Goal: Communication & Community: Answer question/provide support

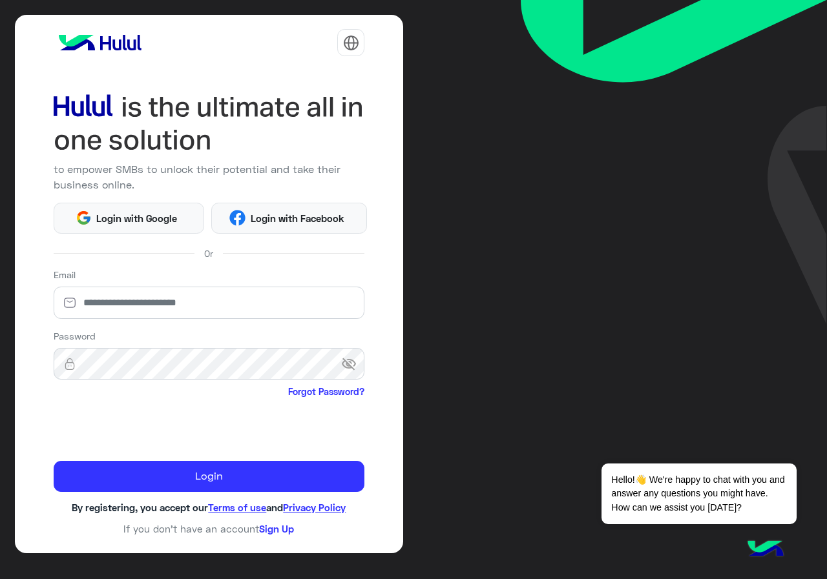
click at [156, 201] on div "Login with Google Login with Facebook" at bounding box center [209, 216] width 331 height 36
click at [149, 211] on span "Login with Google" at bounding box center [137, 218] width 90 height 15
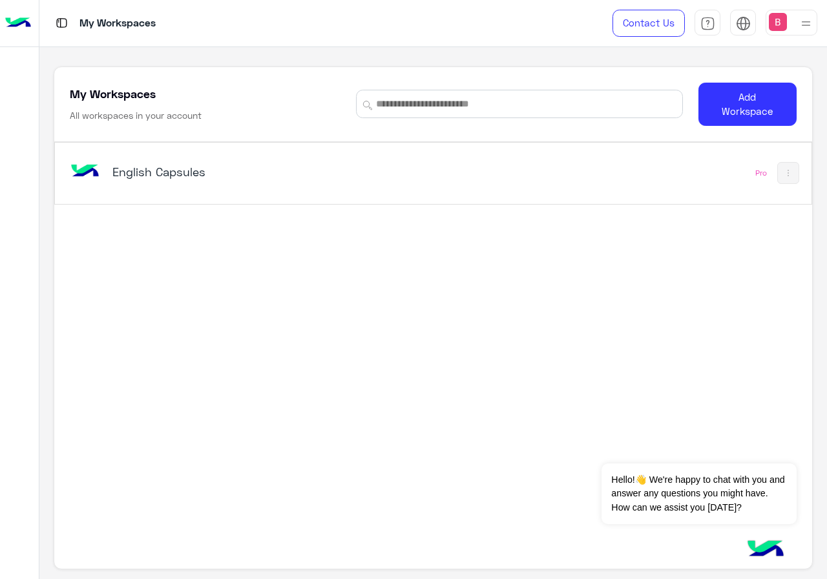
click at [178, 183] on div "English Capsules" at bounding box center [286, 172] width 439 height 37
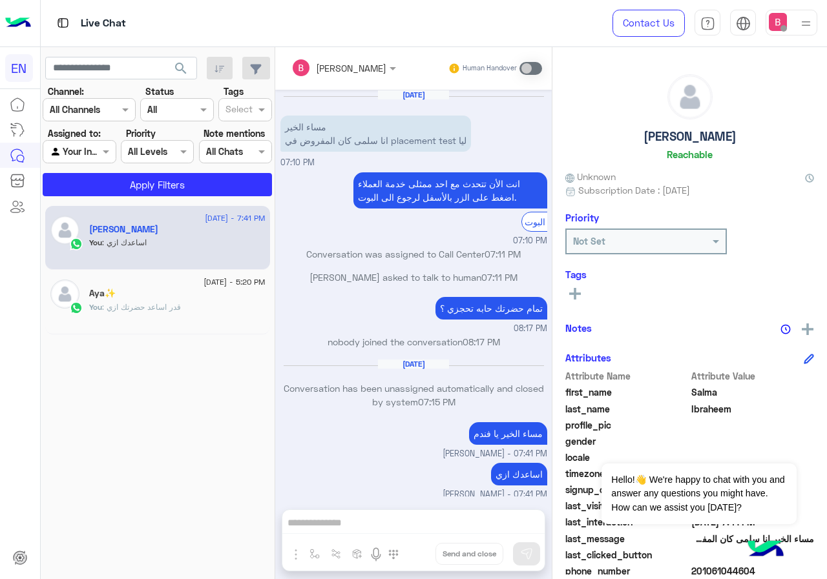
scroll to position [10, 0]
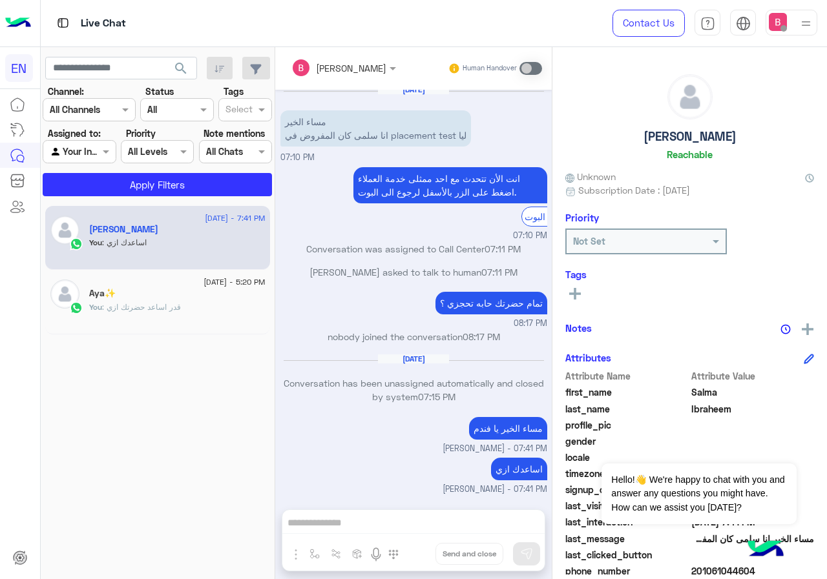
click at [78, 151] on input "text" at bounding box center [65, 152] width 30 height 14
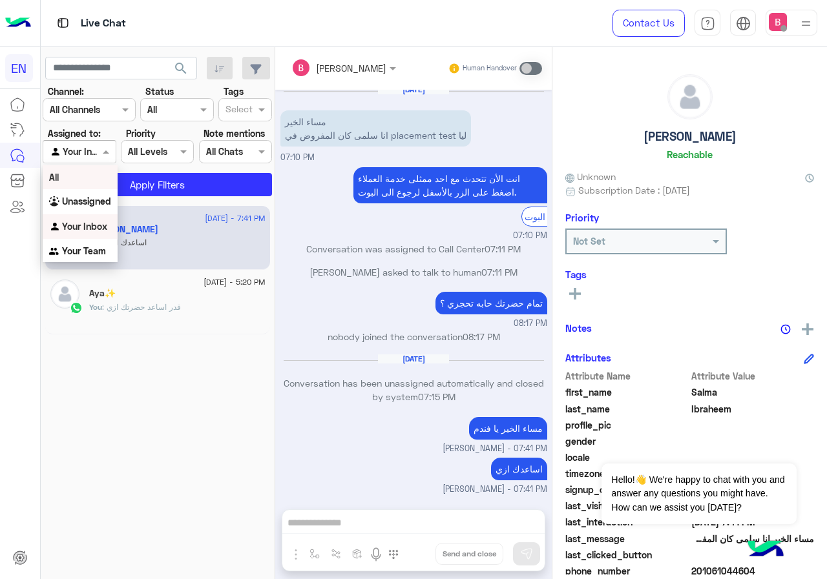
click at [106, 101] on div "Channel All Channels" at bounding box center [89, 109] width 93 height 23
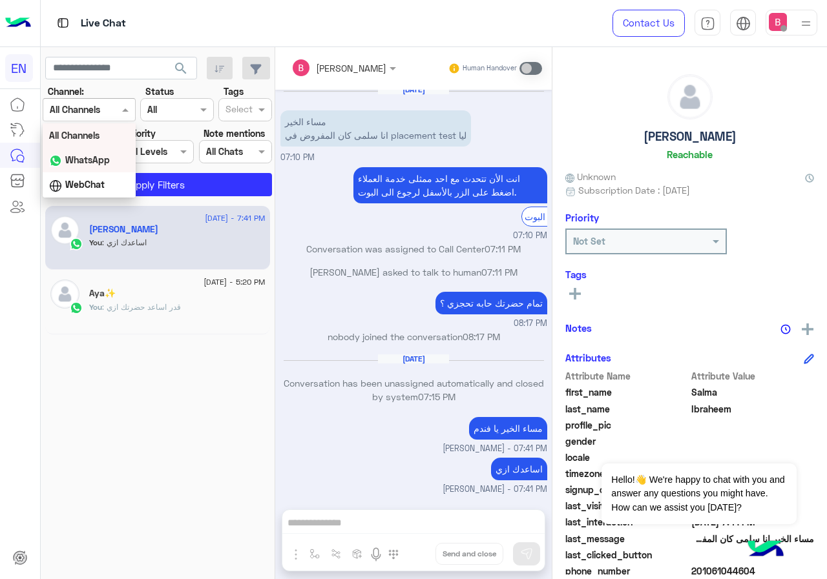
click at [103, 160] on b "WhatsApp" at bounding box center [87, 159] width 45 height 11
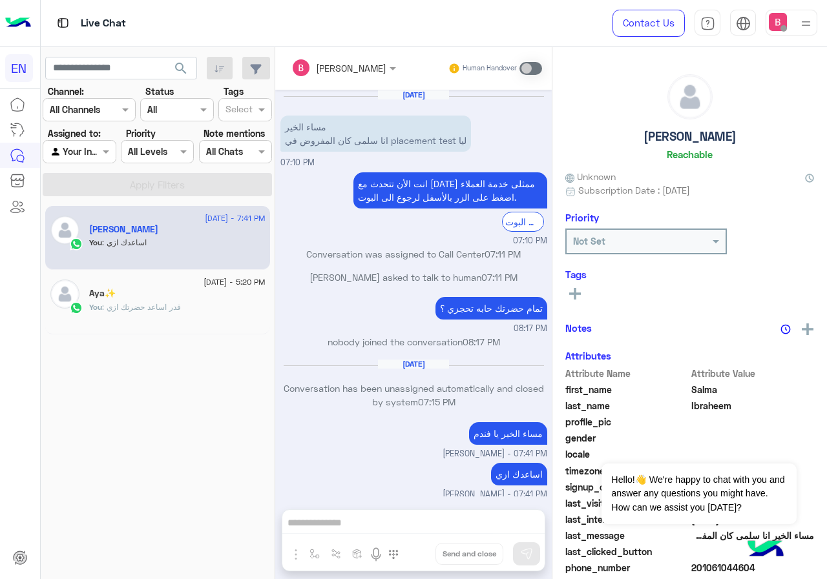
scroll to position [5, 0]
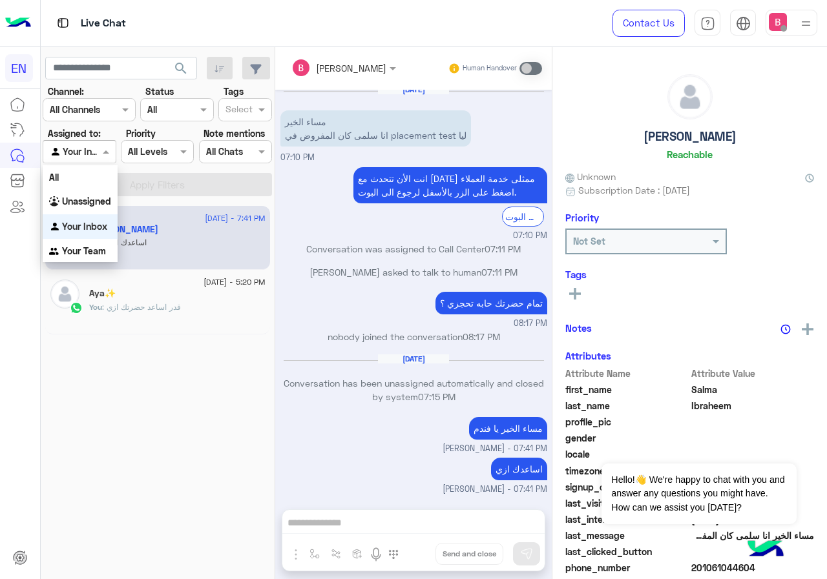
click at [90, 150] on div at bounding box center [79, 151] width 72 height 15
click at [109, 113] on div at bounding box center [89, 109] width 92 height 15
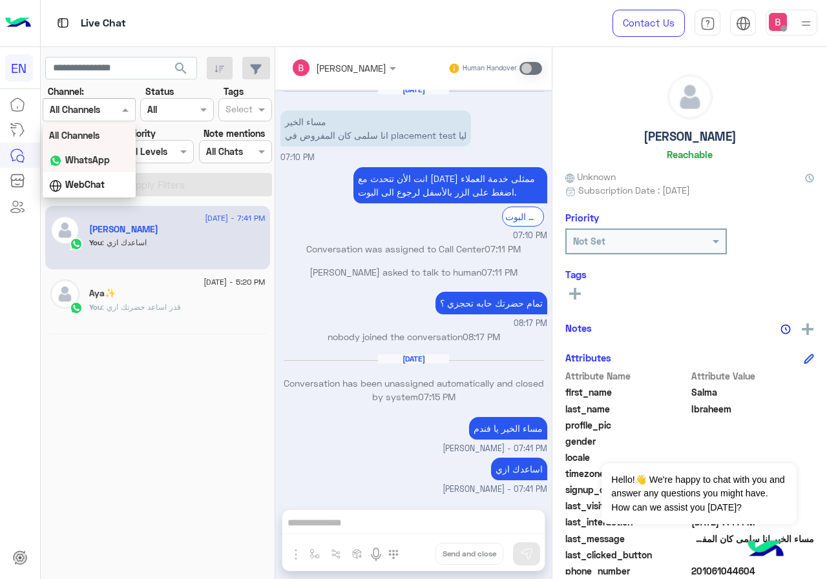
click at [102, 154] on b "WhatsApp" at bounding box center [87, 159] width 45 height 11
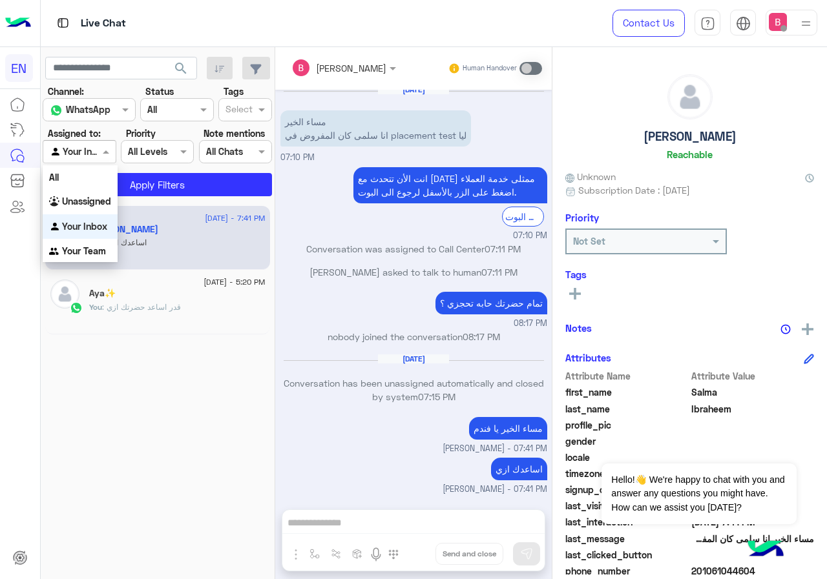
click at [86, 158] on div "Your Inbox" at bounding box center [74, 152] width 49 height 15
click at [87, 251] on b "Your Team" at bounding box center [84, 250] width 44 height 11
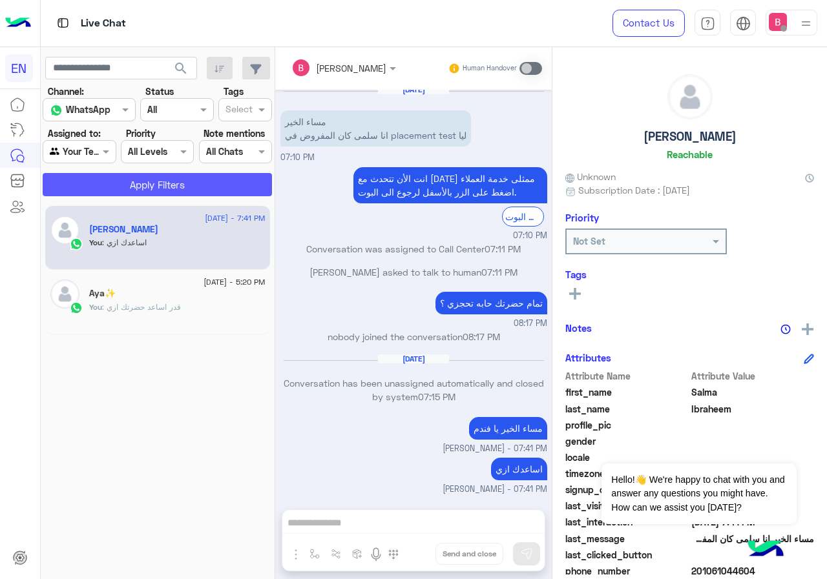
click at [130, 183] on button "Apply Filters" at bounding box center [157, 184] width 229 height 23
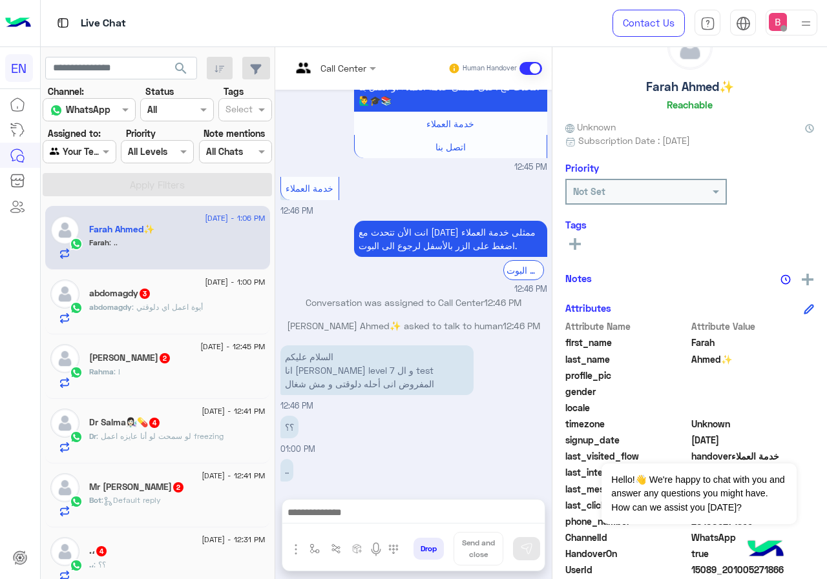
scroll to position [116, 0]
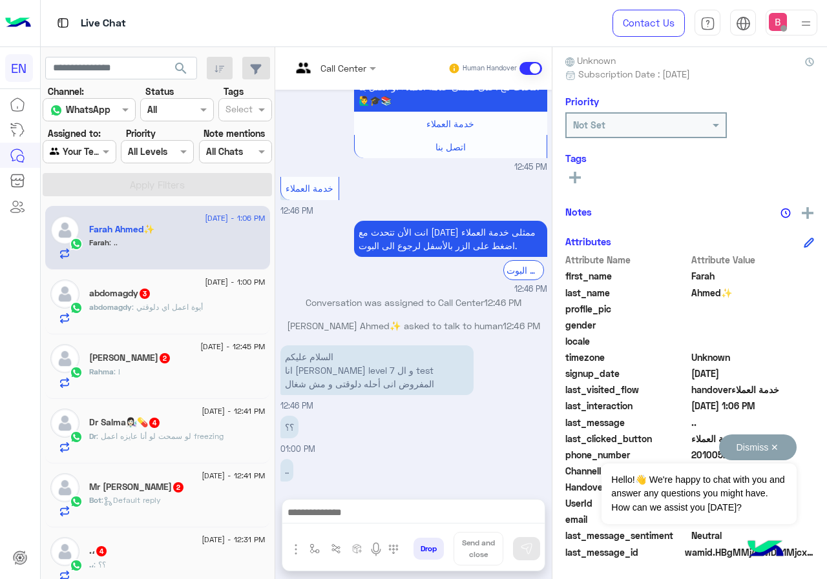
click at [774, 446] on button "Dismiss ✕" at bounding box center [757, 448] width 77 height 26
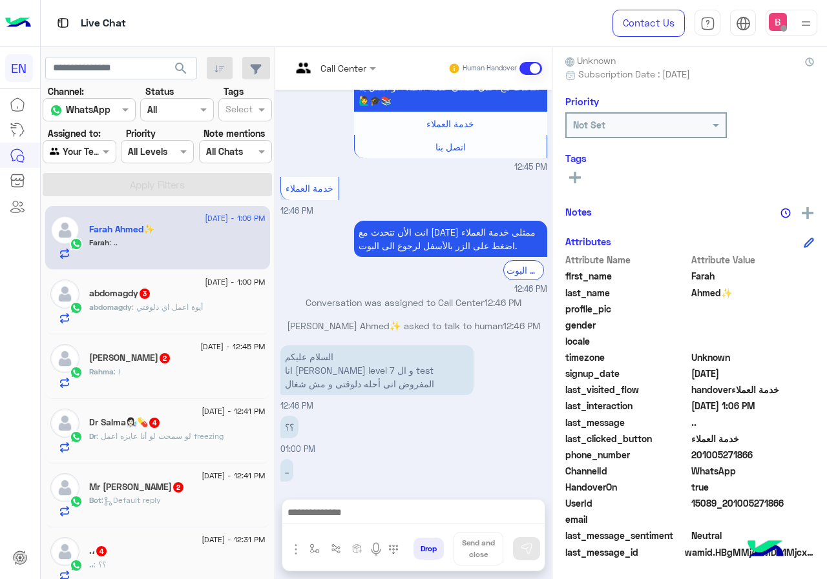
drag, startPoint x: 694, startPoint y: 454, endPoint x: 756, endPoint y: 453, distance: 62.6
click at [756, 453] on span "201005271866" at bounding box center [752, 455] width 123 height 14
drag, startPoint x: 739, startPoint y: 451, endPoint x: 717, endPoint y: 431, distance: 30.1
copy span "01005271866"
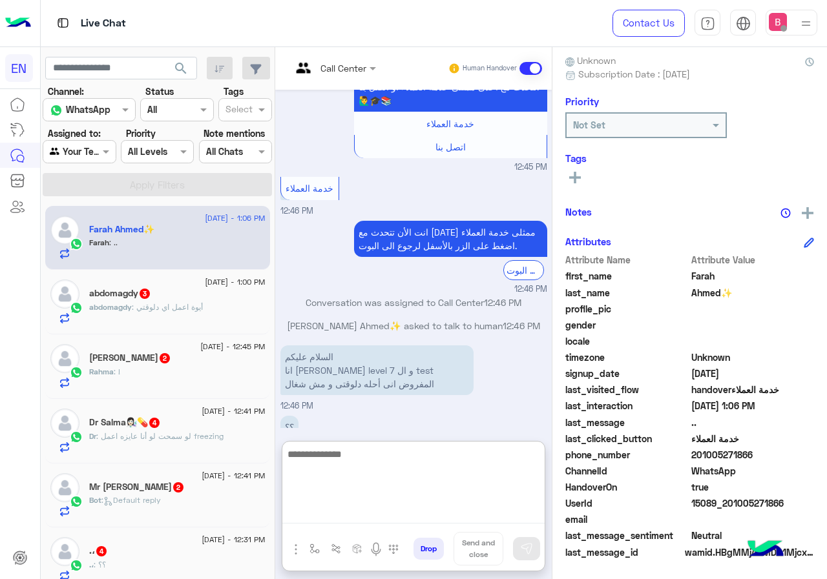
paste textarea "**********"
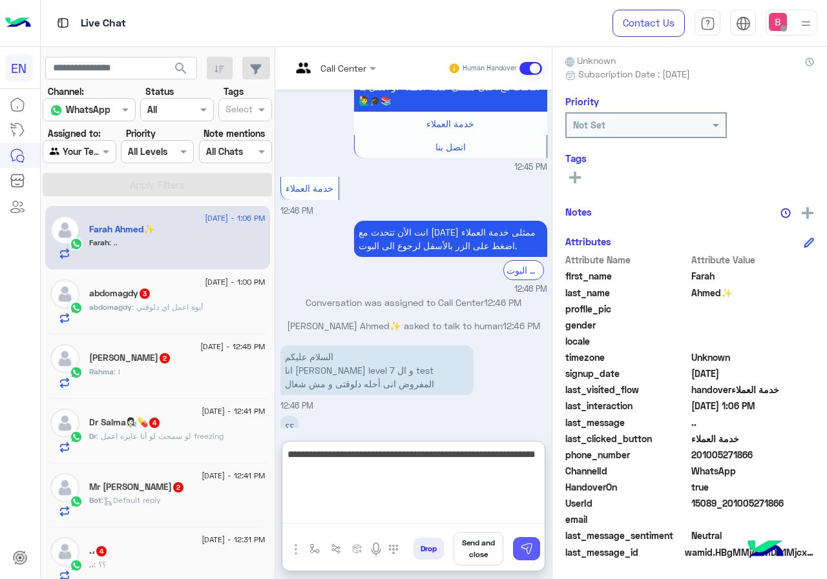
type textarea "**********"
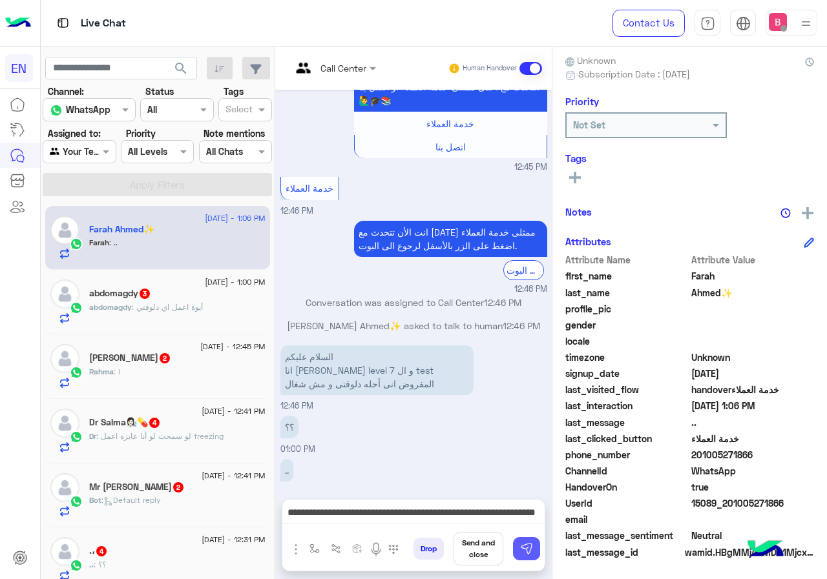
drag, startPoint x: 527, startPoint y: 546, endPoint x: 500, endPoint y: 557, distance: 29.3
click at [526, 546] on img at bounding box center [526, 548] width 13 height 13
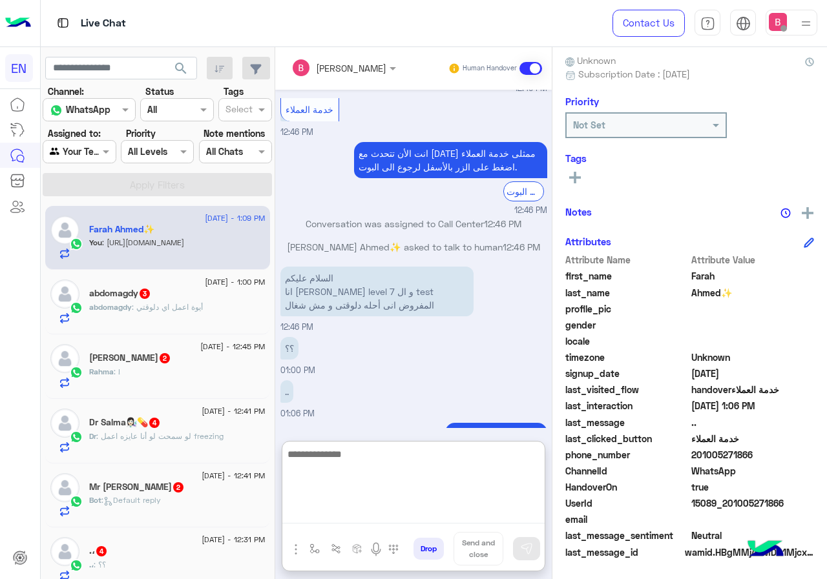
scroll to position [966, 0]
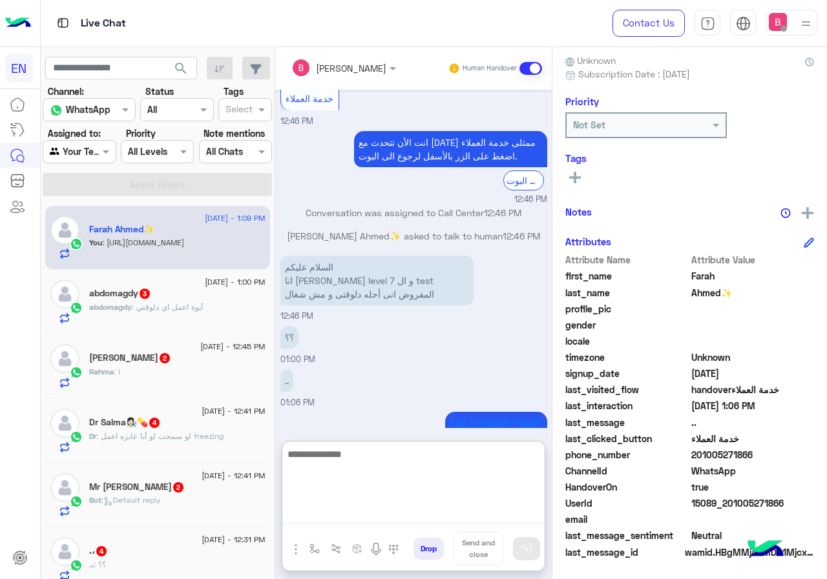
paste textarea "**********"
type textarea "**********"
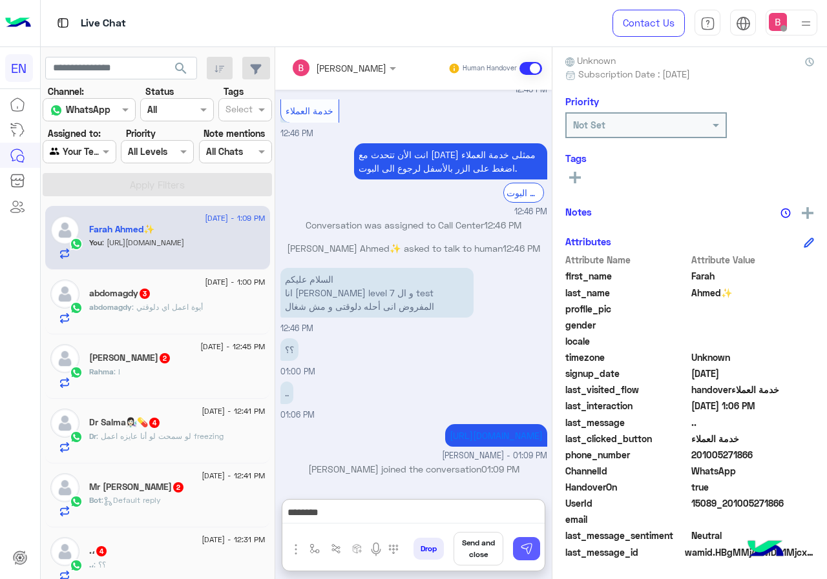
drag, startPoint x: 557, startPoint y: 552, endPoint x: 541, endPoint y: 562, distance: 18.3
click at [540, 551] on button at bounding box center [526, 548] width 27 height 23
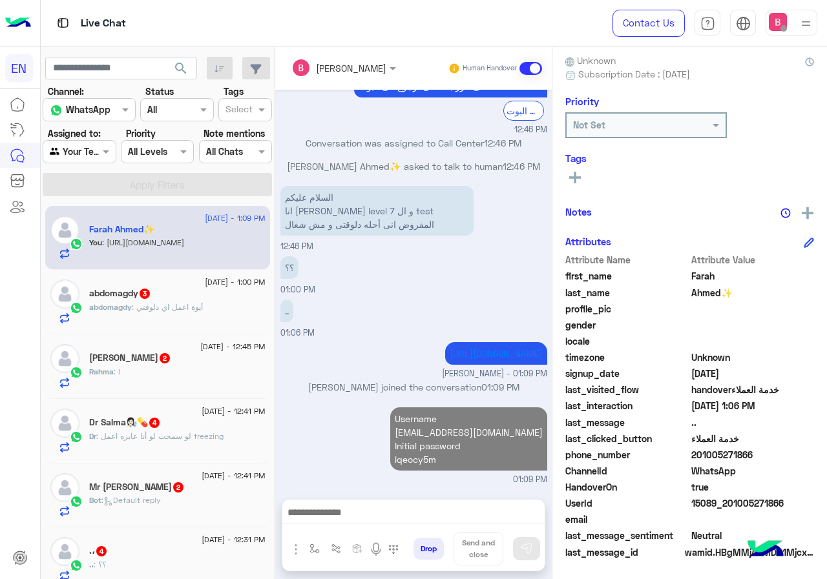
scroll to position [1037, 0]
click at [110, 298] on h5 "abdomagdy 3" at bounding box center [120, 293] width 62 height 11
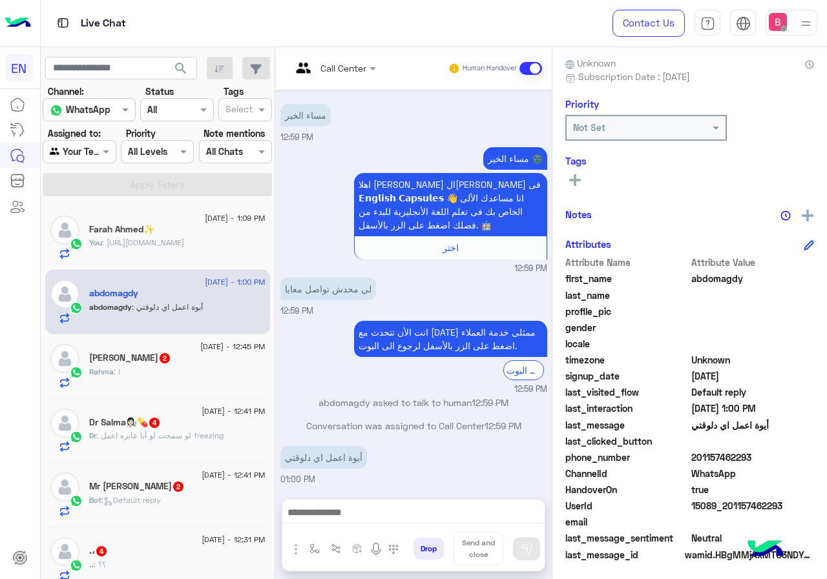
scroll to position [116, 0]
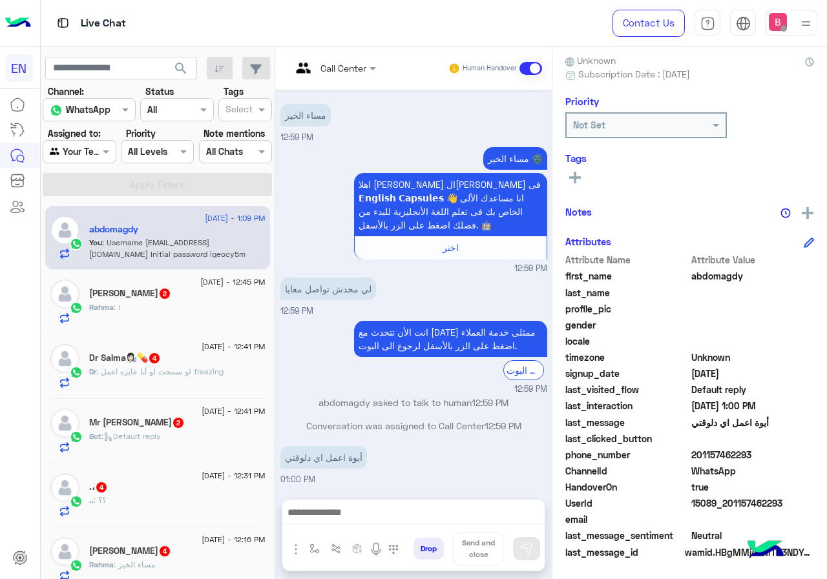
drag, startPoint x: 694, startPoint y: 453, endPoint x: 737, endPoint y: 451, distance: 43.3
click at [776, 456] on span "201157462293" at bounding box center [752, 455] width 123 height 14
copy span "01157462293"
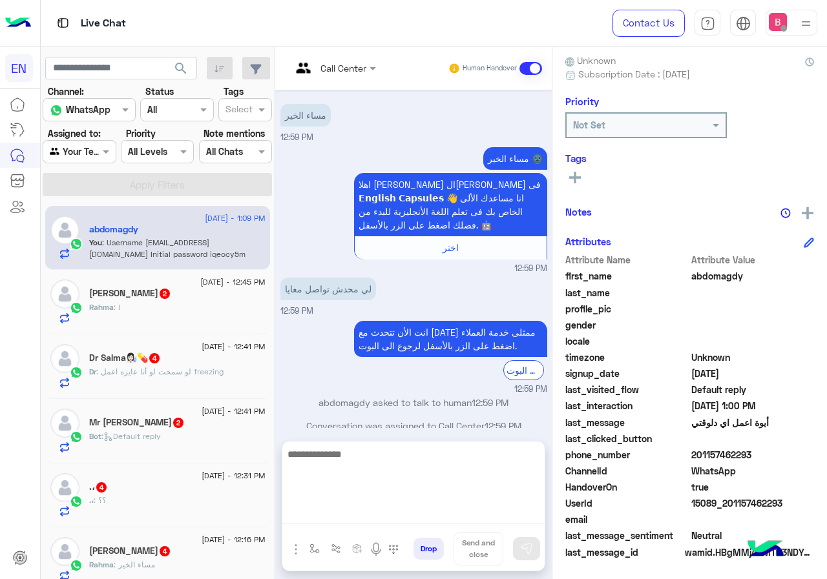
click at [371, 511] on textarea at bounding box center [413, 484] width 262 height 77
type textarea "*"
type textarea "**********"
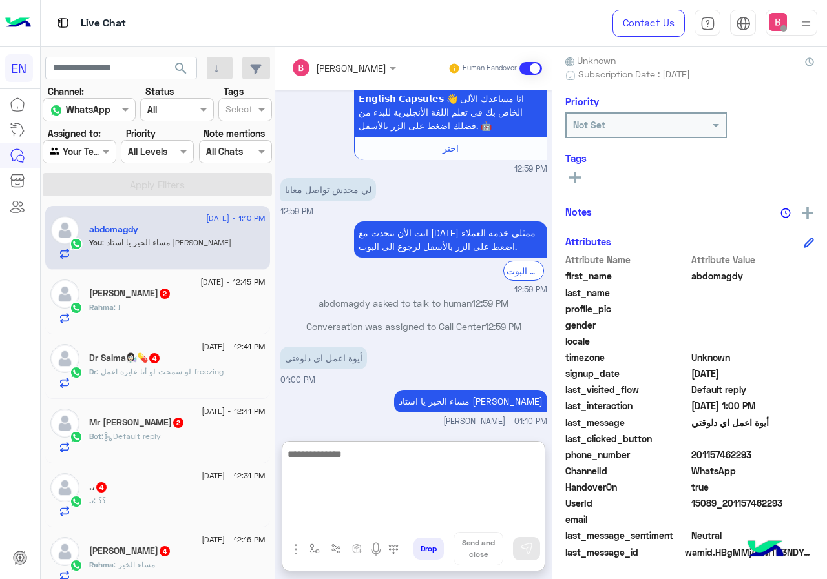
scroll to position [134, 0]
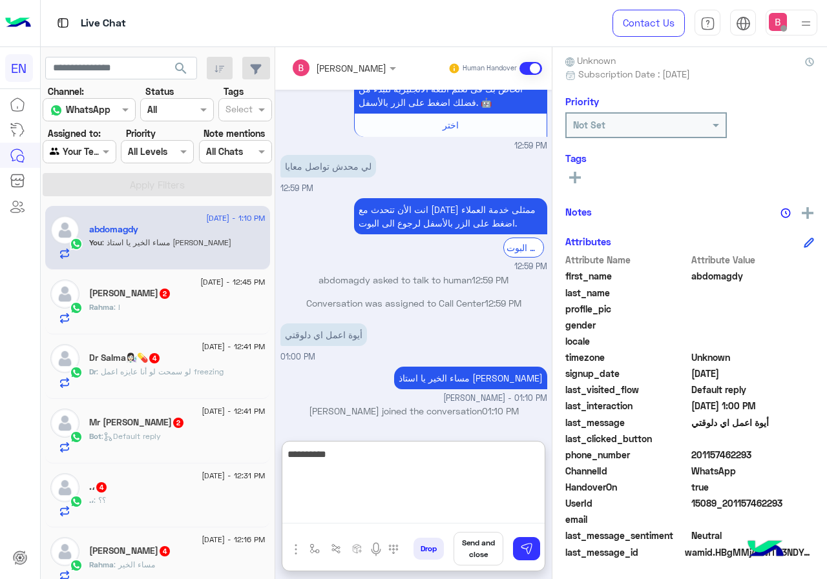
type textarea "**********"
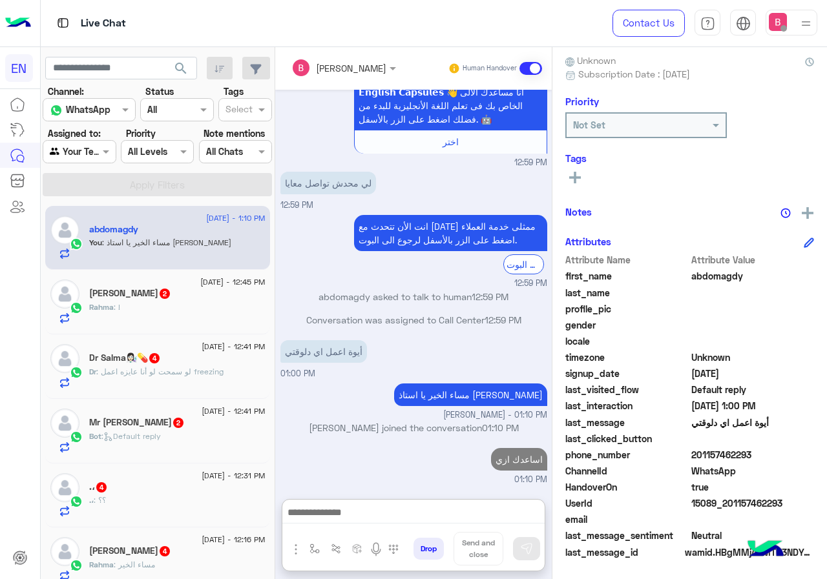
click at [165, 320] on div "Rahma : !" at bounding box center [177, 313] width 176 height 23
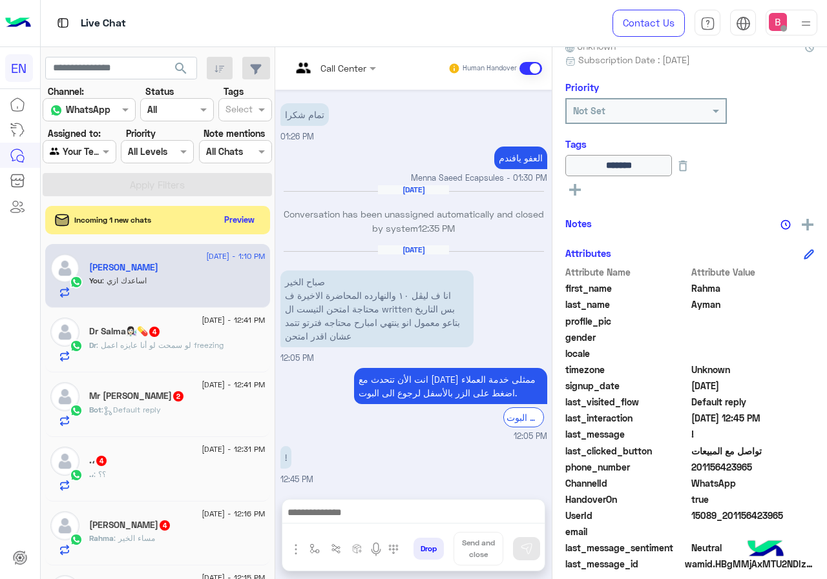
scroll to position [143, 0]
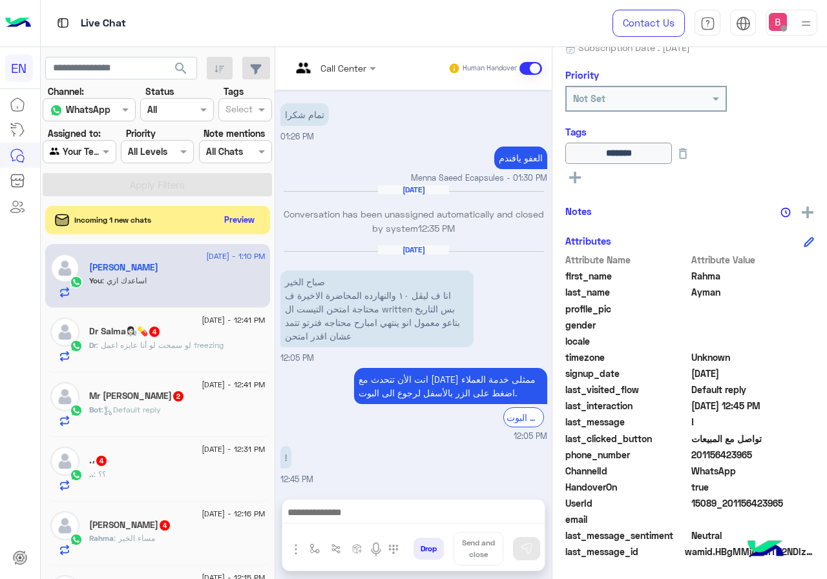
drag, startPoint x: 694, startPoint y: 455, endPoint x: 743, endPoint y: 457, distance: 49.1
click at [770, 457] on span "201156423965" at bounding box center [752, 455] width 123 height 14
copy span "01156423965"
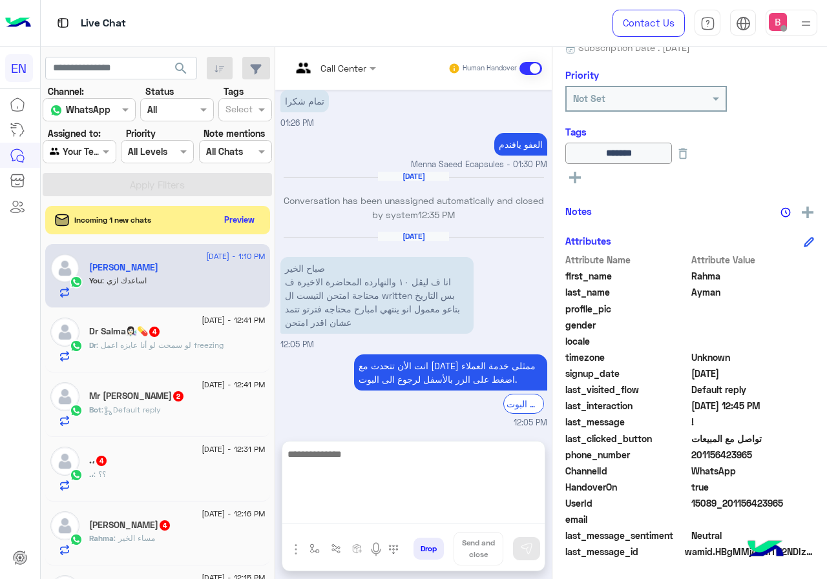
click at [342, 520] on textarea at bounding box center [413, 484] width 262 height 77
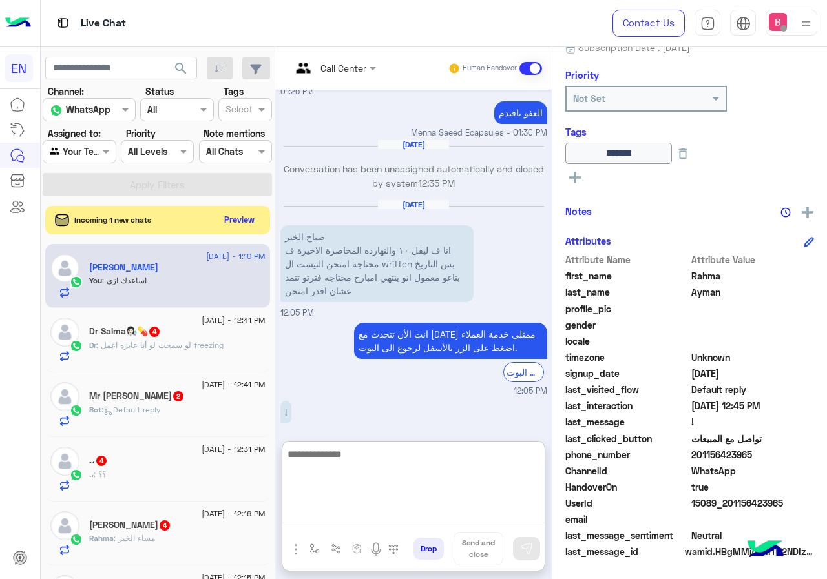
scroll to position [1245, 0]
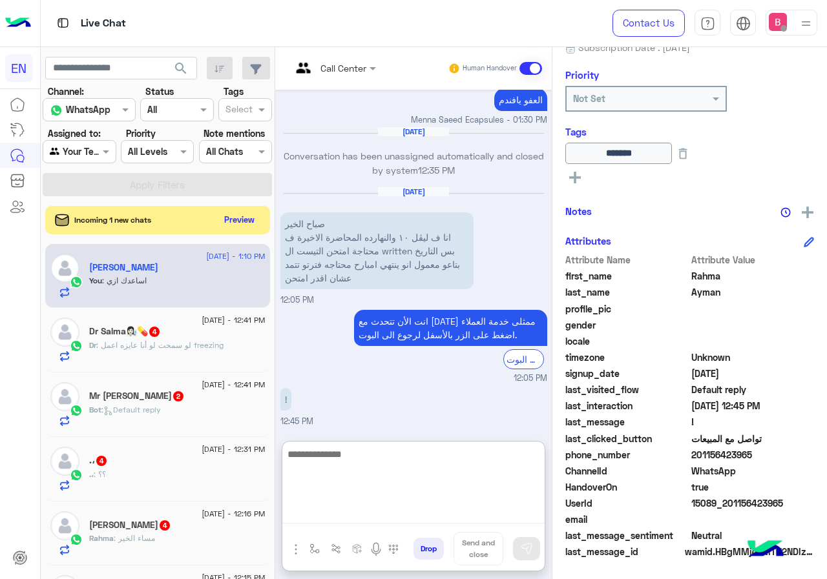
click at [403, 460] on textarea at bounding box center [413, 484] width 262 height 77
type textarea "**********"
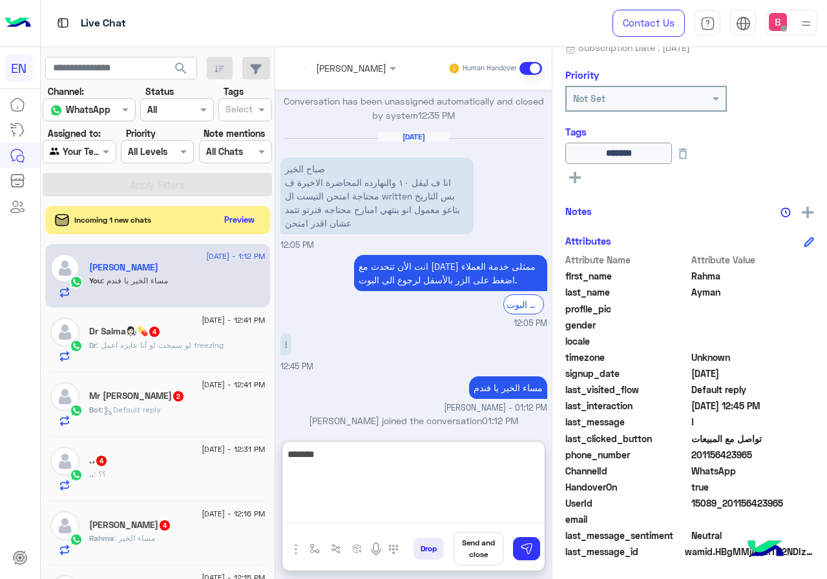
scroll to position [1310, 0]
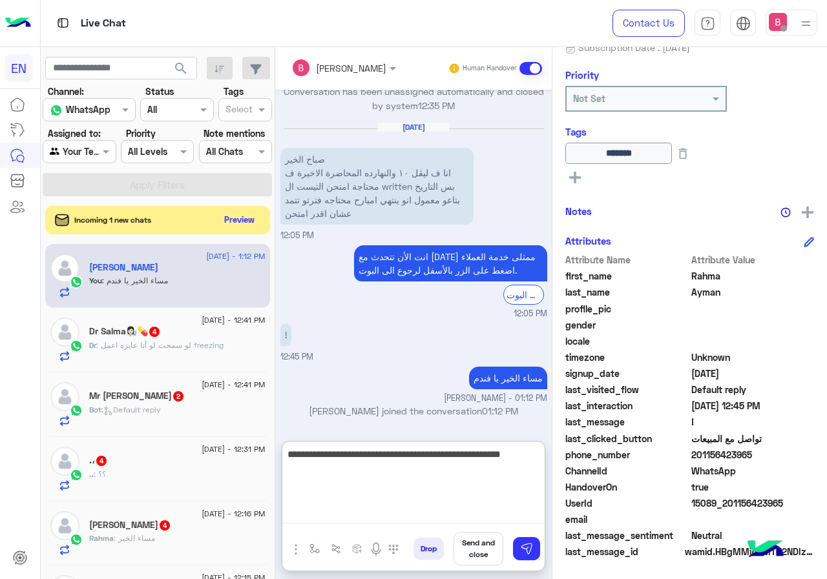
type textarea "**********"
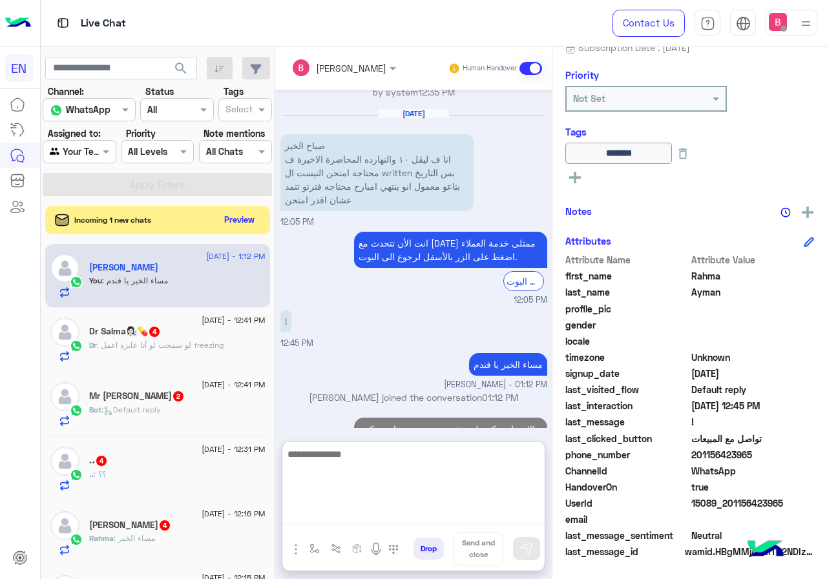
scroll to position [1364, 0]
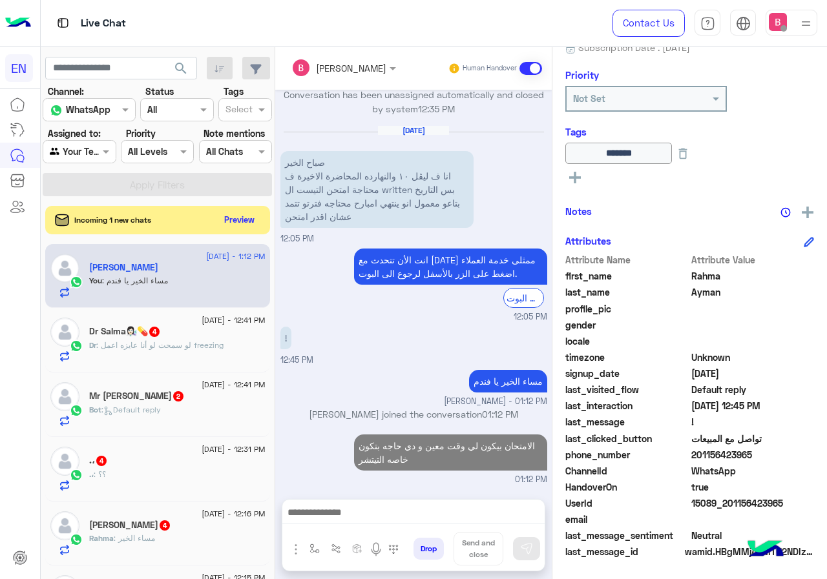
click at [130, 329] on h5 "Dr Salma👩🏻‍🔬💊 4" at bounding box center [125, 331] width 72 height 11
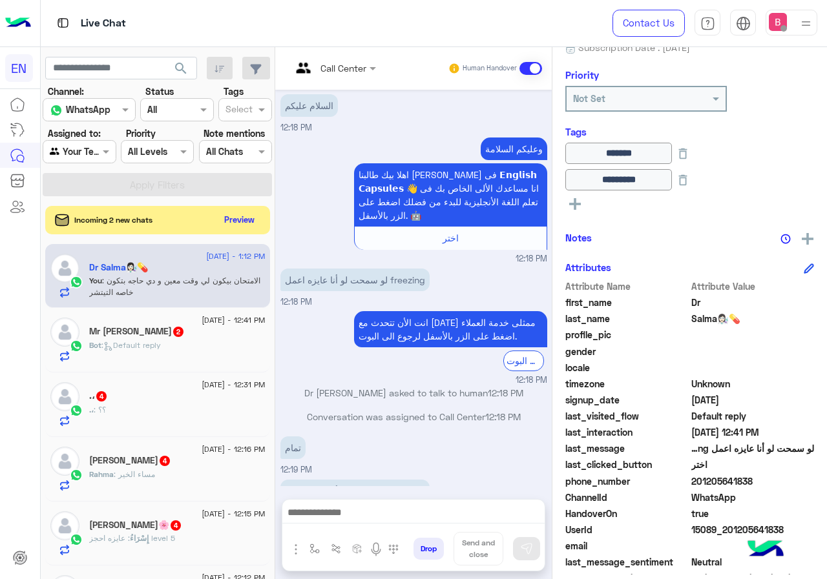
scroll to position [687, 0]
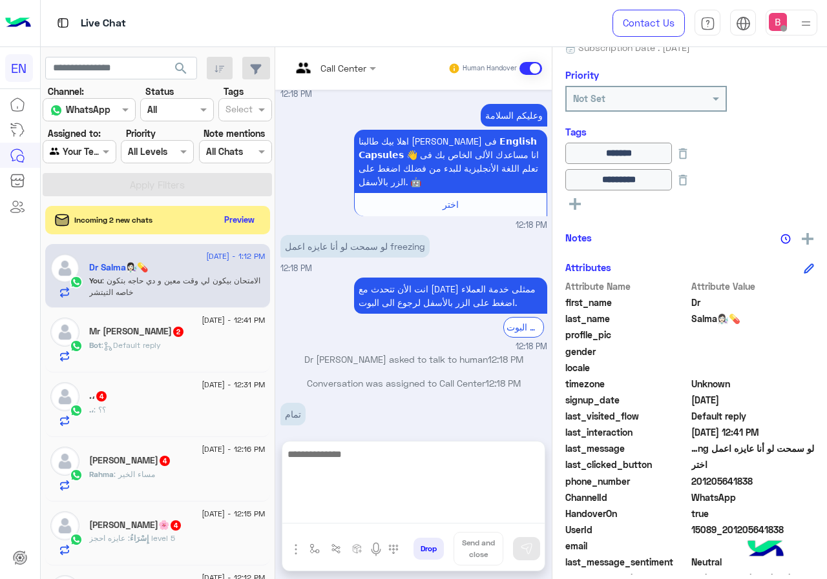
click at [354, 519] on textarea at bounding box center [413, 484] width 262 height 77
type textarea "**********"
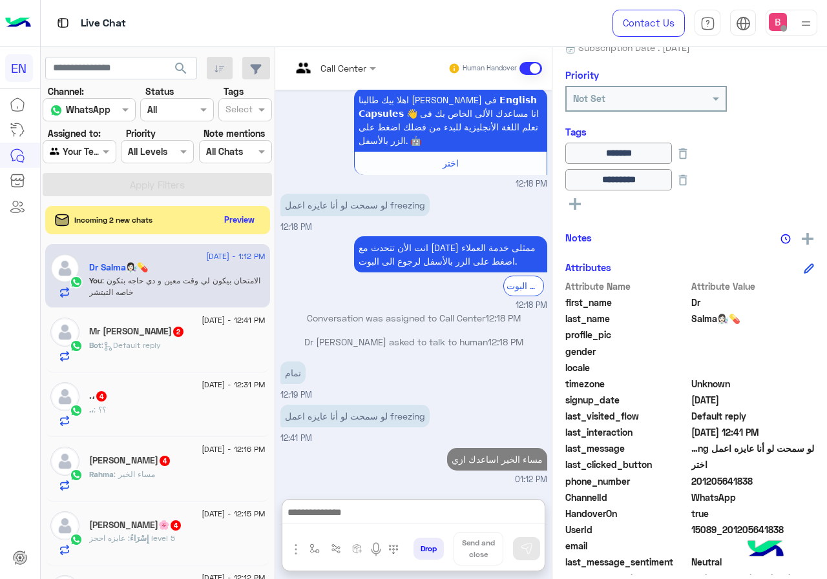
click at [136, 353] on div "Bot : Default reply" at bounding box center [177, 351] width 176 height 23
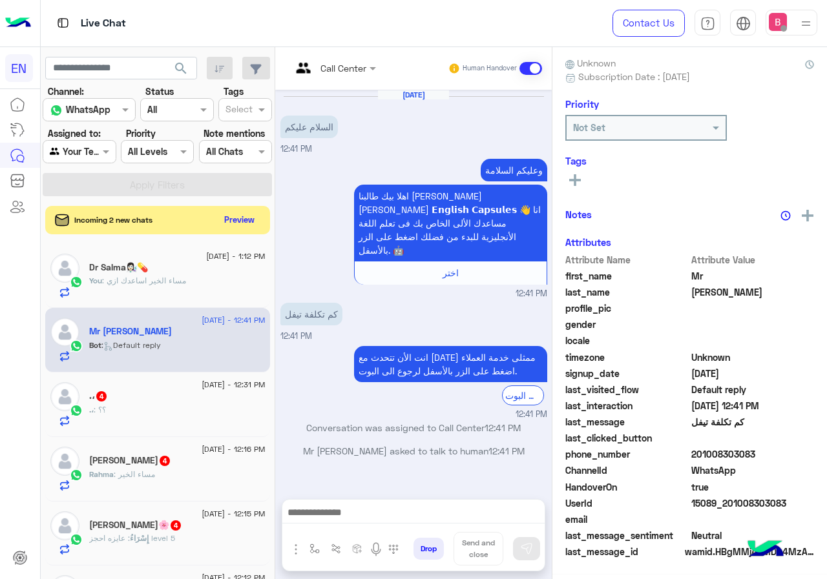
scroll to position [116, 0]
click at [331, 77] on div "Call Center" at bounding box center [328, 68] width 75 height 31
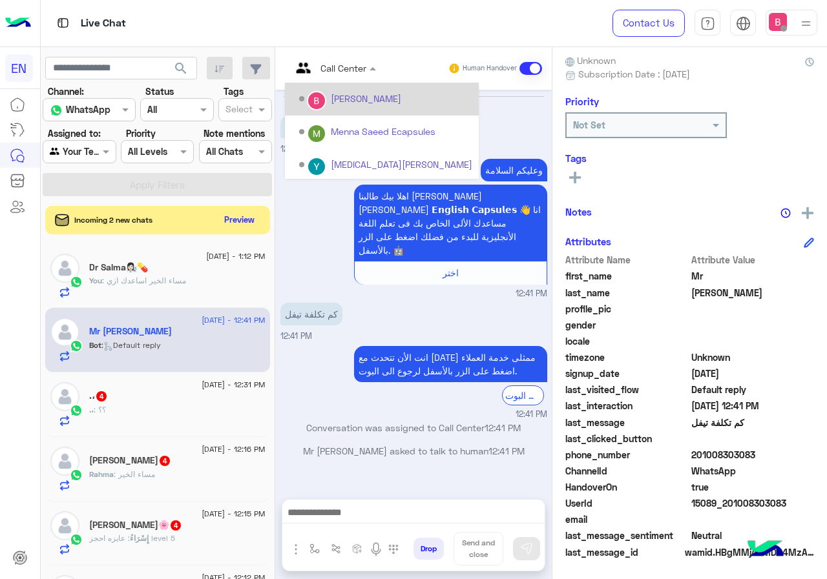
scroll to position [214, 0]
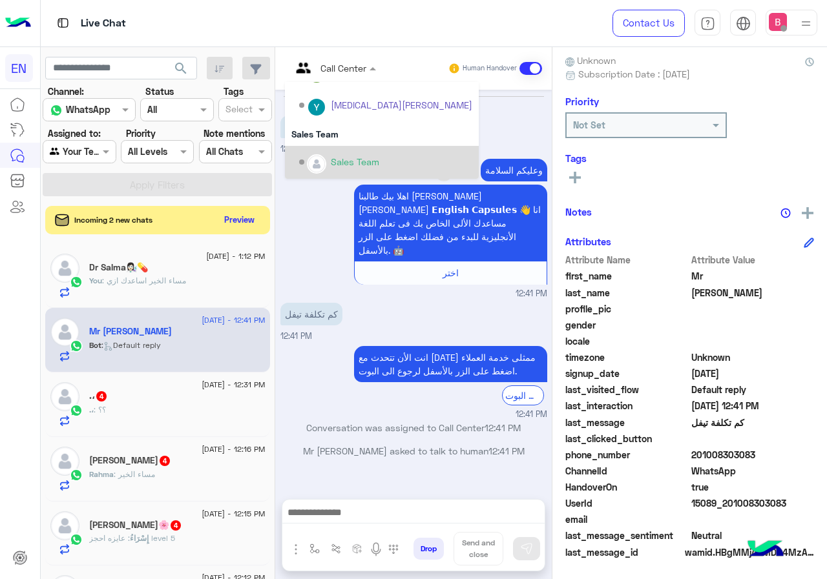
click at [340, 165] on div "Sales Team" at bounding box center [355, 162] width 48 height 14
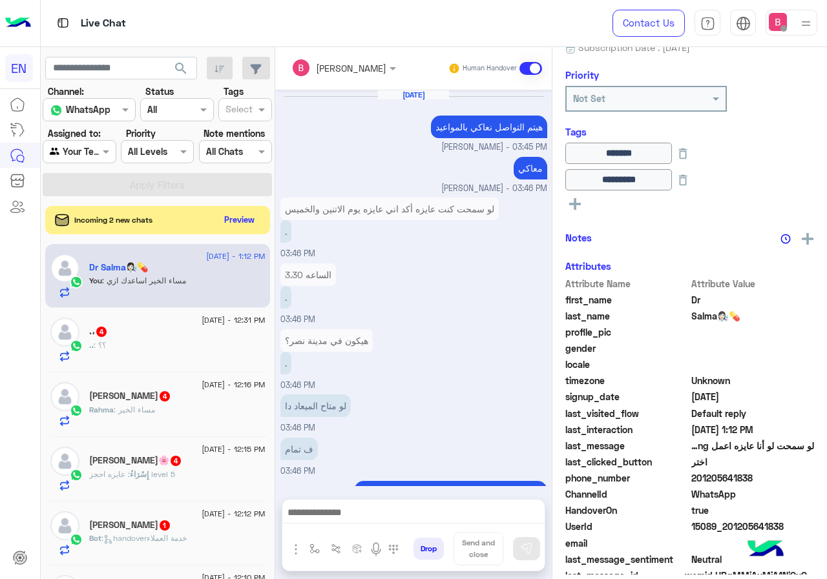
scroll to position [666, 0]
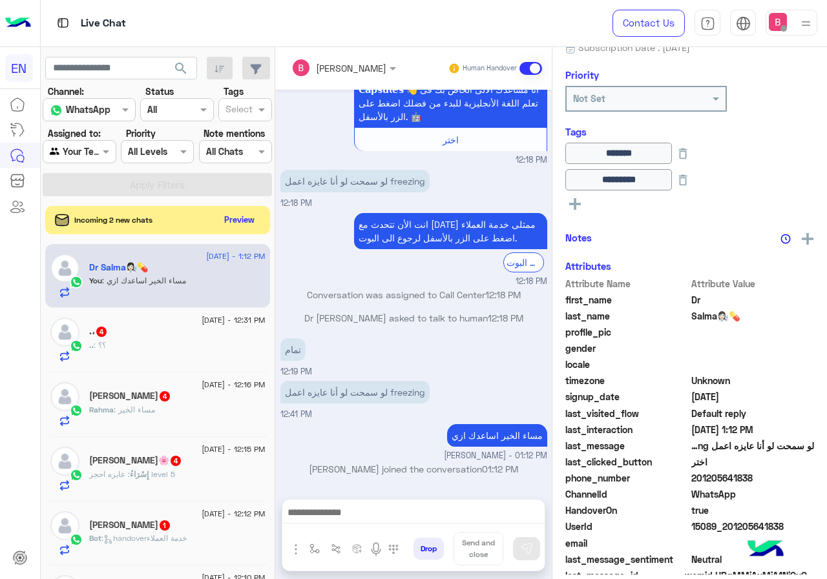
click at [175, 357] on div ".، : ؟؟" at bounding box center [177, 351] width 176 height 23
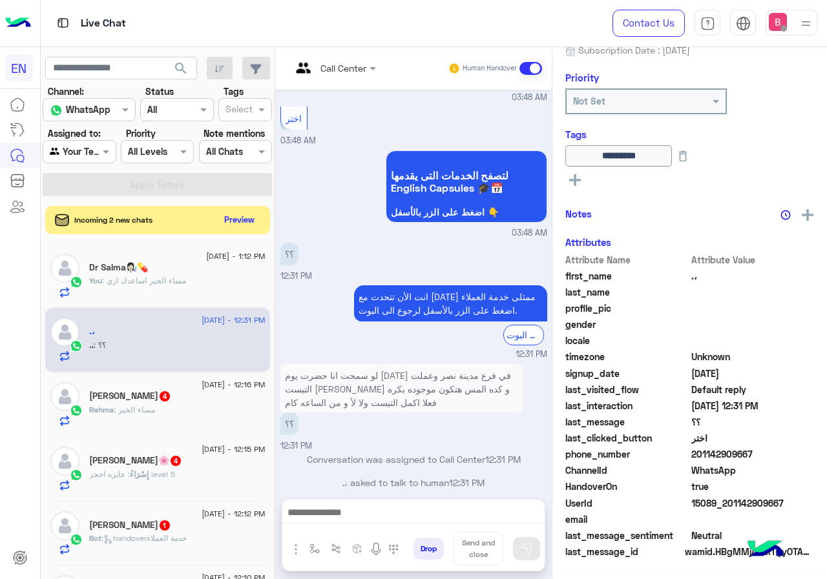
scroll to position [143, 0]
drag, startPoint x: 701, startPoint y: 454, endPoint x: 748, endPoint y: 457, distance: 47.2
click at [774, 457] on span "201142909667" at bounding box center [752, 455] width 123 height 14
copy span "01142909667"
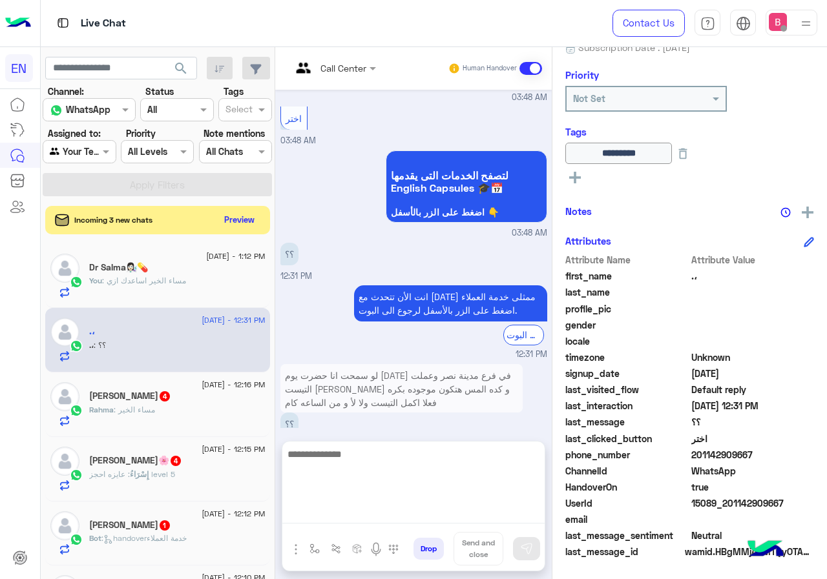
click at [360, 515] on textarea at bounding box center [413, 484] width 262 height 77
type textarea "**********"
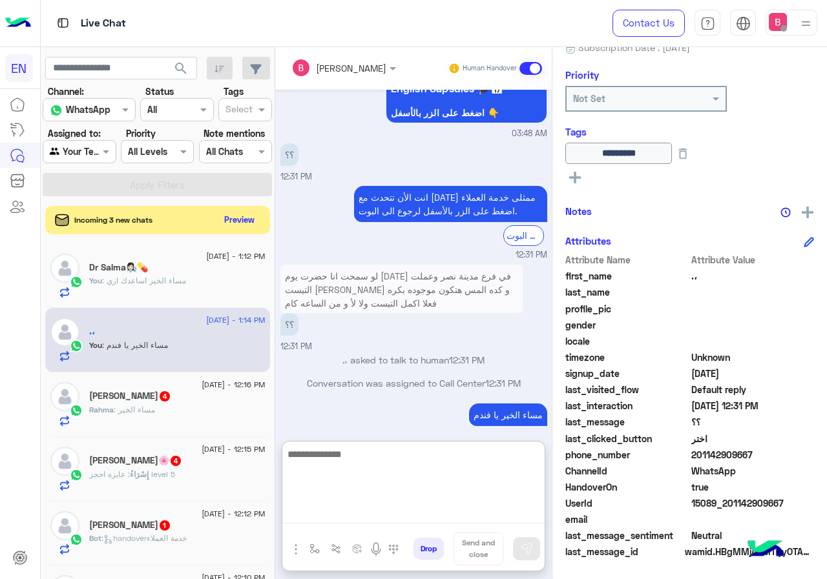
scroll to position [1026, 0]
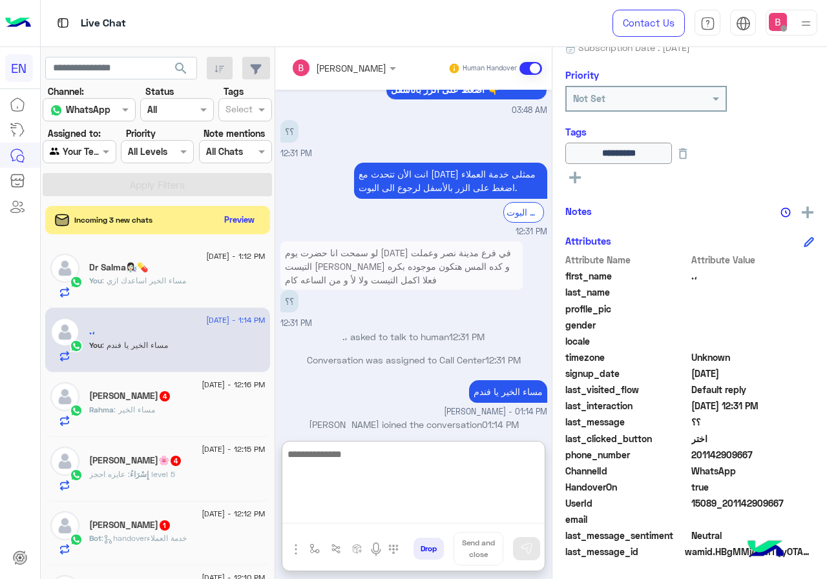
paste textarea "**********"
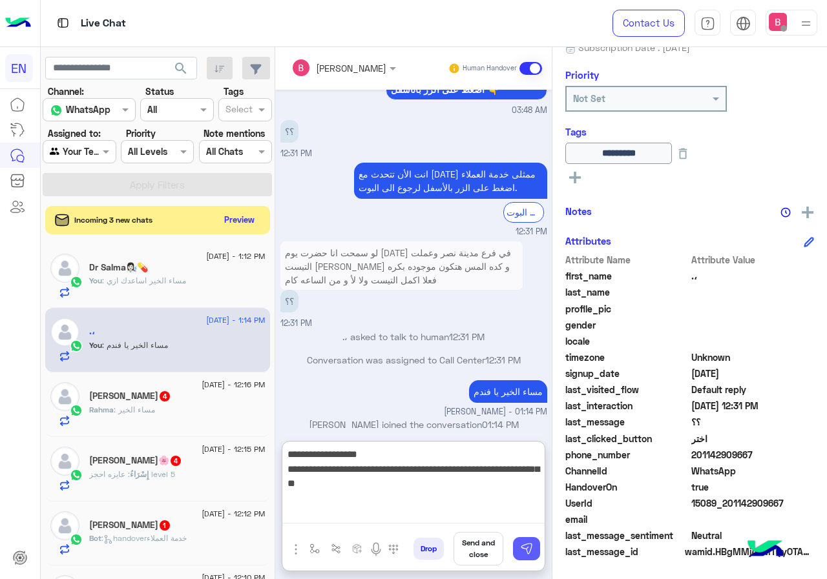
type textarea "**********"
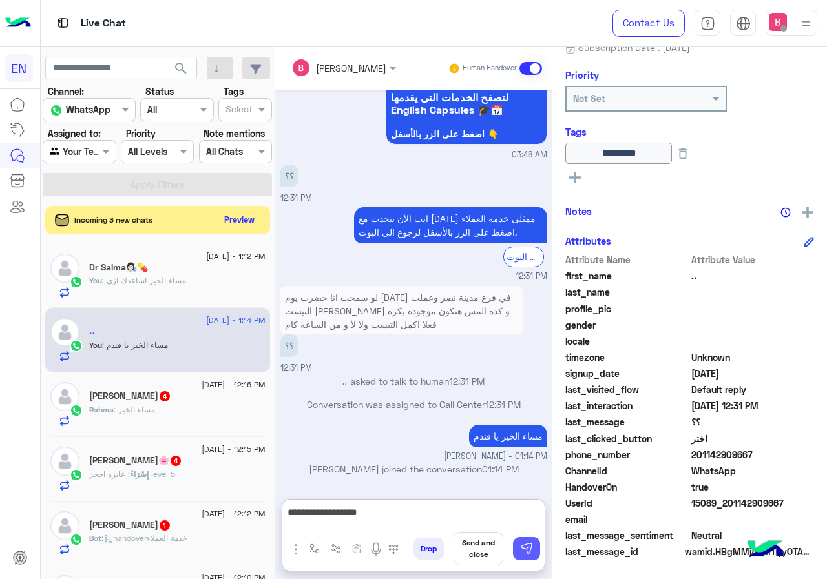
click at [538, 551] on button at bounding box center [526, 548] width 27 height 23
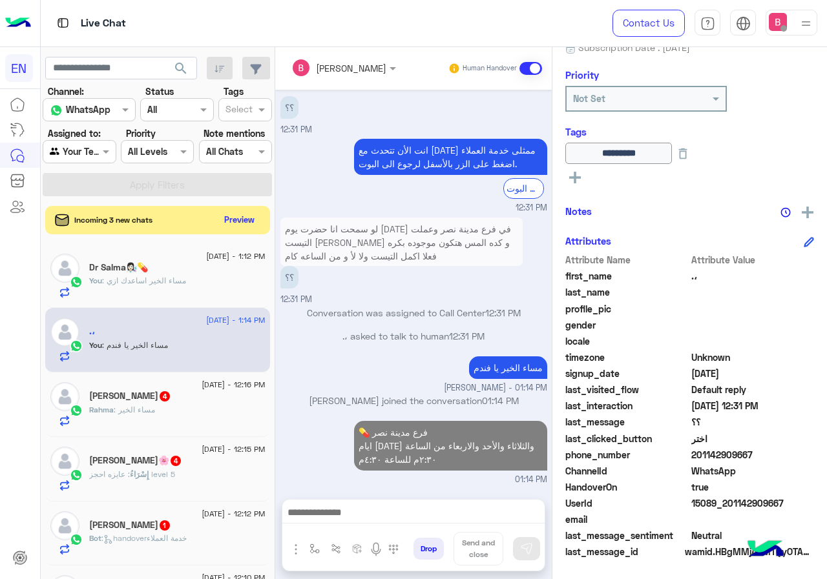
scroll to position [1036, 0]
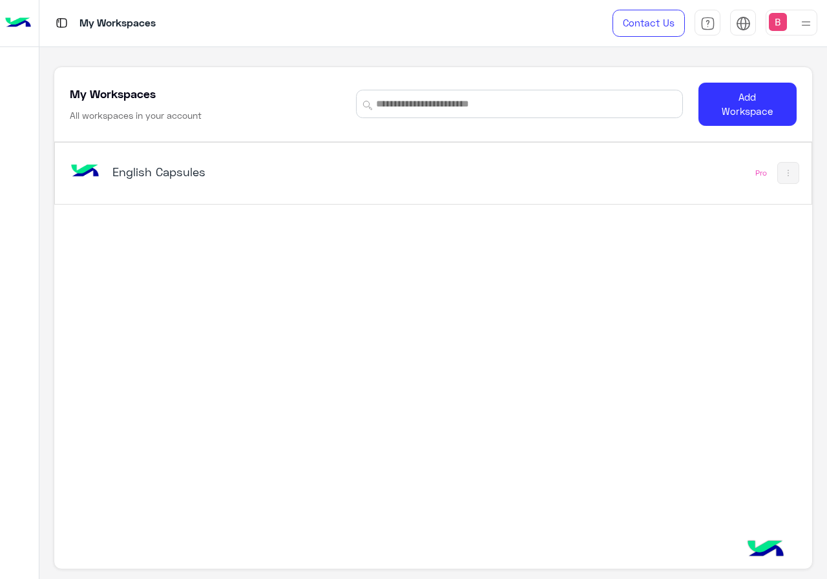
click at [169, 191] on div "English Capsules" at bounding box center [286, 172] width 439 height 37
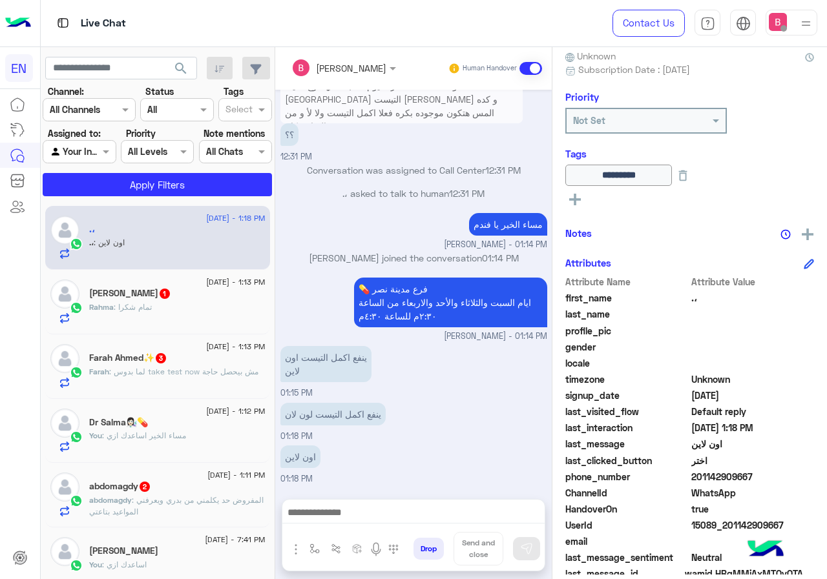
scroll to position [143, 0]
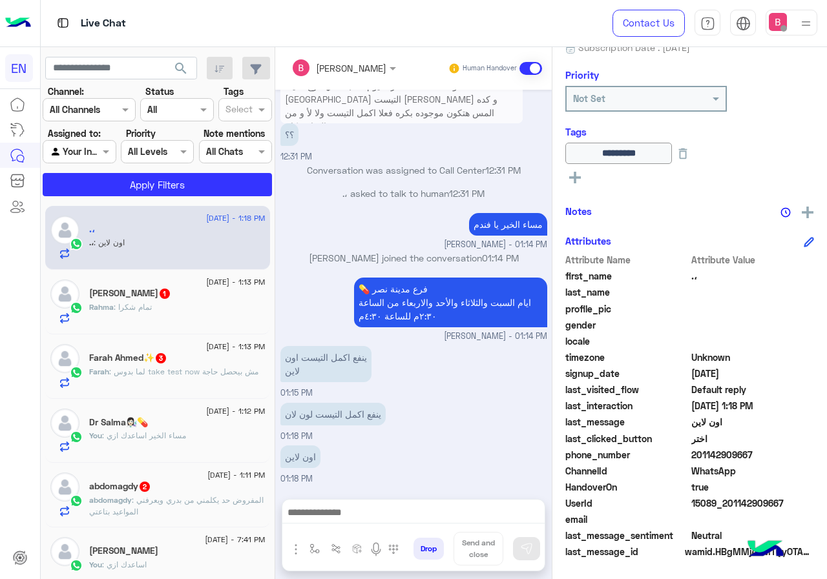
drag, startPoint x: 695, startPoint y: 455, endPoint x: 755, endPoint y: 455, distance: 60.7
click at [755, 455] on span "201142909667" at bounding box center [752, 455] width 123 height 14
copy span "01142909667"
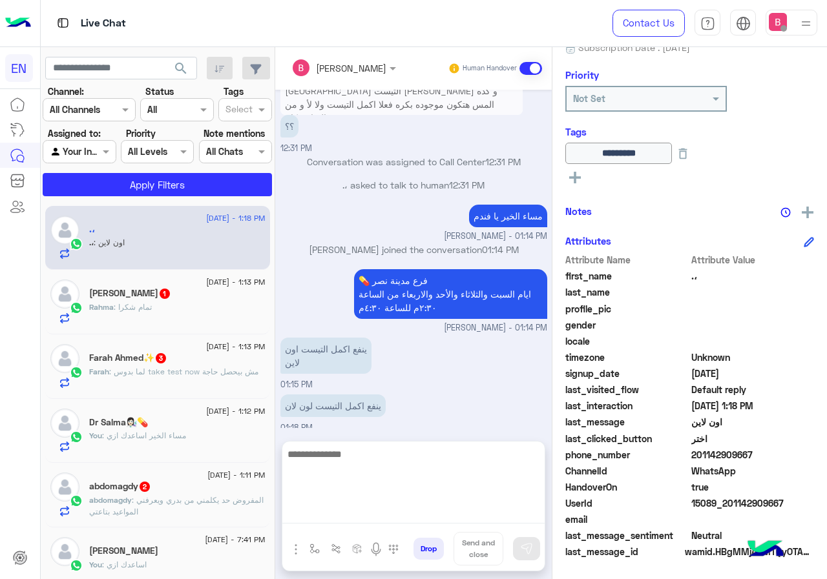
click at [384, 516] on textarea at bounding box center [413, 484] width 262 height 77
type textarea "*"
type textarea "****"
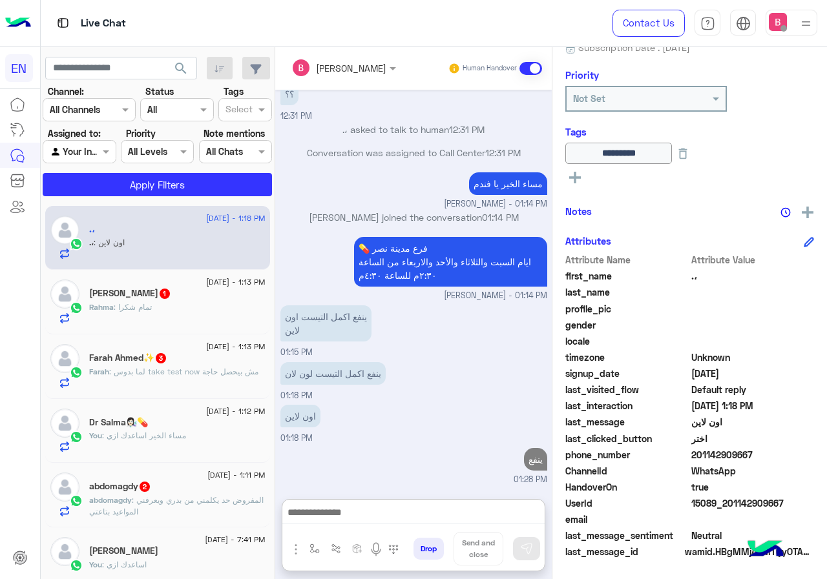
click at [154, 313] on div "Rahma : تمام شكرا" at bounding box center [177, 313] width 176 height 23
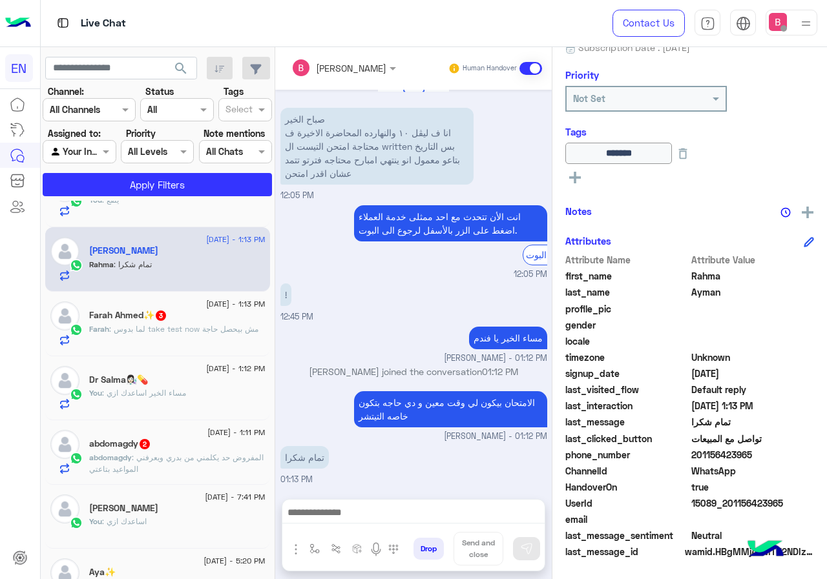
scroll to position [65, 0]
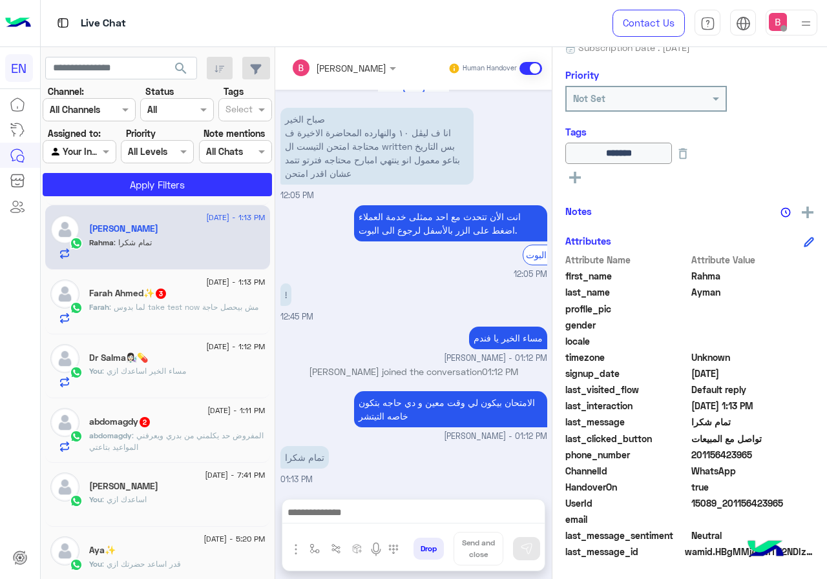
click at [203, 317] on div "Farah : لما بدوس take test now مش بيحصل حاجة" at bounding box center [177, 313] width 176 height 23
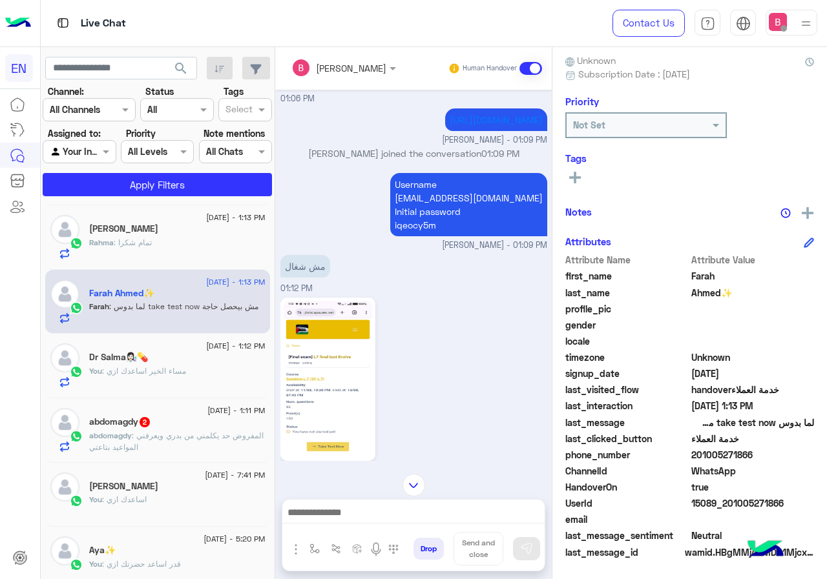
scroll to position [884, 0]
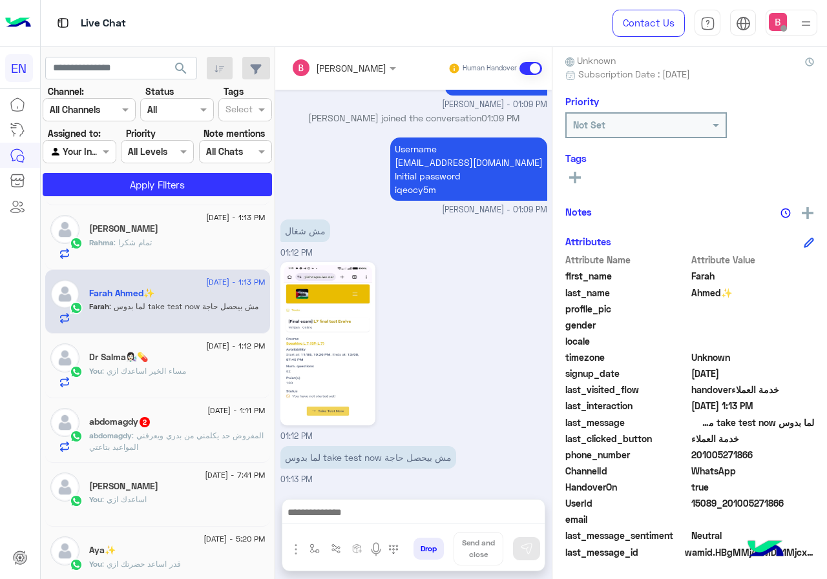
drag, startPoint x: 694, startPoint y: 455, endPoint x: 766, endPoint y: 455, distance: 72.3
click at [766, 455] on span "201005271866" at bounding box center [752, 455] width 123 height 14
copy span "01005271866"
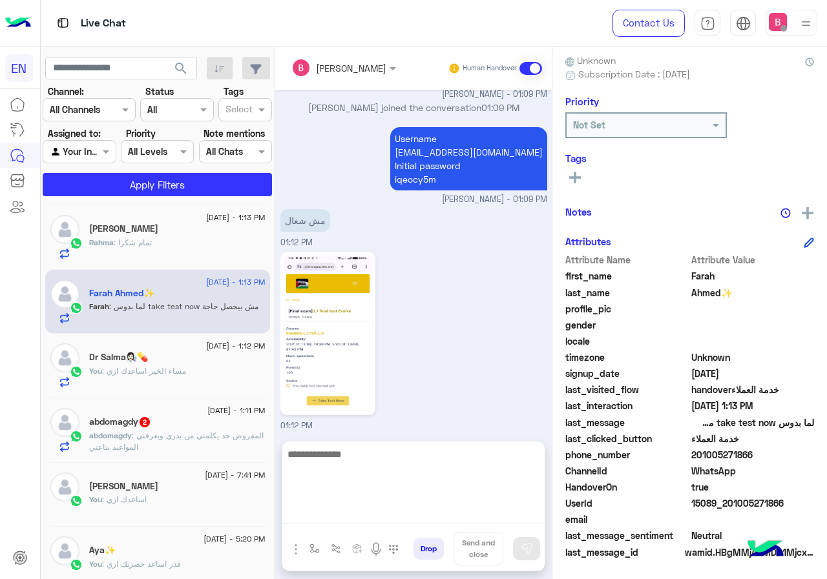
click at [327, 515] on textarea at bounding box center [413, 484] width 262 height 77
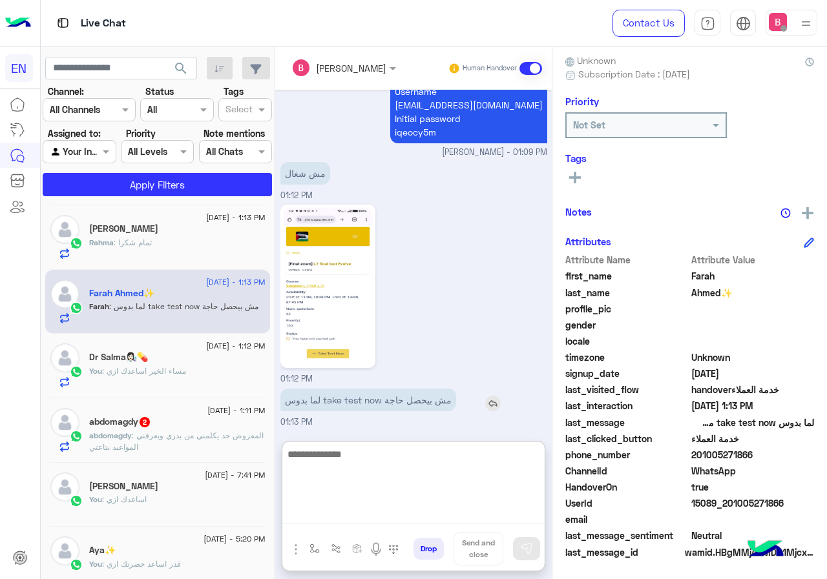
scroll to position [942, 0]
click at [370, 467] on textarea at bounding box center [413, 484] width 262 height 77
type textarea "*"
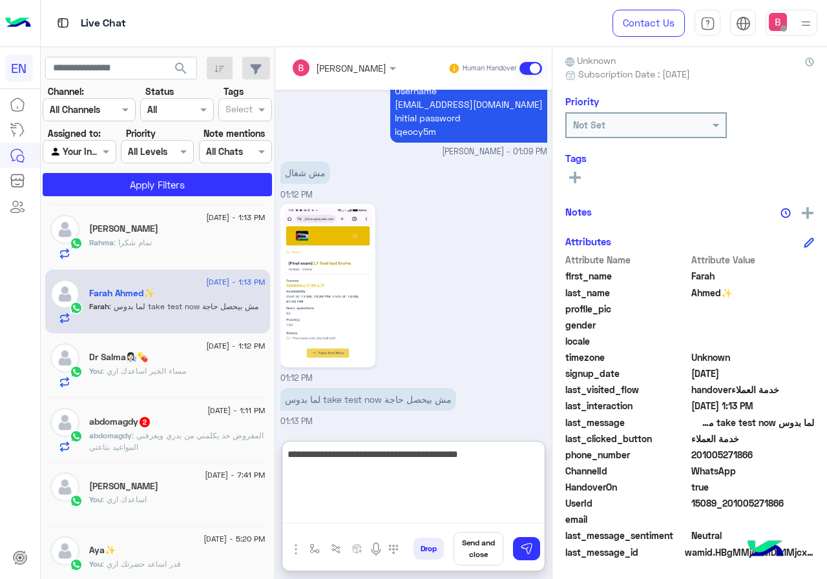
type textarea "**********"
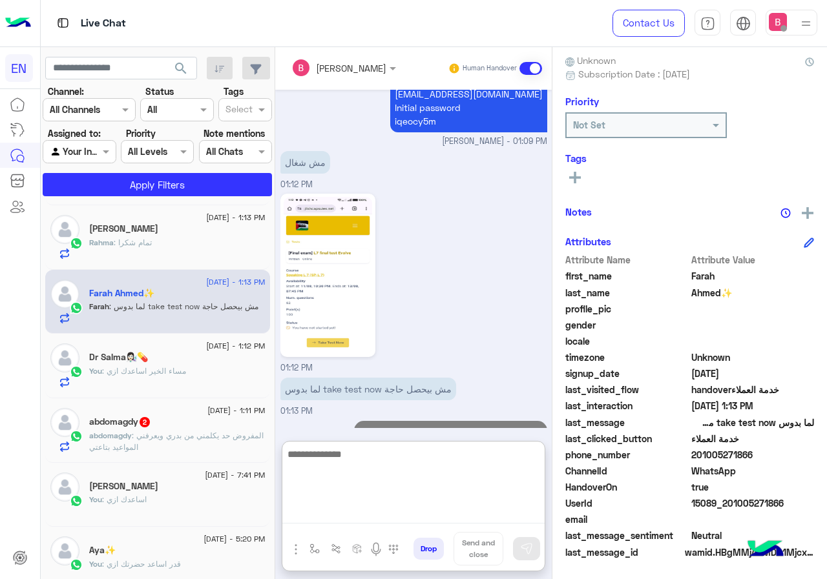
scroll to position [997, 0]
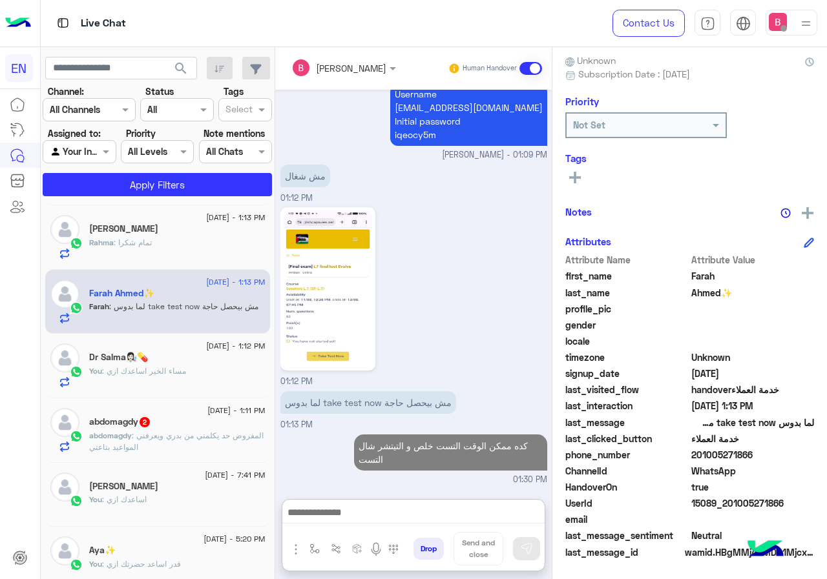
click at [115, 351] on div "17 August - 1:12 PM" at bounding box center [177, 348] width 176 height 8
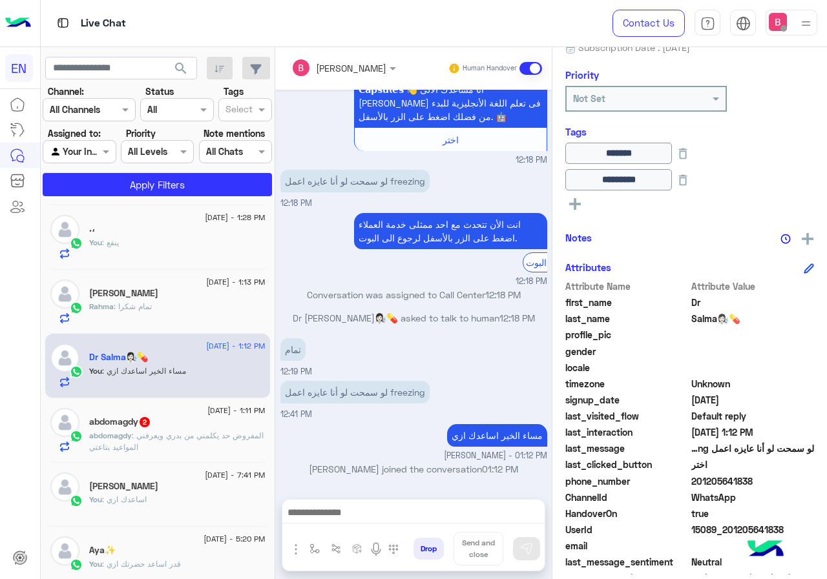
scroll to position [670, 0]
click at [162, 426] on div "abdomagdy 2" at bounding box center [177, 423] width 176 height 14
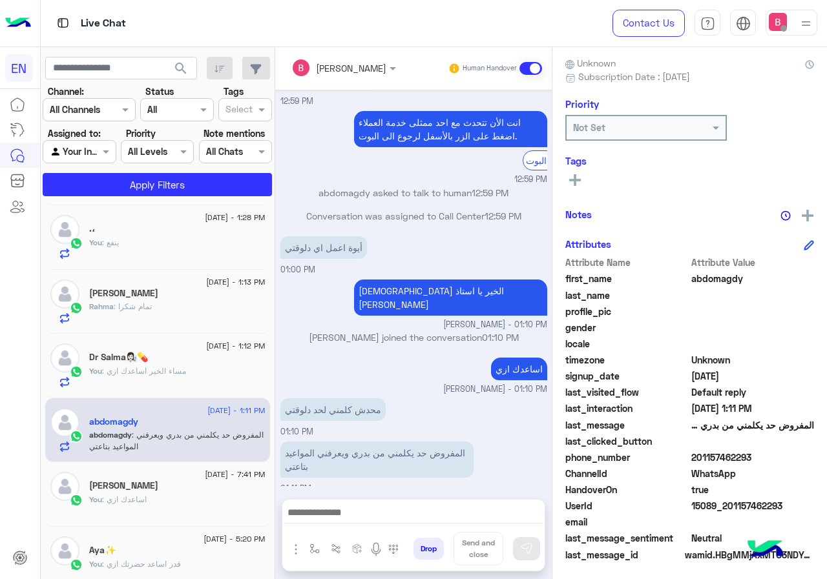
scroll to position [116, 0]
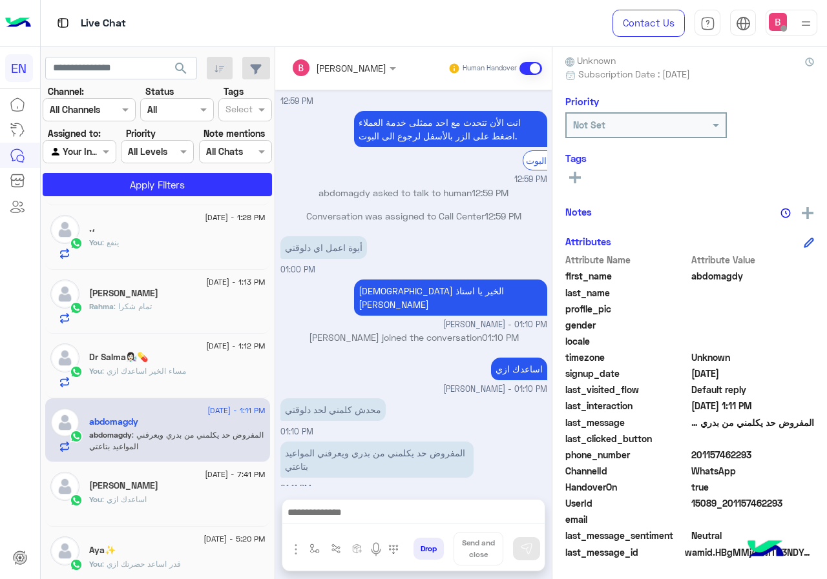
drag, startPoint x: 694, startPoint y: 455, endPoint x: 790, endPoint y: 455, distance: 95.6
click at [791, 455] on span "201157462293" at bounding box center [752, 455] width 123 height 14
drag, startPoint x: 728, startPoint y: 455, endPoint x: 621, endPoint y: 312, distance: 178.9
click at [623, 307] on span "profile_pic" at bounding box center [626, 309] width 123 height 14
drag, startPoint x: 693, startPoint y: 453, endPoint x: 761, endPoint y: 456, distance: 67.8
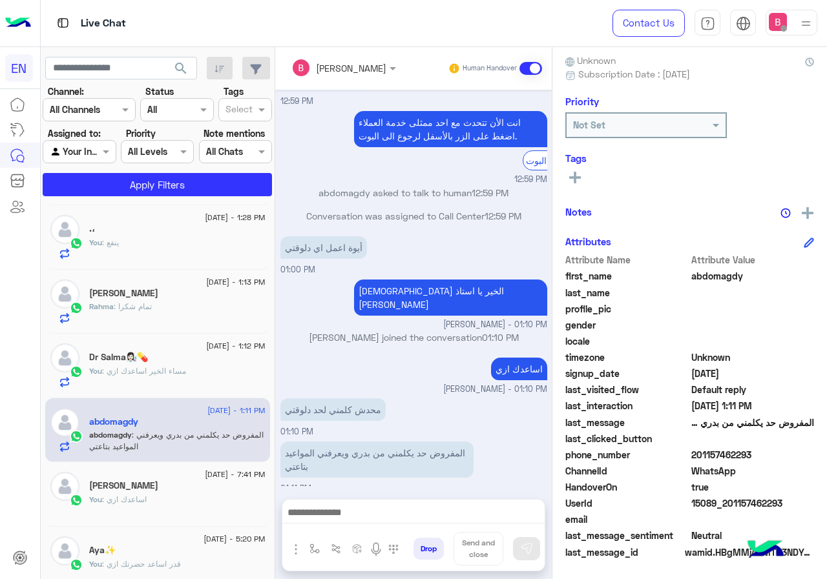
click at [761, 456] on span "201157462293" at bounding box center [752, 455] width 123 height 14
copy span "01157462293"
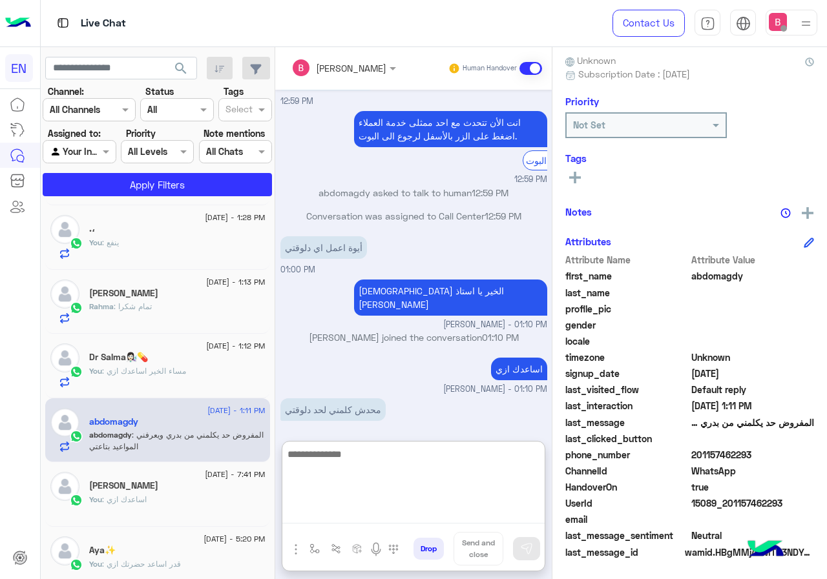
paste textarea "**********"
type textarea "**********"
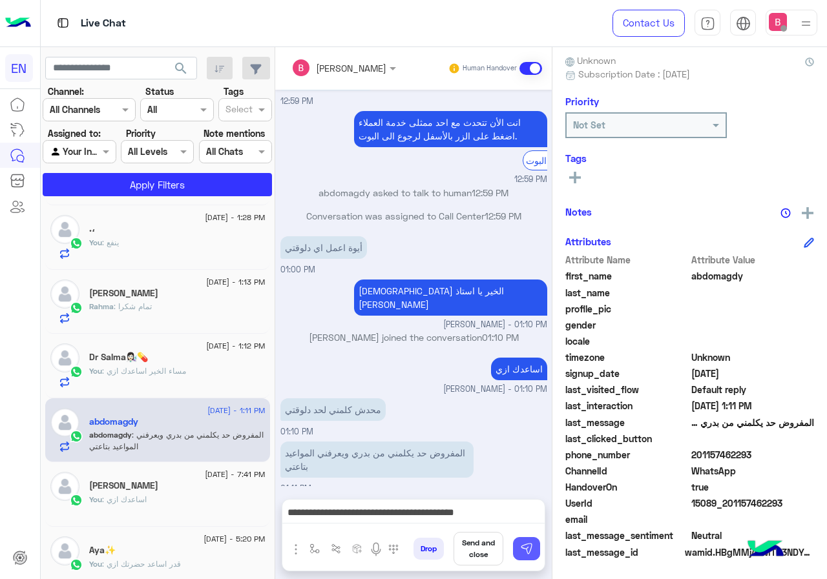
click at [529, 546] on img at bounding box center [526, 548] width 13 height 13
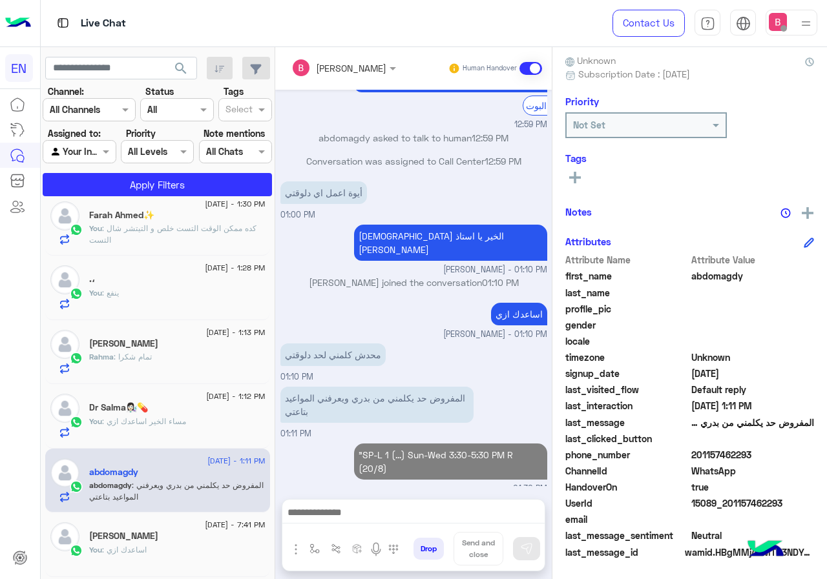
scroll to position [0, 0]
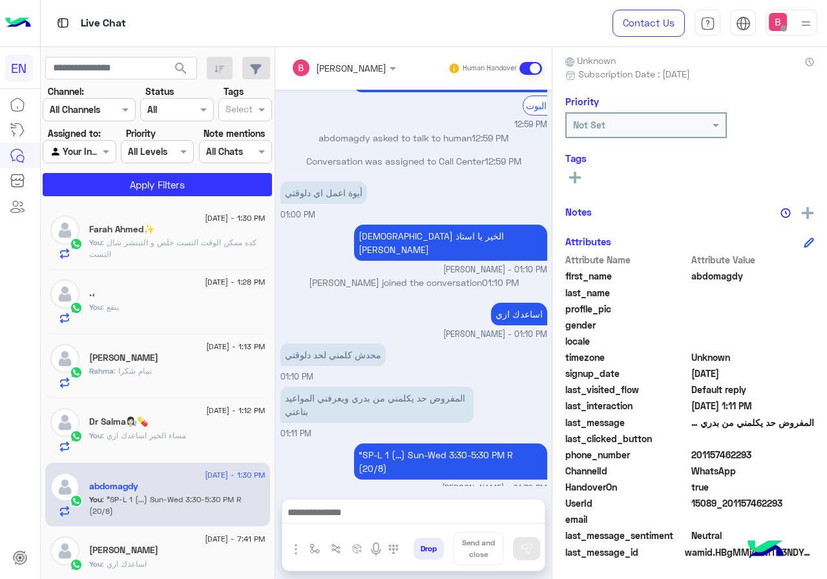
click at [161, 229] on div "Farah Ahmed✨" at bounding box center [177, 231] width 176 height 14
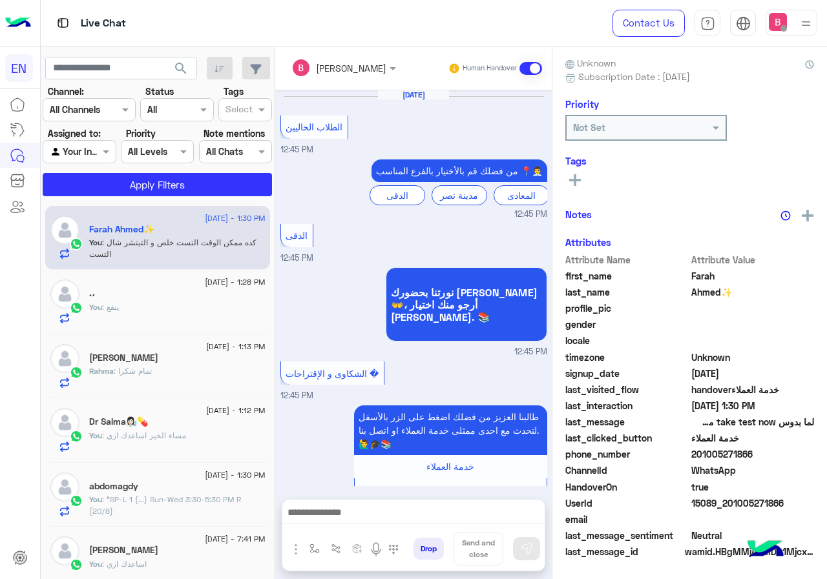
scroll to position [838, 0]
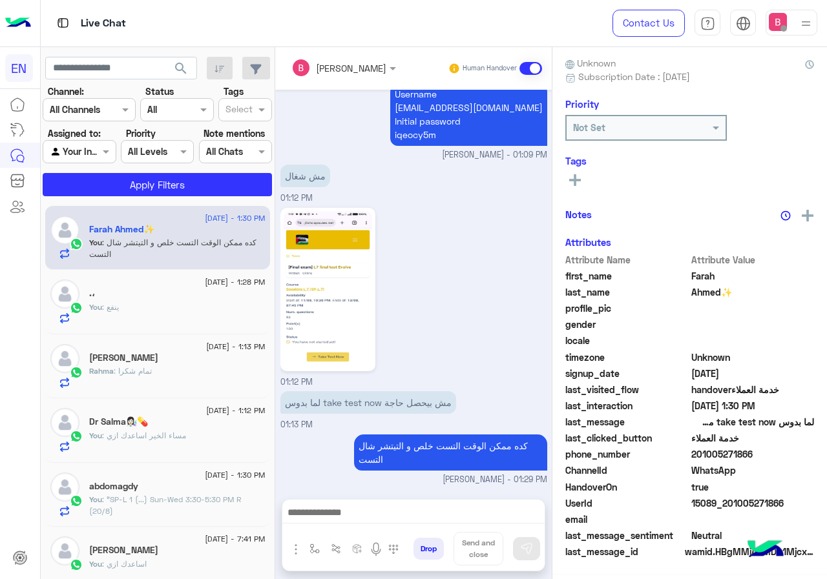
click at [180, 311] on div "You : ينفع" at bounding box center [177, 313] width 176 height 23
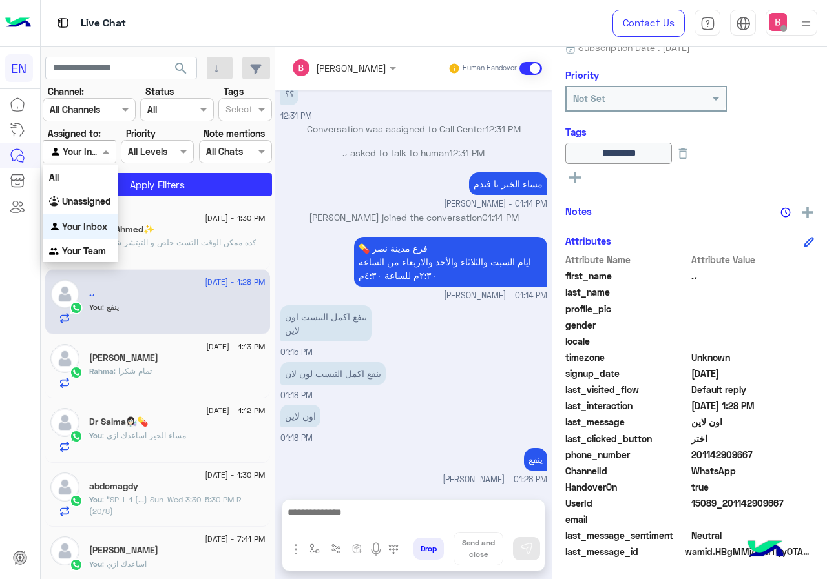
click at [94, 151] on div at bounding box center [79, 151] width 72 height 15
click at [75, 203] on b "Unassigned" at bounding box center [86, 201] width 49 height 11
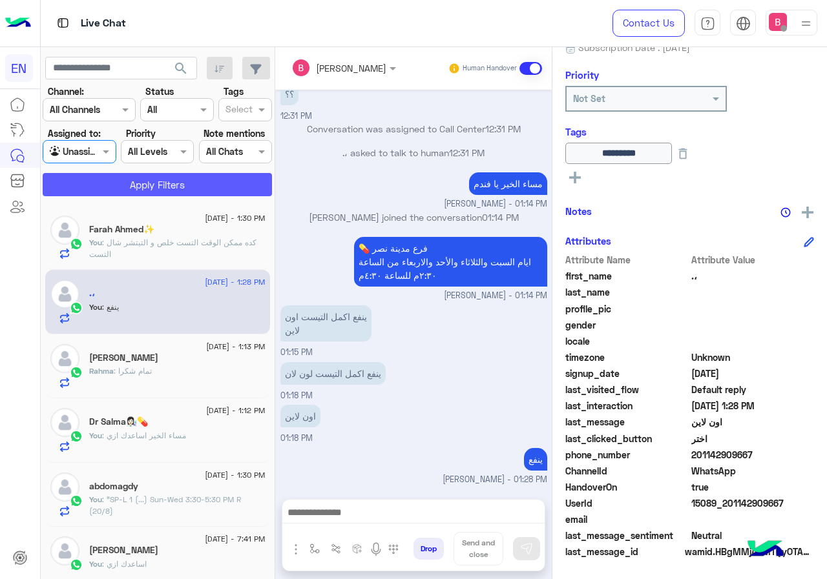
click at [117, 187] on button "Apply Filters" at bounding box center [157, 184] width 229 height 23
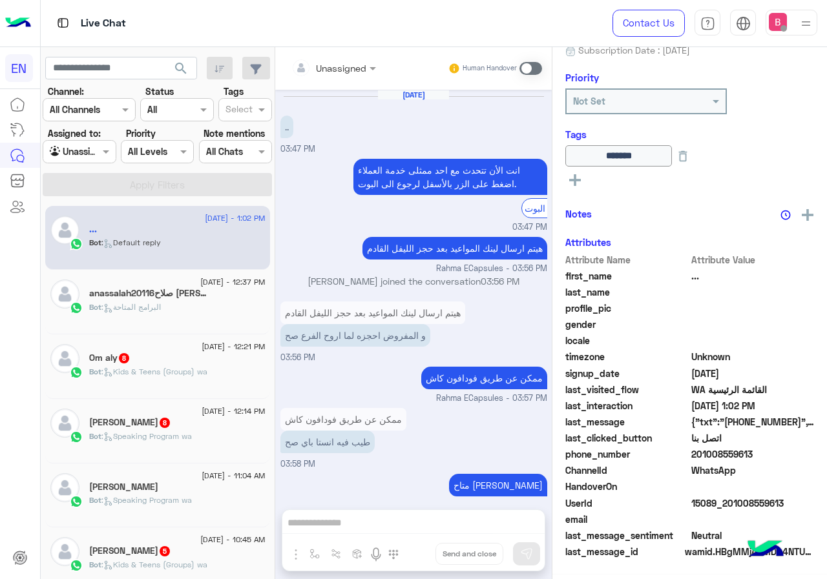
scroll to position [801, 0]
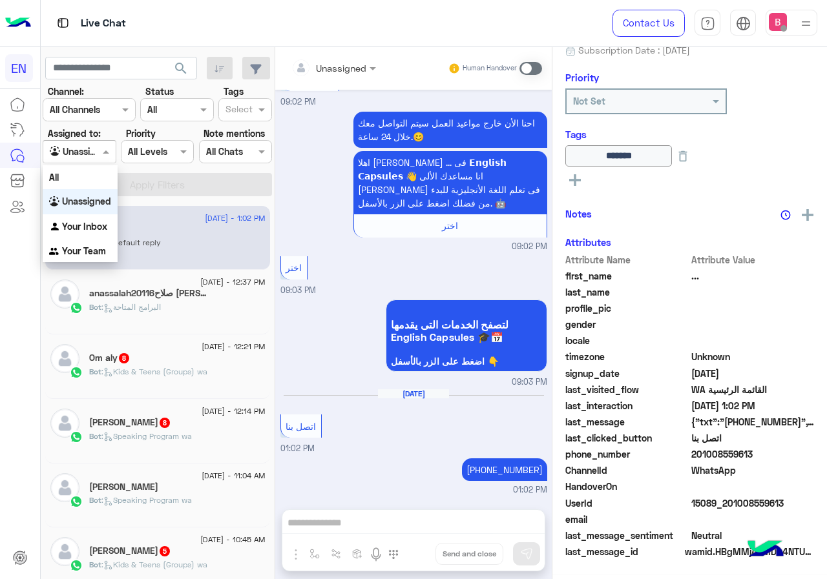
click at [84, 142] on div "Agent Filter Unassigned" at bounding box center [79, 151] width 73 height 23
click at [72, 243] on div "Your Team" at bounding box center [80, 251] width 75 height 25
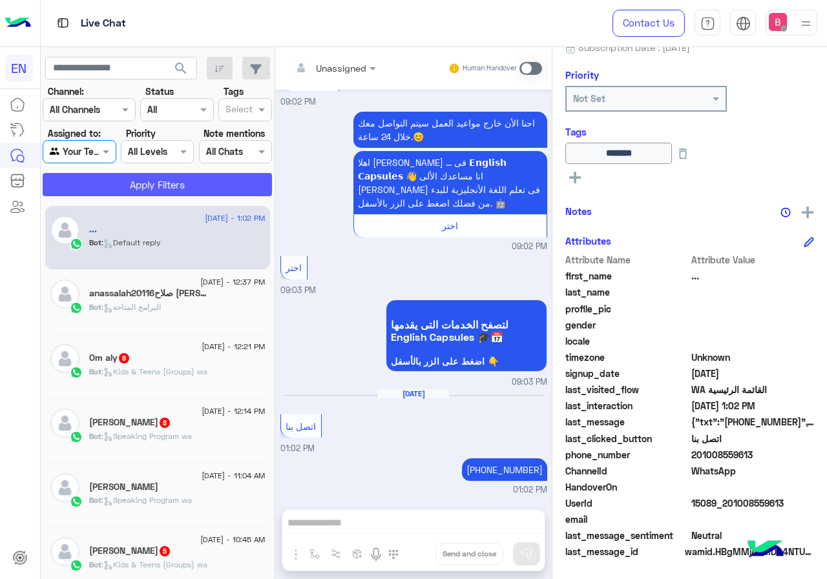
click at [129, 191] on button "Apply Filters" at bounding box center [157, 184] width 229 height 23
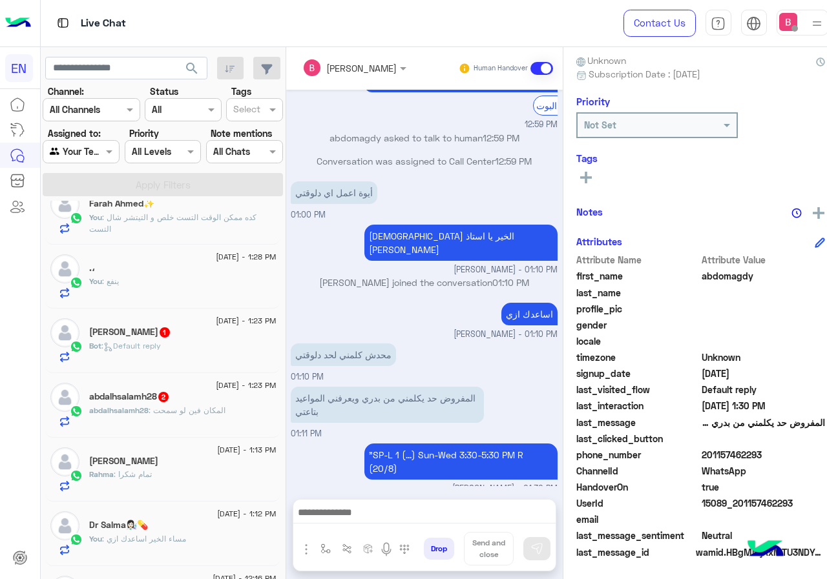
scroll to position [129, 0]
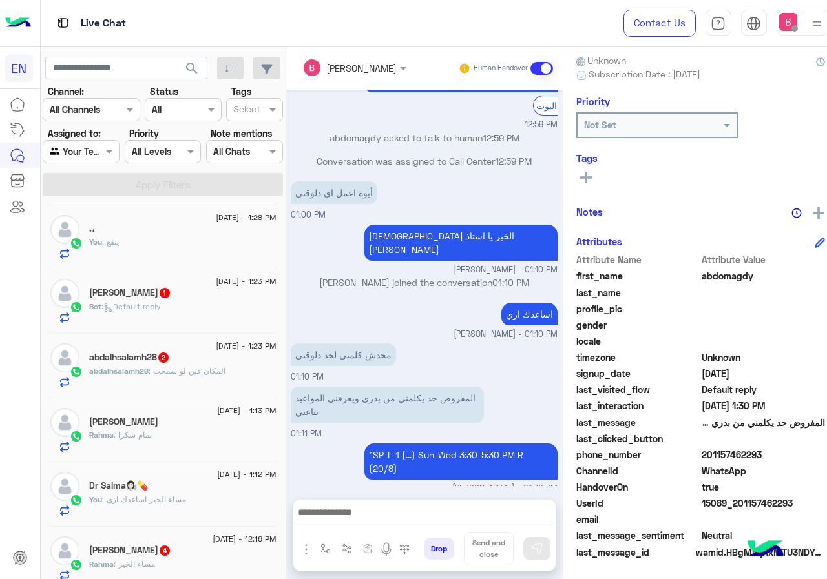
click at [176, 236] on div "You : ينفع" at bounding box center [182, 247] width 187 height 23
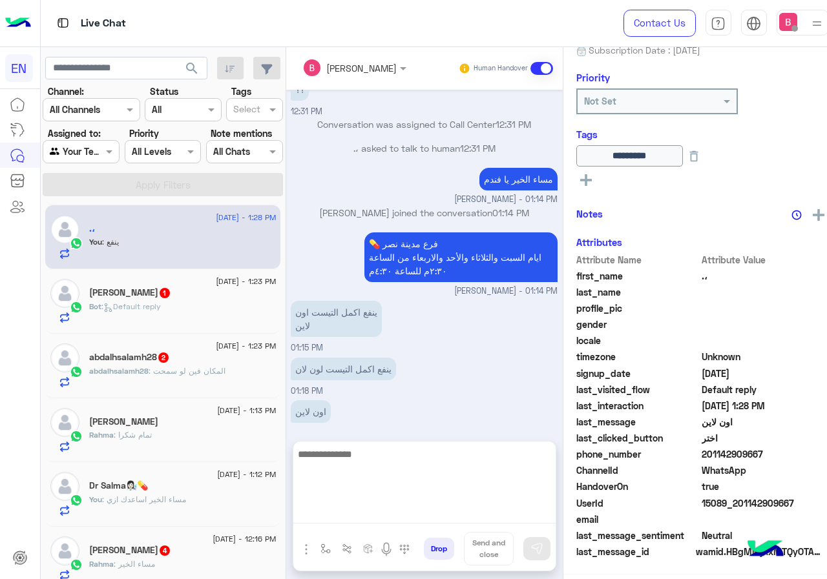
click at [361, 517] on textarea at bounding box center [424, 484] width 262 height 77
type textarea "**********"
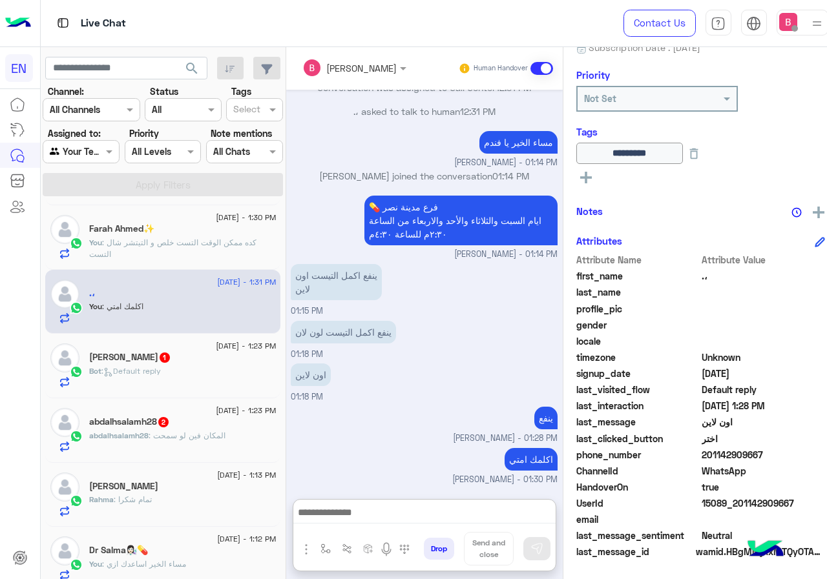
click at [151, 375] on span ": Default reply" at bounding box center [130, 371] width 59 height 10
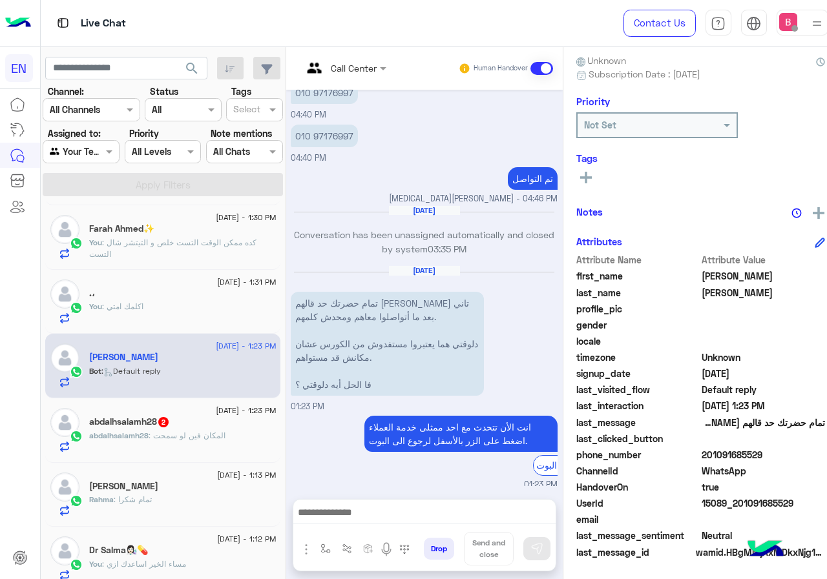
drag, startPoint x: 693, startPoint y: 452, endPoint x: 744, endPoint y: 455, distance: 51.1
click at [773, 454] on span "201091685529" at bounding box center [762, 455] width 123 height 14
copy span "01091685529"
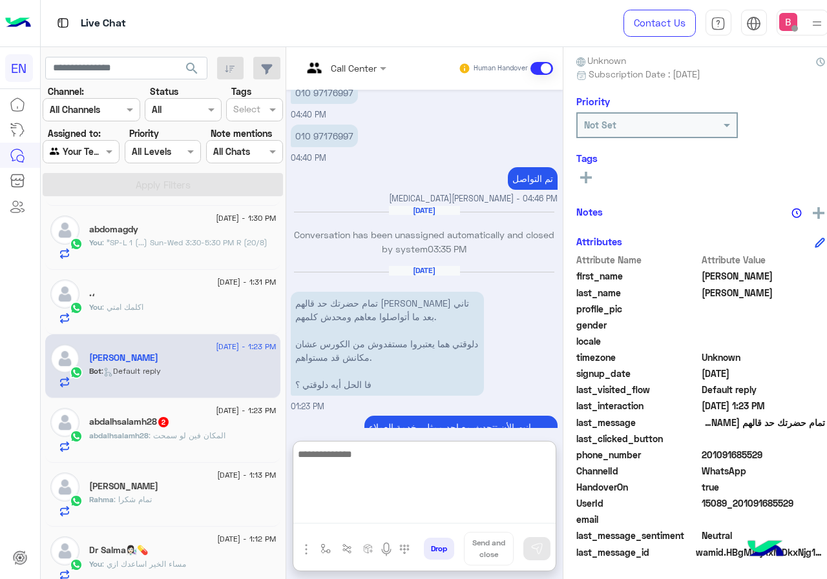
click at [358, 513] on textarea at bounding box center [424, 484] width 262 height 77
type textarea "**********"
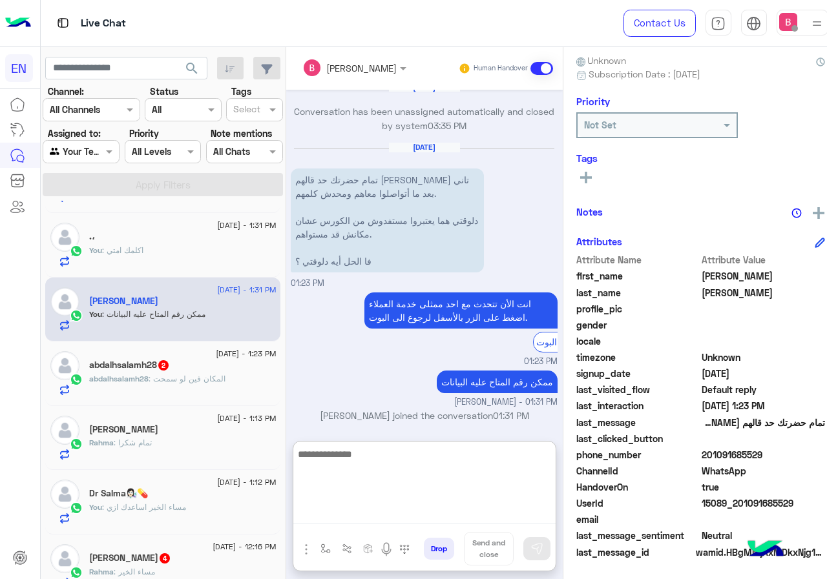
scroll to position [194, 0]
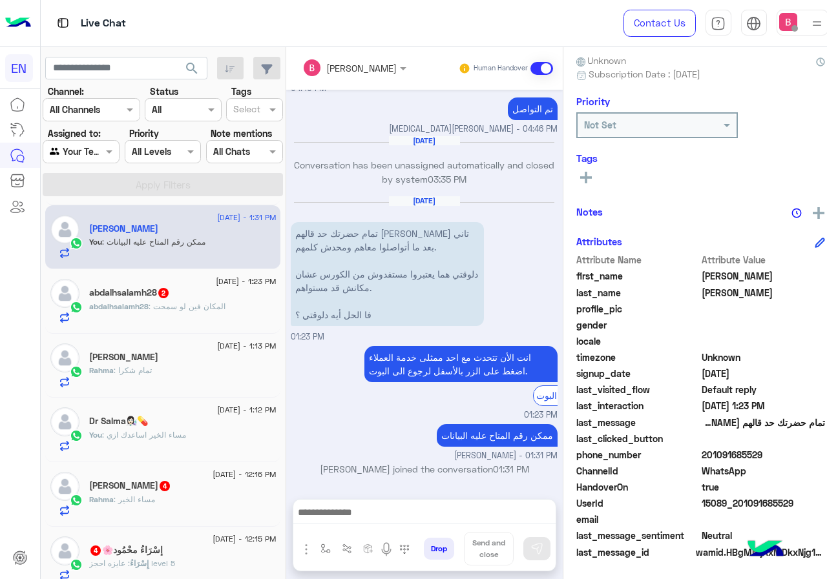
click at [172, 318] on div "abdalhsalamh28 : المكان فين لو سمحت" at bounding box center [182, 312] width 187 height 23
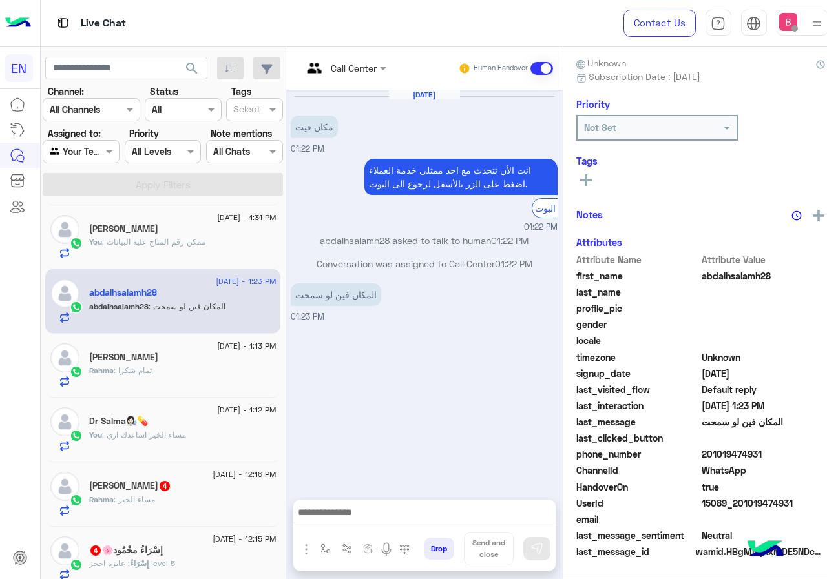
scroll to position [116, 0]
click at [346, 63] on div at bounding box center [345, 67] width 98 height 15
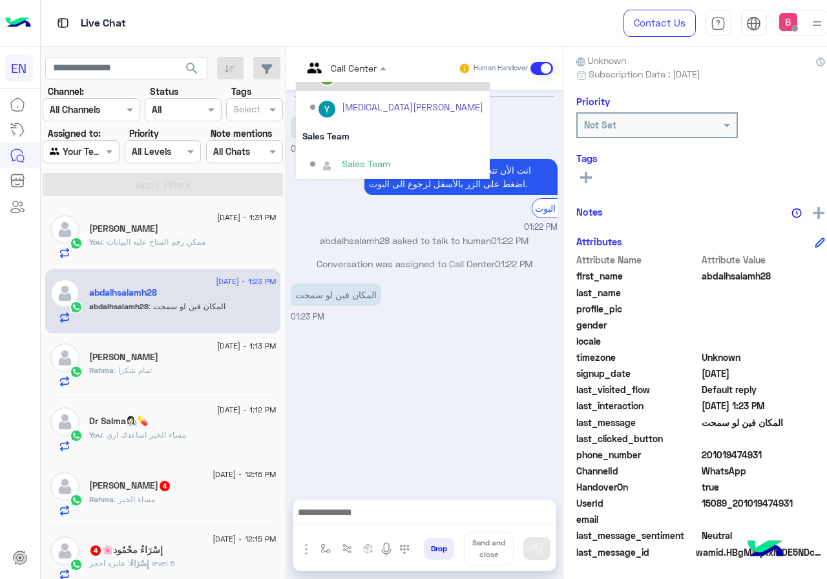
scroll to position [214, 0]
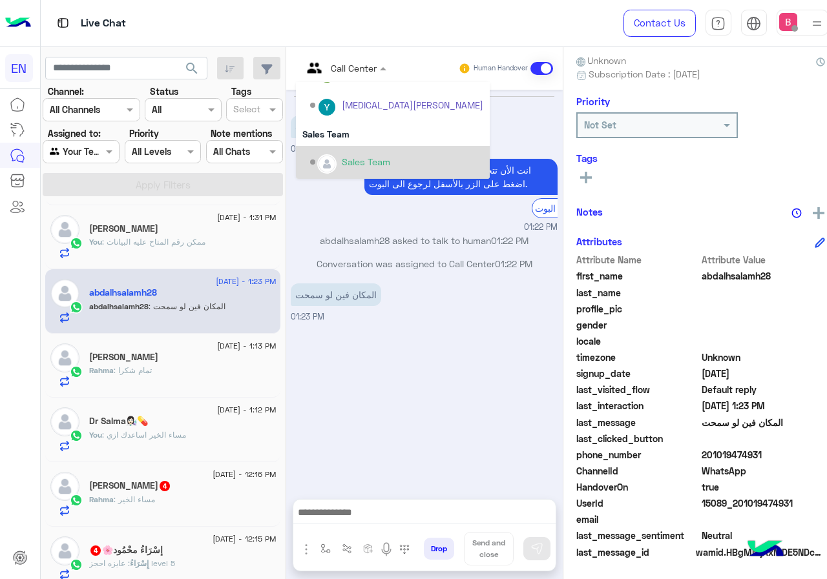
click at [353, 156] on div "Sales Team" at bounding box center [366, 162] width 48 height 14
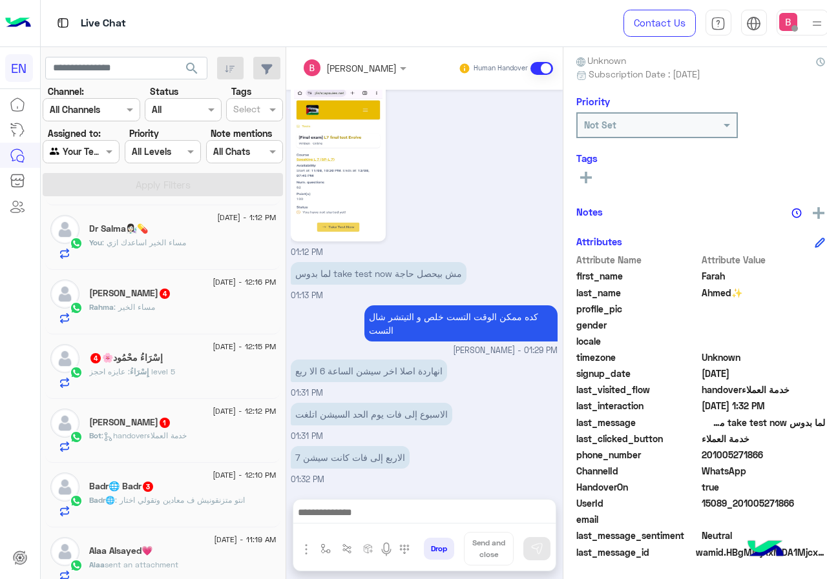
scroll to position [323, 0]
drag, startPoint x: 693, startPoint y: 456, endPoint x: 773, endPoint y: 461, distance: 80.2
click at [773, 461] on span "201005271866" at bounding box center [762, 455] width 123 height 14
copy span "01005271866"
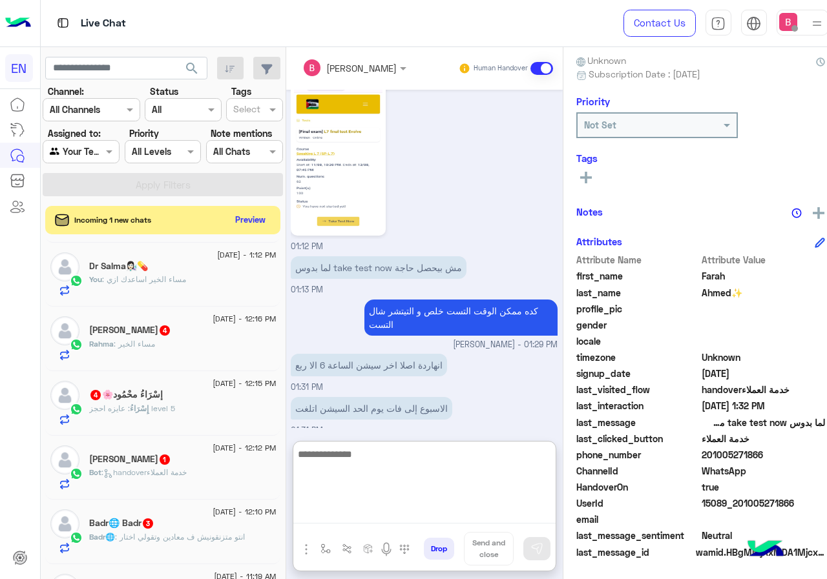
click at [347, 509] on textarea at bounding box center [424, 484] width 262 height 77
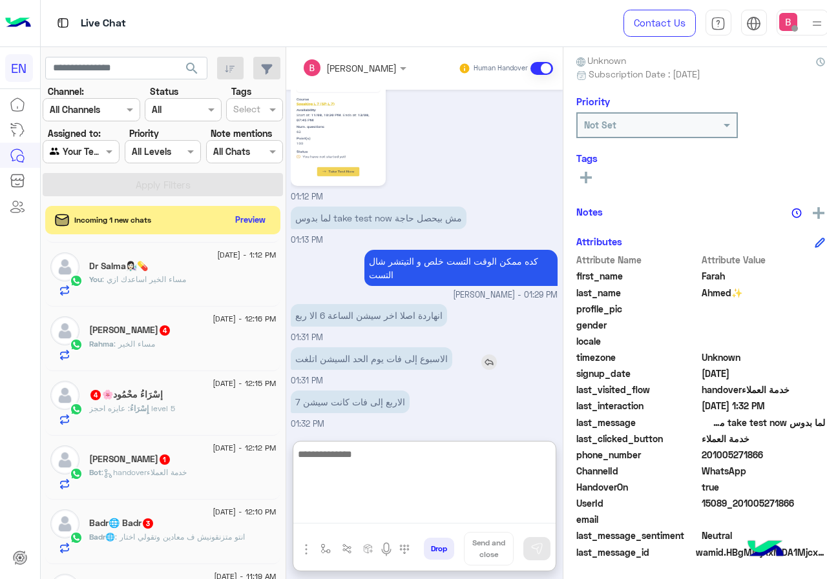
scroll to position [868, 0]
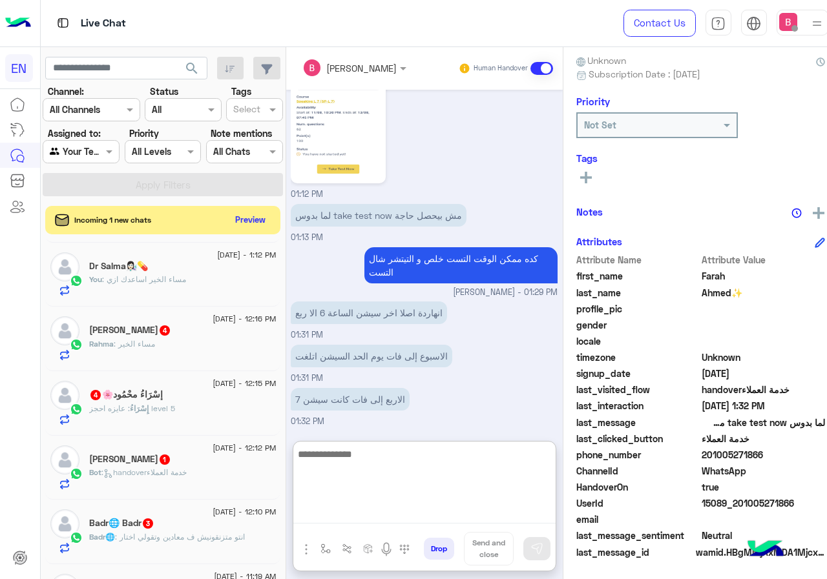
click at [331, 471] on textarea at bounding box center [424, 484] width 262 height 77
type textarea "*"
type textarea "**********"
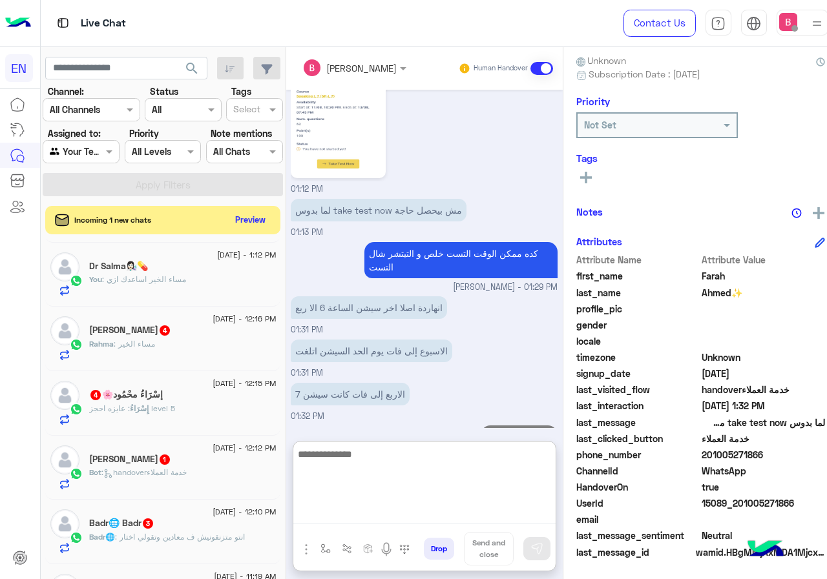
scroll to position [910, 0]
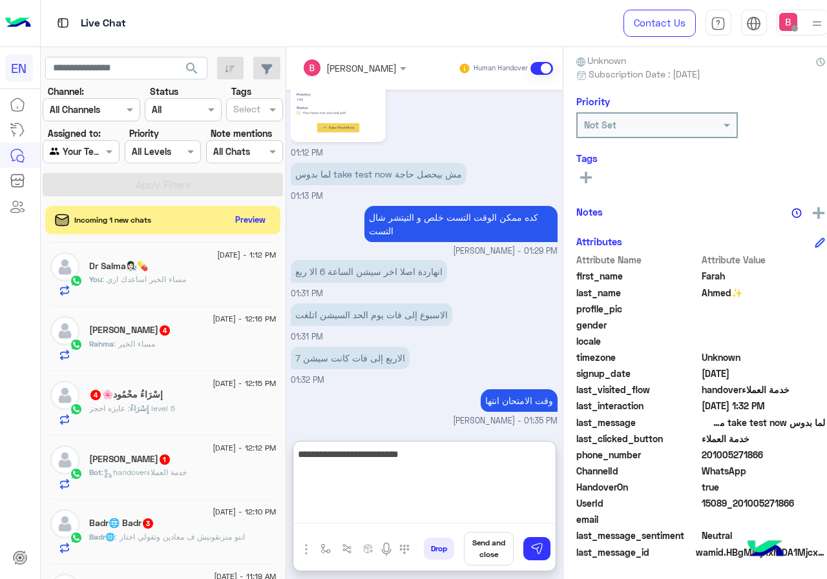
type textarea "**********"
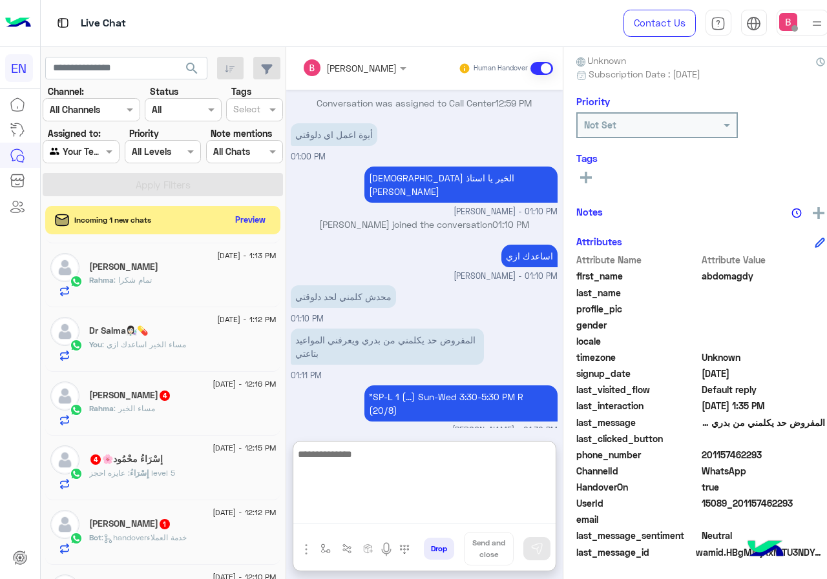
scroll to position [258, 0]
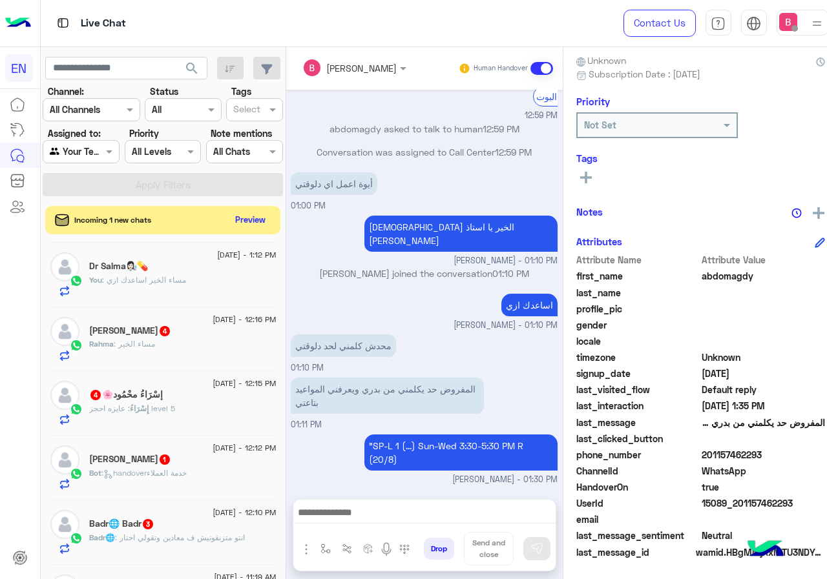
click at [209, 351] on div "Rahma : مساء الخير" at bounding box center [182, 349] width 187 height 23
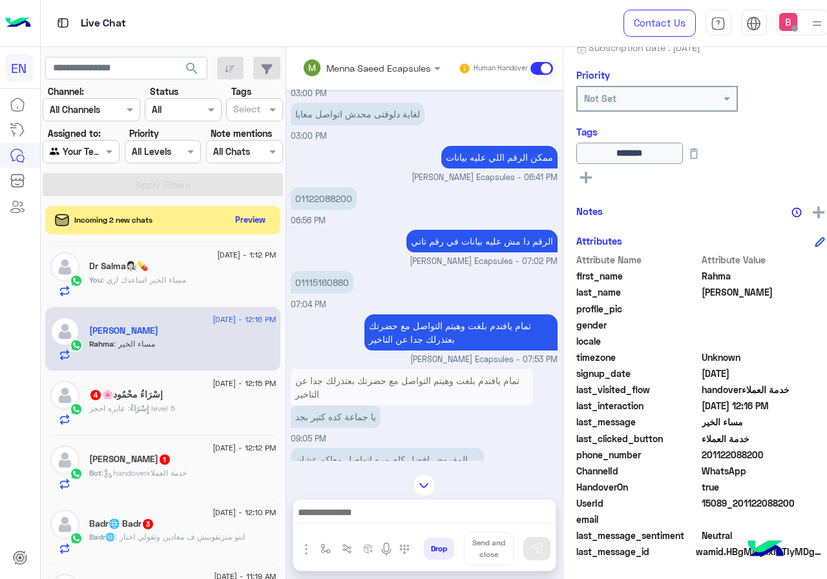
scroll to position [647, 0]
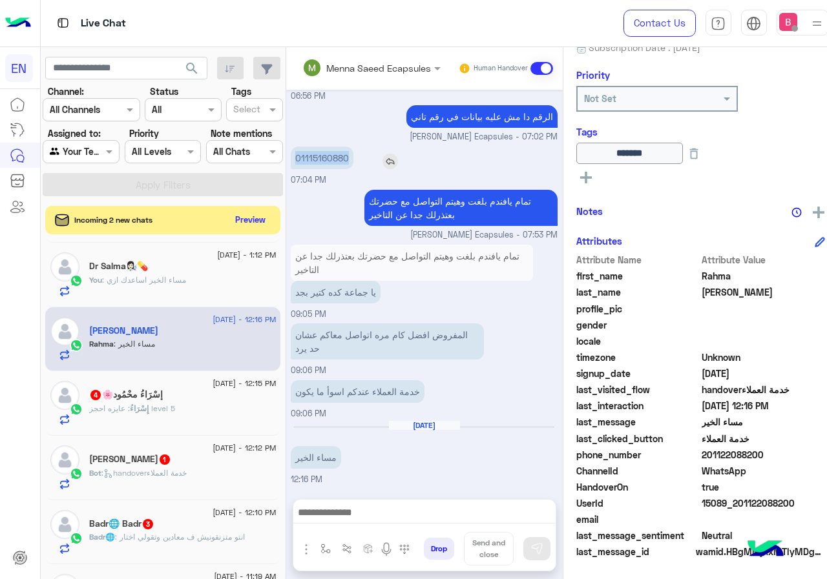
drag, startPoint x: 282, startPoint y: 157, endPoint x: 345, endPoint y: 163, distance: 63.0
click at [345, 163] on div "01115160880" at bounding box center [359, 158] width 136 height 23
copy p "01115160880"
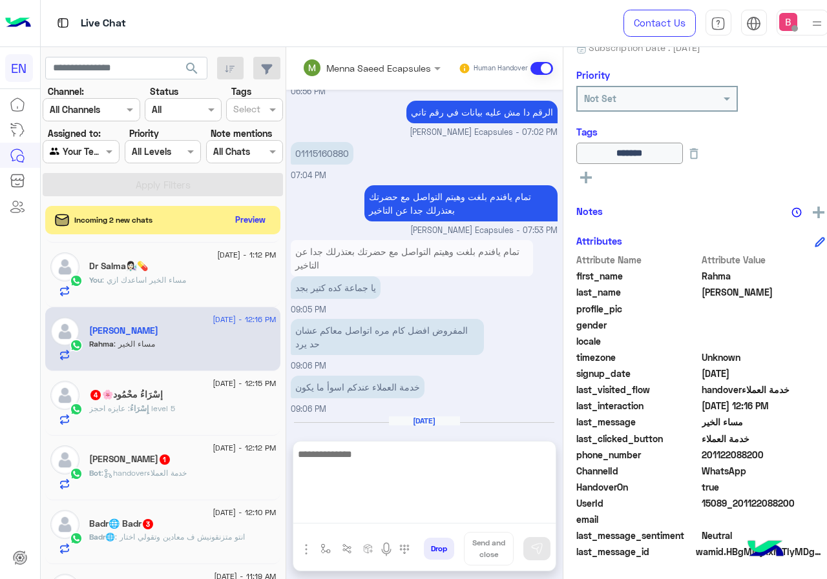
click at [360, 511] on textarea at bounding box center [424, 484] width 262 height 77
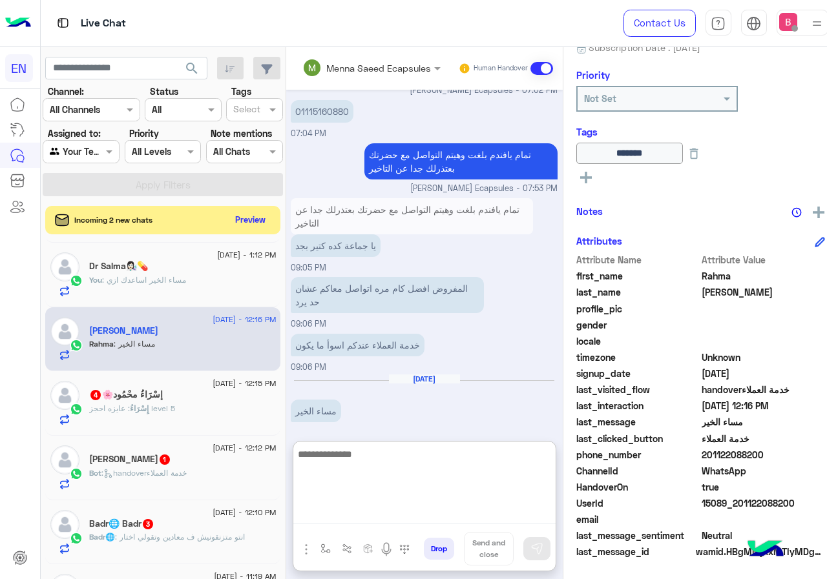
scroll to position [705, 0]
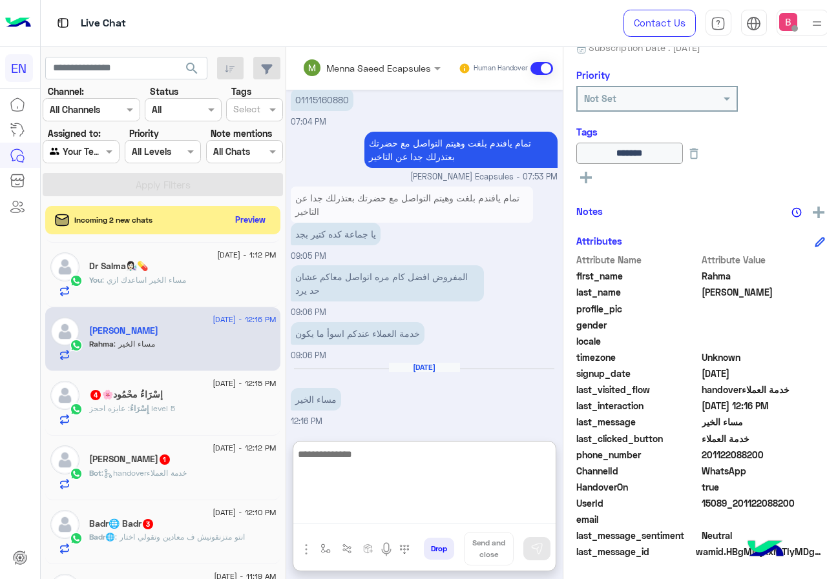
click at [364, 481] on textarea at bounding box center [424, 484] width 262 height 77
type textarea "**********"
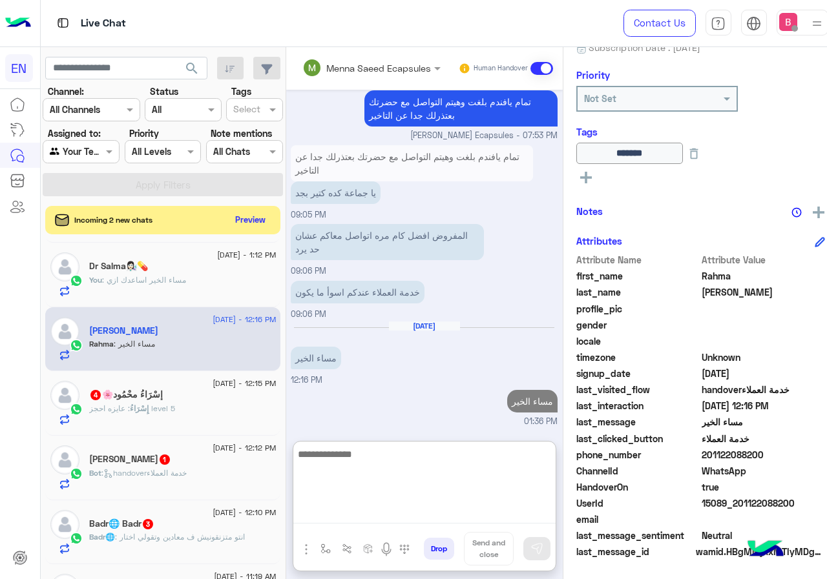
scroll to position [770, 0]
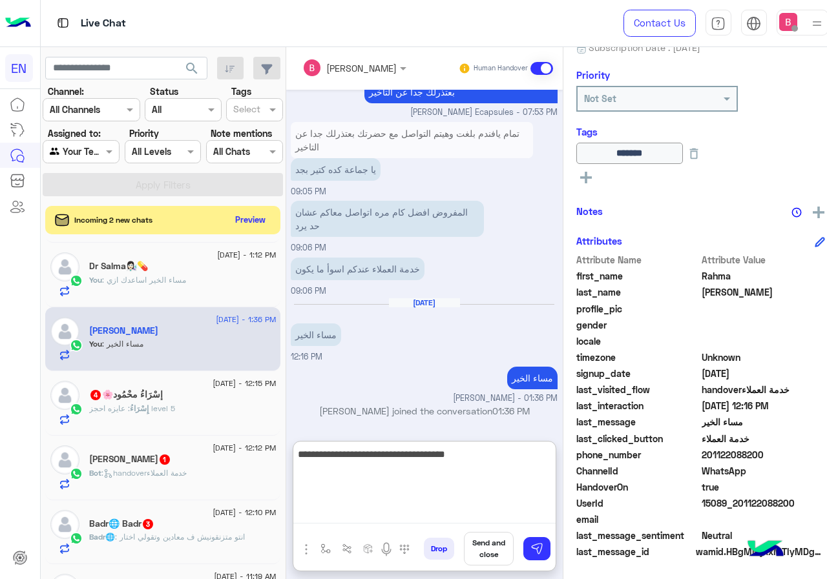
type textarea "**********"
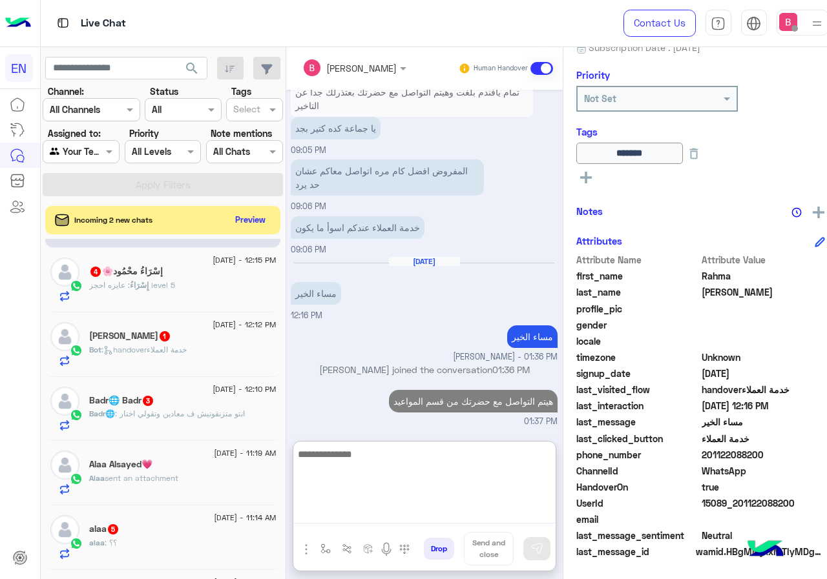
scroll to position [387, 0]
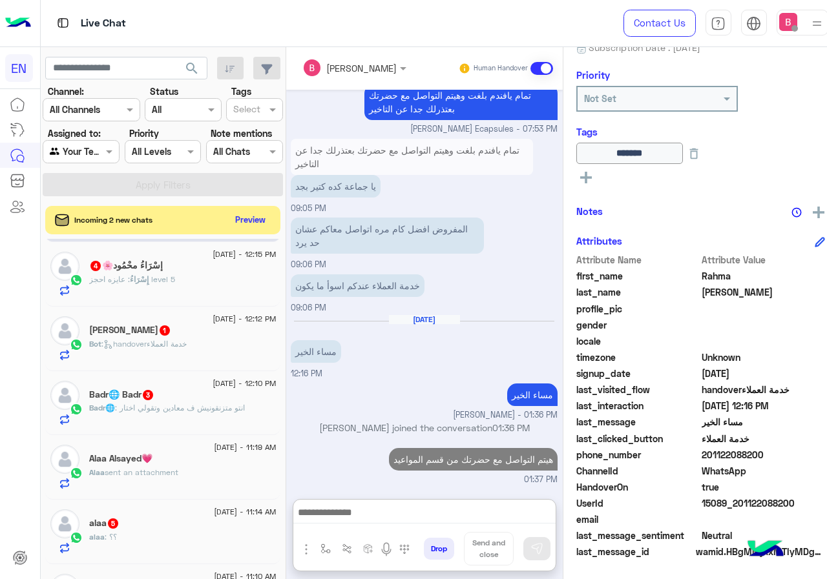
click at [197, 337] on div "17 August - 12:12 PM mohamed Gouda 1 Bot : handoverخدمة العملاء" at bounding box center [182, 338] width 187 height 45
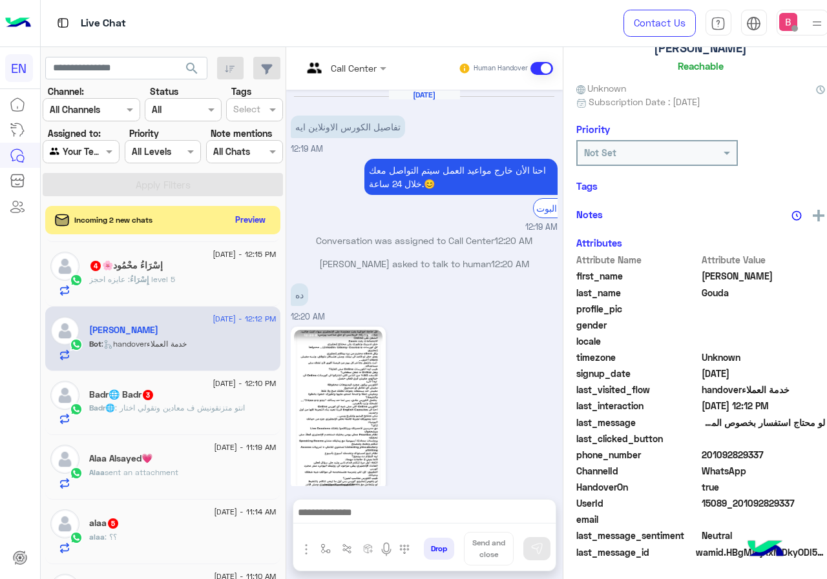
scroll to position [1000, 0]
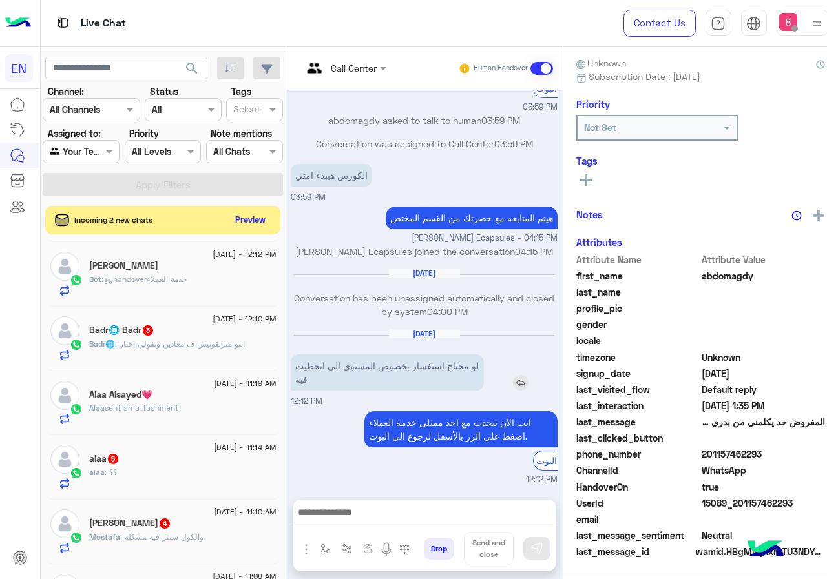
scroll to position [116, 0]
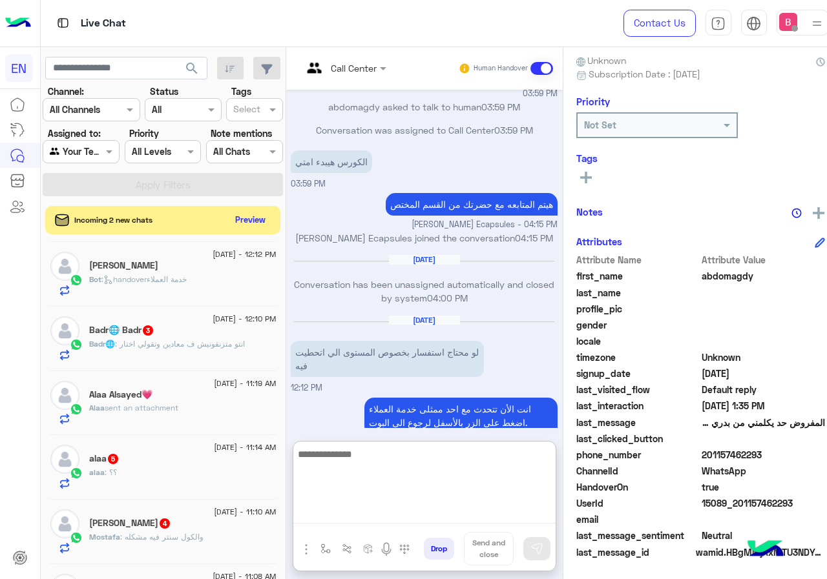
click at [371, 519] on textarea at bounding box center [424, 484] width 262 height 77
type textarea "**********"
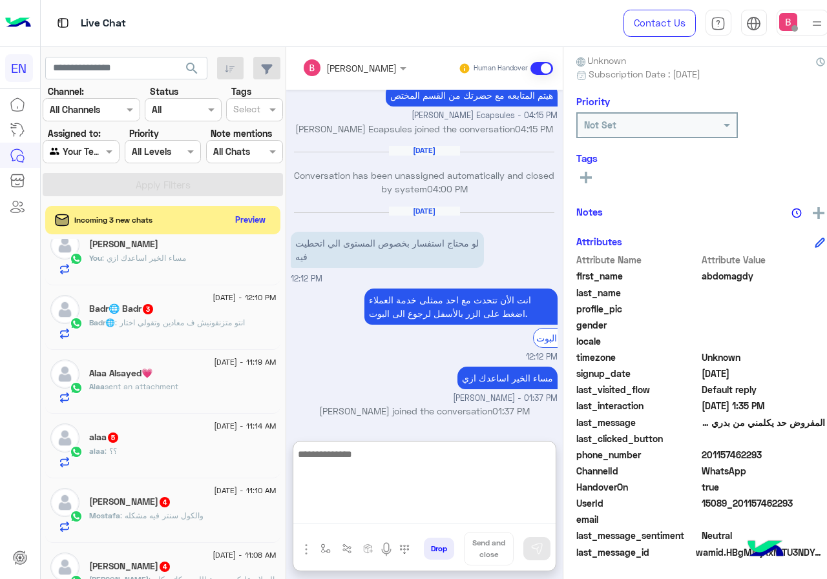
scroll to position [387, 0]
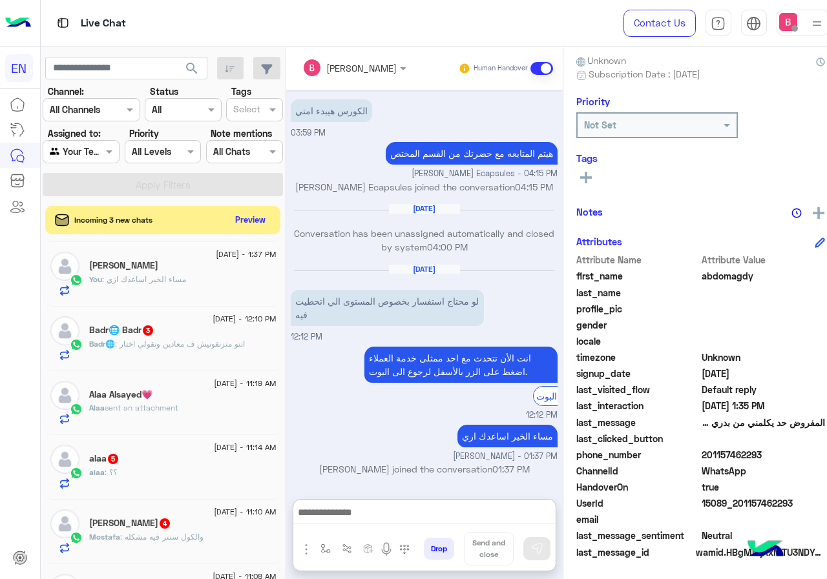
click at [202, 329] on div "Badr🌐 Badr 3" at bounding box center [182, 332] width 187 height 14
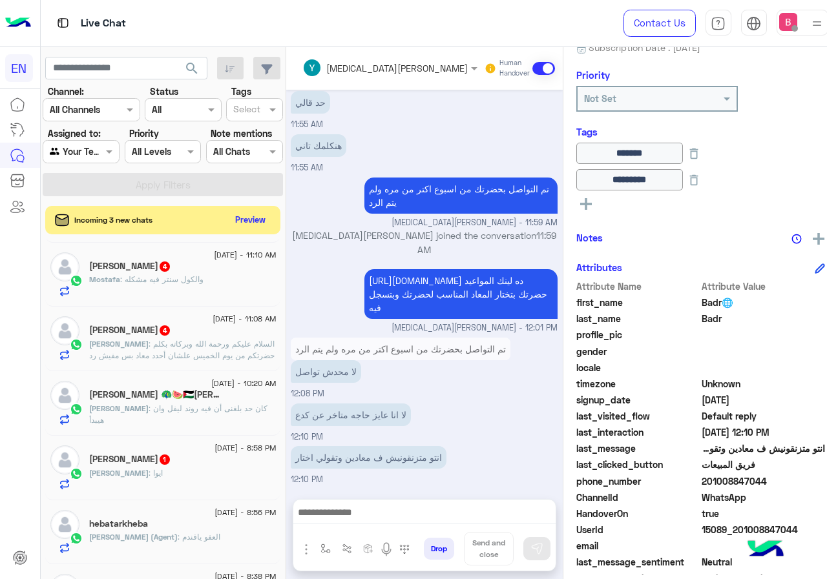
scroll to position [646, 0]
click at [177, 479] on div "يوسف : ايوا" at bounding box center [182, 477] width 187 height 23
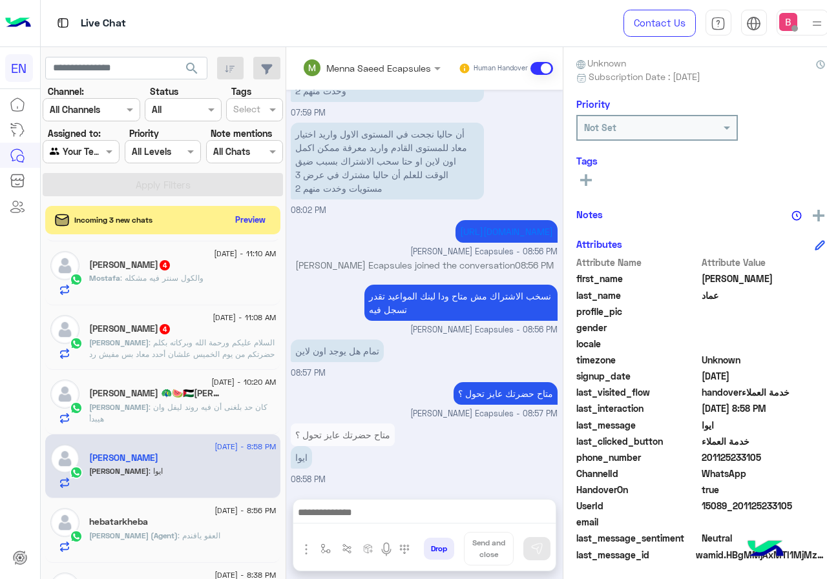
scroll to position [116, 0]
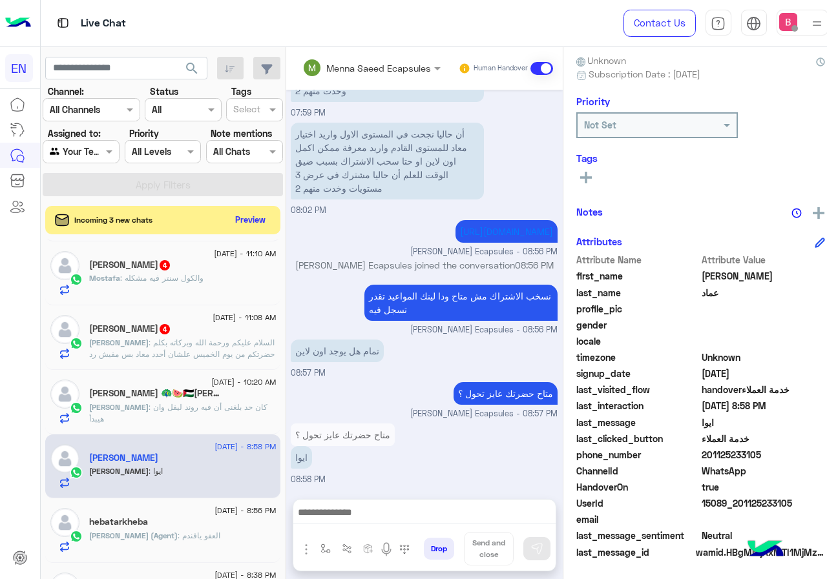
drag, startPoint x: 694, startPoint y: 454, endPoint x: 757, endPoint y: 451, distance: 63.3
click at [757, 451] on span "201125233105" at bounding box center [762, 455] width 123 height 14
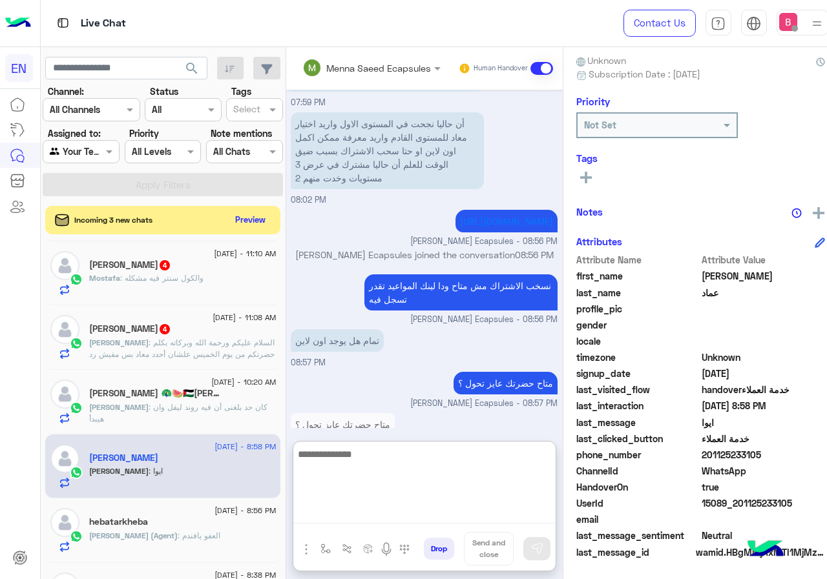
click at [356, 508] on textarea at bounding box center [424, 484] width 262 height 77
type textarea "**********"
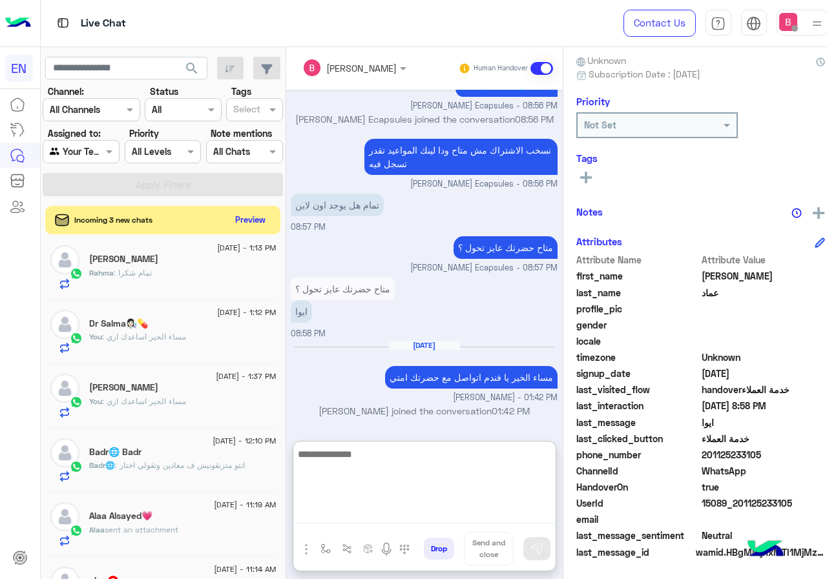
scroll to position [258, 0]
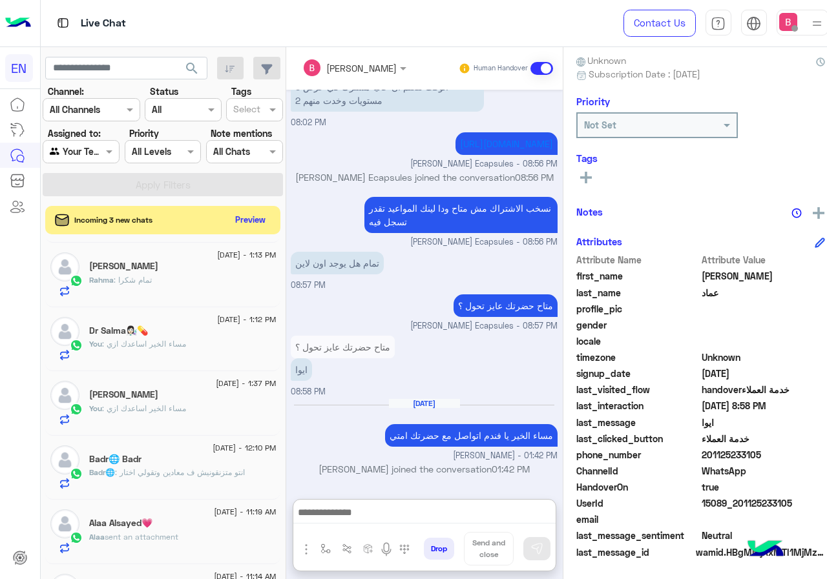
click at [177, 471] on span ": انتو متزنقونيش ف معادين وتقولي اختار" at bounding box center [180, 473] width 130 height 10
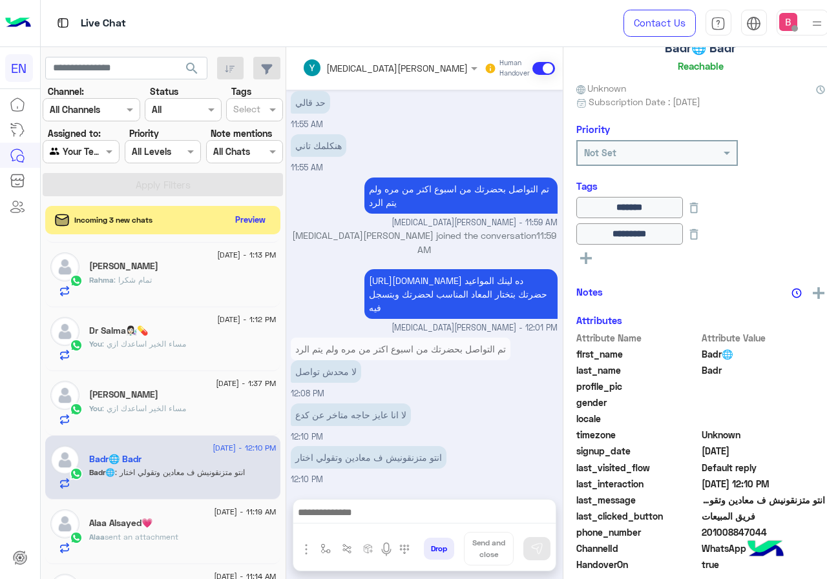
scroll to position [143, 0]
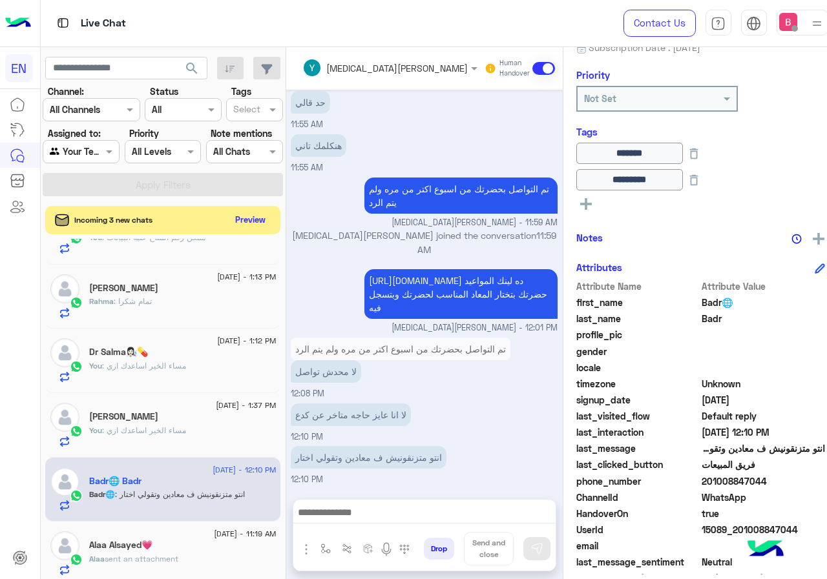
scroll to position [323, 0]
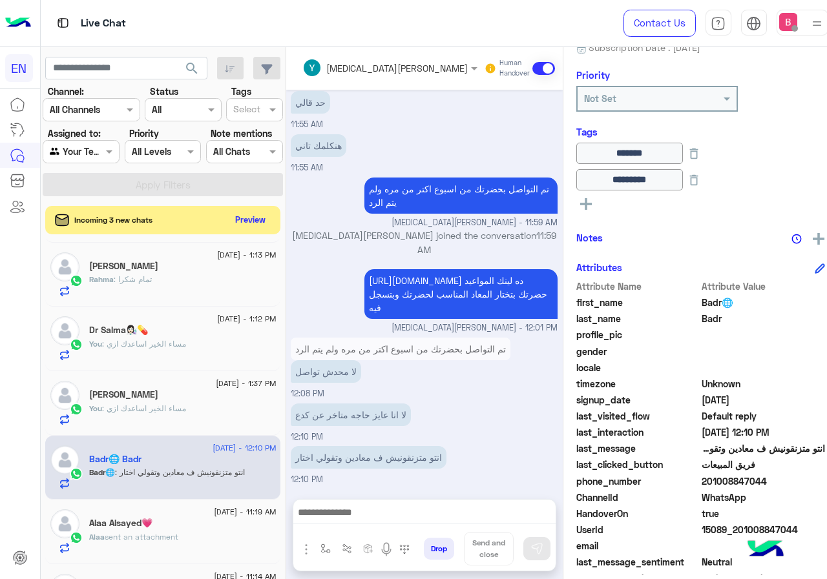
drag, startPoint x: 694, startPoint y: 482, endPoint x: 759, endPoint y: 484, distance: 65.2
click at [759, 484] on span "201008847044" at bounding box center [762, 482] width 123 height 14
copy span "01008847044"
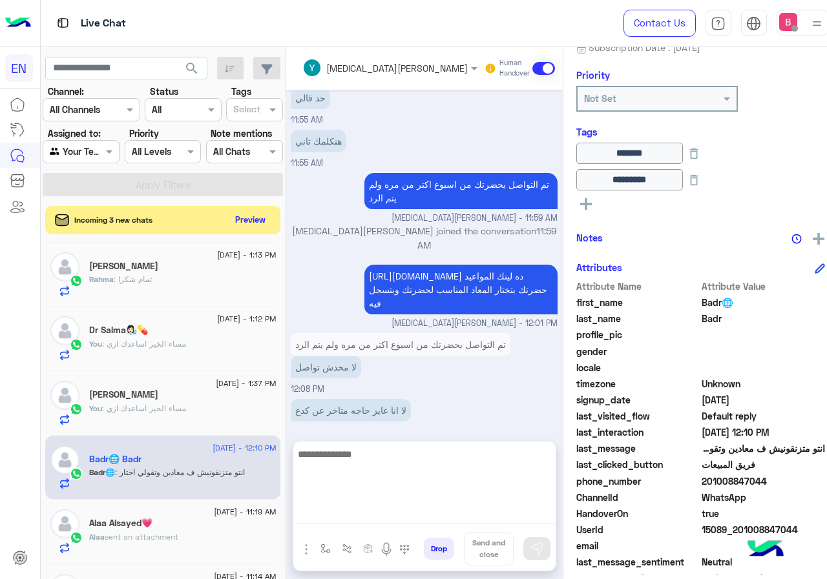
click at [373, 514] on textarea at bounding box center [424, 484] width 262 height 77
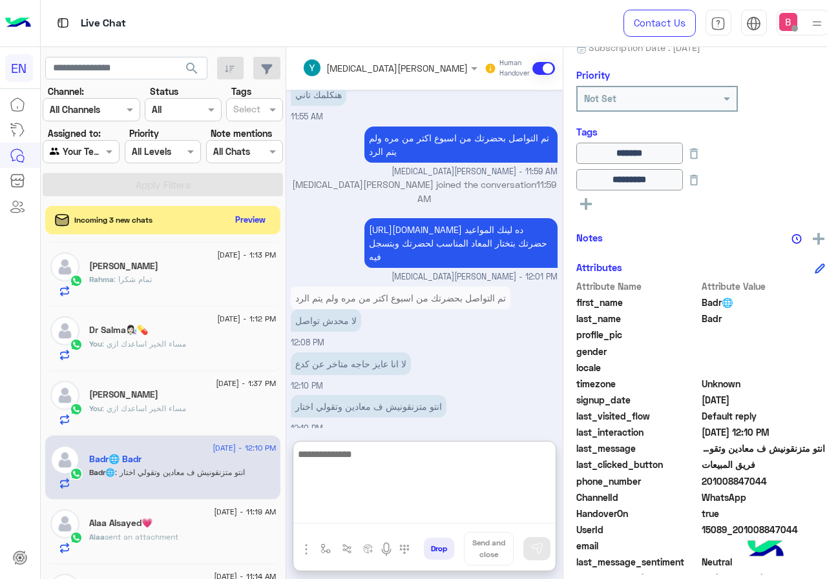
scroll to position [752, 0]
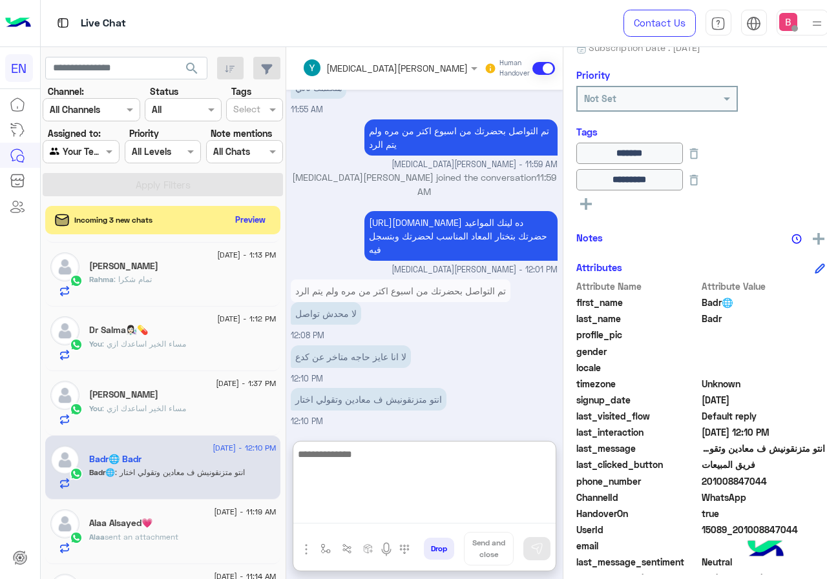
click at [361, 473] on textarea at bounding box center [424, 484] width 262 height 77
type textarea "*"
type textarea "**********"
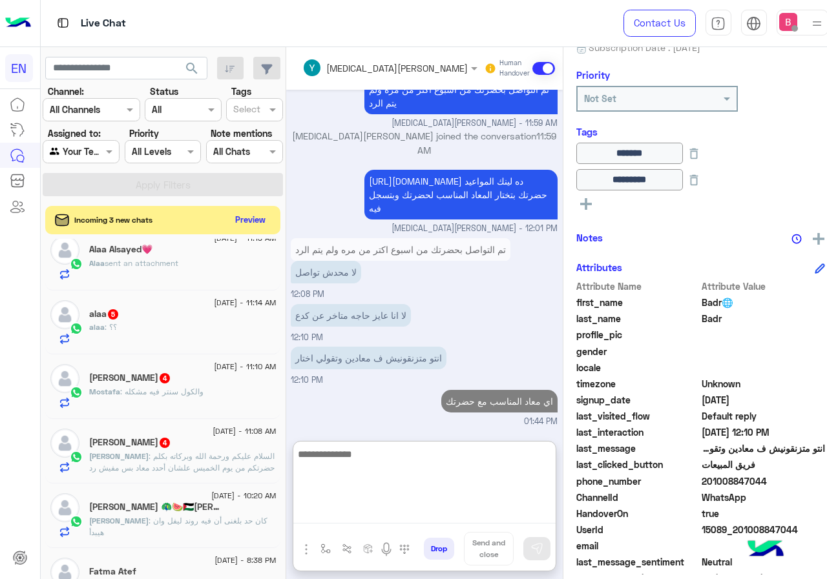
scroll to position [646, 0]
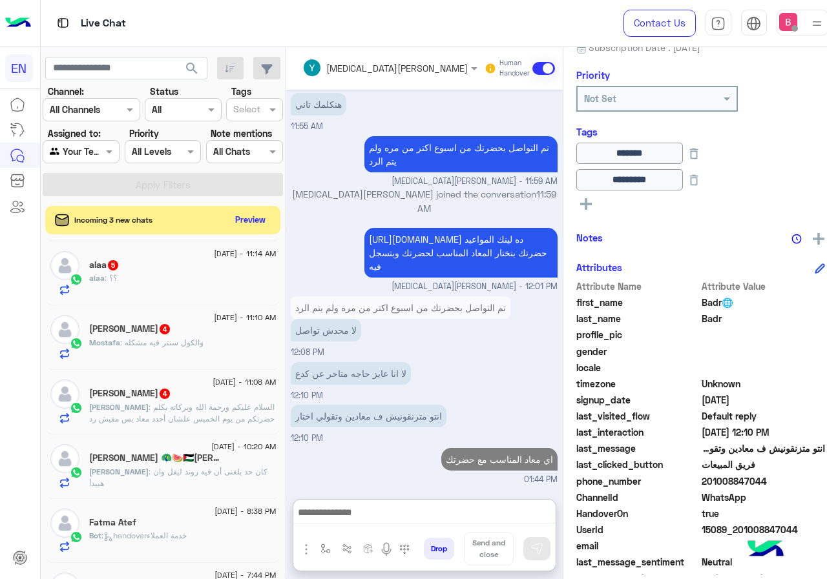
click at [170, 356] on div "Mostafa : والكول سنتر فيه مشكله" at bounding box center [182, 348] width 187 height 23
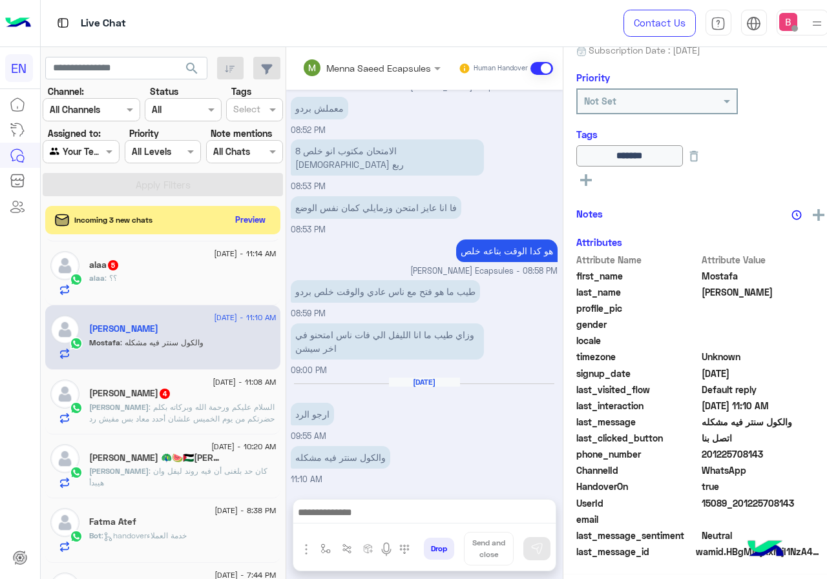
scroll to position [143, 0]
drag, startPoint x: 694, startPoint y: 452, endPoint x: 752, endPoint y: 455, distance: 57.5
click at [762, 455] on span "201225708143" at bounding box center [762, 455] width 123 height 14
copy span "01225708143"
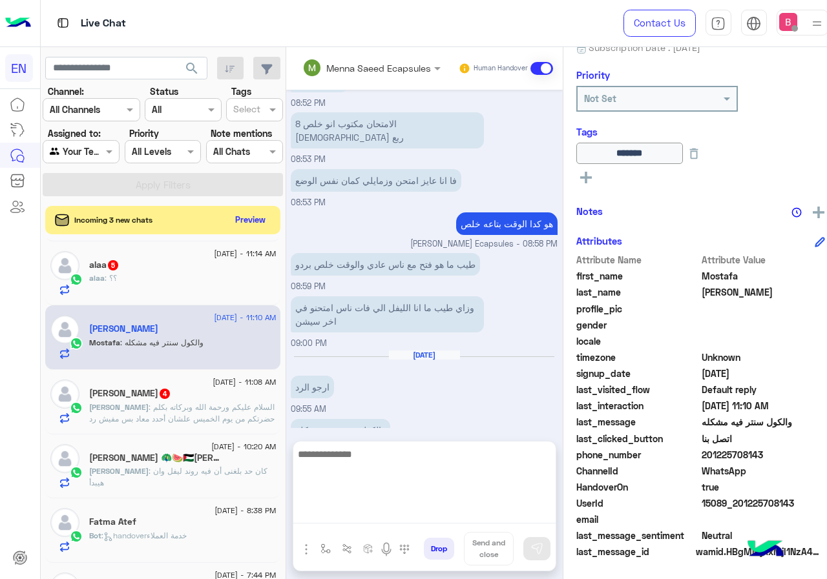
click at [311, 509] on textarea at bounding box center [424, 484] width 262 height 77
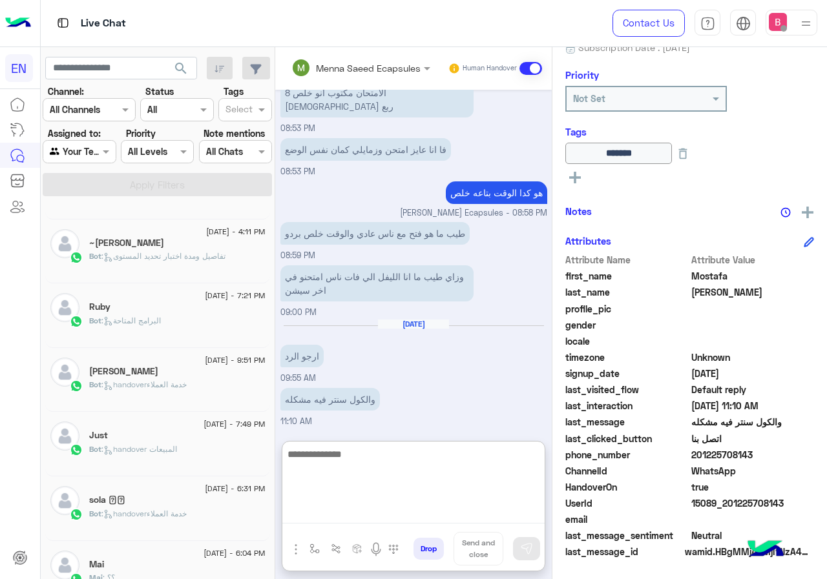
scroll to position [6, 0]
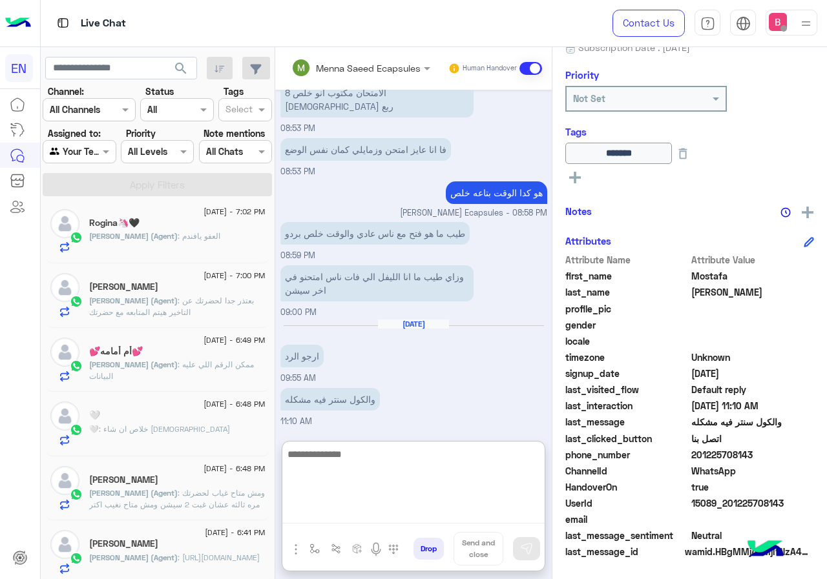
click at [409, 478] on textarea at bounding box center [413, 484] width 262 height 77
type textarea "**********"
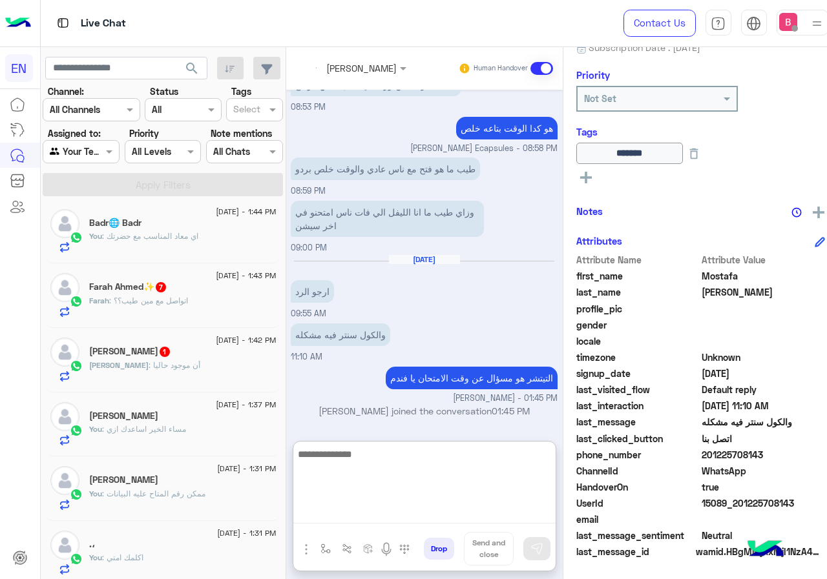
scroll to position [1004, 0]
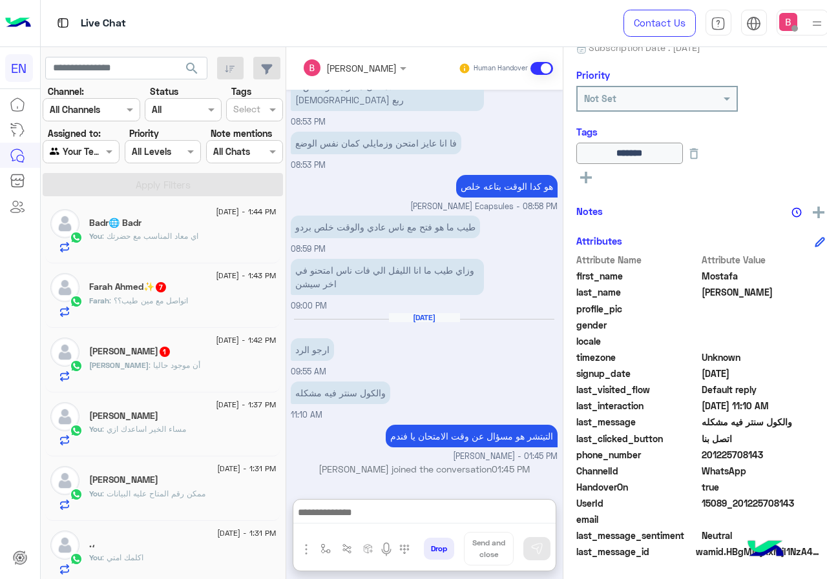
click at [166, 292] on span "7" at bounding box center [161, 287] width 10 height 10
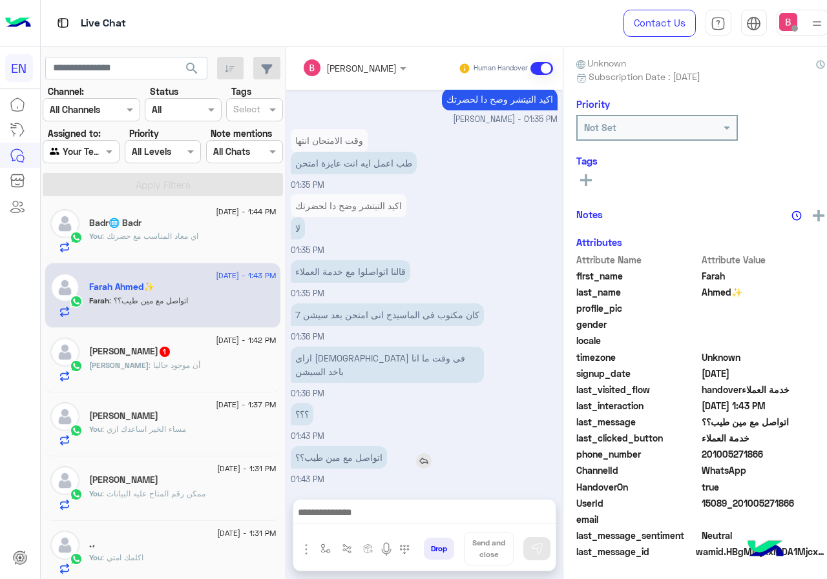
scroll to position [116, 0]
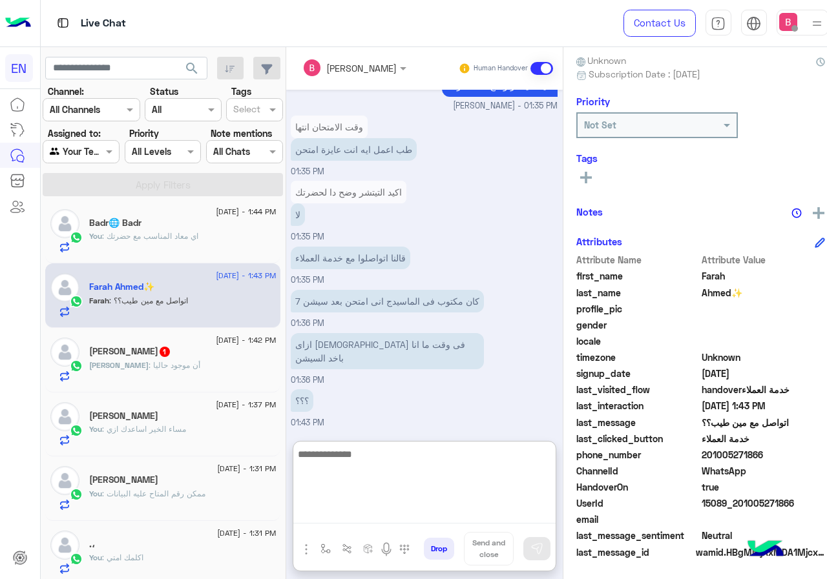
click at [349, 508] on textarea at bounding box center [424, 484] width 262 height 77
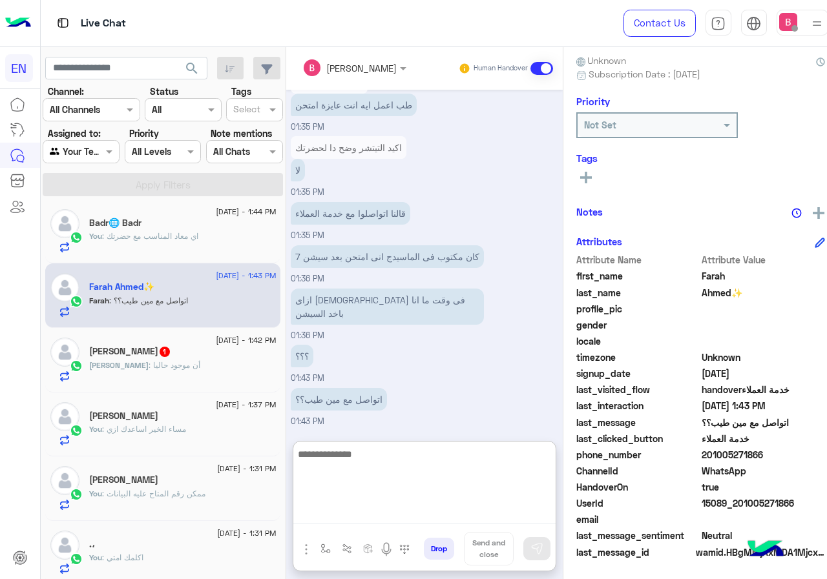
scroll to position [784, 0]
click at [347, 473] on textarea at bounding box center [424, 484] width 262 height 77
type textarea "*******"
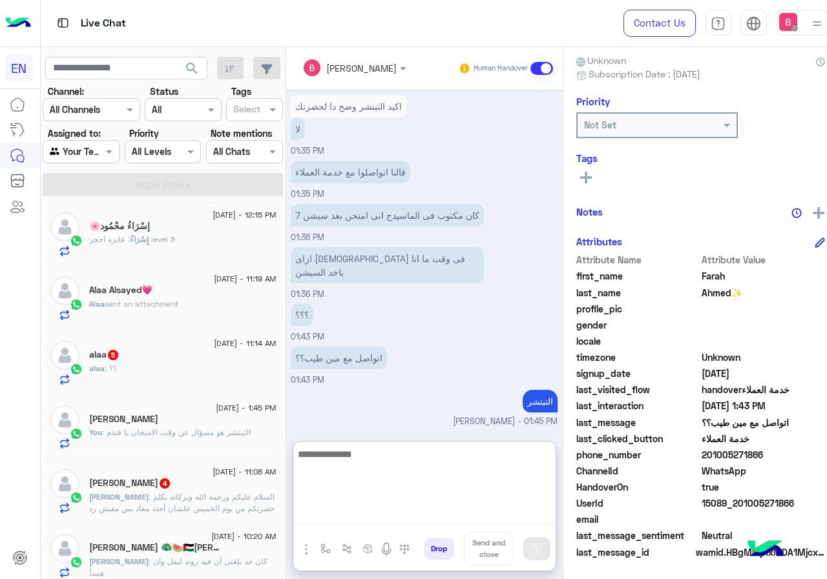
scroll to position [652, 0]
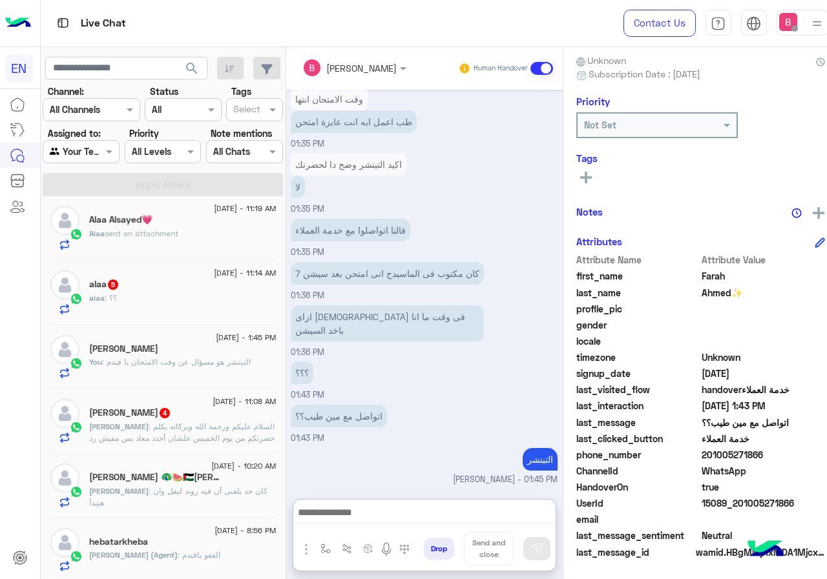
click at [148, 311] on div "alaa : ؟؟" at bounding box center [182, 304] width 187 height 23
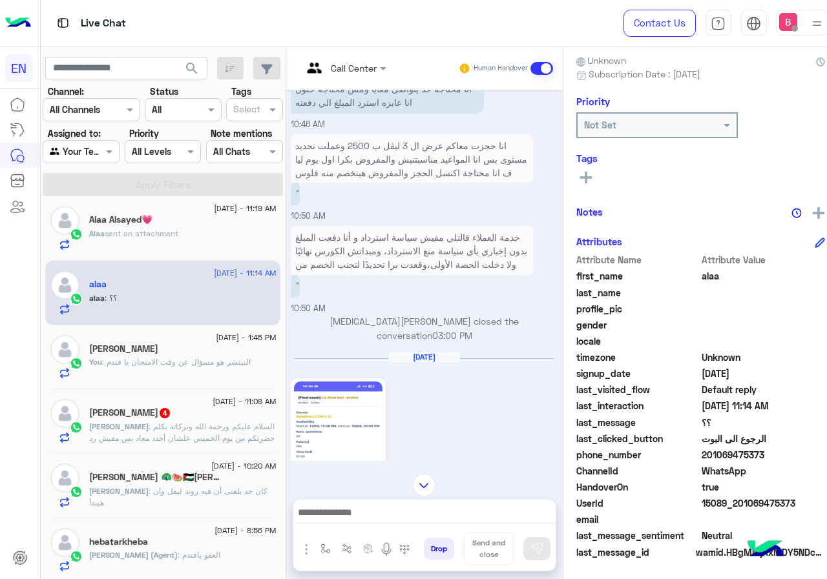
scroll to position [993, 0]
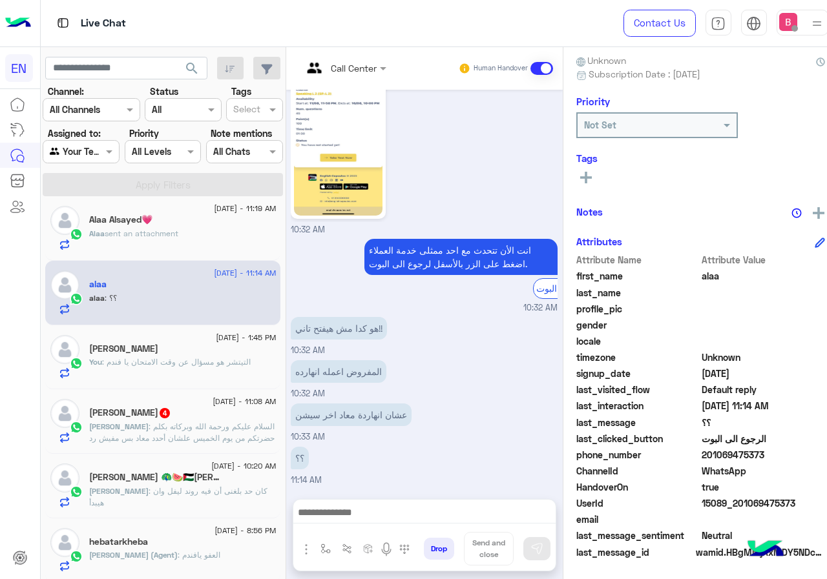
drag, startPoint x: 692, startPoint y: 454, endPoint x: 779, endPoint y: 457, distance: 87.2
click at [779, 457] on span "201069475373" at bounding box center [762, 455] width 123 height 14
copy span "01069475373"
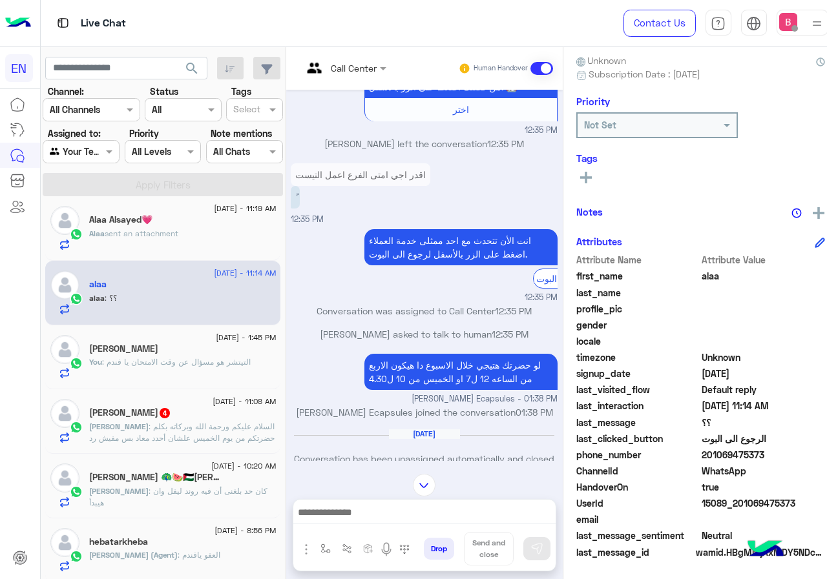
scroll to position [935, 0]
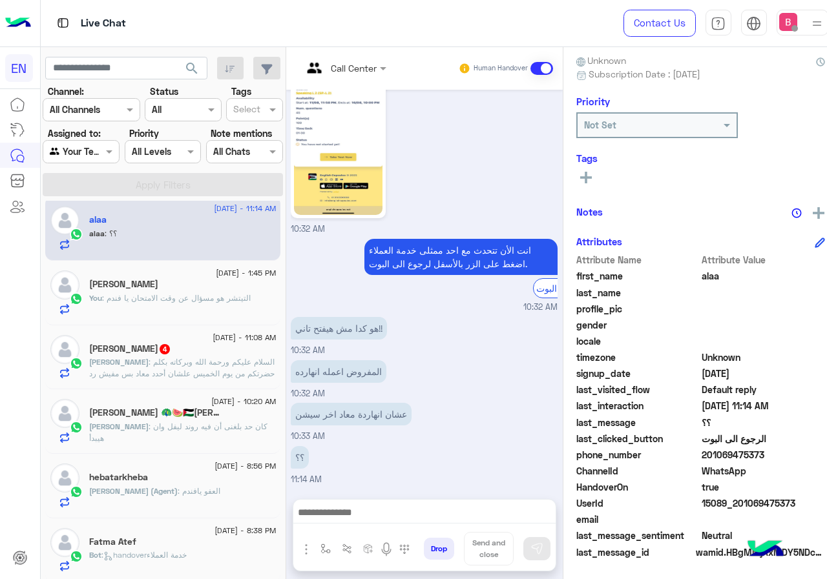
scroll to position [2150, 0]
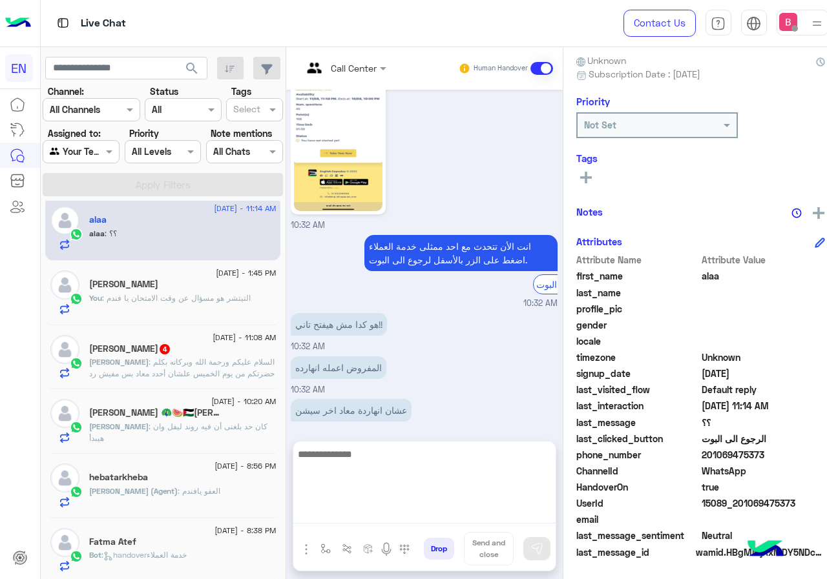
click at [367, 517] on textarea at bounding box center [424, 484] width 262 height 77
type textarea "**********"
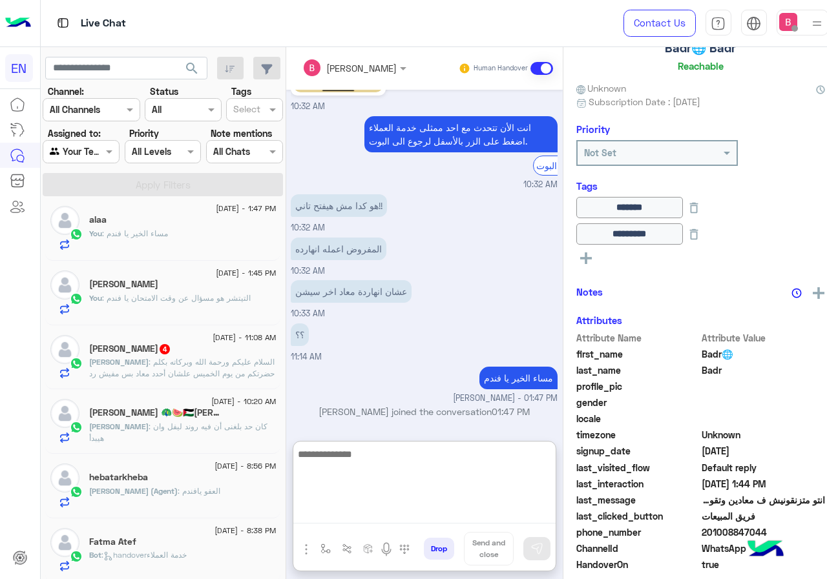
scroll to position [143, 0]
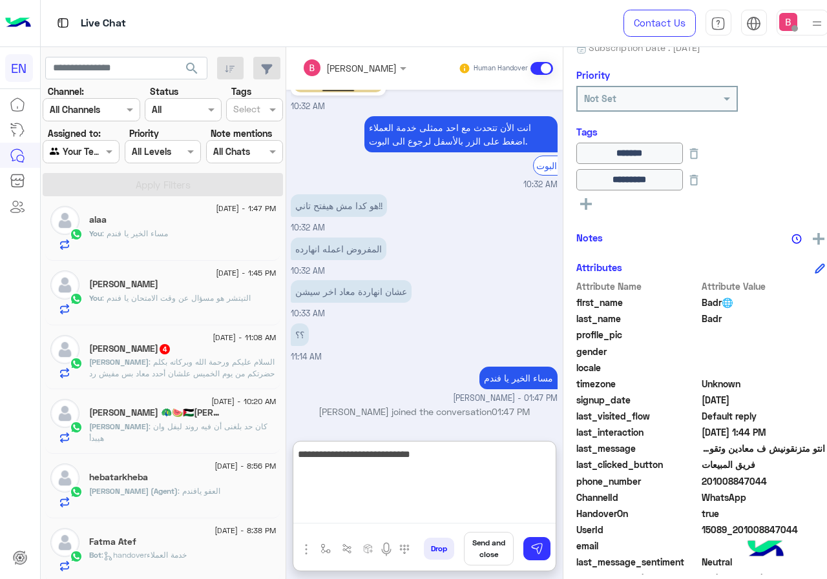
type textarea "**********"
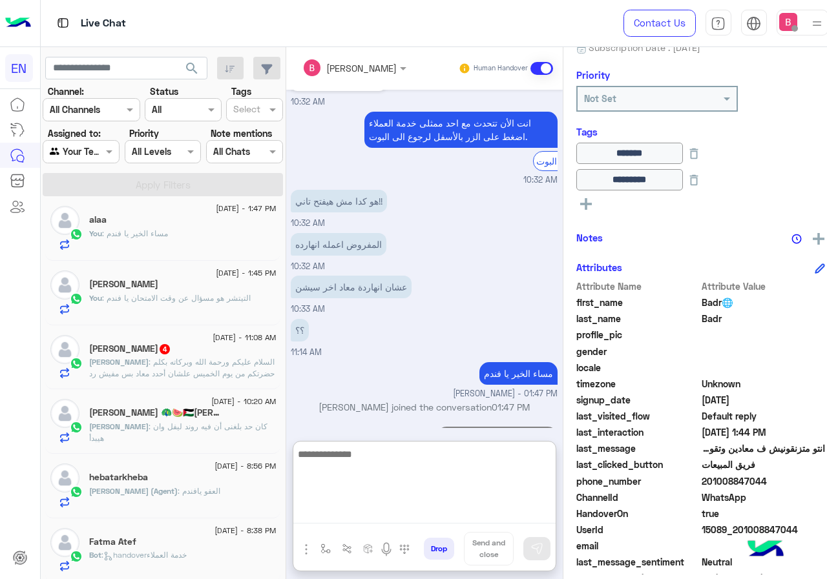
scroll to position [2315, 0]
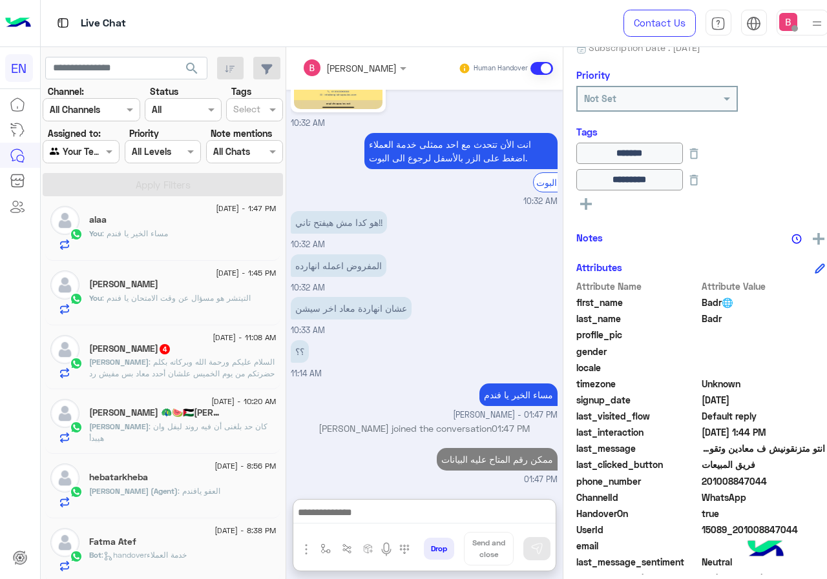
click at [217, 369] on span ": السلام عليكم ورحمة الله وبركاته بكلم حضرتكم من يوم الخميس علشان أحدد معاد بس …" at bounding box center [181, 373] width 185 height 33
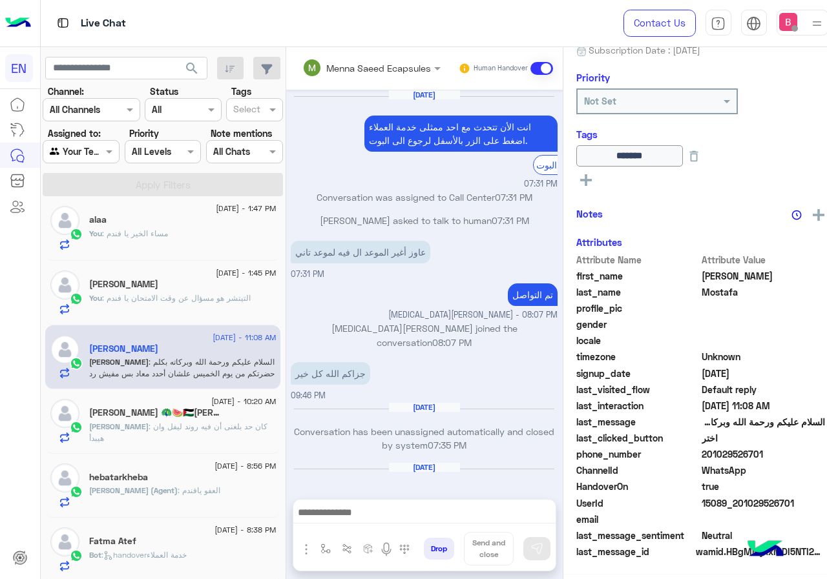
scroll to position [140, 0]
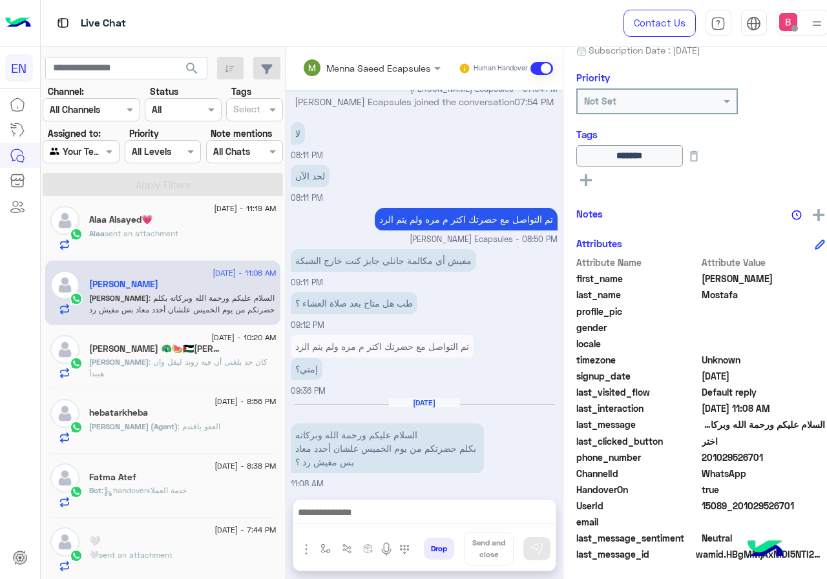
scroll to position [143, 0]
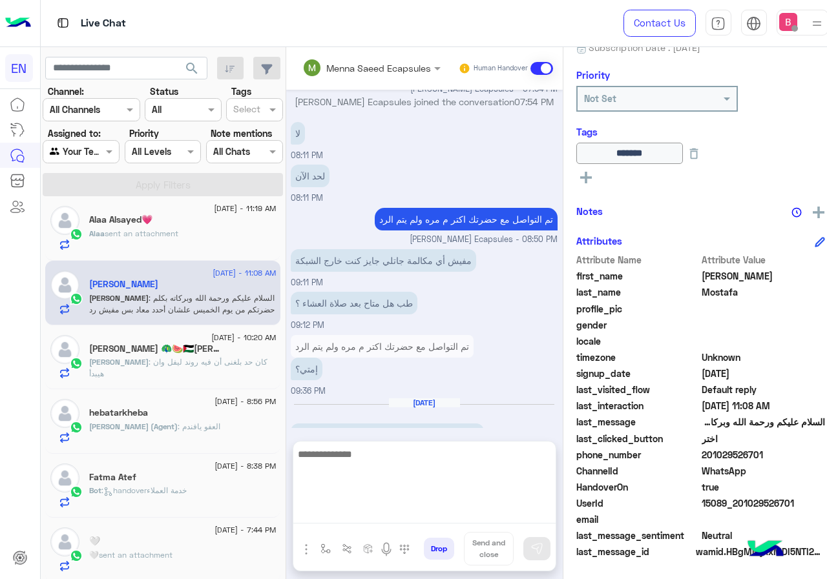
click at [407, 517] on textarea at bounding box center [424, 484] width 262 height 77
click at [360, 463] on textarea at bounding box center [424, 484] width 262 height 77
type textarea "**********"
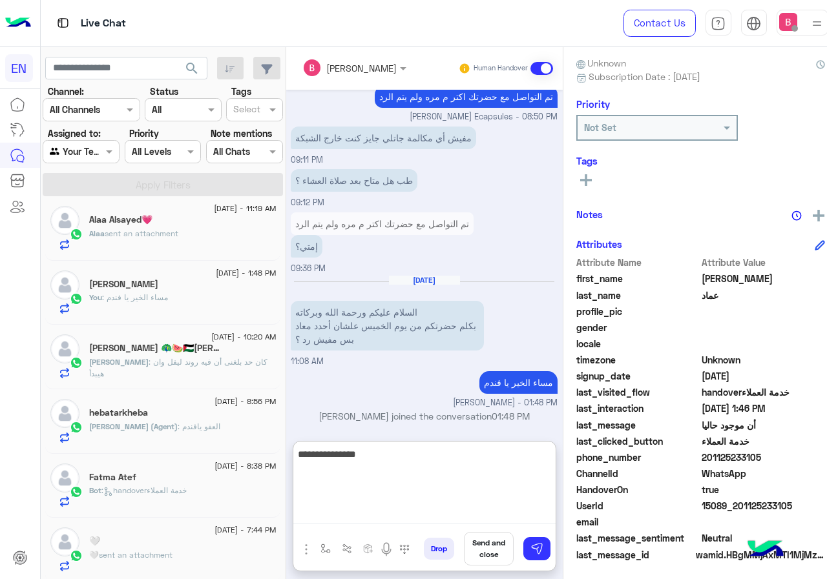
scroll to position [116, 0]
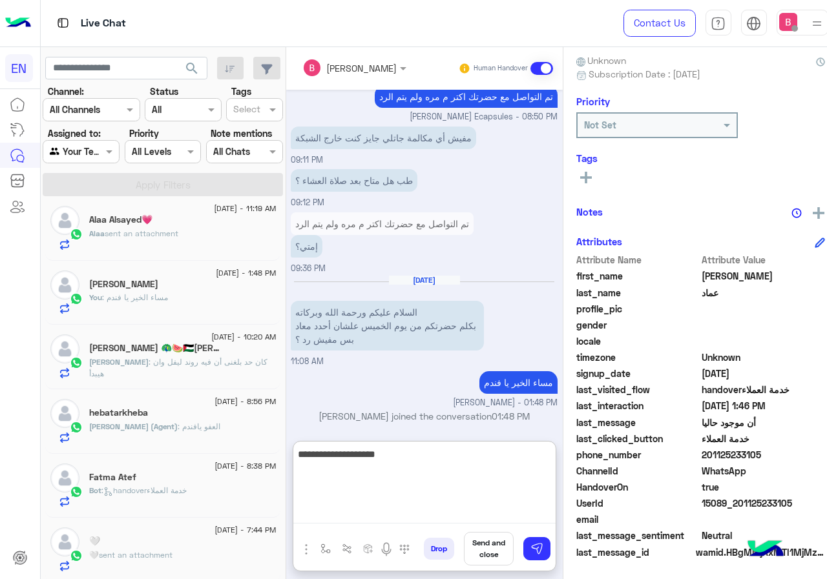
type textarea "**********"
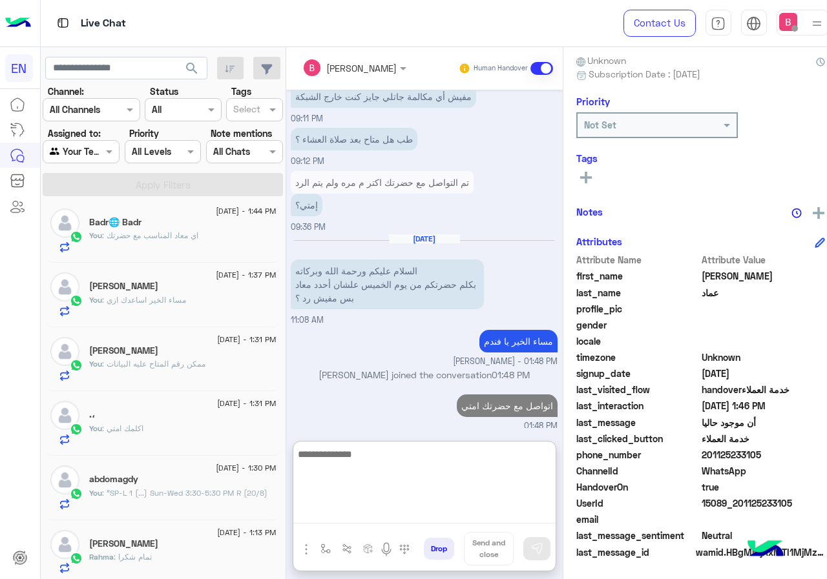
scroll to position [0, 0]
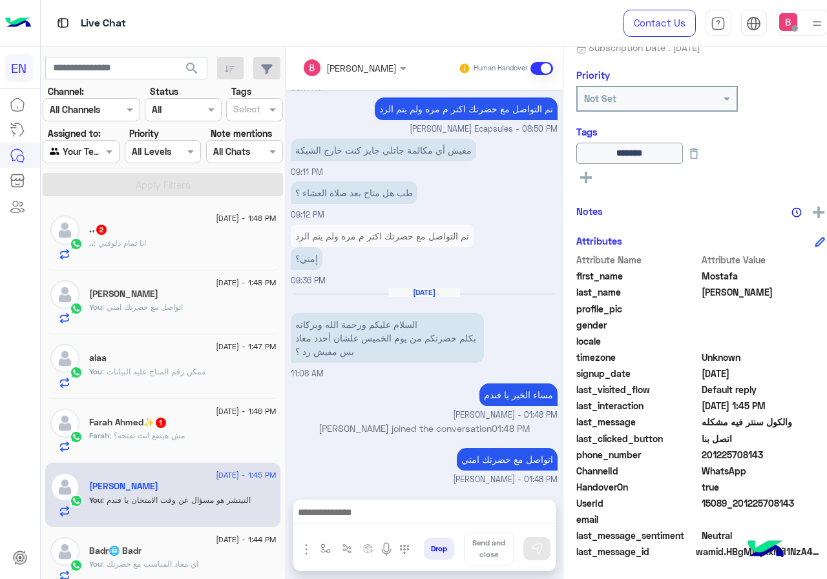
click at [217, 444] on div "Farah : مش هينفع انت تفتحه؟" at bounding box center [182, 441] width 187 height 23
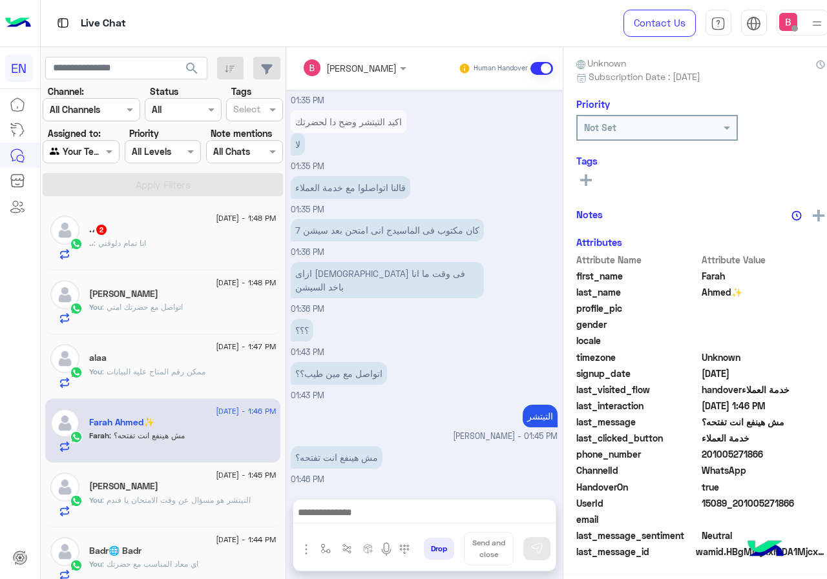
scroll to position [116, 0]
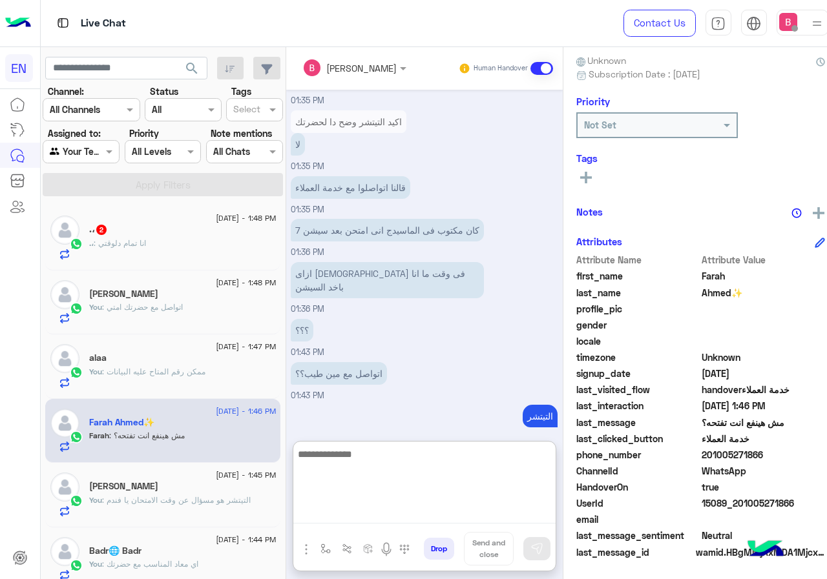
click at [335, 515] on textarea at bounding box center [424, 484] width 262 height 77
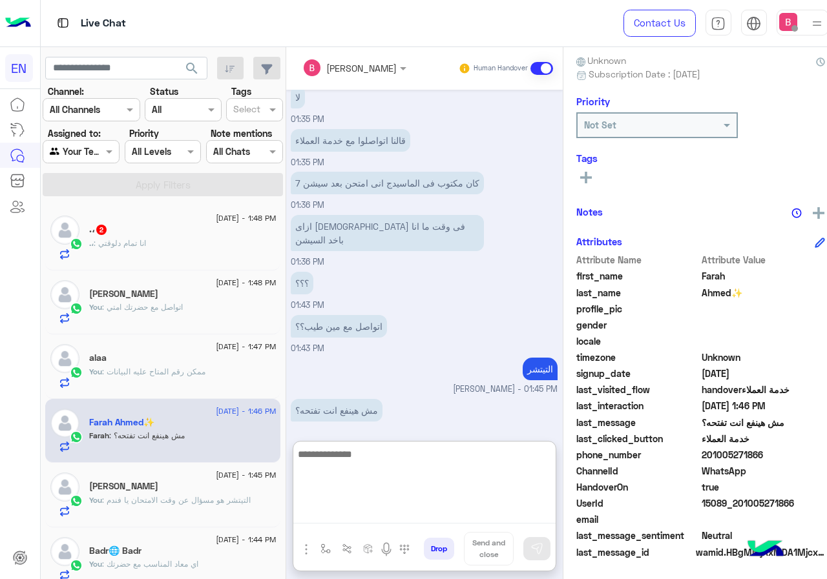
scroll to position [770, 0]
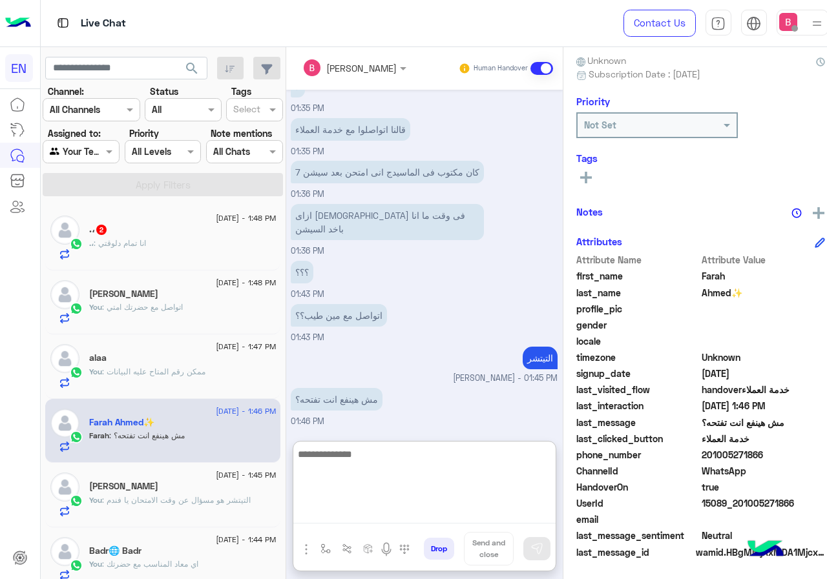
click at [388, 465] on textarea at bounding box center [424, 484] width 262 height 77
type textarea "*"
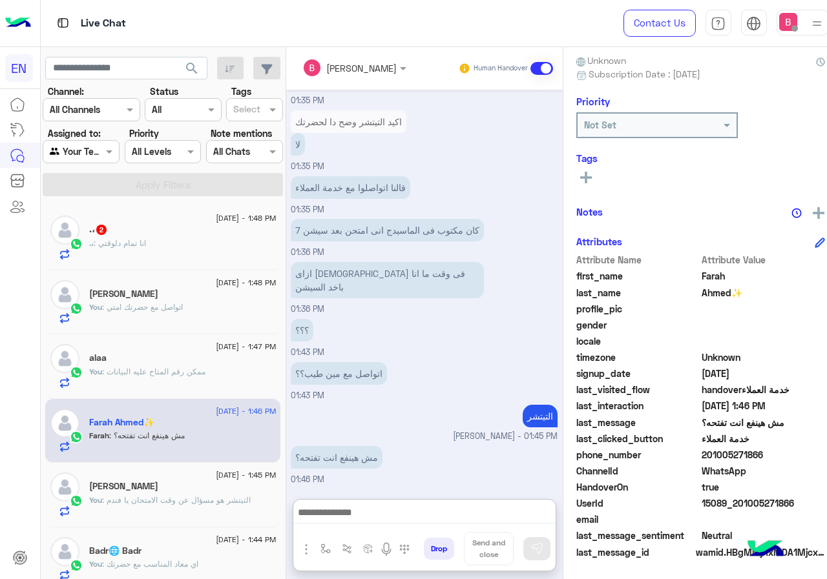
click at [124, 232] on div ".، 2" at bounding box center [182, 231] width 187 height 14
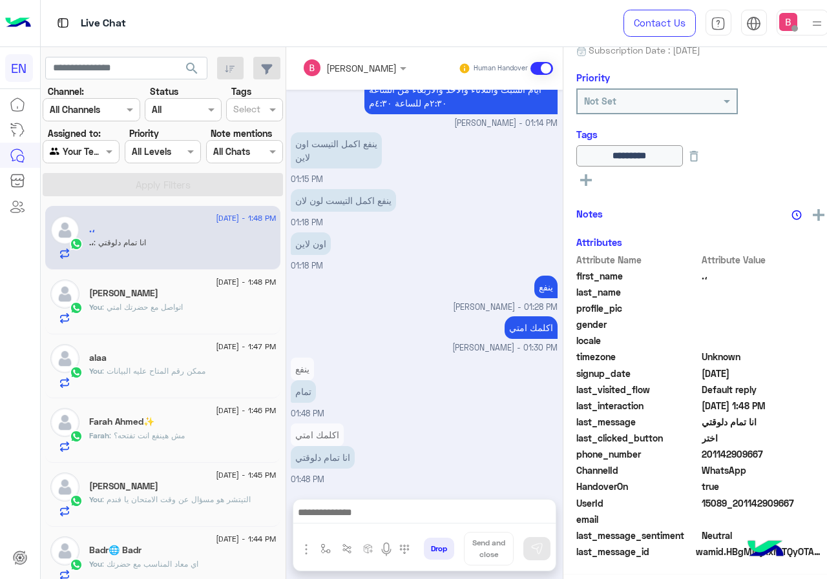
scroll to position [143, 0]
drag, startPoint x: 693, startPoint y: 452, endPoint x: 763, endPoint y: 455, distance: 69.8
click at [763, 455] on span "201142909667" at bounding box center [762, 455] width 123 height 14
copy span "01142909667"
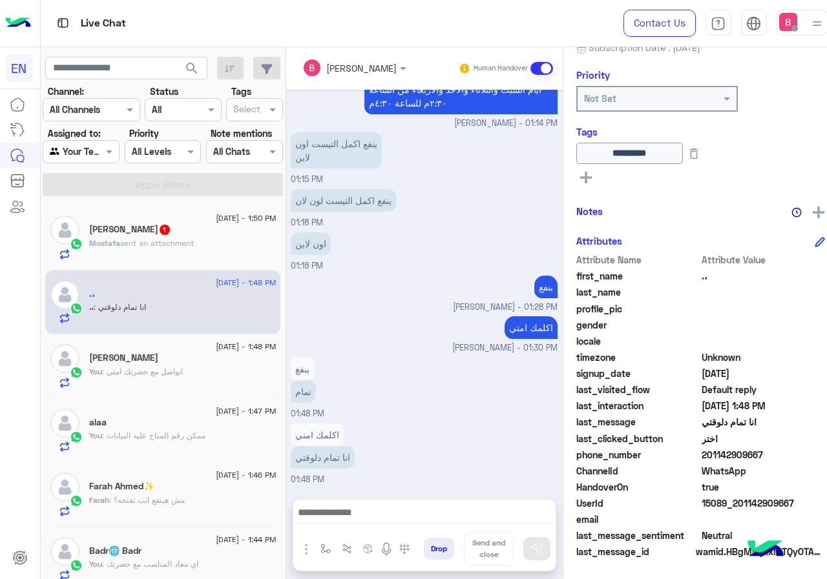
click at [580, 180] on icon at bounding box center [586, 178] width 12 height 12
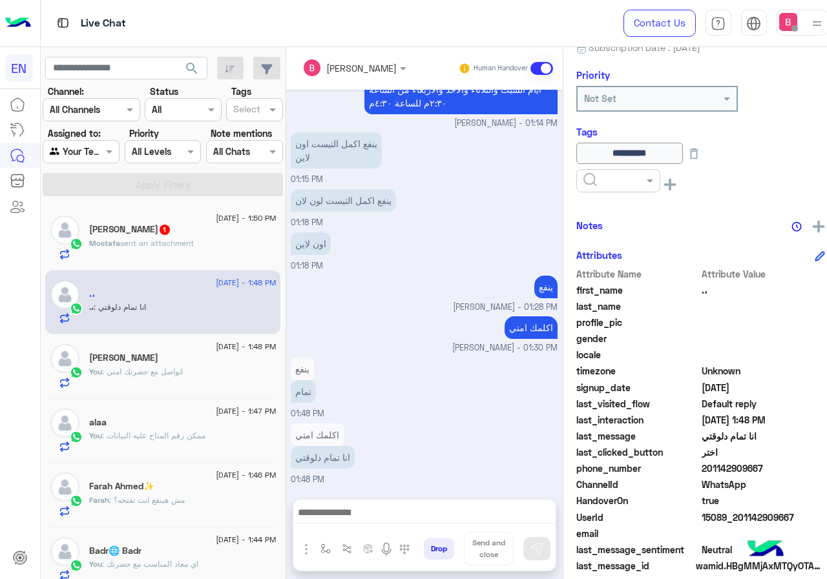
click at [600, 190] on div at bounding box center [618, 180] width 84 height 23
click at [604, 214] on div "Solved" at bounding box center [618, 212] width 84 height 24
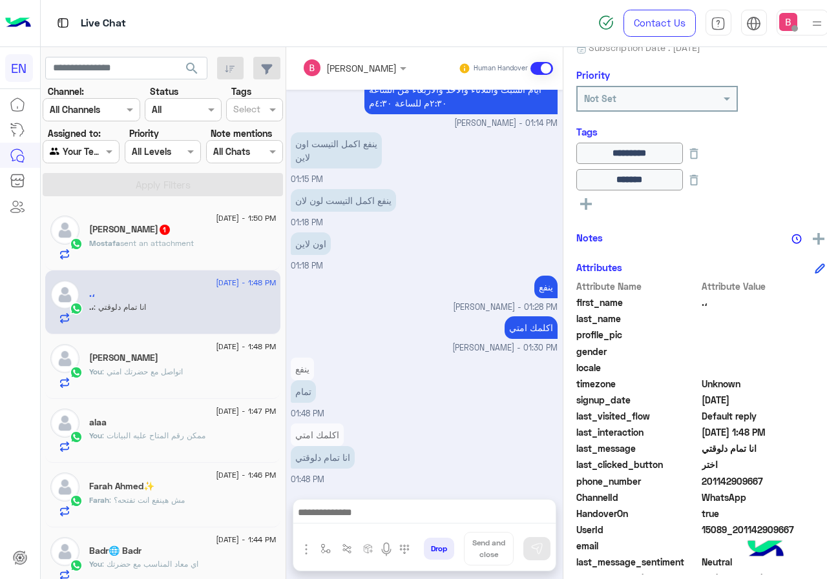
click at [211, 231] on div "Mostafa Mansour 1" at bounding box center [182, 231] width 187 height 14
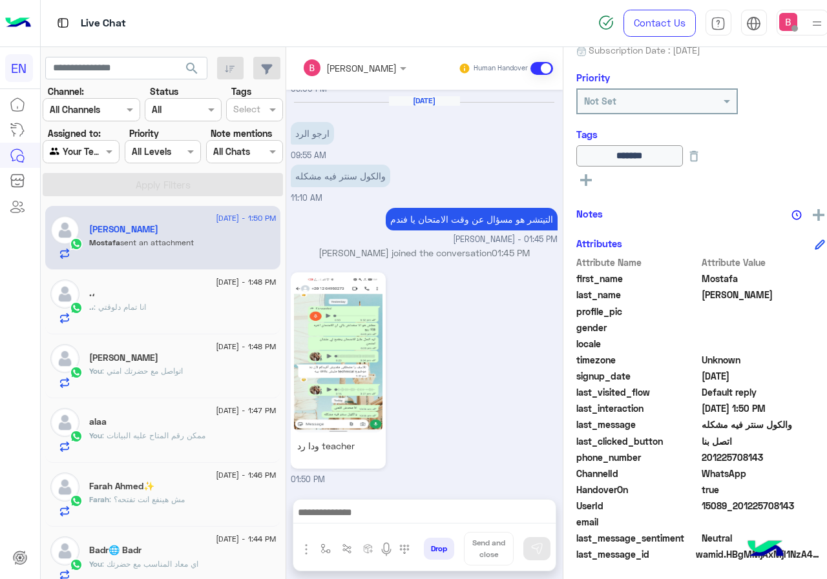
scroll to position [143, 0]
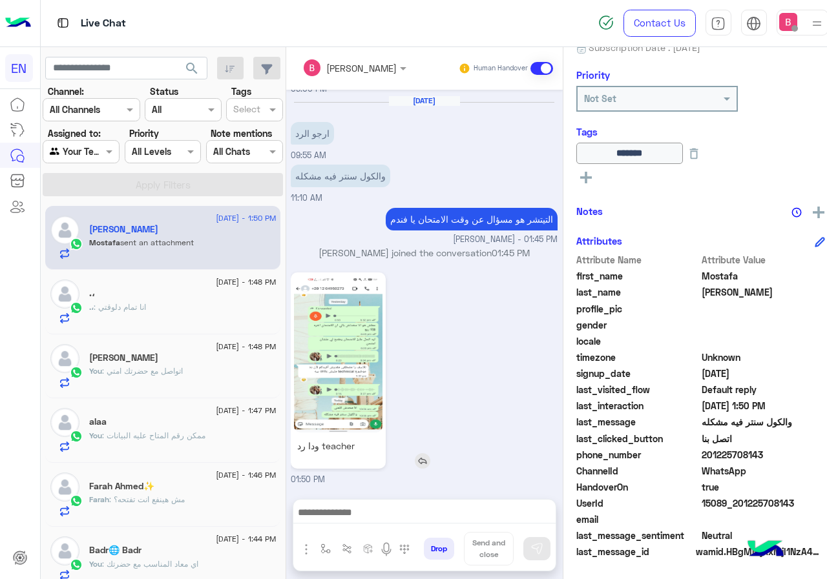
click at [347, 376] on img at bounding box center [338, 354] width 88 height 157
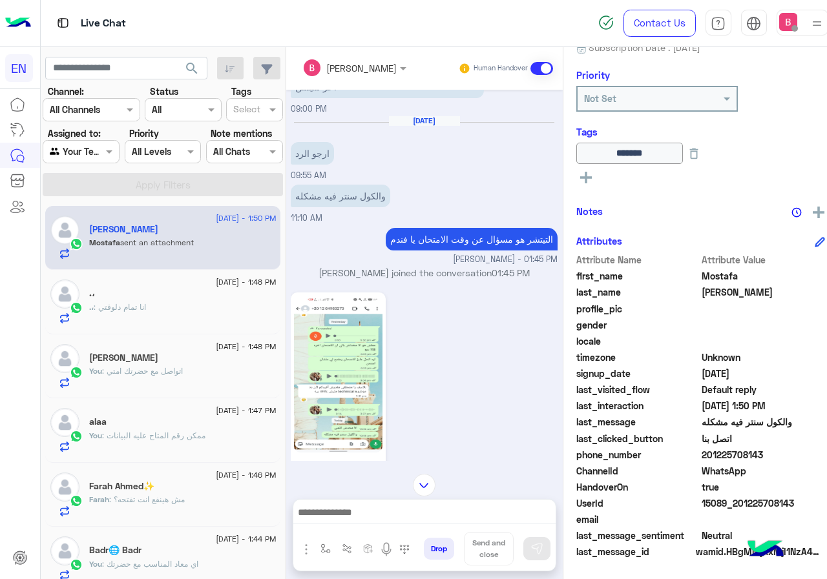
scroll to position [1042, 0]
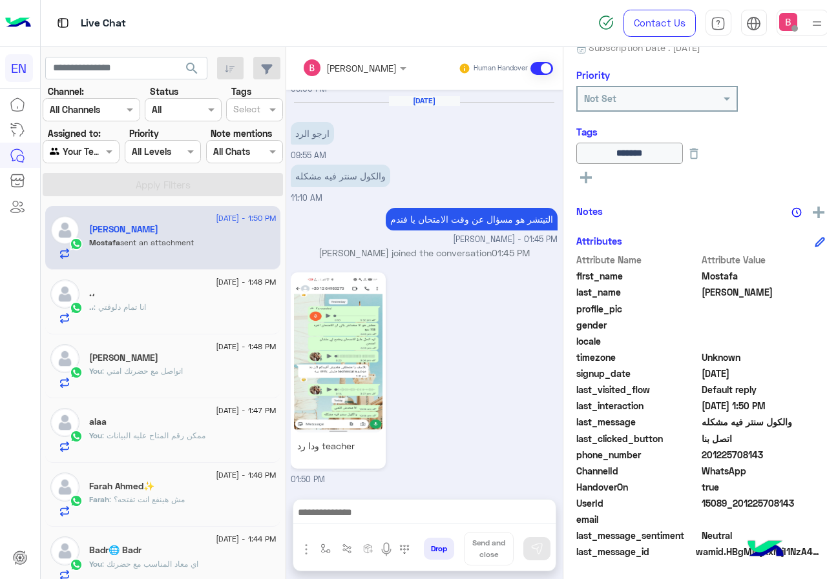
drag, startPoint x: 694, startPoint y: 454, endPoint x: 723, endPoint y: 454, distance: 28.4
click at [773, 454] on span "201225708143" at bounding box center [762, 455] width 123 height 14
click at [342, 298] on img at bounding box center [338, 354] width 88 height 157
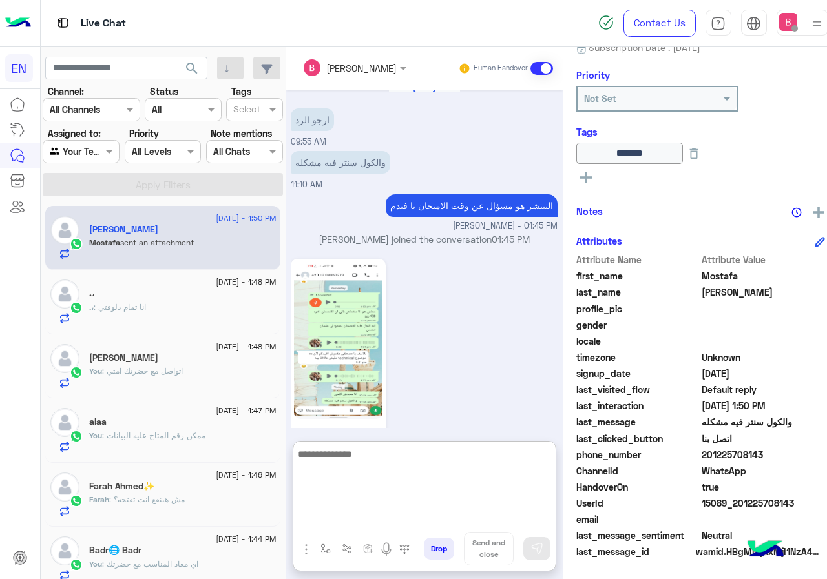
click at [325, 506] on textarea at bounding box center [424, 484] width 262 height 77
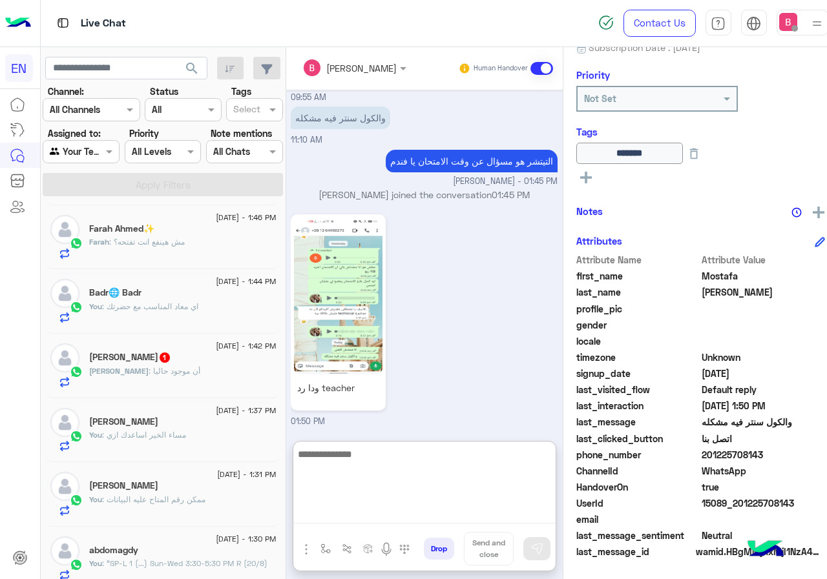
scroll to position [258, 0]
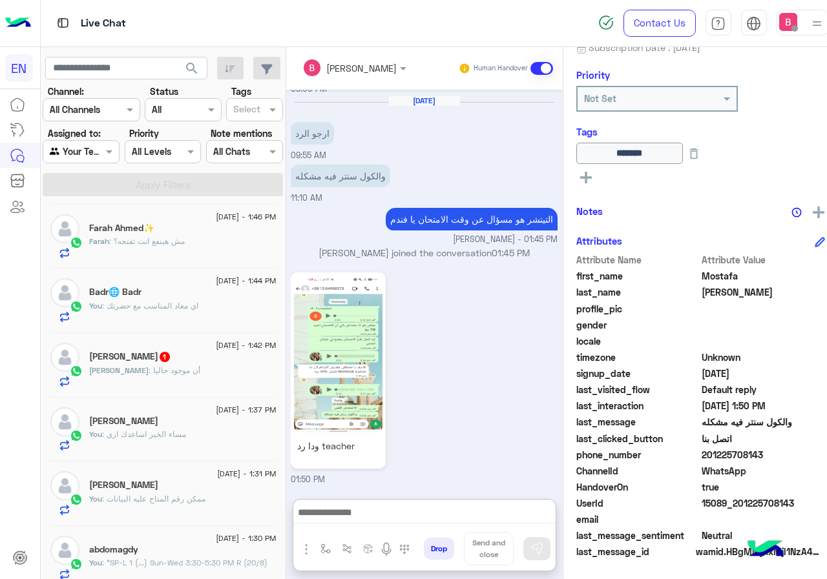
click at [183, 373] on div "يوسف : أن موجود حاليا" at bounding box center [182, 376] width 187 height 23
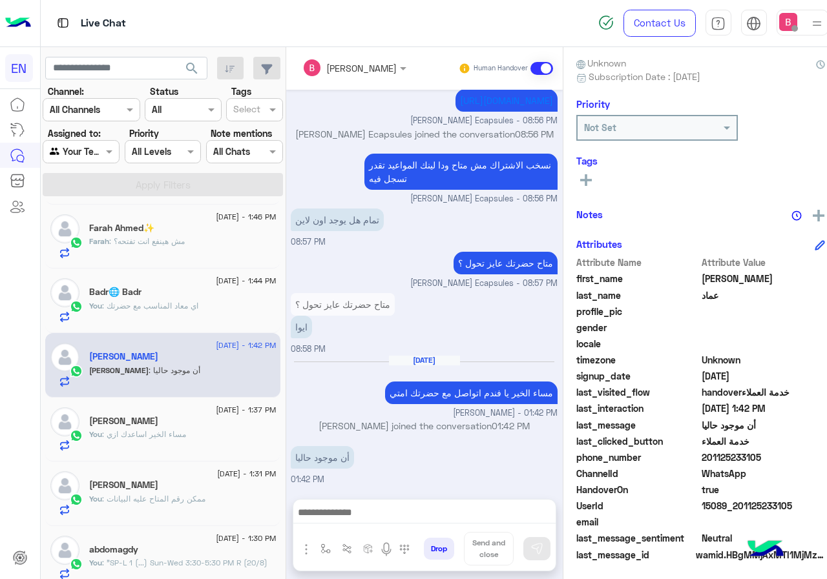
scroll to position [116, 0]
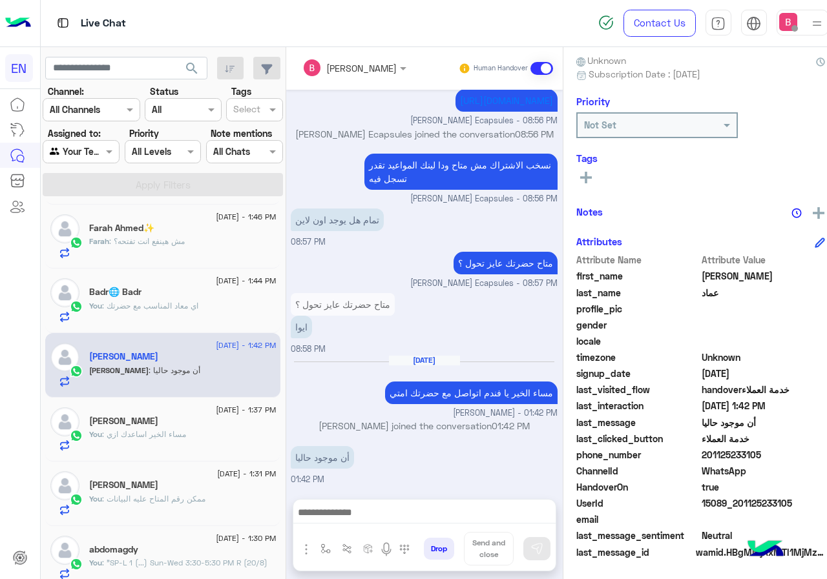
drag, startPoint x: 694, startPoint y: 453, endPoint x: 767, endPoint y: 453, distance: 73.0
click at [767, 453] on span "201125233105" at bounding box center [762, 455] width 123 height 14
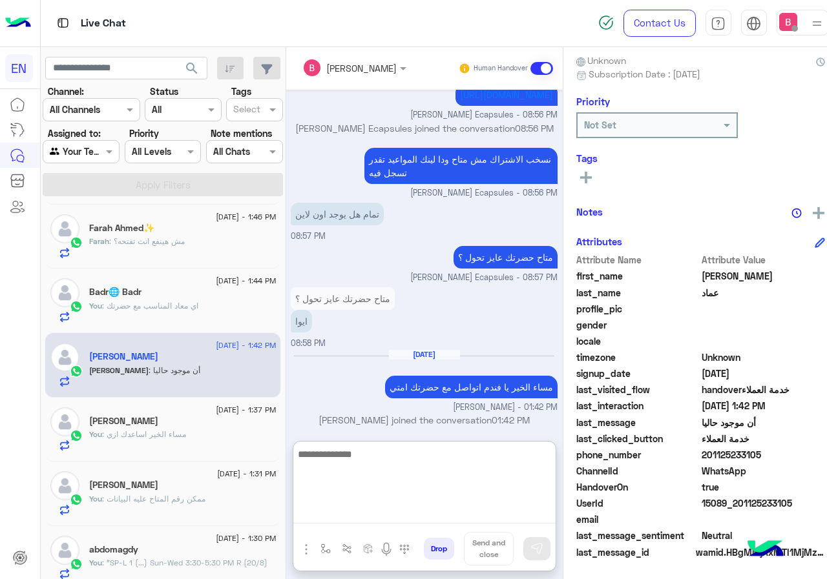
paste textarea "**********"
type textarea "**********"
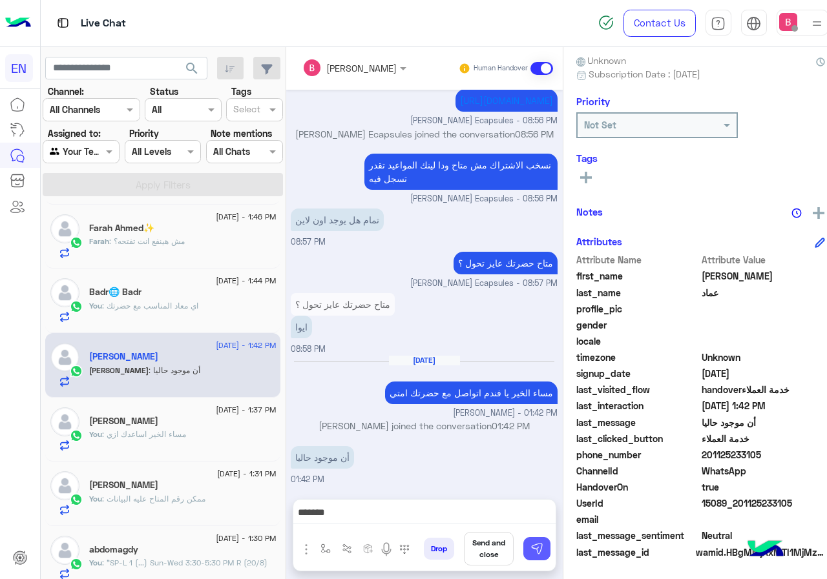
click at [530, 548] on img at bounding box center [536, 548] width 13 height 13
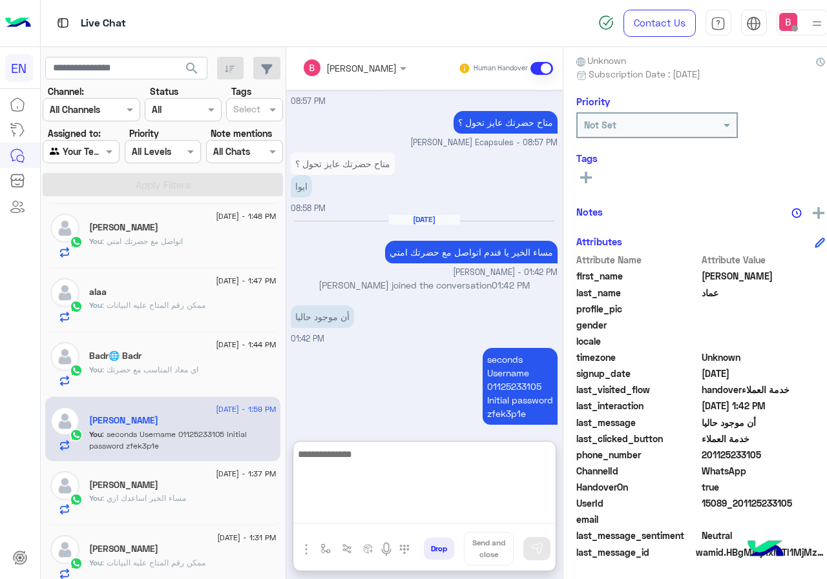
scroll to position [886, 0]
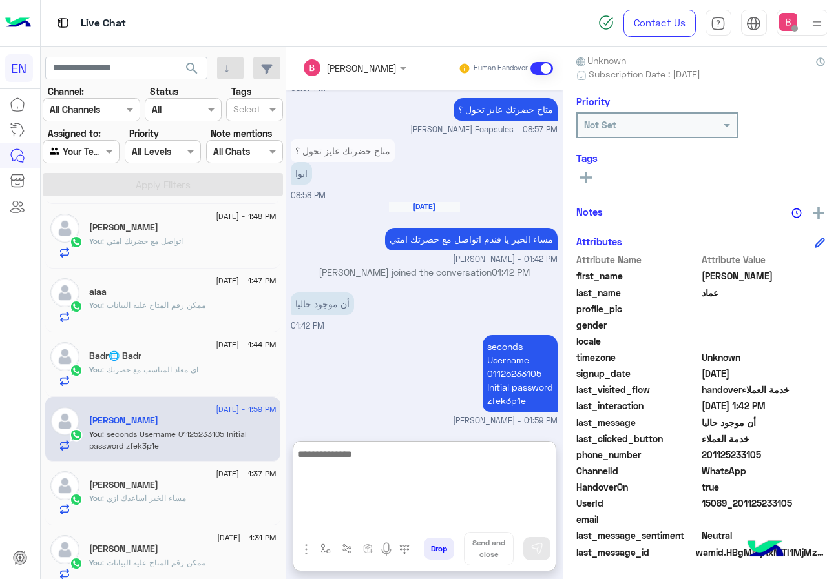
paste textarea "**********"
type textarea "**********"
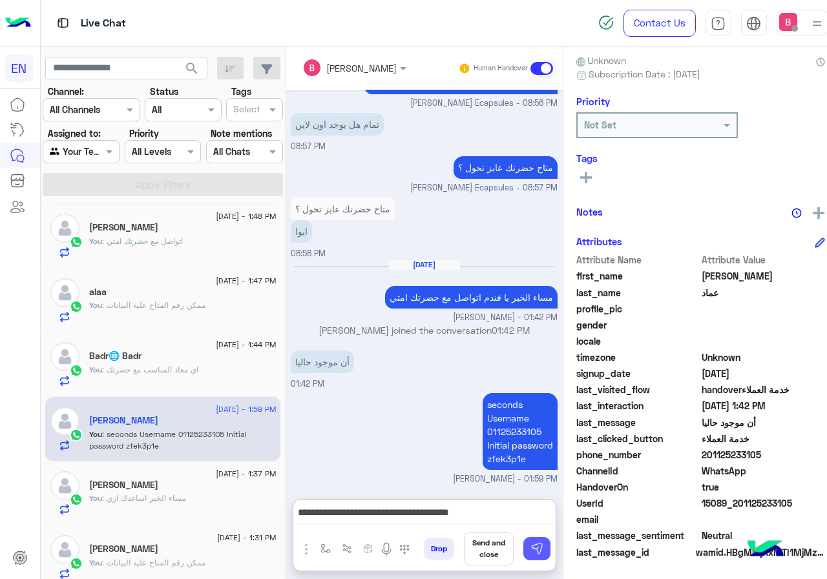
click at [523, 551] on button at bounding box center [536, 548] width 27 height 23
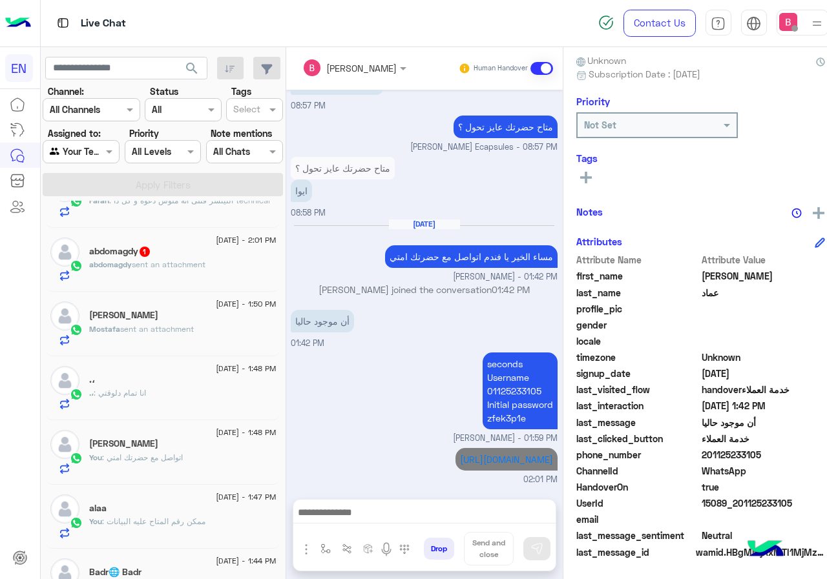
scroll to position [0, 0]
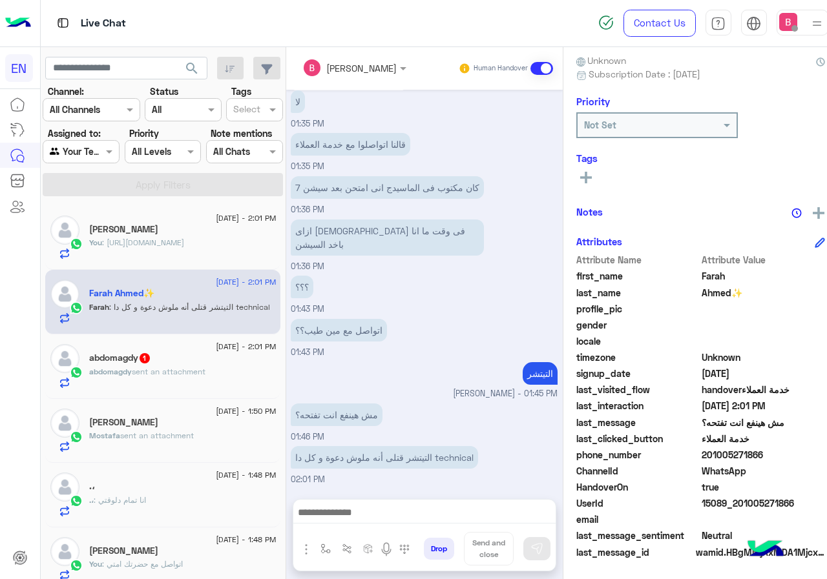
scroll to position [788, 0]
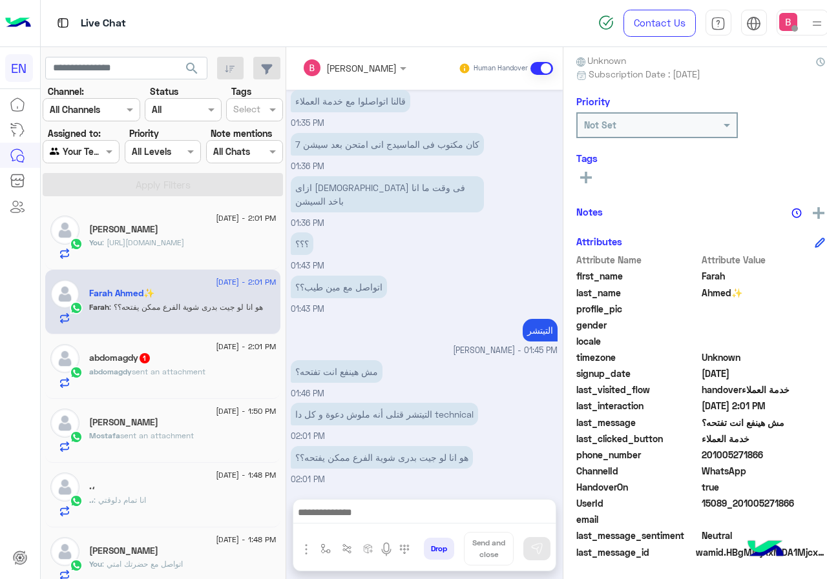
drag, startPoint x: 695, startPoint y: 453, endPoint x: 759, endPoint y: 460, distance: 64.3
click at [759, 460] on span "201005271866" at bounding box center [762, 455] width 123 height 14
click at [187, 373] on span "sent an attachment" at bounding box center [169, 372] width 74 height 10
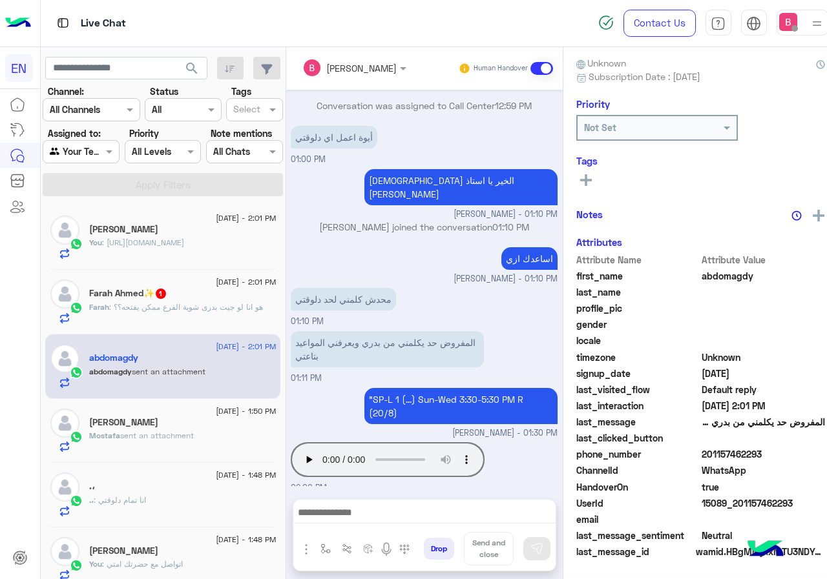
scroll to position [116, 0]
drag, startPoint x: 703, startPoint y: 454, endPoint x: 737, endPoint y: 453, distance: 33.6
click at [765, 454] on span "201157462293" at bounding box center [762, 455] width 123 height 14
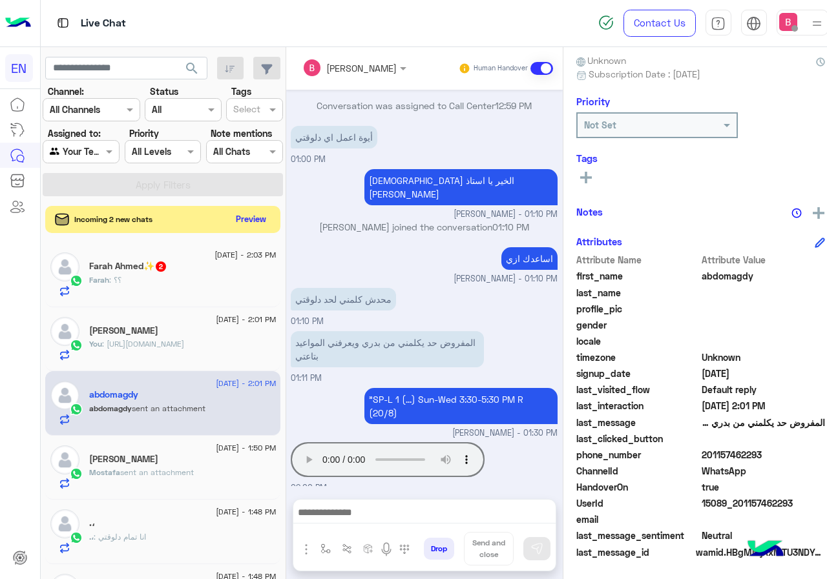
click at [240, 213] on button "Preview" at bounding box center [251, 219] width 40 height 17
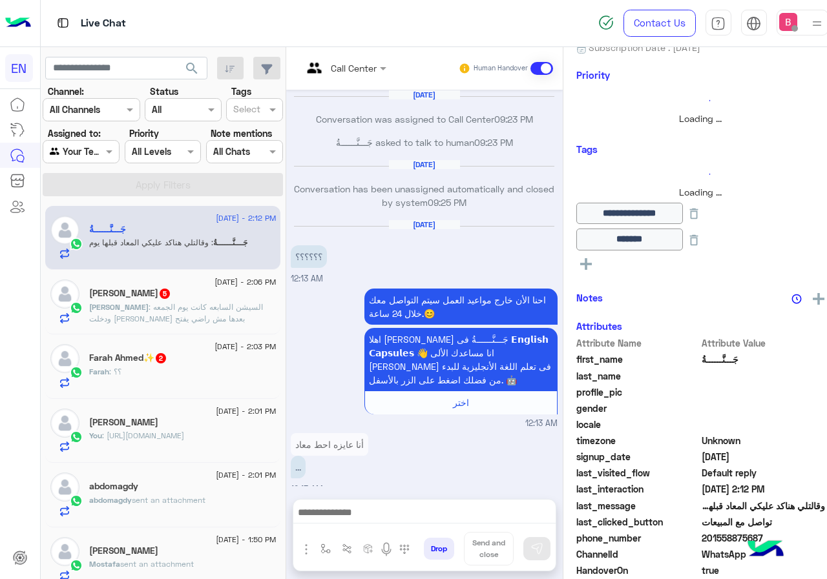
scroll to position [1470, 0]
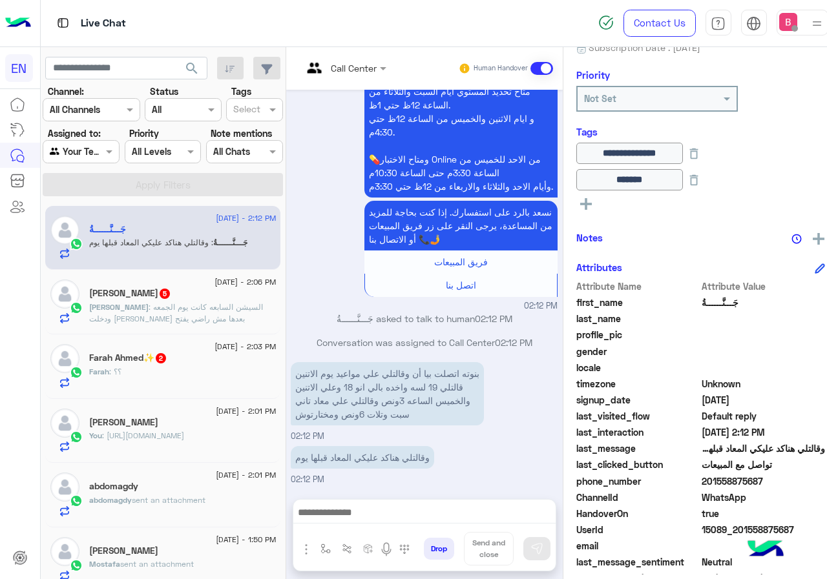
click at [175, 312] on span ": السيشن السابعه كانت يوم الجمعه ودخلت علي اللينك بعدها مش راضي يفتح" at bounding box center [176, 312] width 174 height 21
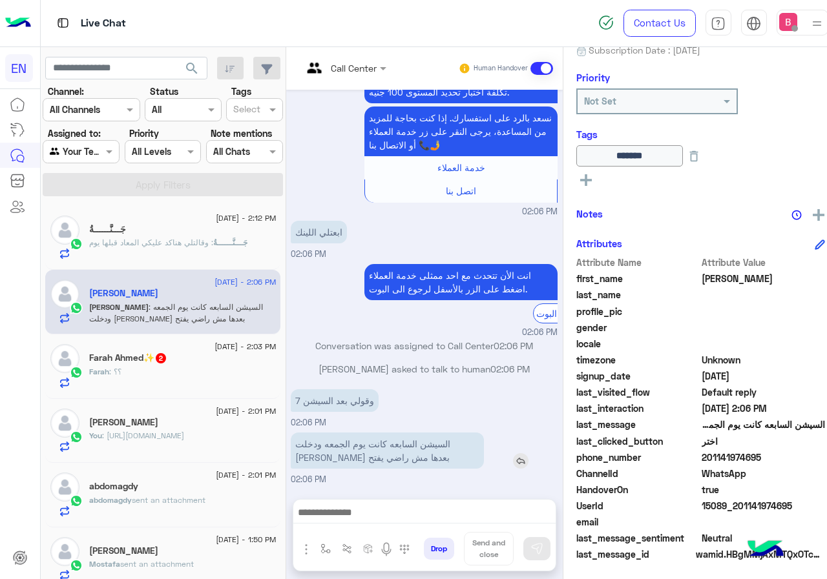
scroll to position [143, 0]
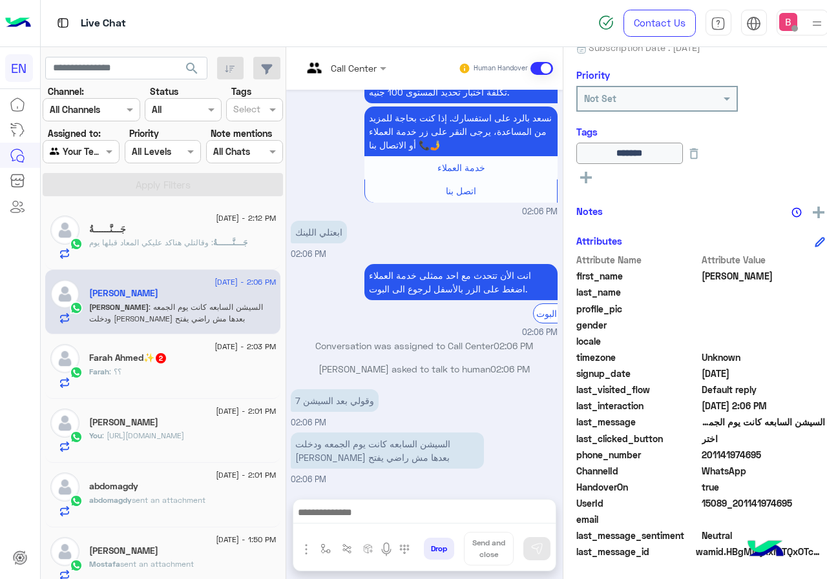
drag, startPoint x: 694, startPoint y: 453, endPoint x: 754, endPoint y: 451, distance: 60.1
click at [759, 451] on span "201141974695" at bounding box center [762, 455] width 123 height 14
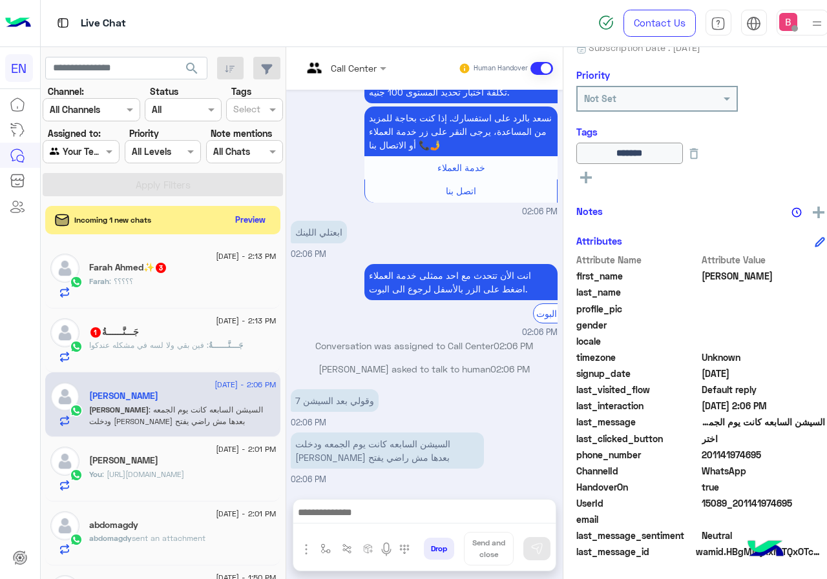
click at [182, 290] on div "Farah : ؟؟؟؟؟" at bounding box center [182, 287] width 187 height 23
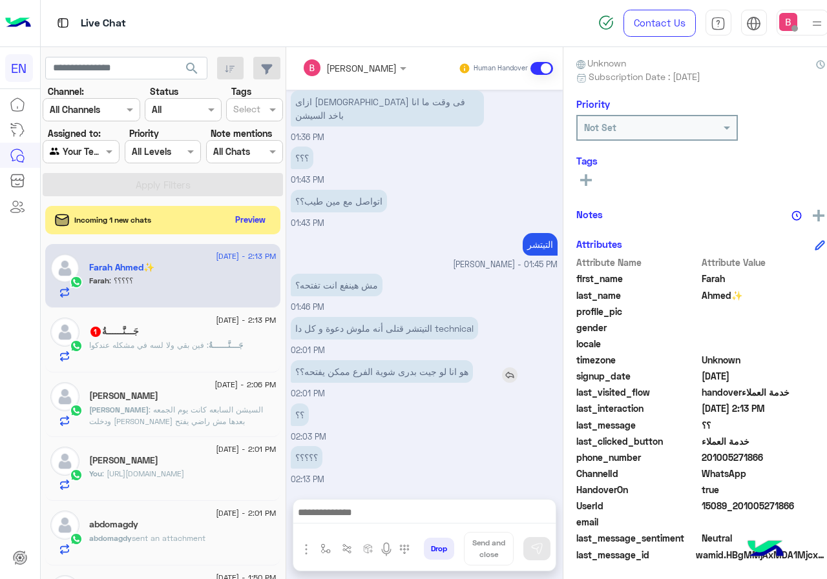
scroll to position [116, 0]
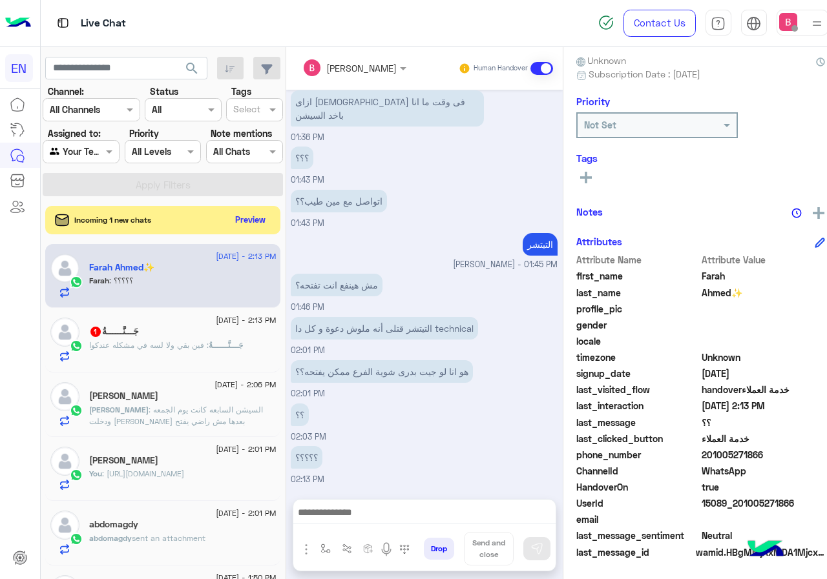
click at [201, 350] on span ": فين بقي ولا لسه في مشكله عندكوا" at bounding box center [148, 345] width 119 height 10
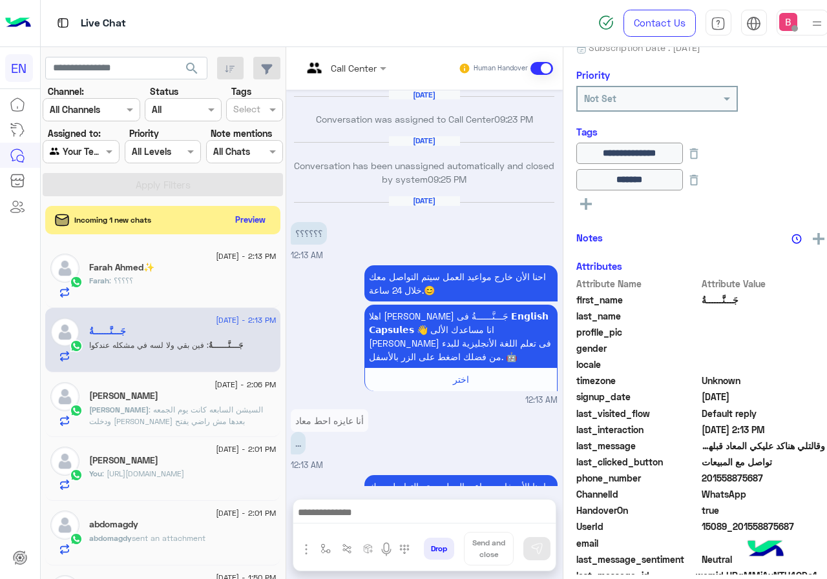
scroll to position [1490, 0]
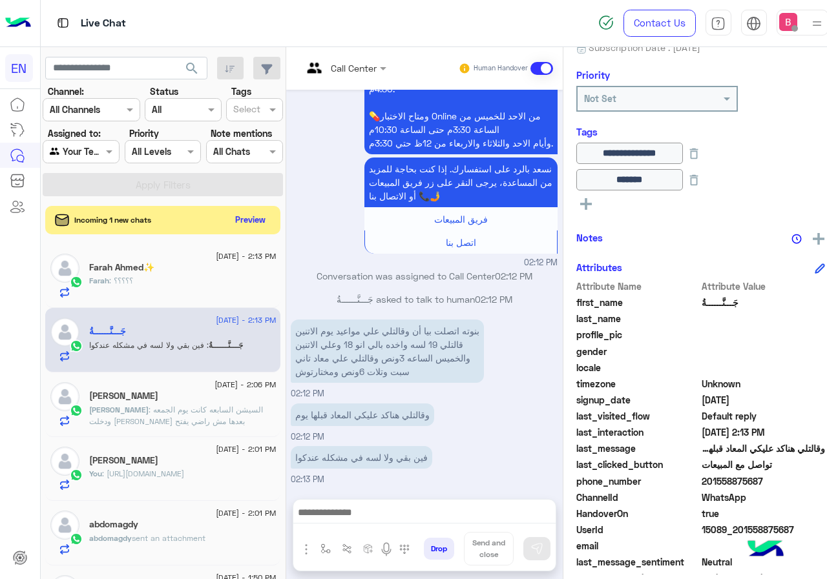
drag, startPoint x: 694, startPoint y: 482, endPoint x: 744, endPoint y: 478, distance: 50.5
click at [774, 479] on span "201558875687" at bounding box center [762, 482] width 123 height 14
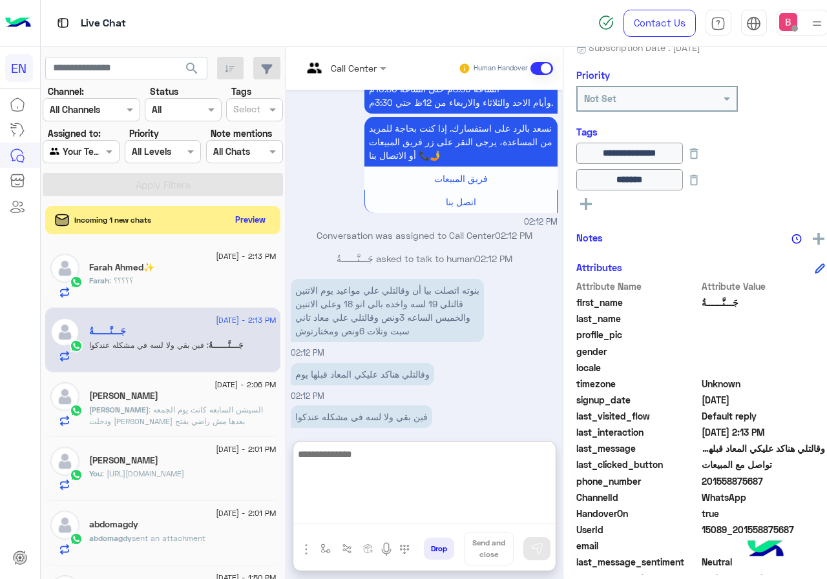
click at [376, 511] on textarea at bounding box center [424, 484] width 262 height 77
type textarea "**********"
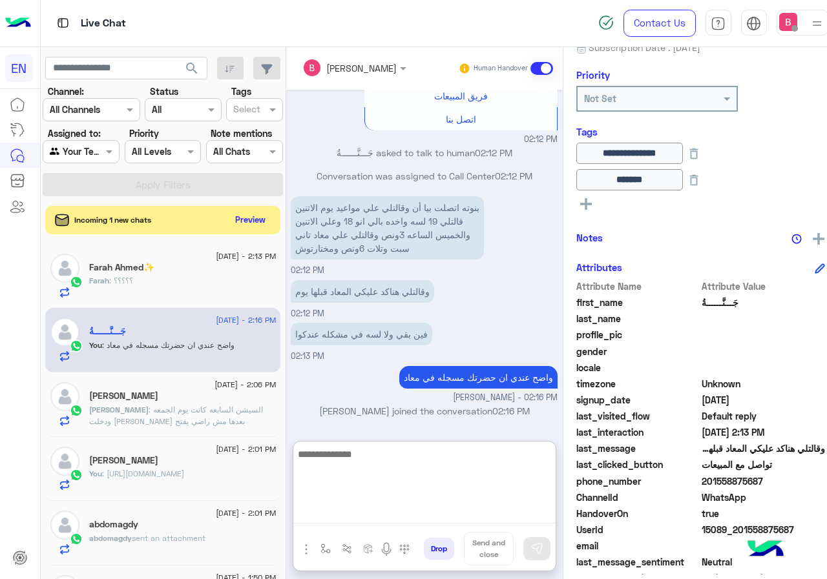
scroll to position [1589, 0]
paste textarea "**********"
type textarea "**********"
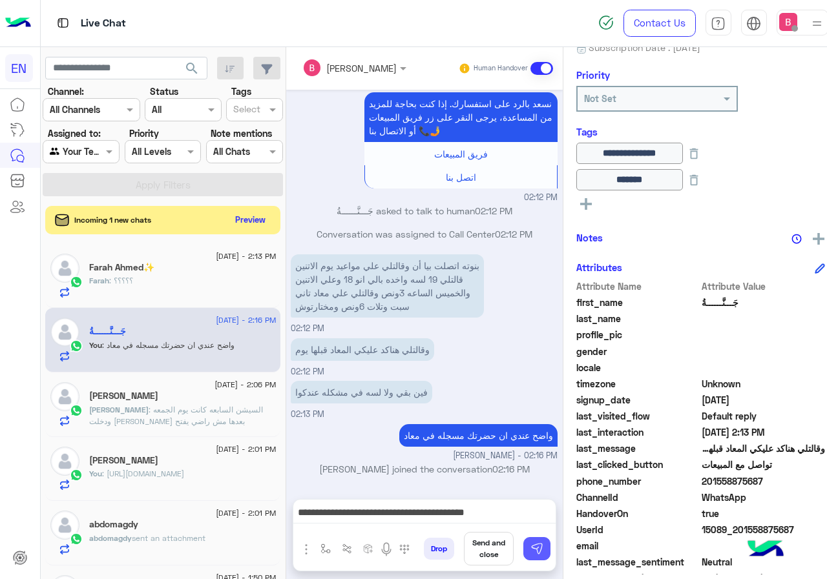
click at [531, 544] on img at bounding box center [536, 548] width 13 height 13
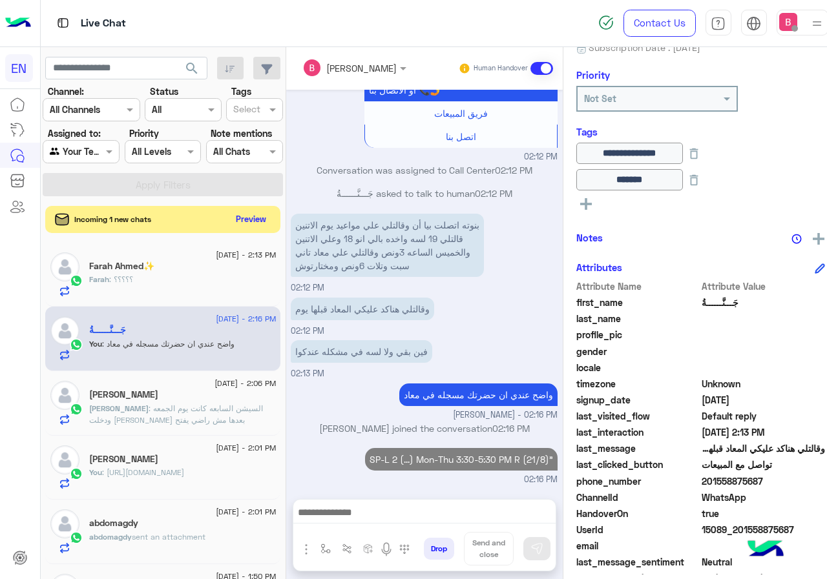
click at [240, 218] on button "Preview" at bounding box center [251, 219] width 40 height 17
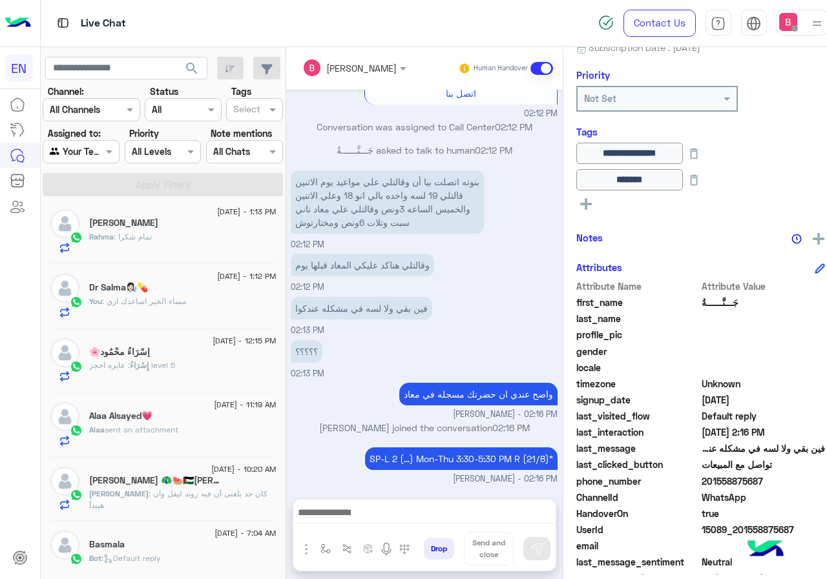
scroll to position [910, 0]
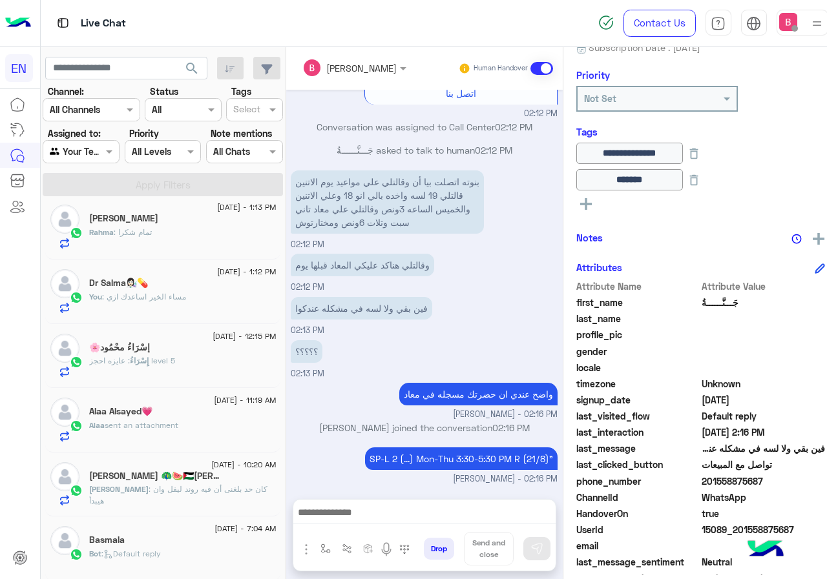
click at [138, 476] on h5 "Yasmin 🦚🍉🇵🇸𓂆 2" at bounding box center [154, 476] width 130 height 11
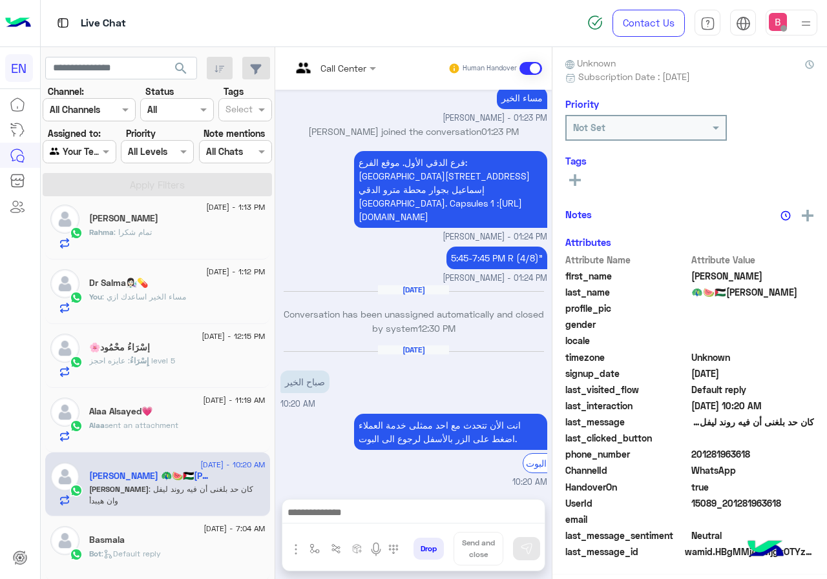
scroll to position [116, 0]
drag, startPoint x: 693, startPoint y: 452, endPoint x: 753, endPoint y: 451, distance: 60.1
click at [793, 444] on div "Attribute Name Attribute Value first_name Yasmin last_name 🦚🍉🇵🇸𓂆 profile_pic ge…" at bounding box center [689, 407] width 249 height 308
click at [724, 455] on span "201281963618" at bounding box center [752, 455] width 123 height 14
drag, startPoint x: 695, startPoint y: 453, endPoint x: 759, endPoint y: 456, distance: 64.6
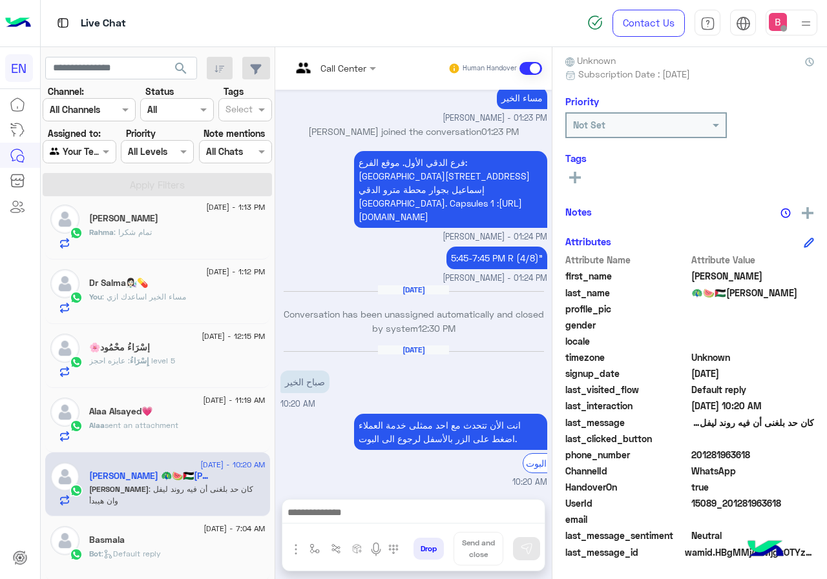
click at [759, 456] on span "201281963618" at bounding box center [752, 455] width 123 height 14
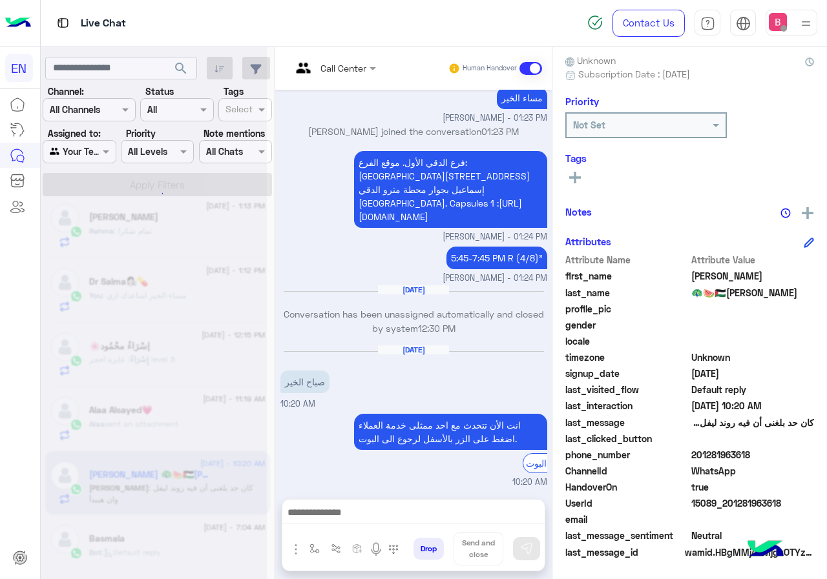
scroll to position [6, 0]
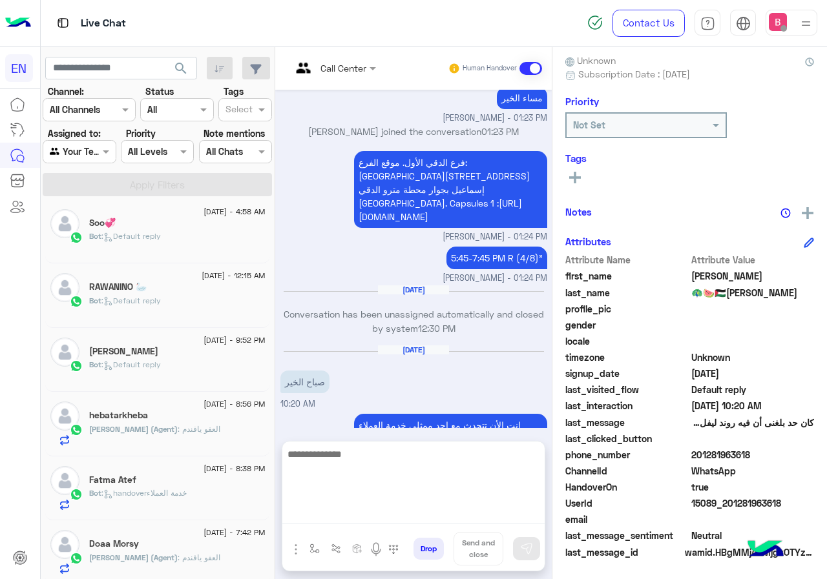
click at [387, 511] on textarea at bounding box center [413, 484] width 262 height 77
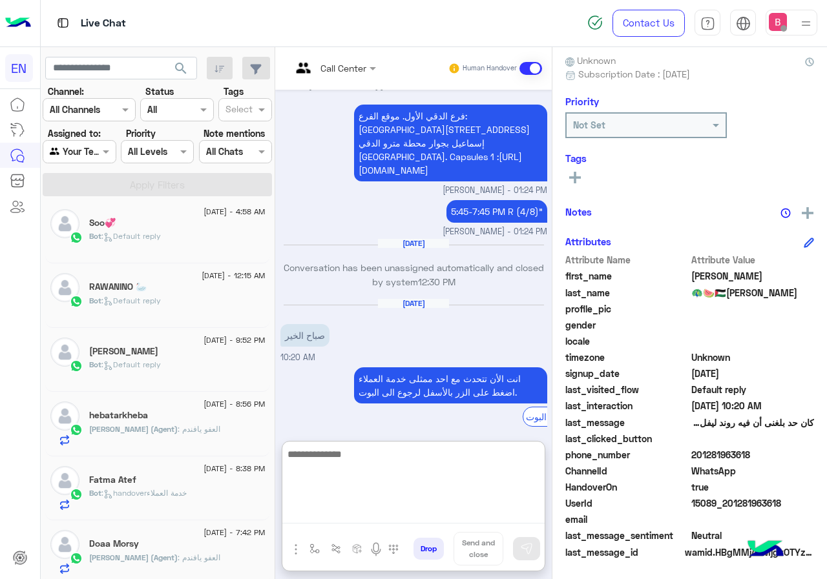
scroll to position [749, 0]
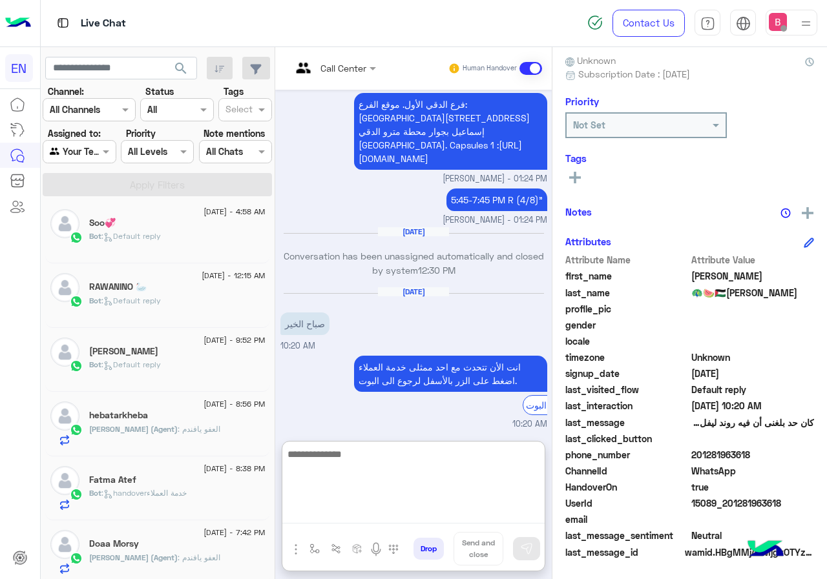
click at [424, 464] on textarea at bounding box center [413, 484] width 262 height 77
type textarea "**********"
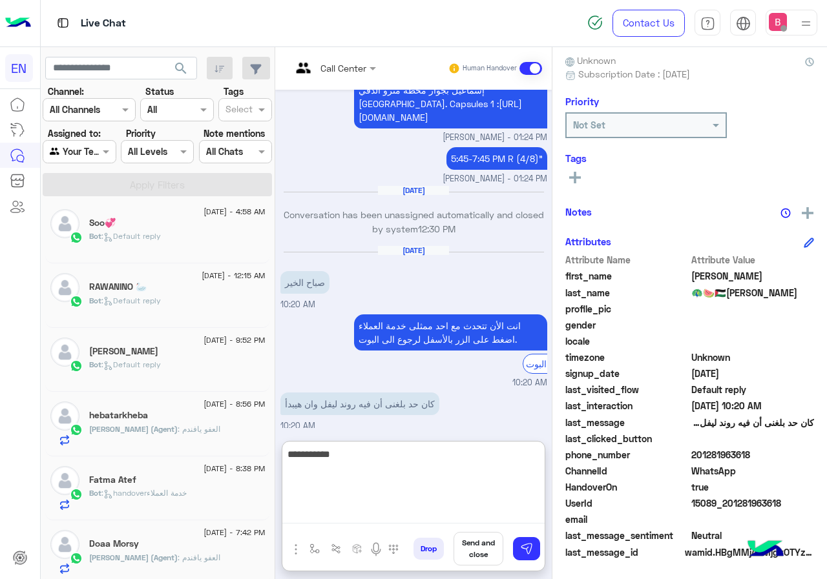
scroll to position [814, 0]
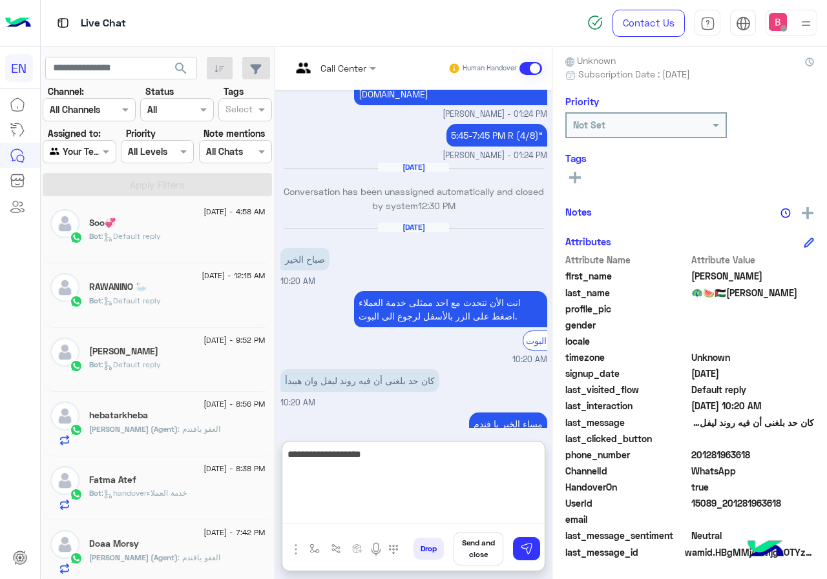
type textarea "**********"
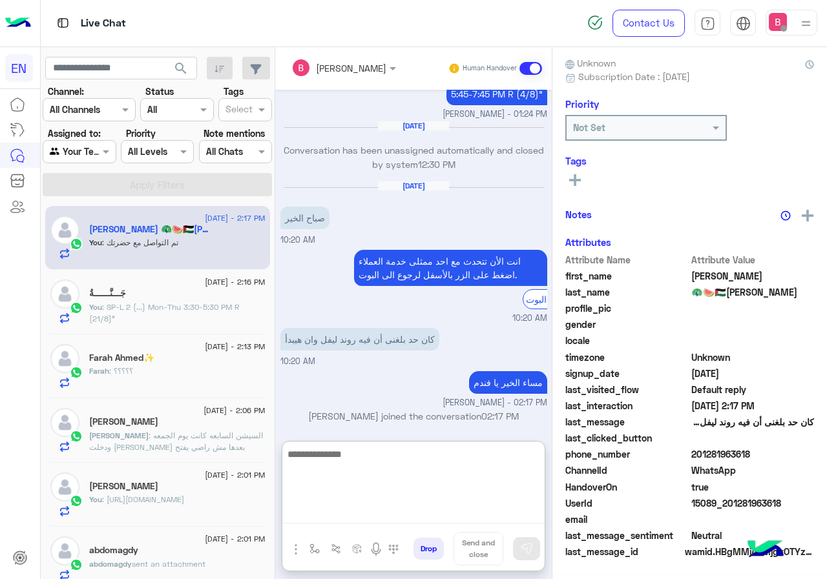
scroll to position [116, 0]
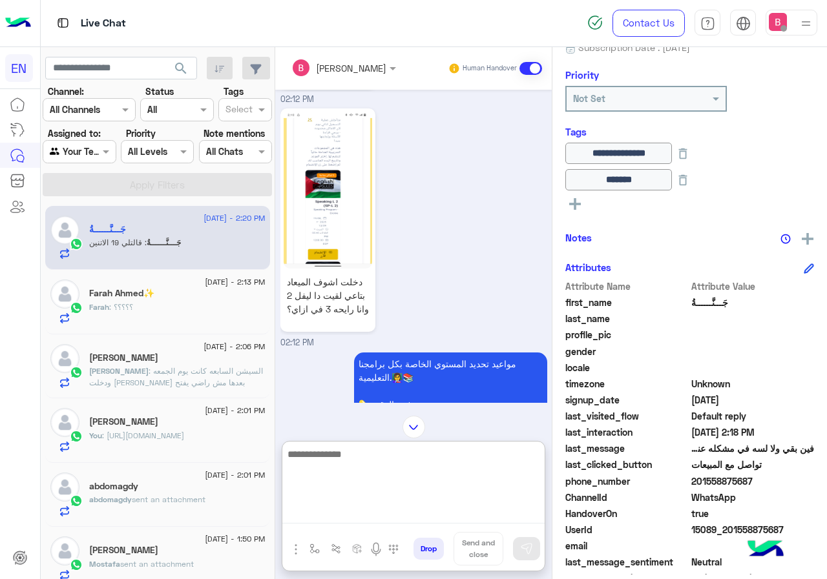
scroll to position [878, 0]
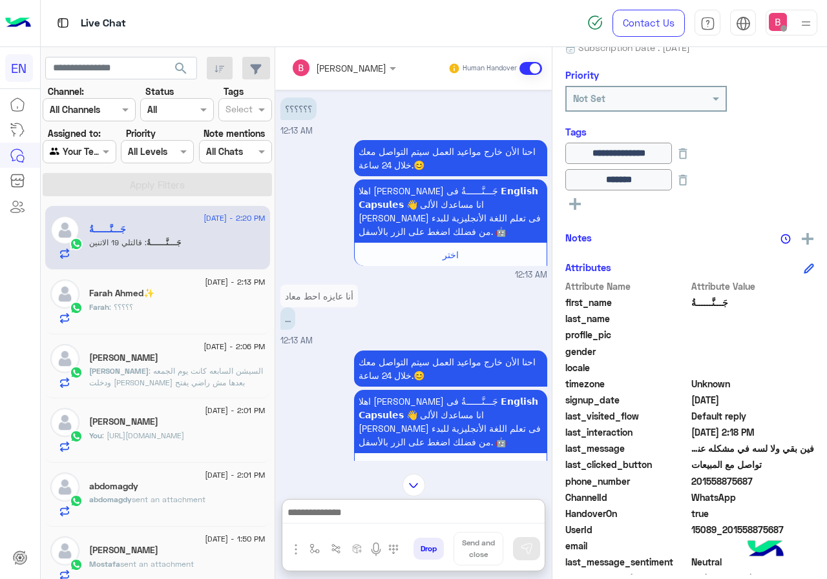
click at [163, 313] on div "Farah : ؟؟؟؟؟" at bounding box center [177, 313] width 176 height 23
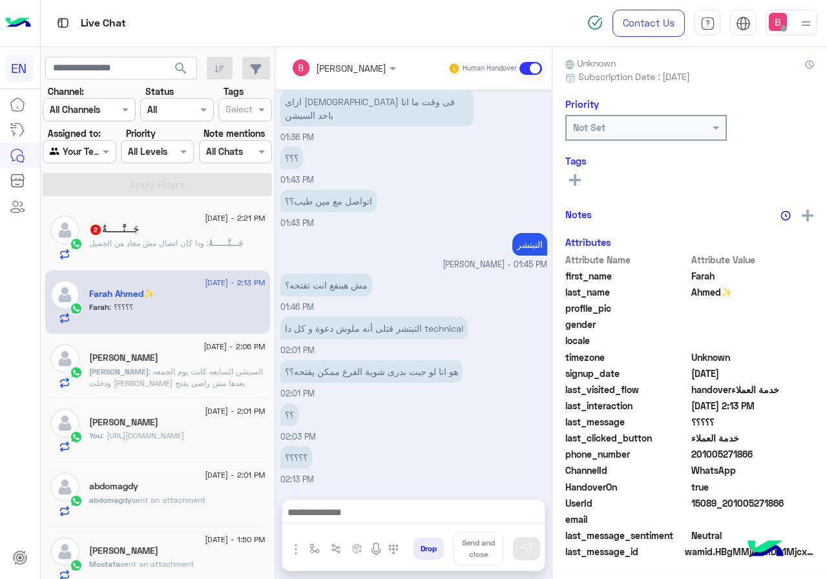
scroll to position [116, 0]
drag, startPoint x: 693, startPoint y: 453, endPoint x: 757, endPoint y: 453, distance: 64.6
click at [757, 453] on span "201005271866" at bounding box center [752, 455] width 123 height 14
click at [200, 377] on p "Abdelrhman : السيشن السابعه كانت يوم الجمعه ودخلت علي اللينك بعدها مش راضي يفتح" at bounding box center [177, 377] width 176 height 23
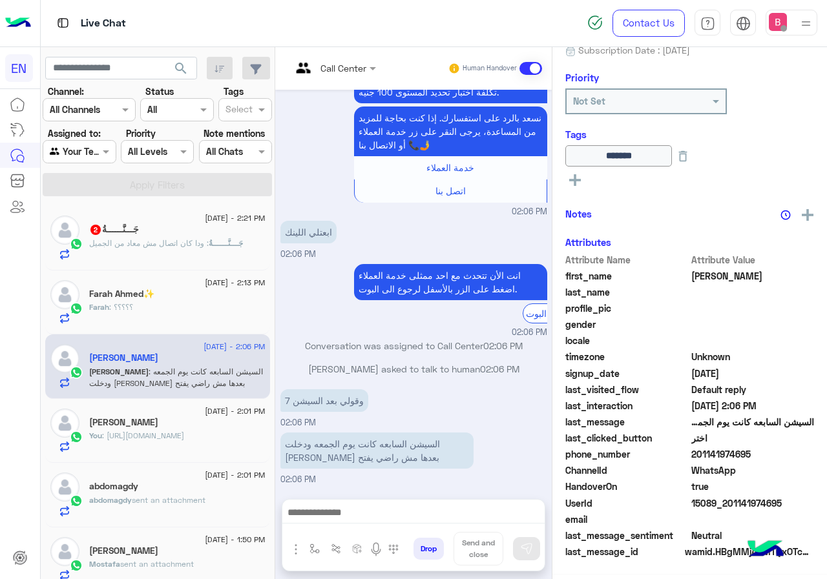
scroll to position [143, 0]
drag, startPoint x: 694, startPoint y: 455, endPoint x: 754, endPoint y: 454, distance: 59.4
click at [754, 454] on span "201141974695" at bounding box center [752, 455] width 123 height 14
drag, startPoint x: 734, startPoint y: 452, endPoint x: 637, endPoint y: 307, distance: 174.6
click at [637, 306] on span "profile_pic" at bounding box center [626, 309] width 123 height 14
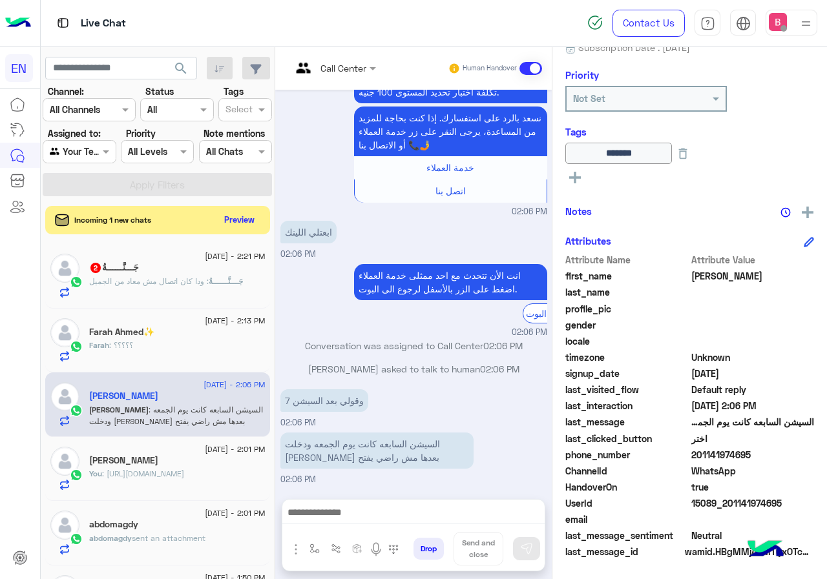
drag, startPoint x: 692, startPoint y: 454, endPoint x: 752, endPoint y: 452, distance: 60.7
click at [752, 452] on span "201141974695" at bounding box center [752, 455] width 123 height 14
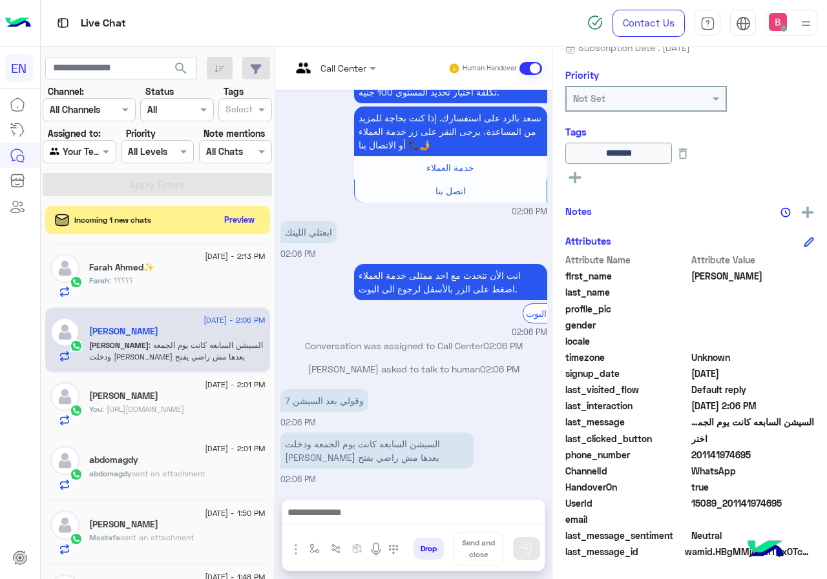
click at [170, 475] on span "sent an attachment" at bounding box center [169, 474] width 74 height 10
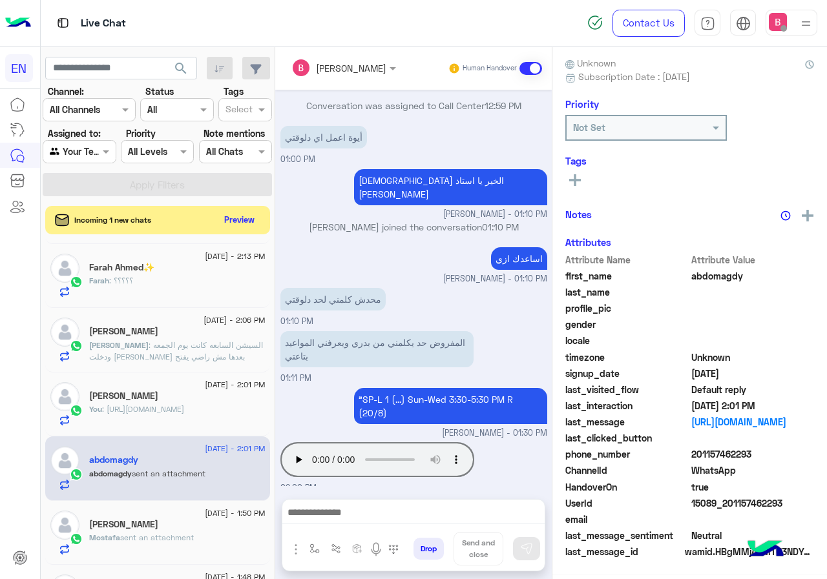
scroll to position [116, 0]
click at [172, 529] on div "[PERSON_NAME]" at bounding box center [177, 526] width 176 height 14
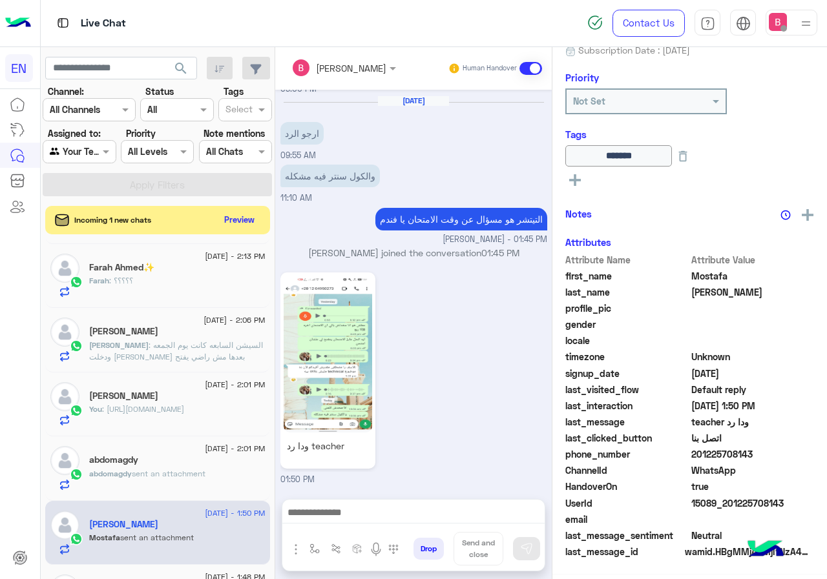
scroll to position [143, 0]
drag, startPoint x: 695, startPoint y: 455, endPoint x: 767, endPoint y: 454, distance: 72.3
click at [770, 454] on span "201225708143" at bounding box center [752, 455] width 123 height 14
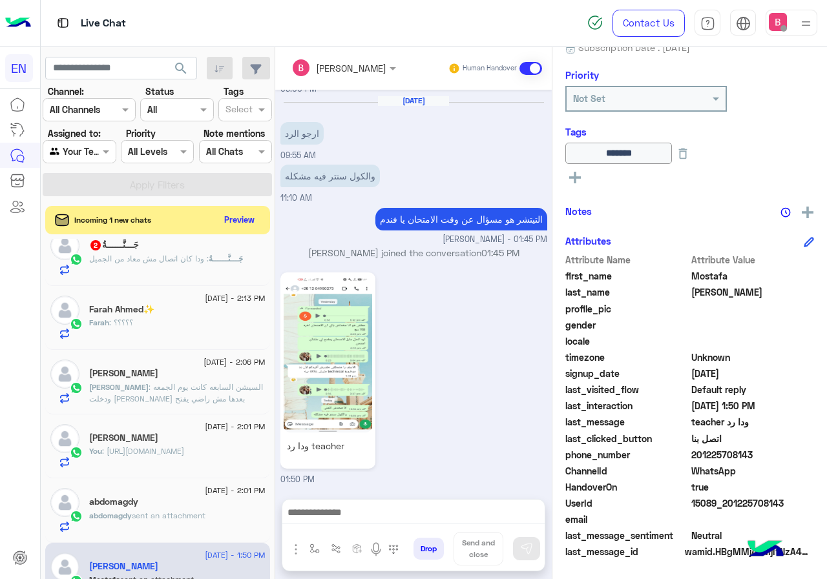
scroll to position [0, 0]
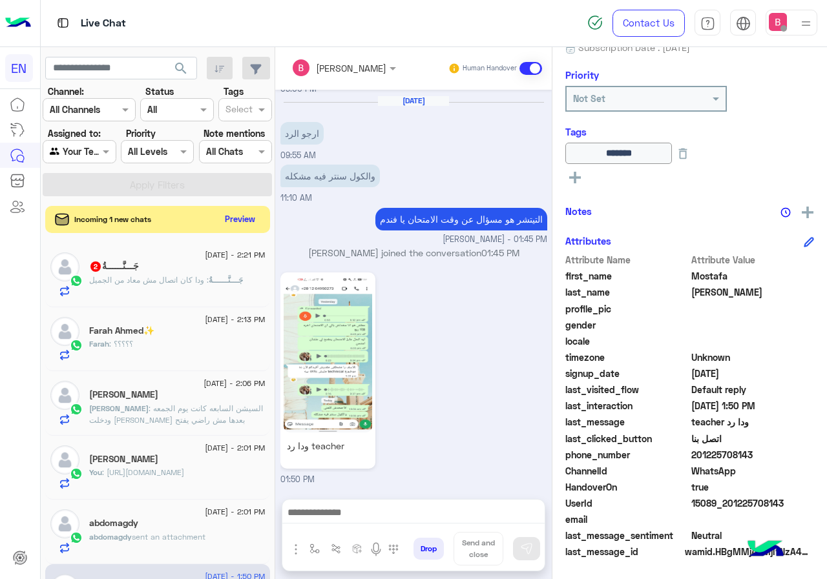
click at [233, 220] on button "Preview" at bounding box center [240, 219] width 40 height 17
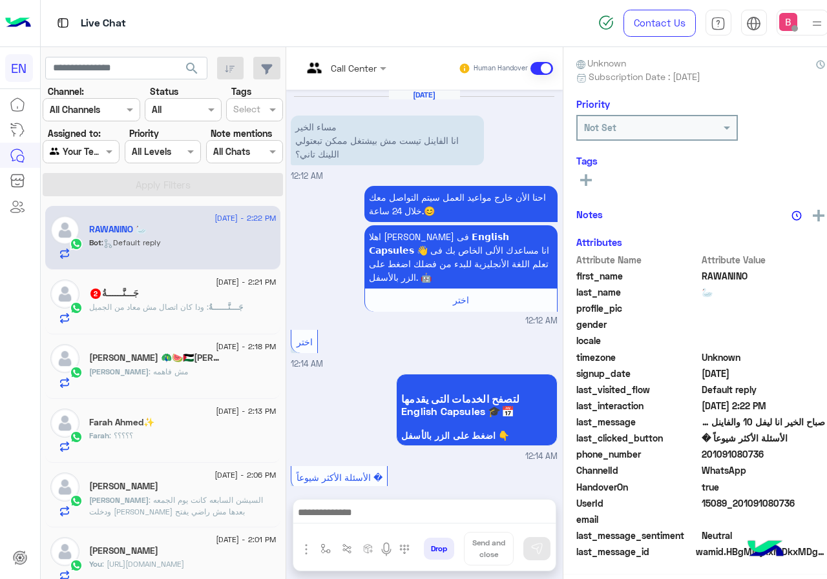
scroll to position [114, 0]
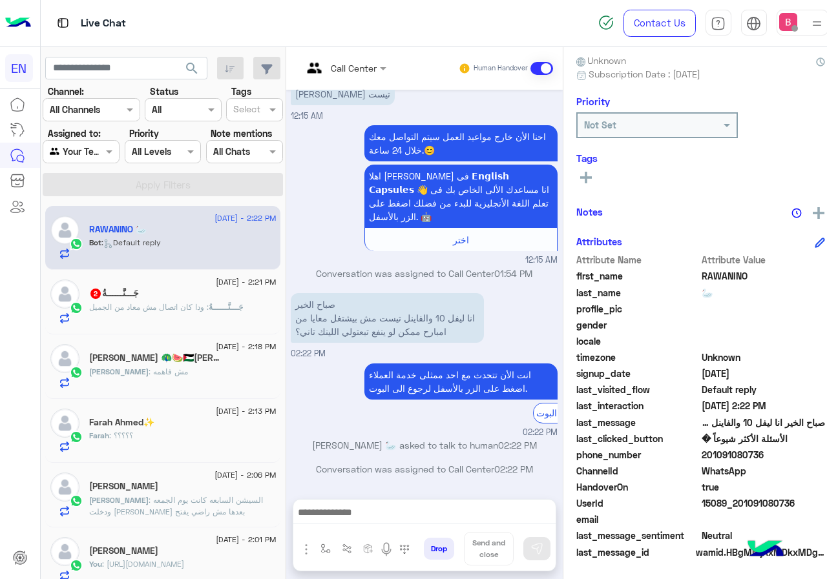
click at [190, 315] on div "جَـــنَّــــــةُ : ودا كان اتصال مش معاد من الجميل" at bounding box center [182, 313] width 187 height 23
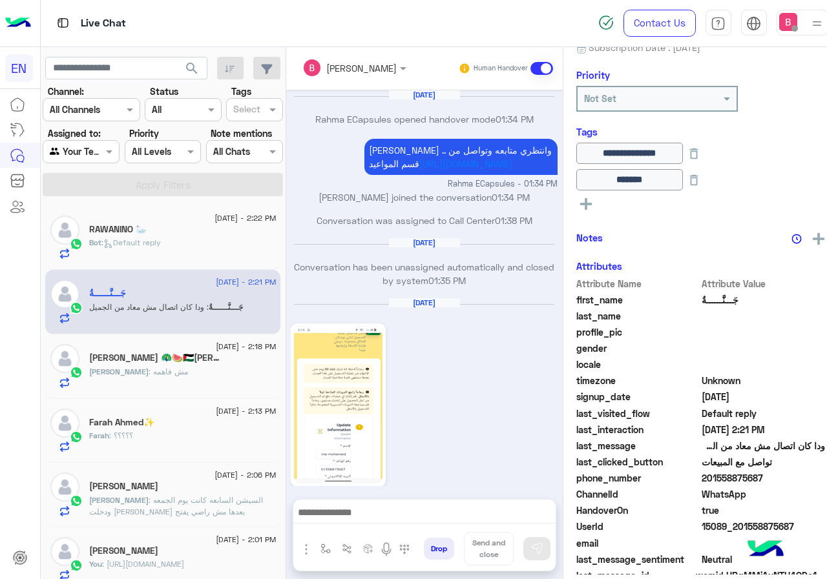
scroll to position [1257, 0]
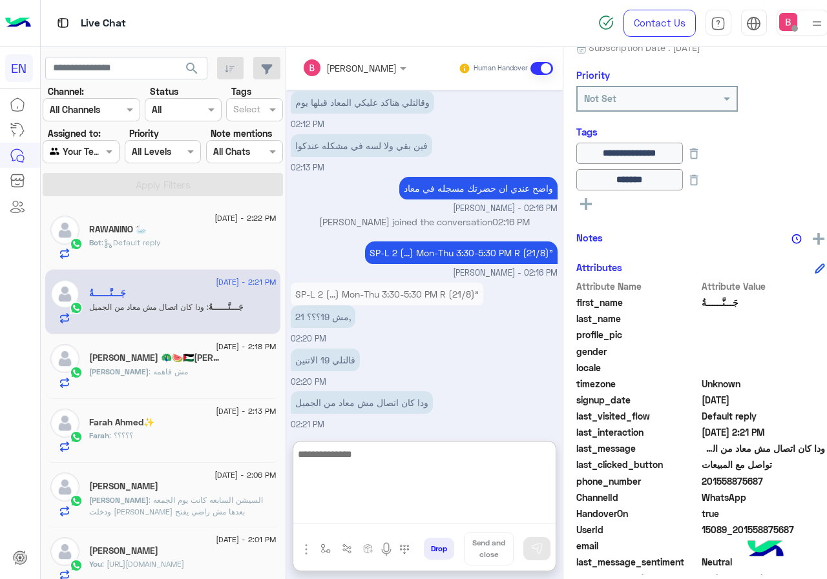
click at [369, 505] on textarea at bounding box center [424, 484] width 262 height 77
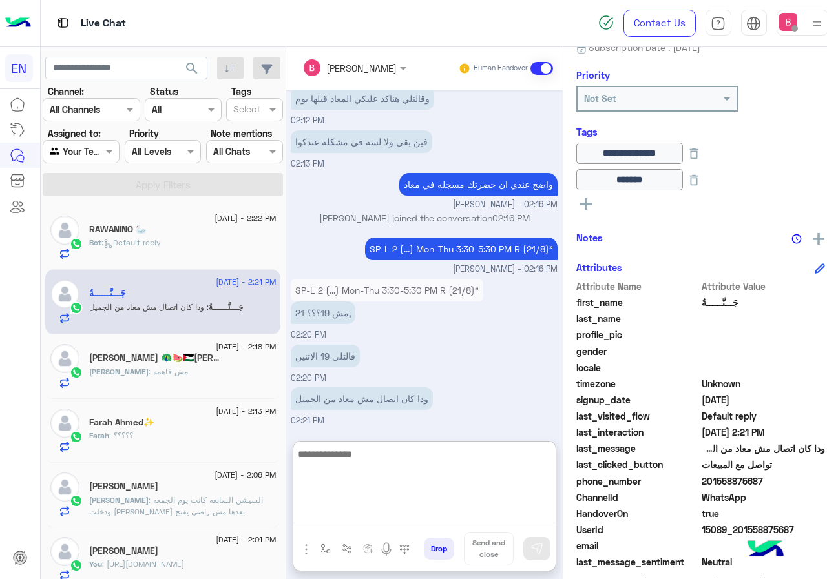
scroll to position [1315, 0]
click at [385, 474] on textarea at bounding box center [424, 484] width 262 height 77
type textarea "**********"
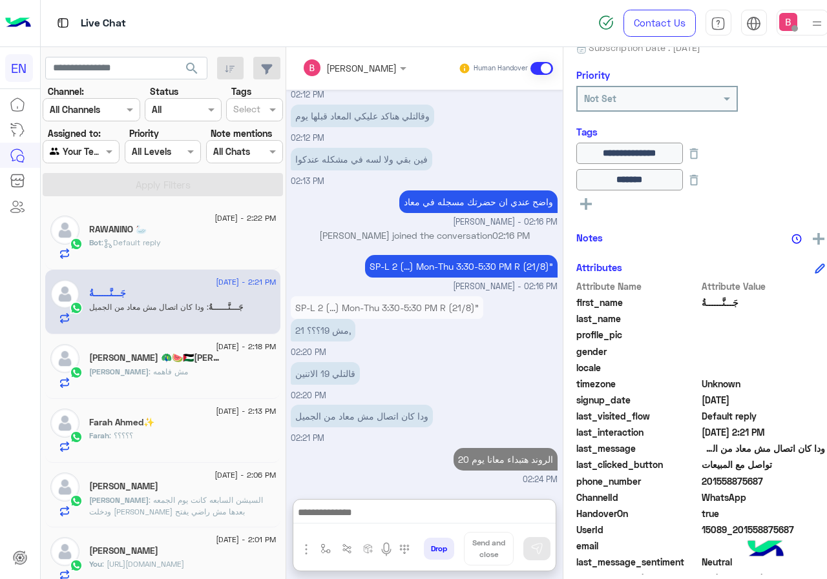
click at [166, 351] on div "17 August - 2:18 PM" at bounding box center [182, 348] width 187 height 8
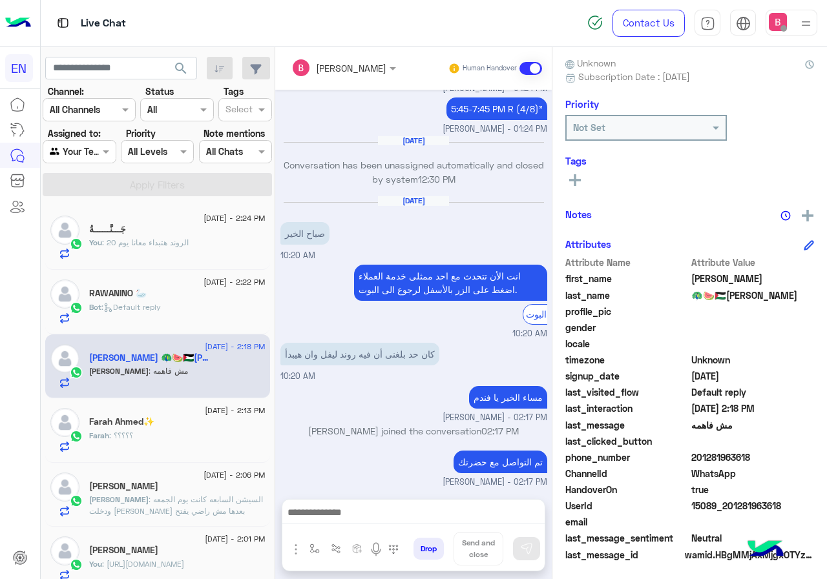
scroll to position [116, 0]
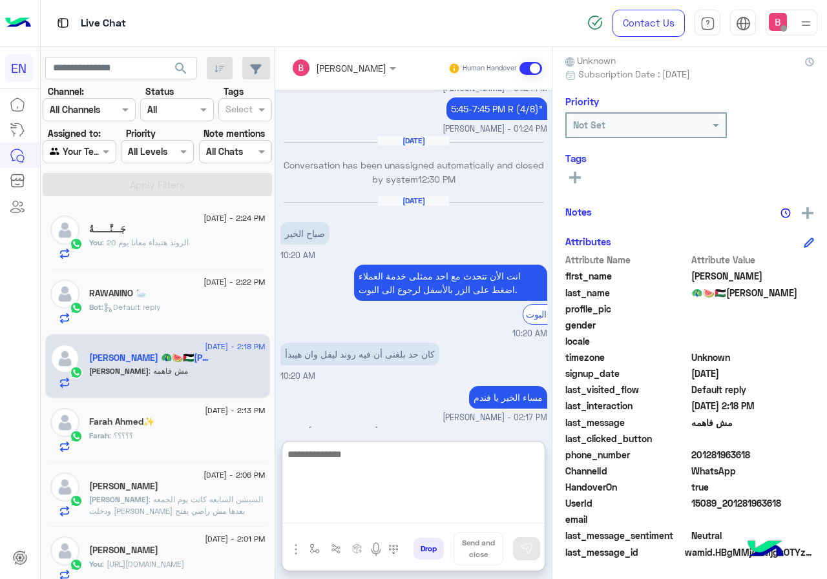
click at [407, 508] on textarea at bounding box center [413, 484] width 262 height 77
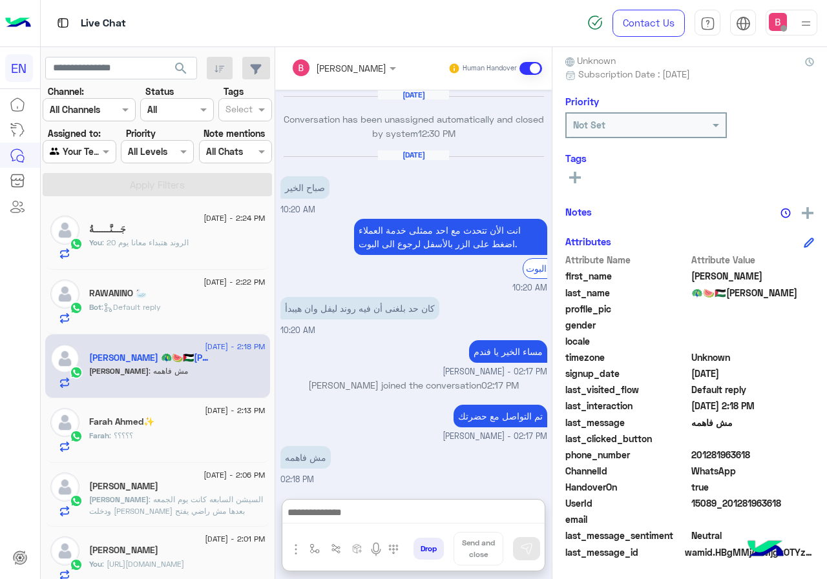
click at [395, 445] on div "Bassant Ayman Human Handover Jul 13, 2025 Yasmin Saeed joined the conversation …" at bounding box center [413, 315] width 276 height 537
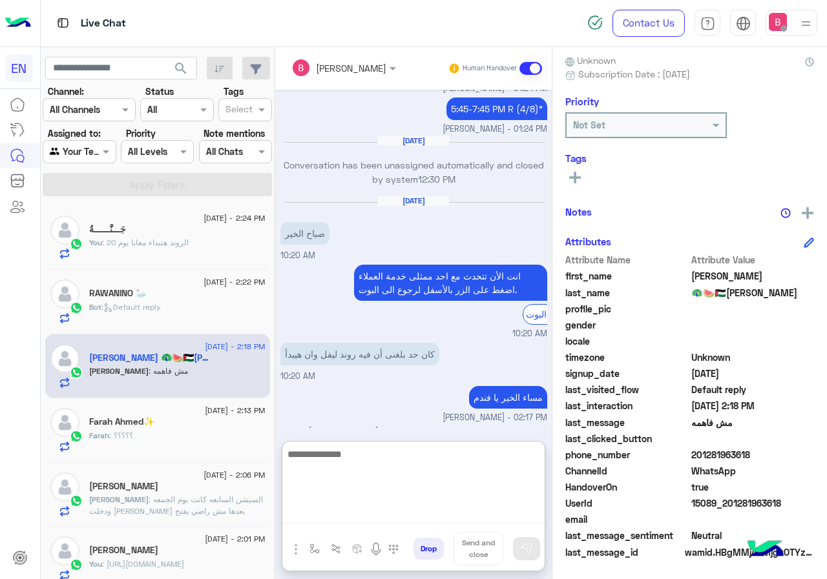
click at [387, 516] on textarea at bounding box center [413, 484] width 262 height 77
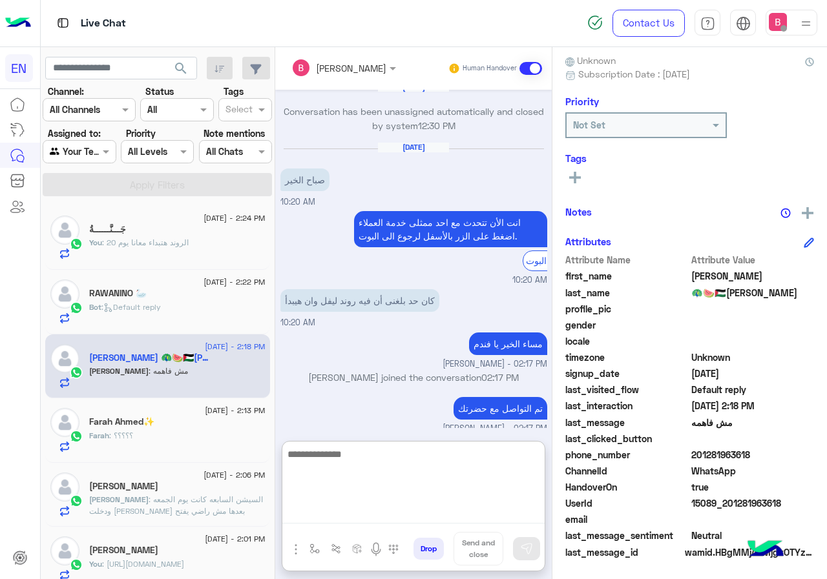
scroll to position [739, 0]
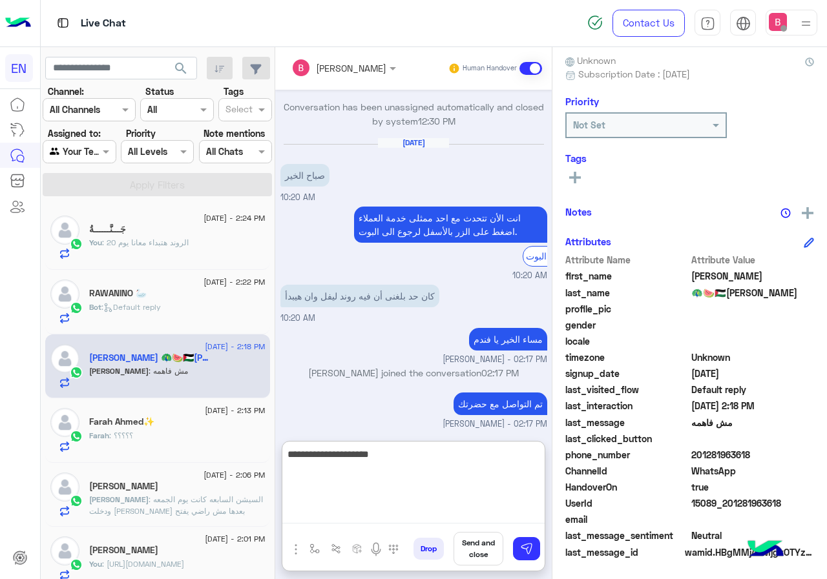
type textarea "**********"
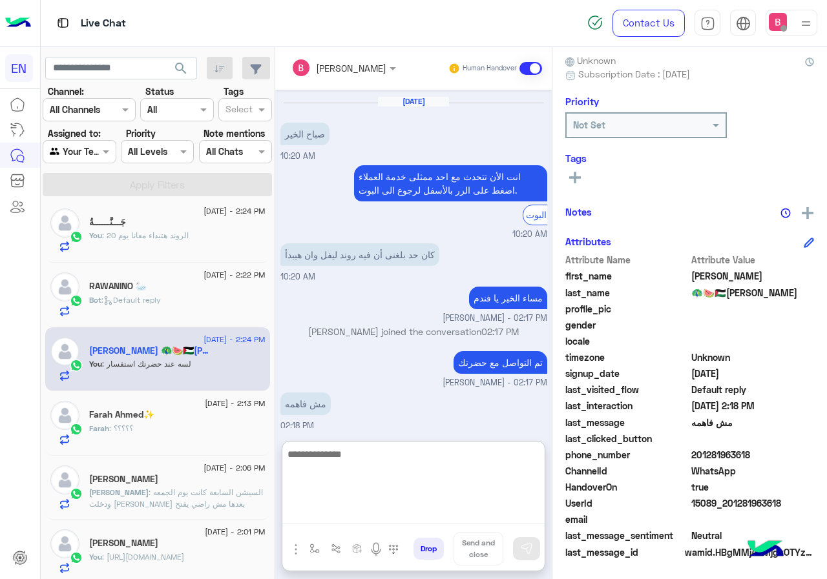
scroll to position [0, 0]
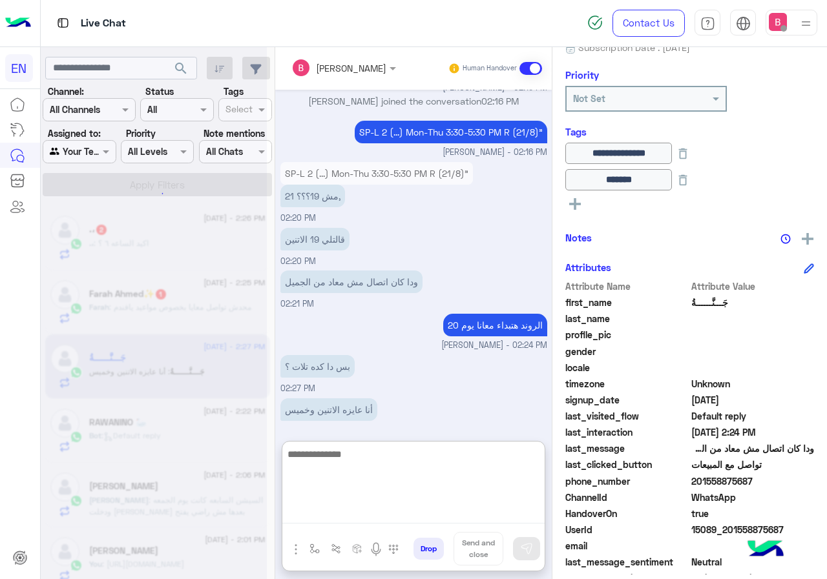
scroll to position [1107, 0]
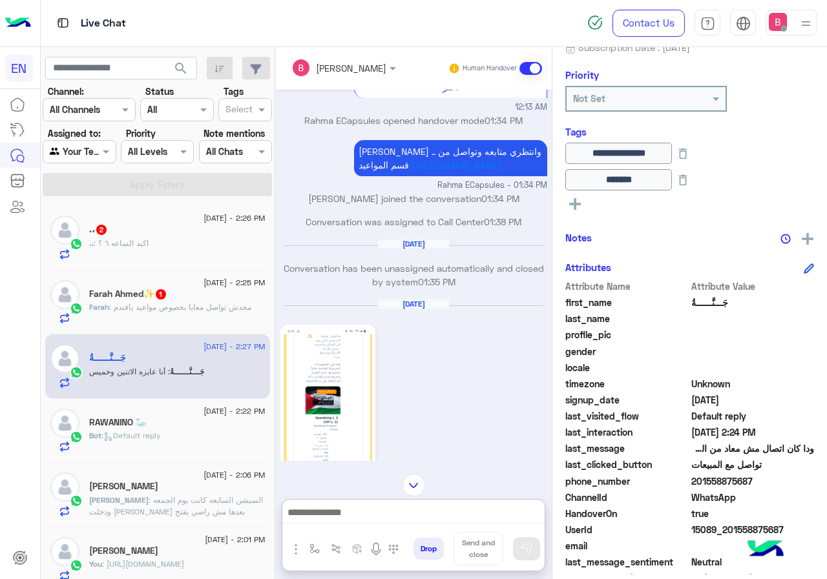
click at [210, 236] on div ".، 2" at bounding box center [177, 231] width 176 height 14
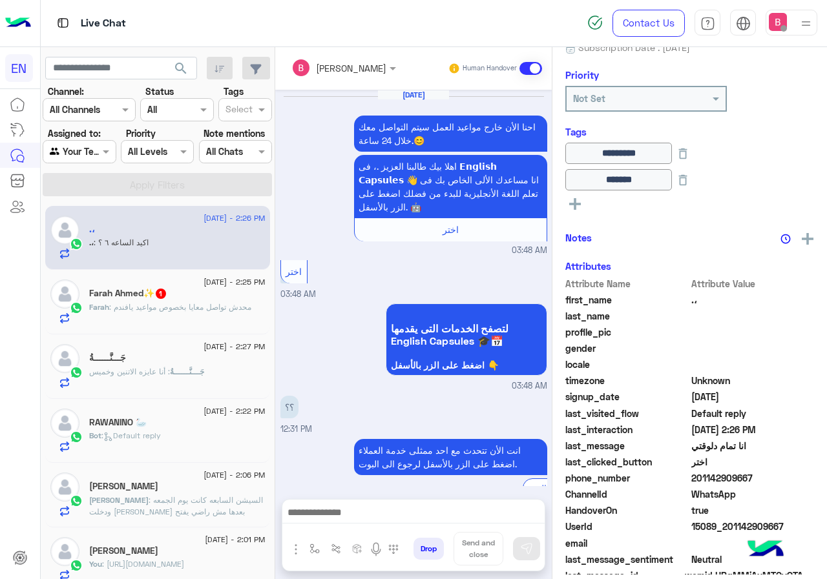
scroll to position [774, 0]
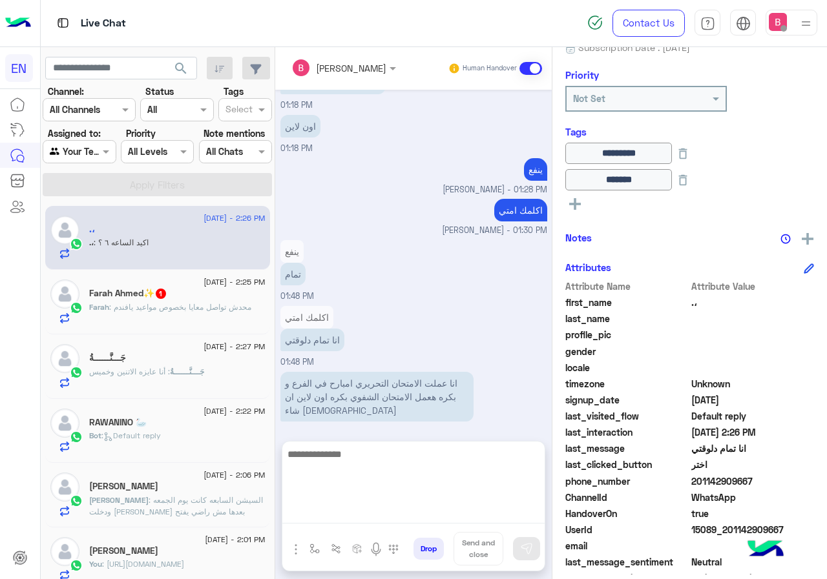
click at [316, 519] on textarea at bounding box center [413, 484] width 262 height 77
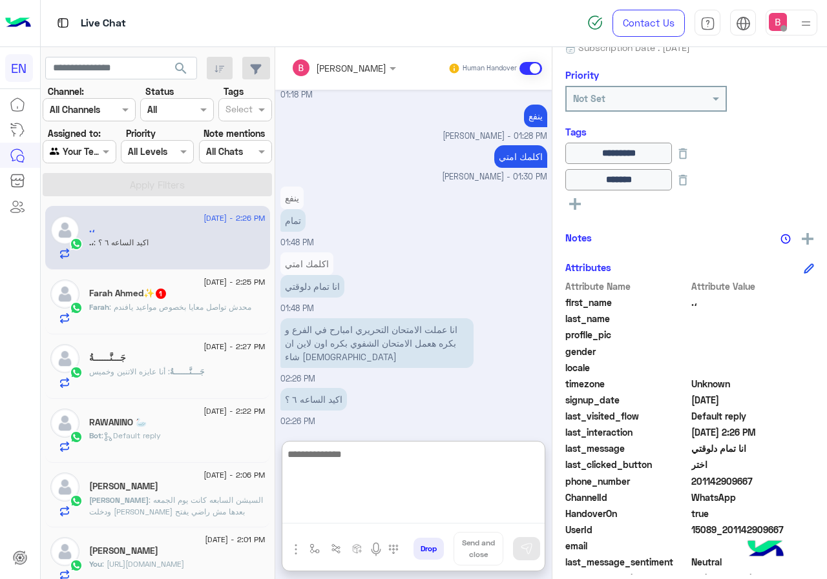
click at [335, 460] on textarea at bounding box center [413, 484] width 262 height 77
type textarea "**********"
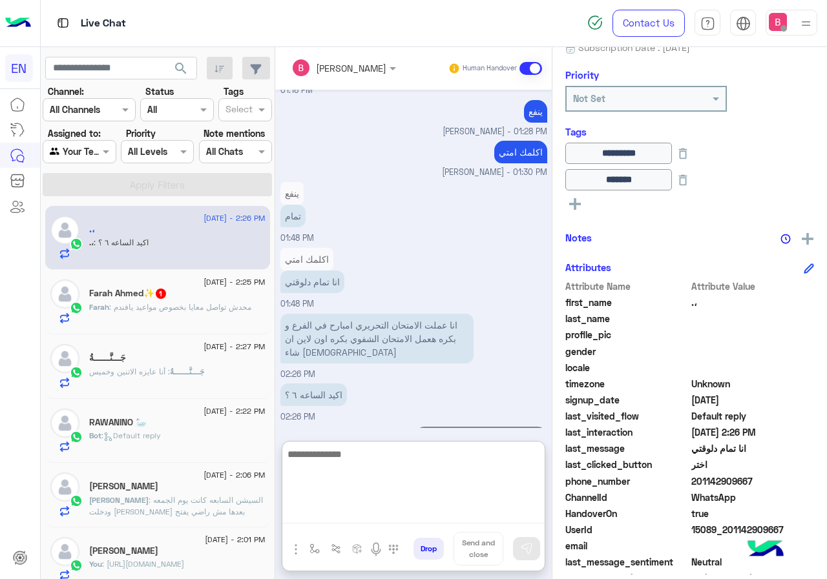
scroll to position [873, 0]
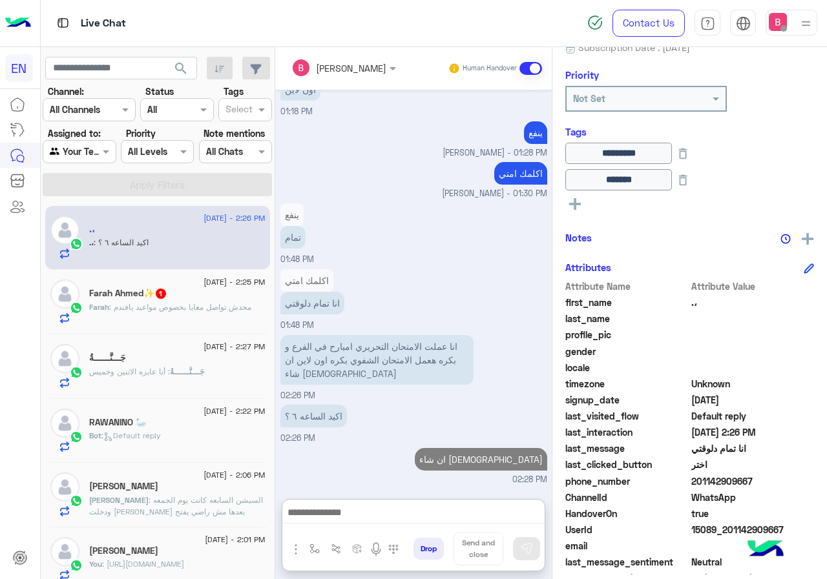
click at [193, 363] on div "جَـــنَّــــــةُ" at bounding box center [177, 360] width 176 height 14
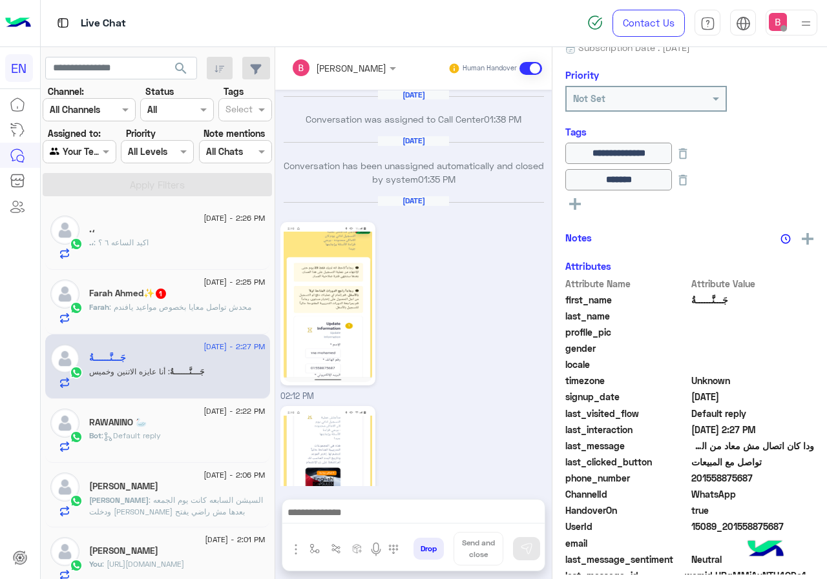
scroll to position [1255, 0]
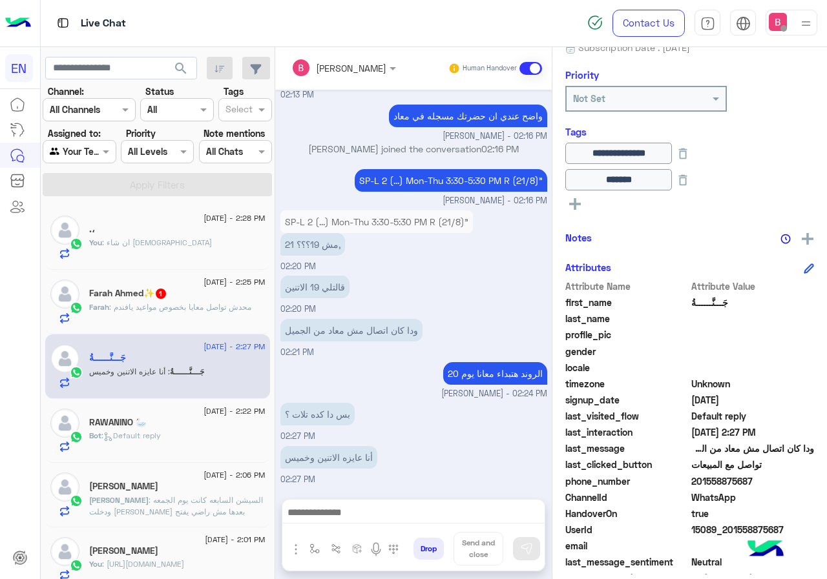
drag, startPoint x: 694, startPoint y: 479, endPoint x: 737, endPoint y: 480, distance: 43.3
click at [763, 479] on span "201558875687" at bounding box center [752, 482] width 123 height 14
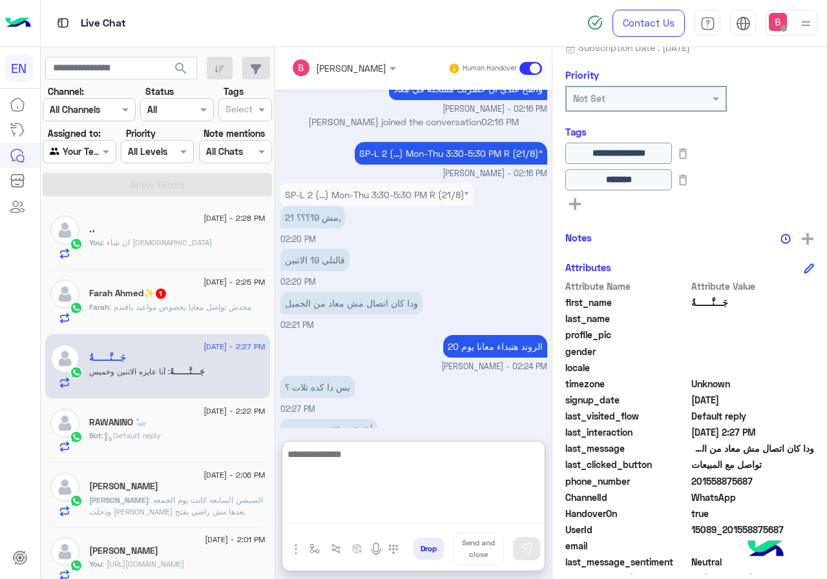
click at [391, 516] on textarea at bounding box center [413, 484] width 262 height 77
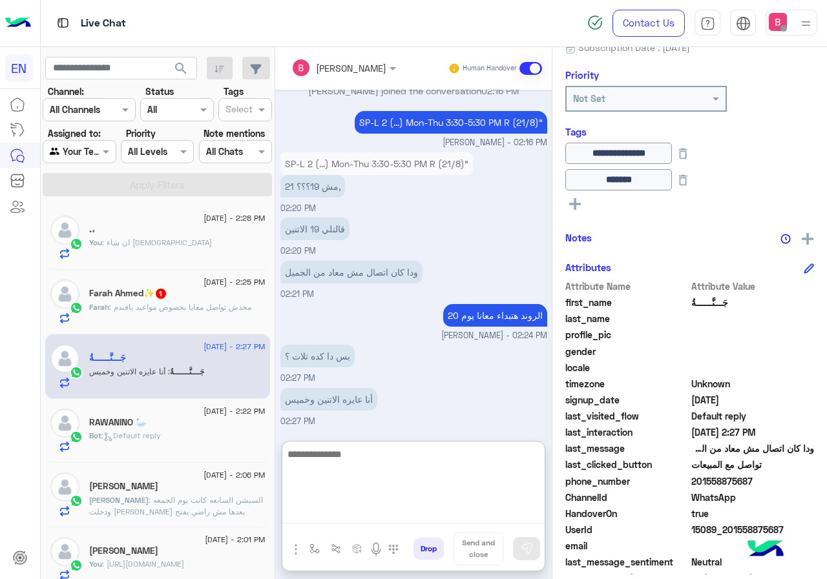
scroll to position [1313, 0]
type textarea "**********"
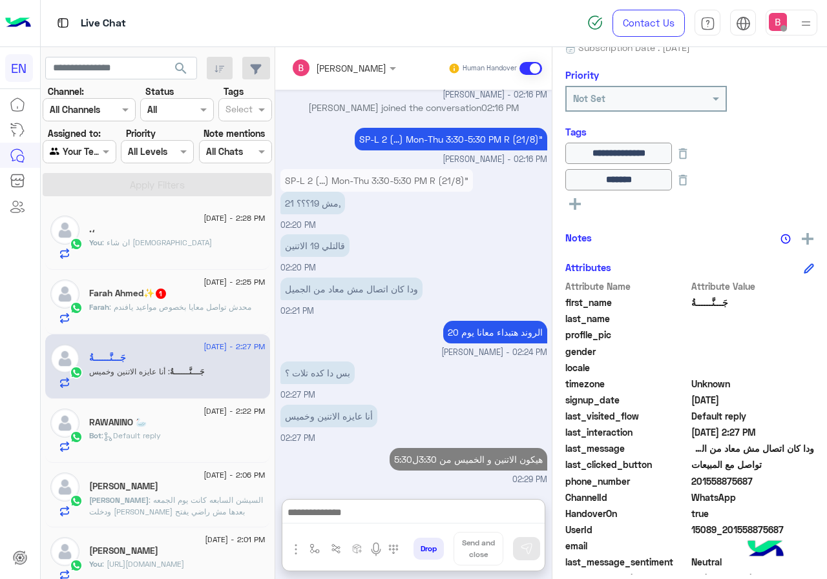
click at [165, 300] on div "Farah Ahmed✨ 1" at bounding box center [177, 295] width 176 height 14
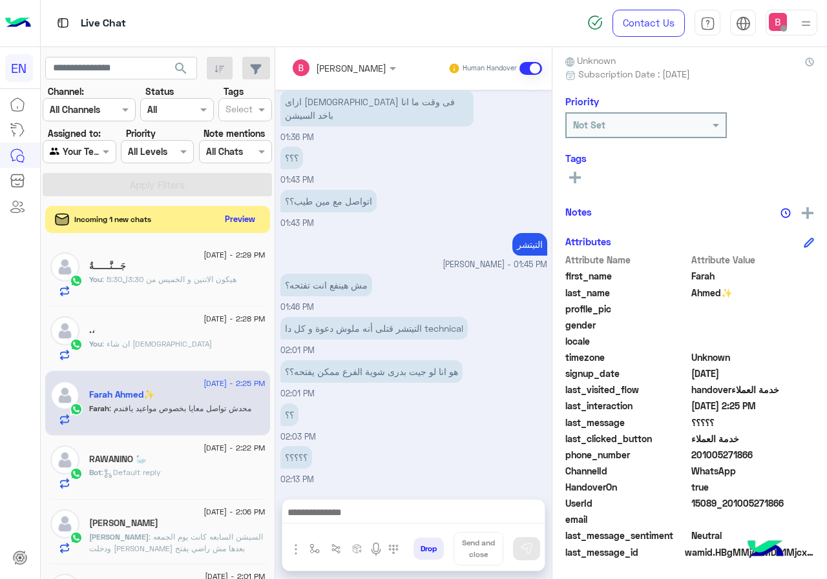
click at [245, 219] on button "Preview" at bounding box center [240, 219] width 40 height 17
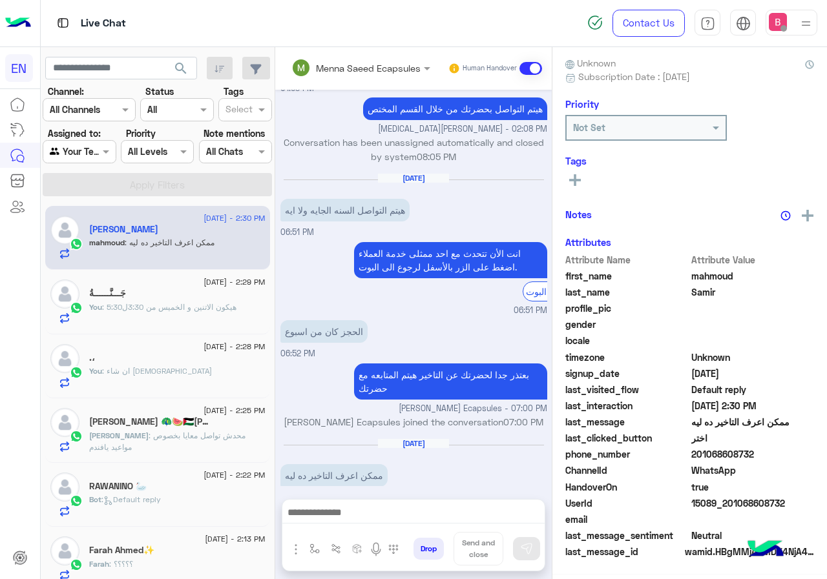
scroll to position [116, 0]
click at [69, 155] on input "text" at bounding box center [65, 152] width 30 height 14
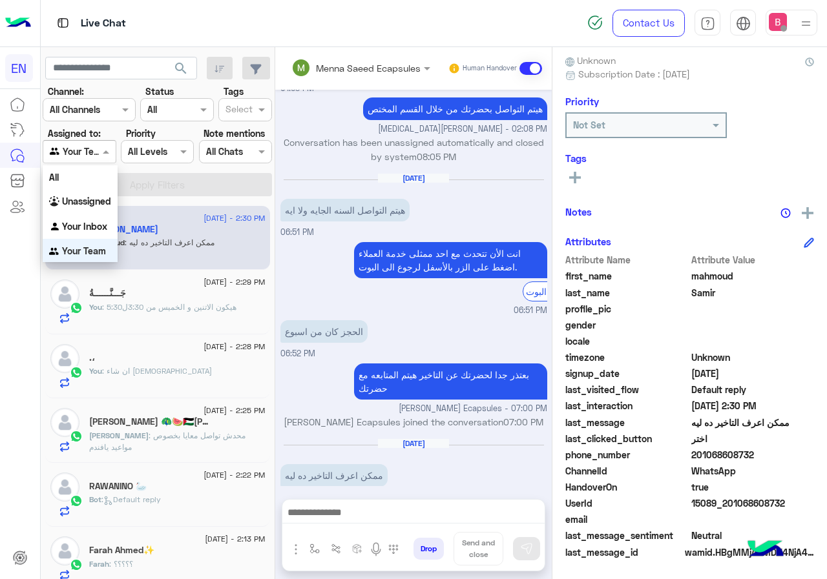
scroll to position [1, 0]
click at [99, 109] on div at bounding box center [89, 109] width 92 height 15
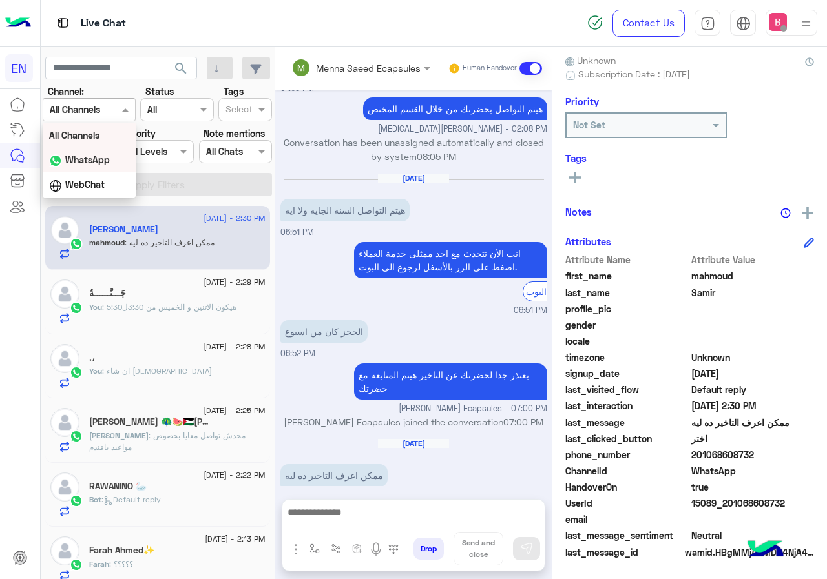
click at [84, 158] on b "WhatsApp" at bounding box center [87, 159] width 45 height 11
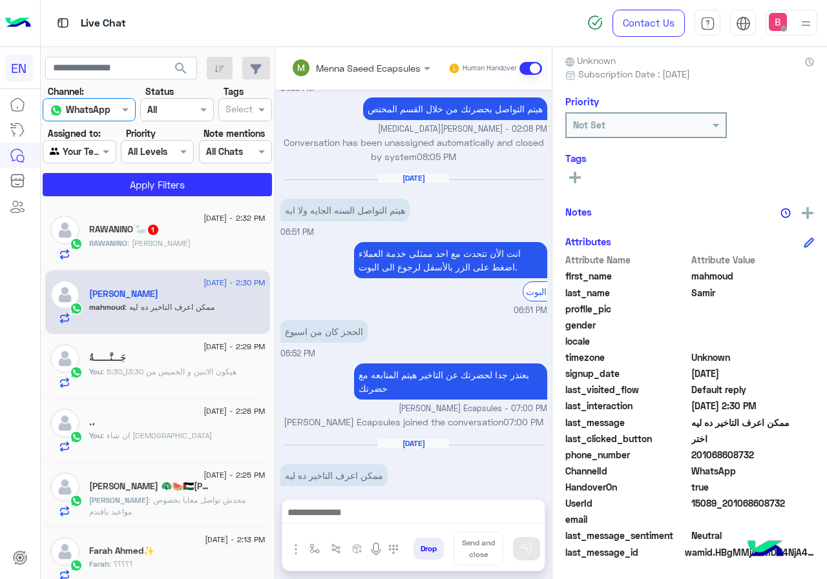
drag, startPoint x: 94, startPoint y: 135, endPoint x: 87, endPoint y: 141, distance: 9.7
click at [93, 136] on label "Assigned to:" at bounding box center [74, 134] width 53 height 14
click at [87, 143] on div "Agent Filter Your Team" at bounding box center [79, 151] width 73 height 23
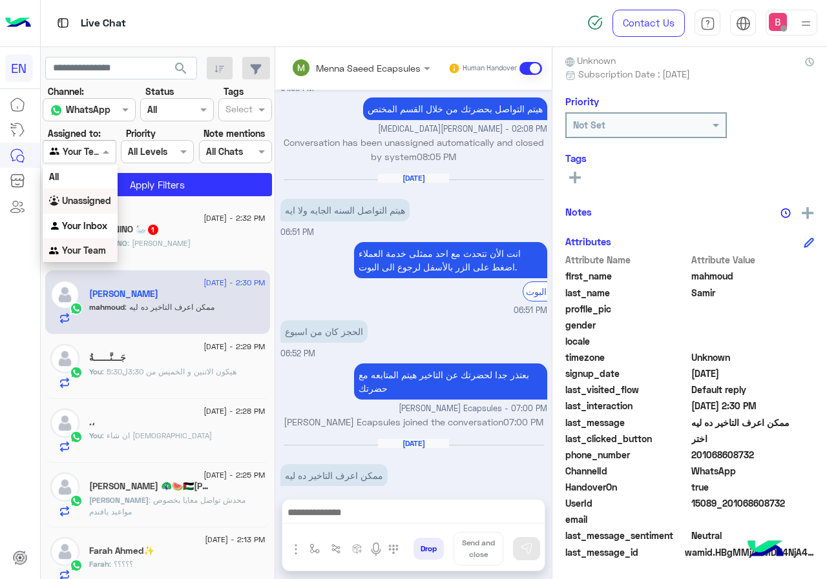
click at [98, 201] on b "Unassigned" at bounding box center [86, 200] width 49 height 11
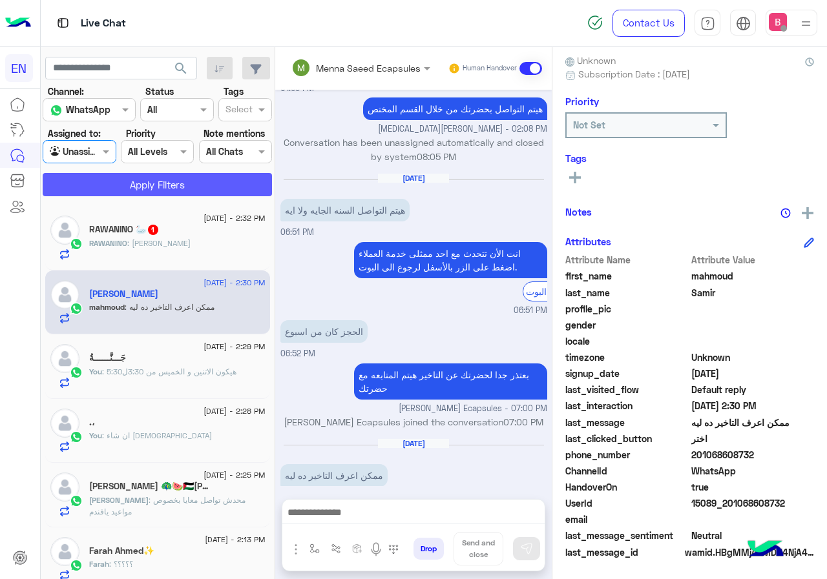
click at [123, 179] on button "Apply Filters" at bounding box center [157, 184] width 229 height 23
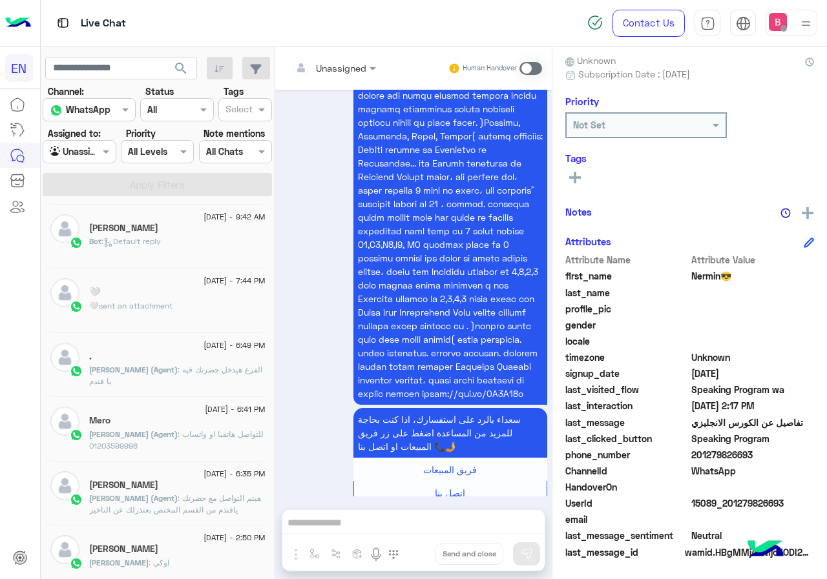
scroll to position [452, 0]
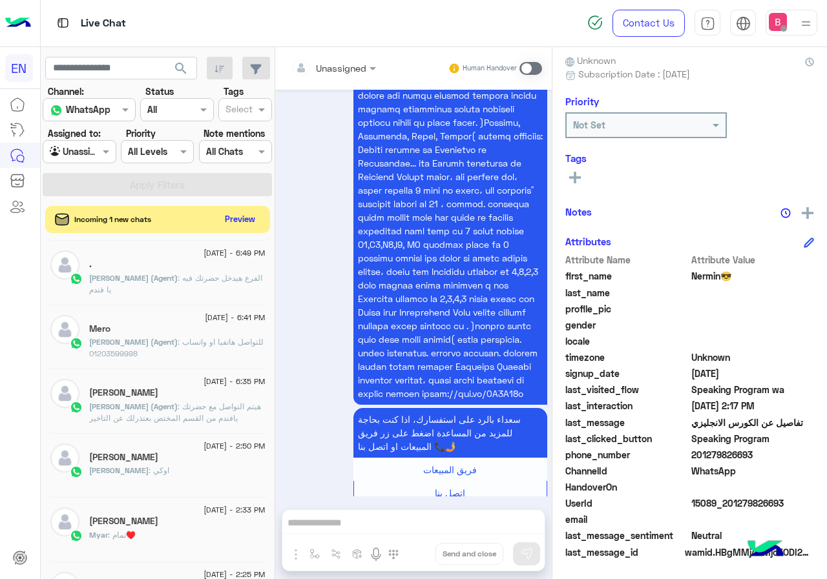
click at [231, 213] on button "Preview" at bounding box center [240, 219] width 40 height 17
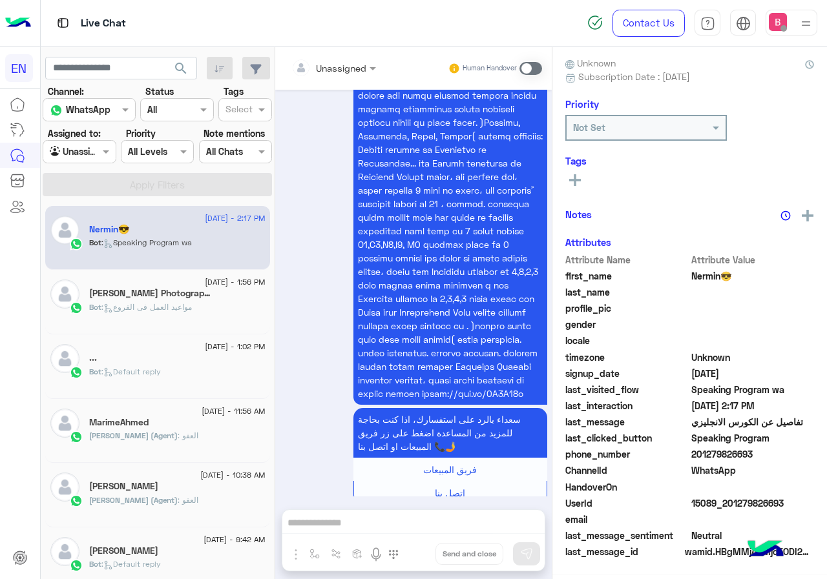
scroll to position [116, 0]
click at [288, 325] on div "سعداء بالرد على استفسارك، اذا كنت بحاجة للمزيد من المساعدة اضغط على زر فريق الم…" at bounding box center [413, 219] width 267 height 602
click at [84, 150] on div at bounding box center [79, 151] width 72 height 15
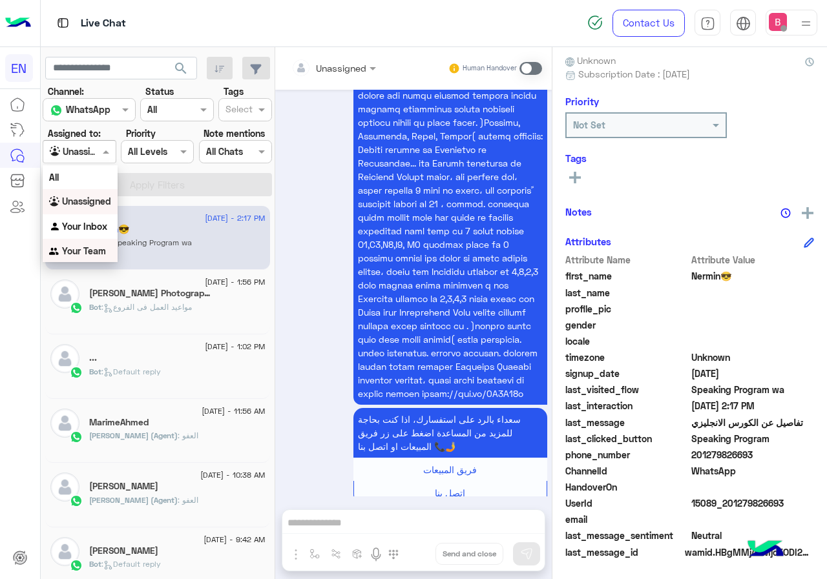
click at [86, 245] on div "Your Team" at bounding box center [80, 251] width 75 height 25
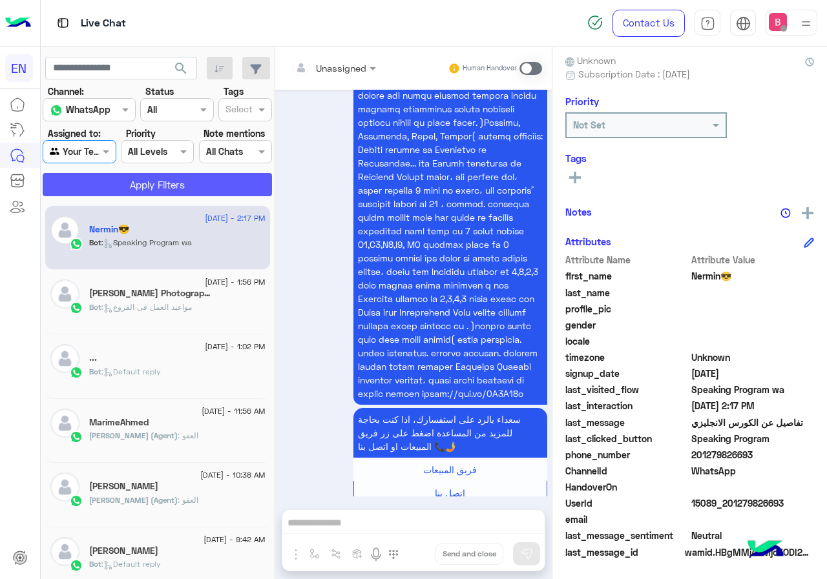
click at [130, 180] on button "Apply Filters" at bounding box center [157, 184] width 229 height 23
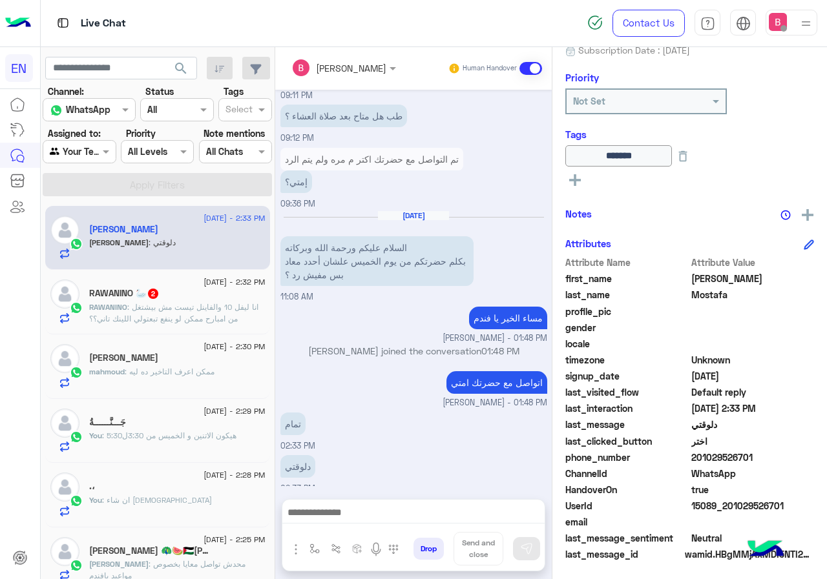
scroll to position [143, 0]
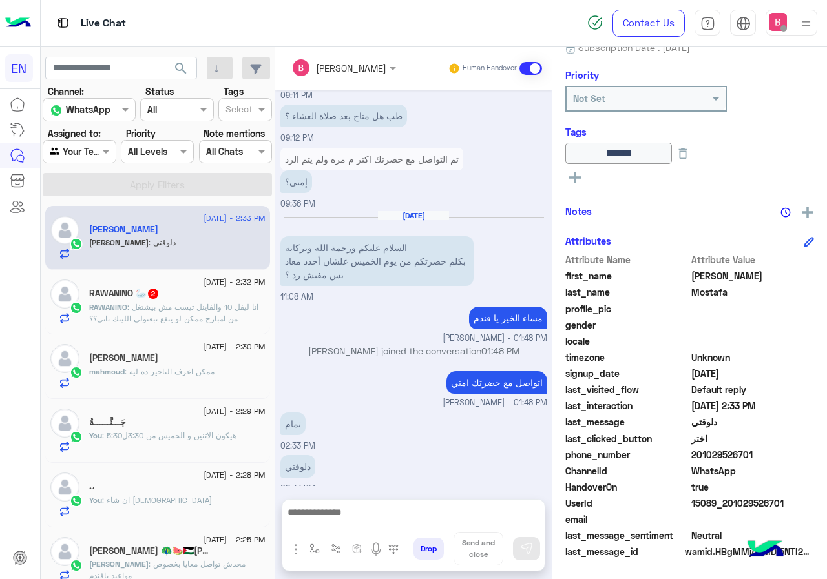
drag, startPoint x: 694, startPoint y: 455, endPoint x: 759, endPoint y: 463, distance: 66.3
click at [759, 463] on div "phone_number 201029526701" at bounding box center [689, 456] width 249 height 16
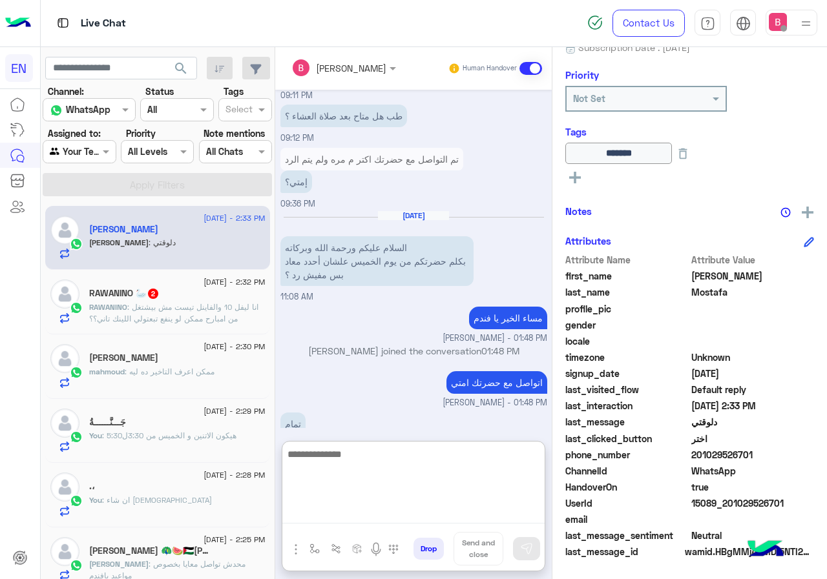
click at [338, 514] on textarea at bounding box center [413, 484] width 262 height 77
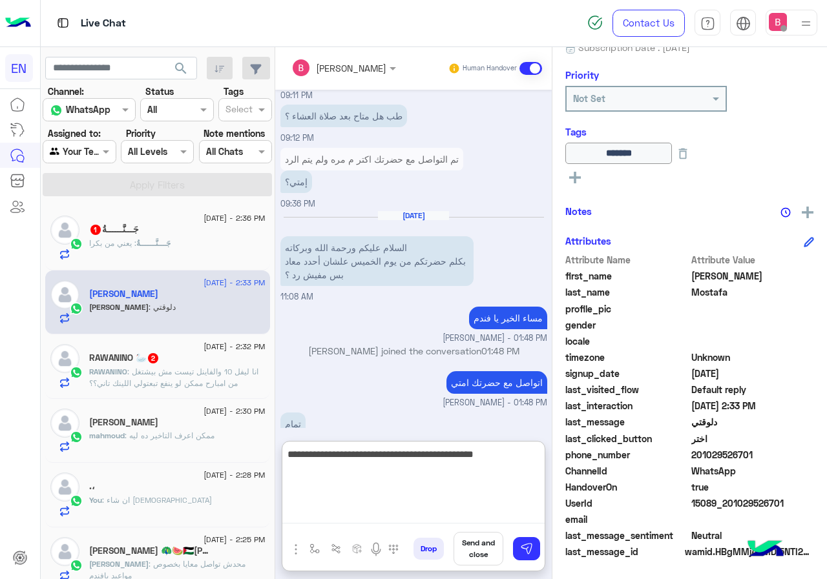
type textarea "**********"
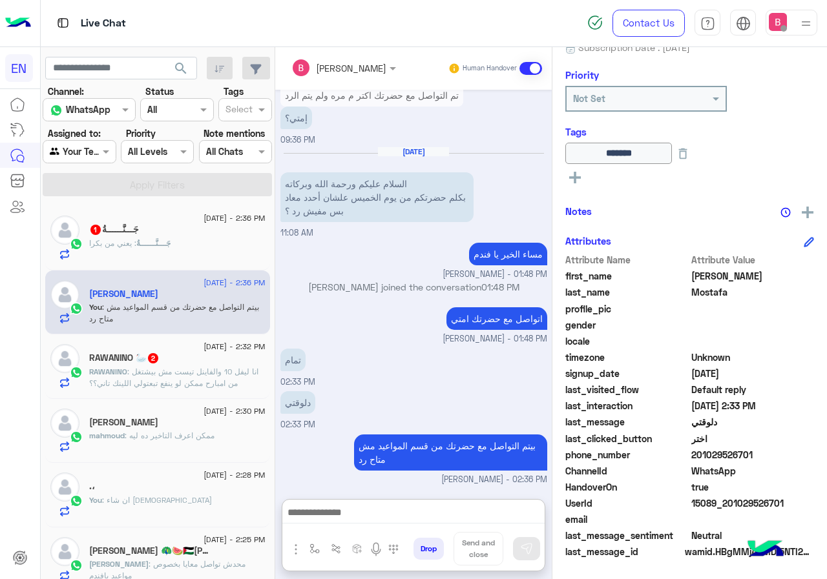
click at [160, 238] on span "جَـــنَّــــــةُ" at bounding box center [153, 243] width 34 height 10
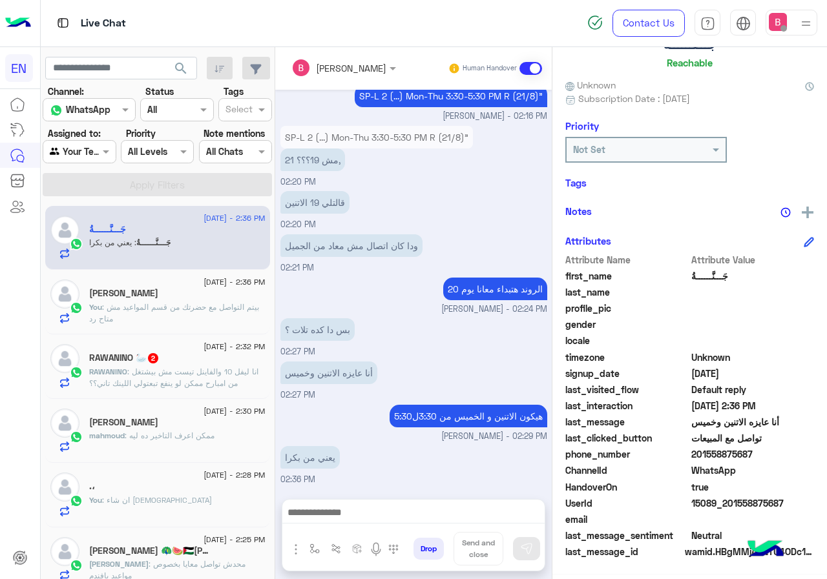
scroll to position [143, 0]
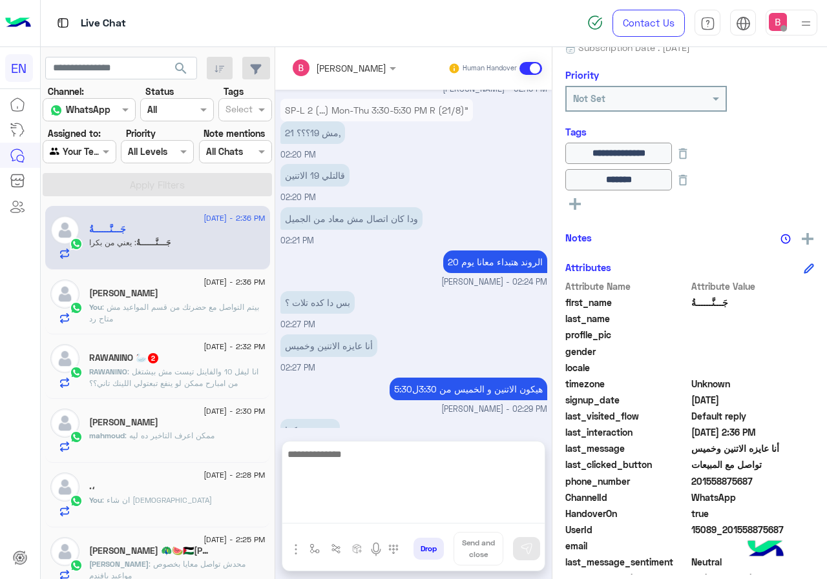
click at [431, 511] on textarea at bounding box center [413, 484] width 262 height 77
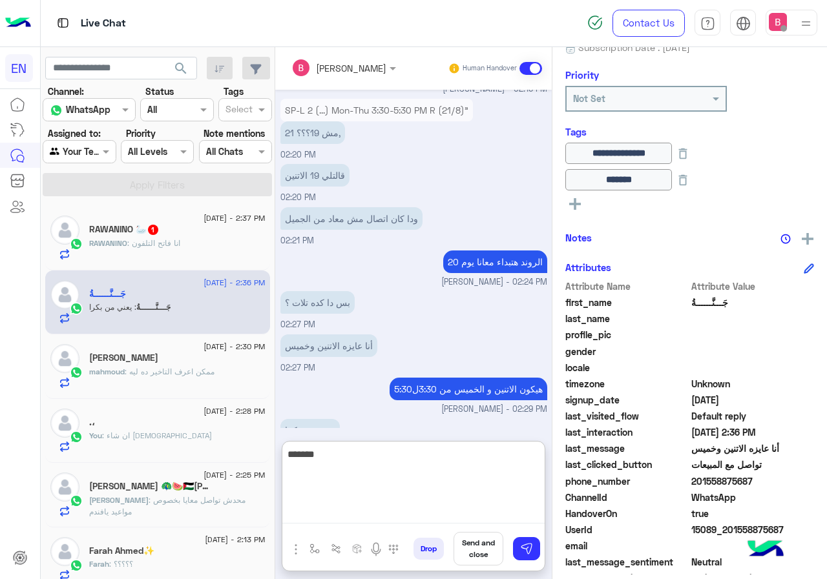
type textarea "********"
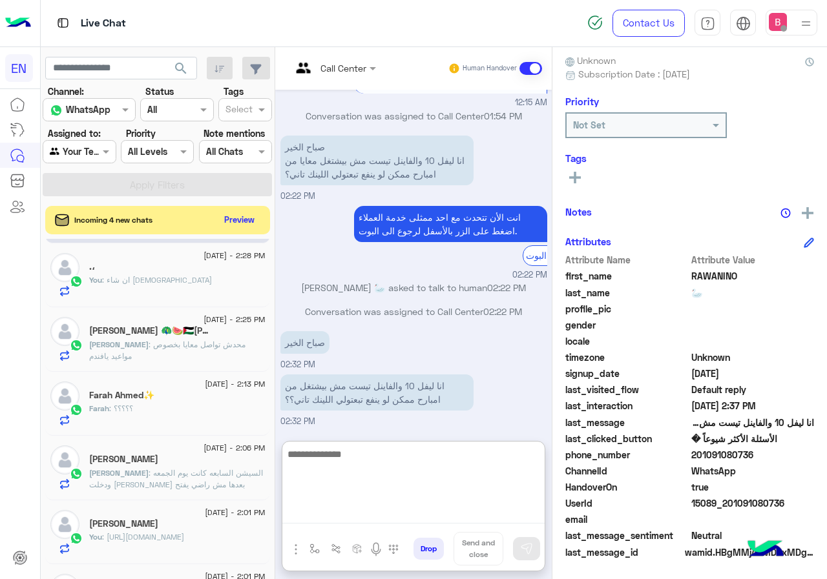
scroll to position [387, 0]
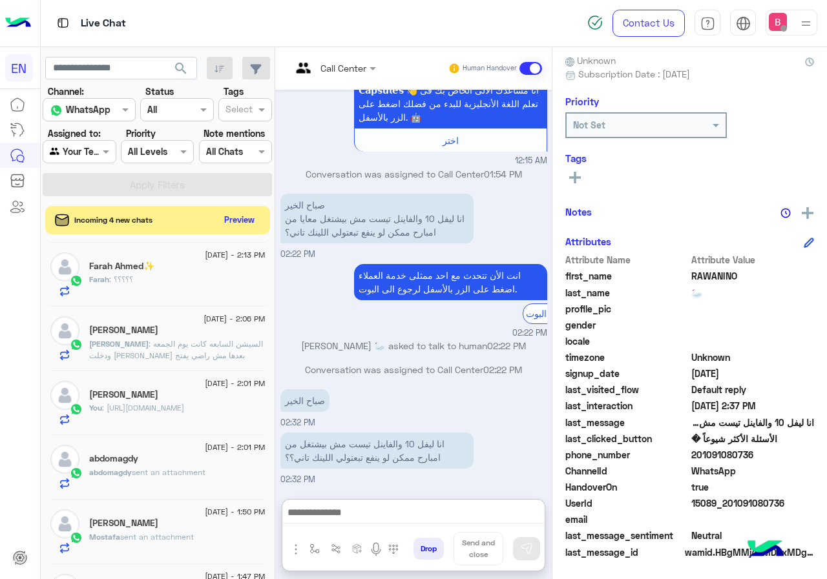
click at [180, 280] on div "Farah : ؟؟؟؟؟" at bounding box center [177, 285] width 176 height 23
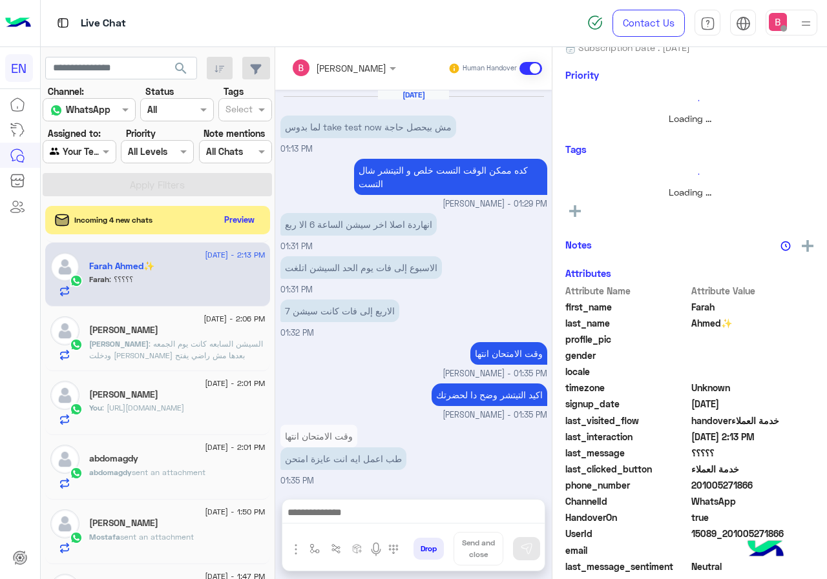
scroll to position [114, 0]
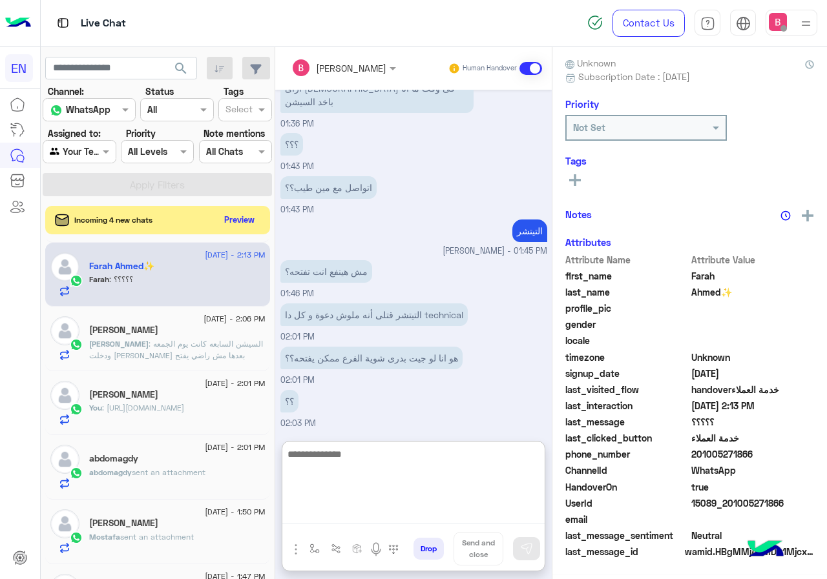
drag, startPoint x: 375, startPoint y: 516, endPoint x: 382, endPoint y: 513, distance: 7.0
click at [375, 515] on textarea at bounding box center [413, 484] width 262 height 77
type textarea "**********"
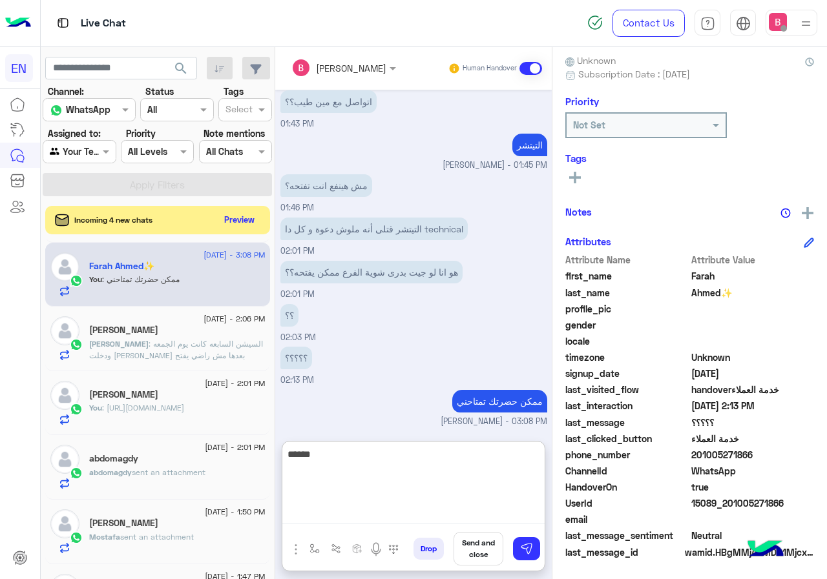
type textarea "******"
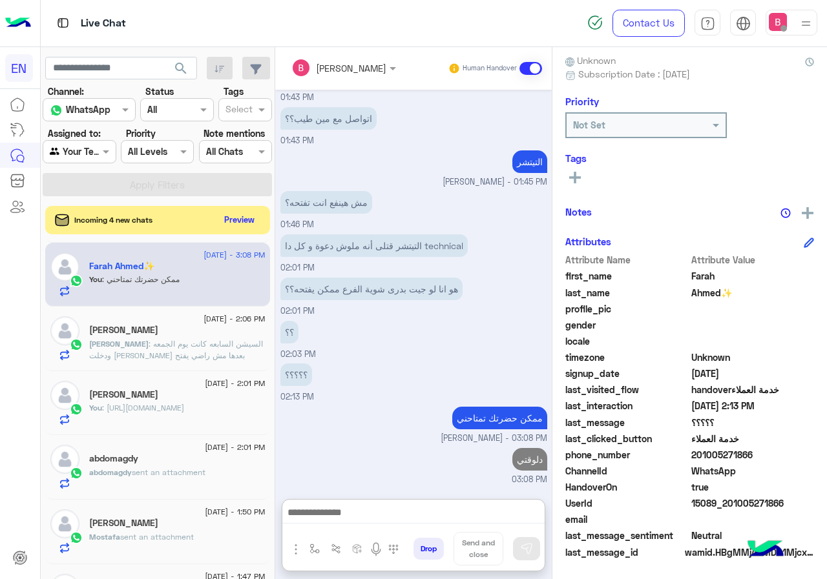
click at [200, 356] on span ": السيشن السابعه كانت يوم الجمعه ودخلت علي اللينك بعدها مش راضي يفتح" at bounding box center [176, 349] width 174 height 21
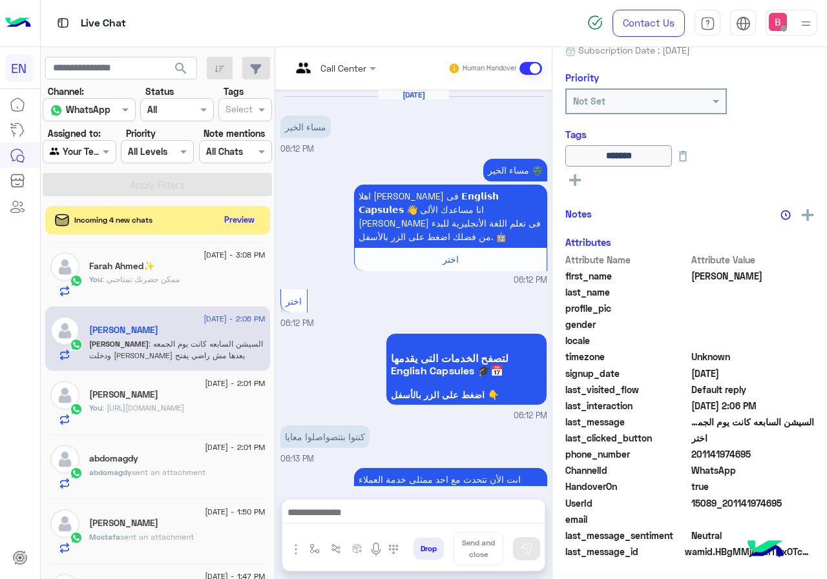
scroll to position [1042, 0]
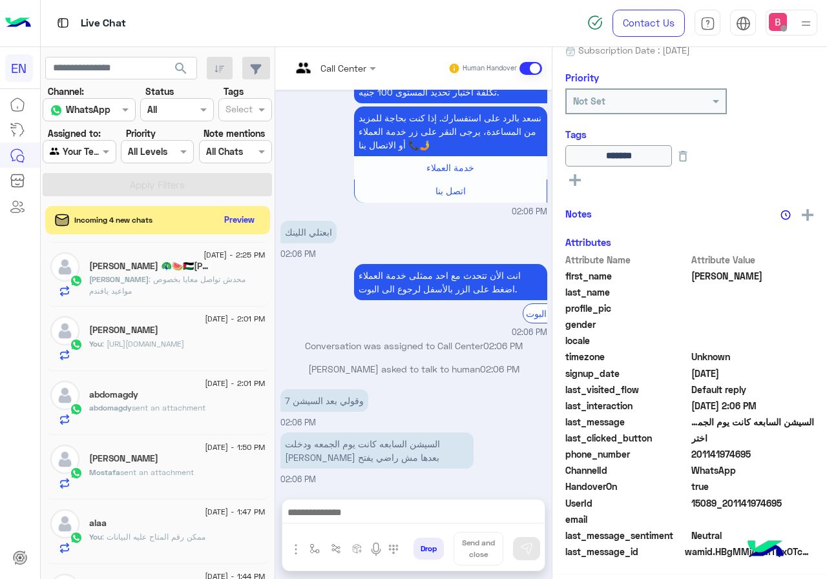
scroll to position [143, 0]
drag, startPoint x: 693, startPoint y: 453, endPoint x: 762, endPoint y: 457, distance: 69.2
click at [763, 457] on span "201141974695" at bounding box center [752, 455] width 123 height 14
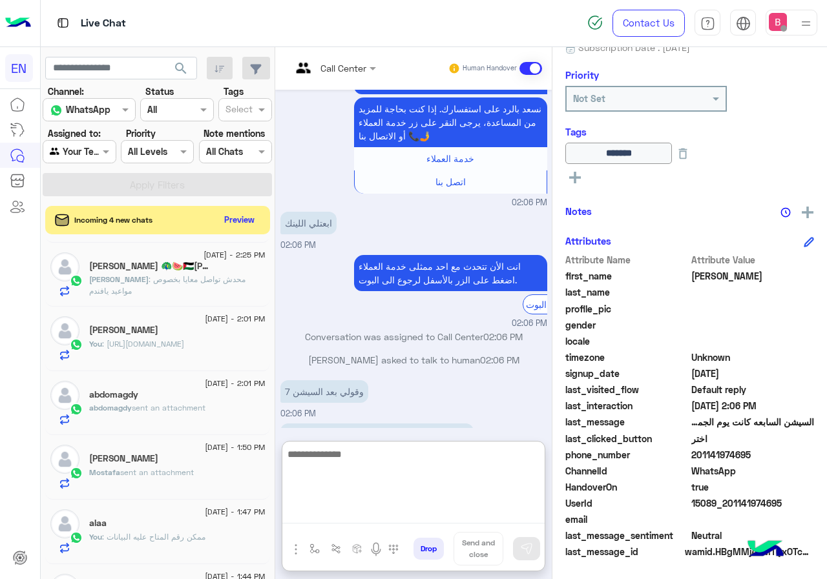
paste textarea "**********"
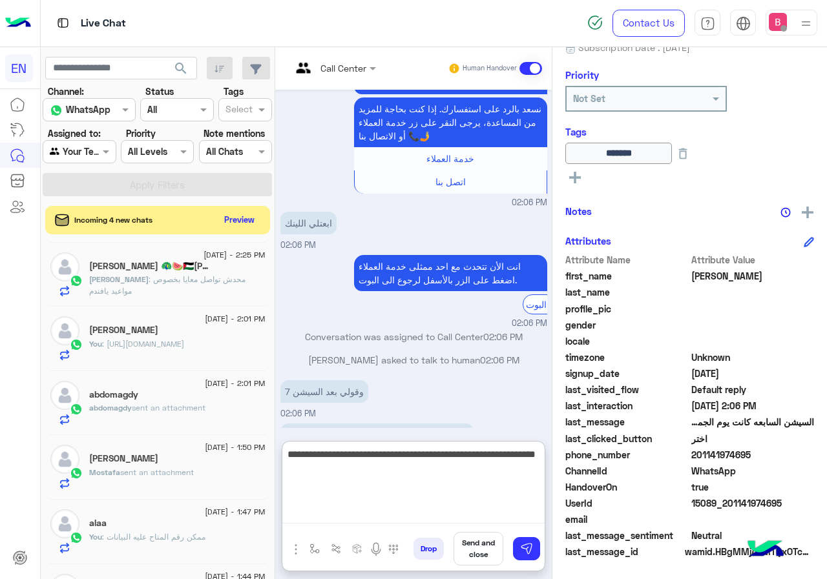
type textarea "**********"
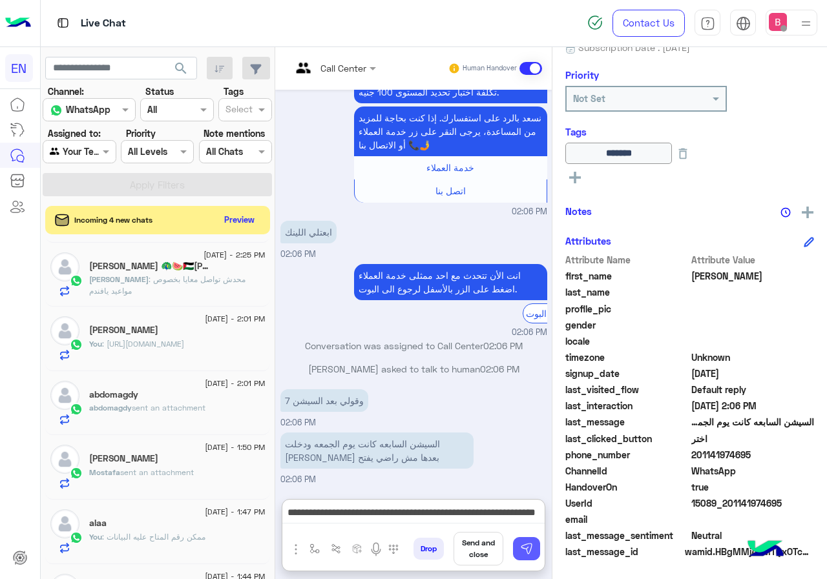
click at [526, 551] on img at bounding box center [526, 548] width 13 height 13
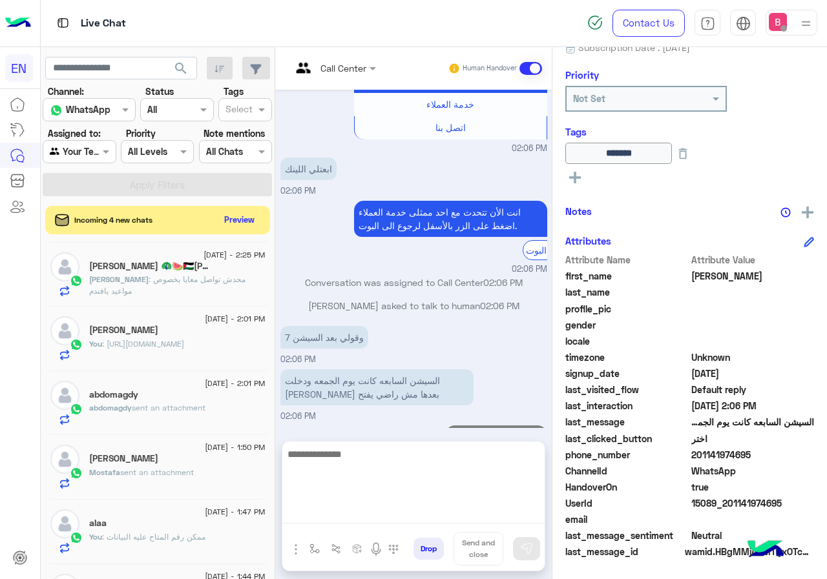
click at [473, 520] on textarea at bounding box center [413, 484] width 262 height 77
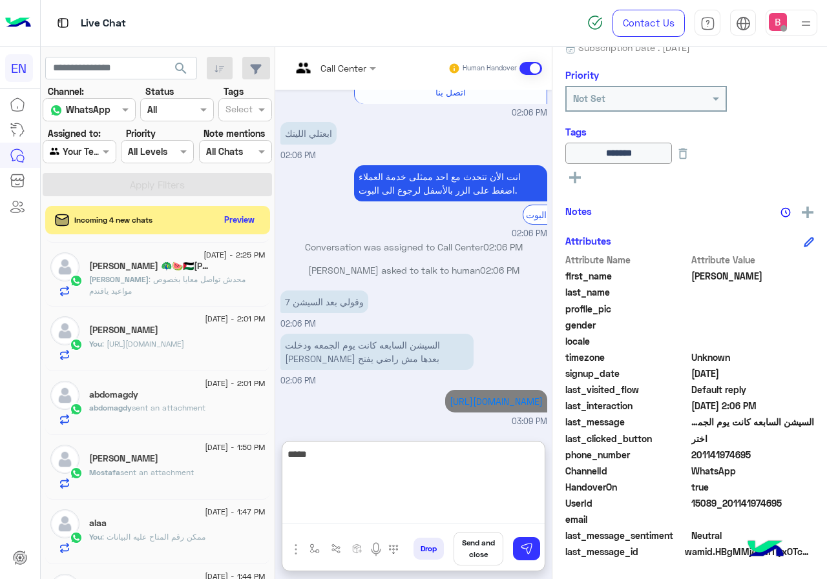
scroll to position [1178, 0]
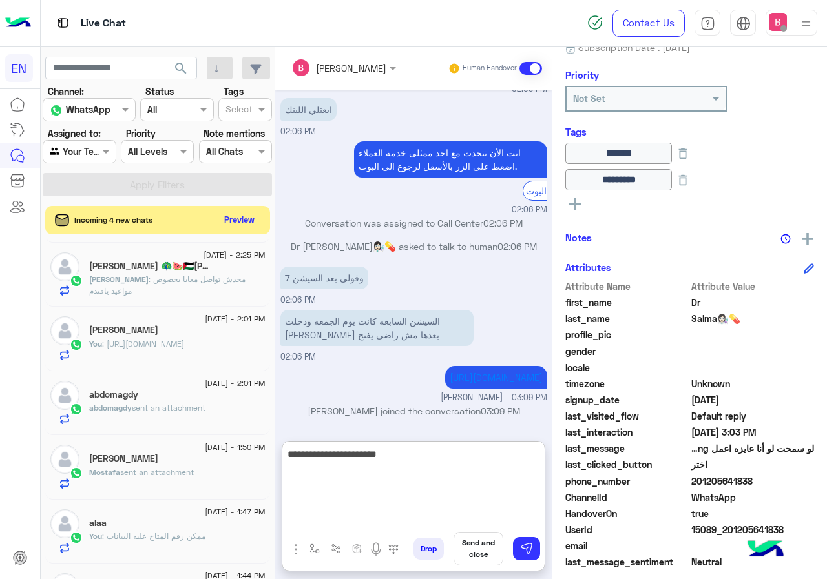
type textarea "**********"
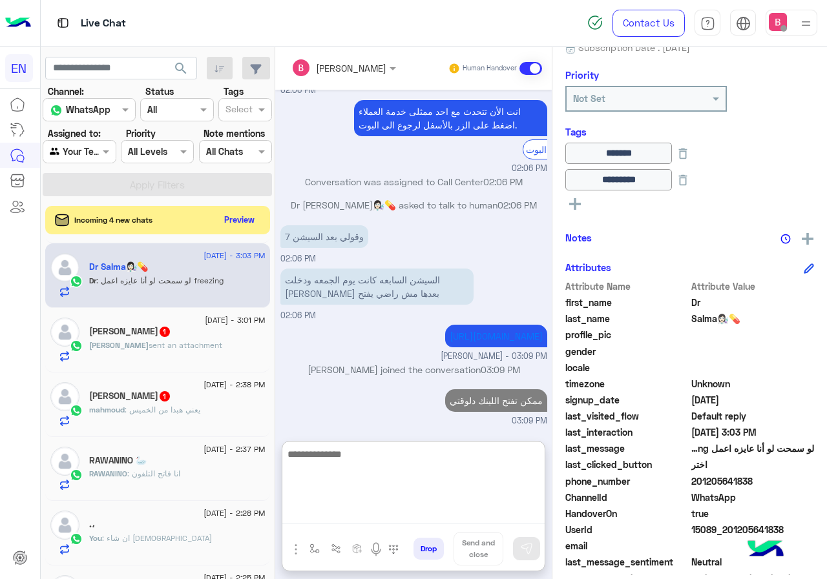
scroll to position [0, 0]
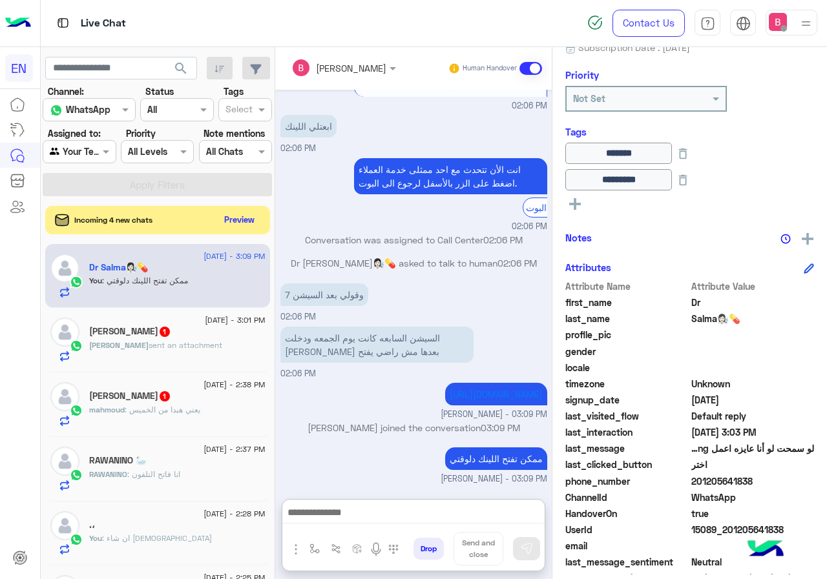
click at [210, 346] on div "mohamed sent an attachment" at bounding box center [177, 351] width 176 height 23
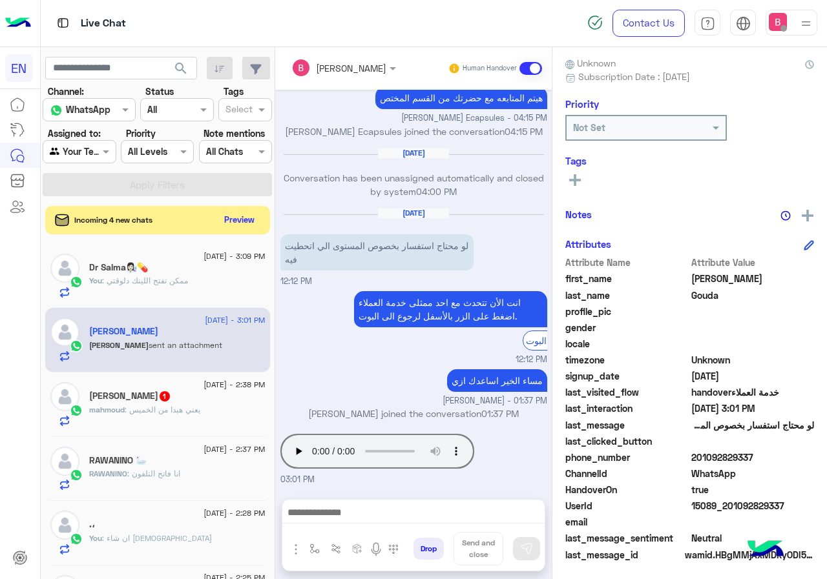
scroll to position [116, 0]
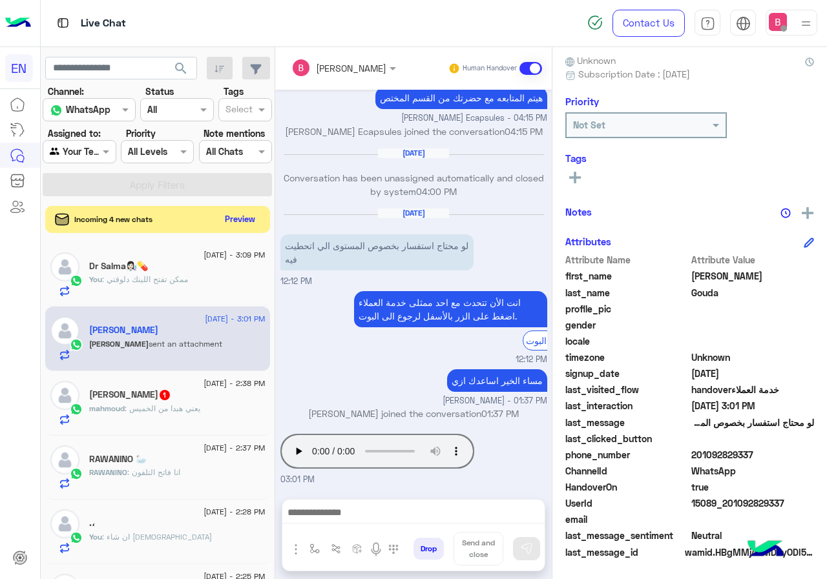
click at [243, 220] on button "Preview" at bounding box center [240, 219] width 40 height 17
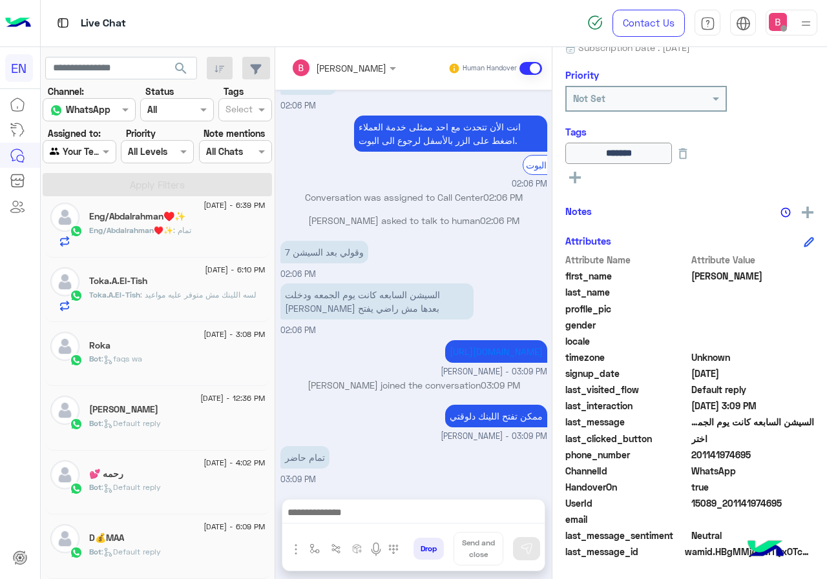
scroll to position [6, 0]
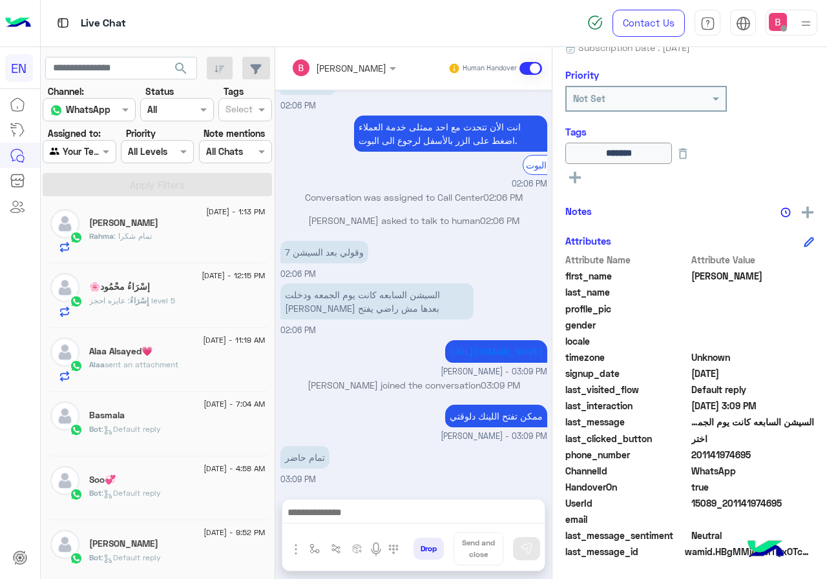
click at [88, 161] on div "Agent Filter Your Team" at bounding box center [79, 151] width 73 height 23
click at [85, 228] on b "Your Inbox" at bounding box center [84, 225] width 45 height 11
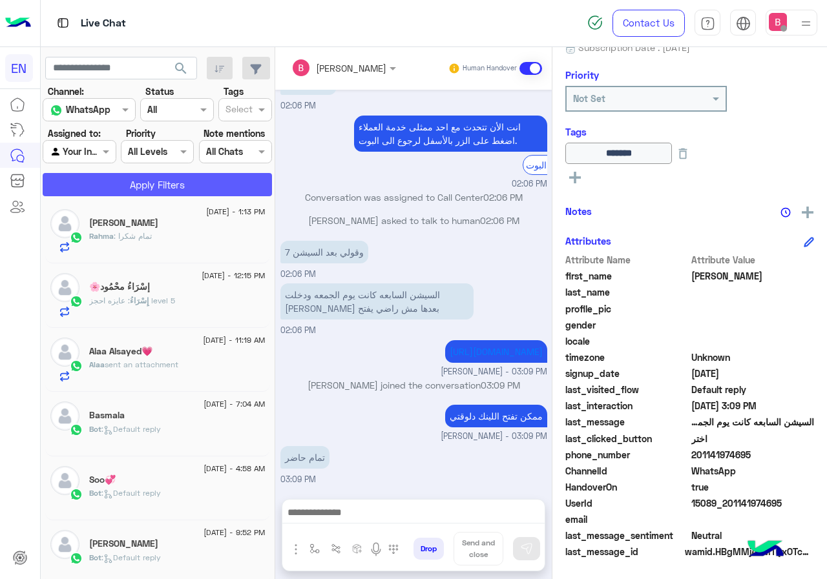
click at [136, 190] on button "Apply Filters" at bounding box center [157, 184] width 229 height 23
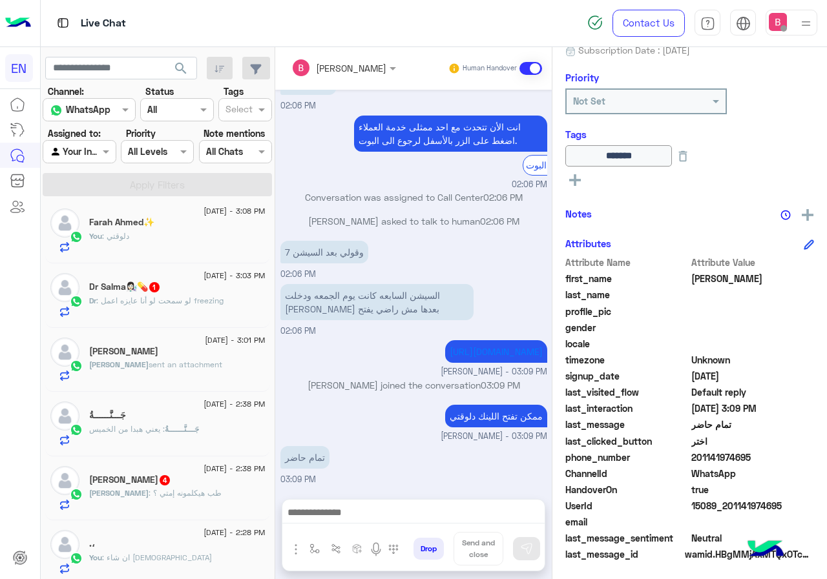
scroll to position [143, 0]
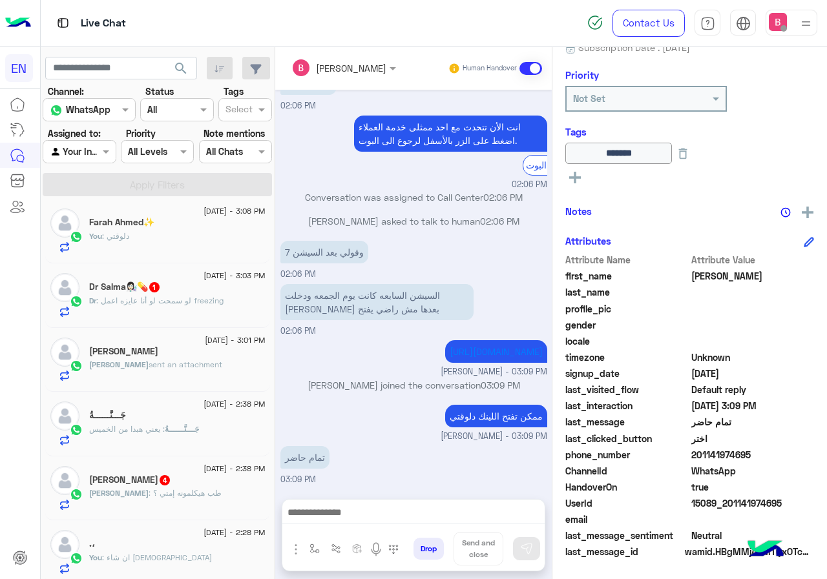
click at [193, 358] on div "[PERSON_NAME]" at bounding box center [177, 353] width 176 height 14
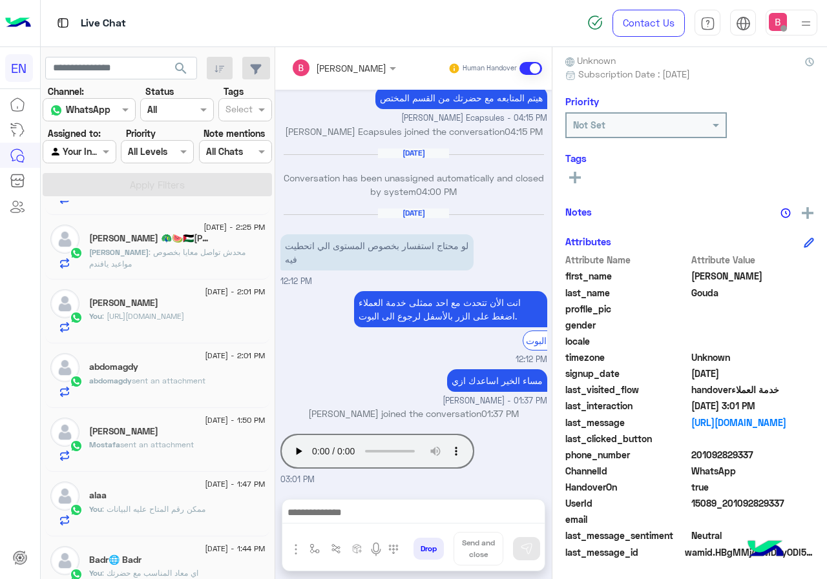
scroll to position [458, 0]
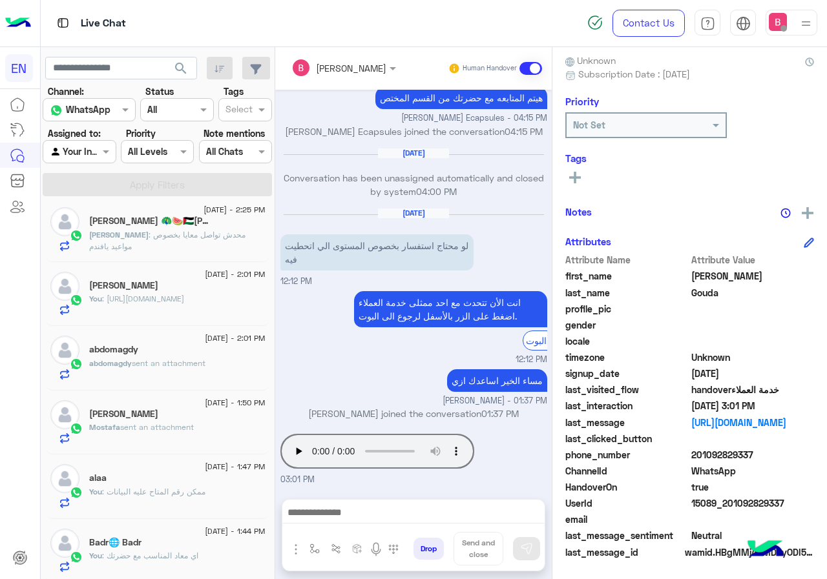
click at [168, 422] on span "sent an attachment" at bounding box center [157, 427] width 74 height 10
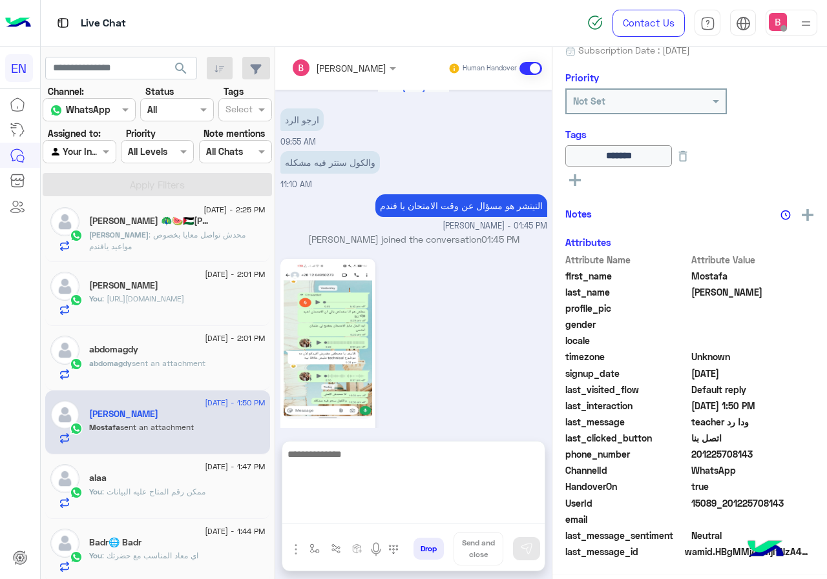
click at [406, 522] on textarea at bounding box center [413, 484] width 262 height 77
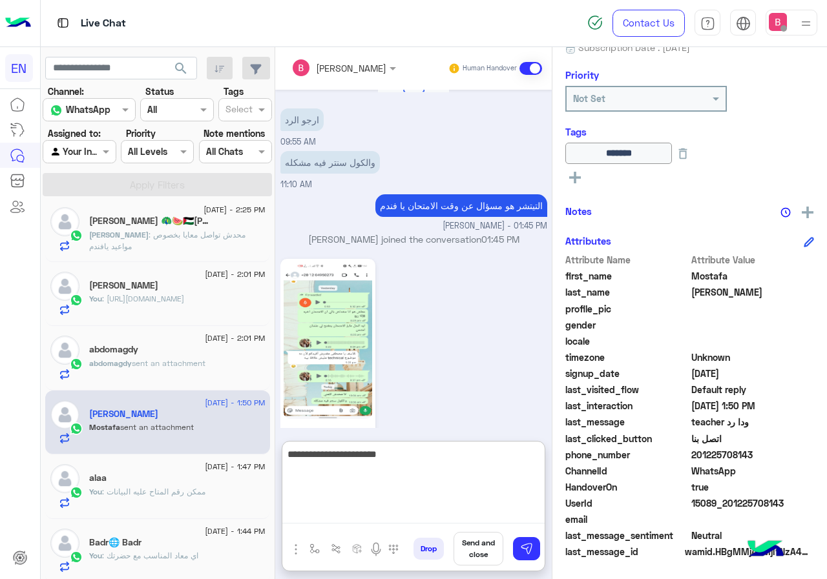
type textarea "**********"
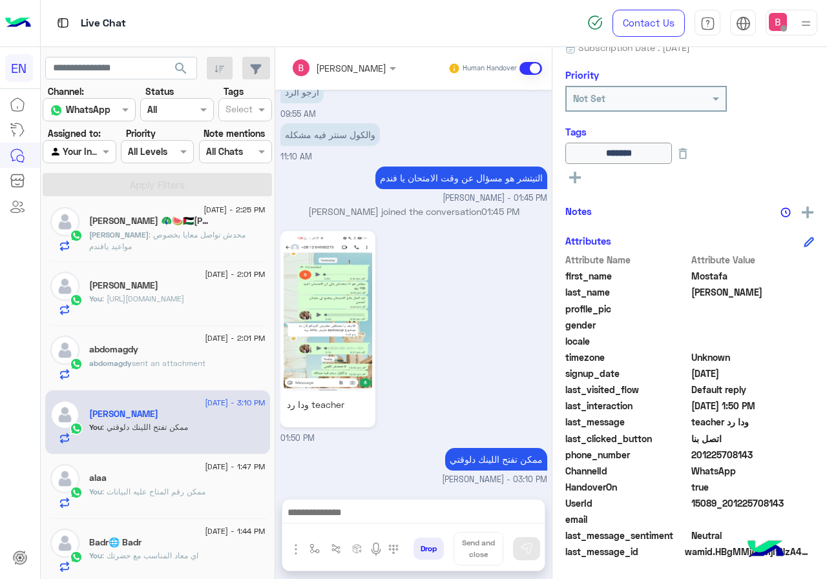
drag, startPoint x: 693, startPoint y: 454, endPoint x: 764, endPoint y: 453, distance: 71.0
click at [764, 453] on span "201225708143" at bounding box center [752, 455] width 123 height 14
drag, startPoint x: 369, startPoint y: 500, endPoint x: 365, endPoint y: 505, distance: 6.9
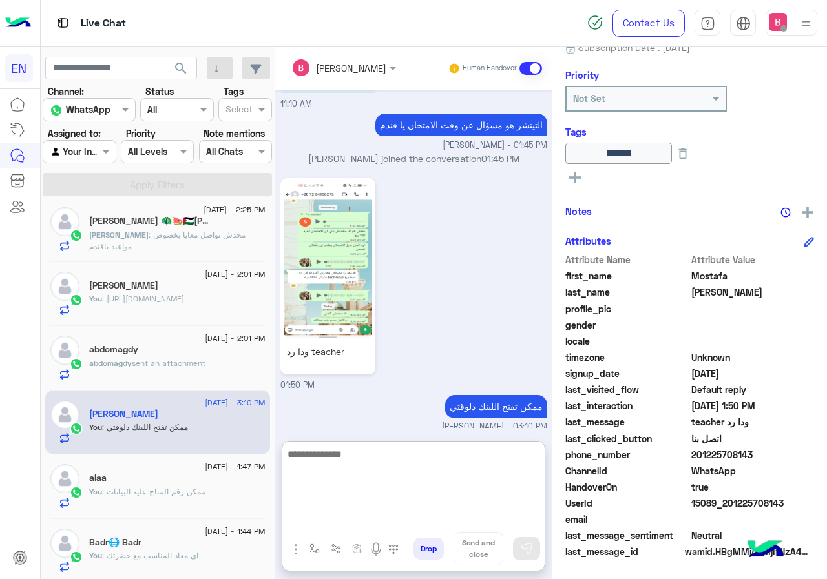
scroll to position [1141, 0]
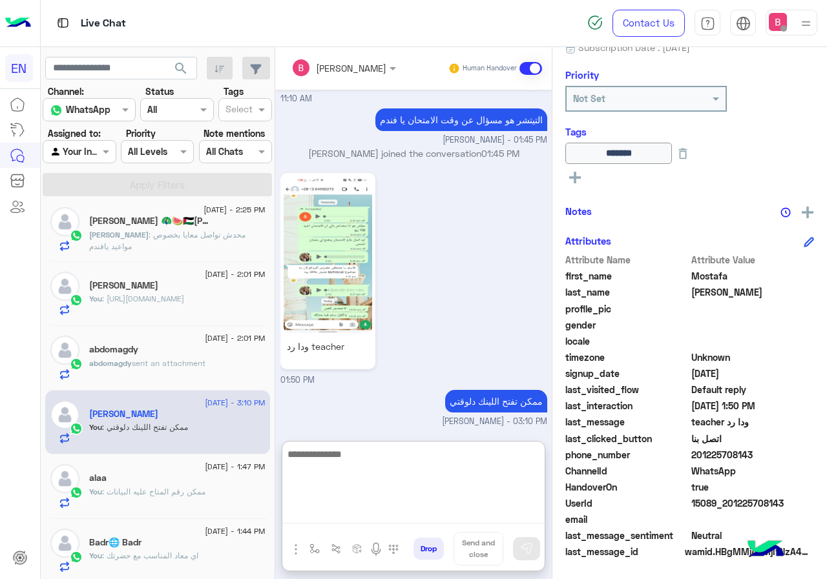
paste textarea "**********"
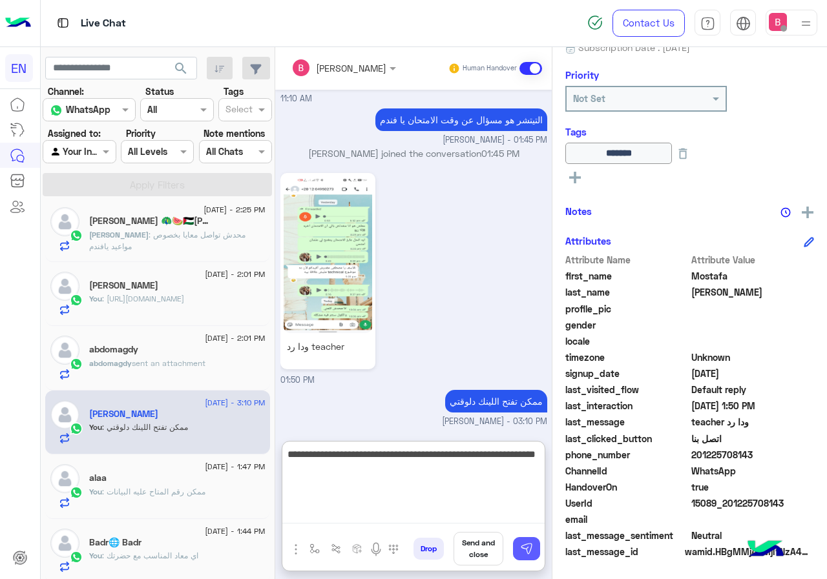
type textarea "**********"
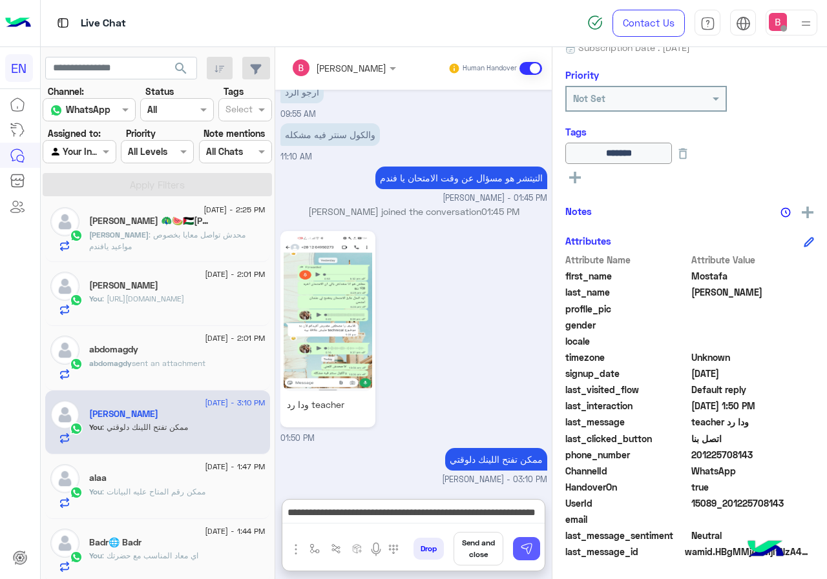
click at [525, 553] on img at bounding box center [526, 548] width 13 height 13
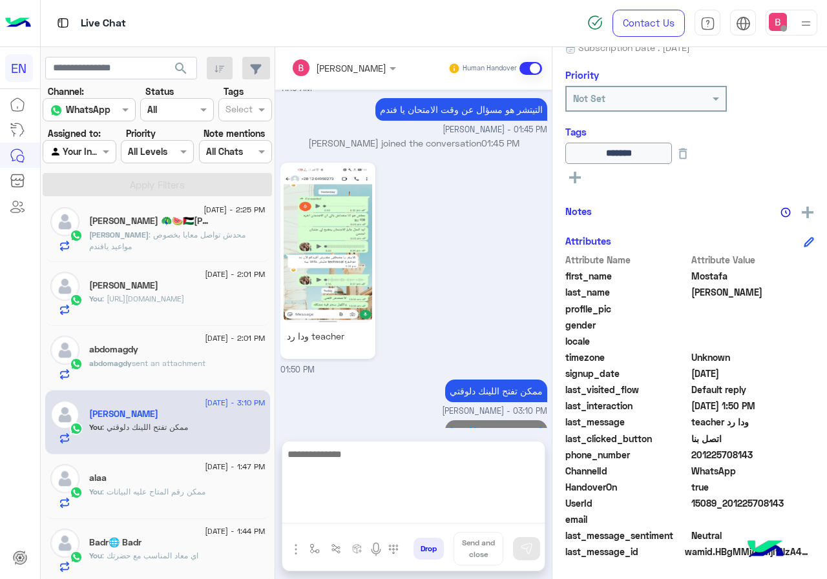
click at [486, 512] on textarea at bounding box center [413, 484] width 262 height 77
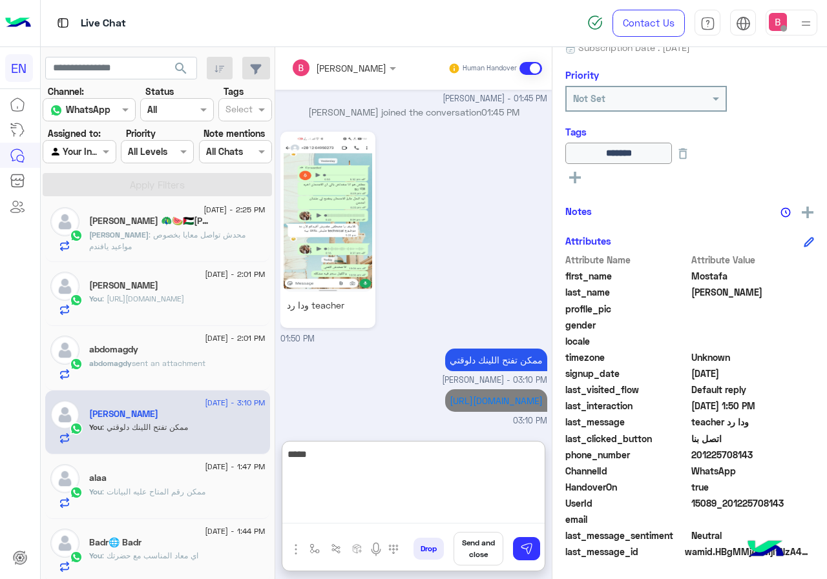
scroll to position [1196, 0]
type textarea "*"
type textarea "**********"
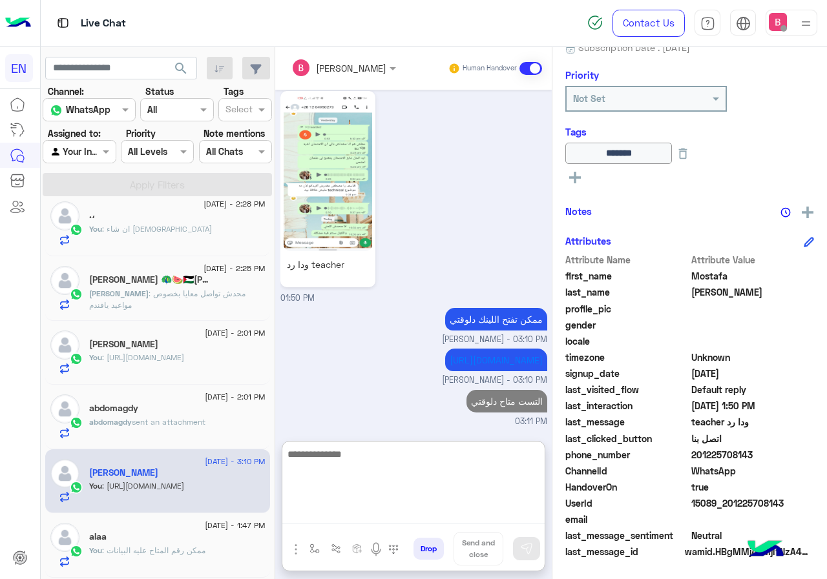
scroll to position [265, 0]
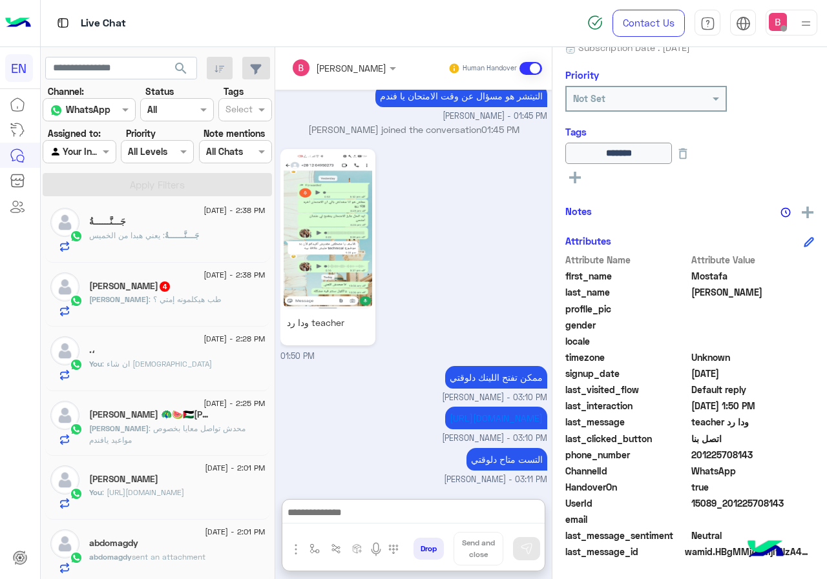
click at [228, 298] on div "Abdullah : طب هيكلمونه إمتي ؟" at bounding box center [177, 305] width 176 height 23
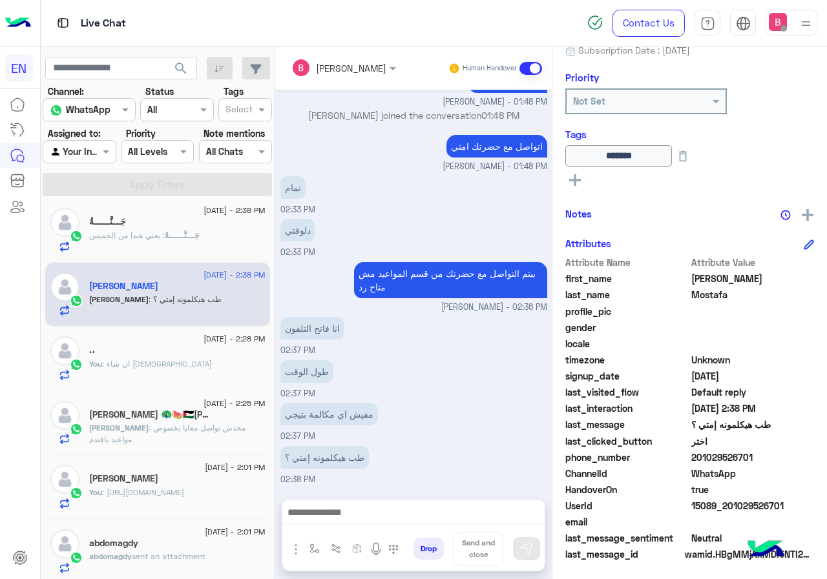
scroll to position [143, 0]
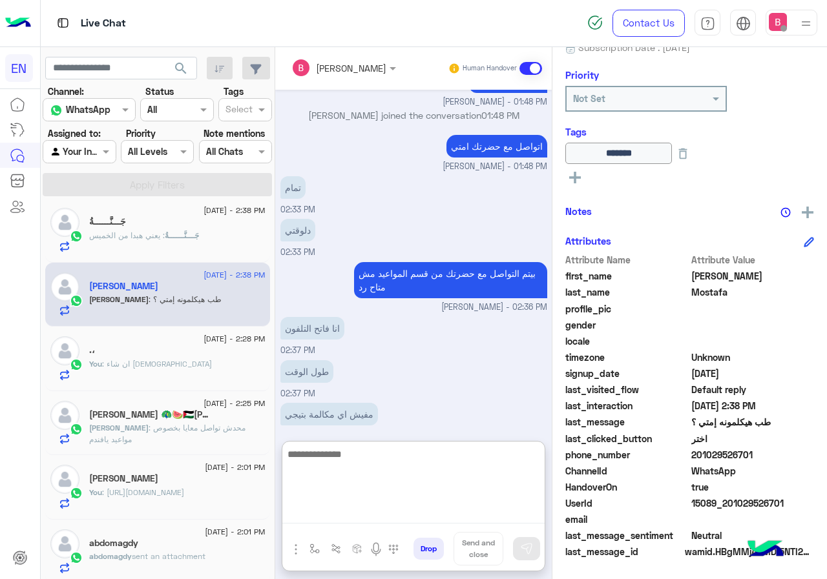
click at [387, 519] on textarea at bounding box center [413, 484] width 262 height 77
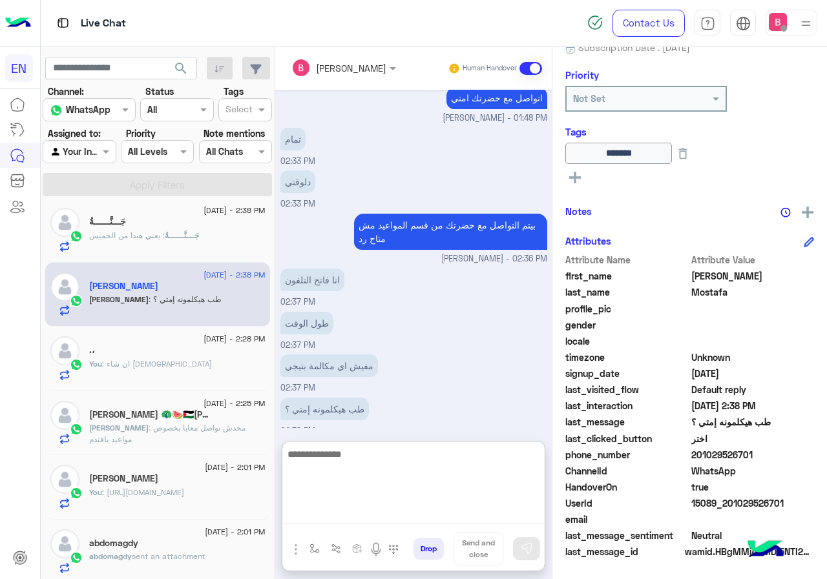
scroll to position [624, 0]
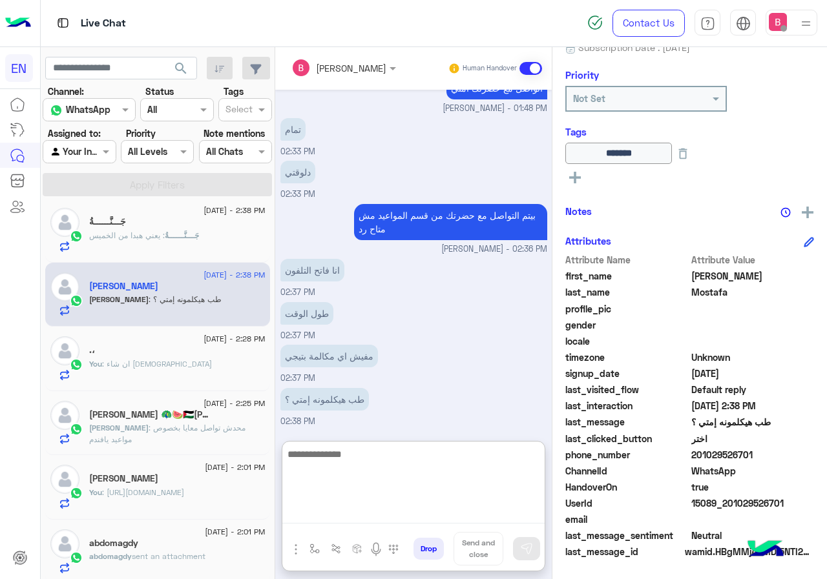
click at [384, 471] on textarea at bounding box center [413, 484] width 262 height 77
type textarea "**********"
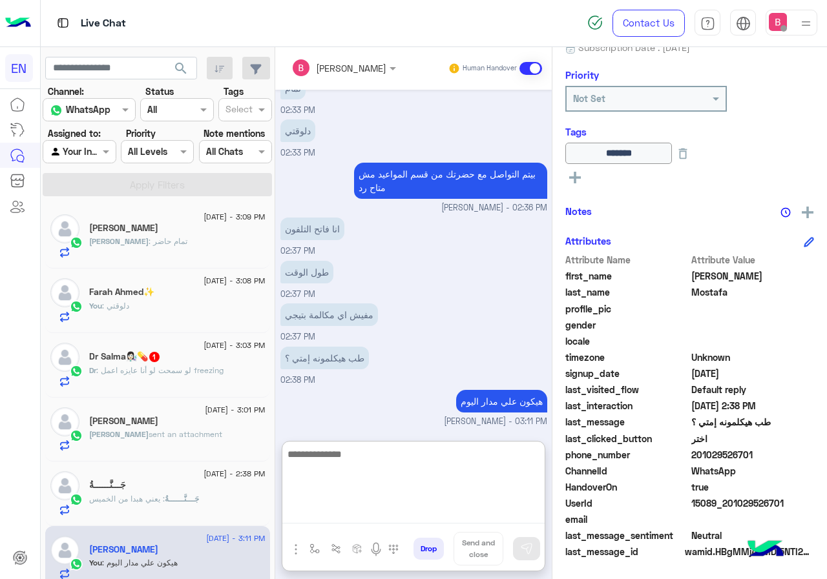
scroll to position [0, 0]
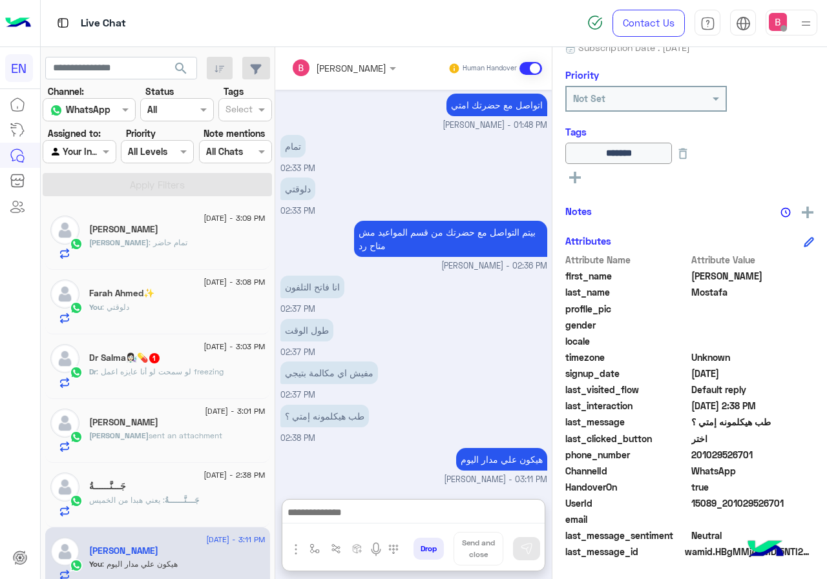
click at [196, 445] on div "mohamed sent an attachment" at bounding box center [177, 441] width 176 height 23
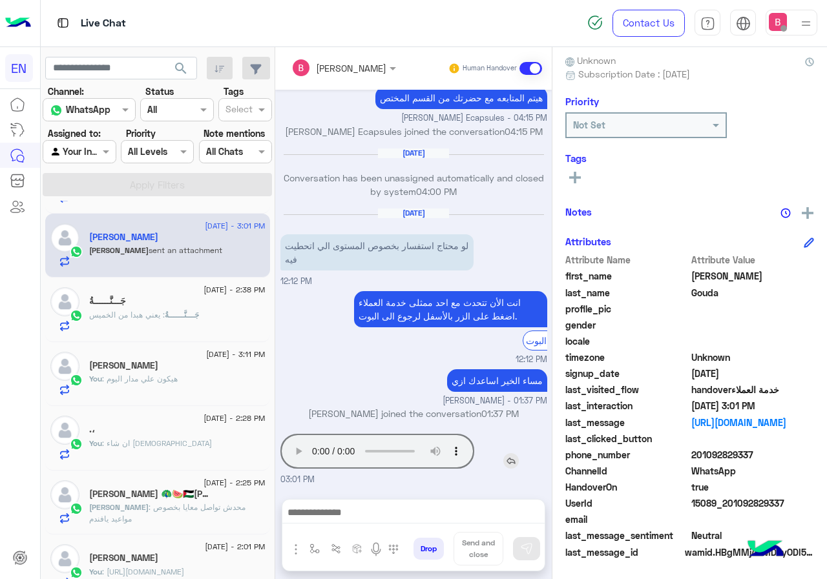
scroll to position [194, 0]
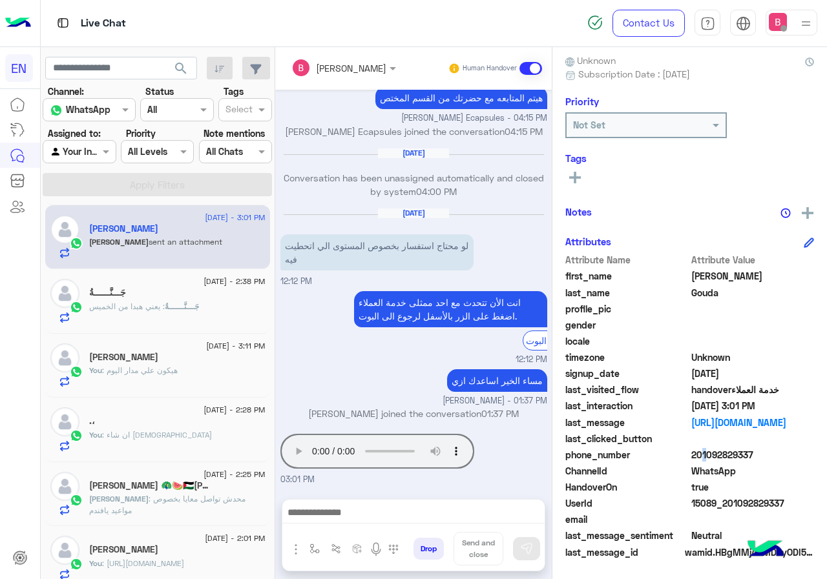
click at [699, 454] on span "201092829337" at bounding box center [752, 455] width 123 height 14
click at [724, 446] on div "last_clicked_button" at bounding box center [689, 440] width 249 height 16
drag, startPoint x: 694, startPoint y: 454, endPoint x: 737, endPoint y: 455, distance: 43.3
click at [763, 461] on span "201092829337" at bounding box center [752, 455] width 123 height 14
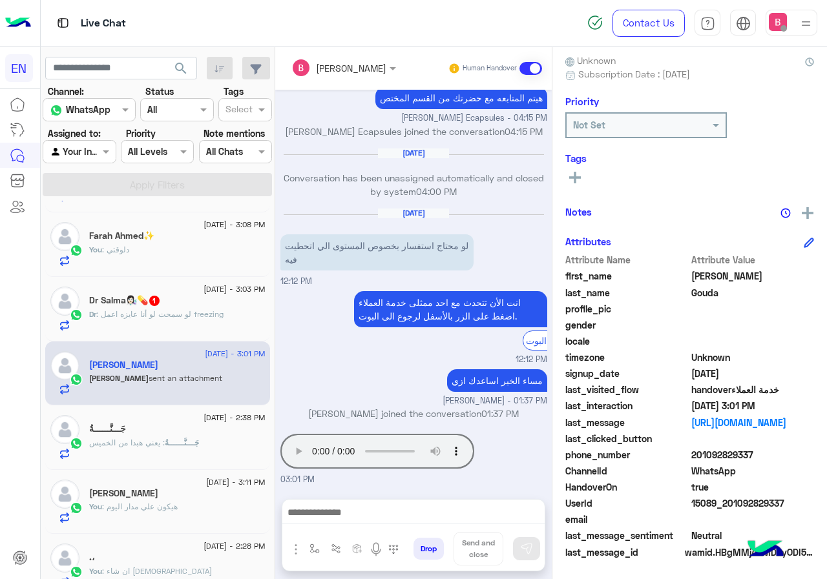
scroll to position [0, 0]
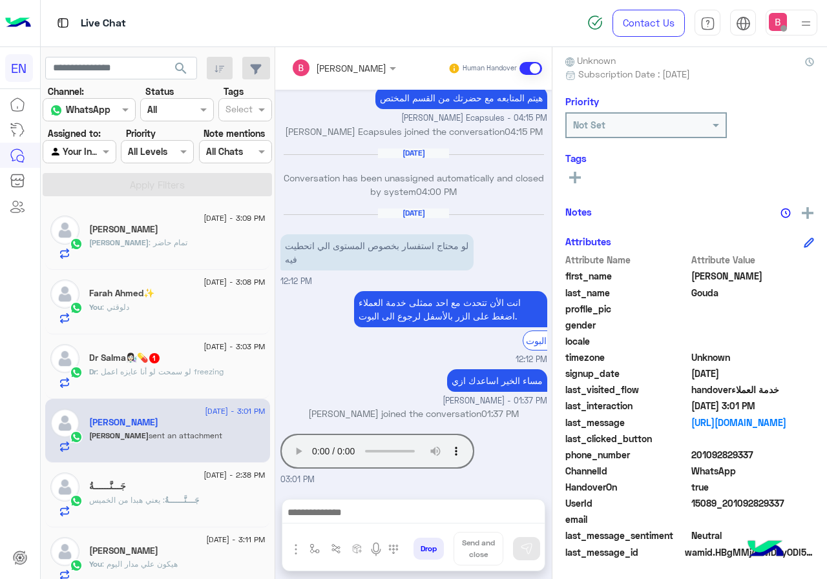
click at [184, 375] on span ": لو سمحت لو أنا عايزه اعمل freezing" at bounding box center [159, 372] width 127 height 10
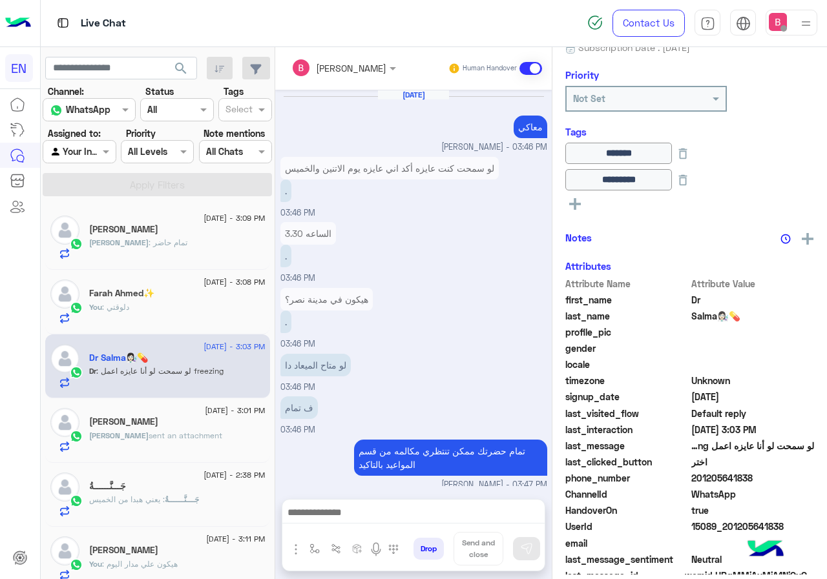
scroll to position [672, 0]
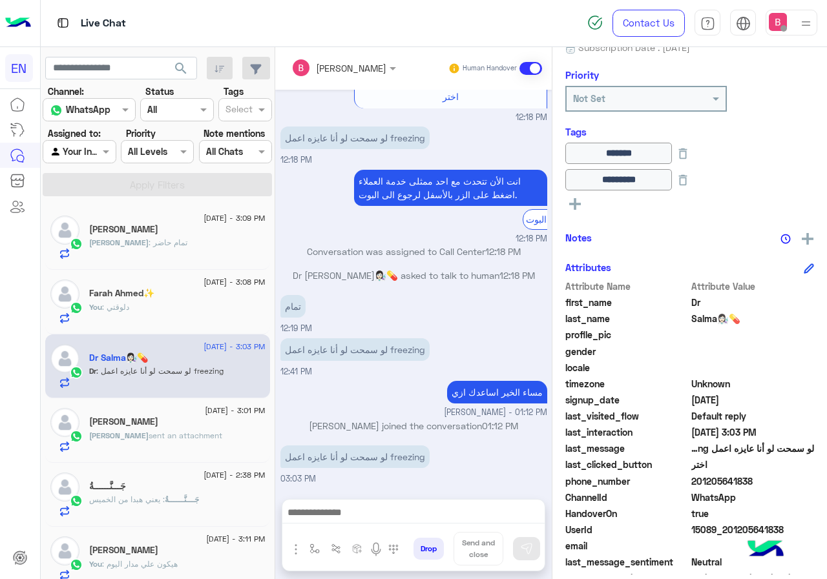
drag, startPoint x: 692, startPoint y: 482, endPoint x: 728, endPoint y: 479, distance: 35.6
click at [757, 481] on span "201205641838" at bounding box center [752, 482] width 123 height 14
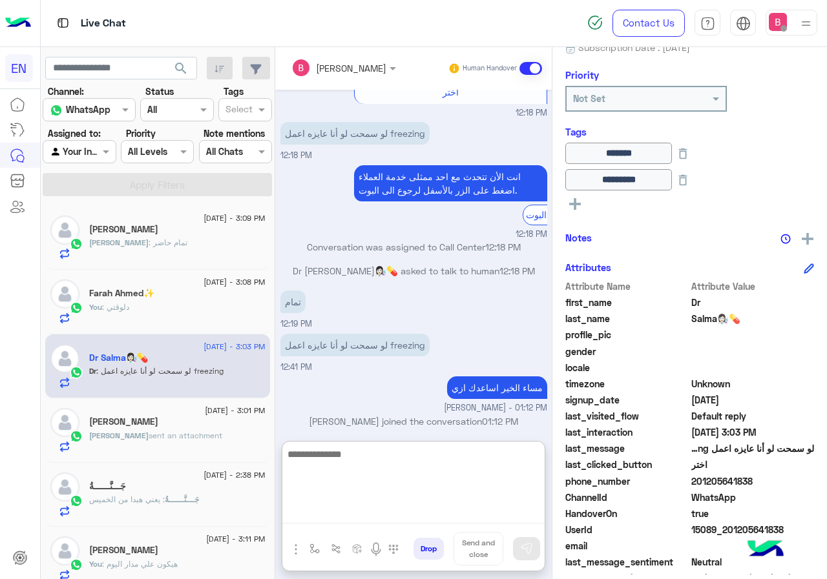
click at [413, 519] on textarea at bounding box center [413, 484] width 262 height 77
type textarea "**********"
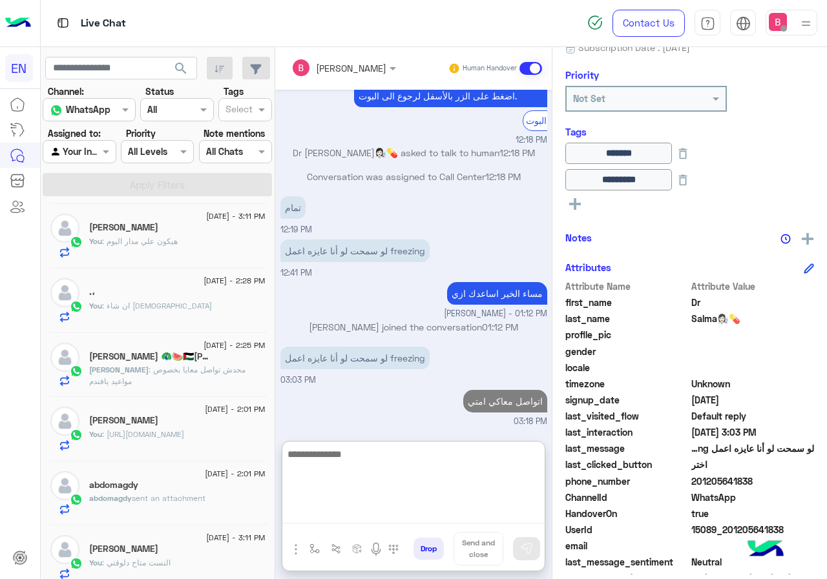
scroll to position [452, 0]
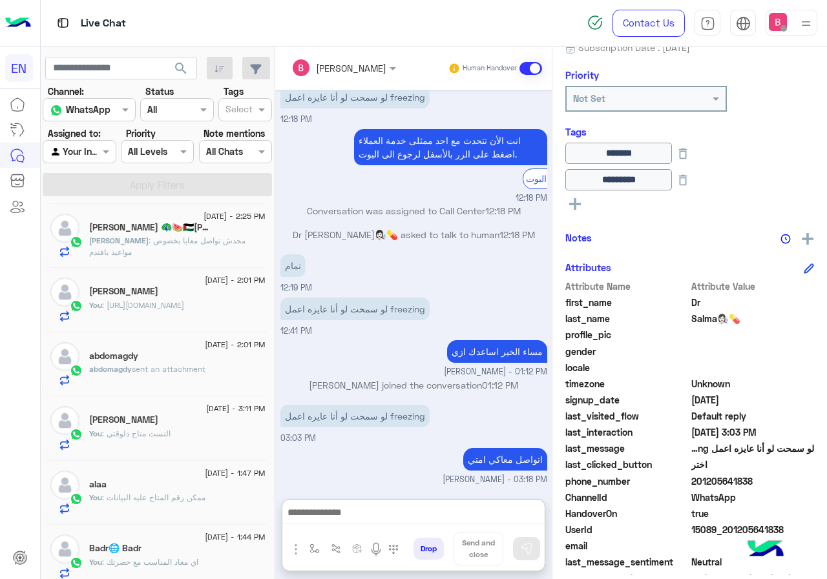
click at [178, 384] on div "abdomagdy sent an attachment" at bounding box center [177, 375] width 176 height 23
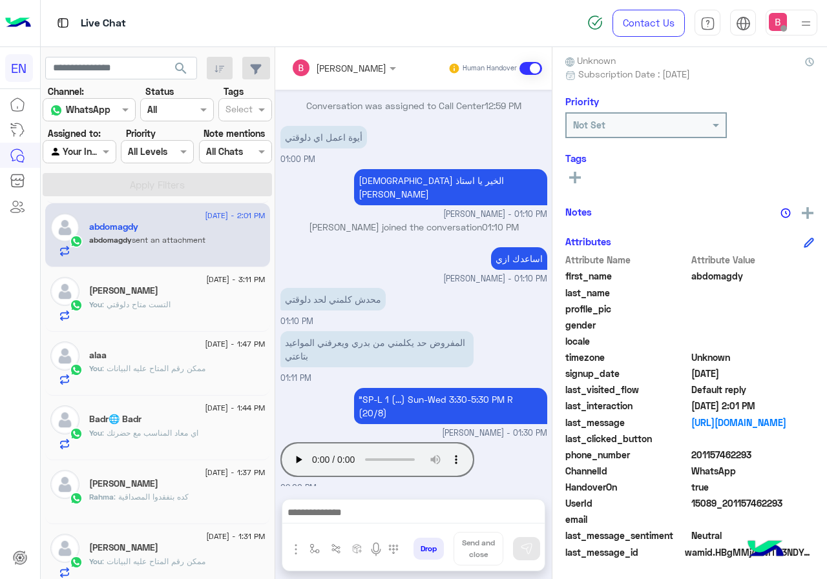
scroll to position [646, 0]
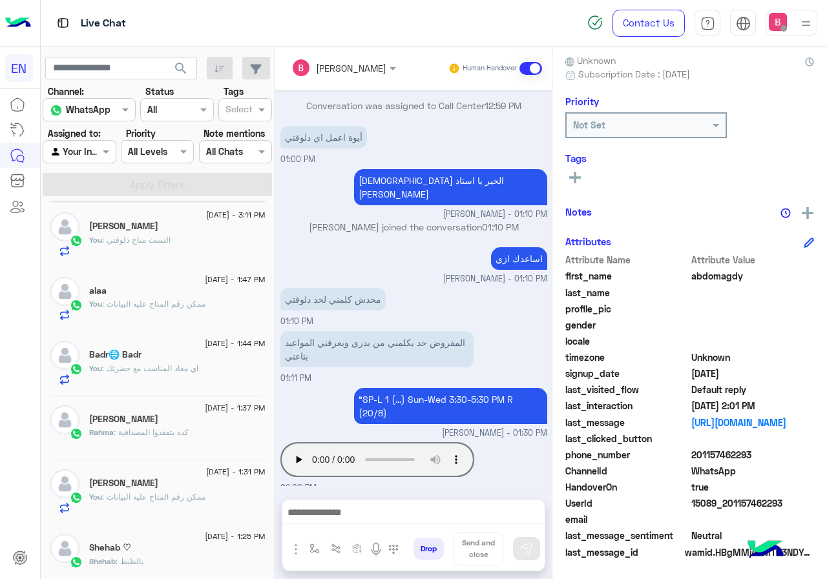
click at [219, 437] on div "Rahma : كده بتفقدوا المصداقية" at bounding box center [177, 438] width 176 height 23
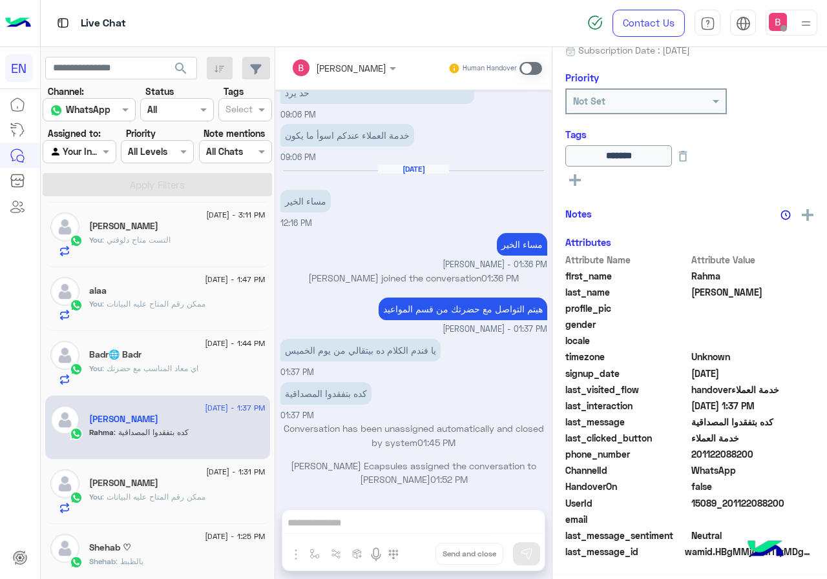
scroll to position [143, 0]
drag, startPoint x: 694, startPoint y: 454, endPoint x: 736, endPoint y: 455, distance: 42.0
click at [773, 459] on span "201122088200" at bounding box center [752, 455] width 123 height 14
click at [325, 512] on div "Bassant Ayman Human Handover Aug 16, 2025 اتفضل يافندم اقدر اساعد حضرتك ازاي Me…" at bounding box center [413, 315] width 276 height 537
click at [320, 525] on div "Bassant Ayman Human Handover Aug 16, 2025 اتفضل يافندم اقدر اساعد حضرتك ازاي Me…" at bounding box center [413, 315] width 276 height 537
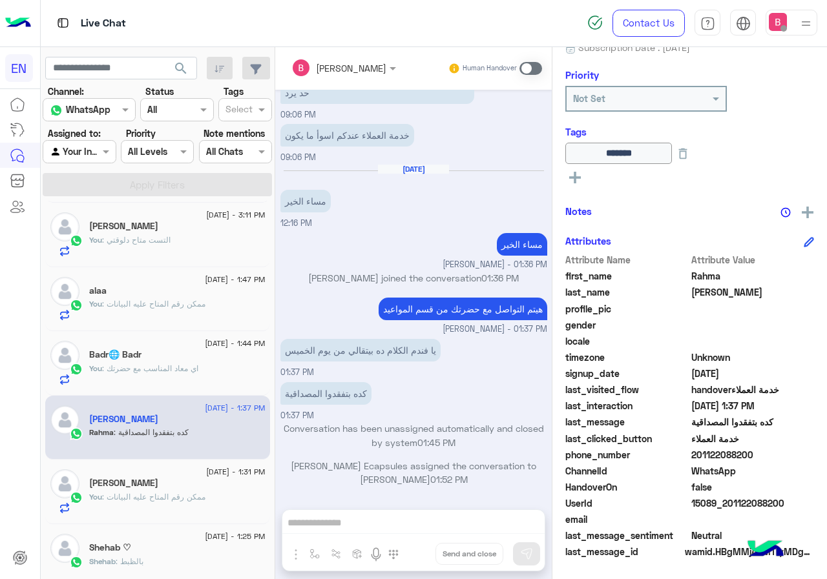
click at [531, 66] on span at bounding box center [530, 68] width 23 height 13
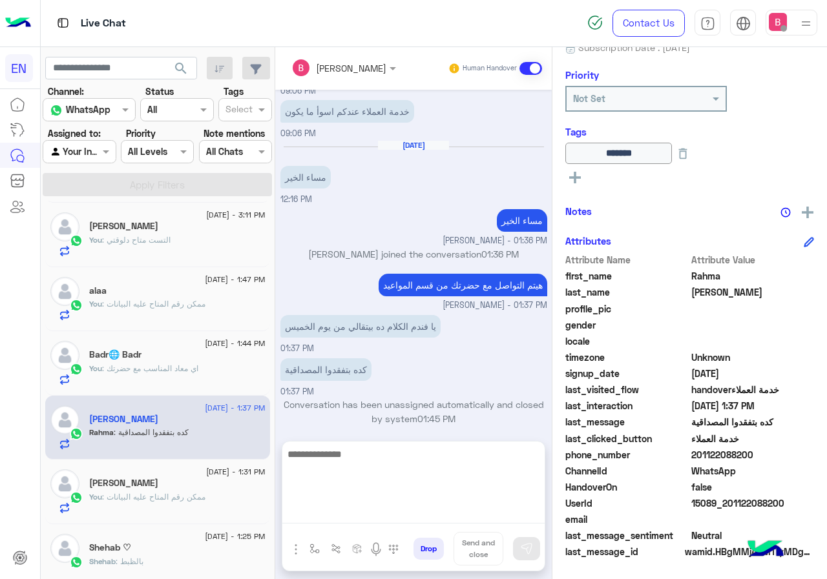
click at [333, 520] on textarea at bounding box center [413, 484] width 262 height 77
type textarea "**********"
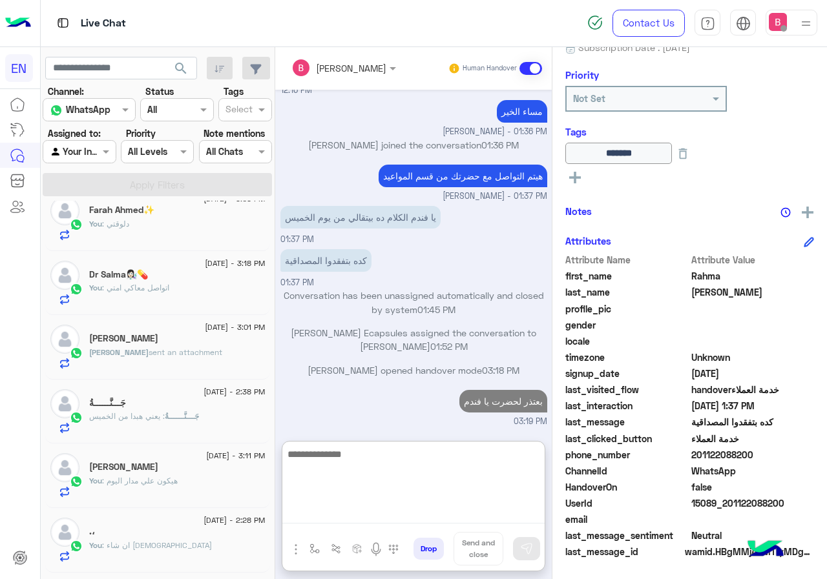
scroll to position [0, 0]
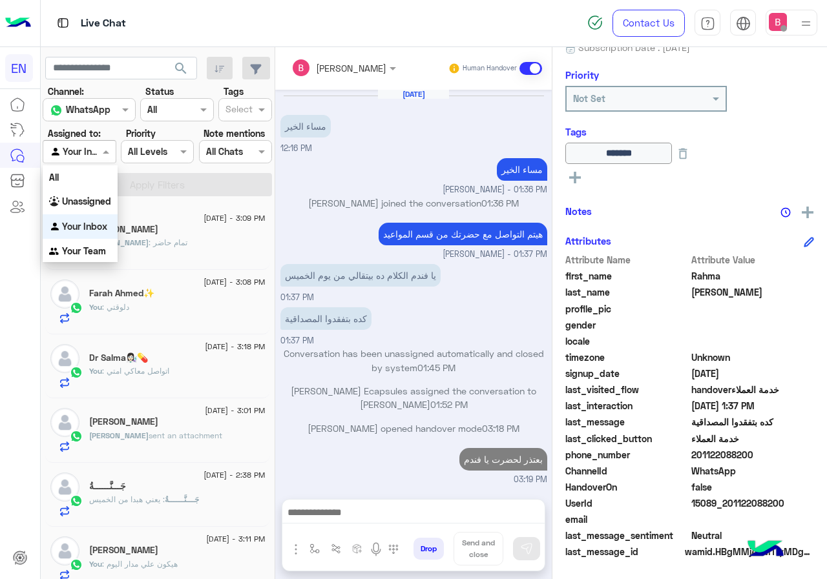
click at [88, 150] on div at bounding box center [79, 151] width 72 height 15
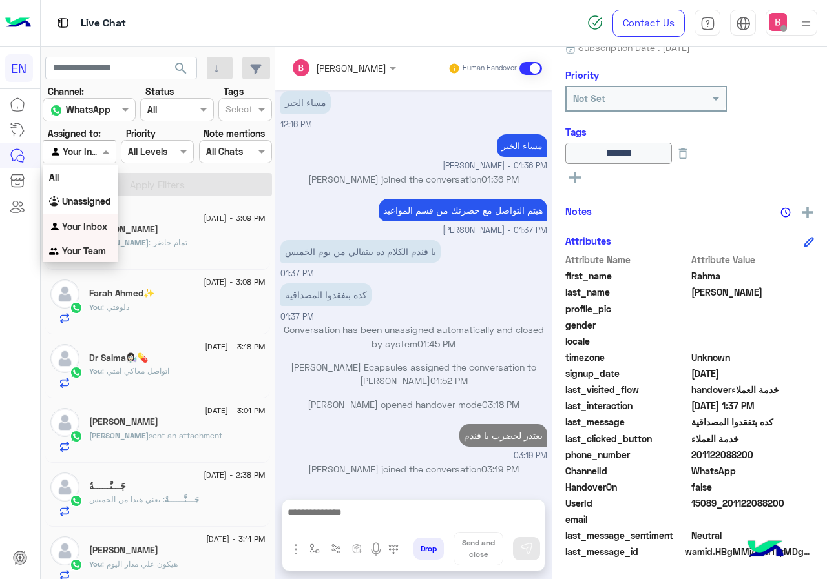
click at [76, 251] on b "Your Team" at bounding box center [84, 250] width 44 height 11
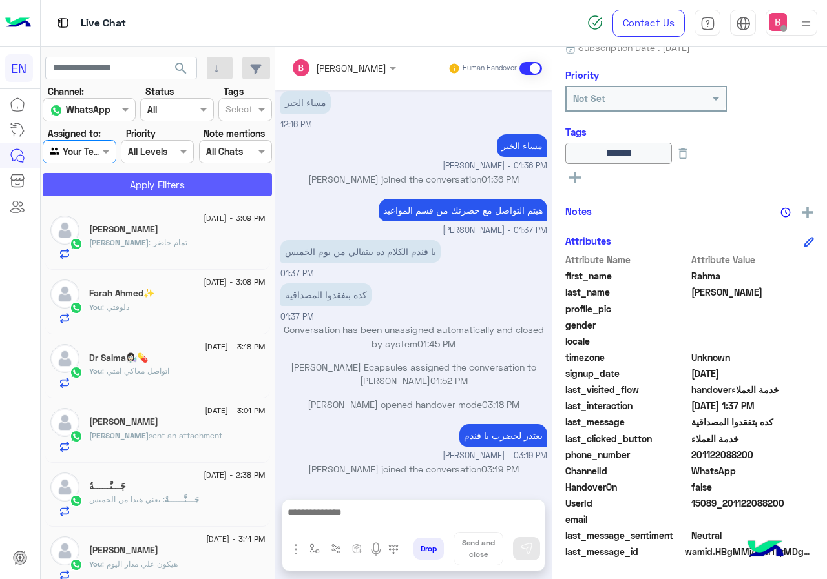
click at [134, 178] on button "Apply Filters" at bounding box center [157, 184] width 229 height 23
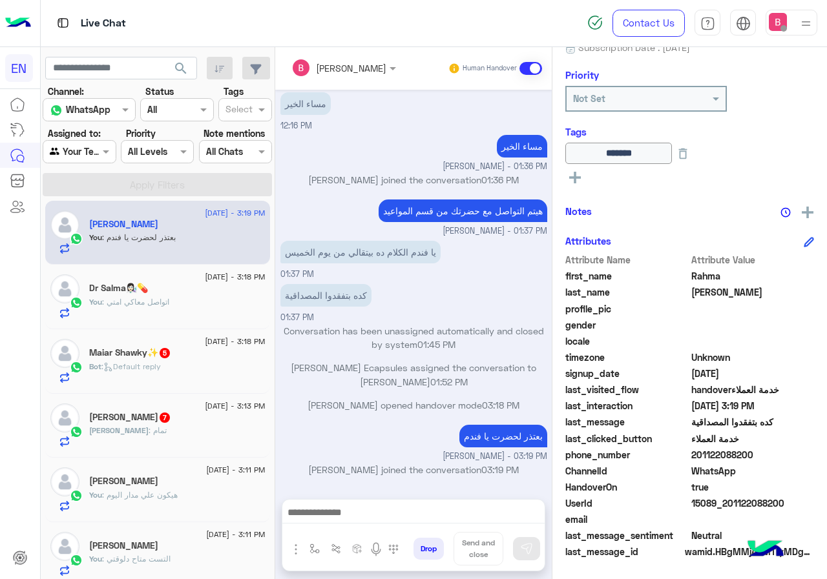
scroll to position [0, 0]
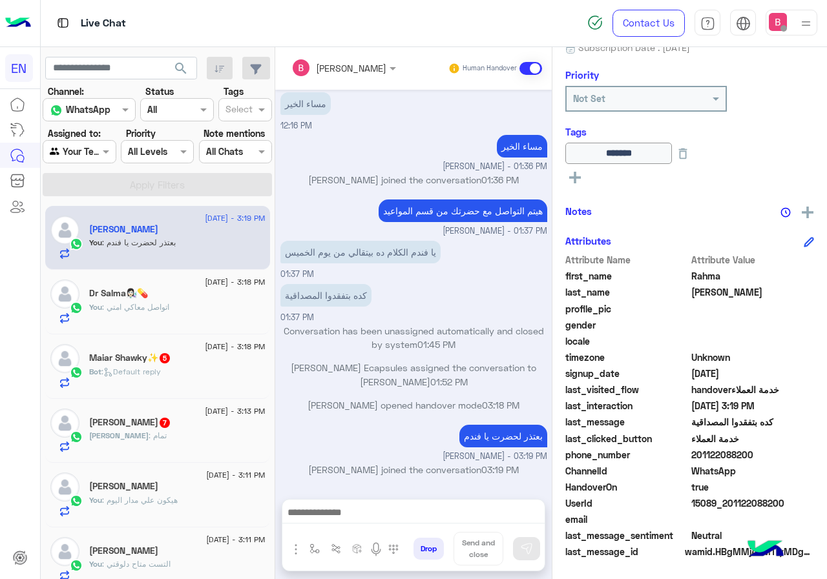
click at [185, 376] on div "Bot : Default reply" at bounding box center [177, 377] width 176 height 23
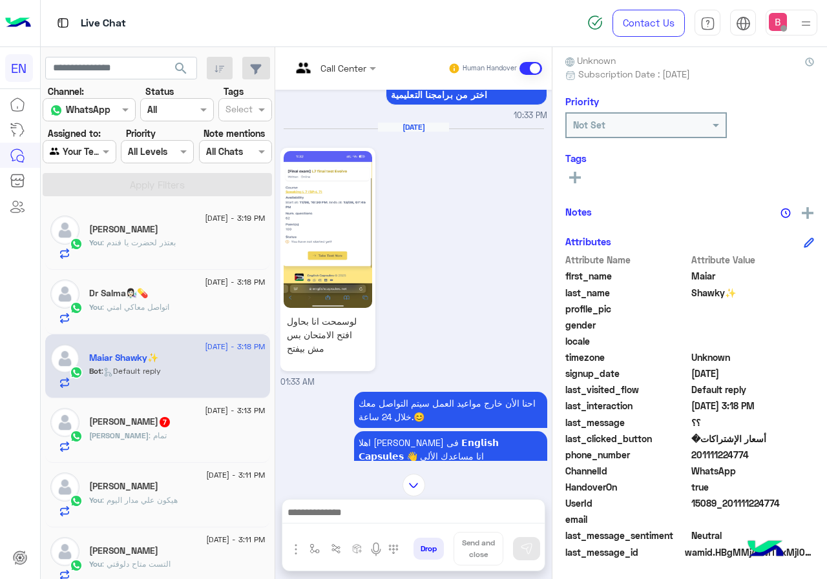
scroll to position [1156, 0]
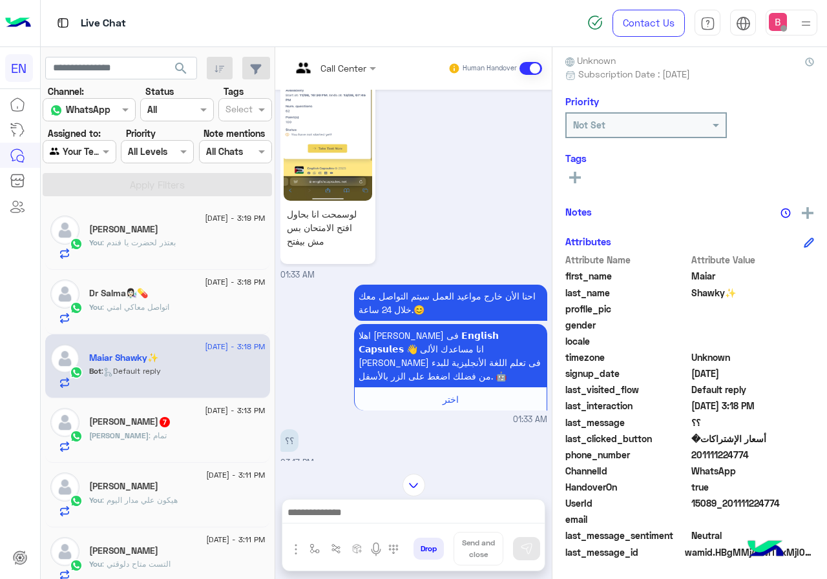
drag, startPoint x: 690, startPoint y: 455, endPoint x: 762, endPoint y: 460, distance: 71.9
click at [768, 460] on span "201111224774" at bounding box center [752, 455] width 123 height 14
click at [746, 471] on span "WhatsApp" at bounding box center [752, 471] width 123 height 14
drag, startPoint x: 704, startPoint y: 455, endPoint x: 756, endPoint y: 458, distance: 51.8
click at [757, 458] on span "201111224774" at bounding box center [752, 455] width 123 height 14
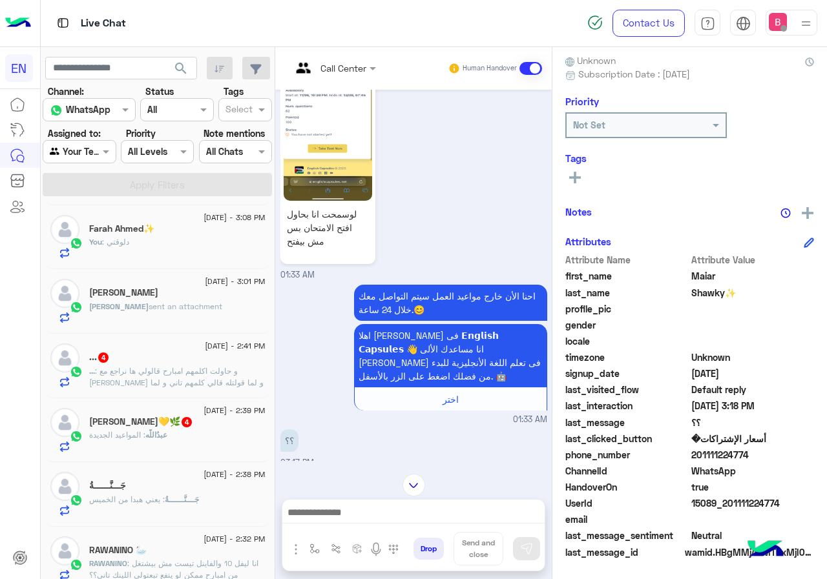
scroll to position [452, 0]
click at [216, 375] on p "... : و حاولت اكلمهم امبارح قالولي ها نراجع مع تيتشر و لما قولتله قالي كلمهم تا…" at bounding box center [177, 393] width 176 height 58
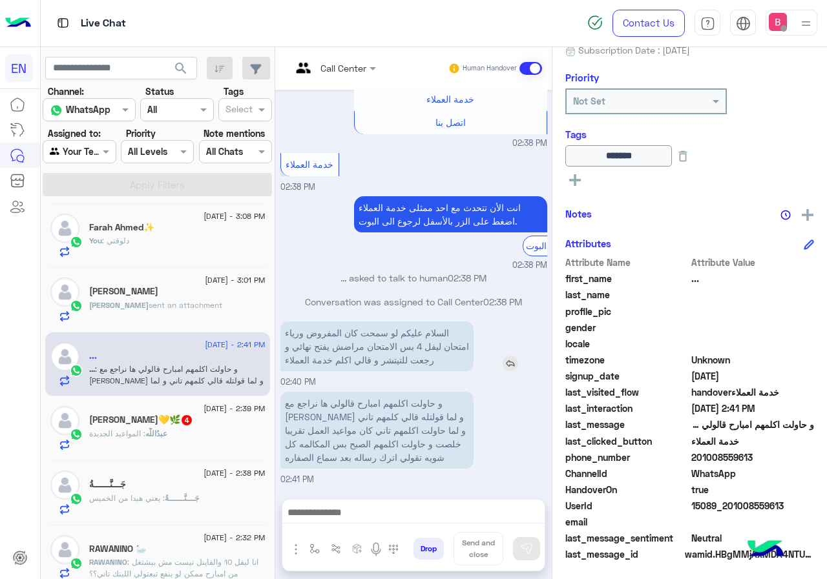
scroll to position [143, 0]
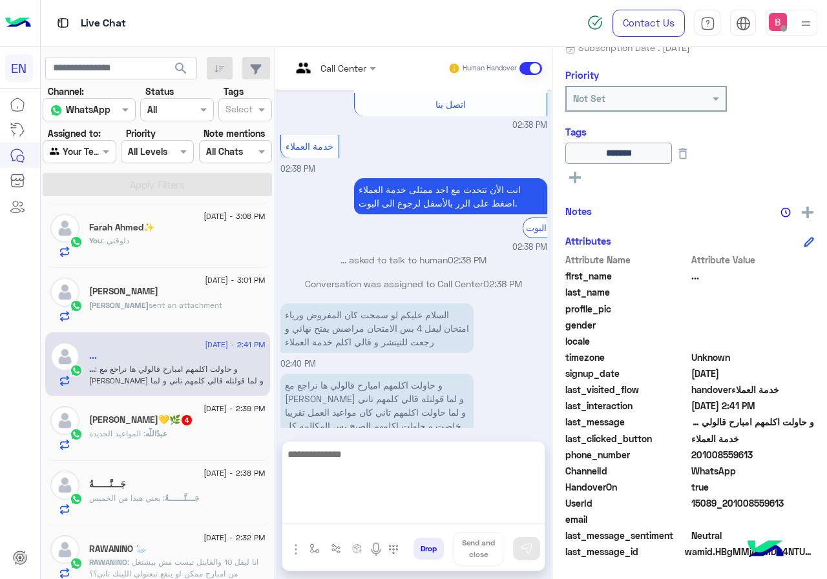
click at [462, 521] on textarea at bounding box center [413, 484] width 262 height 77
type textarea "**********"
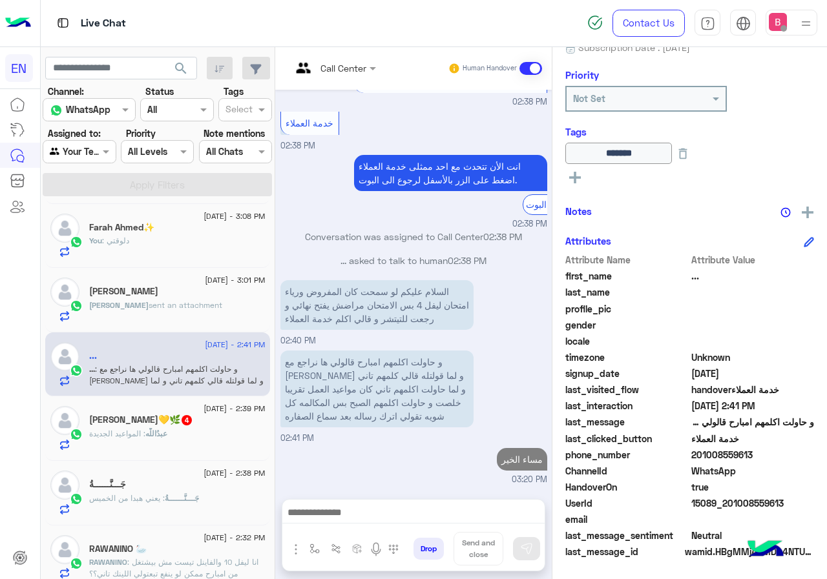
drag, startPoint x: 694, startPoint y: 455, endPoint x: 743, endPoint y: 455, distance: 49.7
click at [765, 455] on span "201008559613" at bounding box center [752, 455] width 123 height 14
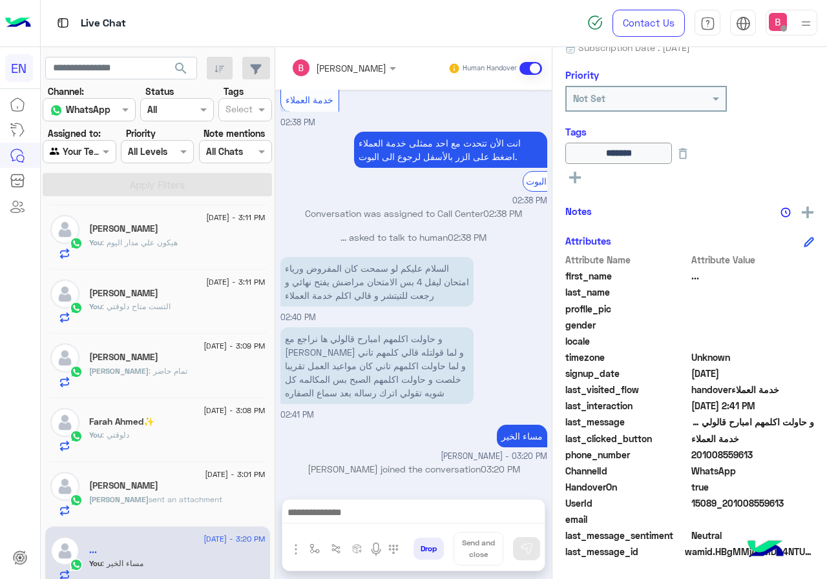
scroll to position [323, 0]
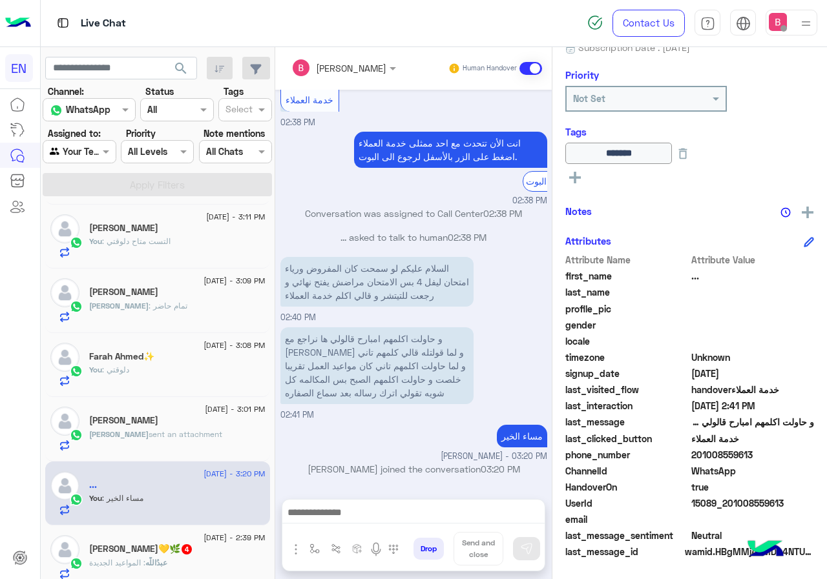
click at [205, 405] on span "[DATE] - 3:01 PM" at bounding box center [235, 410] width 60 height 12
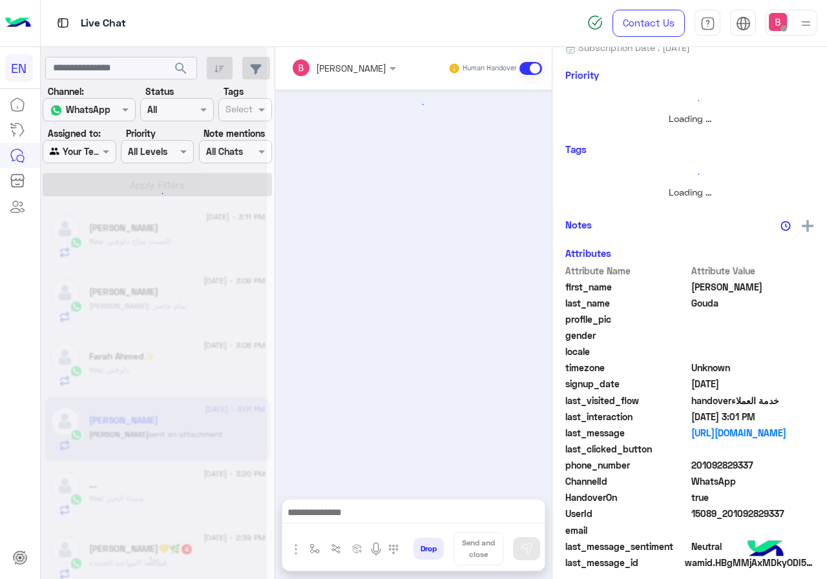
click at [198, 440] on div at bounding box center [154, 294] width 226 height 579
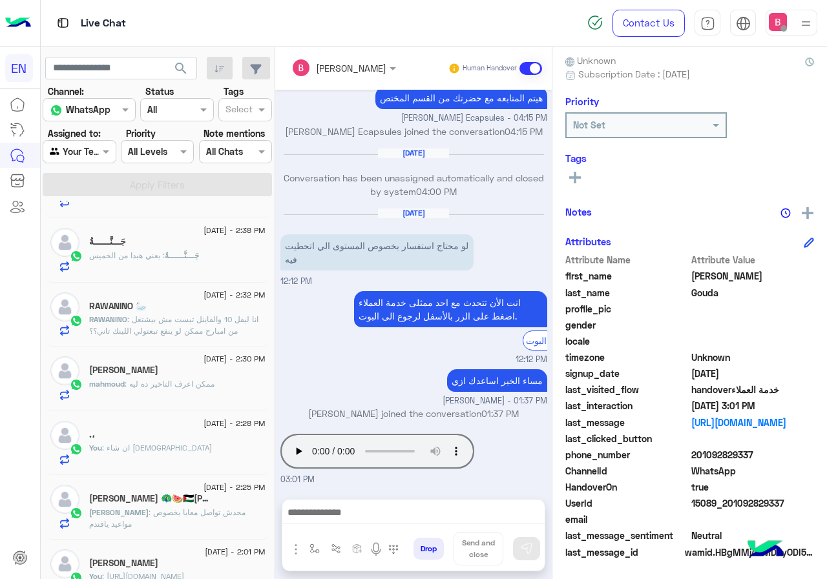
scroll to position [710, 0]
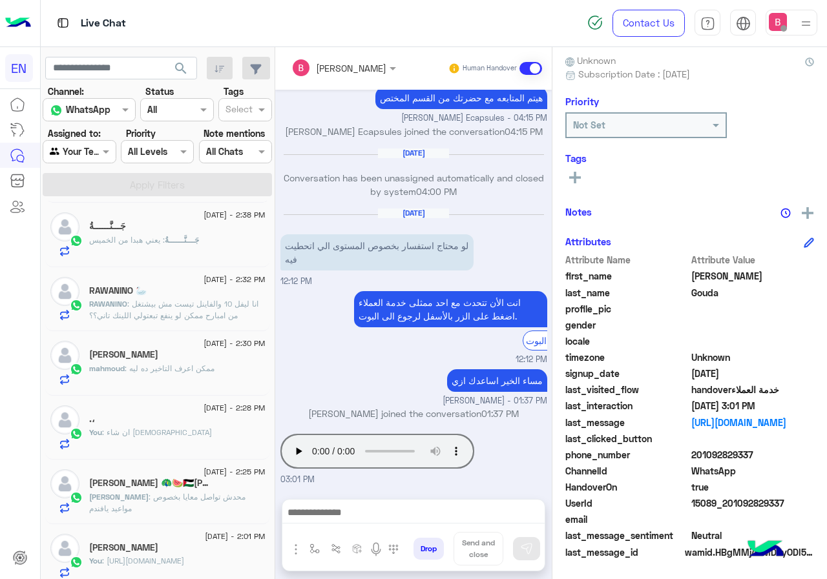
click at [209, 313] on span ": انا ليفل 10 والفاينل تيست مش بيشتغل من امبارح ممكن لو ينفع تبعتولي اللينك تان…" at bounding box center [173, 309] width 169 height 21
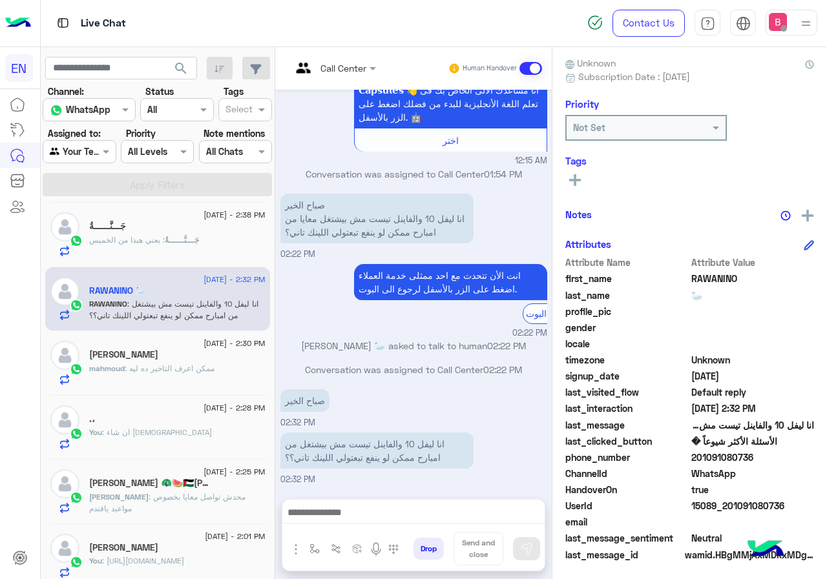
scroll to position [116, 0]
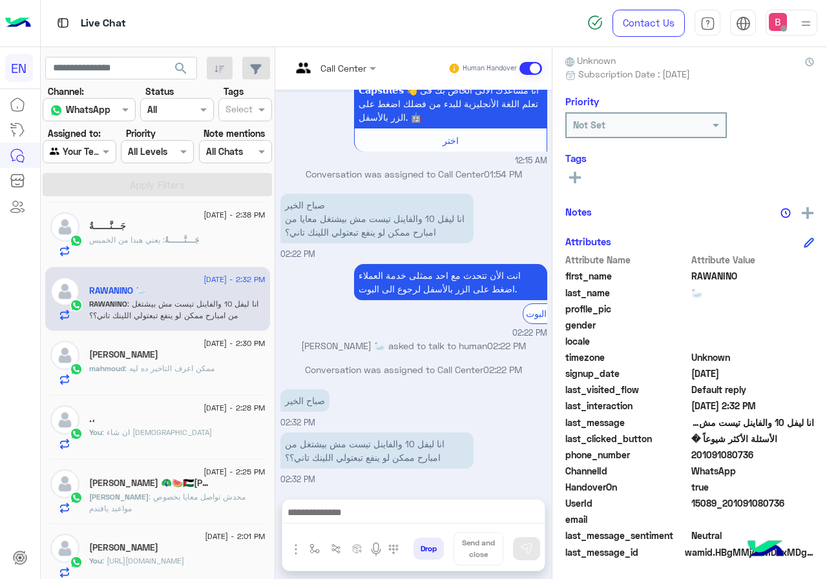
drag, startPoint x: 694, startPoint y: 456, endPoint x: 770, endPoint y: 457, distance: 76.8
click at [771, 457] on span "201091080736" at bounding box center [752, 455] width 123 height 14
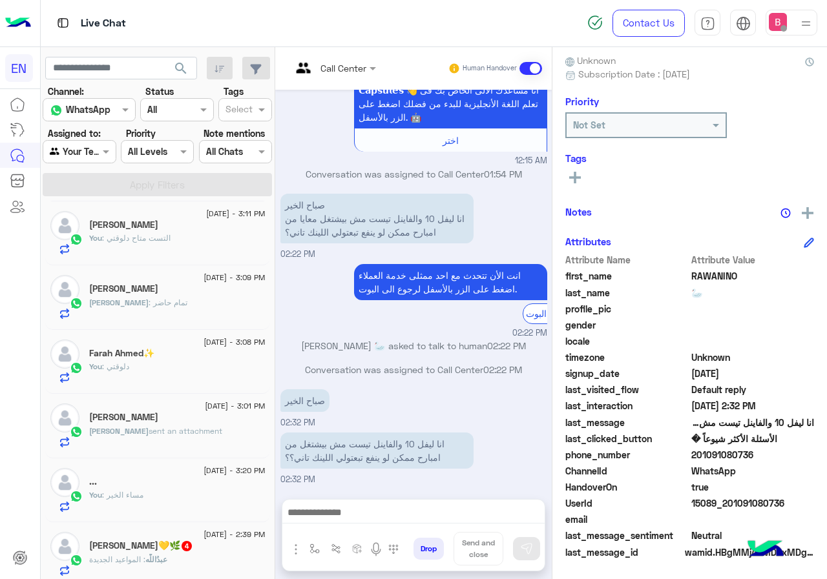
scroll to position [323, 0]
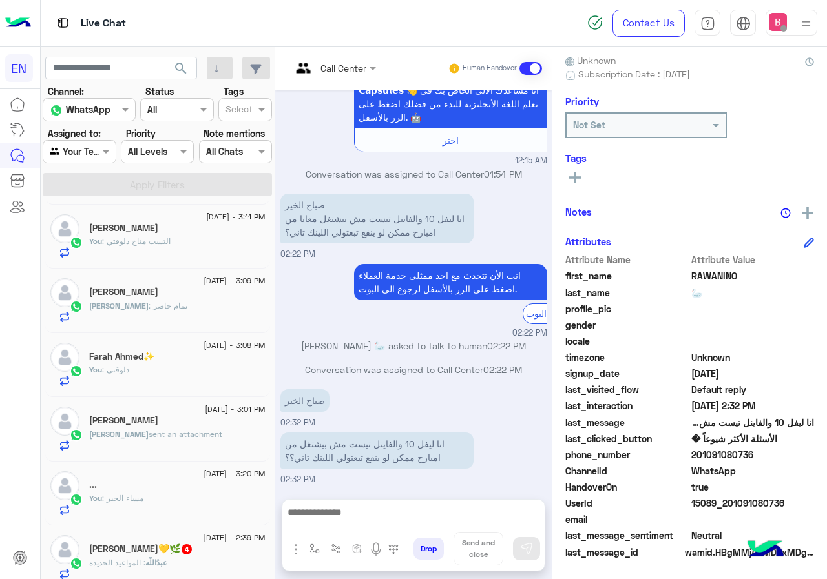
click at [180, 419] on div "[PERSON_NAME]" at bounding box center [177, 422] width 176 height 14
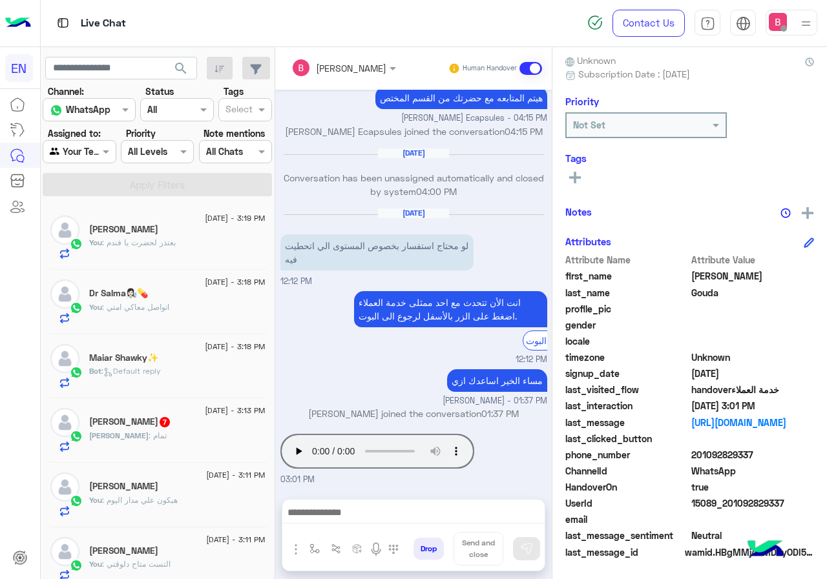
click at [196, 424] on div "Ahmed 7" at bounding box center [177, 423] width 176 height 14
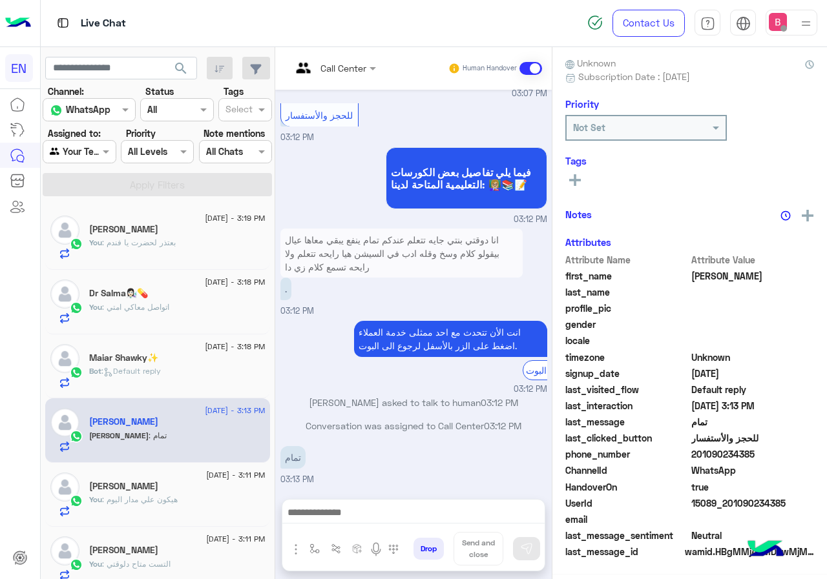
scroll to position [116, 0]
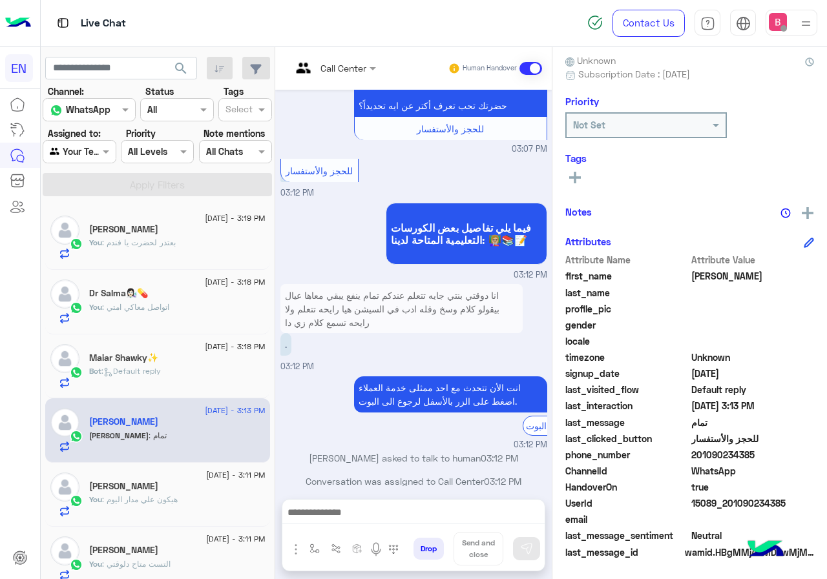
click at [389, 302] on p "انا دوقتي بنتي جايه تتعلم عندكم تمام ينفع يبقي معاها عيال بيقولو كلام وسخ وقله …" at bounding box center [401, 309] width 242 height 50
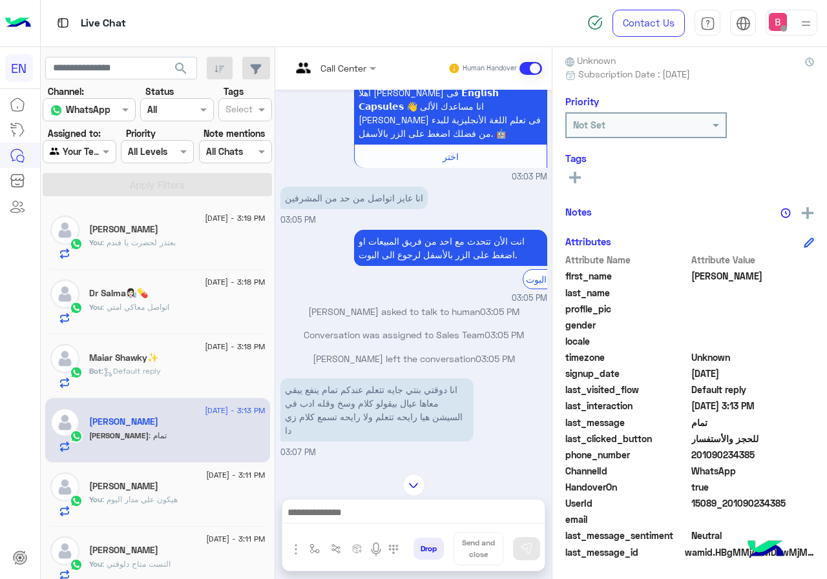
scroll to position [1594, 0]
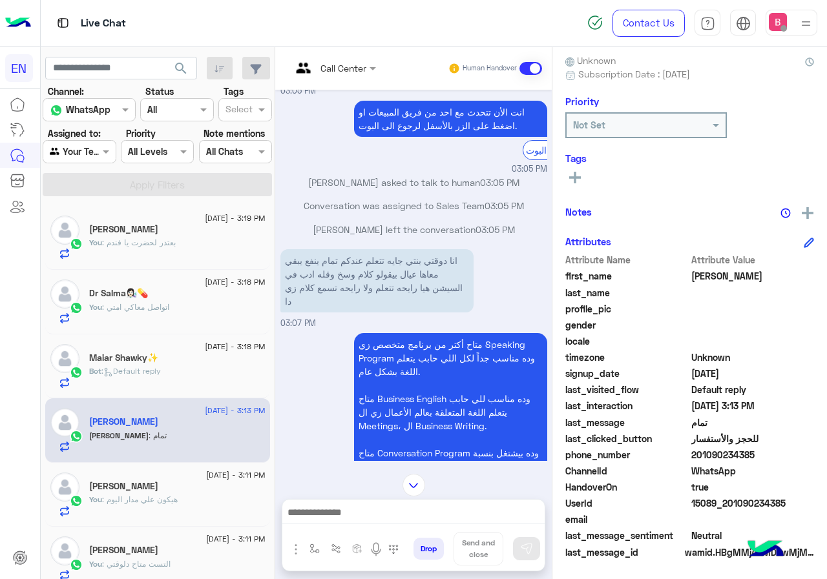
drag, startPoint x: 693, startPoint y: 450, endPoint x: 772, endPoint y: 456, distance: 79.0
click at [772, 456] on span "201090234385" at bounding box center [752, 455] width 123 height 14
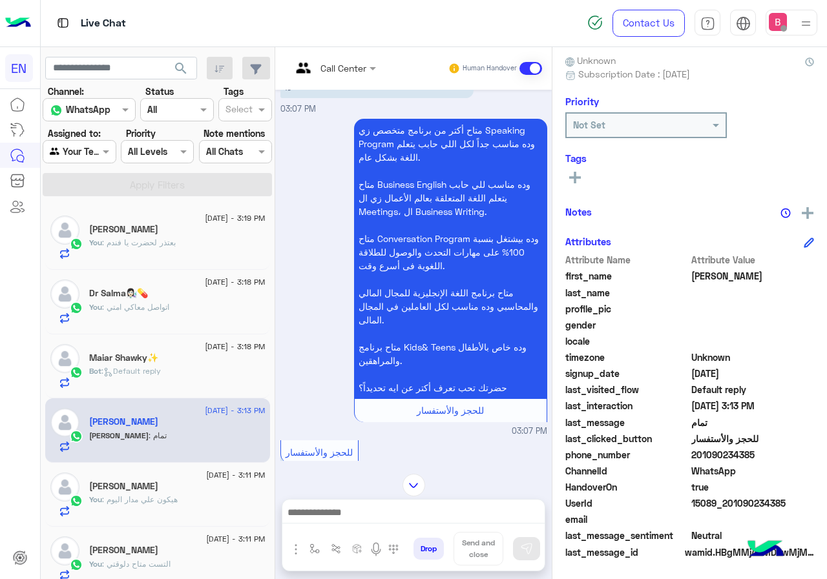
scroll to position [2154, 0]
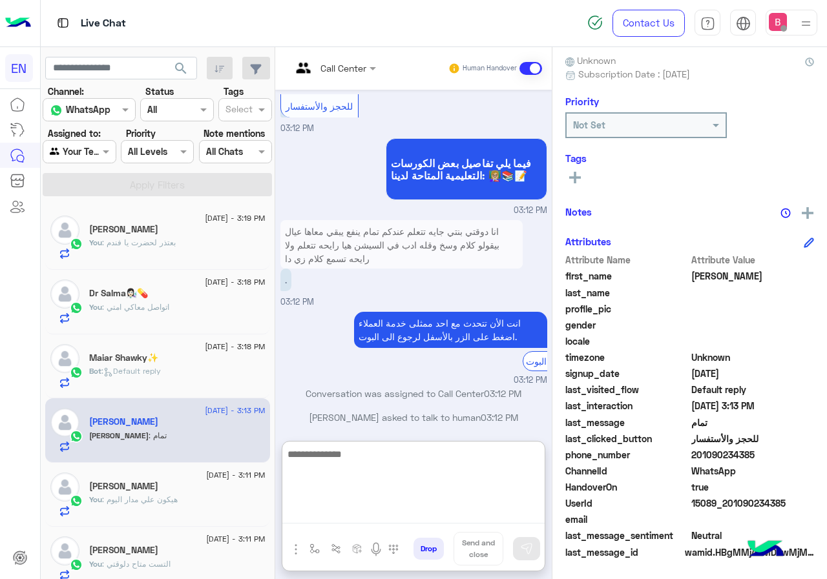
click at [375, 516] on textarea at bounding box center [413, 484] width 262 height 77
type textarea "**********"
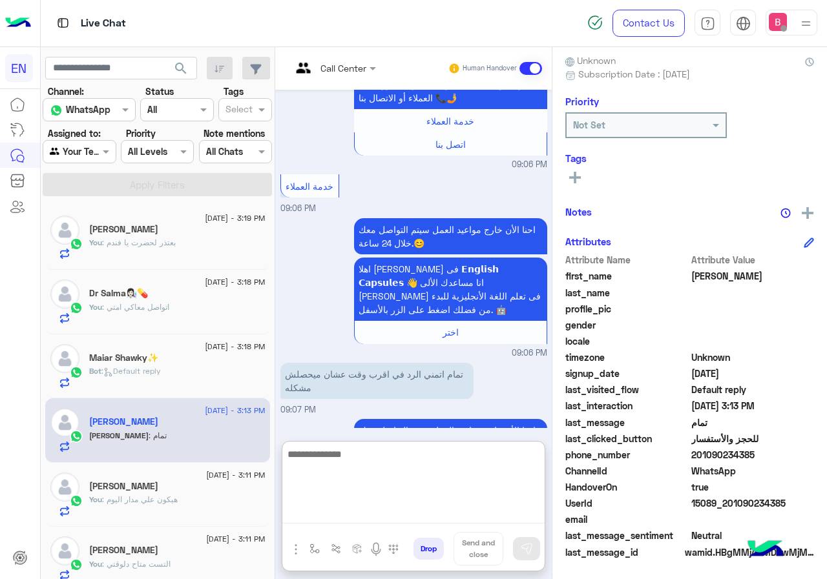
scroll to position [2277, 0]
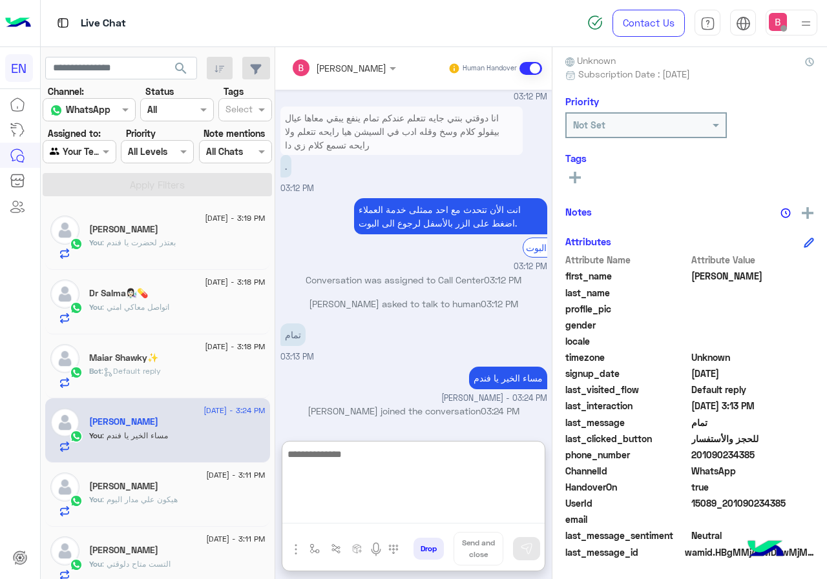
click at [358, 454] on textarea at bounding box center [413, 484] width 262 height 77
type textarea "**********"
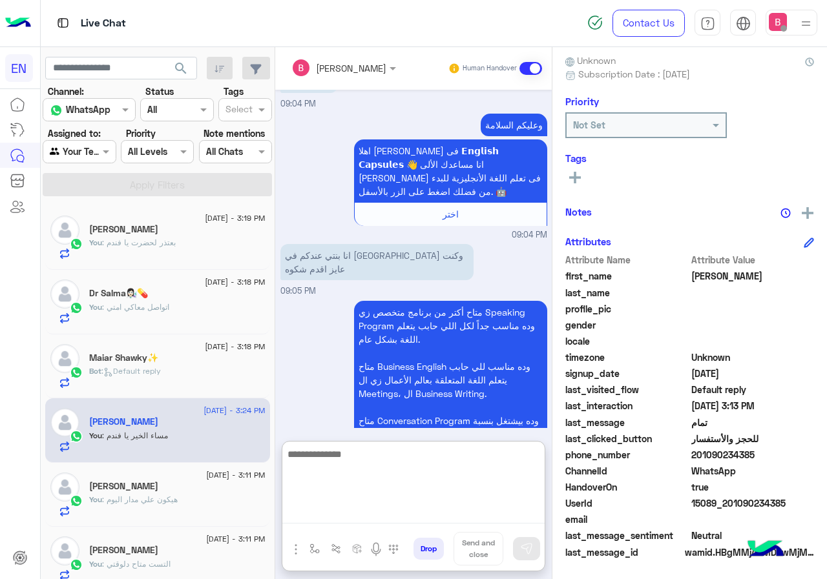
scroll to position [2406, 0]
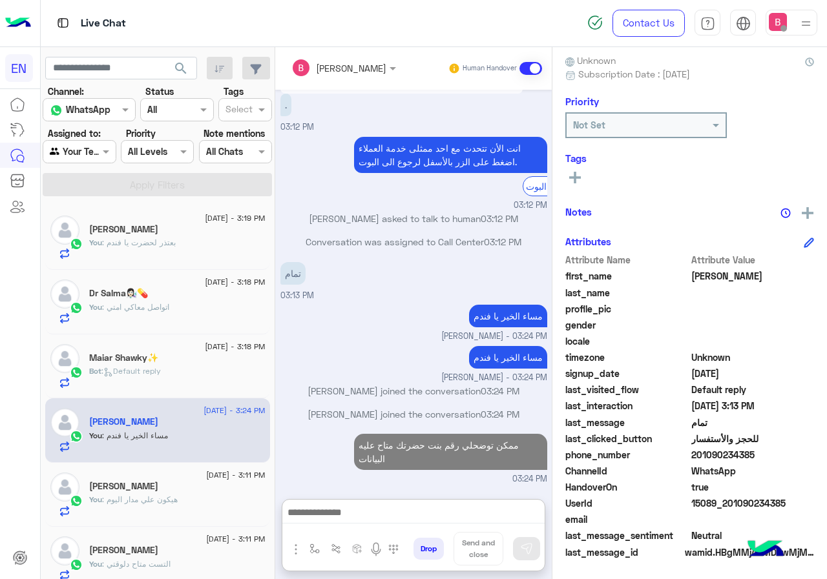
click at [173, 235] on div "[PERSON_NAME]" at bounding box center [177, 231] width 176 height 14
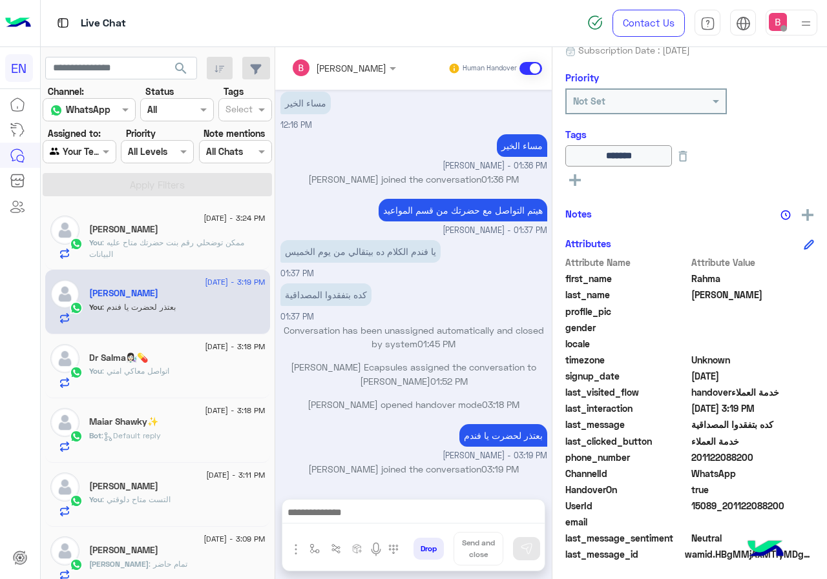
scroll to position [143, 0]
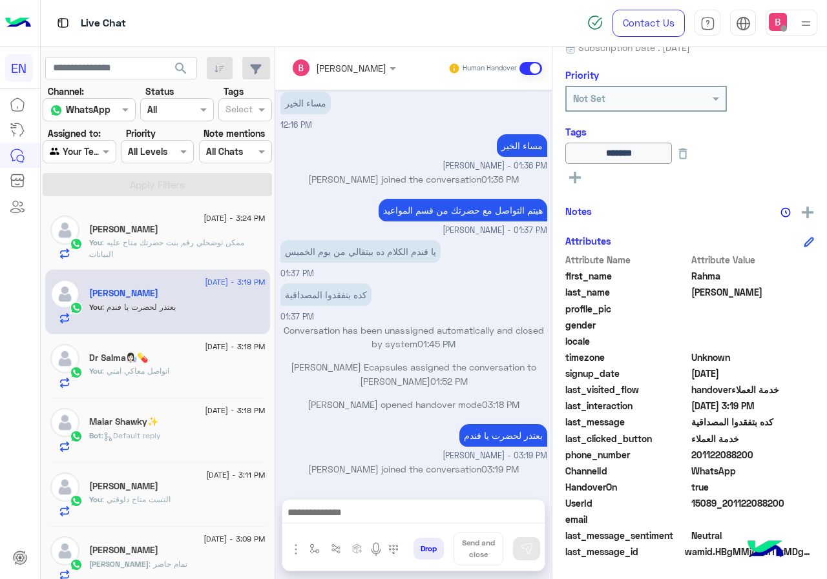
drag, startPoint x: 694, startPoint y: 453, endPoint x: 728, endPoint y: 455, distance: 34.3
click at [766, 453] on span "201122088200" at bounding box center [752, 455] width 123 height 14
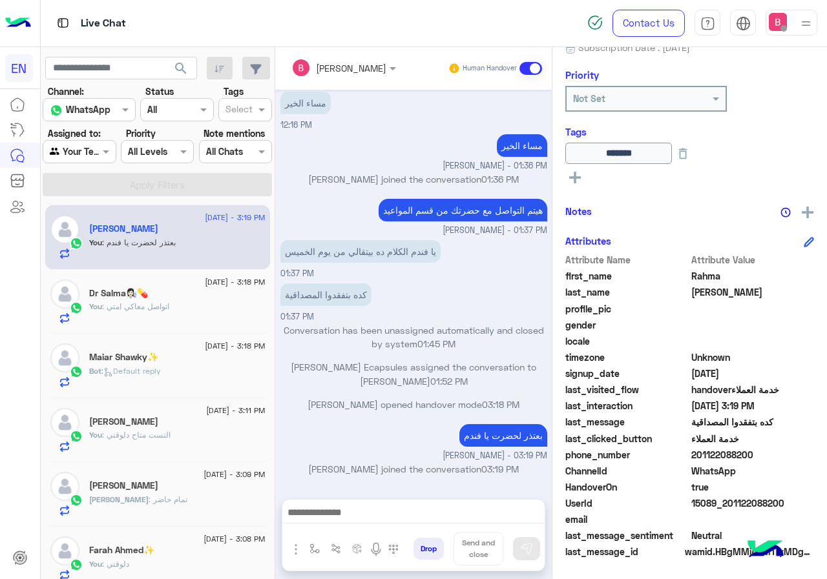
click at [76, 143] on div "Agent Filter Your Team" at bounding box center [79, 151] width 73 height 23
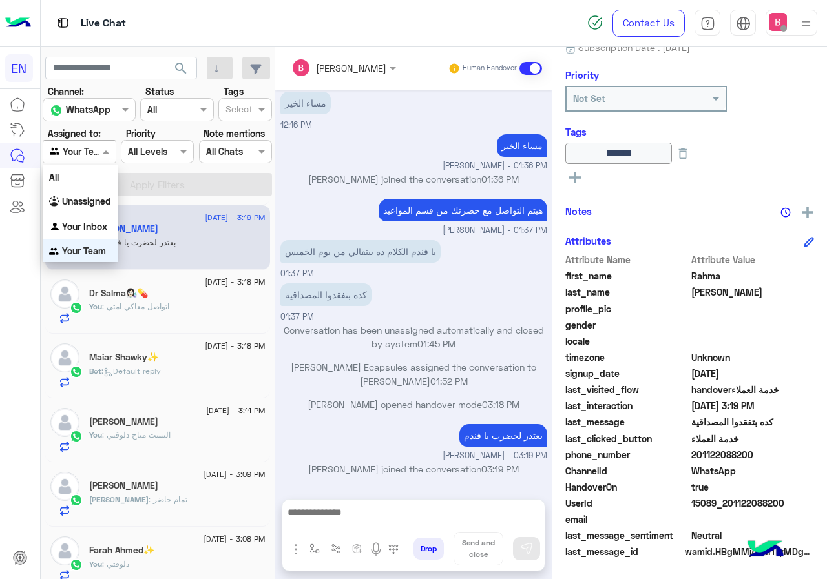
scroll to position [1, 0]
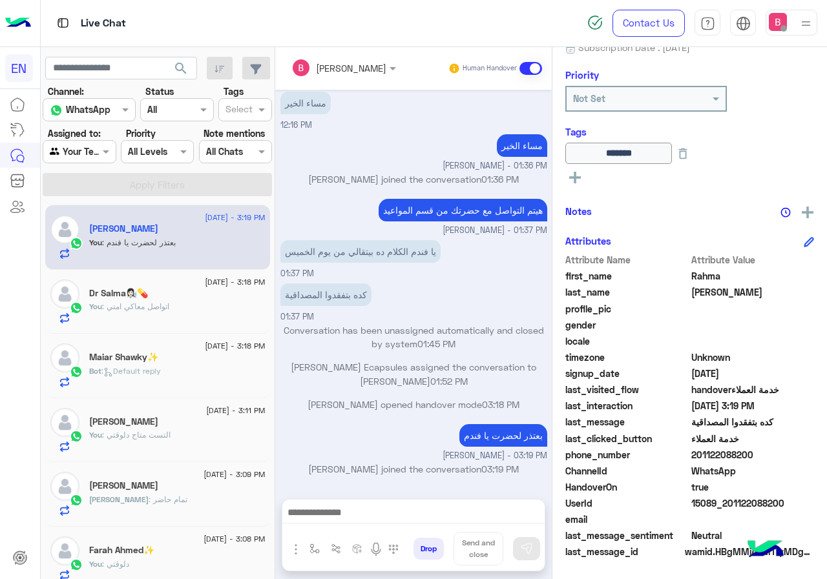
click at [287, 212] on div "هيتم التواصل مع حضرتك من قسم المواعيد Bassant Ayman - 01:37 PM" at bounding box center [413, 216] width 267 height 41
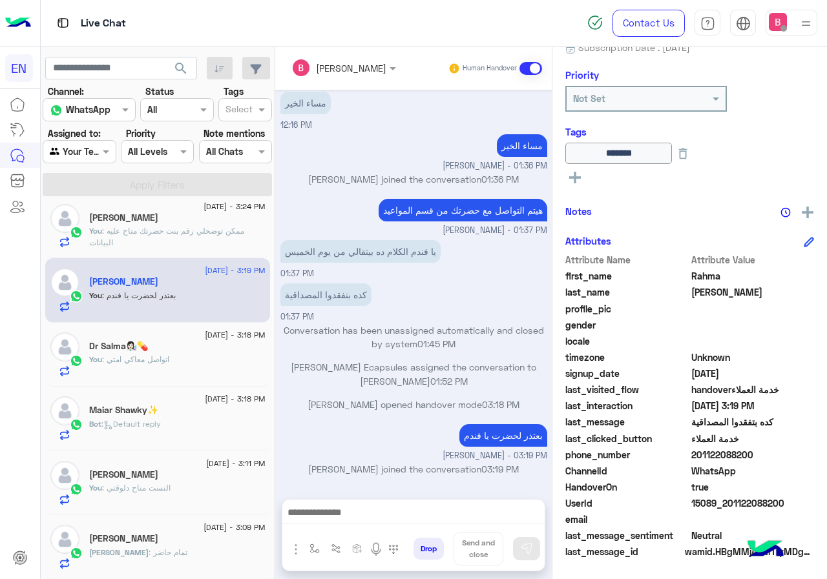
scroll to position [0, 0]
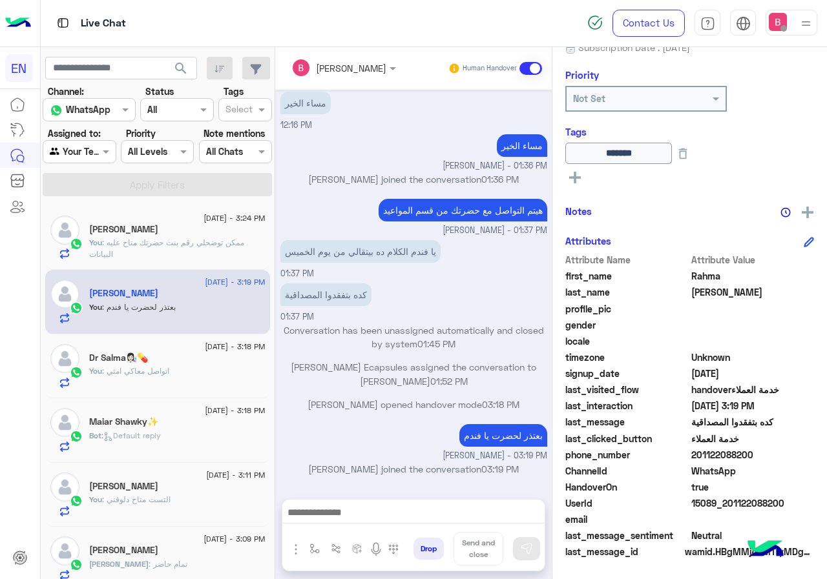
click at [53, 145] on input "text" at bounding box center [65, 152] width 30 height 14
drag, startPoint x: 90, startPoint y: 227, endPoint x: 125, endPoint y: 200, distance: 44.6
click at [90, 227] on b "Your Inbox" at bounding box center [84, 224] width 45 height 11
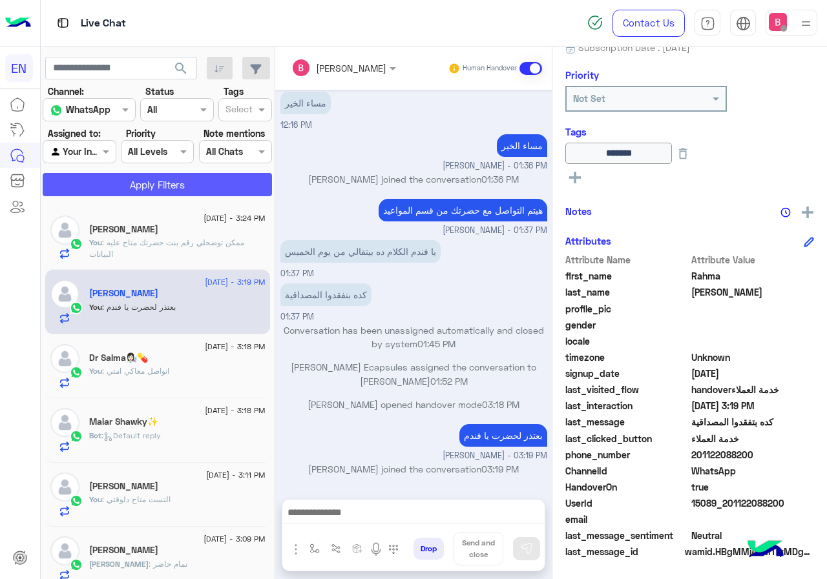
click at [131, 189] on button "Apply Filters" at bounding box center [157, 184] width 229 height 23
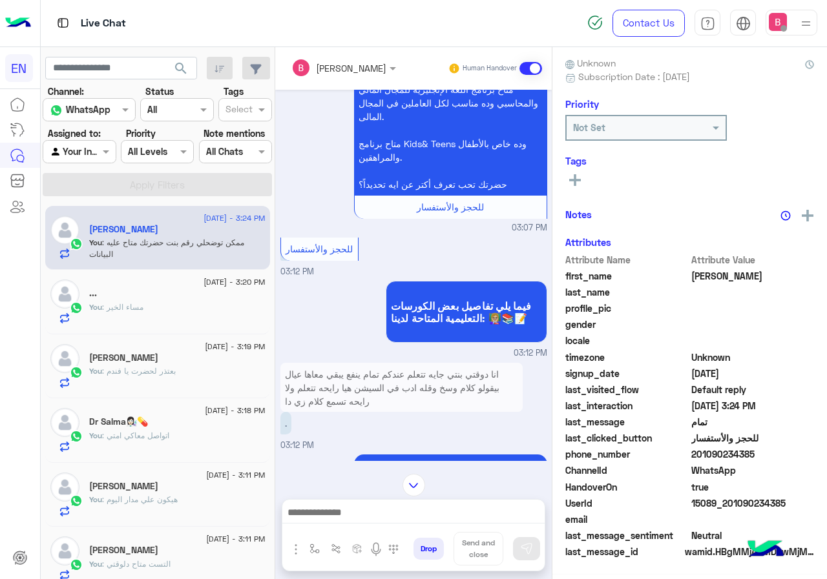
scroll to position [116, 0]
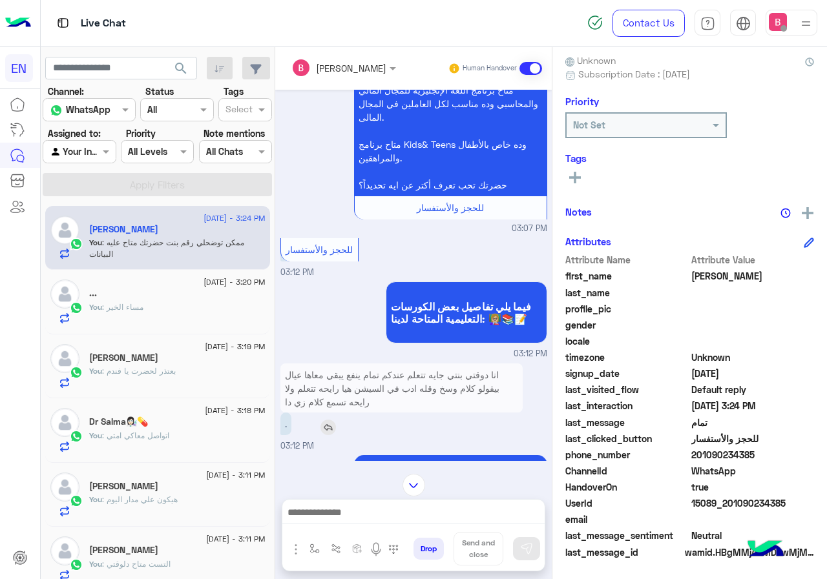
click at [284, 425] on p "." at bounding box center [285, 424] width 11 height 23
click at [355, 398] on p "انا دوقتي بنتي جايه تتعلم عندكم تمام ينفع يبقي معاها عيال بيقولو كلام وسخ وقله …" at bounding box center [401, 389] width 242 height 50
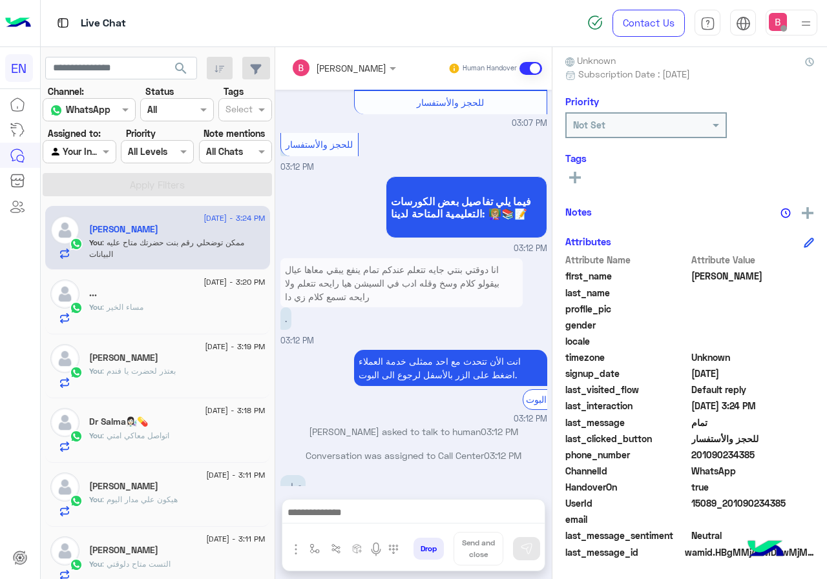
scroll to position [878, 0]
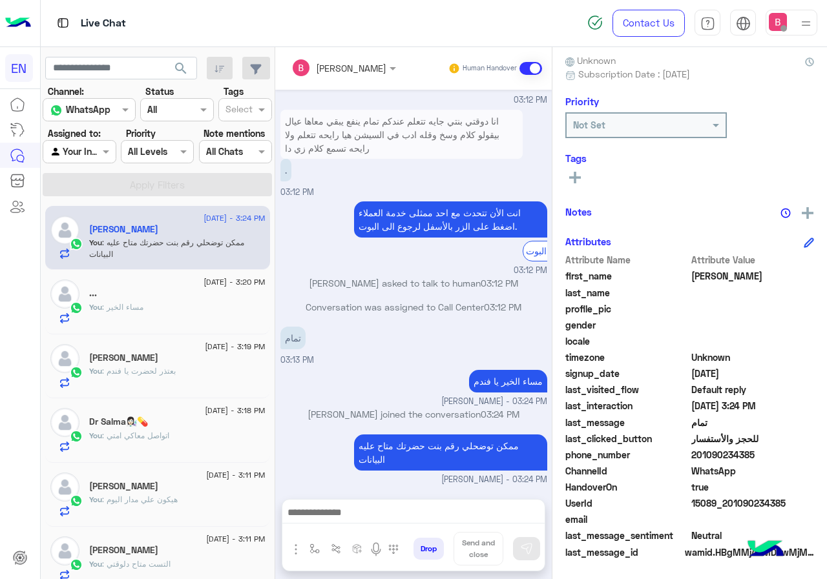
click at [176, 369] on div "You : بعتذر لحضرت يا فندم" at bounding box center [177, 376] width 176 height 23
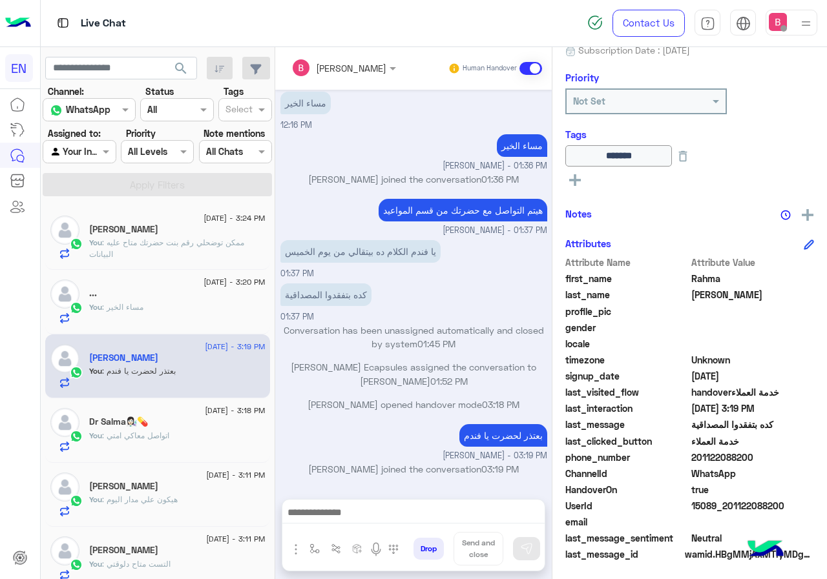
scroll to position [143, 0]
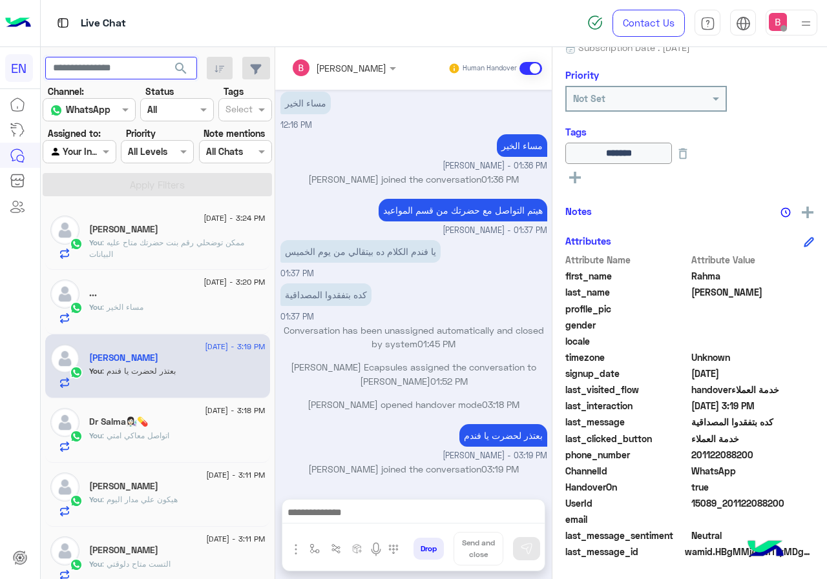
paste input "**********"
type input "**********"
click at [181, 60] on button "search" at bounding box center [181, 71] width 32 height 28
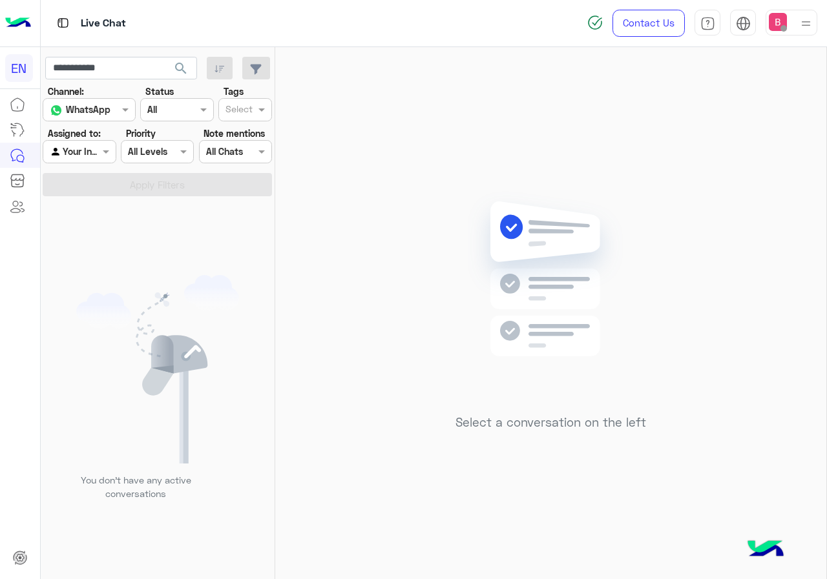
click at [183, 63] on span "search" at bounding box center [180, 68] width 15 height 15
click at [91, 156] on div at bounding box center [79, 151] width 72 height 15
click at [87, 201] on b "Unassigned" at bounding box center [86, 201] width 49 height 11
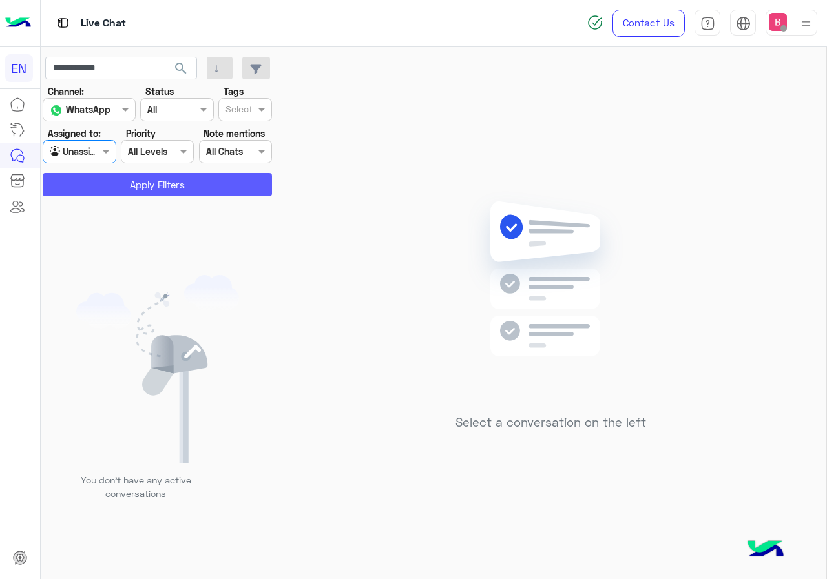
click at [121, 186] on button "Apply Filters" at bounding box center [157, 184] width 229 height 23
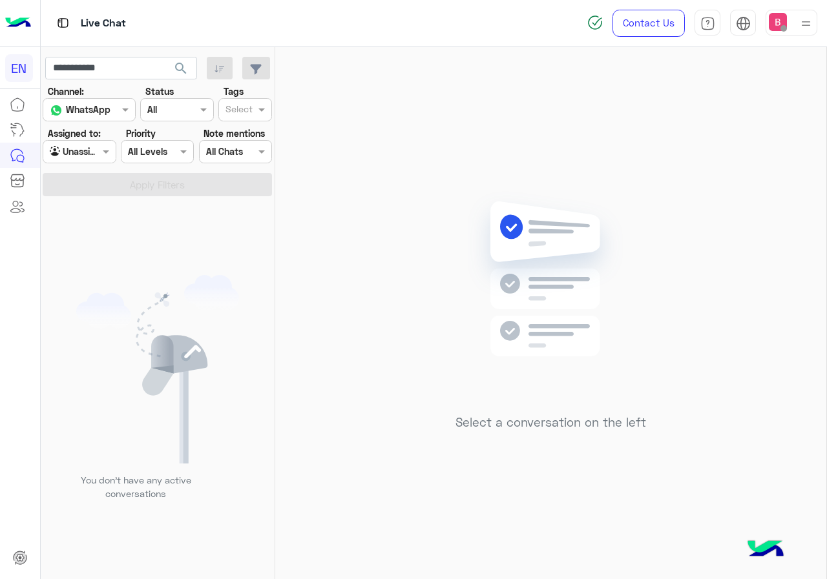
click at [81, 142] on div "Agent Filter Unassigned" at bounding box center [79, 151] width 73 height 23
drag, startPoint x: 82, startPoint y: 246, endPoint x: 108, endPoint y: 216, distance: 39.9
click at [82, 245] on b "Your Team" at bounding box center [84, 250] width 44 height 11
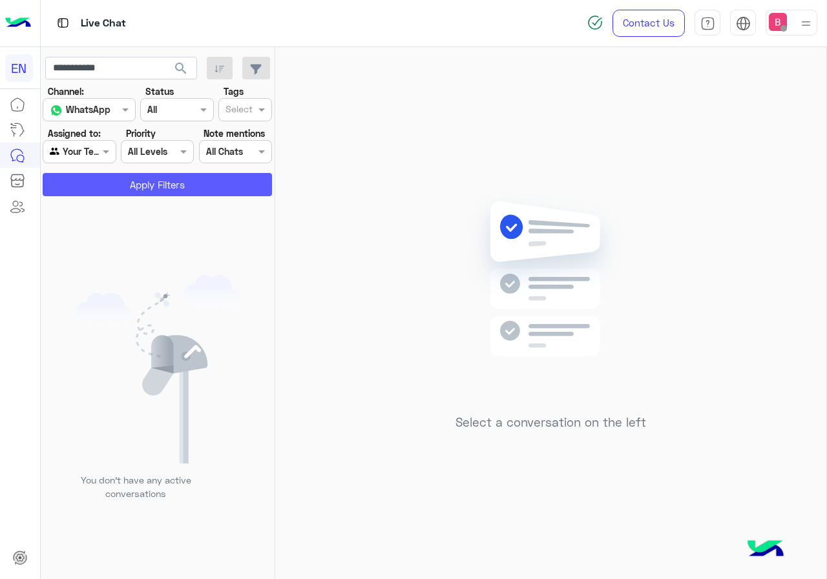
click at [132, 182] on button "Apply Filters" at bounding box center [157, 184] width 229 height 23
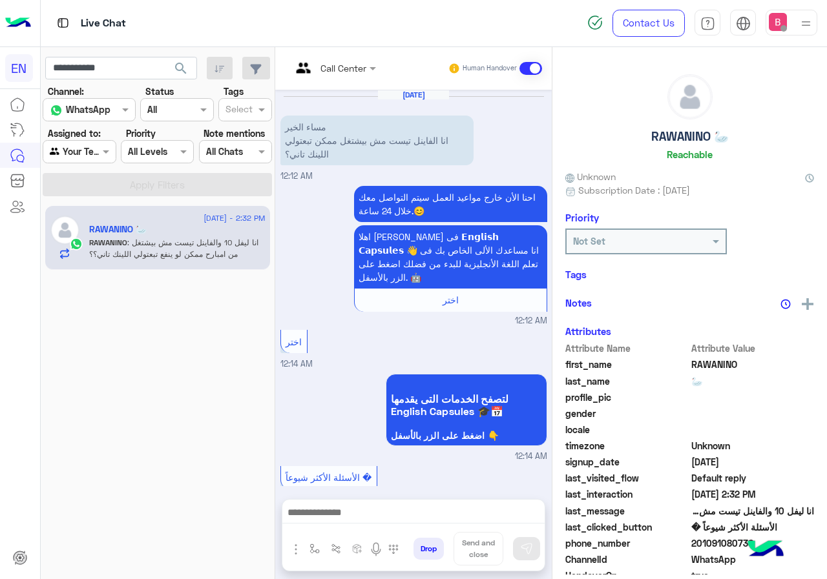
scroll to position [663, 0]
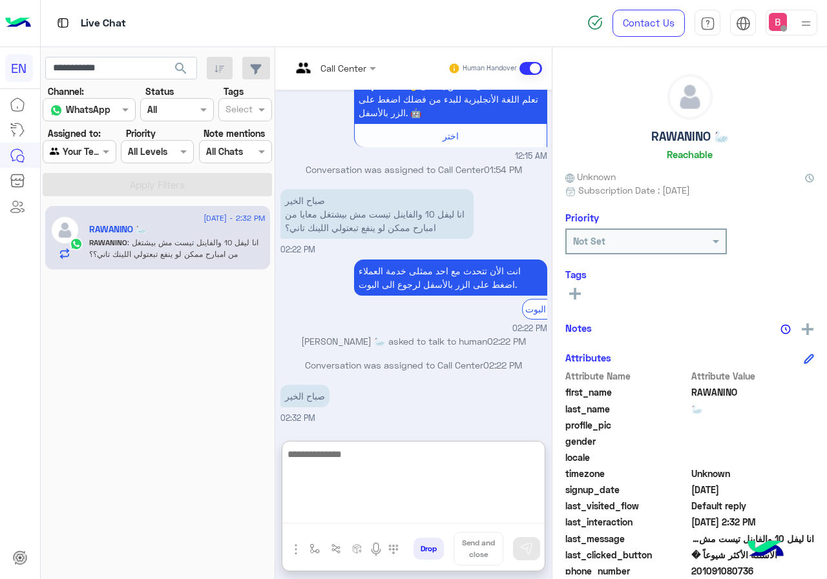
paste textarea "**********"
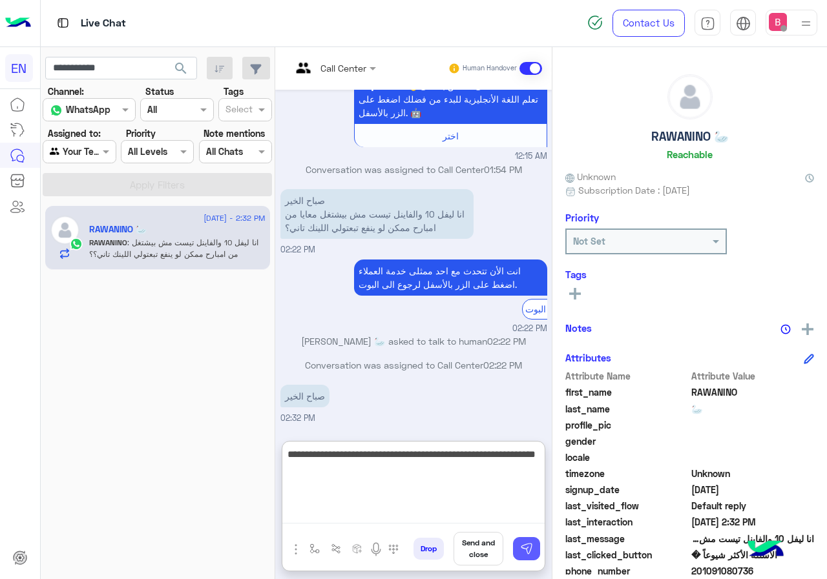
type textarea "**********"
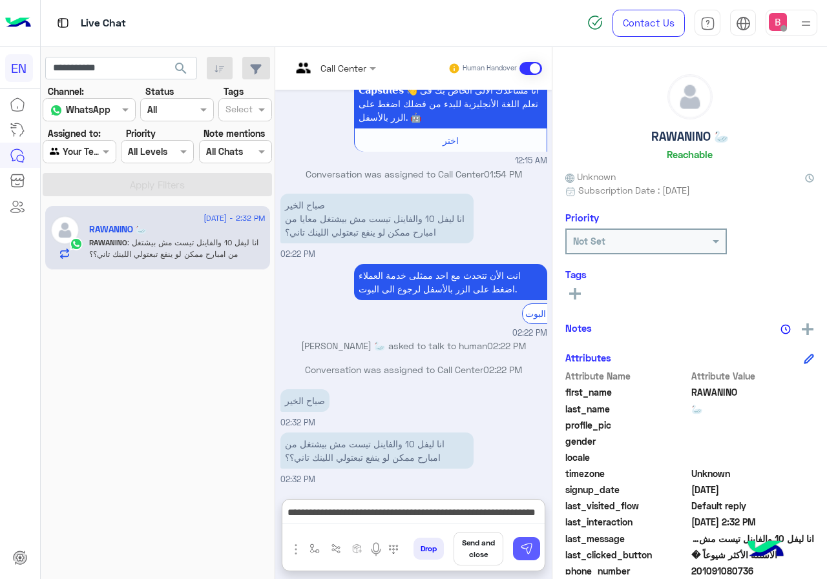
click at [535, 555] on button at bounding box center [526, 548] width 27 height 23
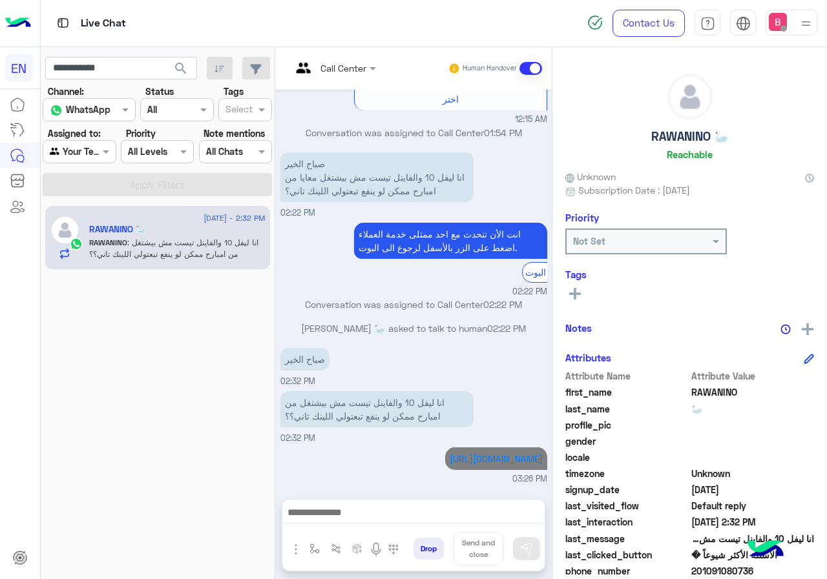
click at [436, 500] on div at bounding box center [413, 516] width 262 height 32
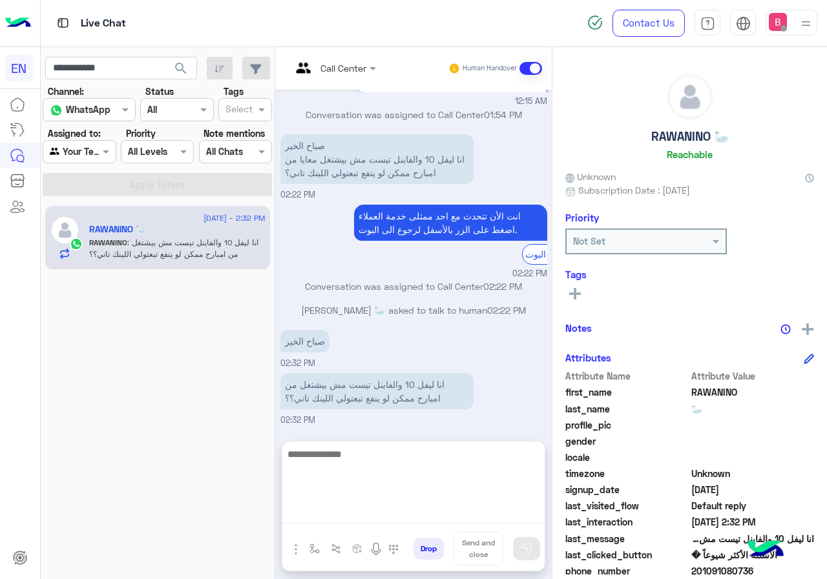
click at [431, 517] on textarea at bounding box center [413, 484] width 262 height 77
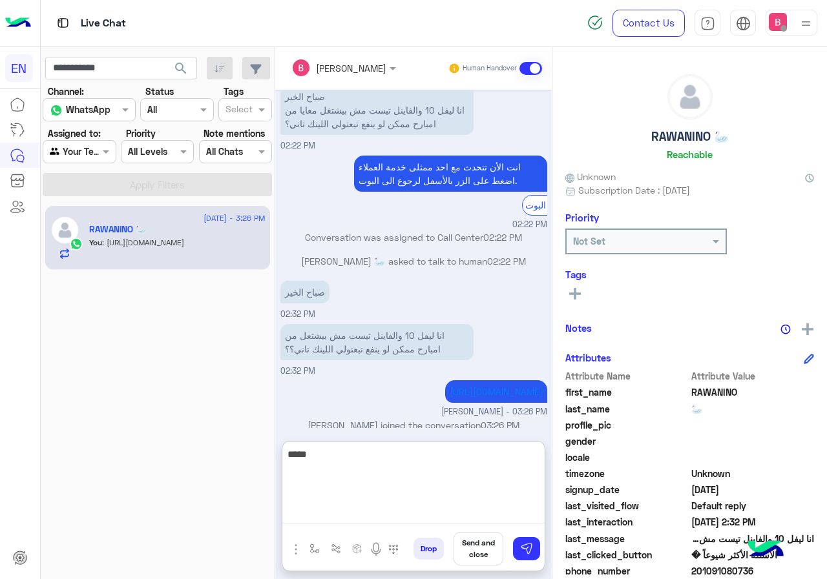
scroll to position [799, 0]
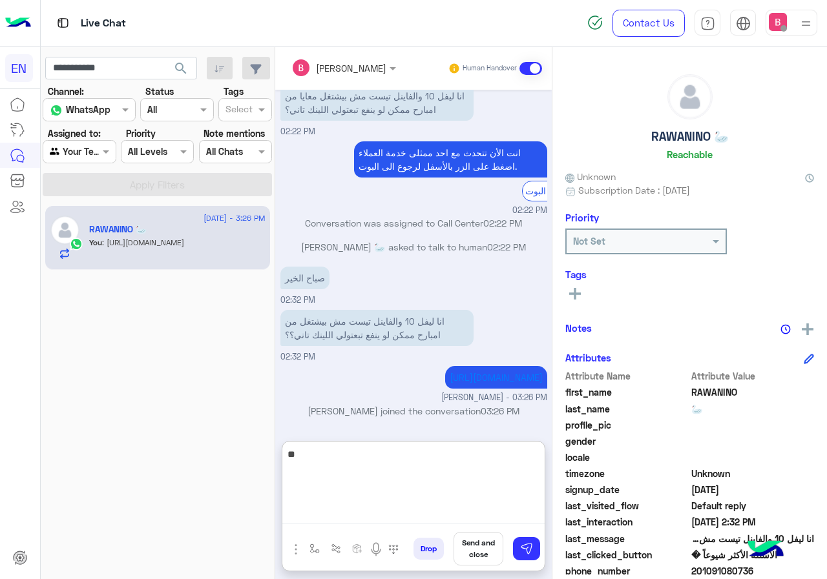
type textarea "*"
type textarea "**********"
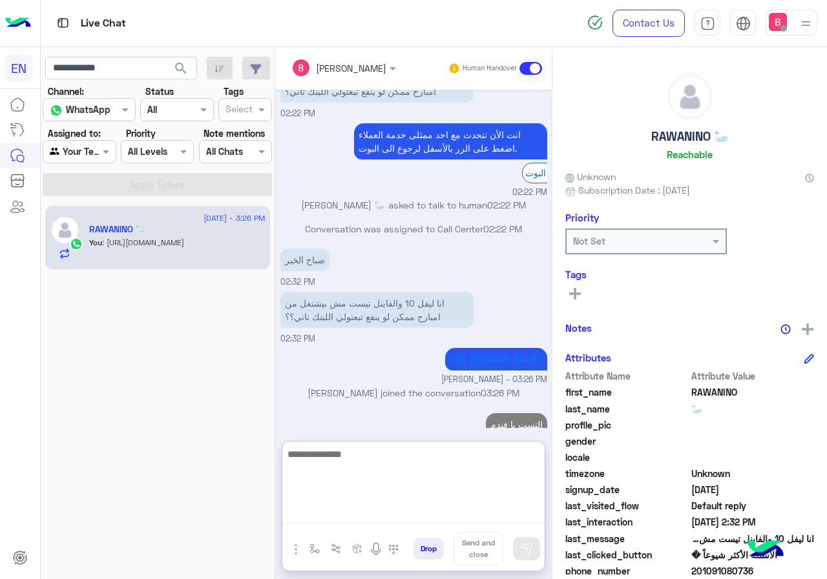
scroll to position [841, 0]
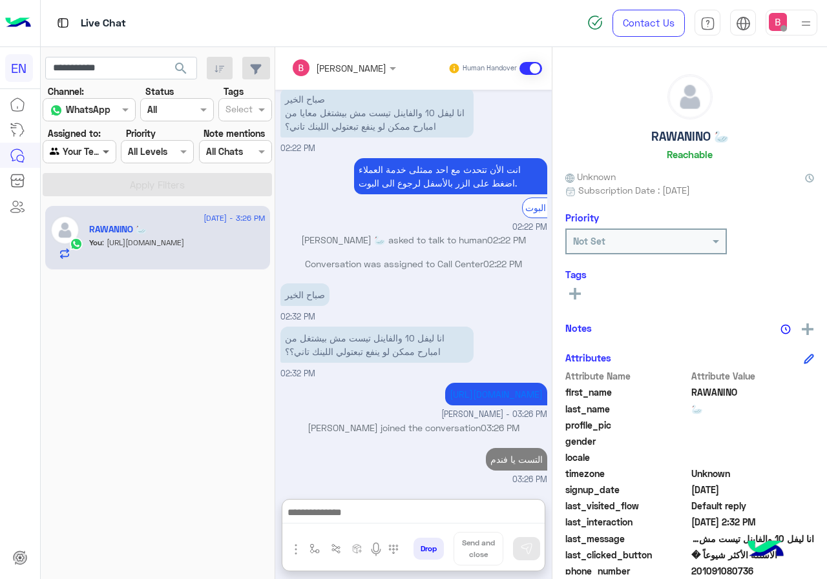
click at [116, 148] on span at bounding box center [107, 152] width 16 height 14
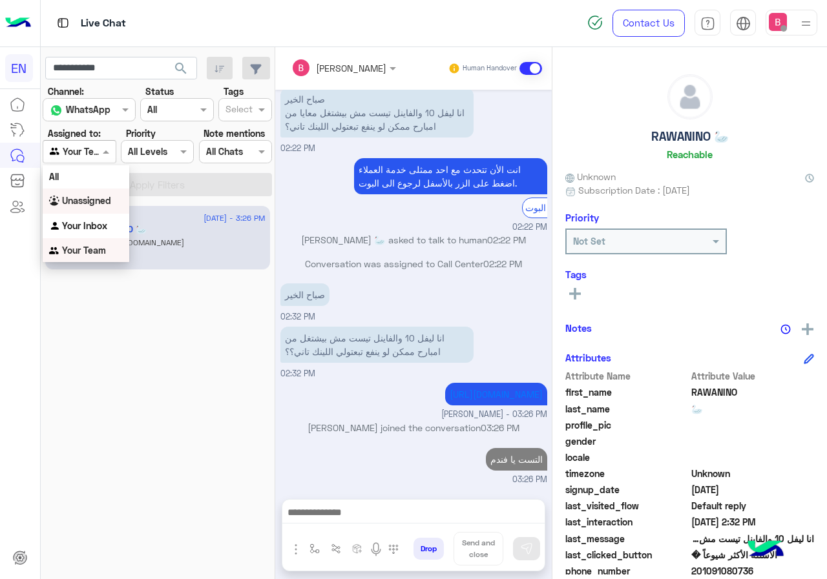
scroll to position [783, 0]
drag, startPoint x: 90, startPoint y: 223, endPoint x: 132, endPoint y: 202, distance: 46.5
click at [90, 223] on b "Your Inbox" at bounding box center [84, 225] width 45 height 11
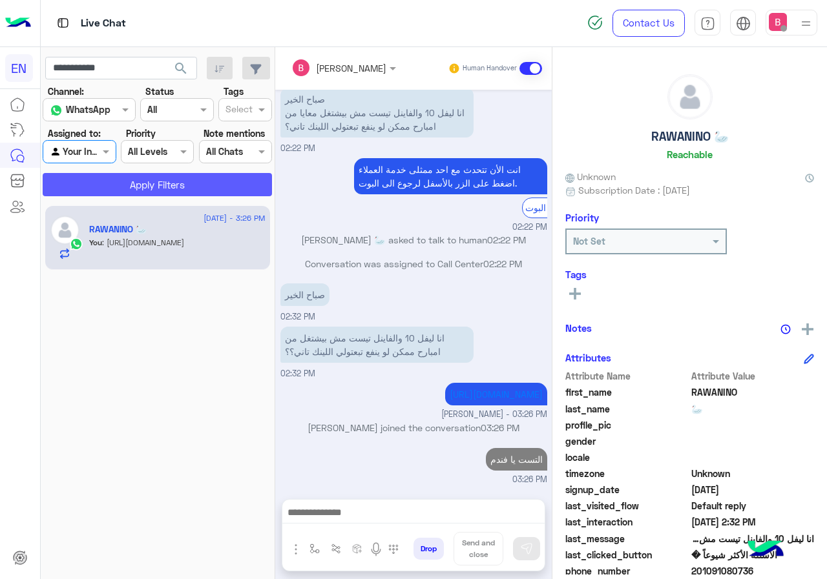
click at [156, 180] on button "Apply Filters" at bounding box center [157, 184] width 229 height 23
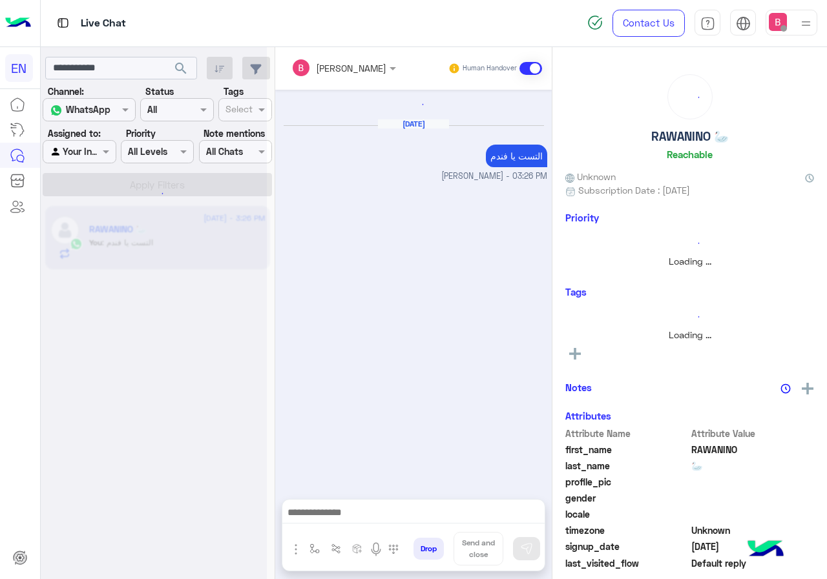
scroll to position [823, 0]
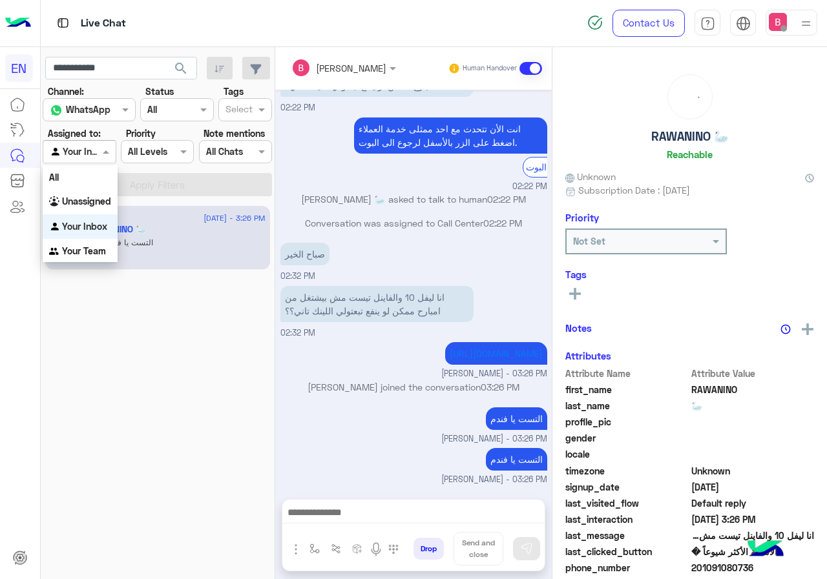
click at [98, 152] on div at bounding box center [79, 151] width 72 height 15
drag, startPoint x: 89, startPoint y: 200, endPoint x: 117, endPoint y: 190, distance: 29.2
click at [89, 199] on b "Unassigned" at bounding box center [86, 201] width 49 height 11
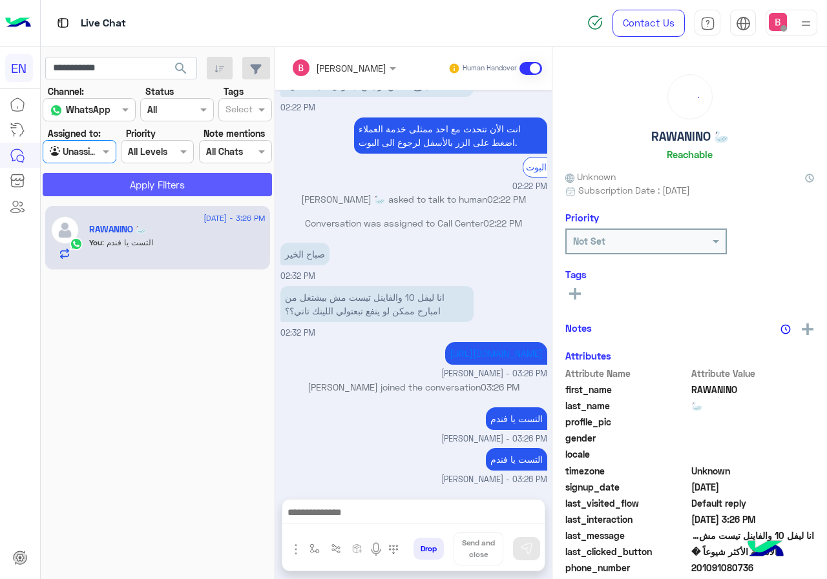
click at [125, 187] on button "Apply Filters" at bounding box center [157, 184] width 229 height 23
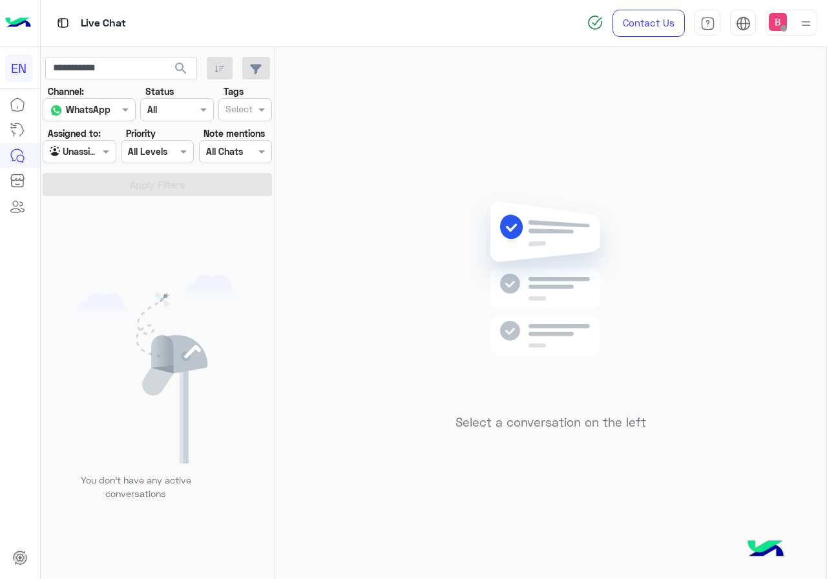
click at [92, 145] on div at bounding box center [79, 151] width 72 height 15
drag, startPoint x: 89, startPoint y: 252, endPoint x: 113, endPoint y: 215, distance: 44.4
click at [89, 249] on b "Your Team" at bounding box center [84, 250] width 44 height 11
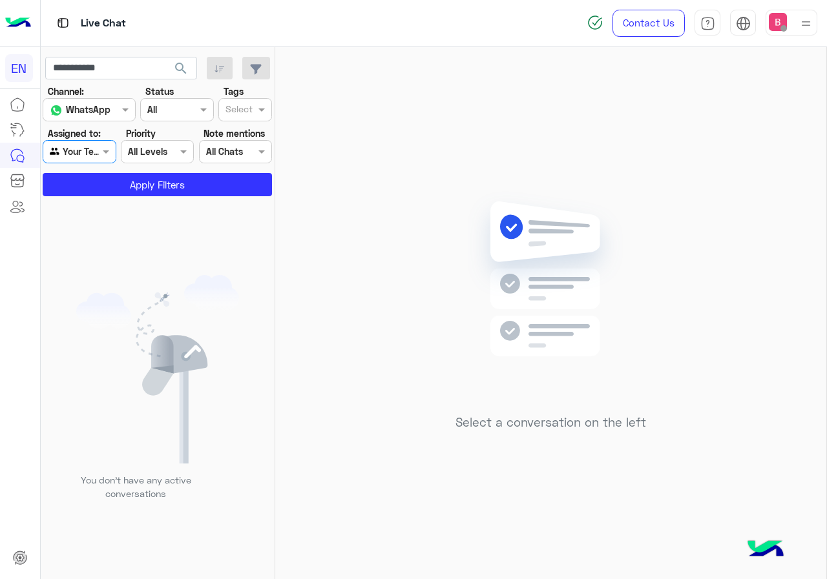
click at [174, 63] on span "search" at bounding box center [180, 68] width 15 height 15
click at [143, 69] on div at bounding box center [154, 294] width 226 height 579
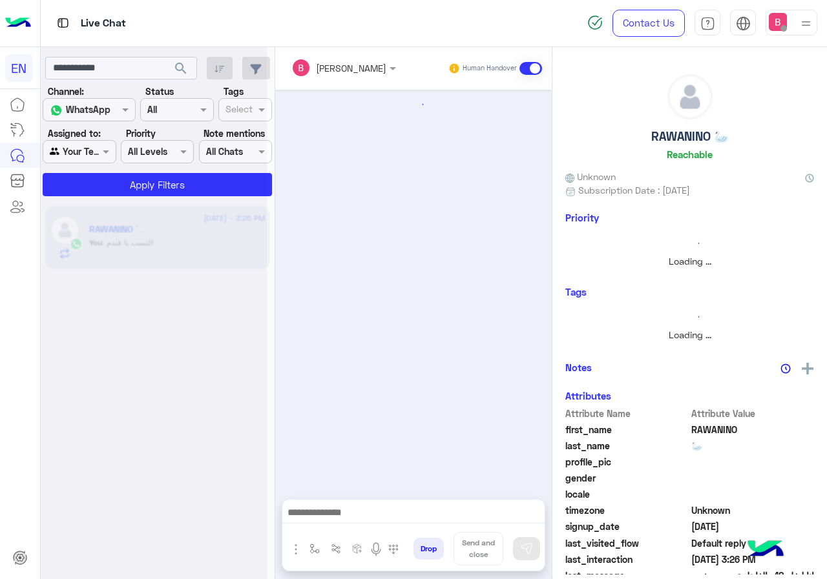
click at [143, 69] on div at bounding box center [154, 294] width 226 height 579
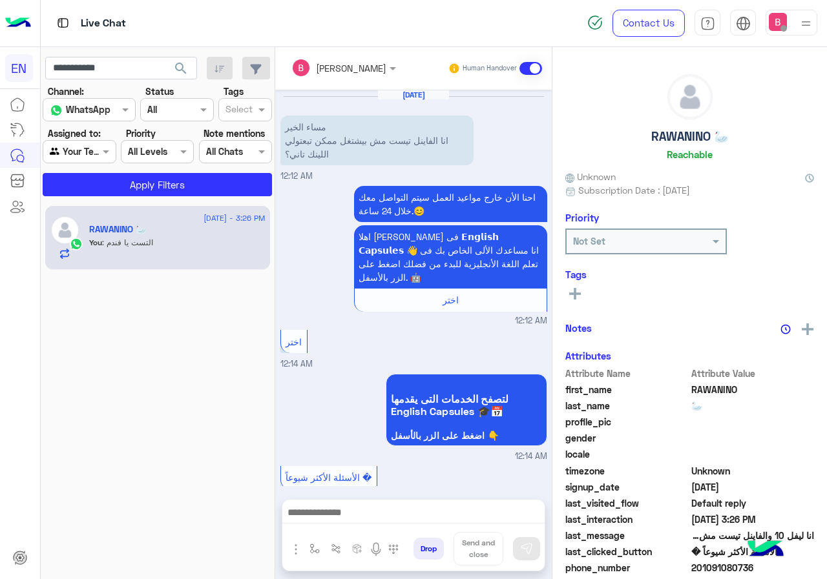
scroll to position [772, 0]
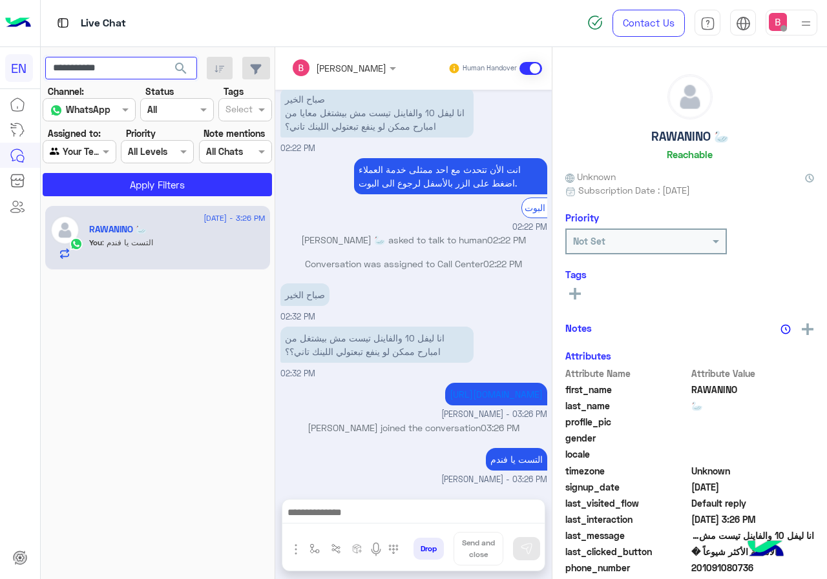
click at [139, 62] on input "**********" at bounding box center [121, 68] width 152 height 23
click at [139, 63] on input "**********" at bounding box center [121, 68] width 152 height 23
click at [178, 66] on span "search" at bounding box center [180, 68] width 15 height 15
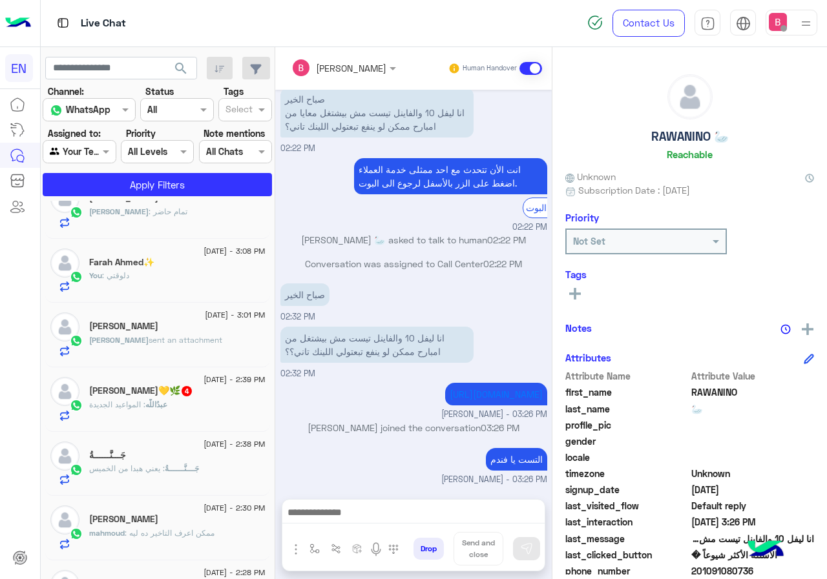
scroll to position [517, 0]
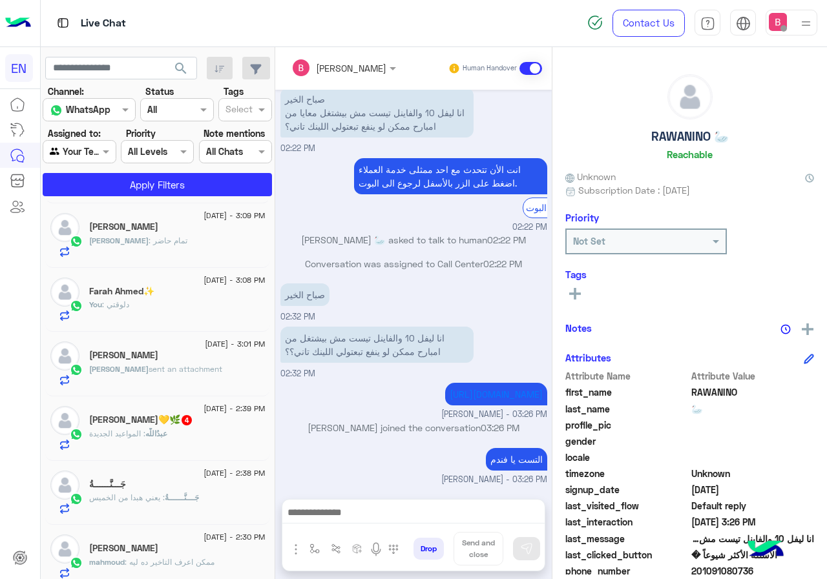
click at [188, 362] on div "[PERSON_NAME]" at bounding box center [177, 357] width 176 height 14
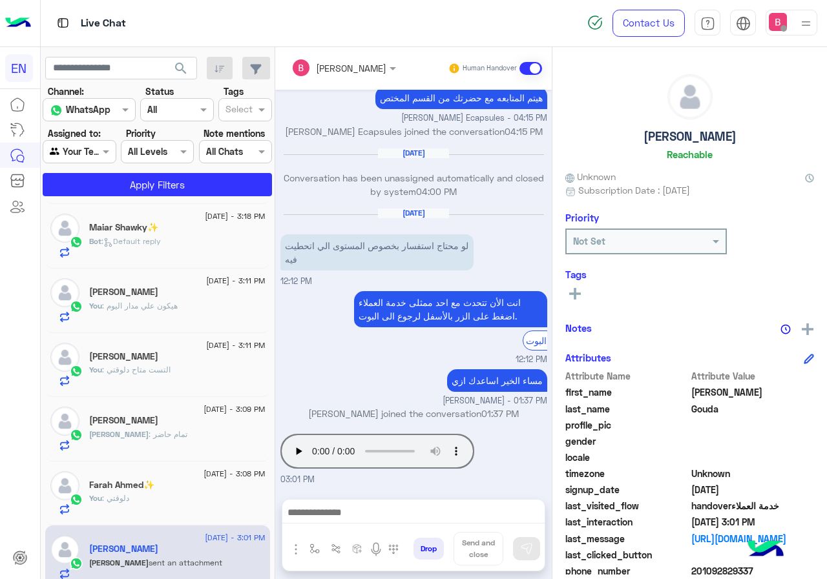
scroll to position [452, 0]
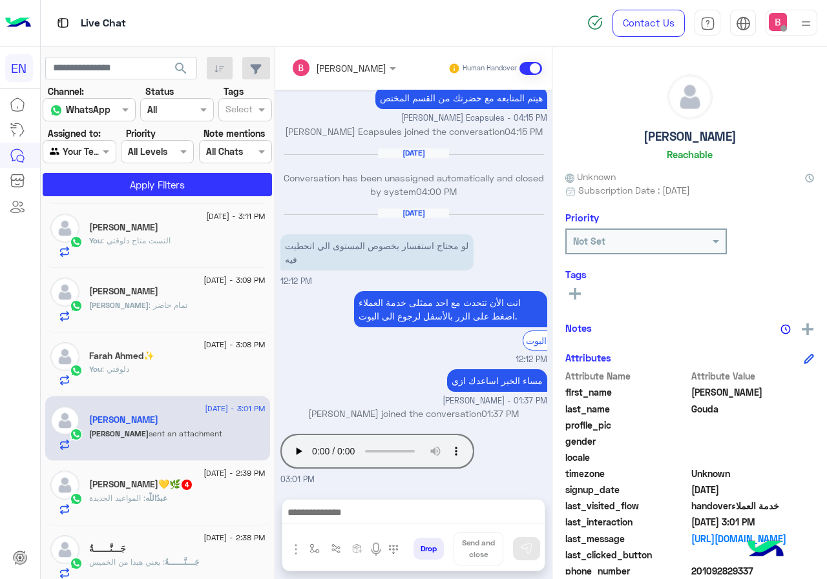
click at [213, 415] on div "[PERSON_NAME]" at bounding box center [177, 422] width 176 height 14
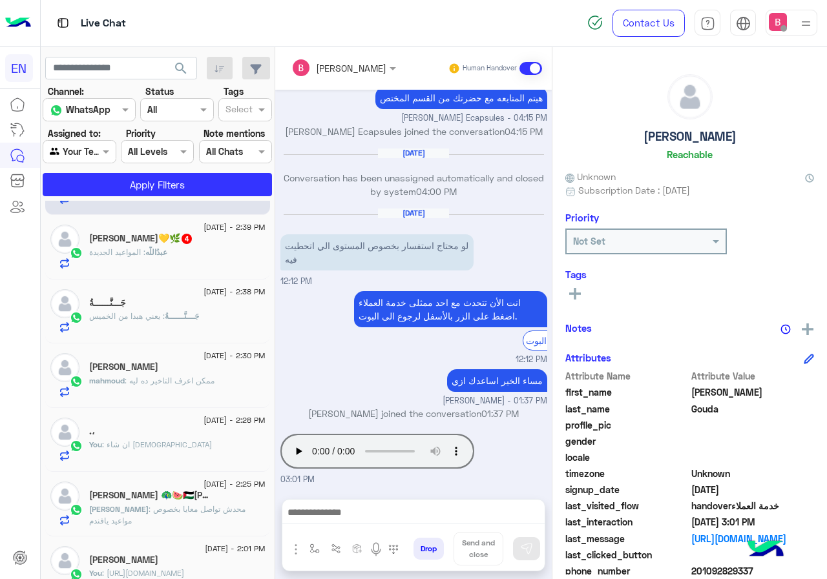
scroll to position [710, 0]
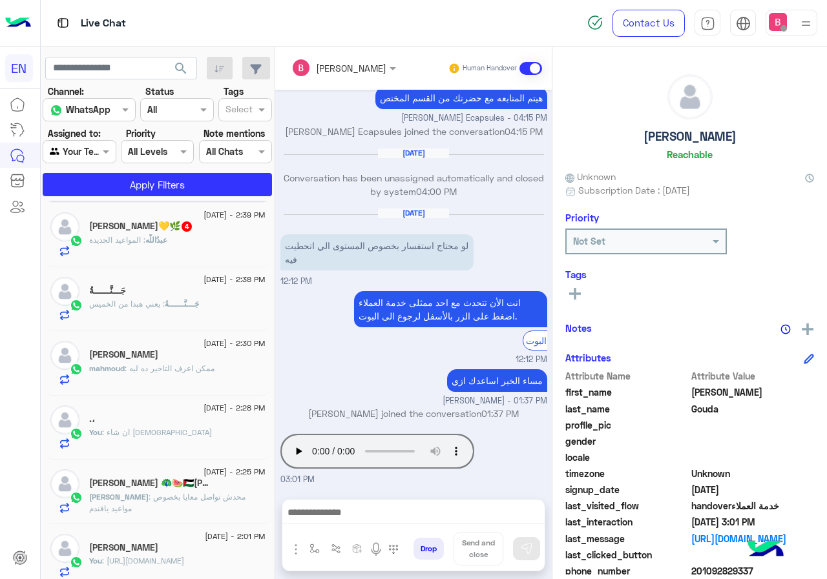
click at [230, 374] on div "mahmoud : ممكن اعرف التاخير ده ليه" at bounding box center [177, 374] width 176 height 23
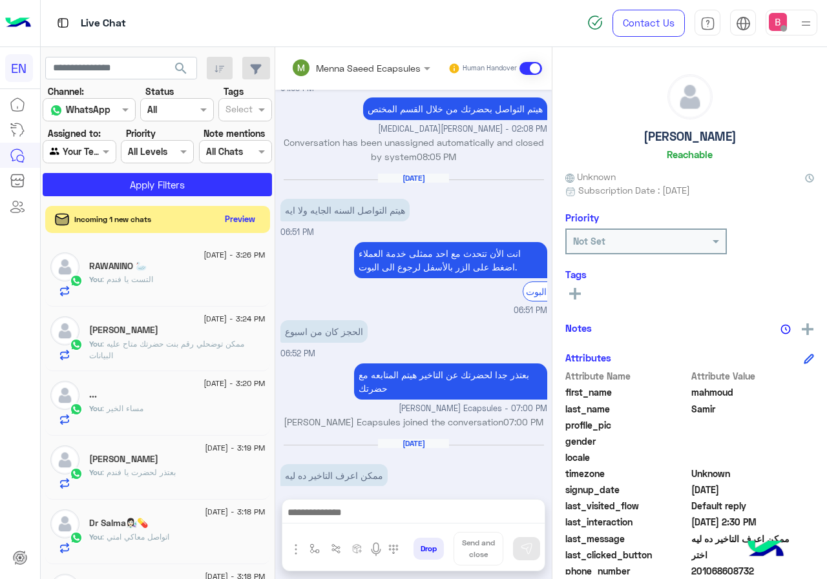
click at [233, 224] on button "Preview" at bounding box center [240, 219] width 40 height 17
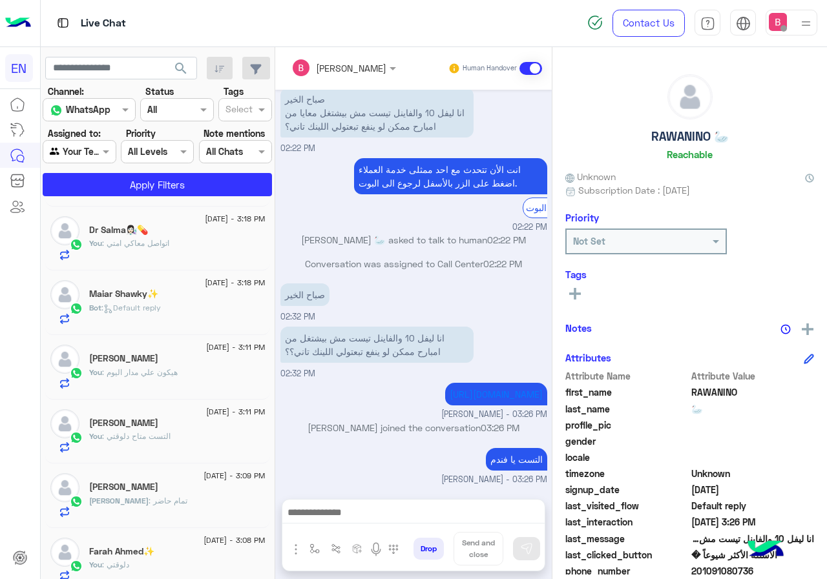
scroll to position [258, 0]
click at [207, 291] on div "Maiar Shawky✨" at bounding box center [177, 294] width 176 height 14
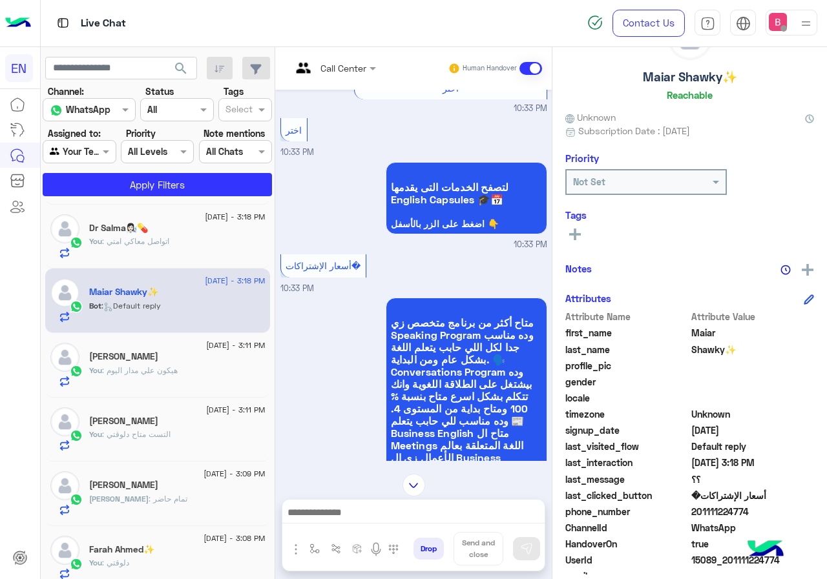
scroll to position [116, 0]
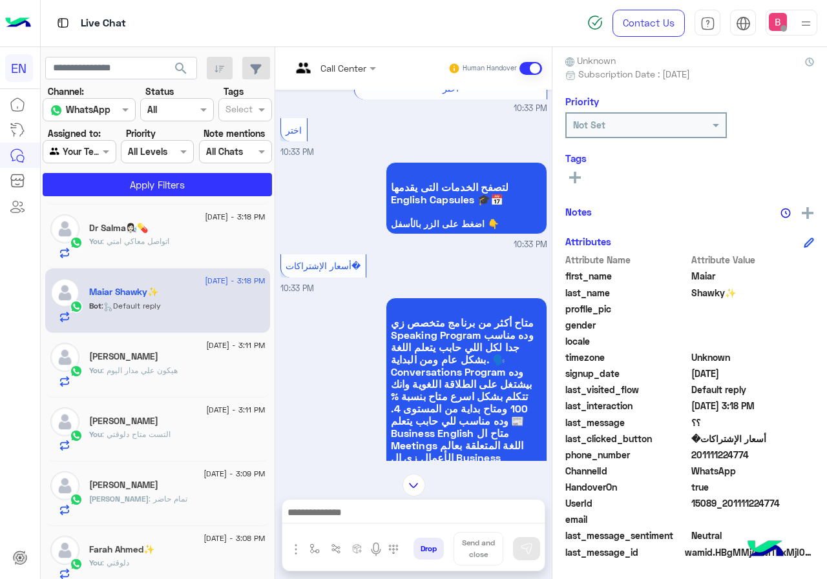
drag, startPoint x: 695, startPoint y: 455, endPoint x: 779, endPoint y: 458, distance: 84.0
click at [779, 458] on span "201111224774" at bounding box center [752, 455] width 123 height 14
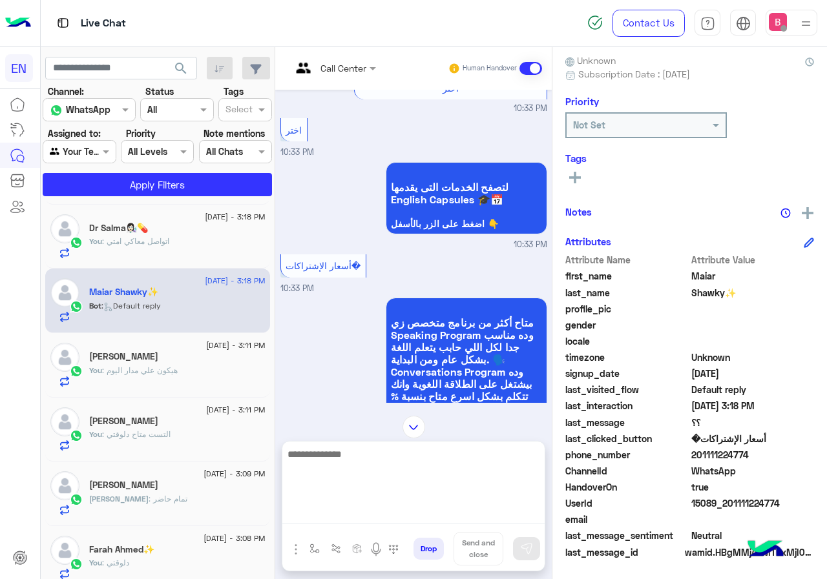
click at [365, 515] on textarea at bounding box center [413, 484] width 262 height 77
type textarea "**********"
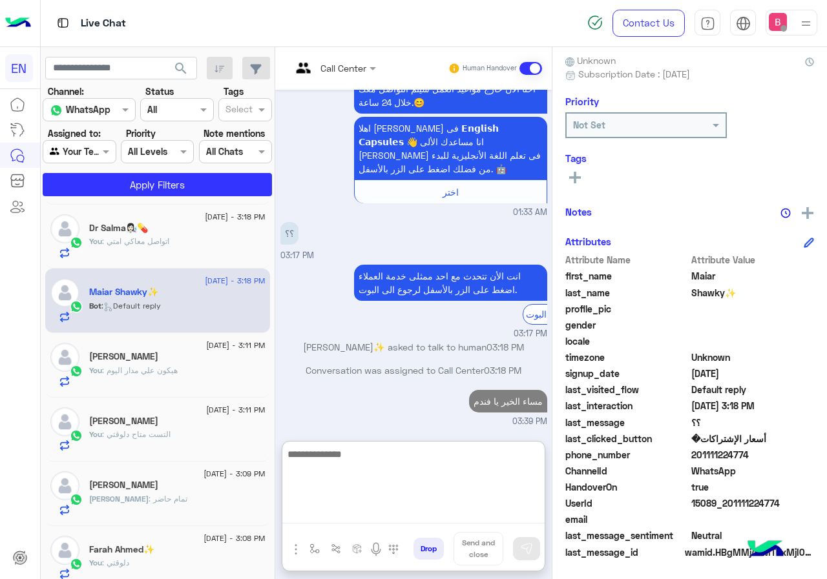
paste textarea "**********"
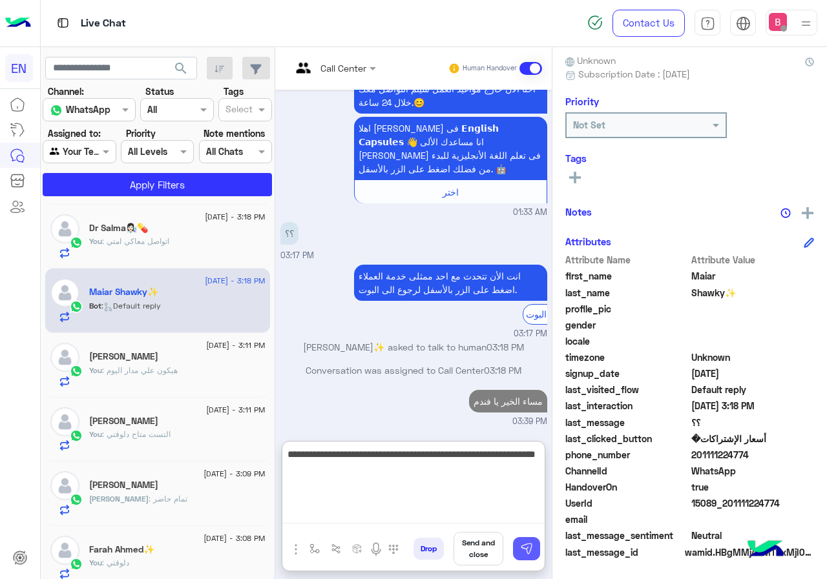
type textarea "**********"
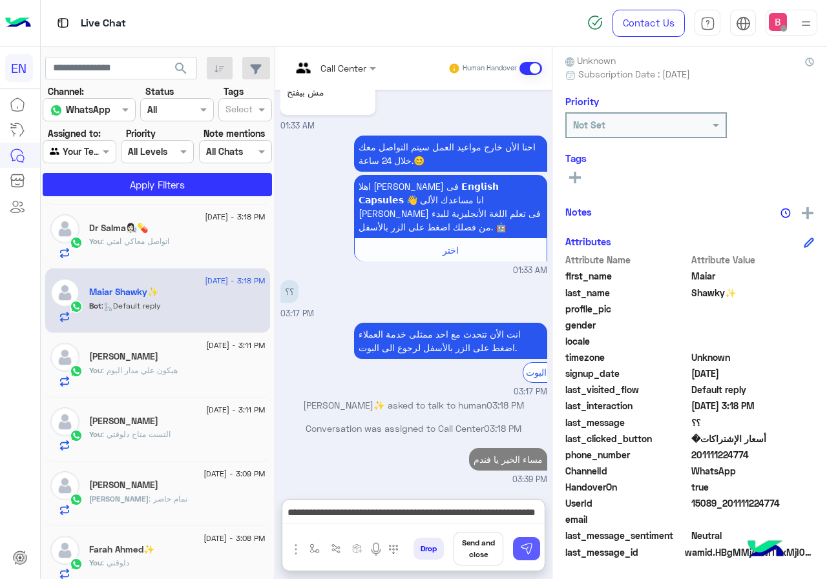
click at [521, 543] on img at bounding box center [526, 548] width 13 height 13
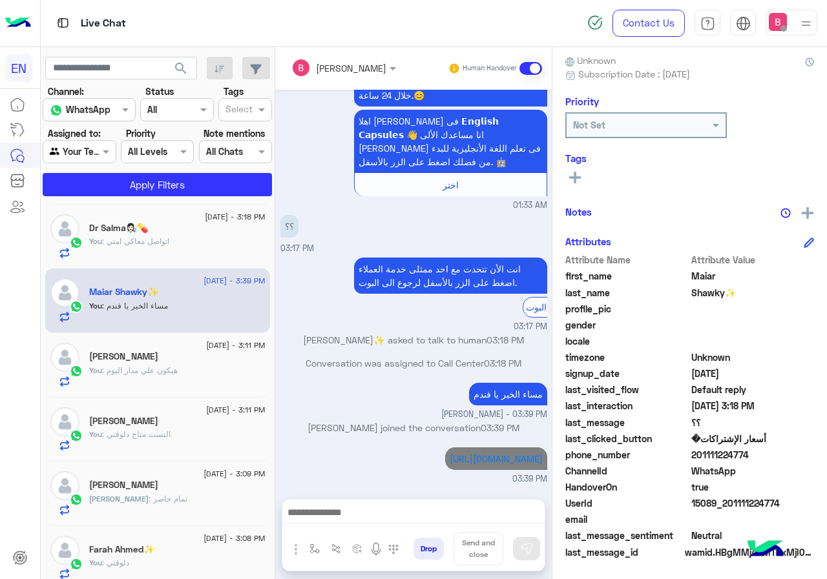
click at [492, 493] on div "Bassant Ayman Human Handover Aug 9, 2025 للحجز والأستفسار 03:35 PM فيما يلي تفا…" at bounding box center [413, 315] width 276 height 537
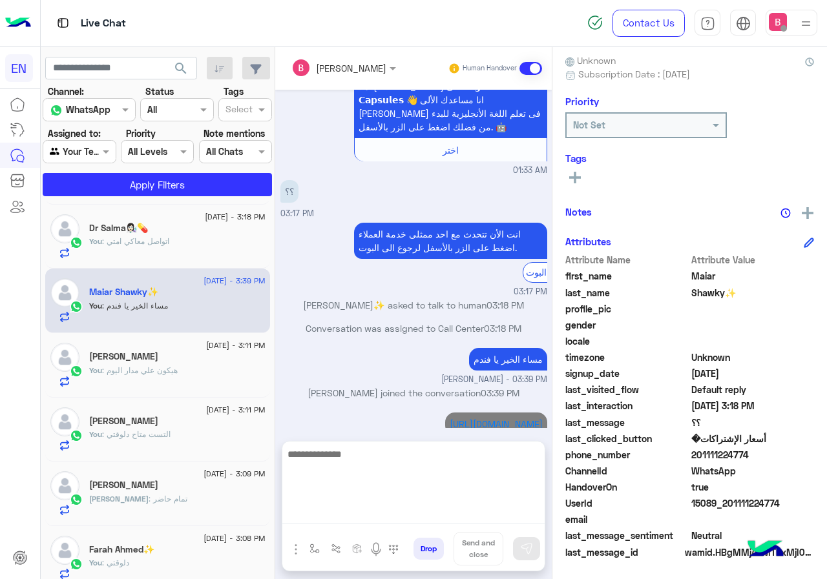
click at [475, 505] on textarea at bounding box center [413, 484] width 262 height 77
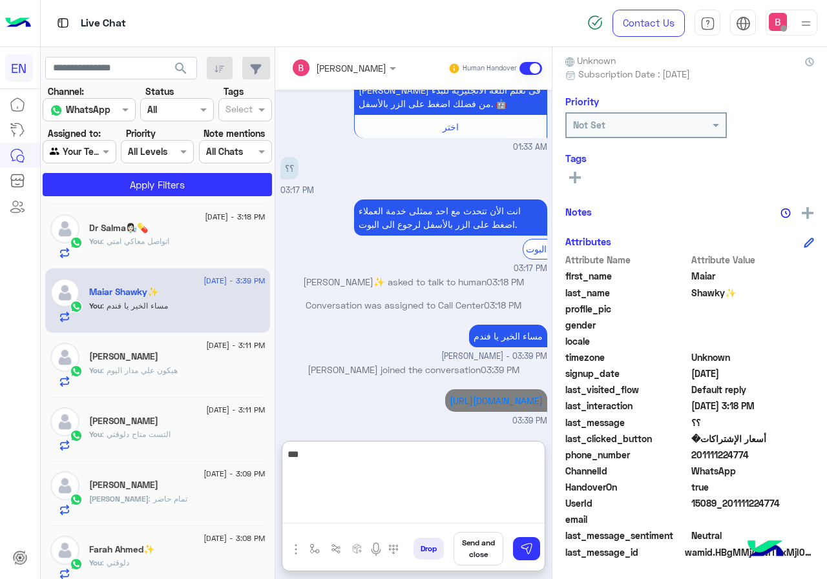
type textarea "****"
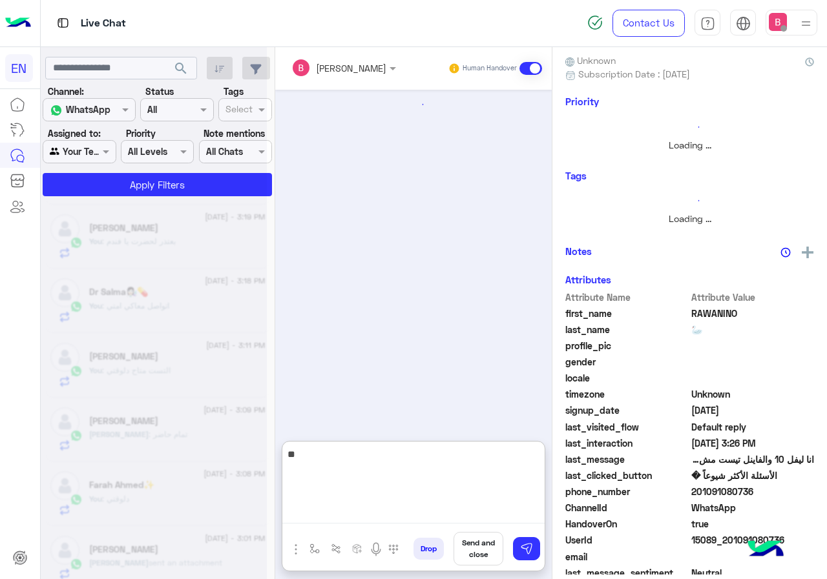
type textarea "*"
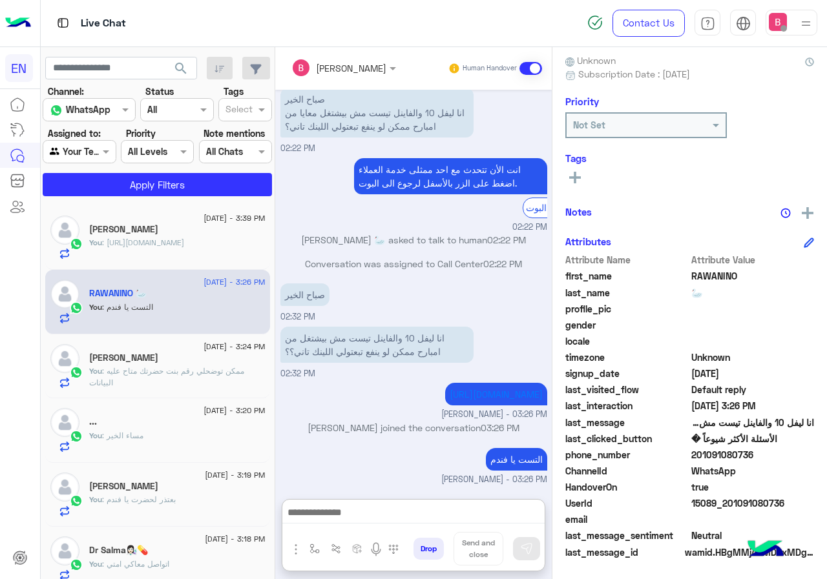
click at [101, 158] on div at bounding box center [79, 151] width 72 height 15
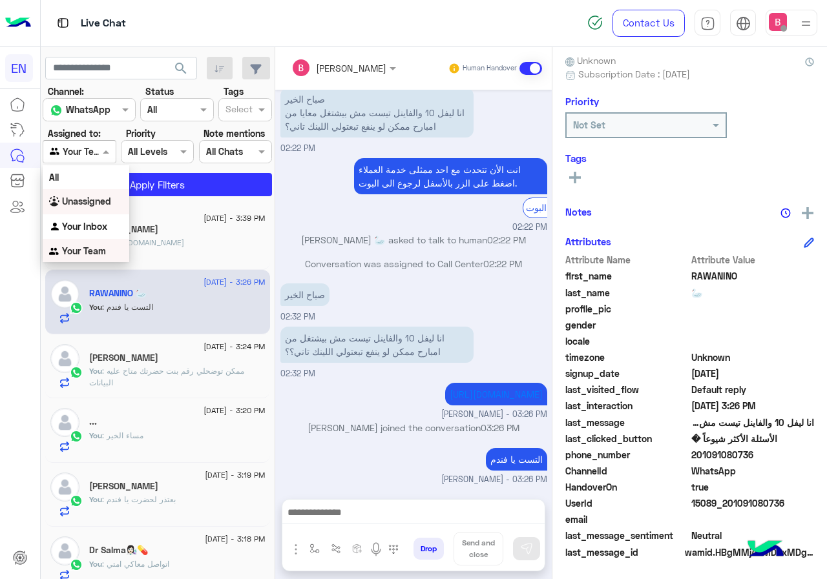
scroll to position [1, 0]
click at [88, 229] on b "Your Inbox" at bounding box center [84, 225] width 45 height 11
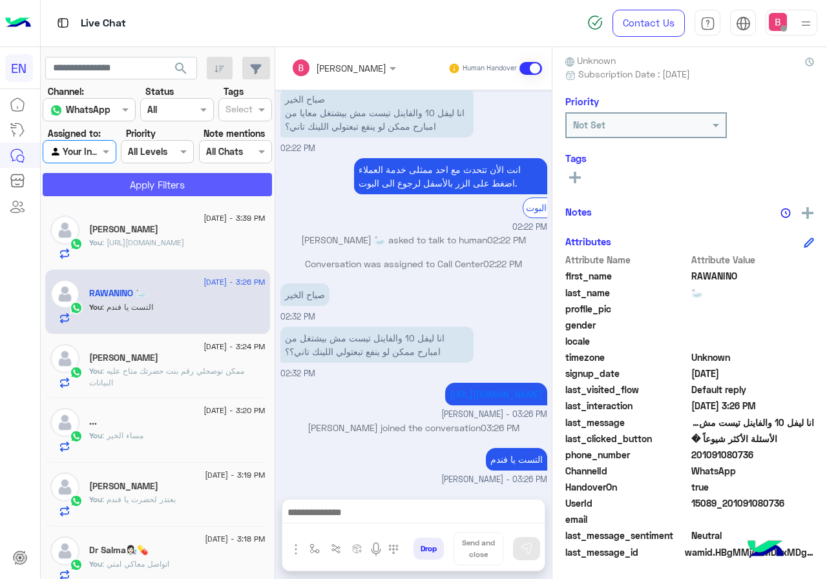
click at [140, 182] on button "Apply Filters" at bounding box center [157, 184] width 229 height 23
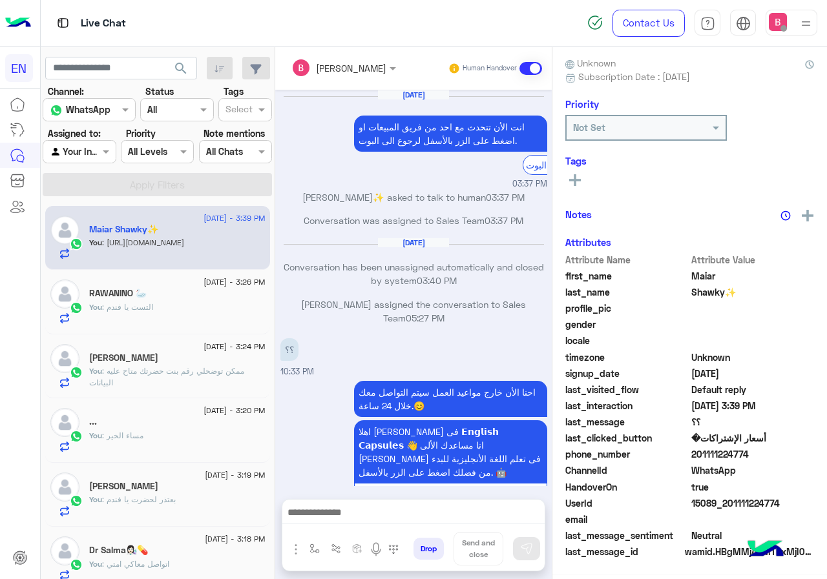
scroll to position [114, 0]
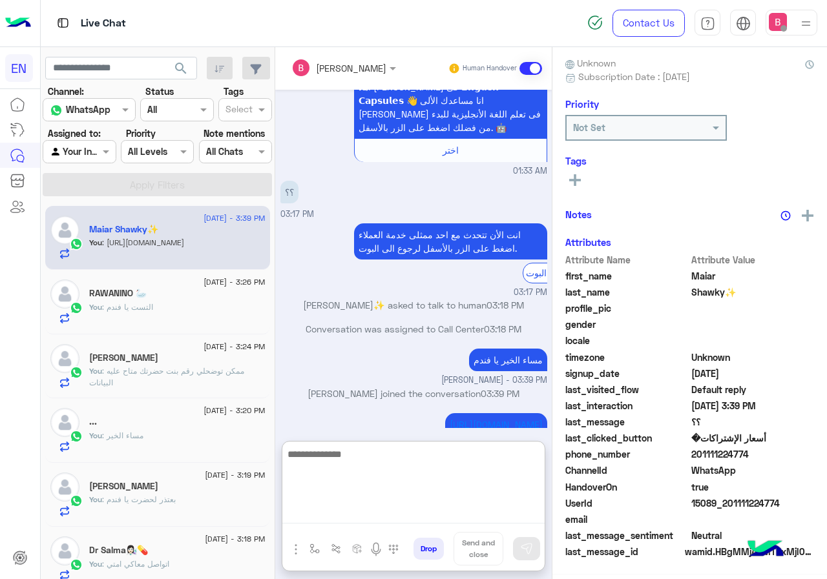
click at [446, 513] on textarea at bounding box center [413, 484] width 262 height 77
type textarea "**********"
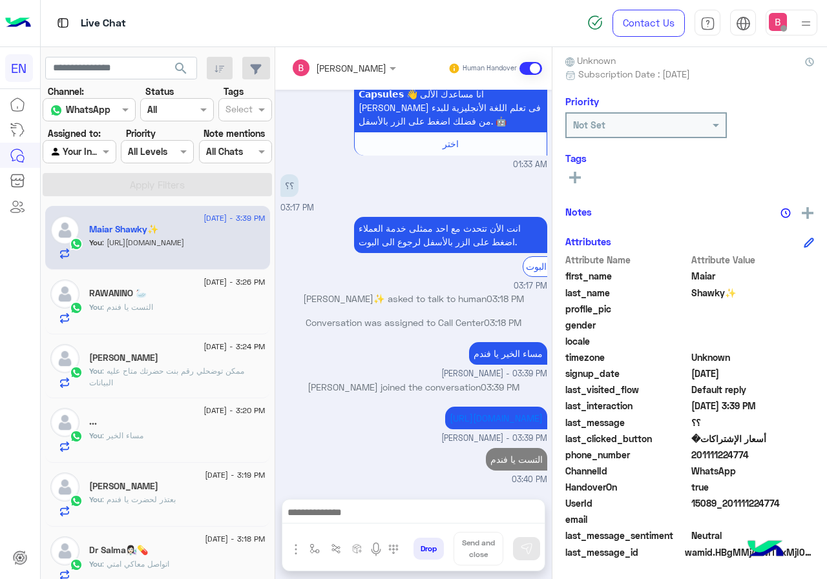
click at [220, 435] on div "You : مساء الخير" at bounding box center [177, 441] width 176 height 23
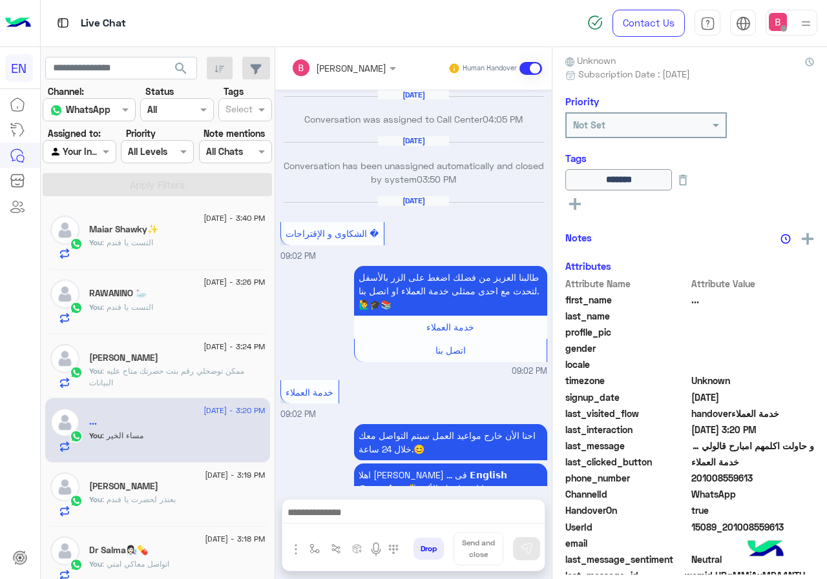
scroll to position [901, 0]
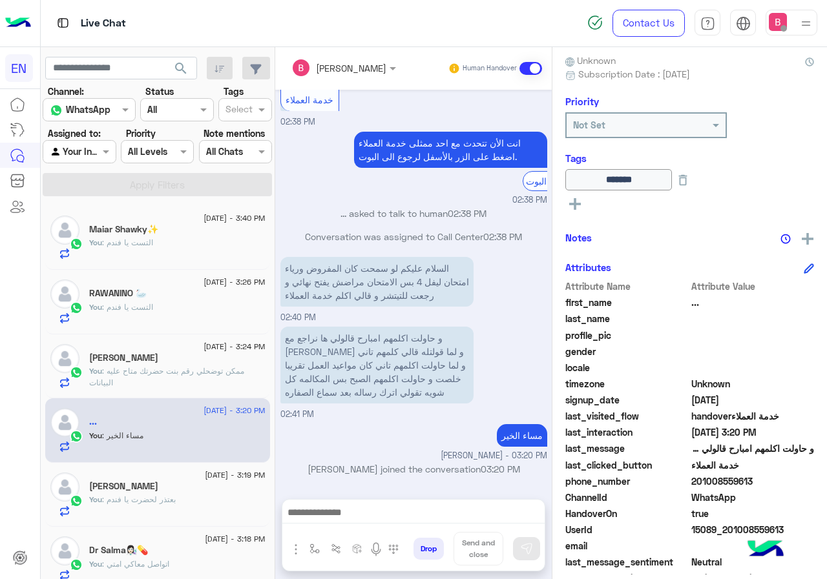
drag, startPoint x: 691, startPoint y: 481, endPoint x: 749, endPoint y: 484, distance: 58.2
click at [749, 484] on span "201008559613" at bounding box center [752, 482] width 123 height 14
click at [759, 489] on div "phone_number 201008559613" at bounding box center [689, 483] width 249 height 16
click at [743, 509] on span "true" at bounding box center [752, 514] width 123 height 14
drag, startPoint x: 692, startPoint y: 480, endPoint x: 763, endPoint y: 481, distance: 70.4
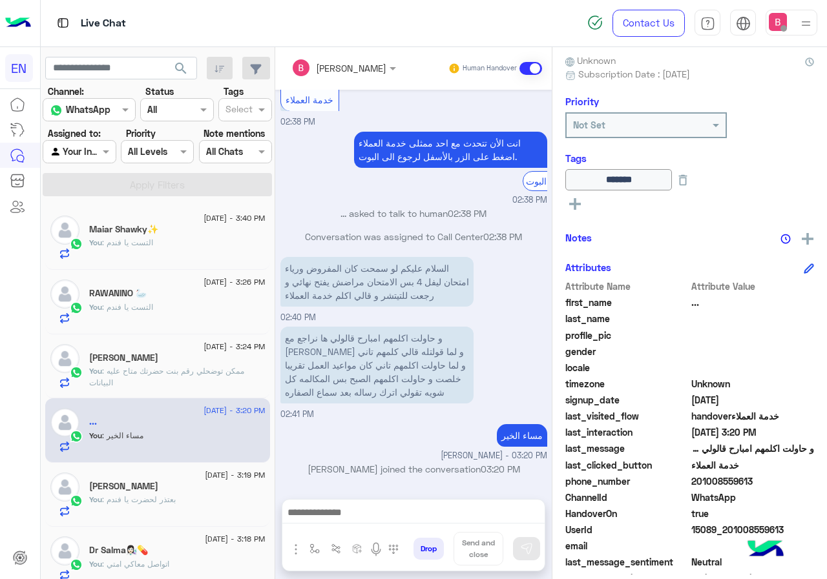
click at [763, 481] on span "201008559613" at bounding box center [752, 482] width 123 height 14
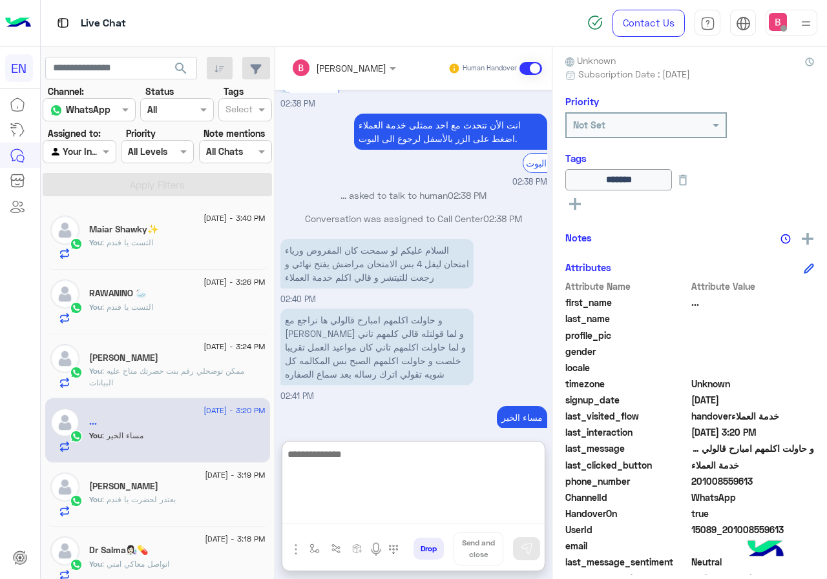
paste textarea "**********"
type textarea "**********"
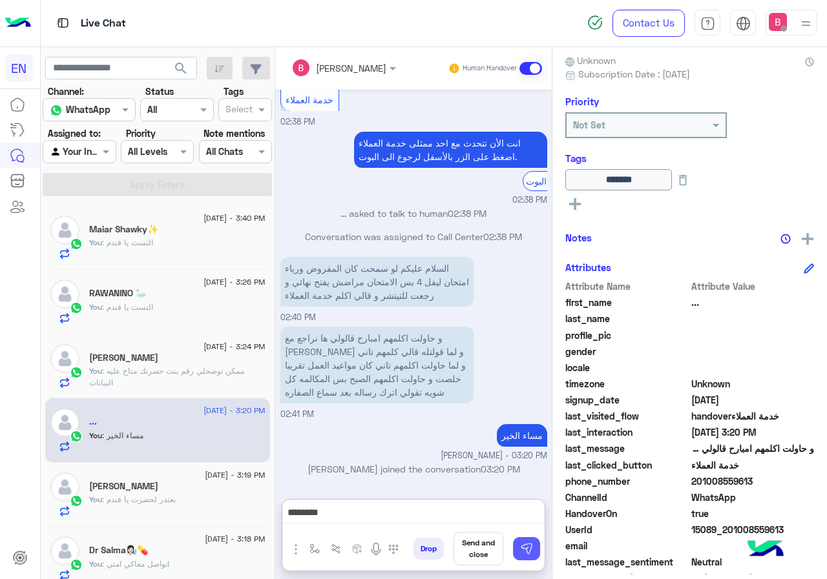
click at [528, 546] on img at bounding box center [526, 548] width 13 height 13
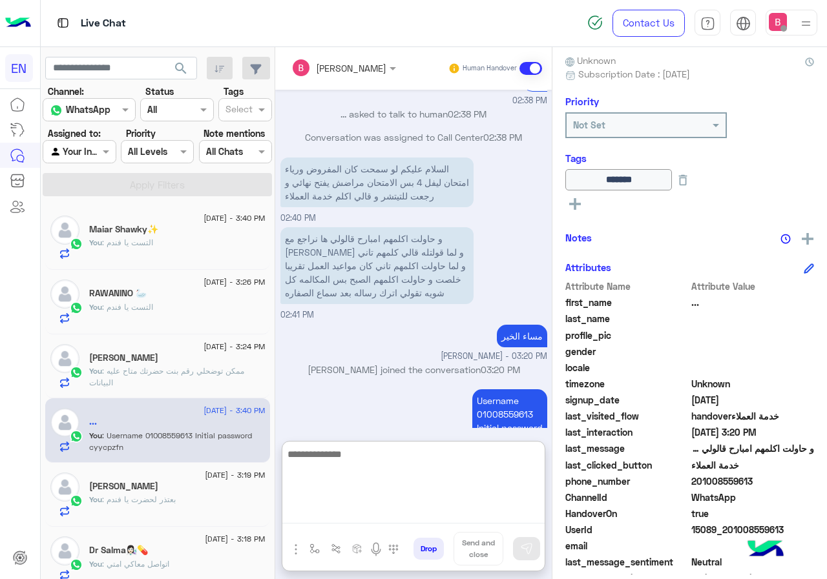
scroll to position [1022, 0]
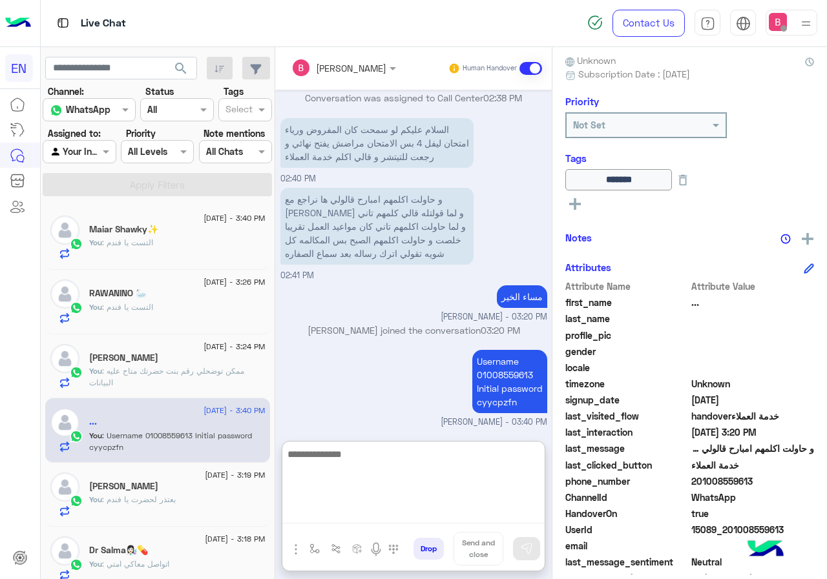
paste textarea "**********"
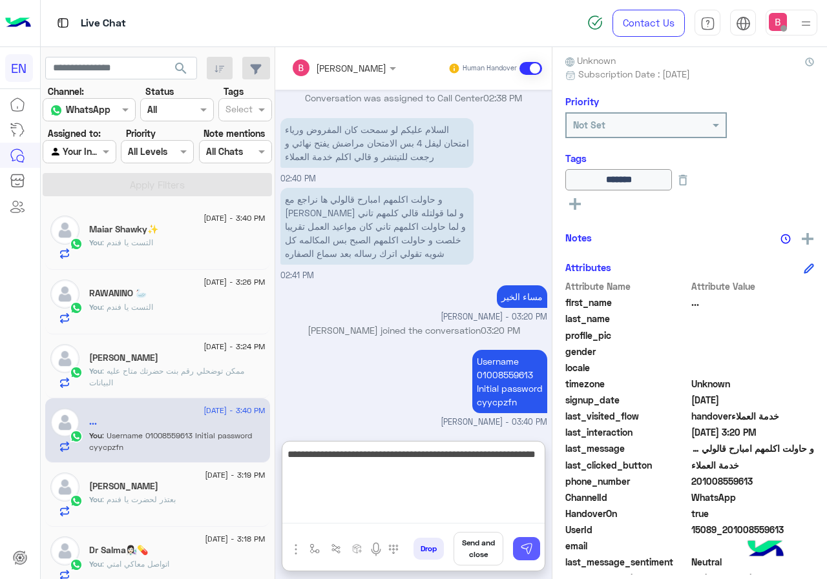
type textarea "**********"
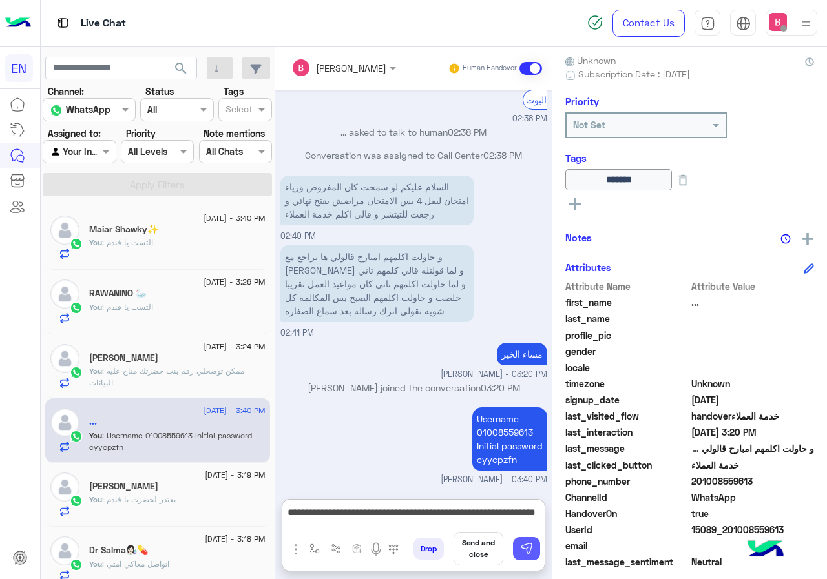
drag, startPoint x: 521, startPoint y: 549, endPoint x: 505, endPoint y: 540, distance: 18.2
click at [521, 548] on img at bounding box center [526, 548] width 13 height 13
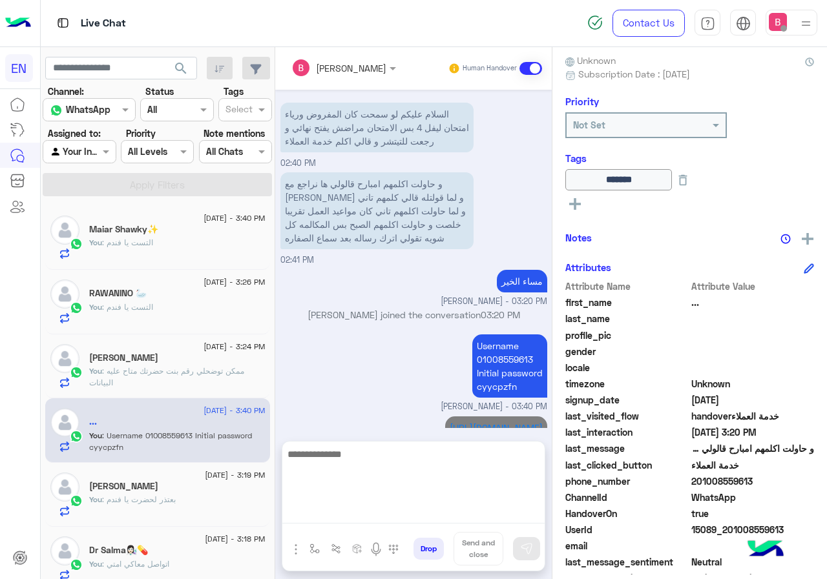
click at [482, 520] on textarea at bounding box center [413, 484] width 262 height 77
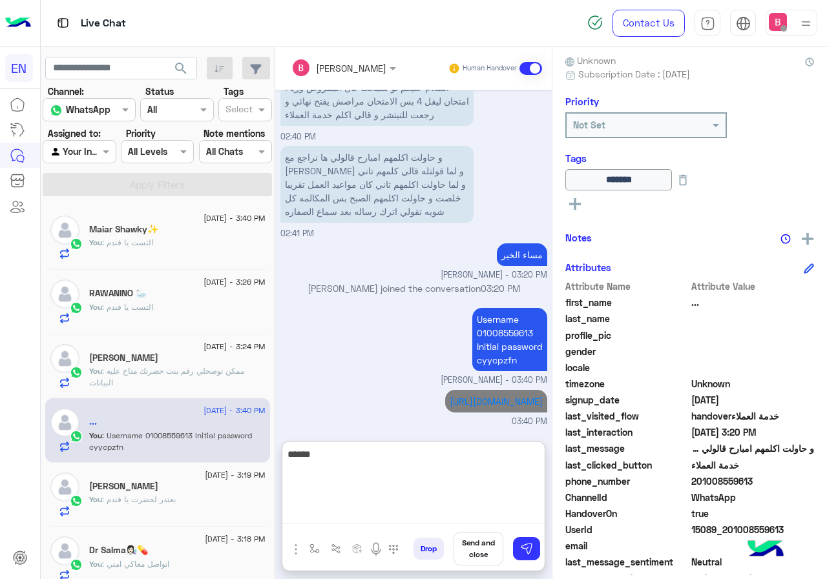
scroll to position [1095, 0]
type textarea "**********"
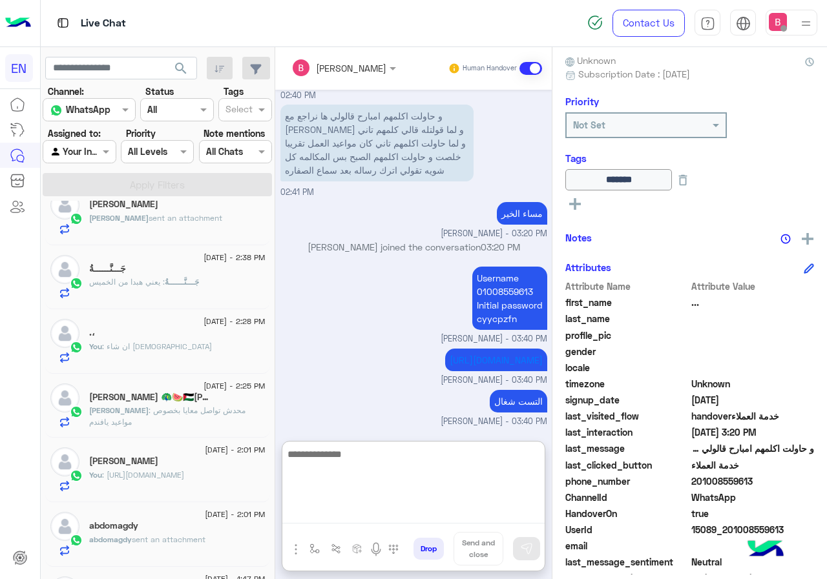
scroll to position [646, 0]
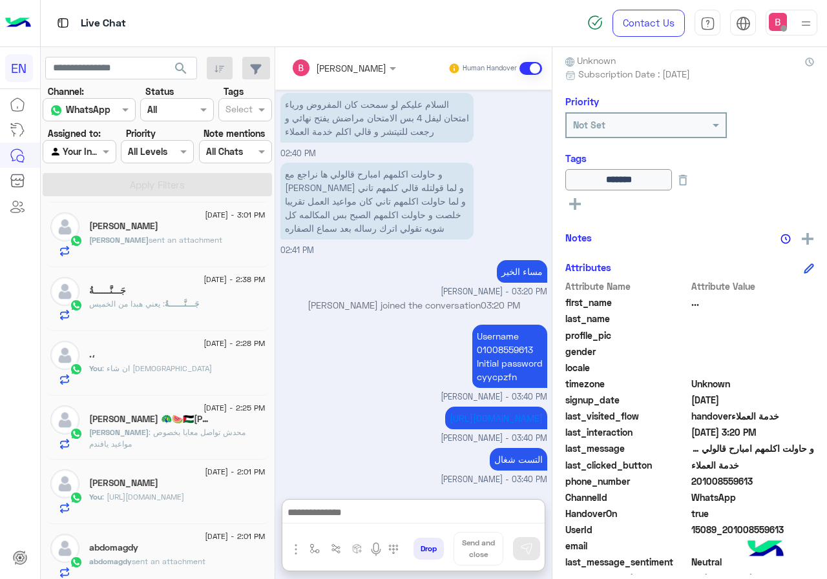
click at [209, 314] on div "جَـــنَّــــــةُ : يعني هبدا من الخميس" at bounding box center [177, 309] width 176 height 23
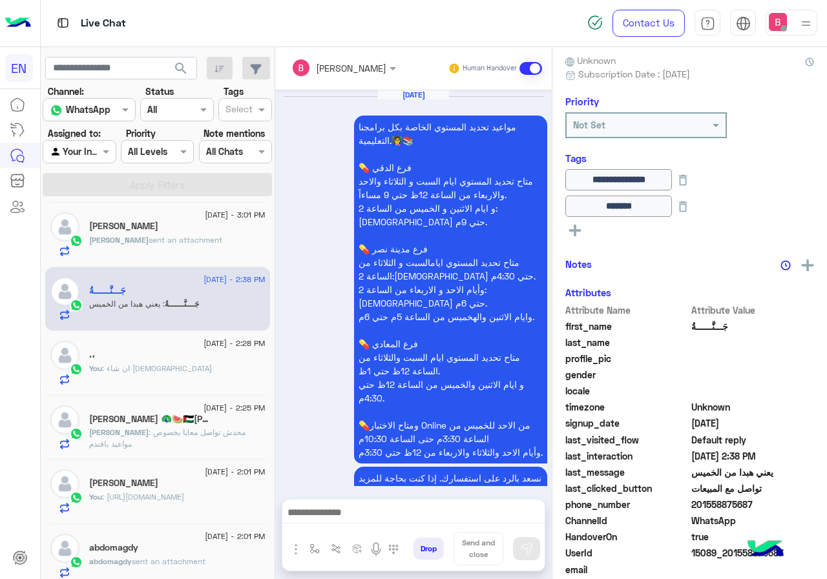
scroll to position [890, 0]
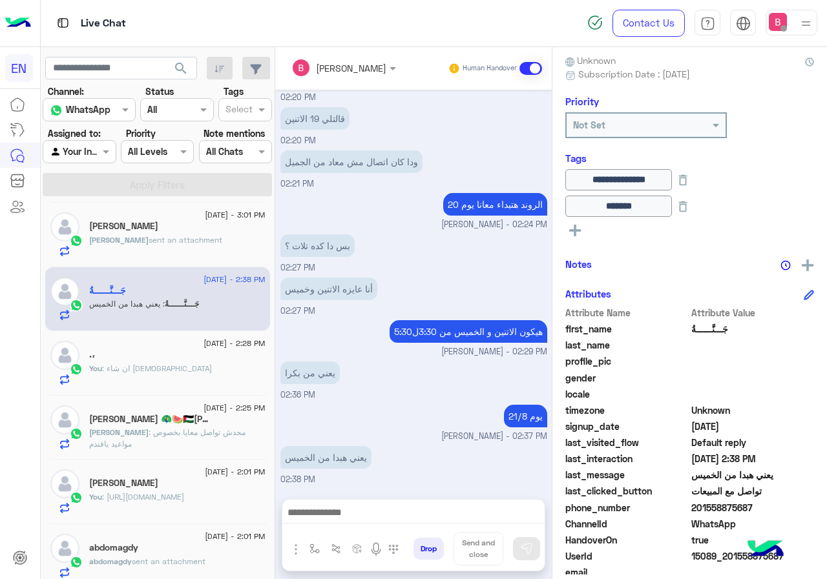
click at [511, 290] on div "أنا عايزه الاتنين وخميس 02:27 PM" at bounding box center [413, 295] width 267 height 43
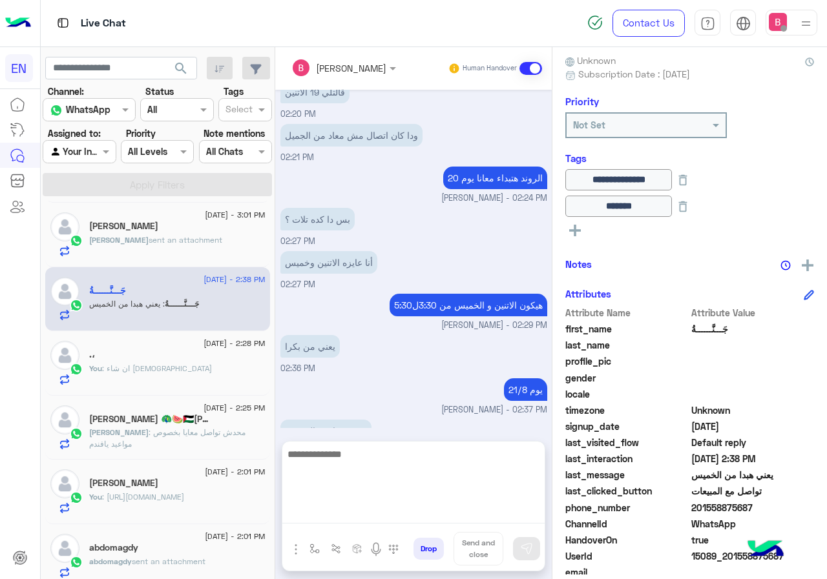
click at [431, 507] on textarea at bounding box center [413, 484] width 262 height 77
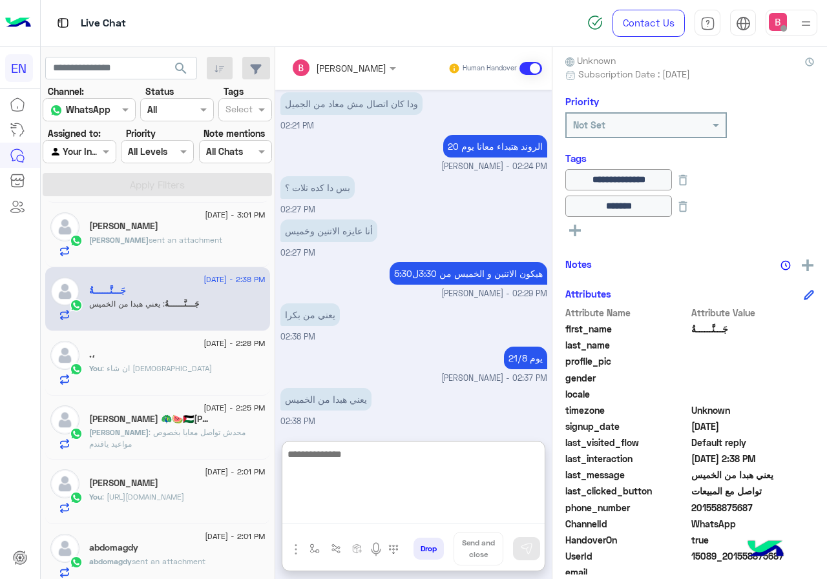
scroll to position [947, 0]
click at [406, 497] on textarea at bounding box center [413, 484] width 262 height 77
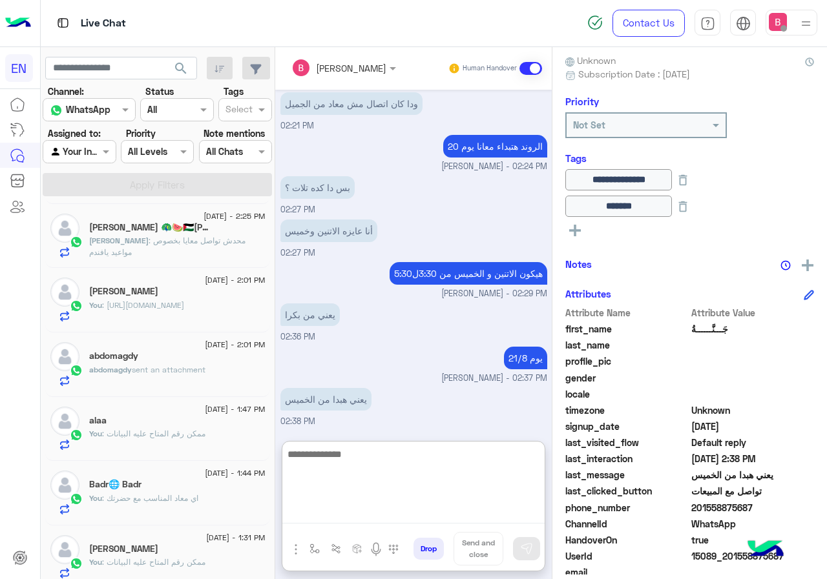
scroll to position [839, 0]
click at [351, 478] on textarea at bounding box center [413, 484] width 262 height 77
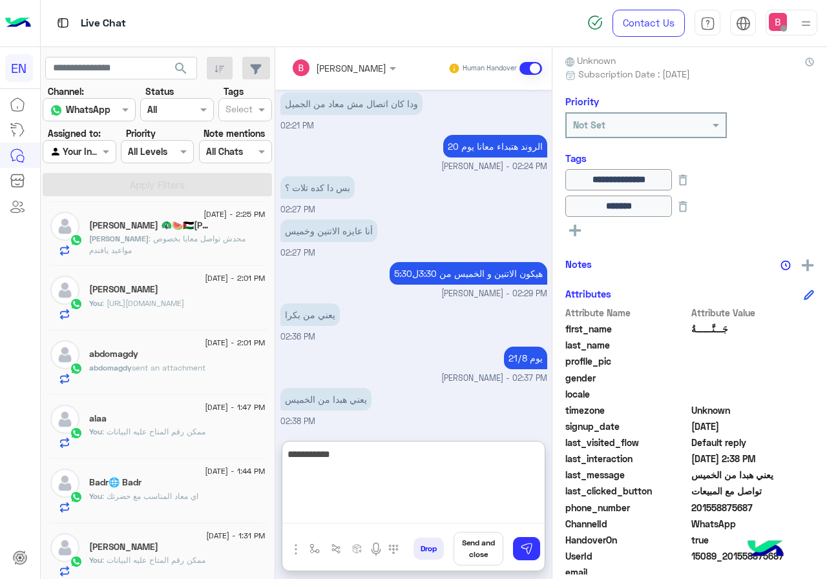
type textarea "**********"
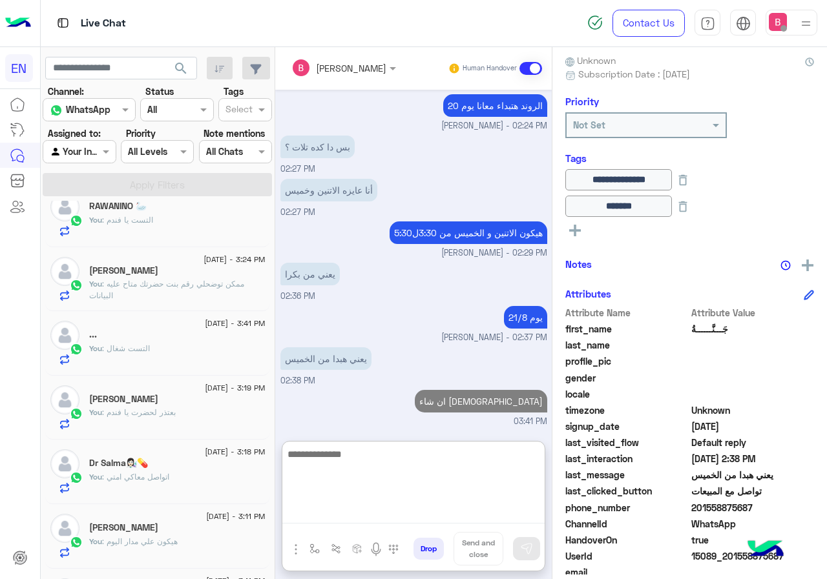
scroll to position [0, 0]
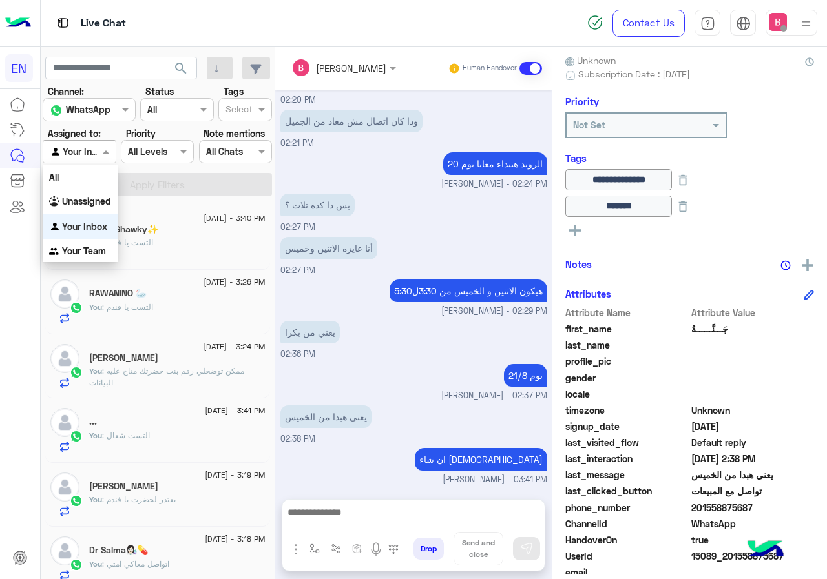
click at [94, 147] on div at bounding box center [79, 151] width 72 height 15
drag, startPoint x: 93, startPoint y: 254, endPoint x: 106, endPoint y: 232, distance: 25.5
click at [93, 254] on b "Your Team" at bounding box center [84, 250] width 44 height 11
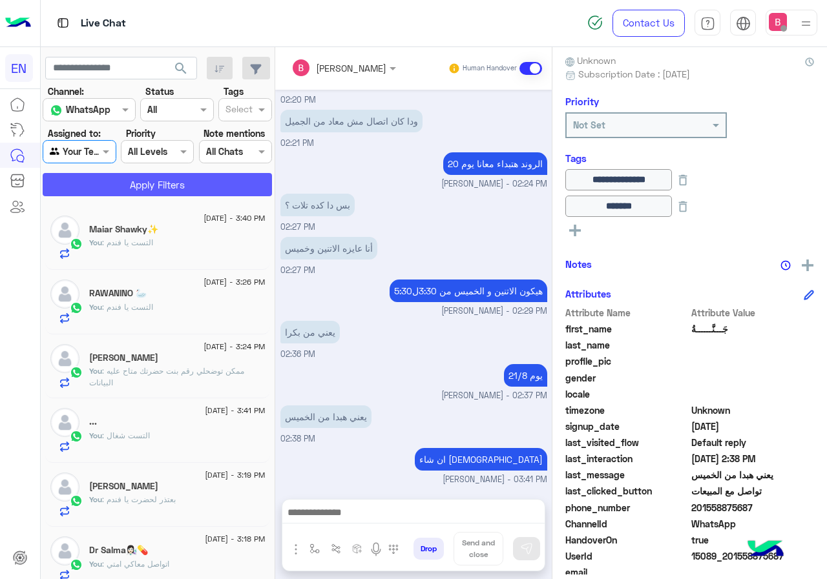
click at [141, 174] on button "Apply Filters" at bounding box center [157, 184] width 229 height 23
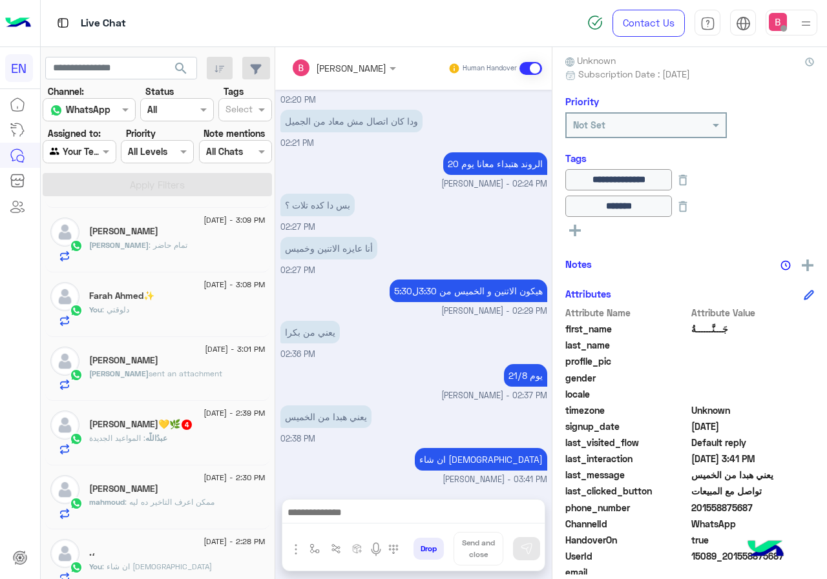
scroll to position [652, 0]
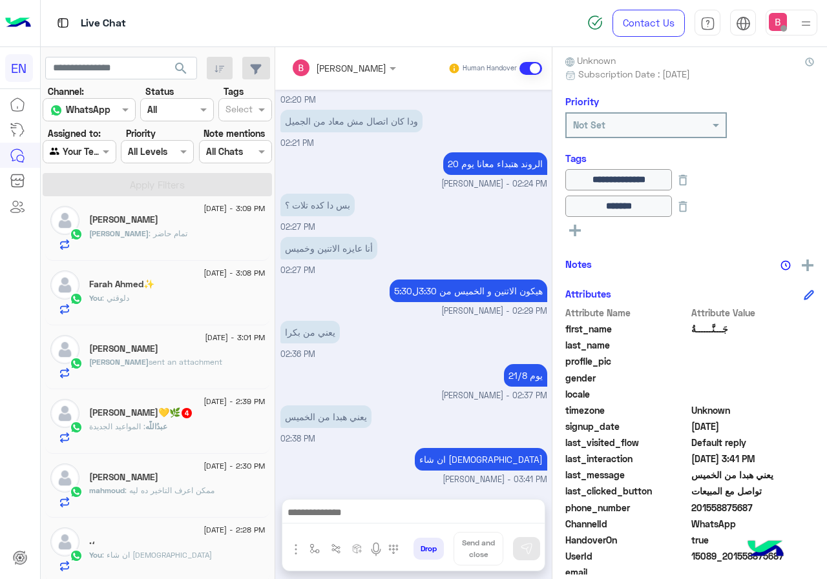
click at [244, 422] on div "عبدُاللّٰه : المواعيد الجديدة" at bounding box center [177, 432] width 176 height 23
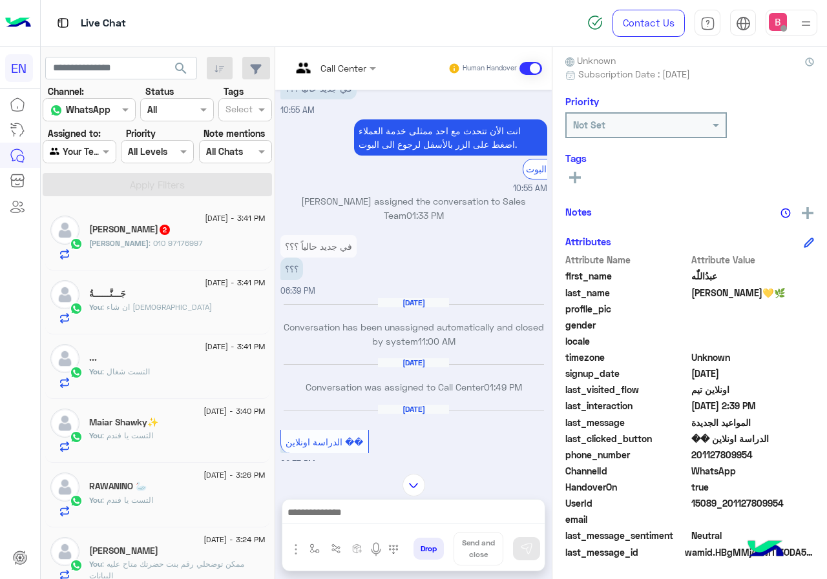
click at [83, 158] on div at bounding box center [79, 151] width 72 height 15
click at [92, 225] on b "Your Inbox" at bounding box center [84, 225] width 45 height 11
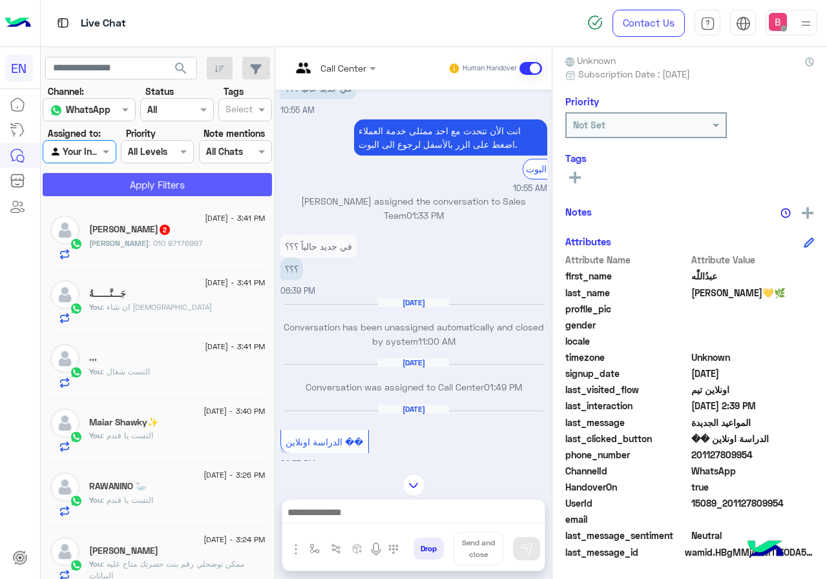
click at [121, 185] on button "Apply Filters" at bounding box center [157, 184] width 229 height 23
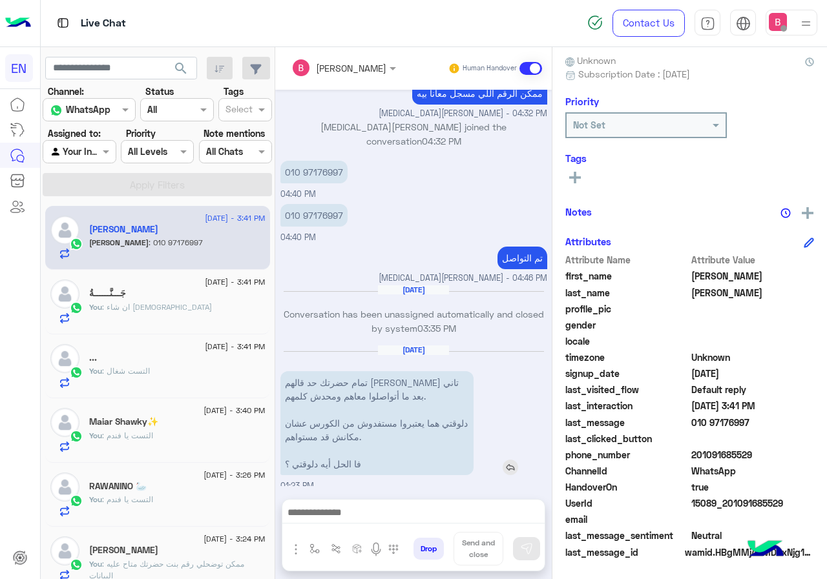
scroll to position [457, 0]
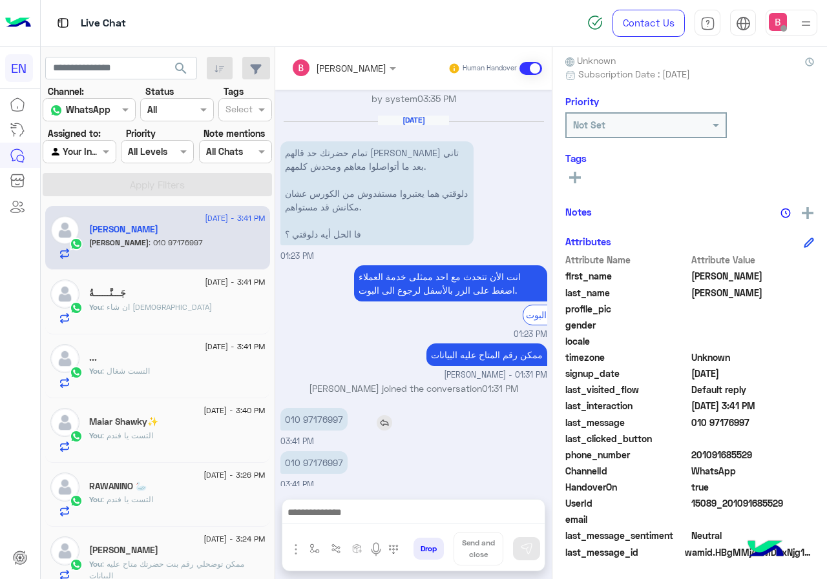
drag, startPoint x: 282, startPoint y: 415, endPoint x: 361, endPoint y: 418, distance: 78.9
click at [361, 418] on div "‭010 97176997‬" at bounding box center [350, 419] width 141 height 23
drag, startPoint x: 287, startPoint y: 455, endPoint x: 346, endPoint y: 455, distance: 59.4
click at [346, 457] on div "010 97176997" at bounding box center [350, 462] width 141 height 23
click at [356, 307] on div "الرجوع الى البوت" at bounding box center [450, 315] width 271 height 20
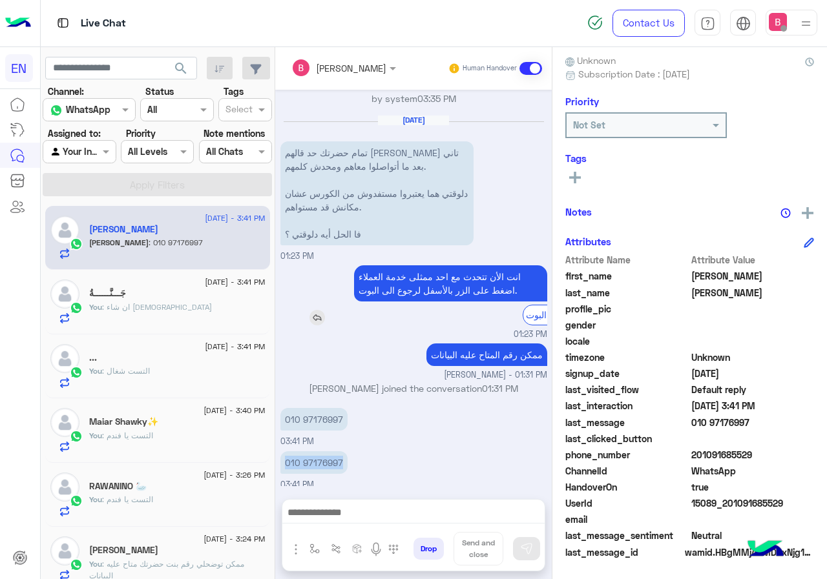
scroll to position [199, 0]
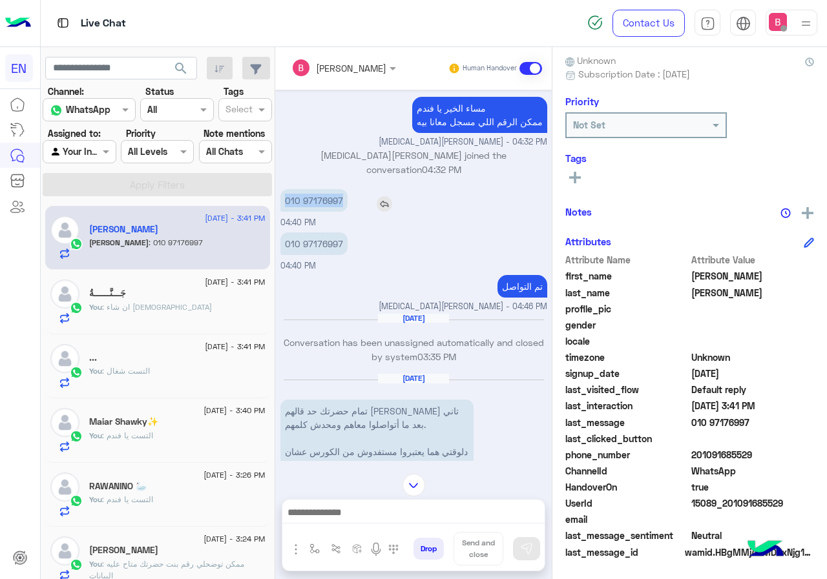
drag, startPoint x: 281, startPoint y: 192, endPoint x: 343, endPoint y: 198, distance: 62.2
click at [343, 198] on p "‭010 97176997‬" at bounding box center [313, 200] width 67 height 23
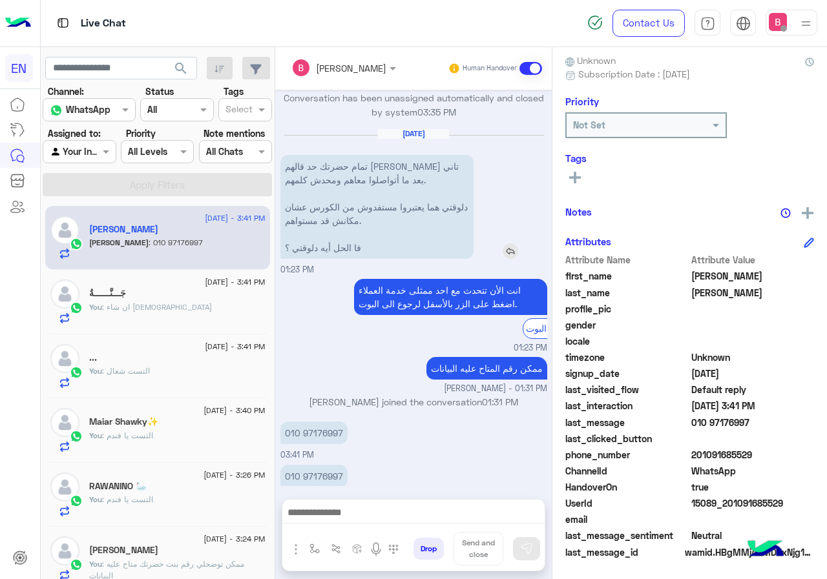
scroll to position [457, 0]
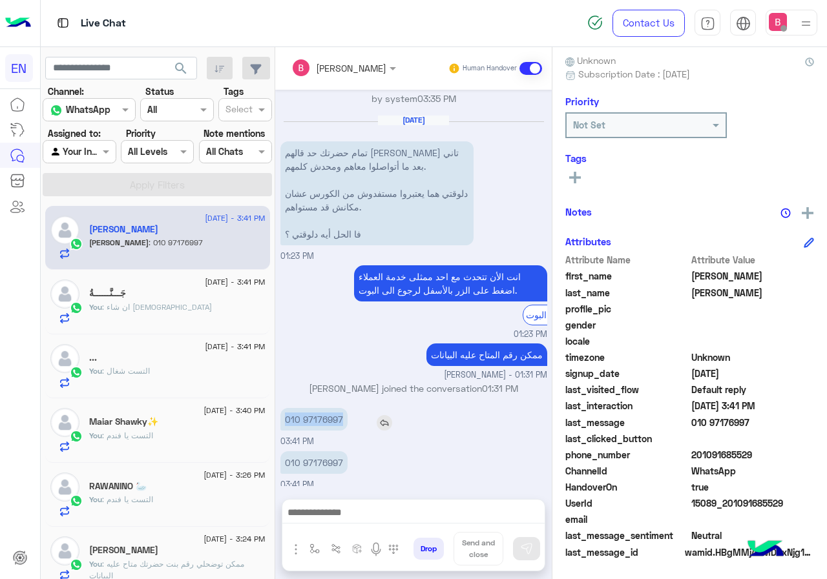
drag, startPoint x: 282, startPoint y: 416, endPoint x: 344, endPoint y: 418, distance: 62.0
click at [344, 418] on p "‭010 97176997‬" at bounding box center [313, 419] width 67 height 23
click at [385, 438] on div "‭010 97176997‬ 03:41 PM" at bounding box center [413, 426] width 267 height 43
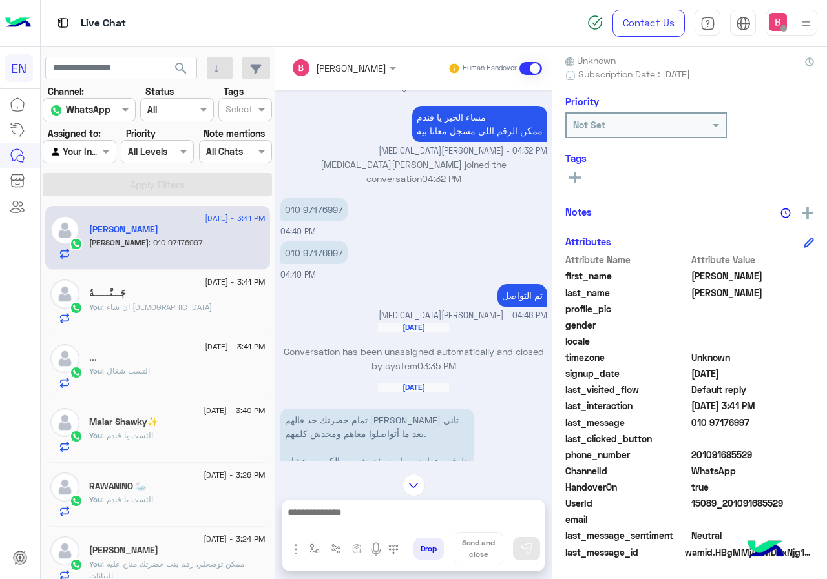
scroll to position [134, 0]
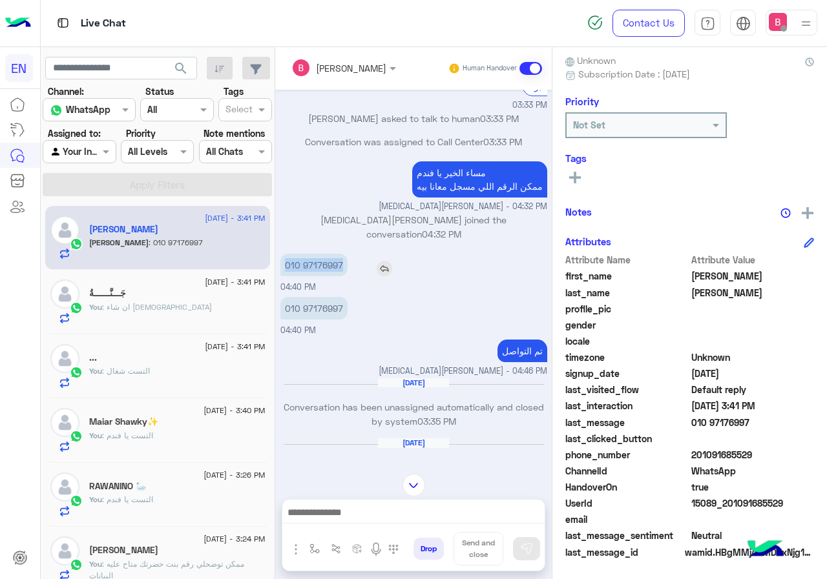
drag, startPoint x: 282, startPoint y: 254, endPoint x: 347, endPoint y: 261, distance: 66.2
click at [347, 261] on div "‭010 97176997‬" at bounding box center [350, 265] width 141 height 23
click at [94, 149] on div at bounding box center [79, 151] width 72 height 15
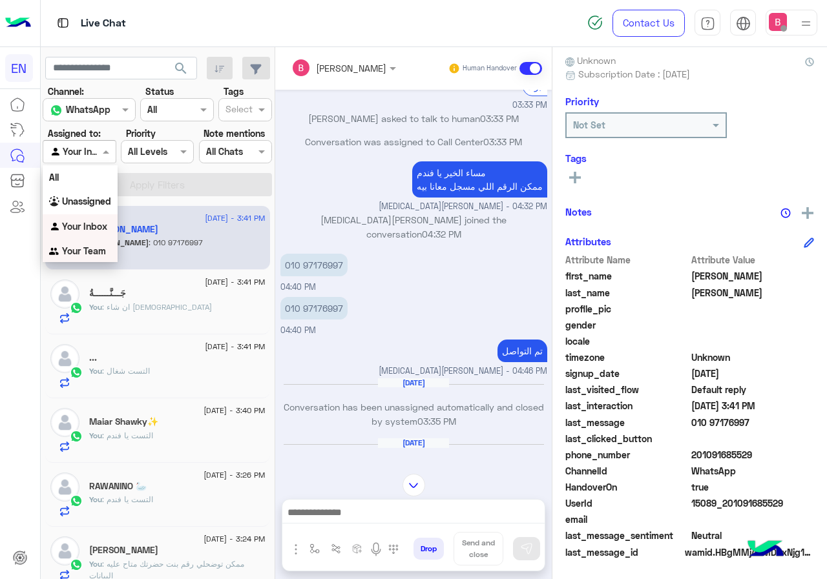
click at [92, 246] on b "Your Team" at bounding box center [84, 250] width 44 height 11
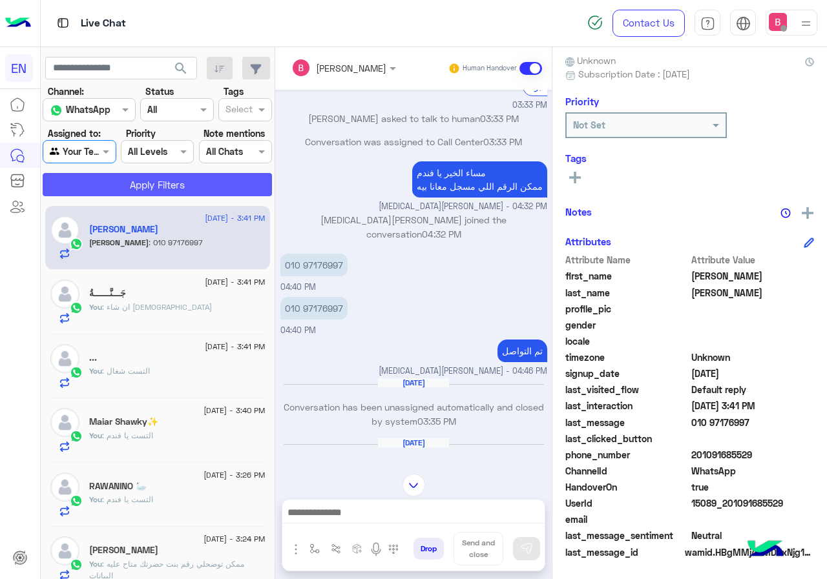
click at [127, 186] on button "Apply Filters" at bounding box center [157, 184] width 229 height 23
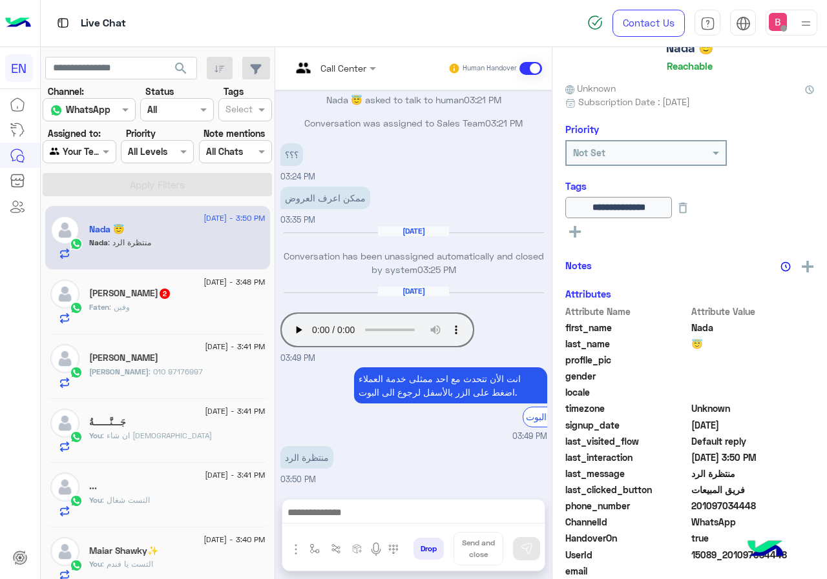
scroll to position [116, 0]
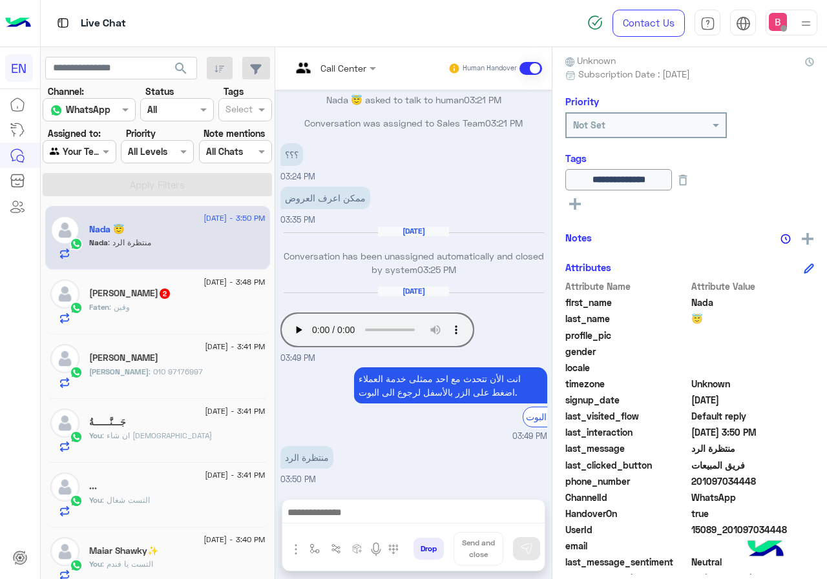
click at [343, 65] on input "text" at bounding box center [317, 68] width 52 height 14
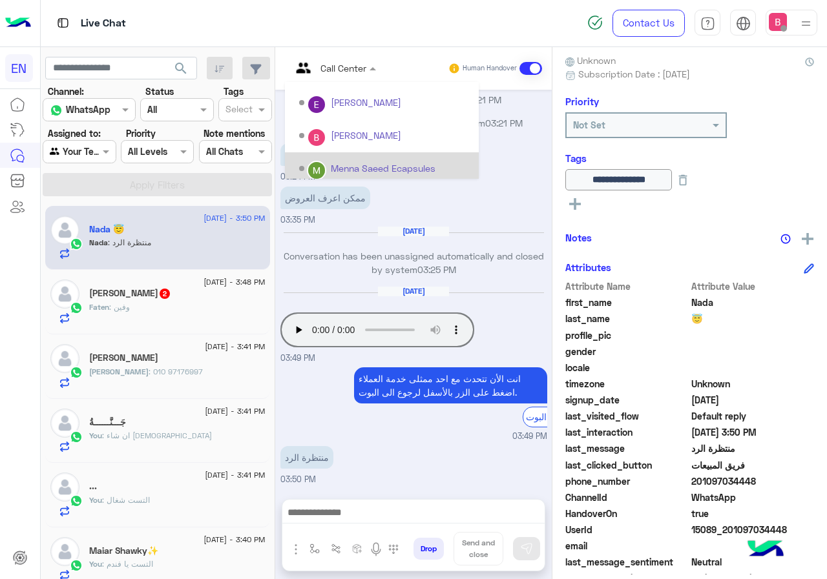
scroll to position [181, 0]
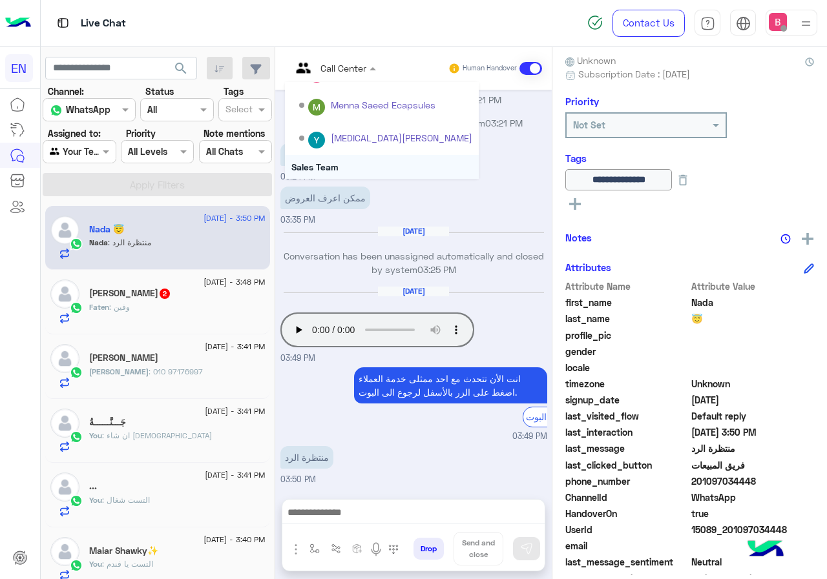
click at [329, 157] on div "Sales Team" at bounding box center [382, 167] width 194 height 24
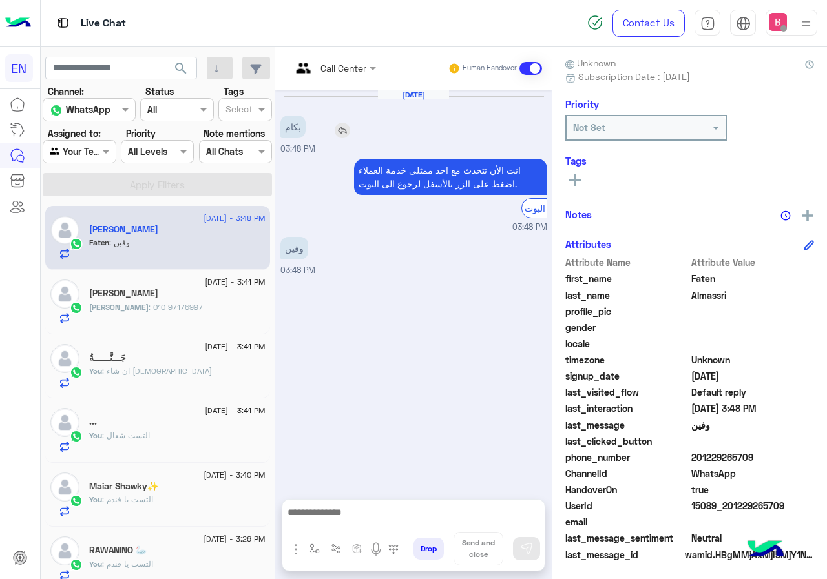
scroll to position [116, 0]
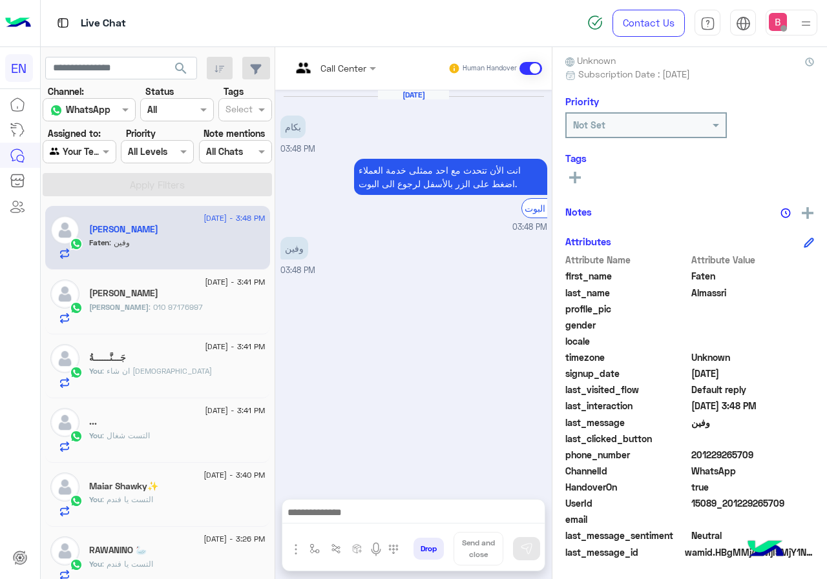
click at [332, 57] on div "Call Center" at bounding box center [328, 68] width 75 height 31
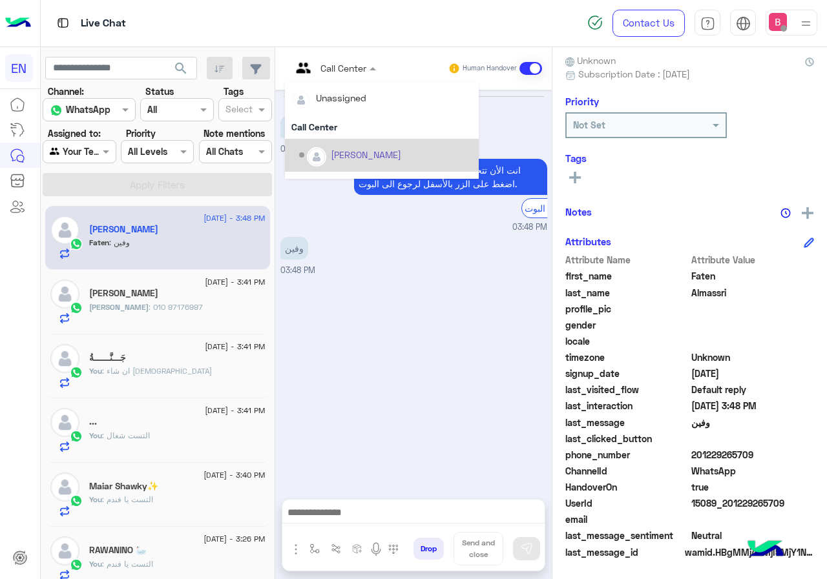
scroll to position [214, 0]
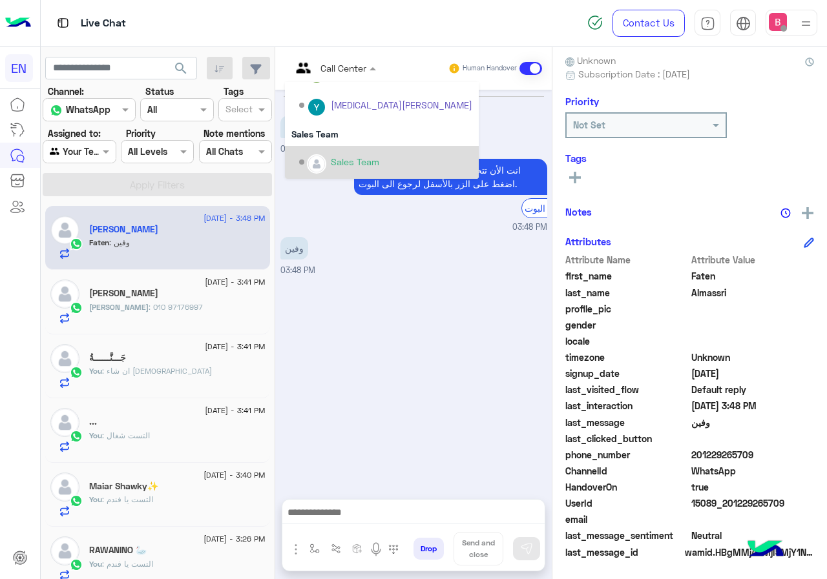
click at [351, 165] on div "Sales Team" at bounding box center [355, 162] width 48 height 14
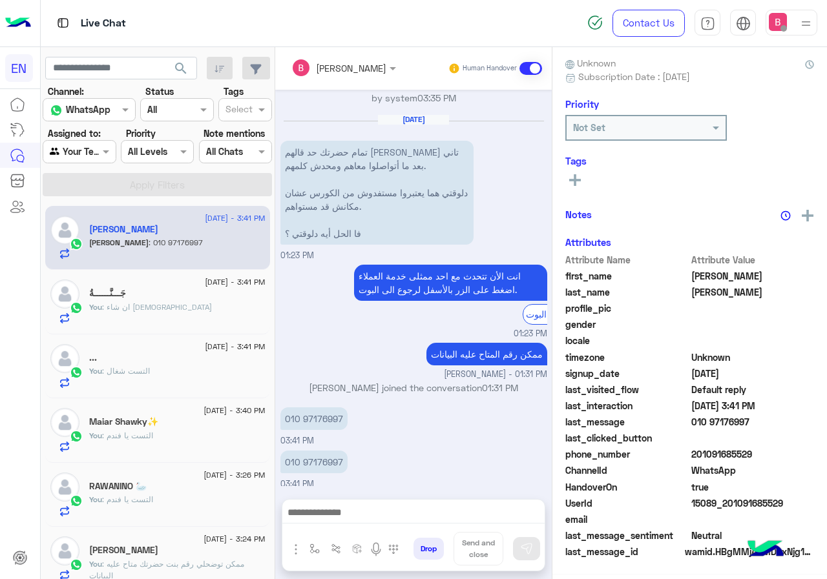
scroll to position [116, 0]
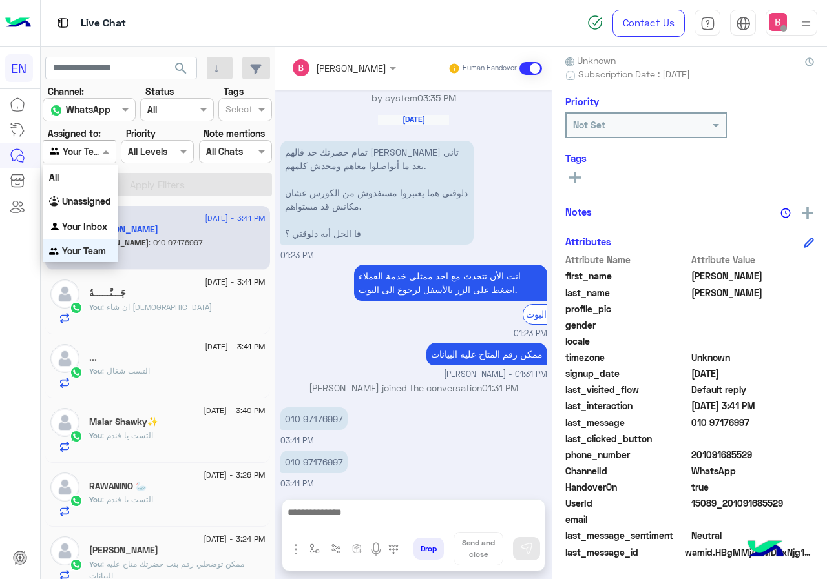
click at [83, 150] on div at bounding box center [79, 151] width 72 height 15
click at [104, 202] on b "Unassigned" at bounding box center [86, 200] width 49 height 11
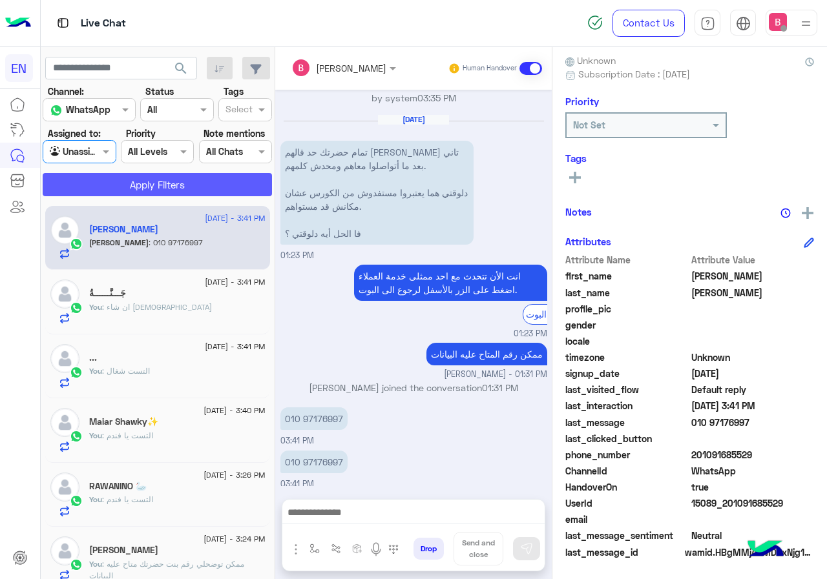
click at [124, 179] on button "Apply Filters" at bounding box center [157, 184] width 229 height 23
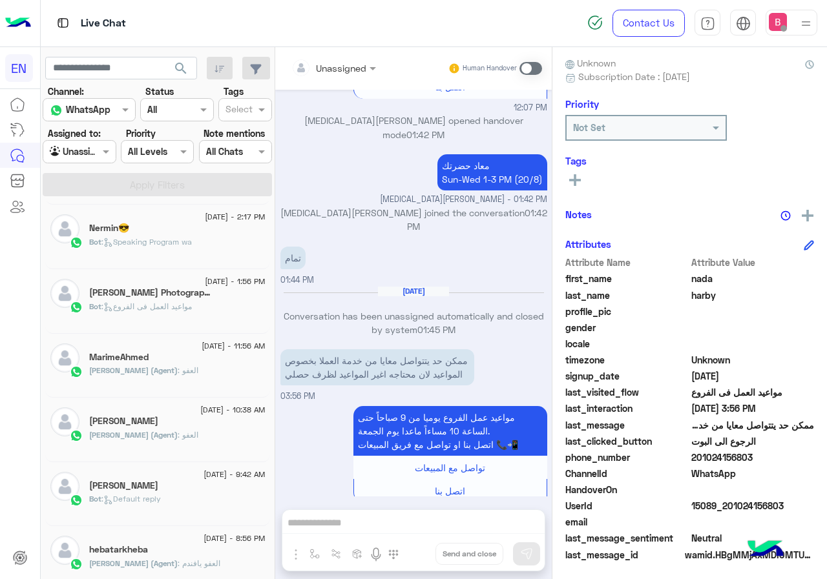
scroll to position [116, 0]
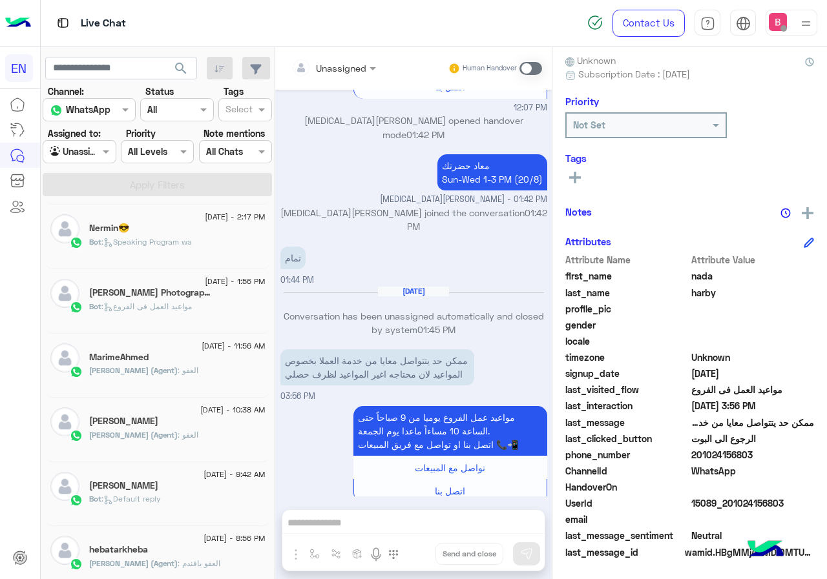
click at [183, 295] on h5 "Eslam Mohamad Photography 1" at bounding box center [150, 292] width 123 height 11
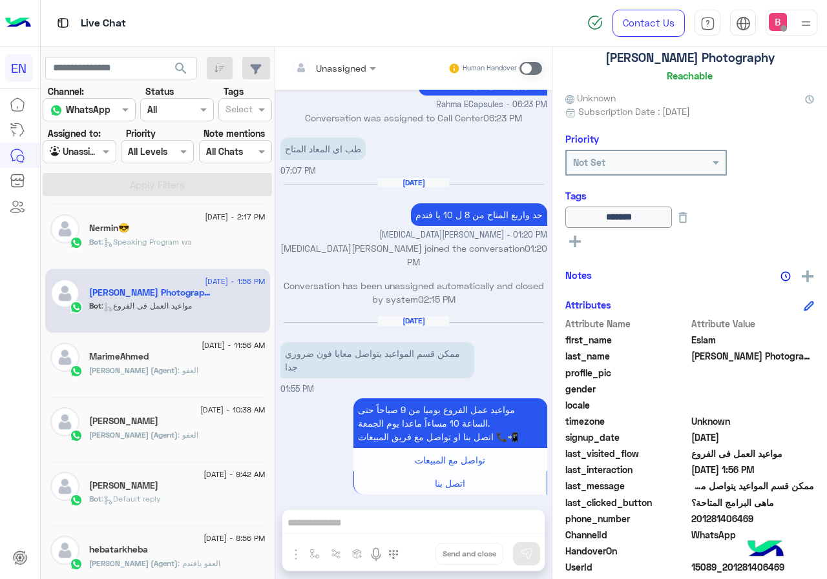
scroll to position [78, 0]
drag, startPoint x: 735, startPoint y: 519, endPoint x: 809, endPoint y: 522, distance: 74.4
click at [814, 525] on span "201281406469" at bounding box center [752, 520] width 123 height 14
click at [397, 520] on div "Unassigned Human Handover Aug 13, 2025 ضروري جدا 03:34 AM احنا الأن خارج مواعيد…" at bounding box center [413, 315] width 276 height 537
click at [542, 68] on span at bounding box center [530, 68] width 23 height 13
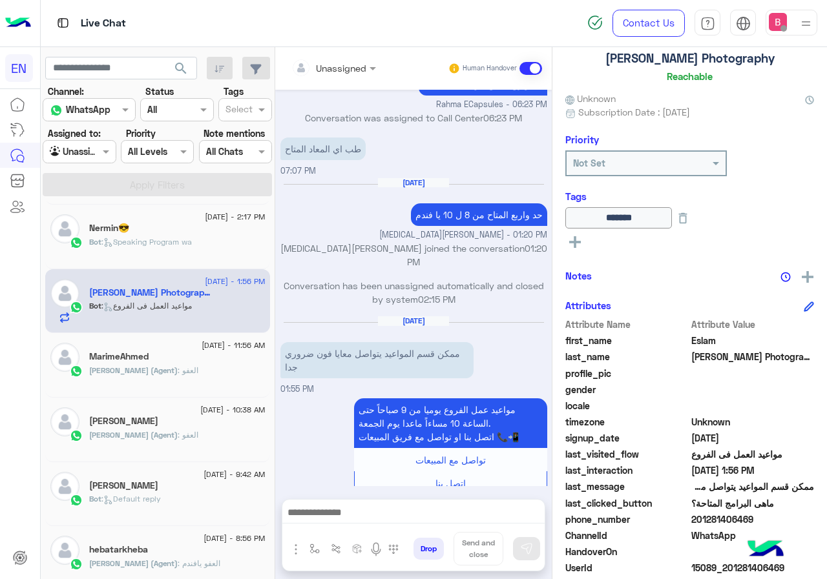
scroll to position [652, 0]
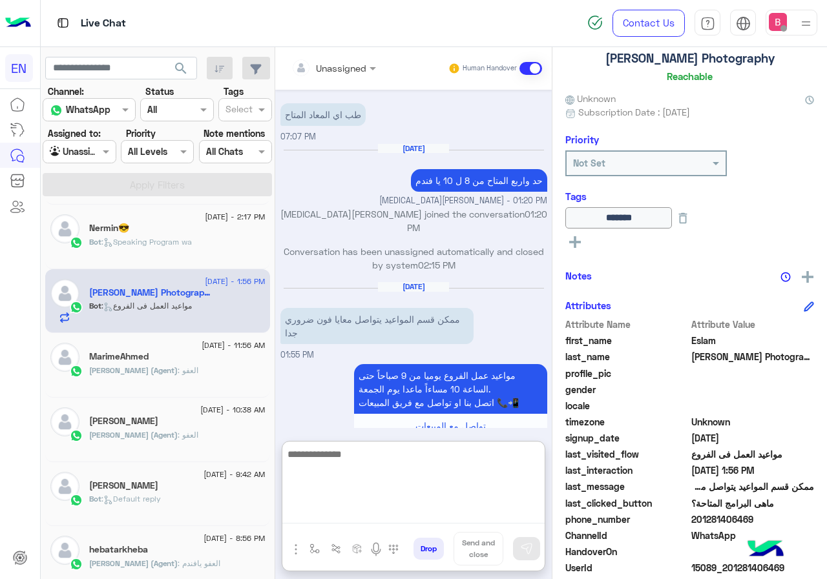
click at [445, 511] on textarea at bounding box center [413, 484] width 262 height 77
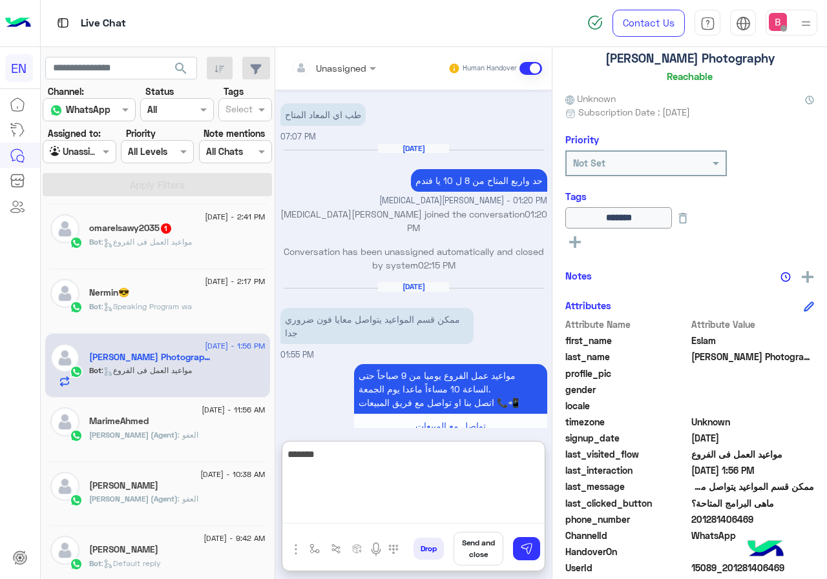
scroll to position [259, 0]
type textarea "**********"
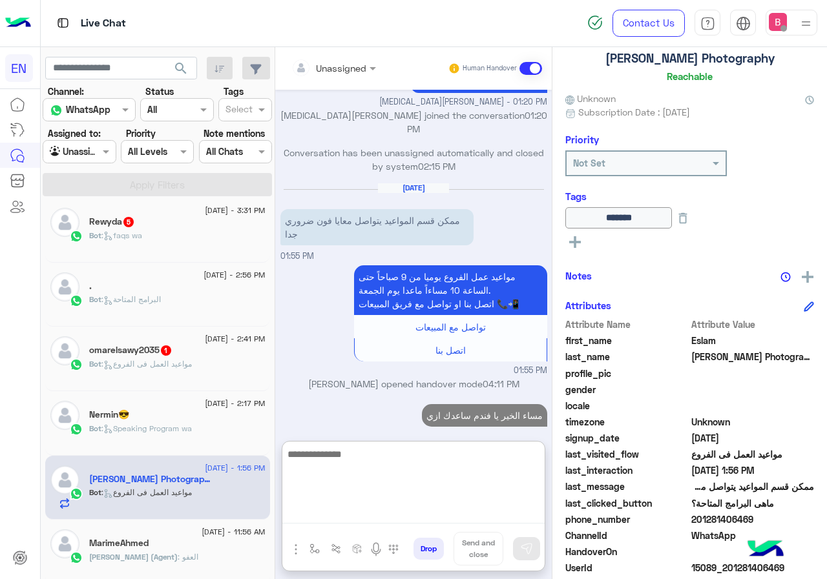
scroll to position [0, 0]
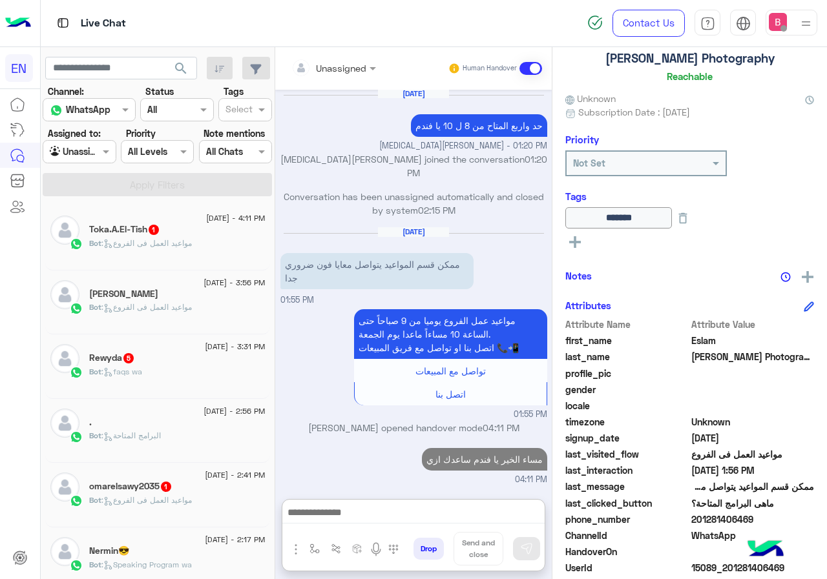
click at [172, 490] on span "1" at bounding box center [165, 485] width 13 height 11
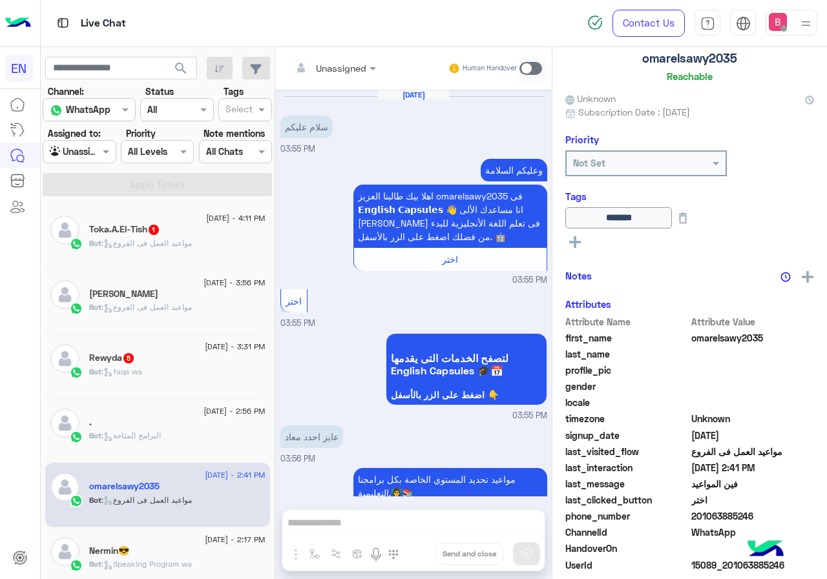
scroll to position [1125, 0]
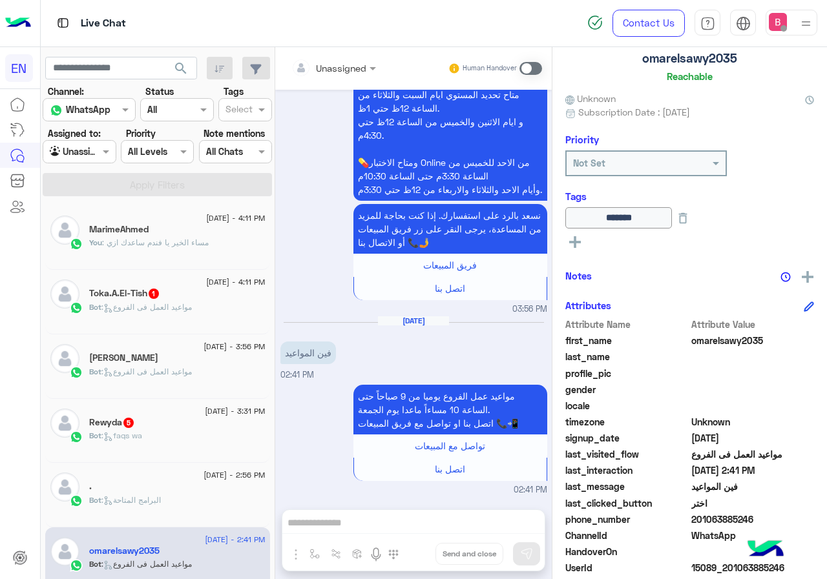
drag, startPoint x: 736, startPoint y: 520, endPoint x: 799, endPoint y: 519, distance: 63.3
click at [814, 520] on span "201063885246" at bounding box center [752, 520] width 123 height 14
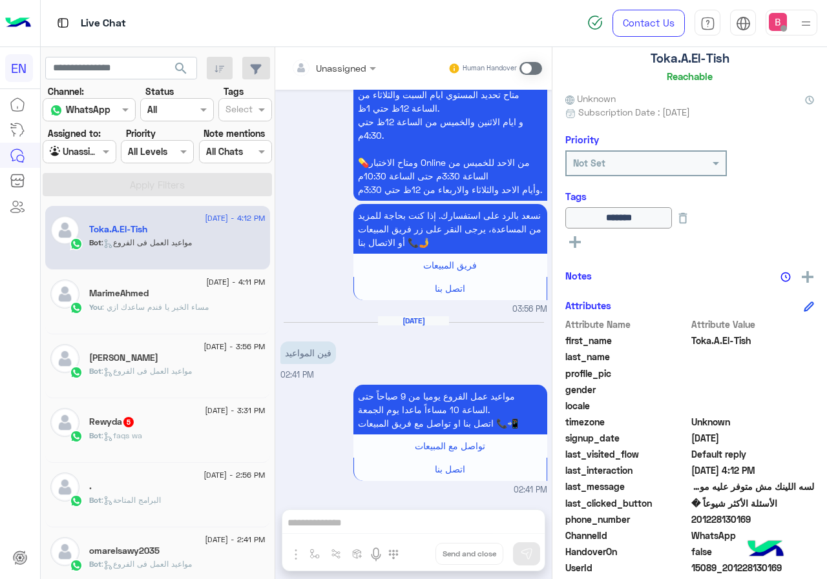
click at [542, 68] on span at bounding box center [530, 68] width 23 height 13
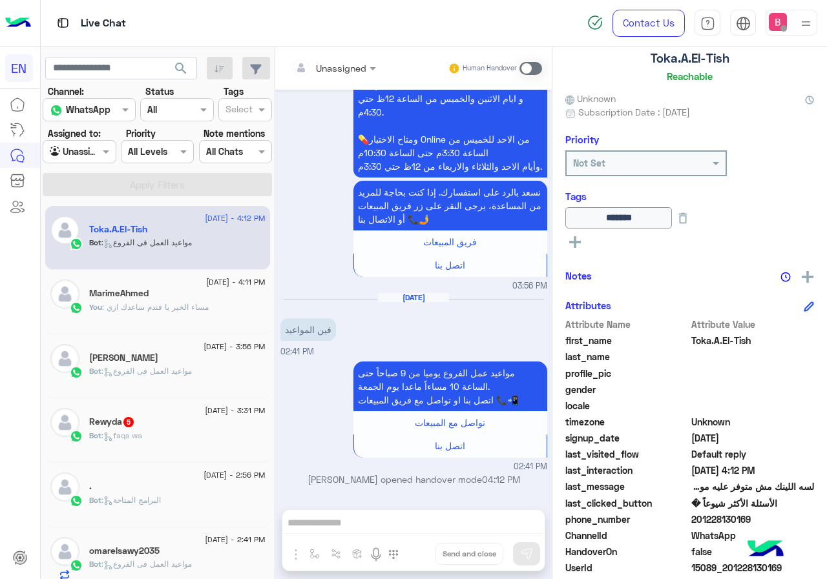
click at [542, 66] on span at bounding box center [530, 68] width 23 height 13
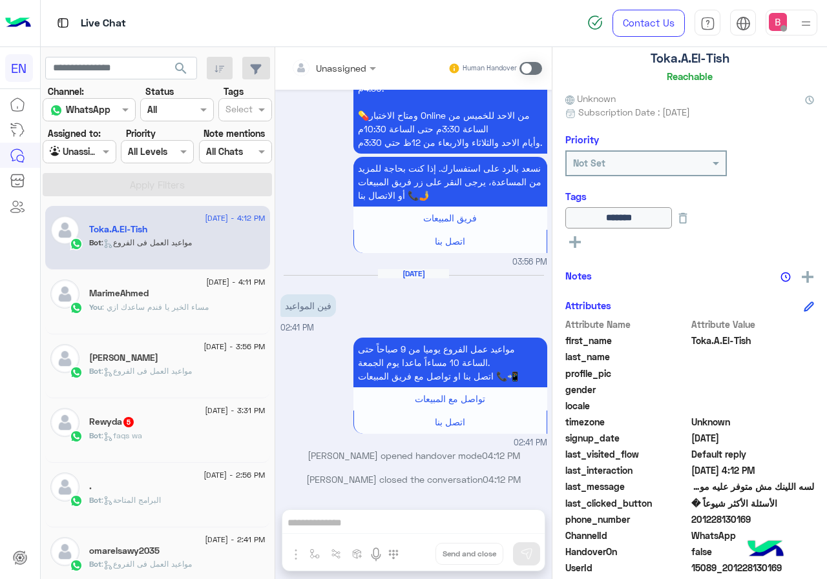
click at [402, 511] on div "Unassigned Human Handover Aug 15, 2025 سلام عليكم 03:55 PM وعليكم السلامة اهلا …" at bounding box center [413, 315] width 276 height 537
drag, startPoint x: 374, startPoint y: 533, endPoint x: 376, endPoint y: 522, distance: 11.1
click at [375, 530] on div "Unassigned Human Handover Aug 15, 2025 سلام عليكم 03:55 PM وعليكم السلامة اهلا …" at bounding box center [413, 315] width 276 height 537
click at [378, 518] on div "Unassigned Human Handover Aug 15, 2025 سلام عليكم 03:55 PM وعليكم السلامة اهلا …" at bounding box center [413, 315] width 276 height 537
click at [542, 65] on span at bounding box center [530, 68] width 23 height 13
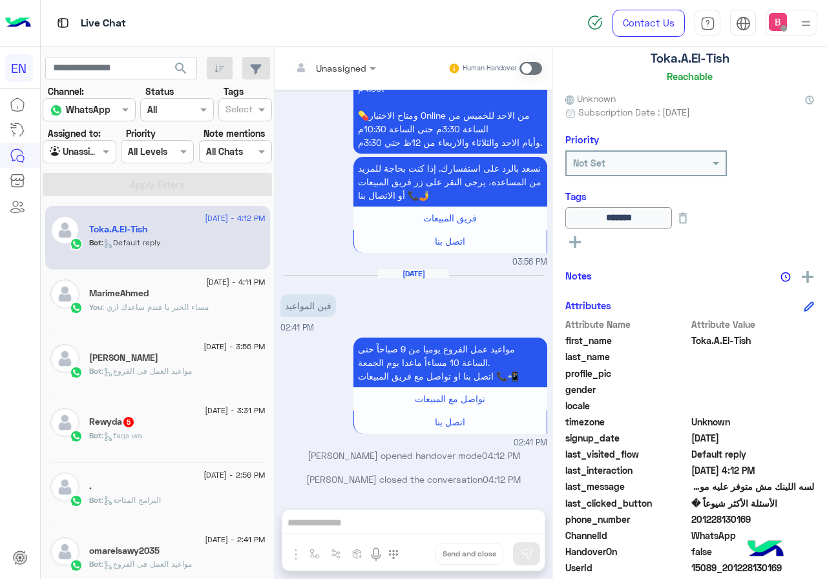
scroll to position [1195, 0]
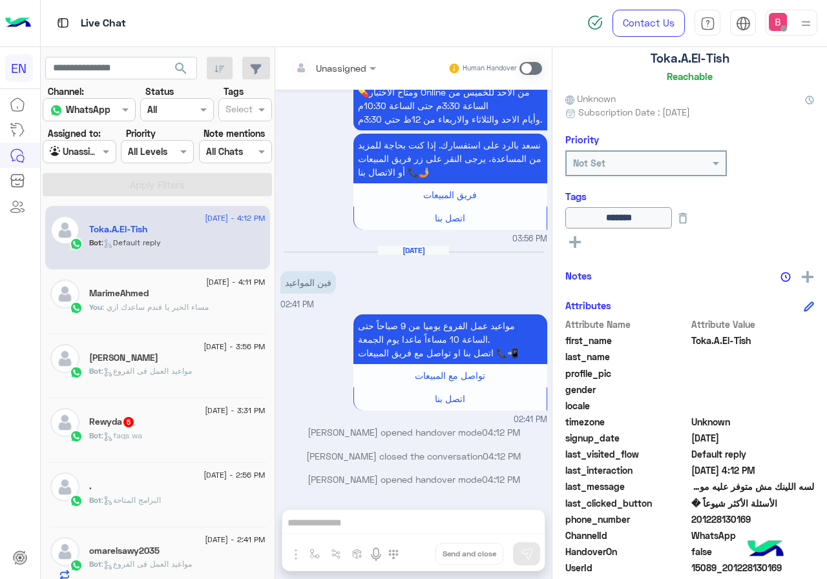
click at [189, 429] on div "17 August - 3:31 PM Rewyda 5 Bot : faqs wa" at bounding box center [177, 430] width 176 height 45
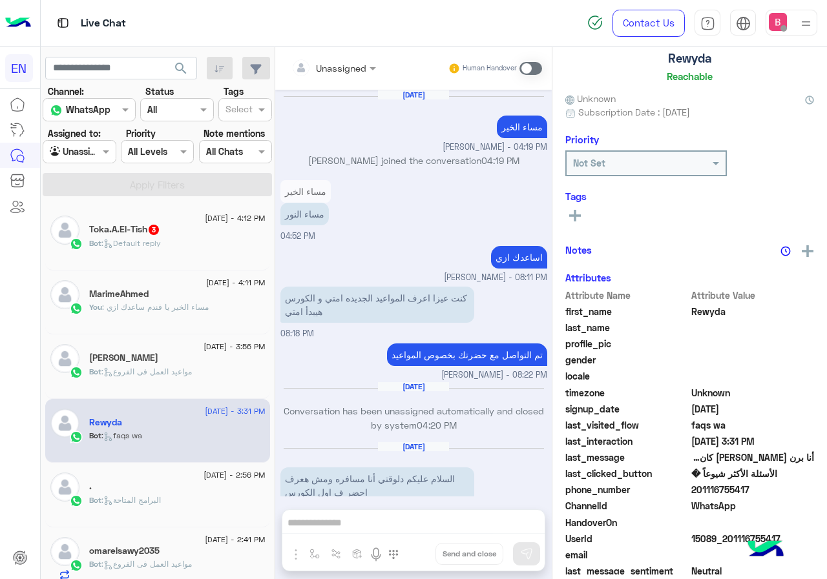
scroll to position [776, 0]
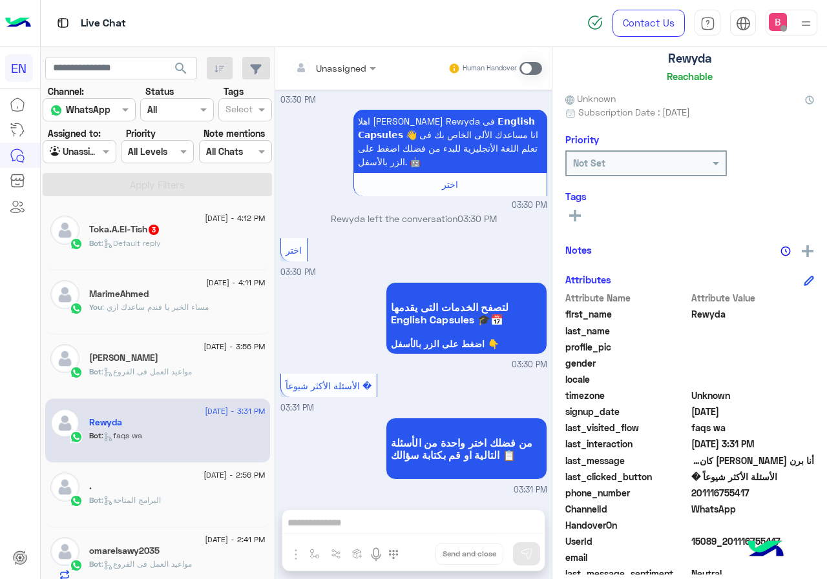
click at [223, 229] on div "Toka.A.El-Tish 3" at bounding box center [177, 231] width 176 height 14
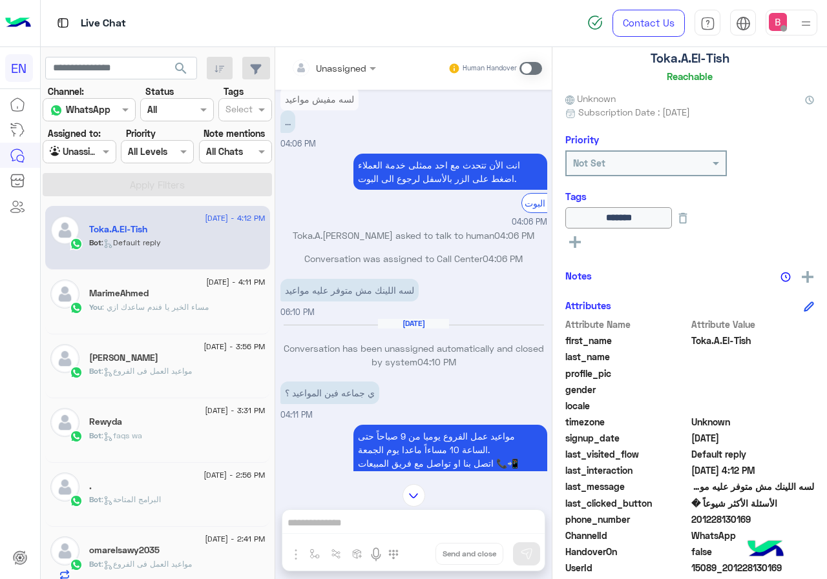
scroll to position [819, 0]
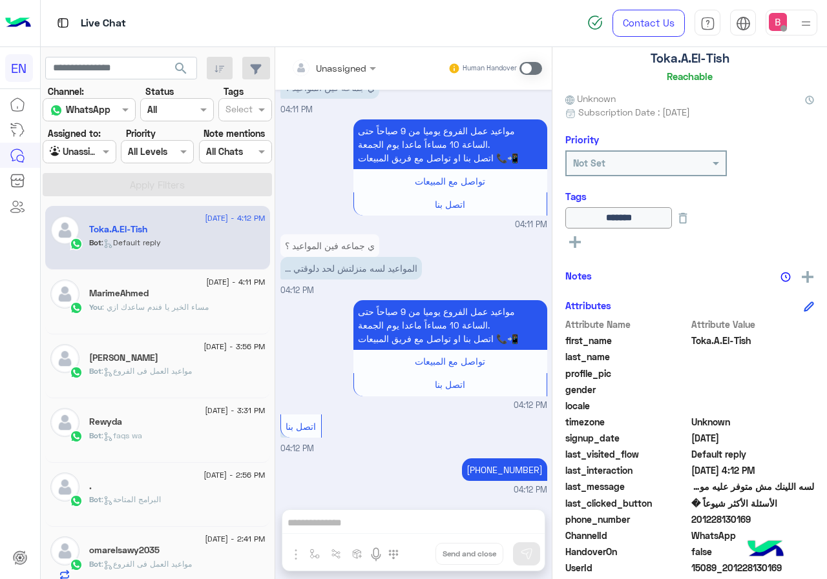
drag, startPoint x: 734, startPoint y: 518, endPoint x: 812, endPoint y: 521, distance: 78.2
click at [812, 521] on span "201228130169" at bounding box center [752, 520] width 123 height 14
click at [542, 64] on span at bounding box center [530, 68] width 23 height 13
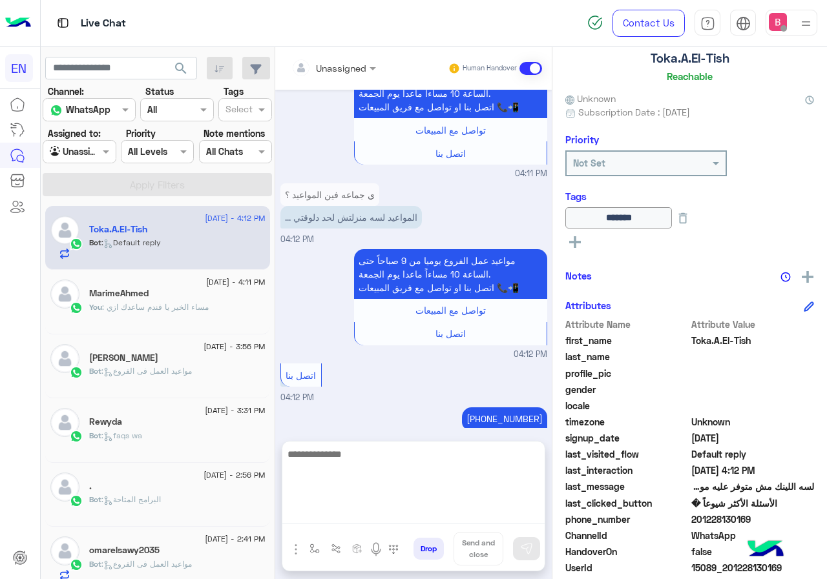
click at [432, 520] on textarea at bounding box center [413, 484] width 262 height 77
type textarea "**********"
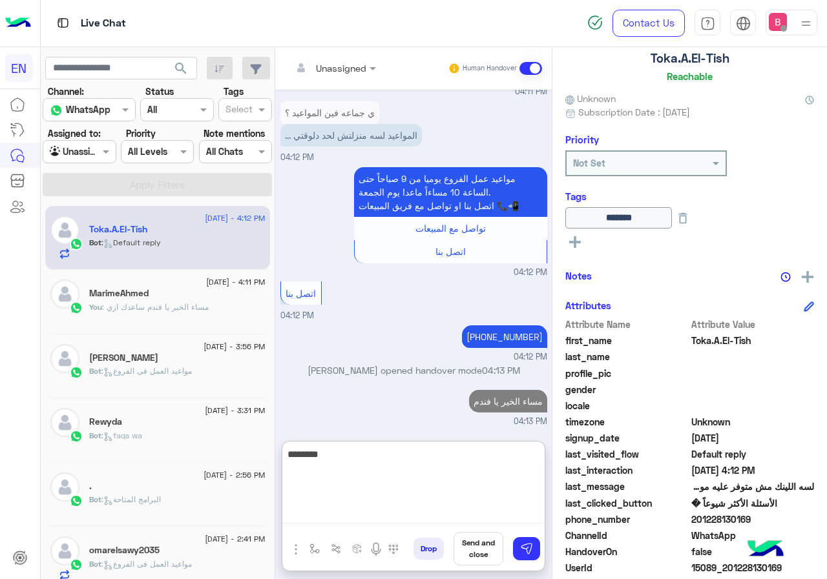
type textarea "*********"
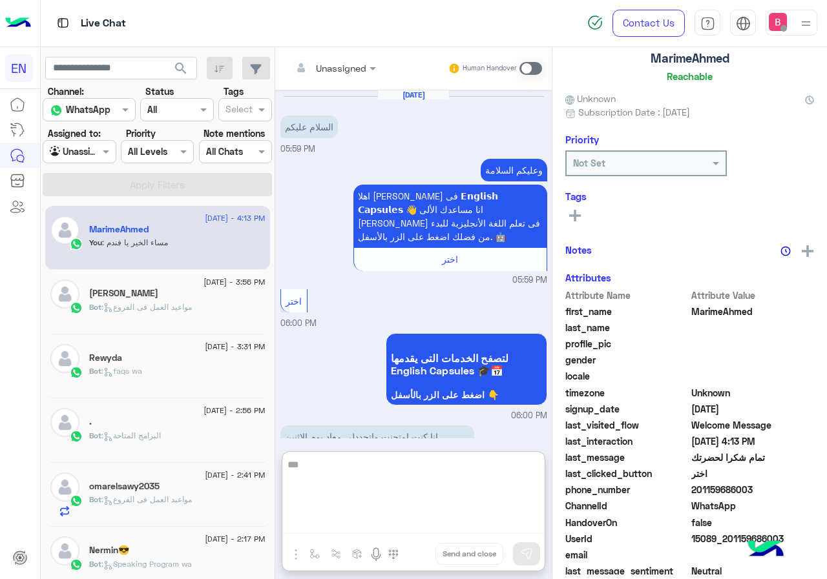
scroll to position [817, 0]
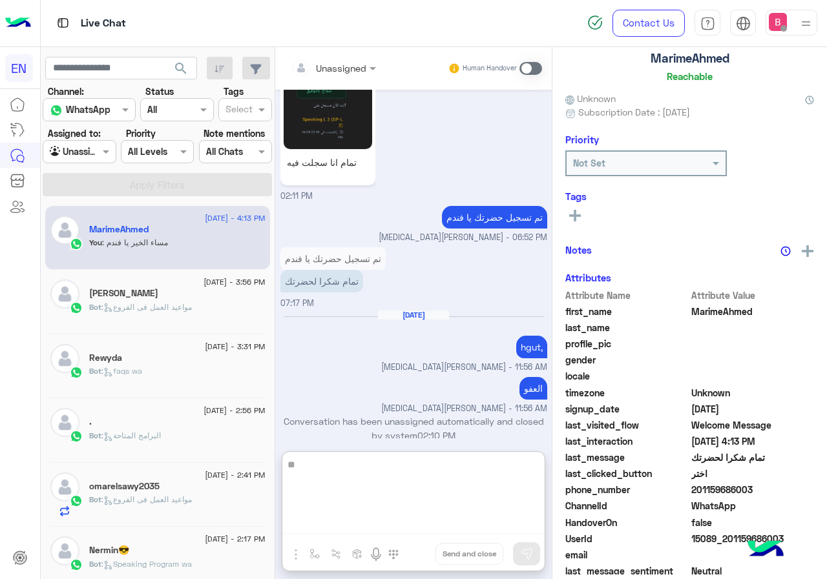
type textarea "*"
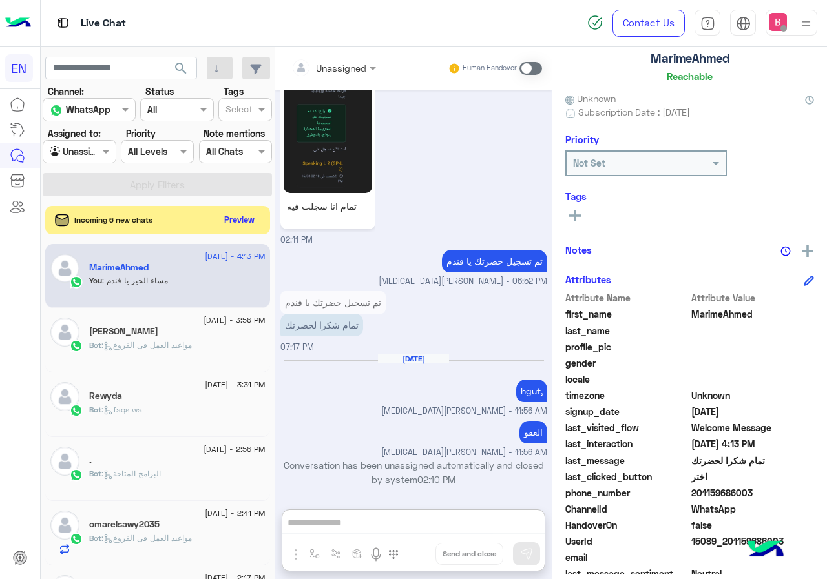
click at [79, 152] on input "text" at bounding box center [65, 152] width 30 height 14
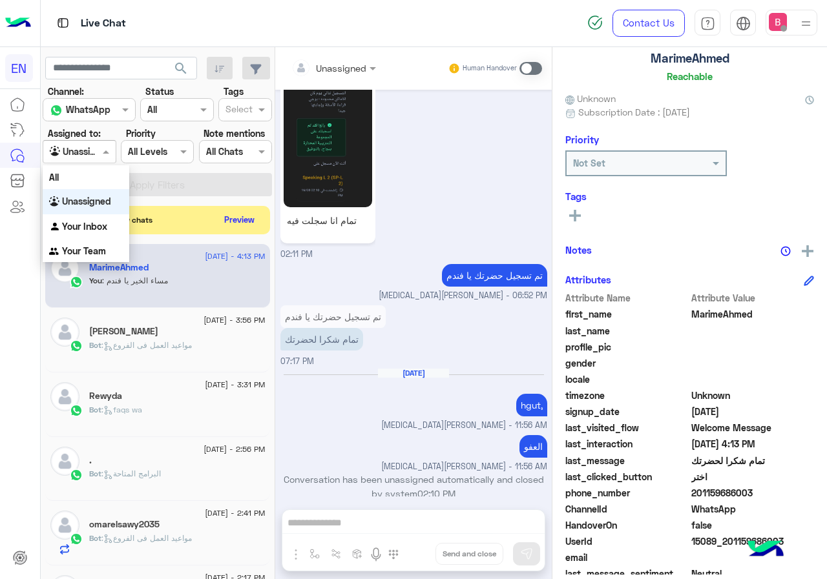
scroll to position [759, 0]
click at [74, 246] on b "Your Team" at bounding box center [84, 250] width 44 height 11
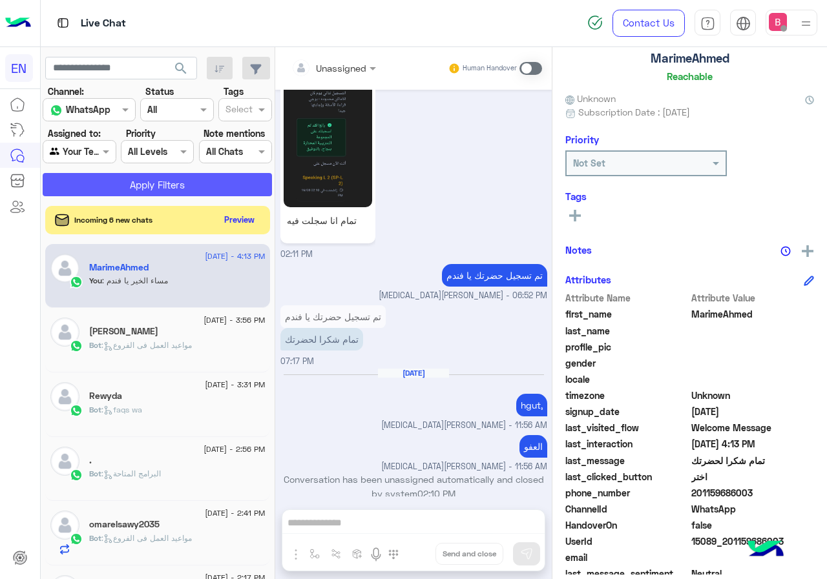
click at [137, 176] on button "Apply Filters" at bounding box center [157, 184] width 229 height 23
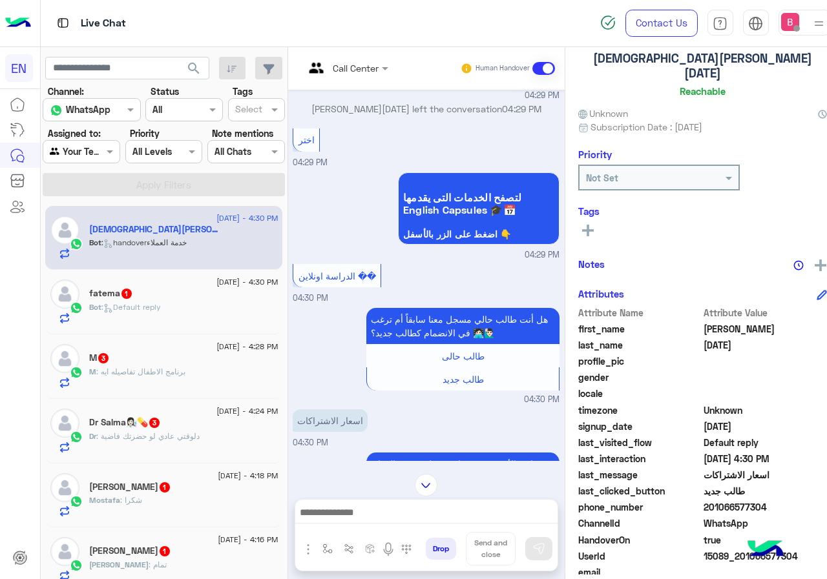
scroll to position [722, 0]
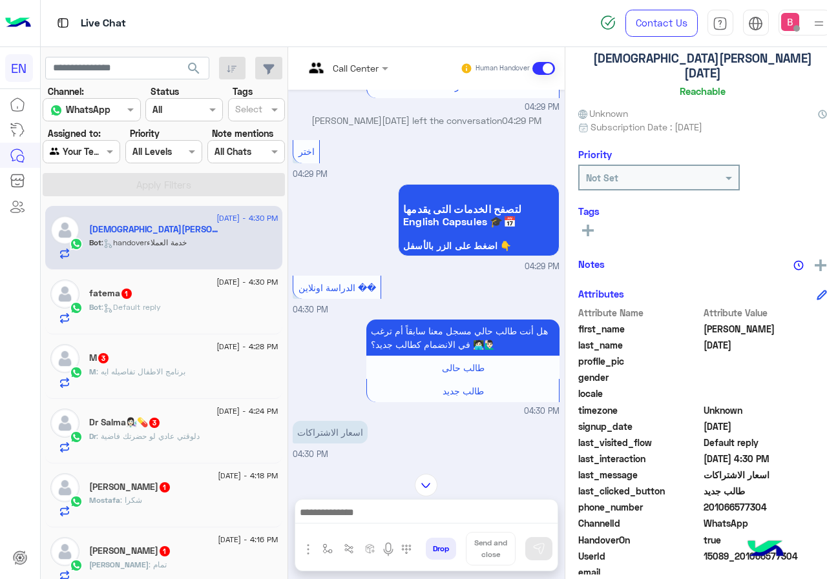
click at [330, 62] on input "text" at bounding box center [330, 68] width 52 height 14
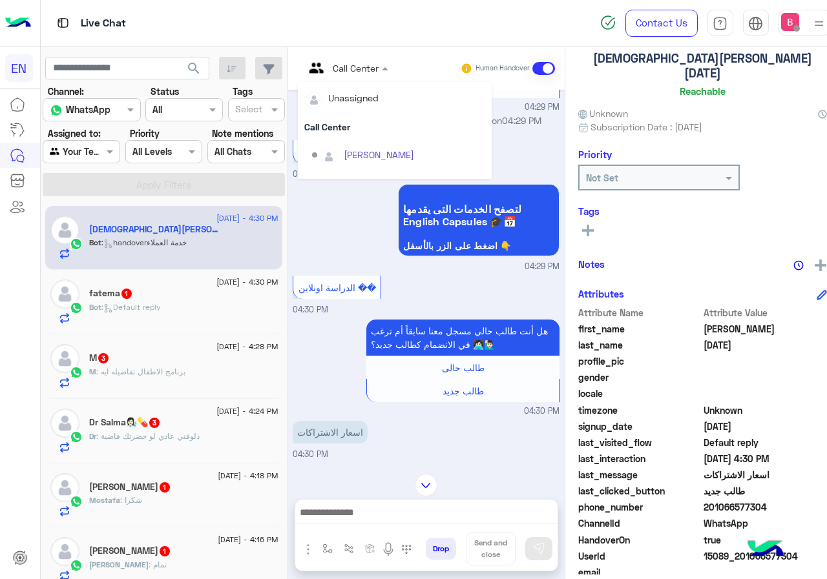
scroll to position [214, 0]
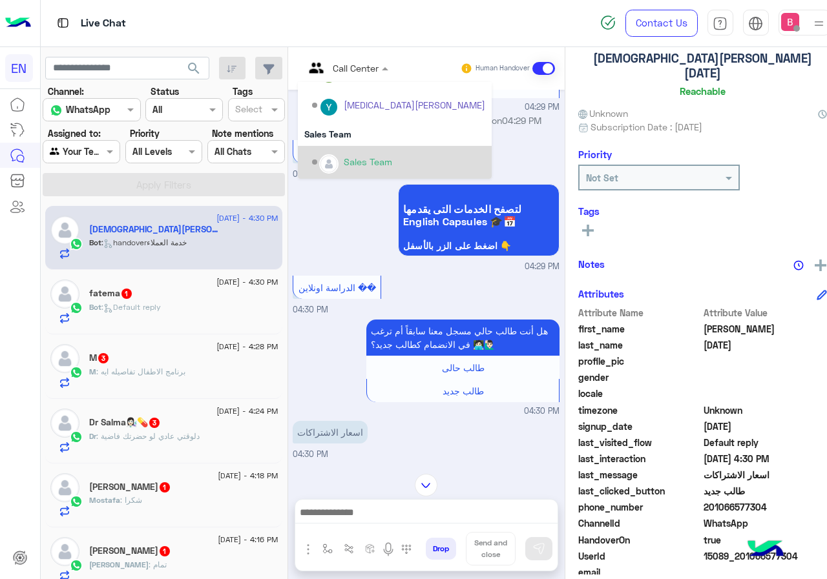
click at [334, 154] on div "Sales Team" at bounding box center [398, 162] width 173 height 23
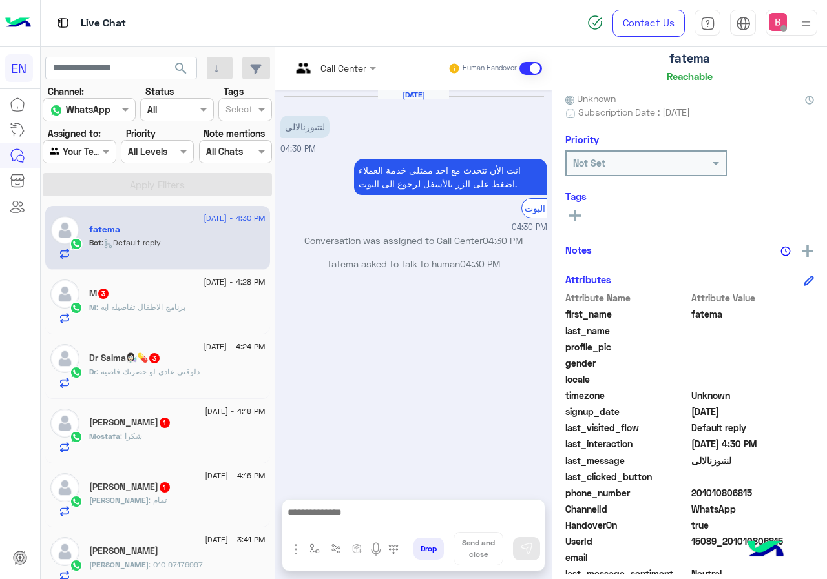
click at [328, 74] on div "Call Center" at bounding box center [343, 68] width 46 height 14
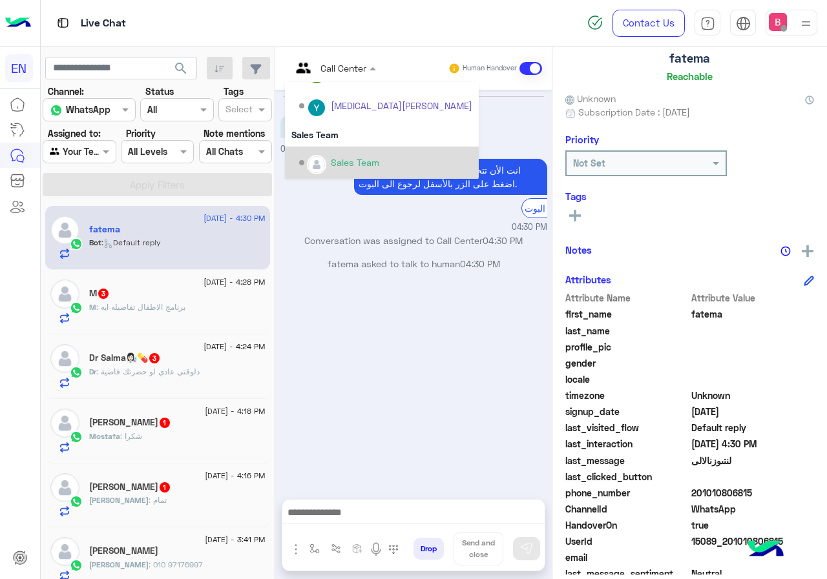
scroll to position [214, 0]
click at [336, 165] on div "Sales Team" at bounding box center [355, 162] width 48 height 14
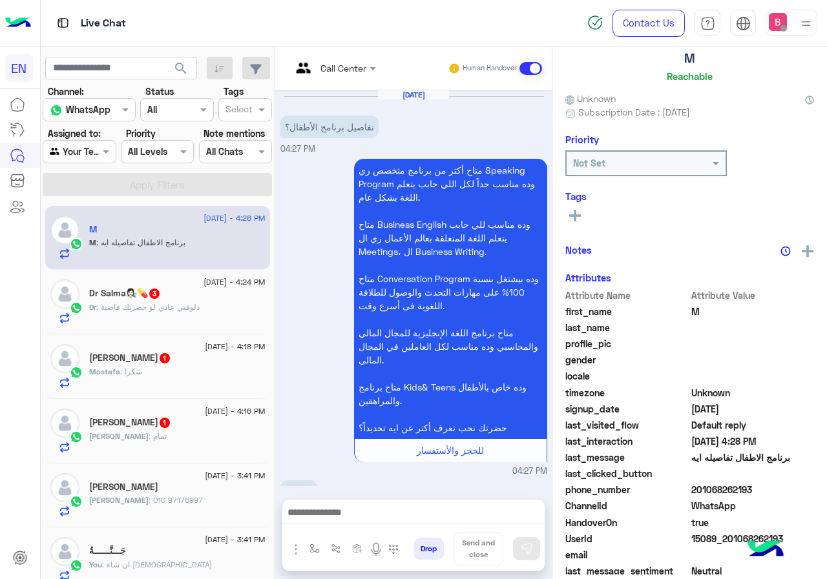
scroll to position [207, 0]
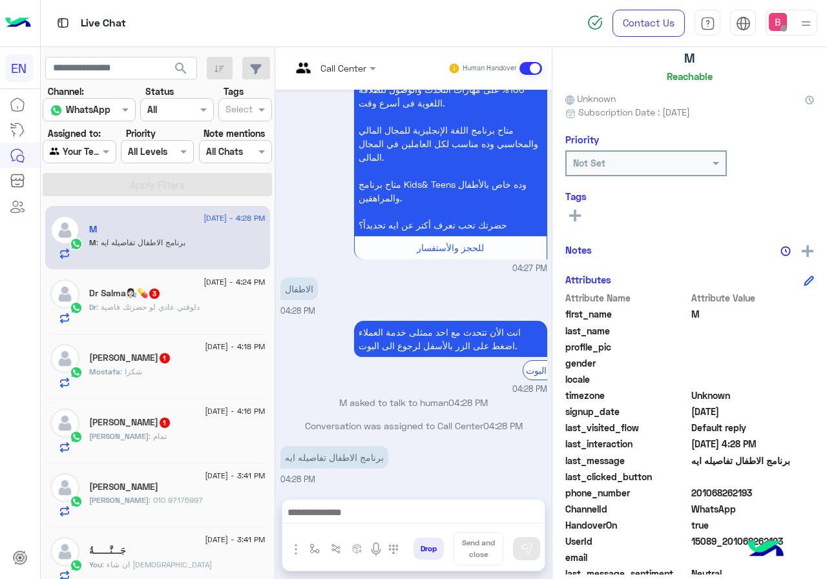
click at [323, 62] on input "text" at bounding box center [317, 68] width 52 height 14
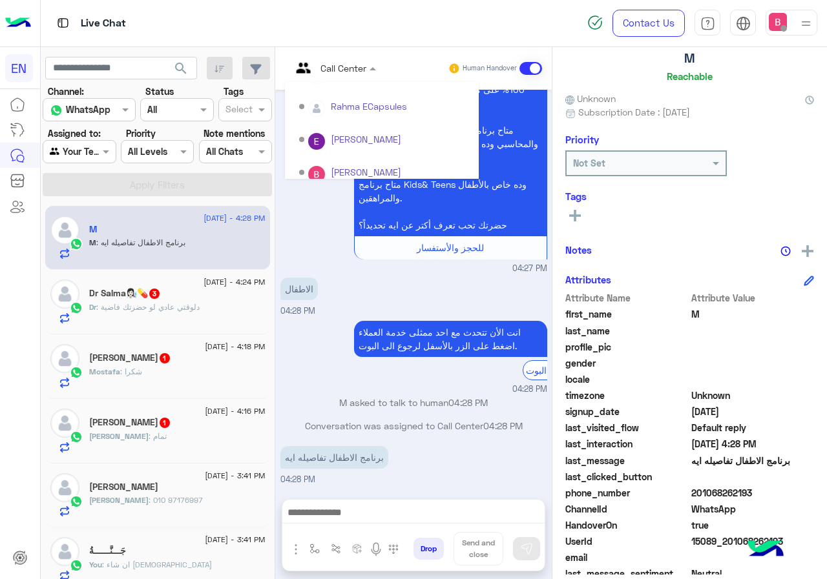
scroll to position [214, 0]
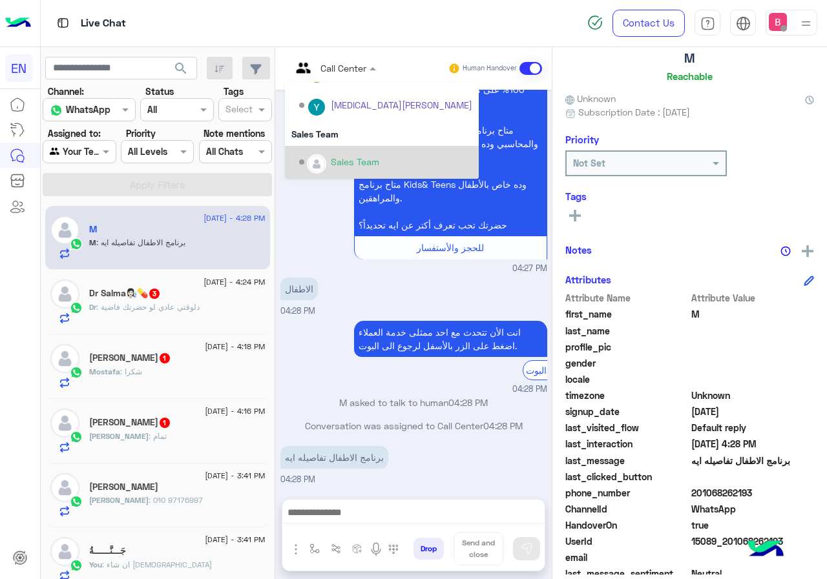
click at [360, 164] on div "Sales Team" at bounding box center [355, 162] width 48 height 14
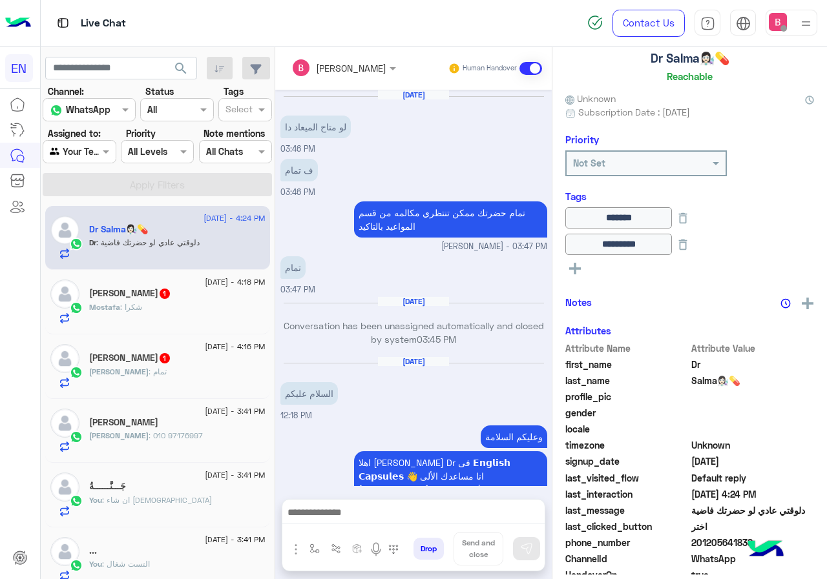
scroll to position [627, 0]
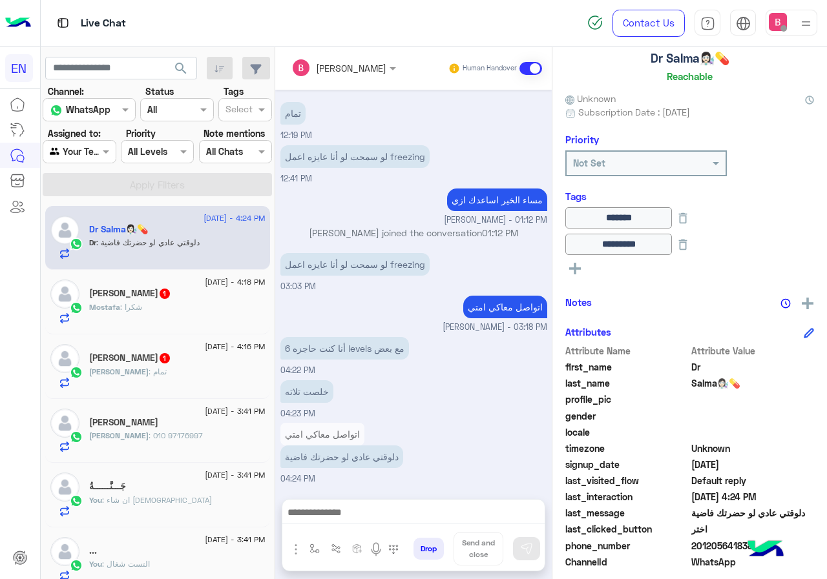
click at [232, 316] on div "Mostafa : شكرا" at bounding box center [177, 313] width 176 height 23
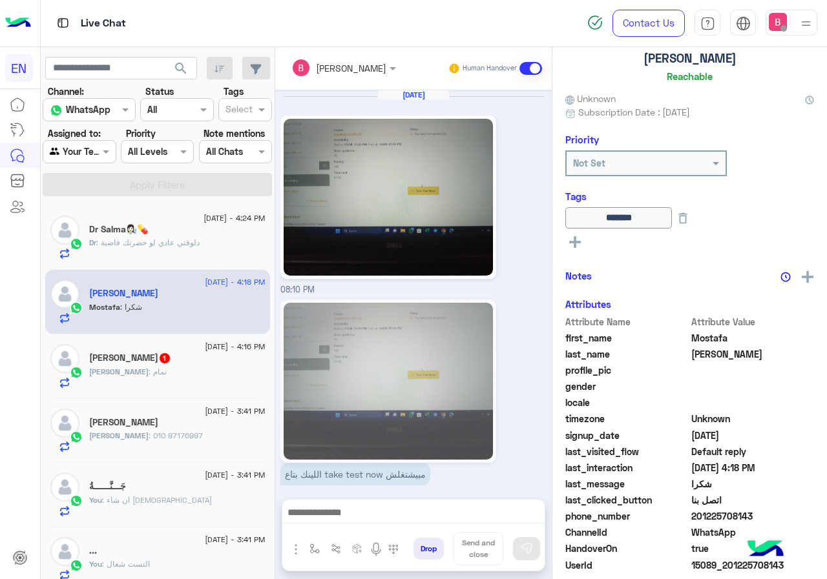
scroll to position [1033, 0]
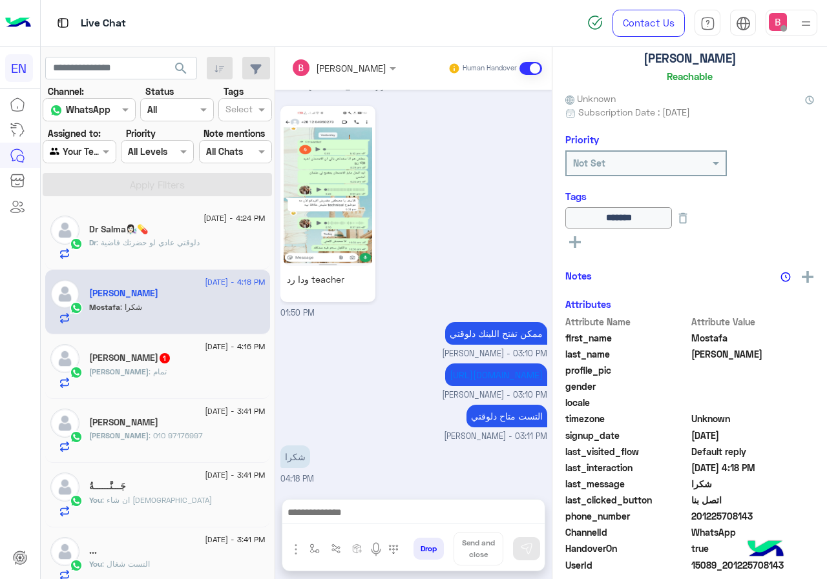
click at [208, 370] on div "Abdullah : تمام" at bounding box center [177, 377] width 176 height 23
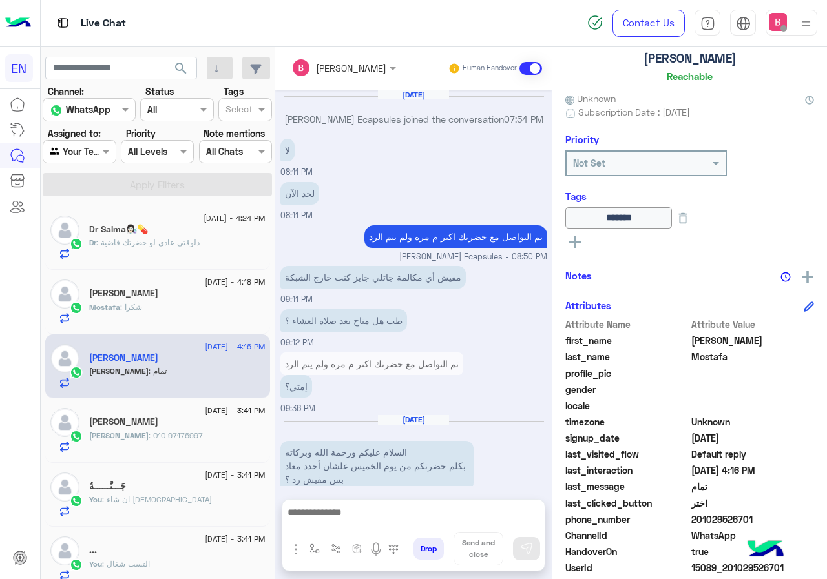
scroll to position [525, 0]
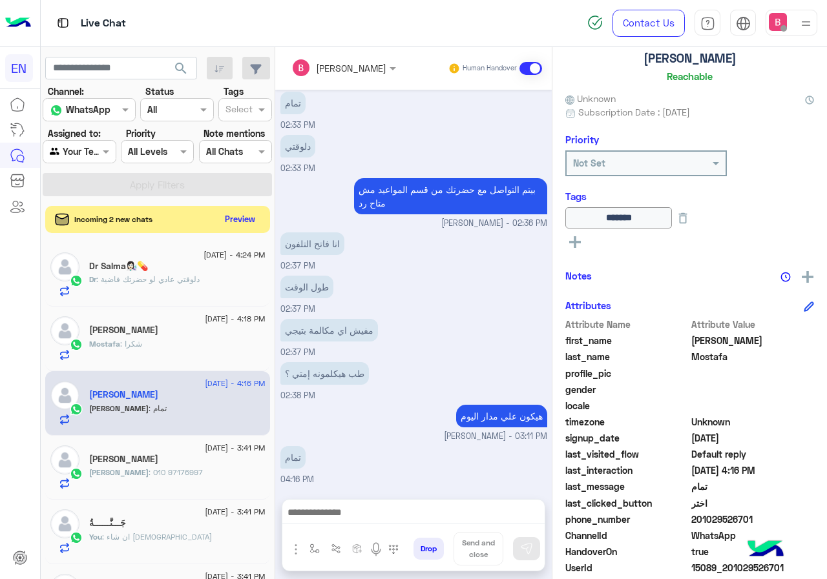
click at [238, 223] on button "Preview" at bounding box center [240, 219] width 40 height 17
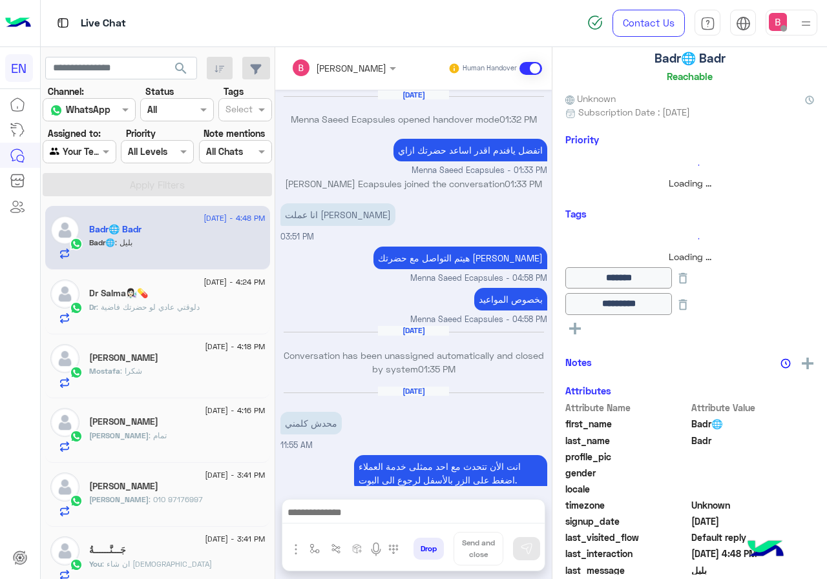
scroll to position [554, 0]
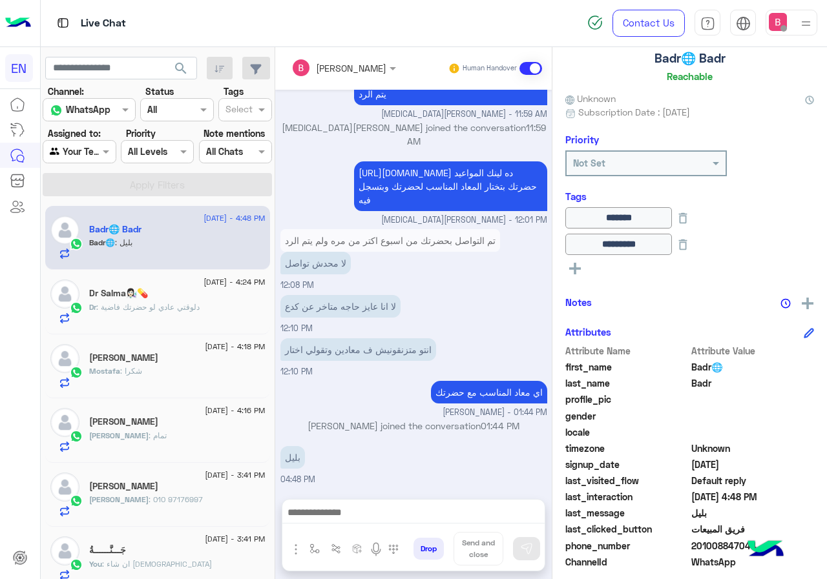
click at [201, 309] on div "Dr : دلوقتي عادي لو حضرتك فاضية" at bounding box center [177, 313] width 176 height 23
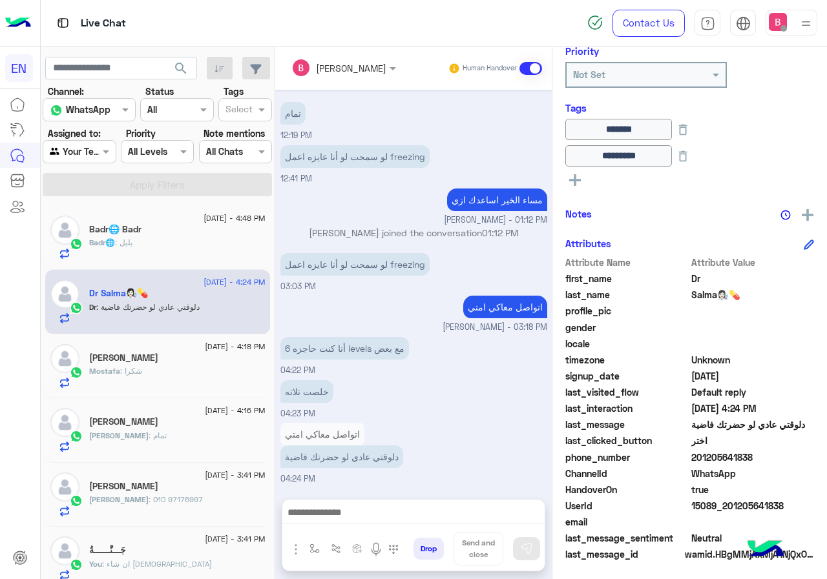
scroll to position [169, 0]
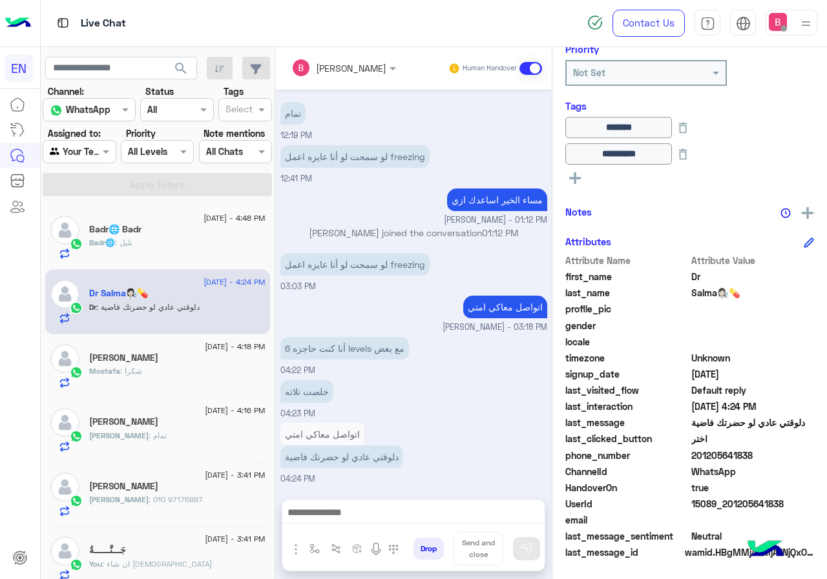
drag, startPoint x: 693, startPoint y: 457, endPoint x: 751, endPoint y: 455, distance: 58.1
click at [751, 455] on span "201205641838" at bounding box center [752, 456] width 123 height 14
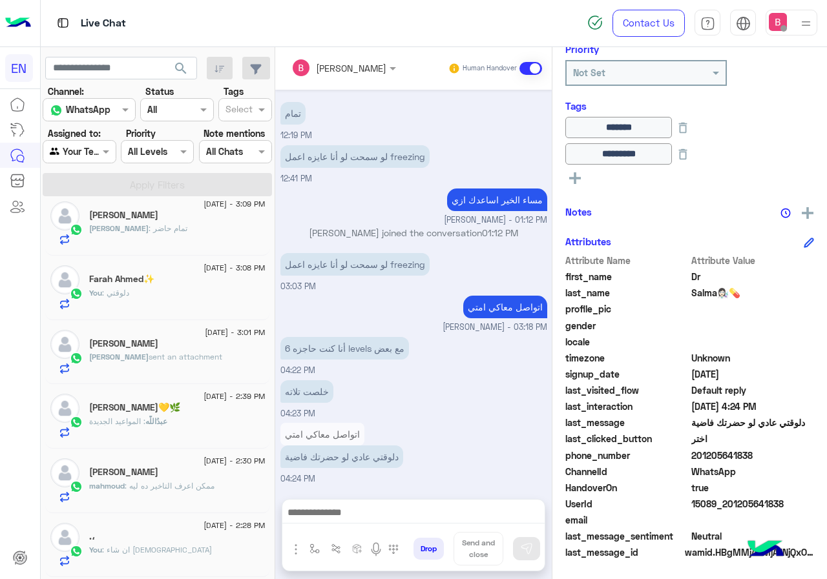
scroll to position [517, 0]
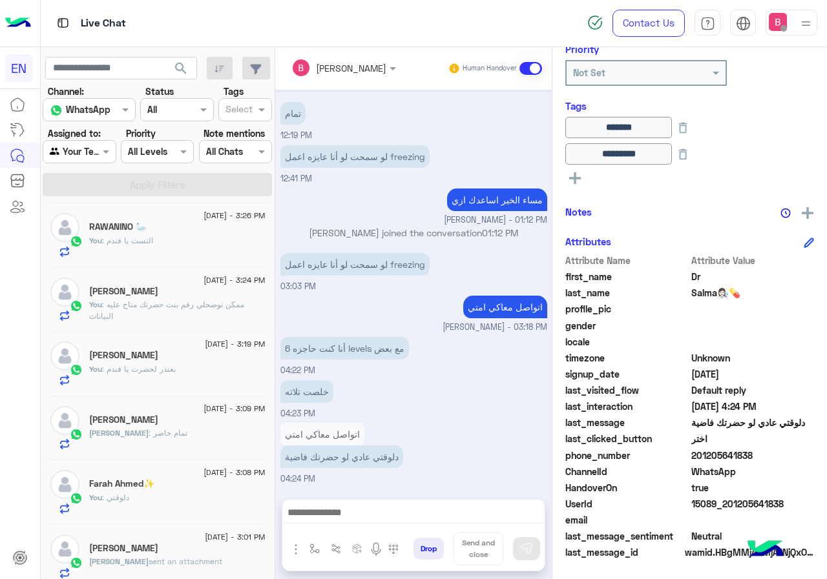
click at [572, 178] on rect at bounding box center [575, 178] width 12 height 3
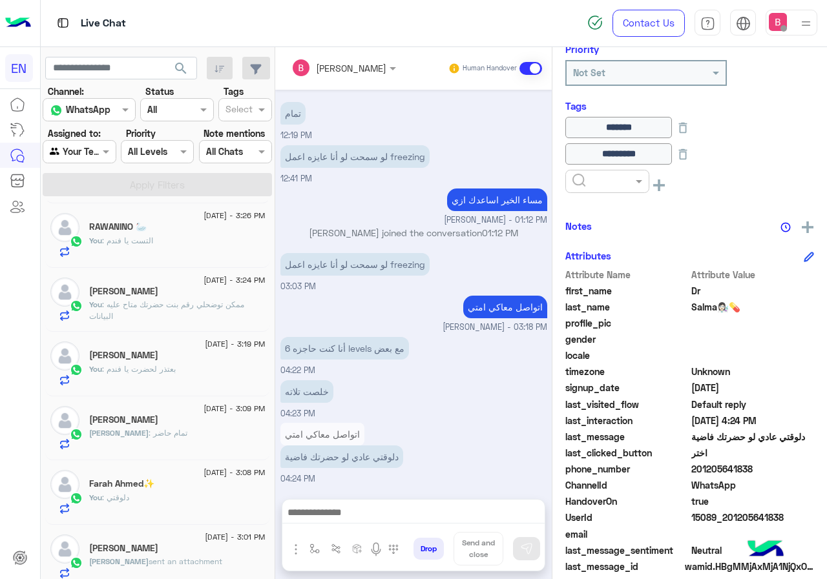
click at [599, 182] on input "text" at bounding box center [591, 182] width 39 height 14
click at [602, 212] on div "Solved" at bounding box center [607, 213] width 84 height 24
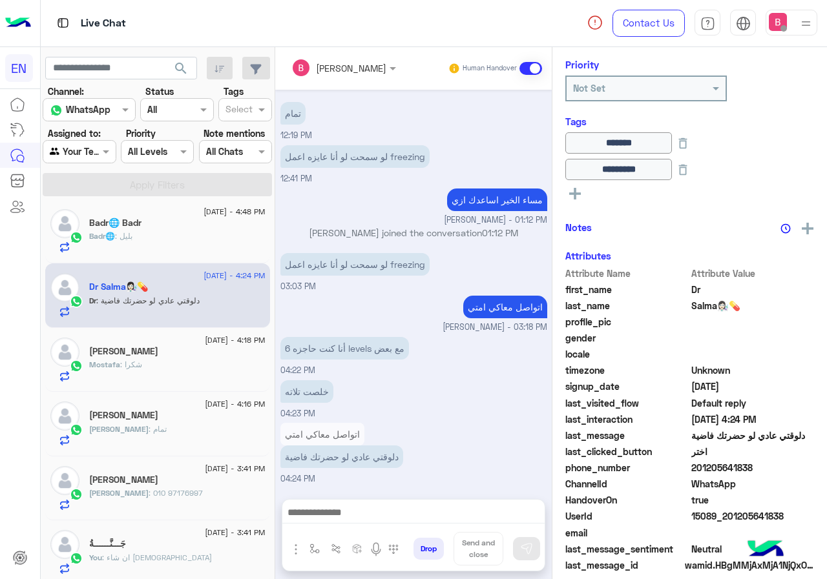
scroll to position [166, 0]
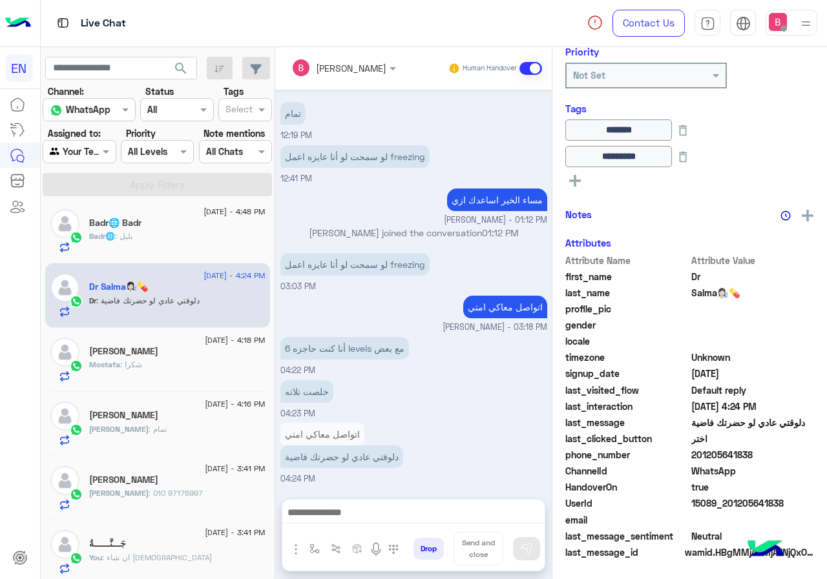
click at [94, 150] on div at bounding box center [79, 151] width 72 height 15
click at [88, 199] on b "Unassigned" at bounding box center [86, 200] width 49 height 11
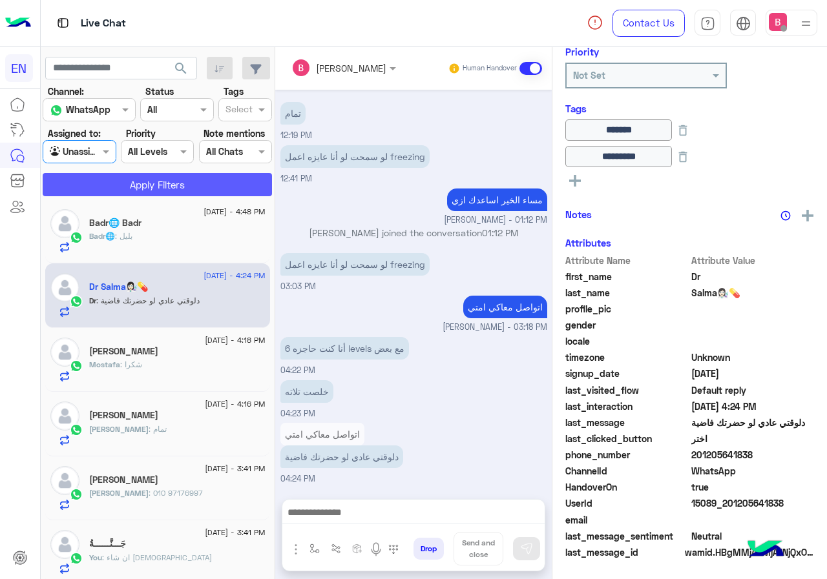
click at [115, 178] on button "Apply Filters" at bounding box center [157, 184] width 229 height 23
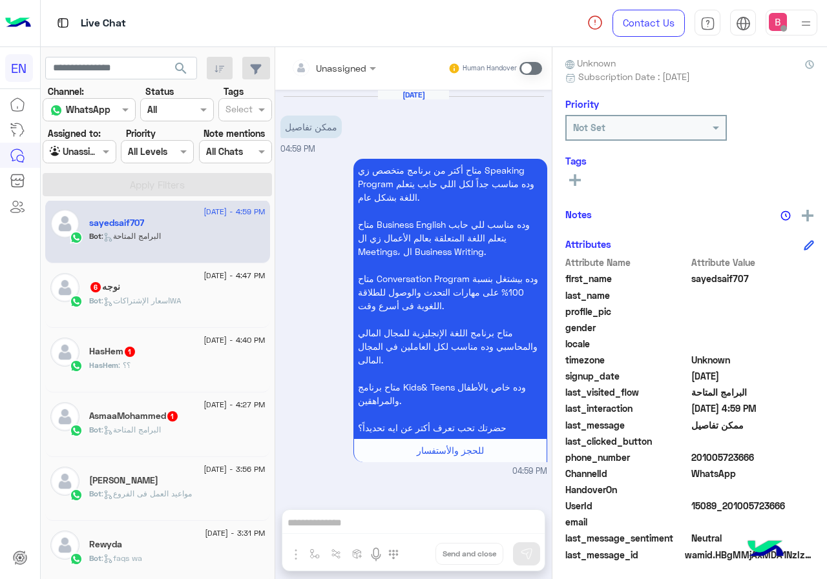
scroll to position [116, 0]
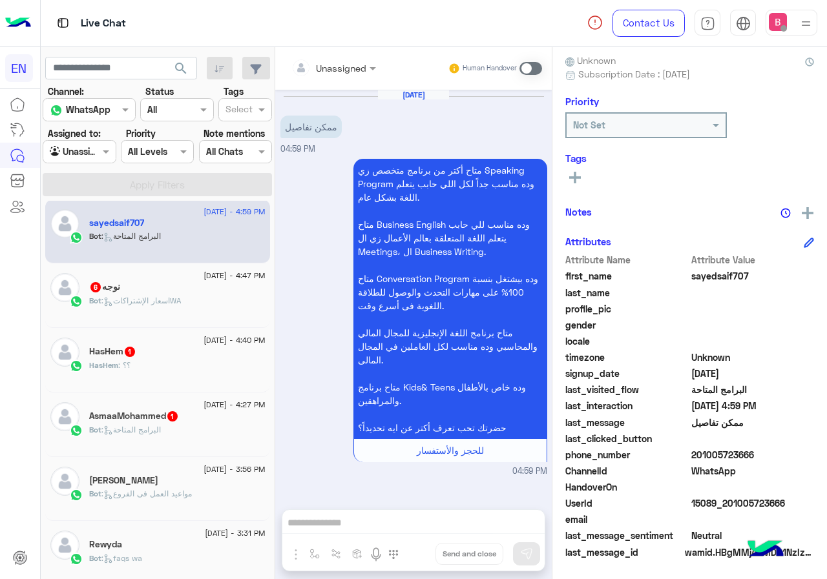
click at [366, 76] on div "Unassigned" at bounding box center [328, 68] width 75 height 26
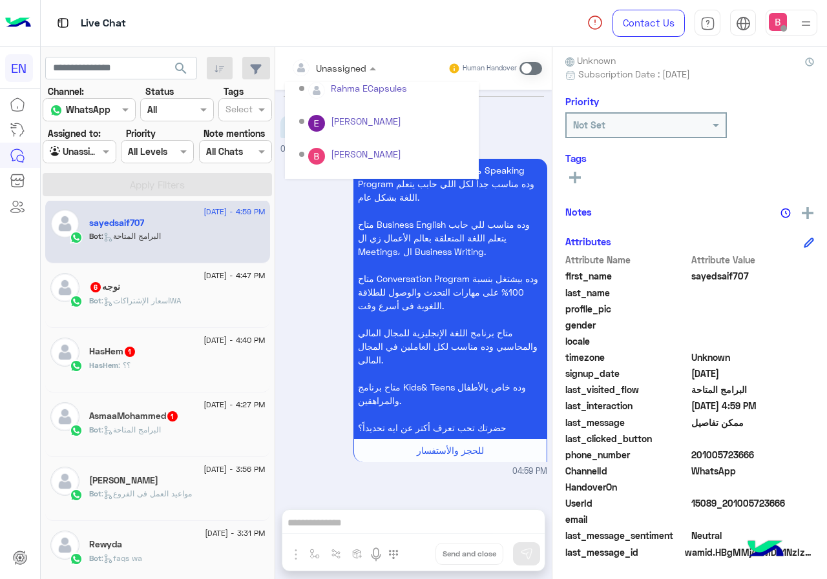
scroll to position [214, 0]
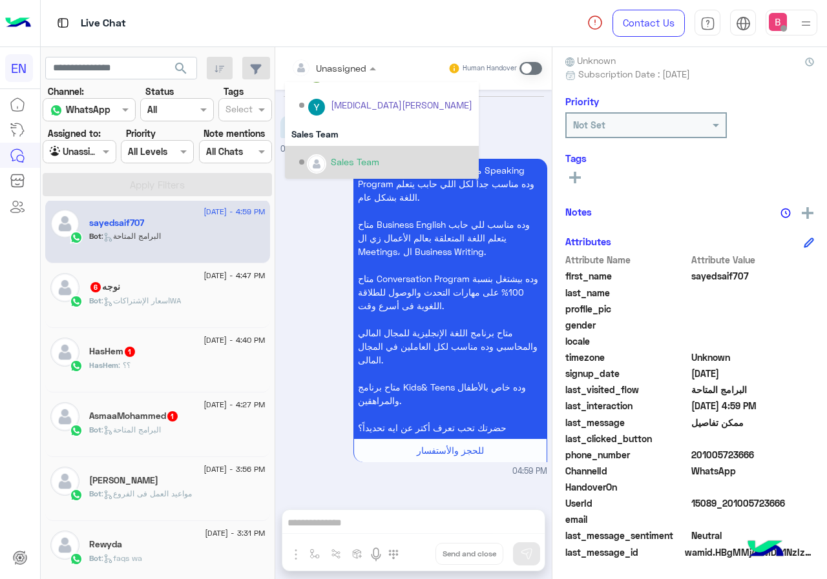
click at [389, 153] on div "Sales Team" at bounding box center [385, 162] width 173 height 23
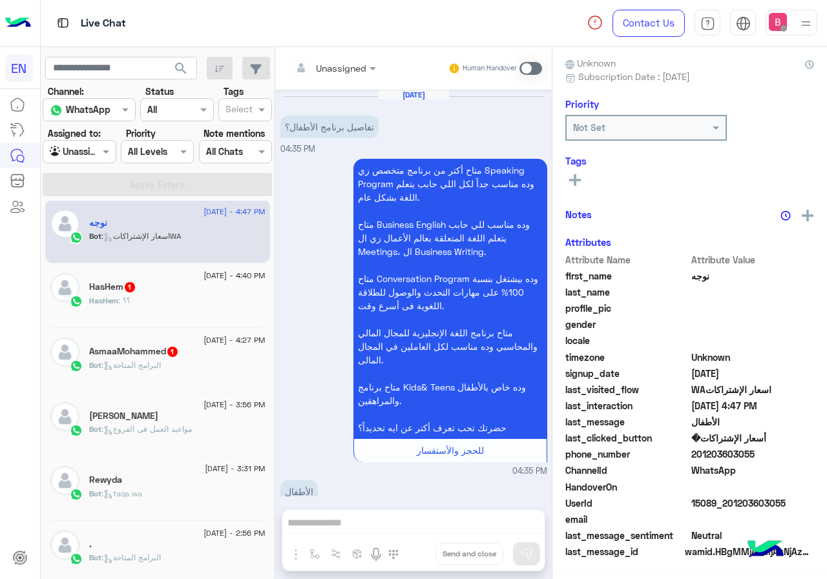
scroll to position [963, 0]
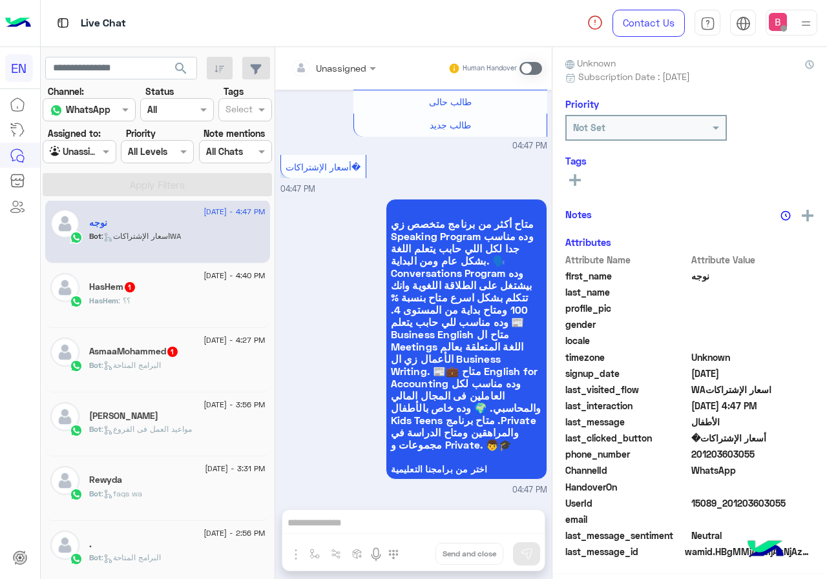
click at [241, 300] on div "HasHem : ؟؟" at bounding box center [177, 306] width 176 height 23
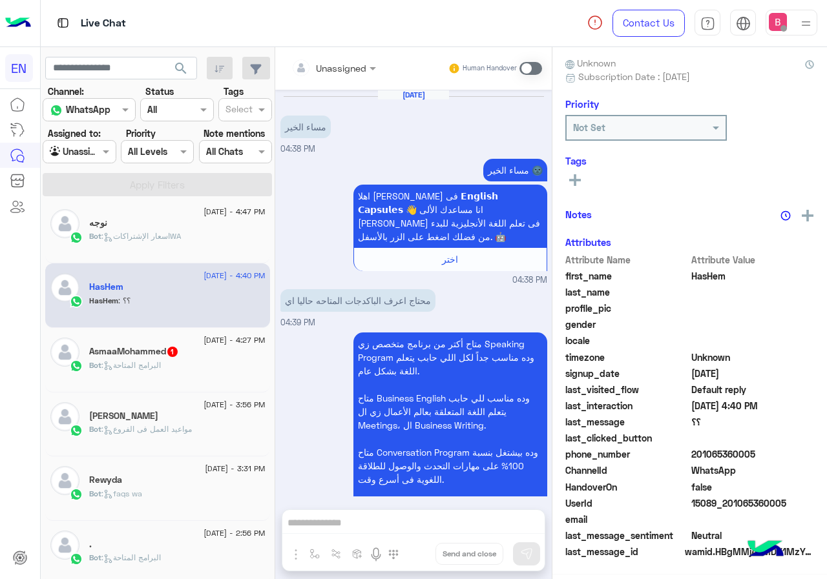
scroll to position [116, 0]
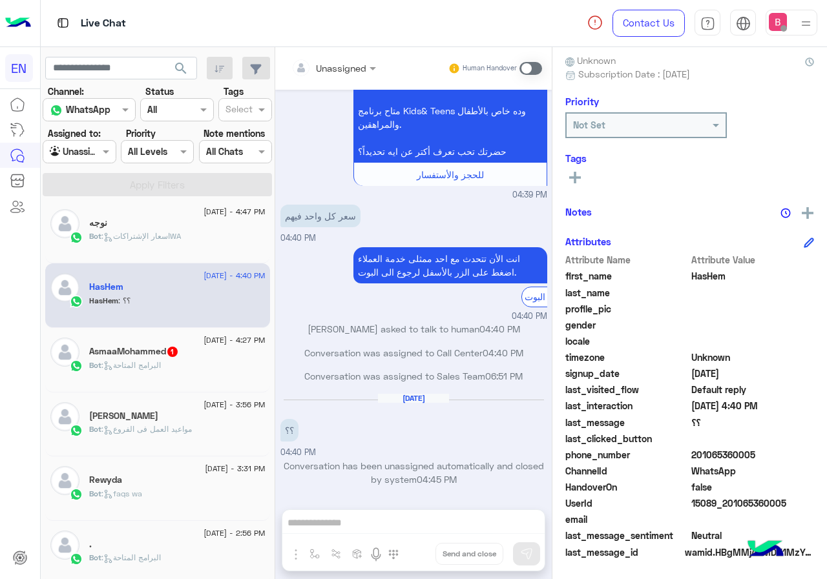
click at [366, 57] on div "Unassigned" at bounding box center [328, 68] width 75 height 26
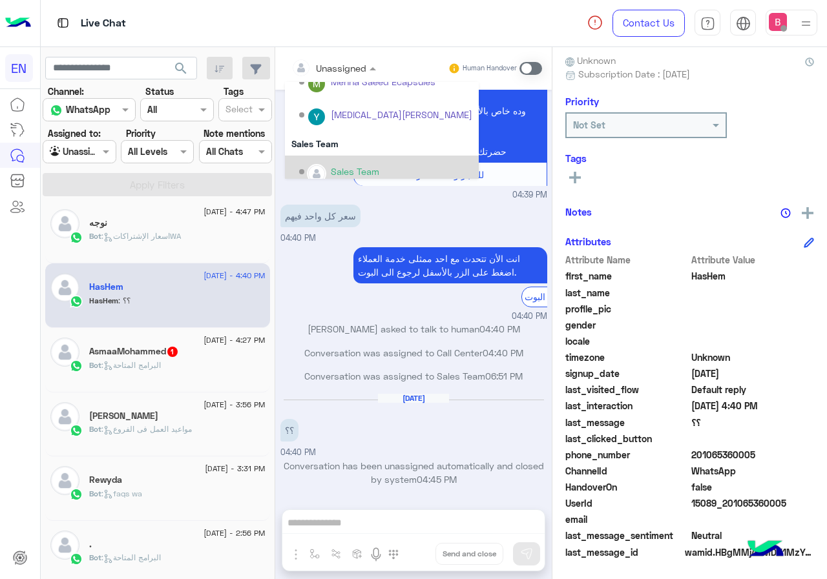
scroll to position [214, 0]
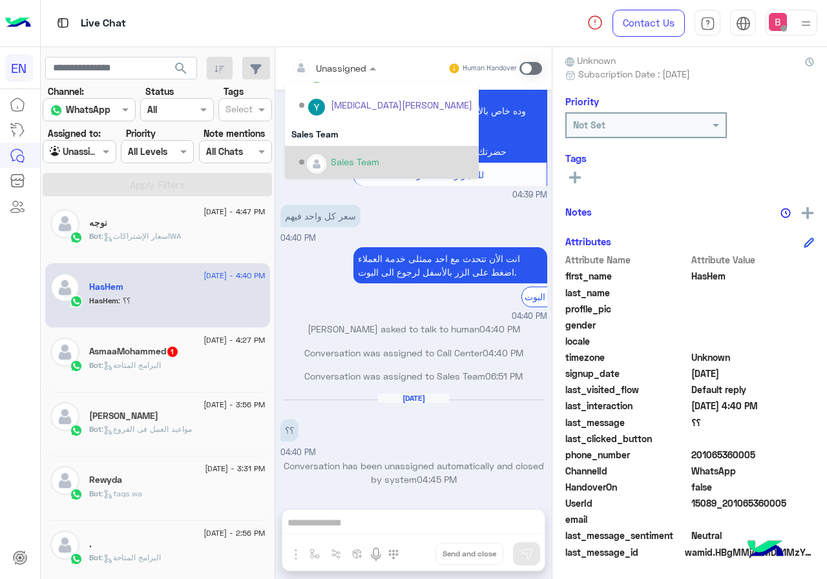
click at [379, 158] on div "Sales Team" at bounding box center [355, 162] width 48 height 14
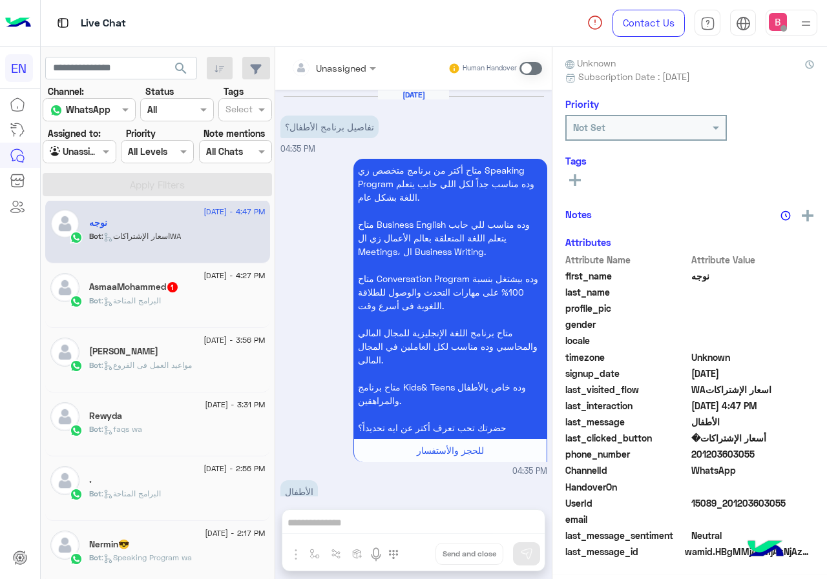
scroll to position [963, 0]
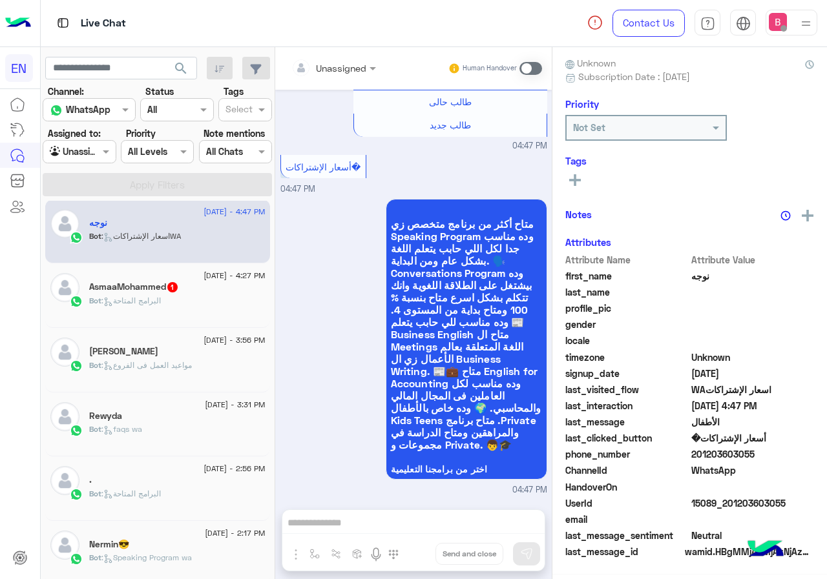
click at [222, 300] on div "Bot : البرامج المتاحة" at bounding box center [177, 306] width 176 height 23
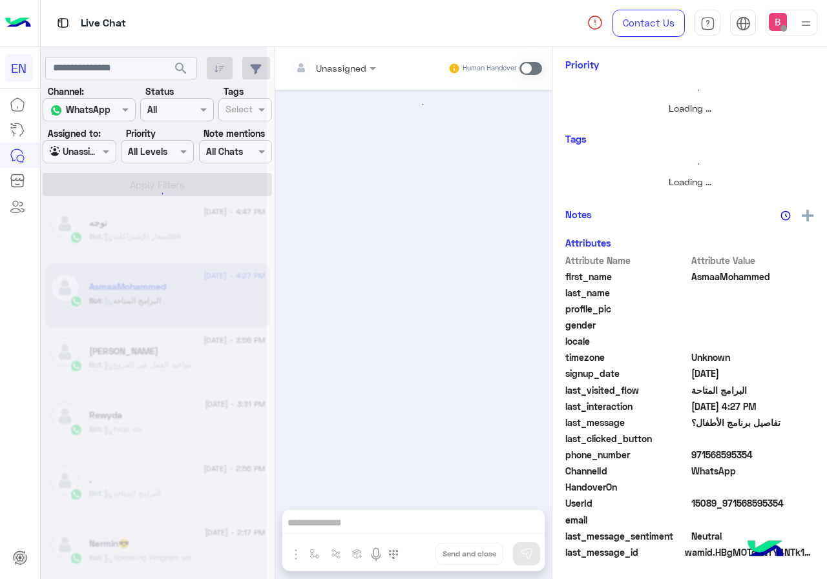
scroll to position [116, 0]
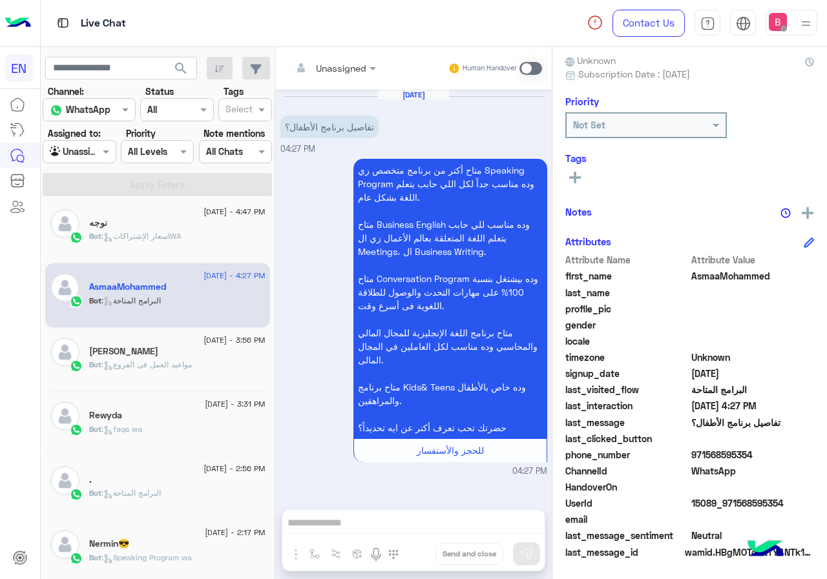
click at [366, 78] on div "Unassigned" at bounding box center [328, 68] width 75 height 26
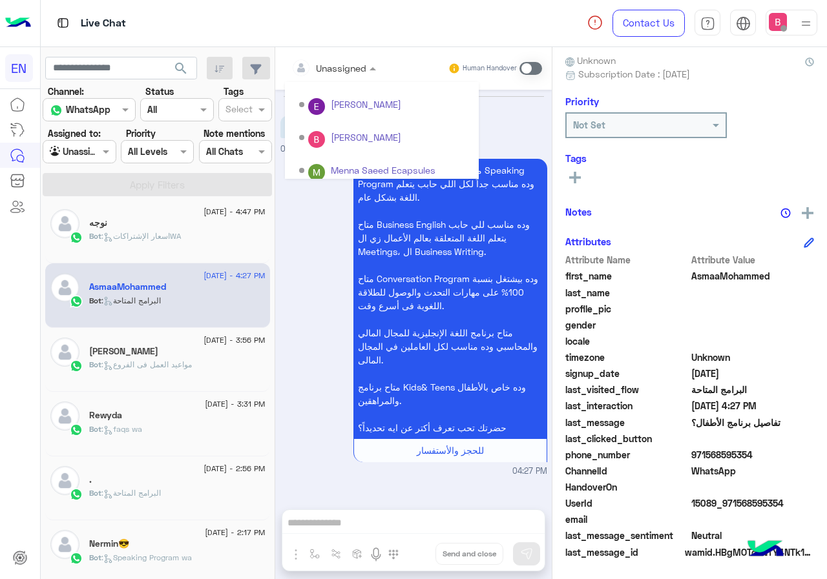
scroll to position [214, 0]
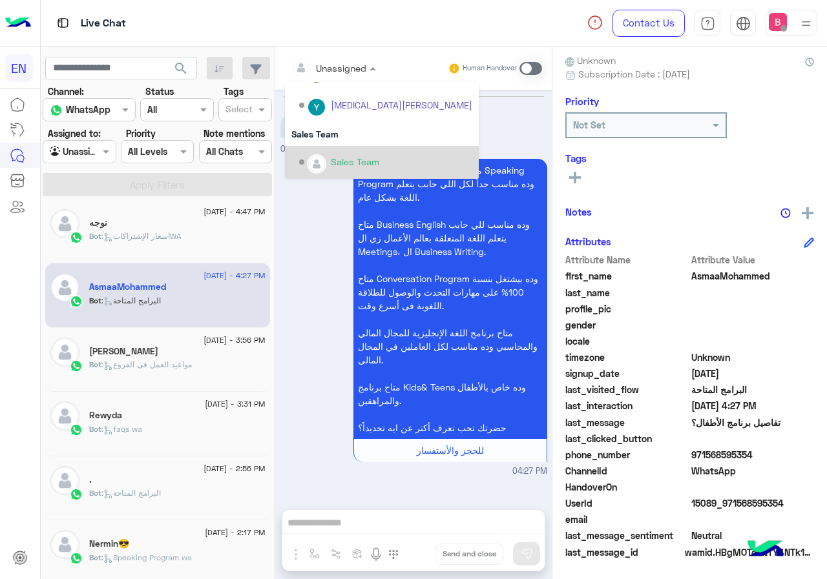
click at [373, 151] on div "Sales Team" at bounding box center [385, 162] width 173 height 23
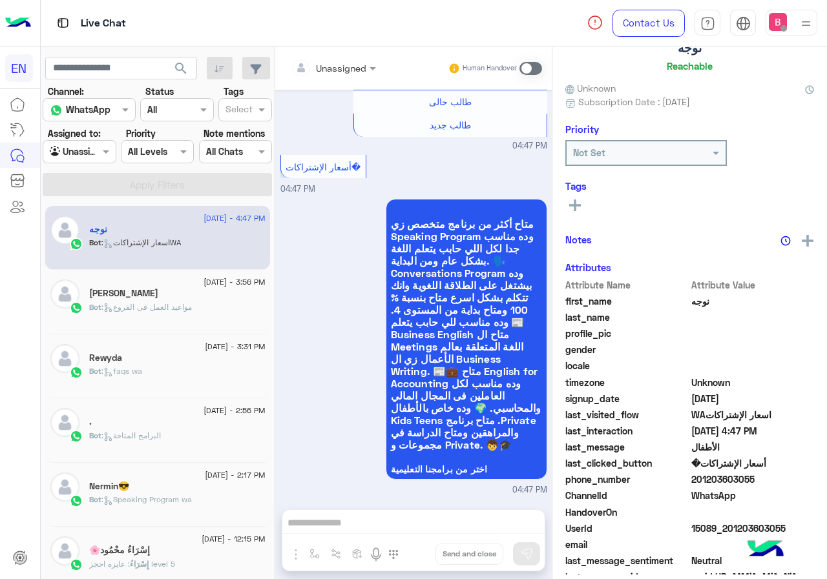
scroll to position [114, 0]
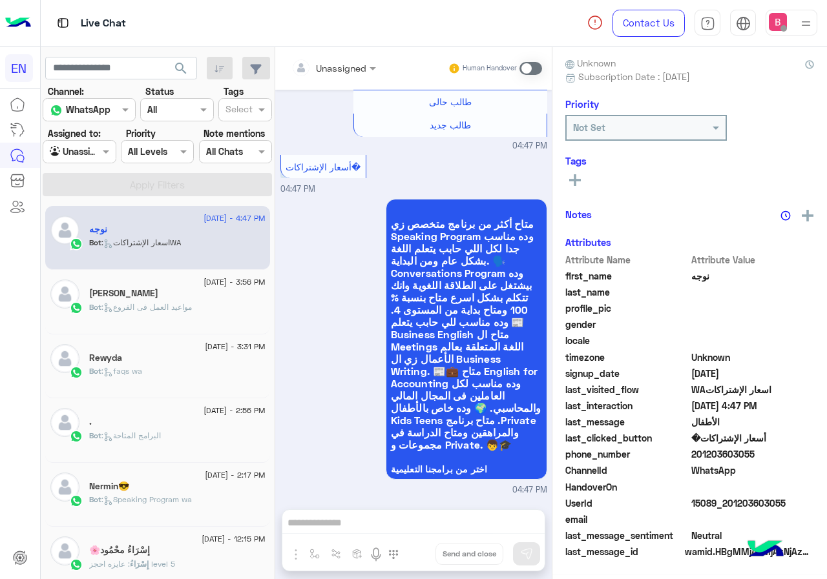
click at [106, 158] on div at bounding box center [79, 151] width 72 height 15
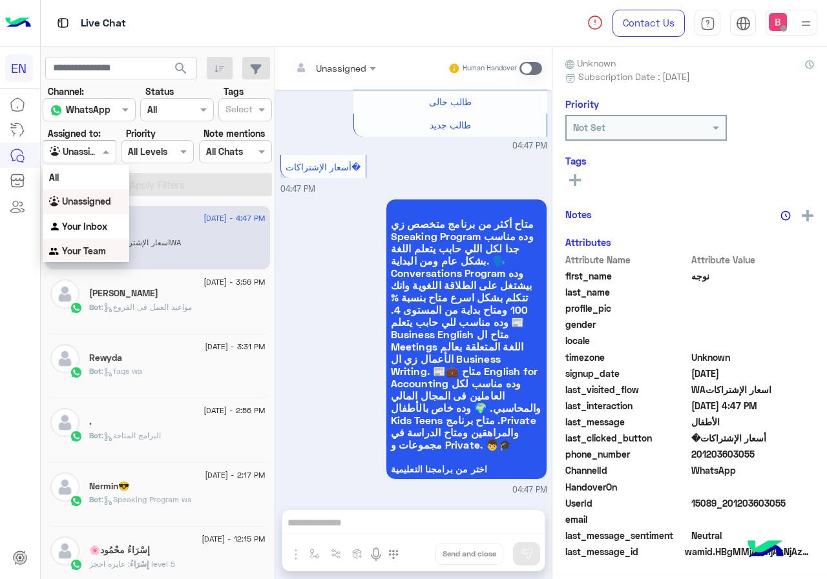
click at [64, 245] on div "Your Team" at bounding box center [86, 251] width 87 height 25
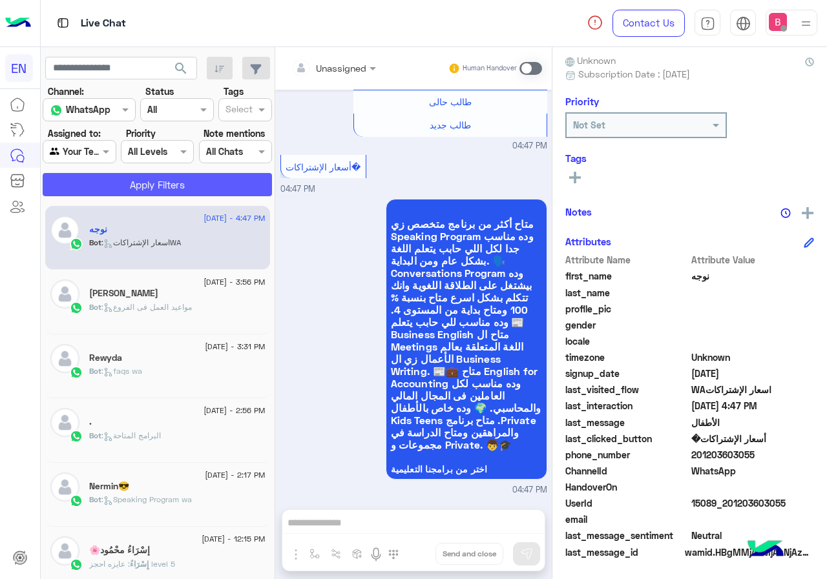
click at [133, 192] on button "Apply Filters" at bounding box center [157, 184] width 229 height 23
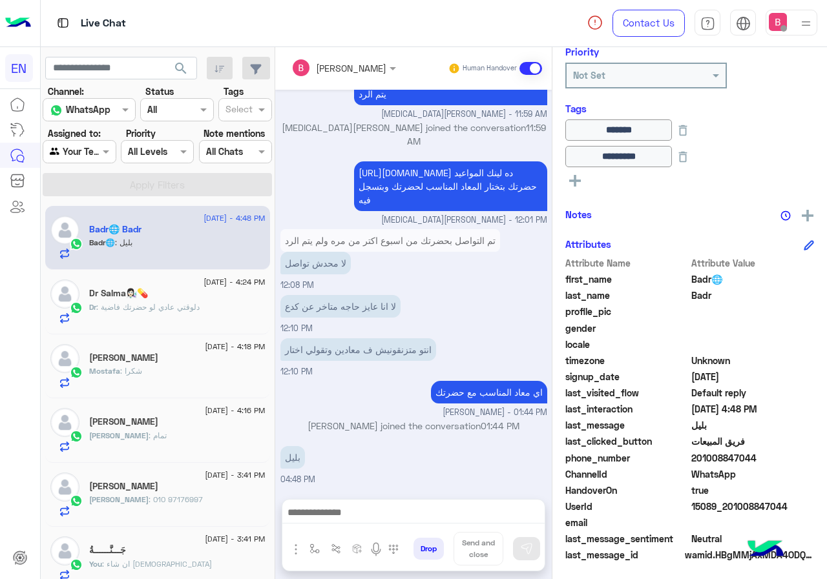
scroll to position [169, 0]
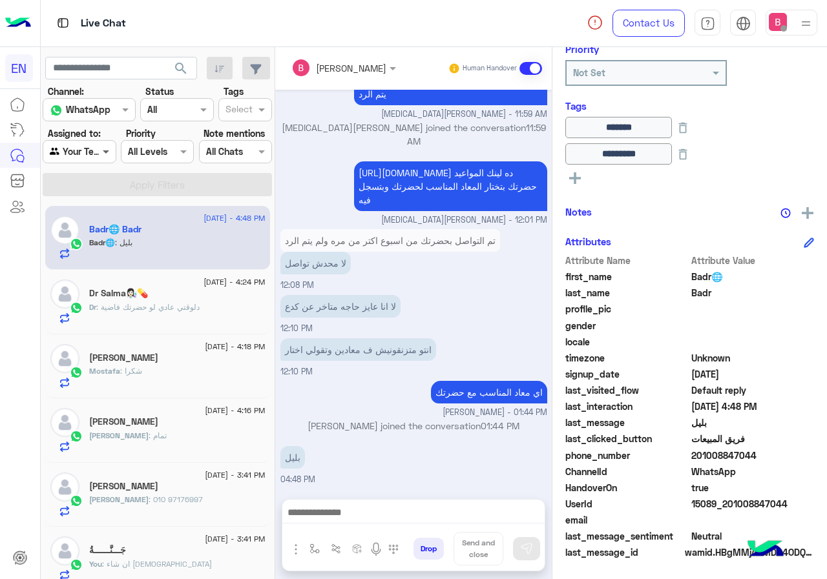
click at [101, 153] on span at bounding box center [107, 152] width 16 height 14
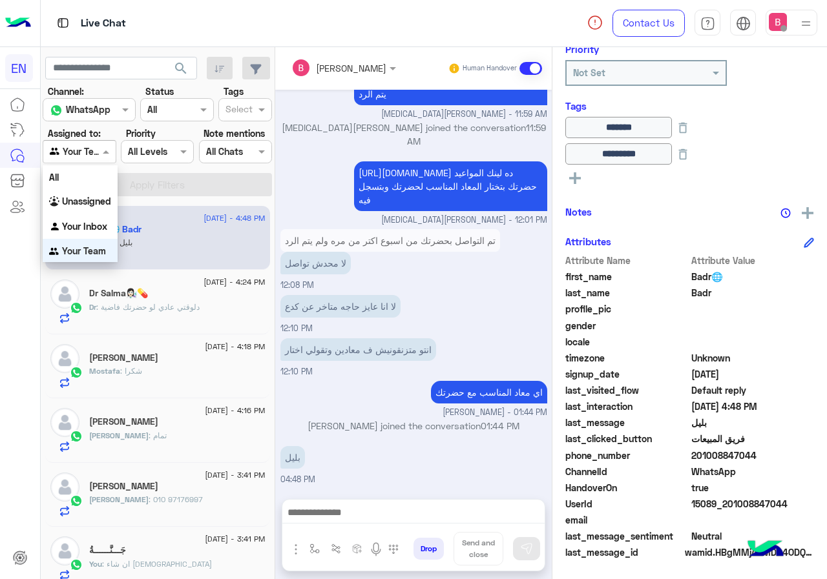
scroll to position [1, 0]
click at [103, 198] on b "Unassigned" at bounding box center [86, 200] width 49 height 11
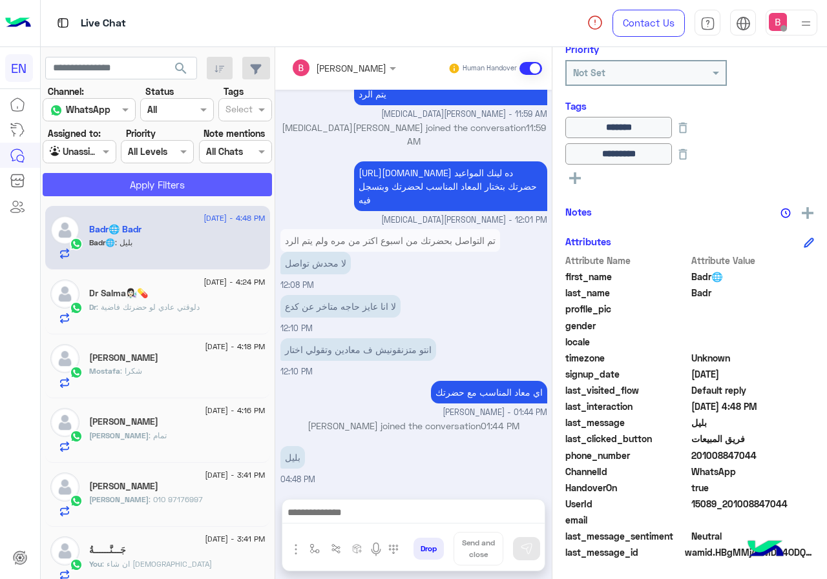
click at [128, 184] on button "Apply Filters" at bounding box center [157, 184] width 229 height 23
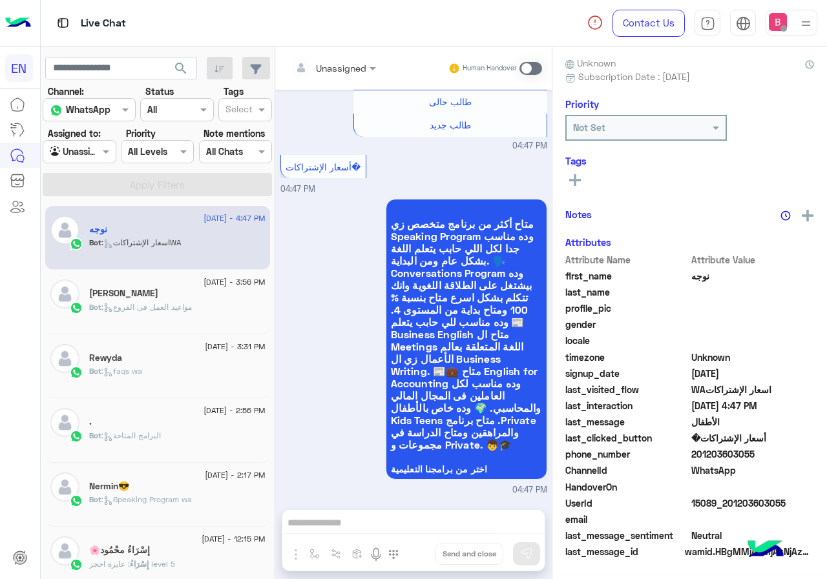
scroll to position [116, 0]
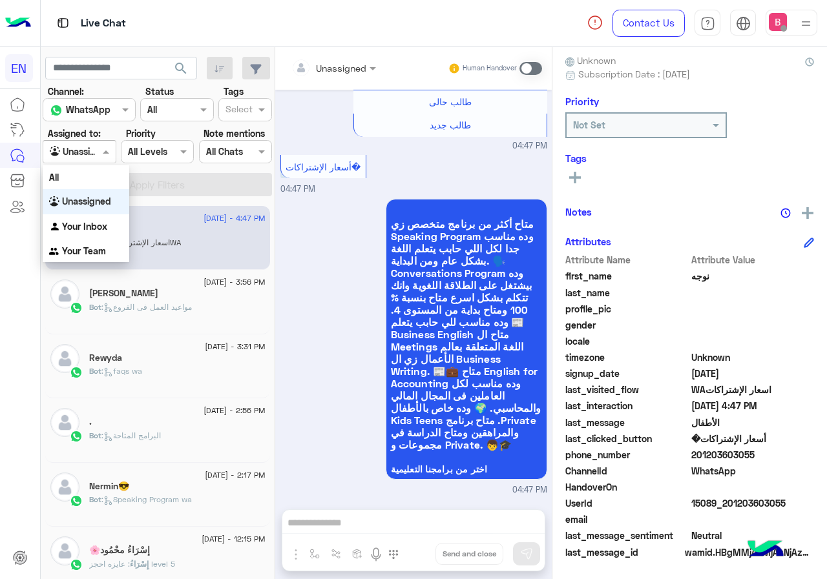
click at [108, 152] on div at bounding box center [79, 151] width 72 height 15
click at [92, 251] on b "Your Team" at bounding box center [84, 250] width 44 height 11
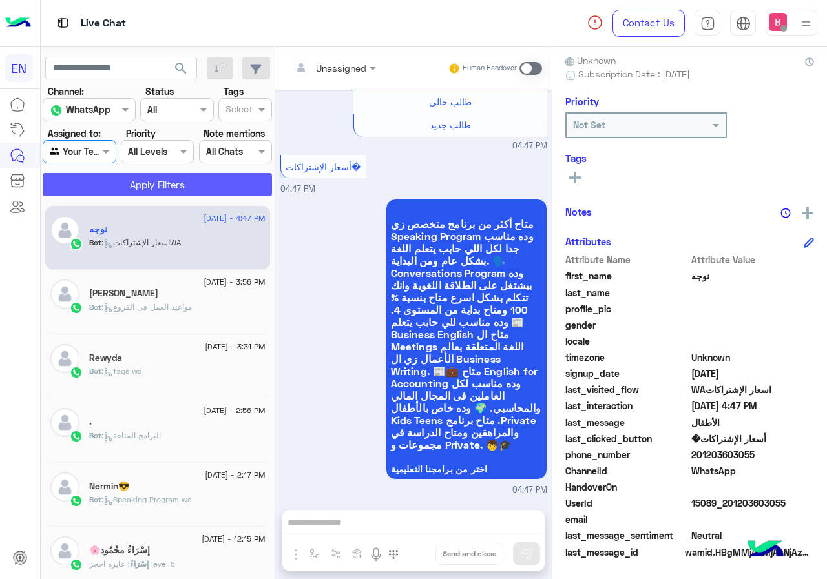
click at [139, 180] on button "Apply Filters" at bounding box center [157, 184] width 229 height 23
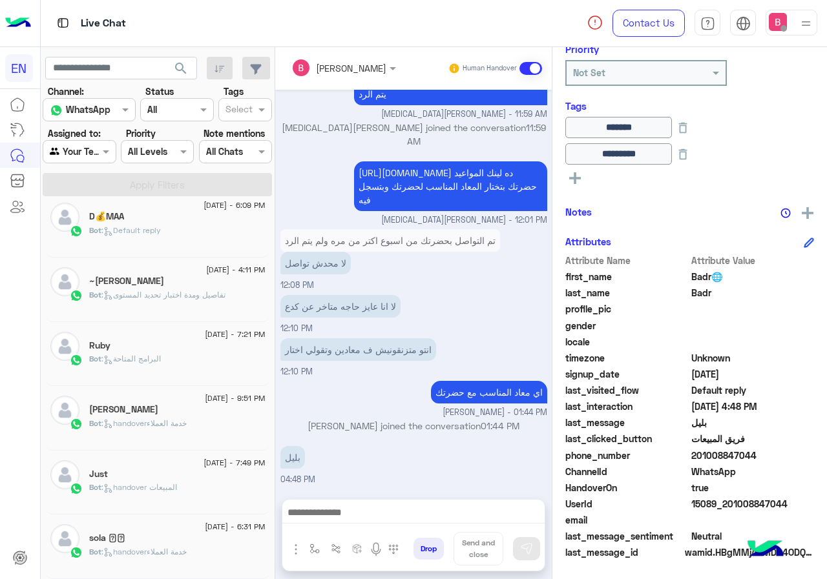
scroll to position [6, 0]
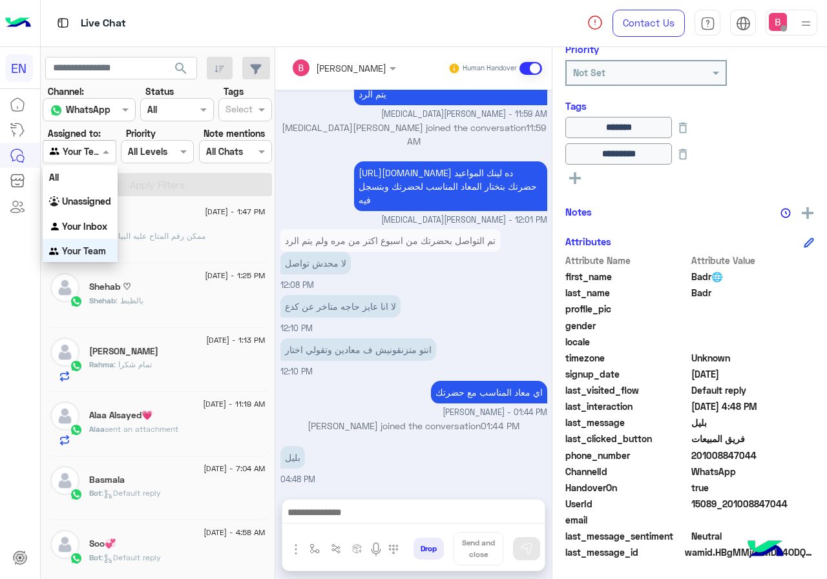
click at [94, 154] on div at bounding box center [79, 151] width 72 height 15
click at [85, 220] on b "Your Inbox" at bounding box center [84, 225] width 45 height 11
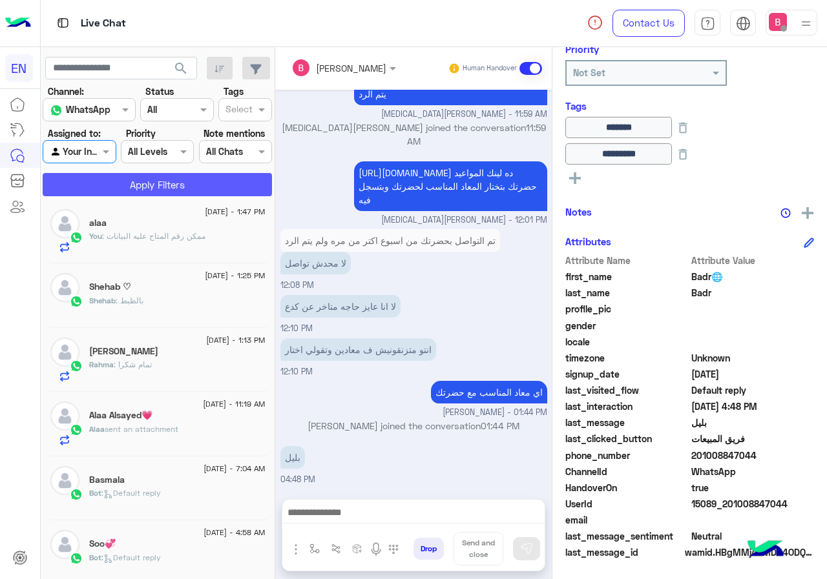
click at [113, 182] on button "Apply Filters" at bounding box center [157, 184] width 229 height 23
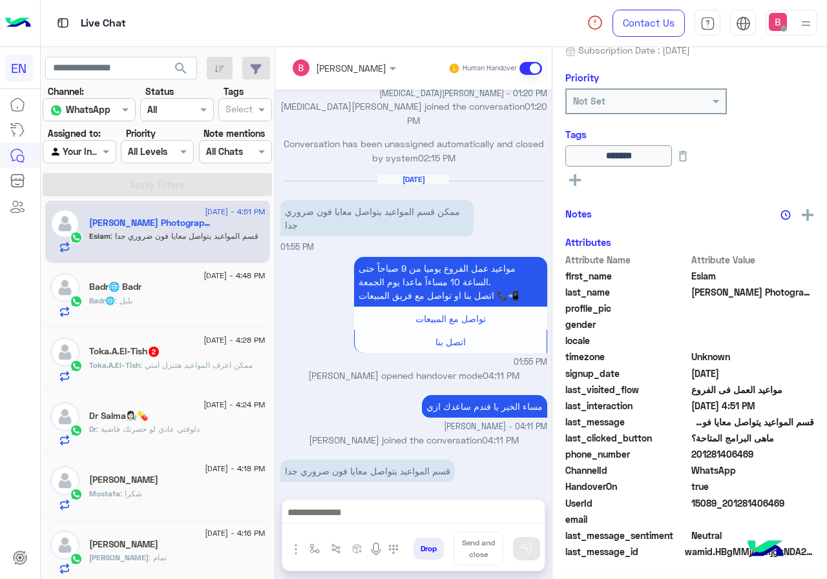
scroll to position [143, 0]
paste input "**********"
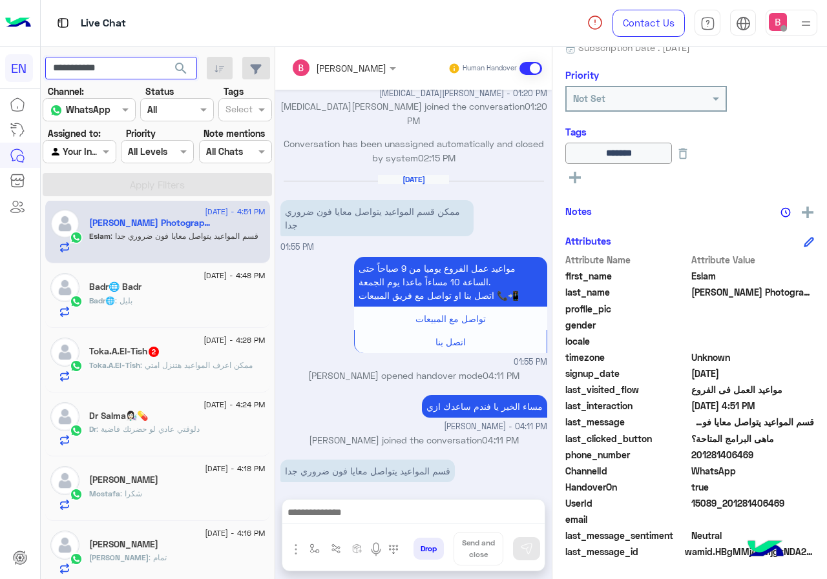
type input "**********"
click at [182, 70] on span "search" at bounding box center [180, 68] width 15 height 15
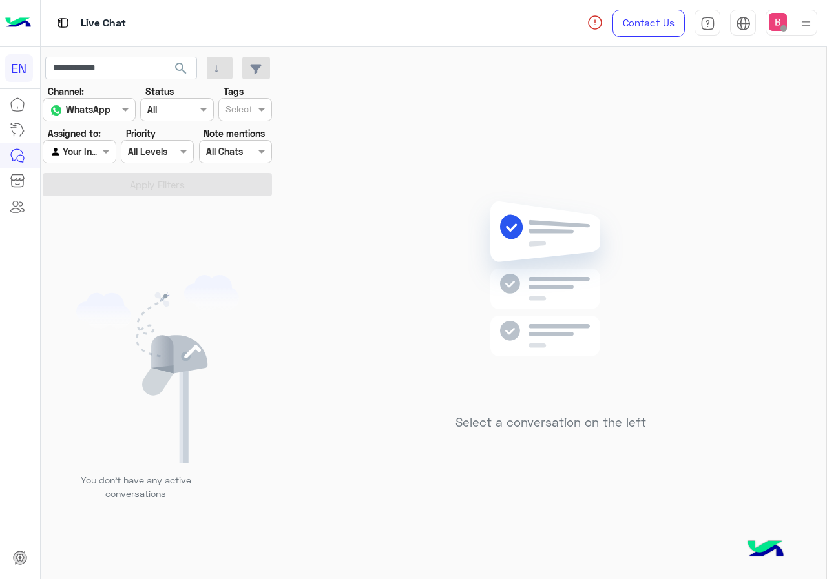
click at [92, 139] on label "Assigned to:" at bounding box center [74, 134] width 53 height 14
click at [92, 151] on div at bounding box center [79, 151] width 72 height 15
click at [92, 206] on b "Unassigned" at bounding box center [86, 201] width 49 height 11
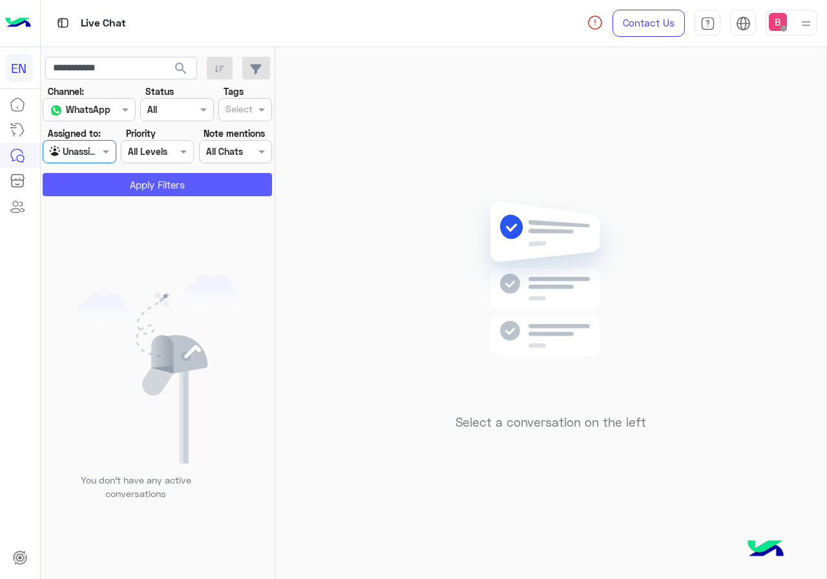
click at [105, 174] on button "Apply Filters" at bounding box center [157, 184] width 229 height 23
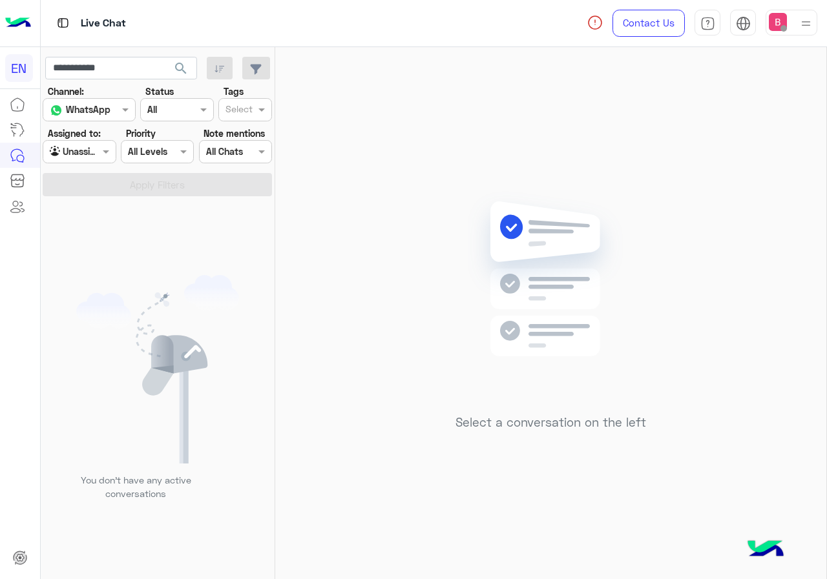
click at [96, 151] on div at bounding box center [79, 151] width 72 height 15
click at [81, 245] on div "Your Team" at bounding box center [80, 251] width 75 height 25
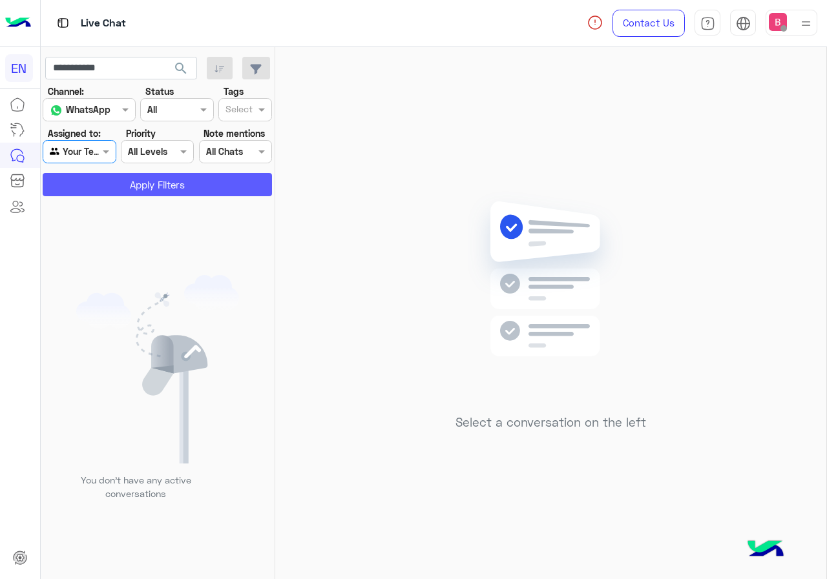
click at [110, 191] on button "Apply Filters" at bounding box center [157, 184] width 229 height 23
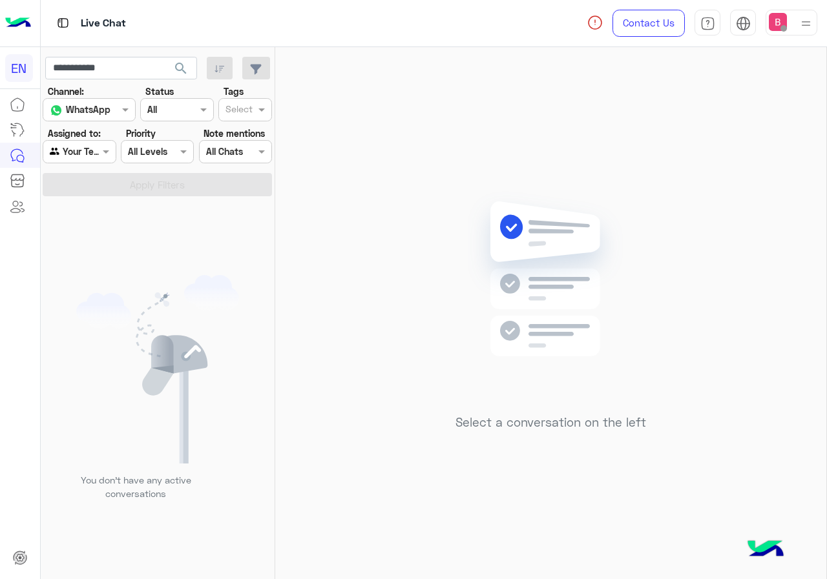
click at [98, 152] on div at bounding box center [79, 151] width 72 height 15
click at [96, 219] on b "Your Inbox" at bounding box center [84, 224] width 45 height 11
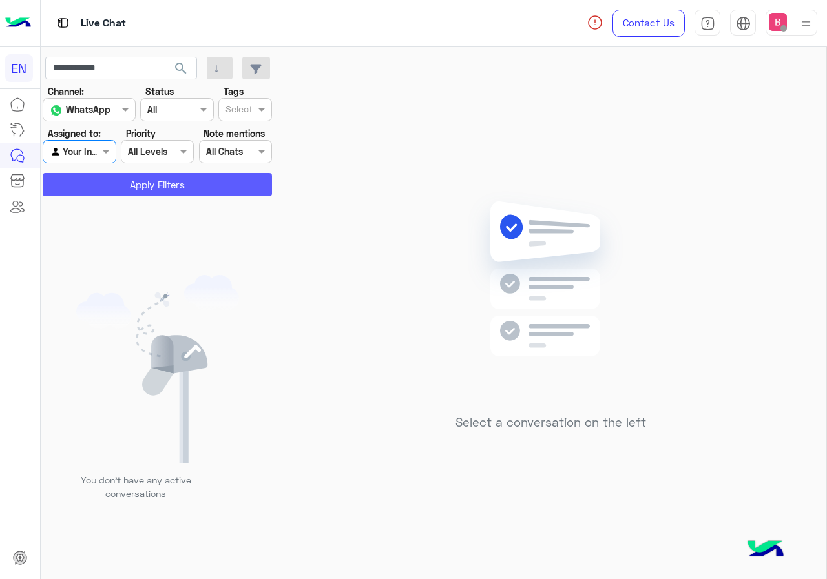
click at [103, 189] on button "Apply Filters" at bounding box center [157, 184] width 229 height 23
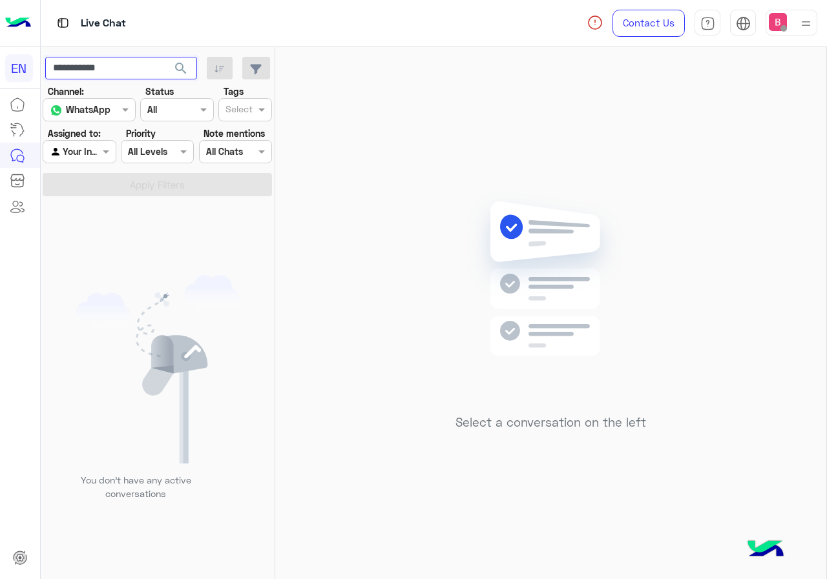
click at [142, 68] on input "**********" at bounding box center [121, 68] width 152 height 23
click at [184, 69] on span "search" at bounding box center [180, 68] width 15 height 15
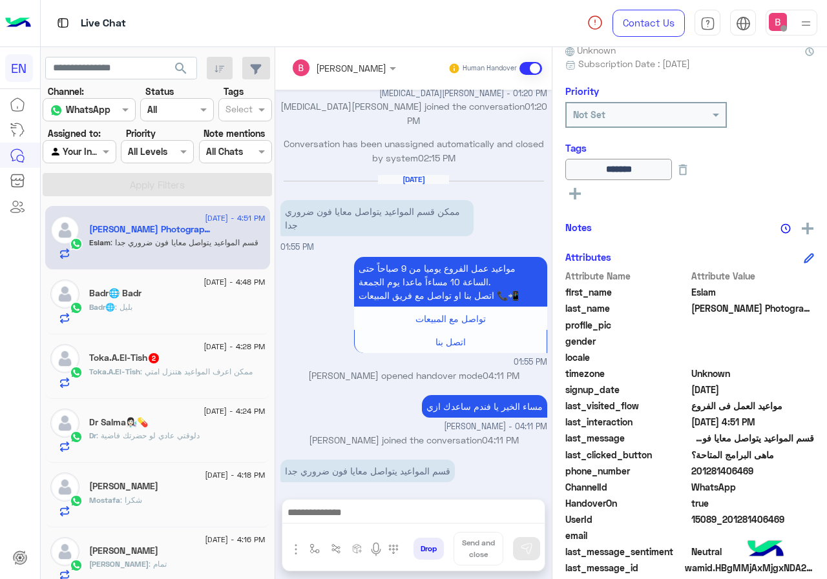
scroll to position [143, 0]
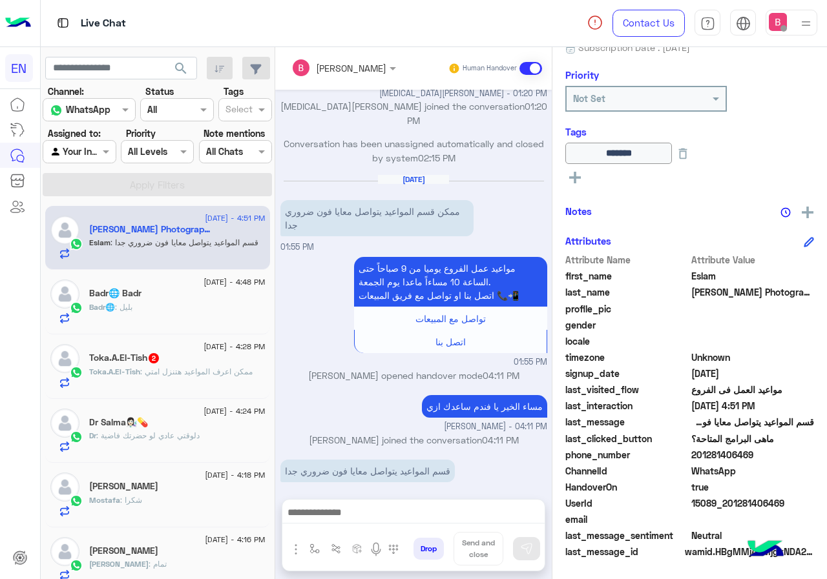
drag, startPoint x: 693, startPoint y: 453, endPoint x: 777, endPoint y: 460, distance: 84.9
click at [782, 461] on span "201281406469" at bounding box center [752, 455] width 123 height 14
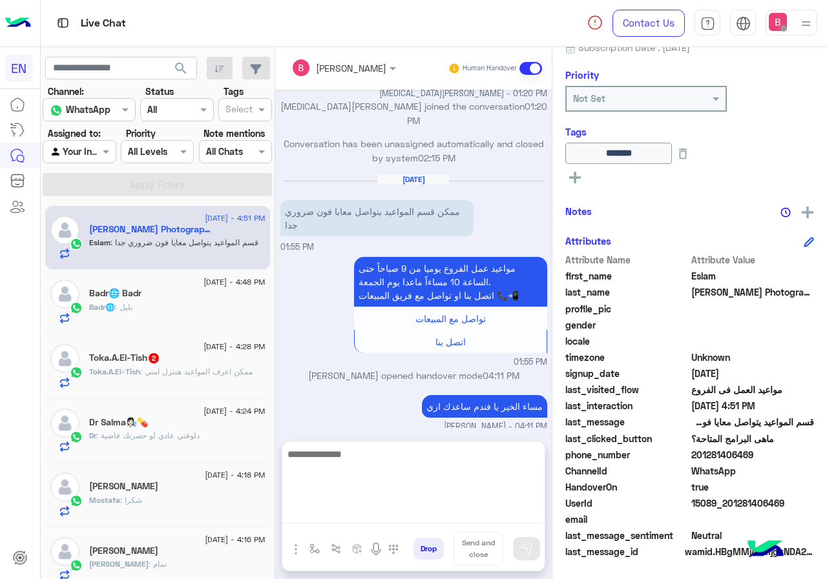
click at [371, 512] on textarea at bounding box center [413, 484] width 262 height 77
type textarea "**********"
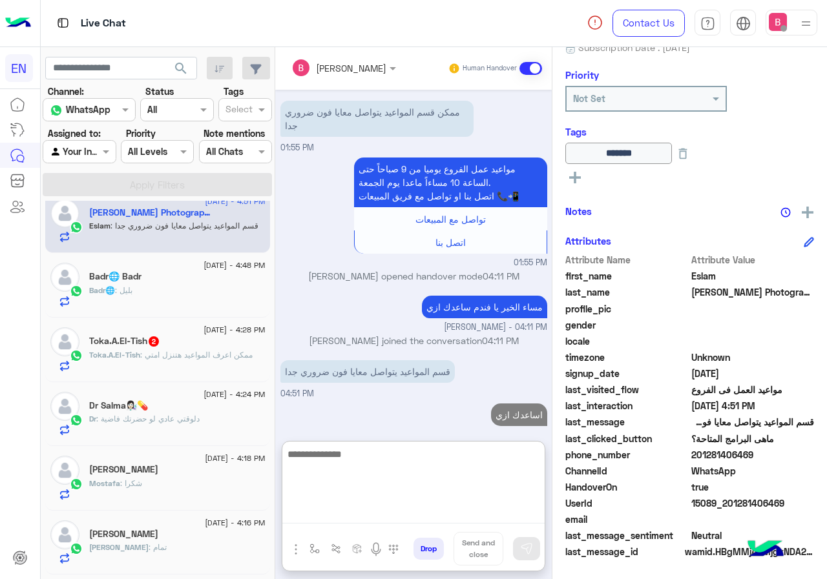
scroll to position [0, 0]
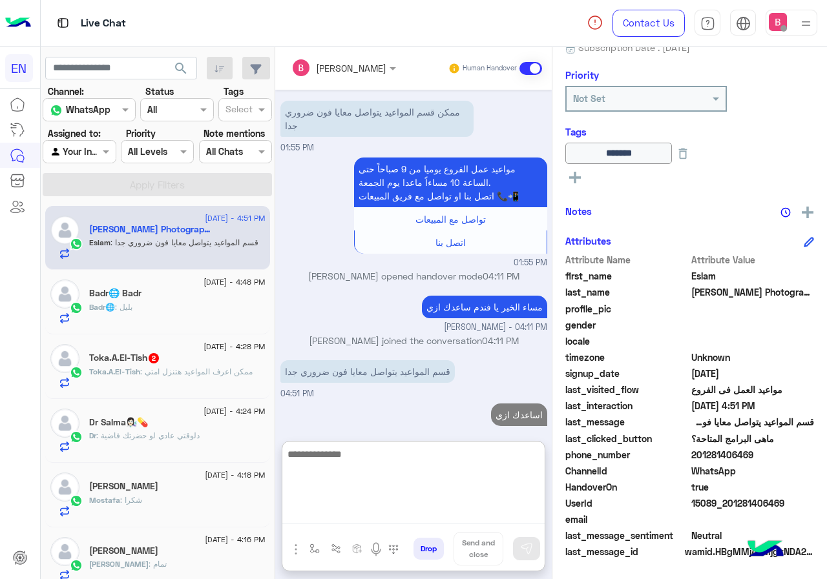
click at [420, 484] on textarea at bounding box center [413, 484] width 262 height 77
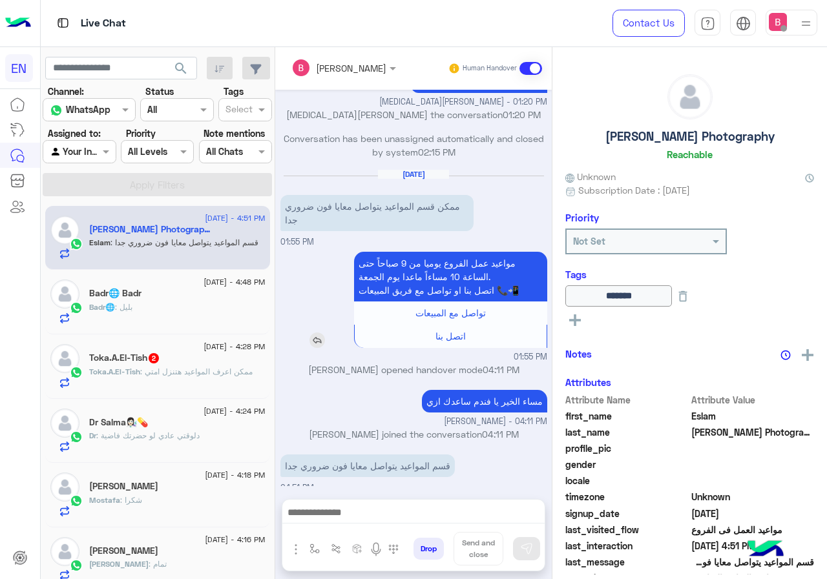
scroll to position [506, 0]
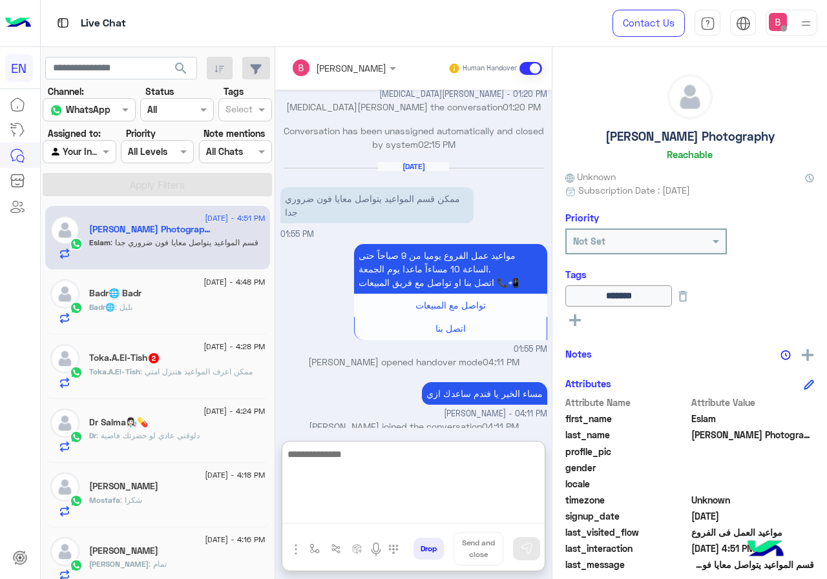
click at [375, 517] on textarea at bounding box center [413, 484] width 262 height 77
type textarea "**********"
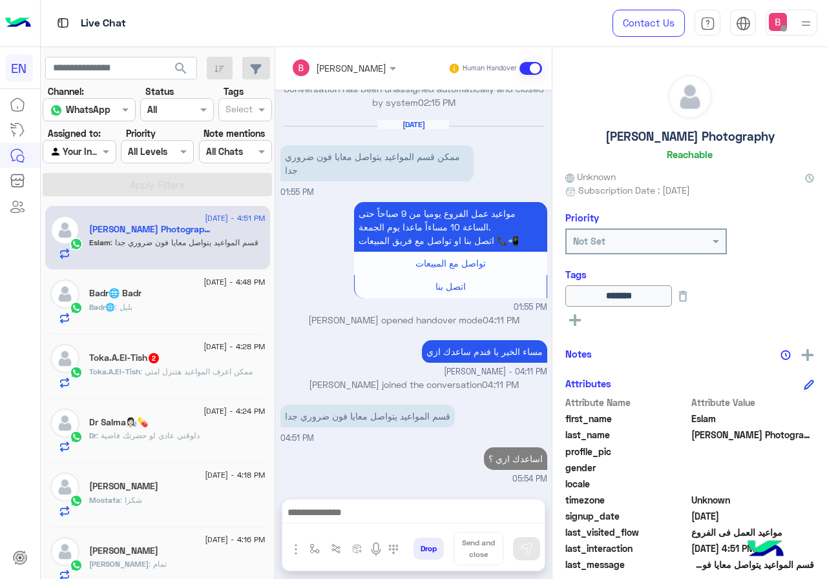
click at [192, 311] on div "Badr🌐 : بليل" at bounding box center [177, 313] width 176 height 23
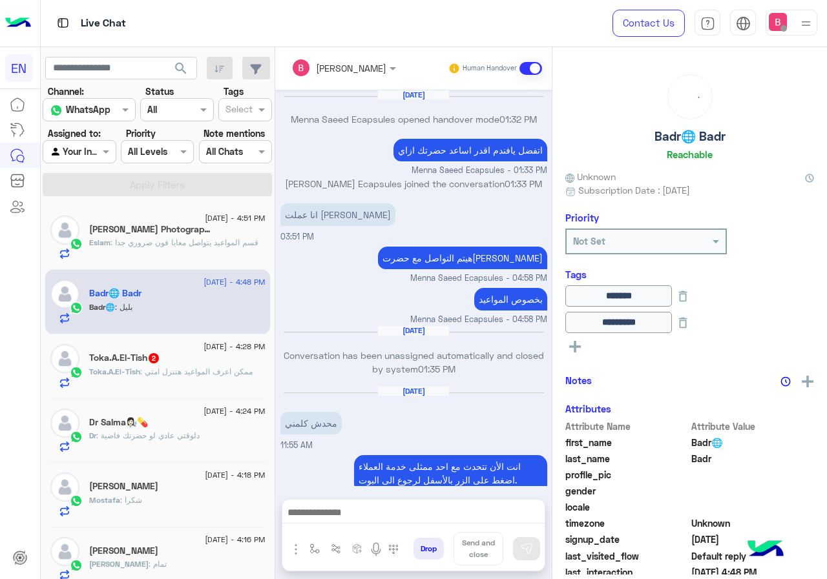
scroll to position [550, 0]
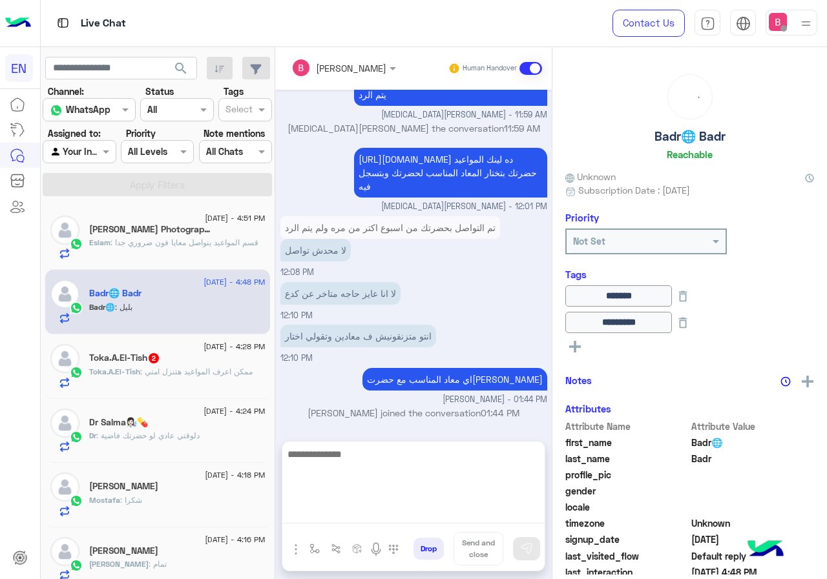
click at [375, 514] on textarea at bounding box center [413, 484] width 262 height 77
type textarea "*"
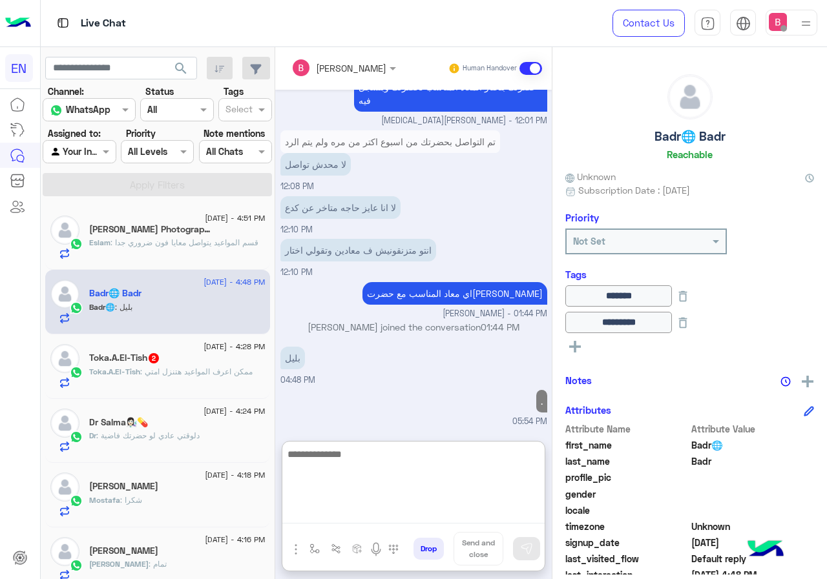
scroll to position [649, 0]
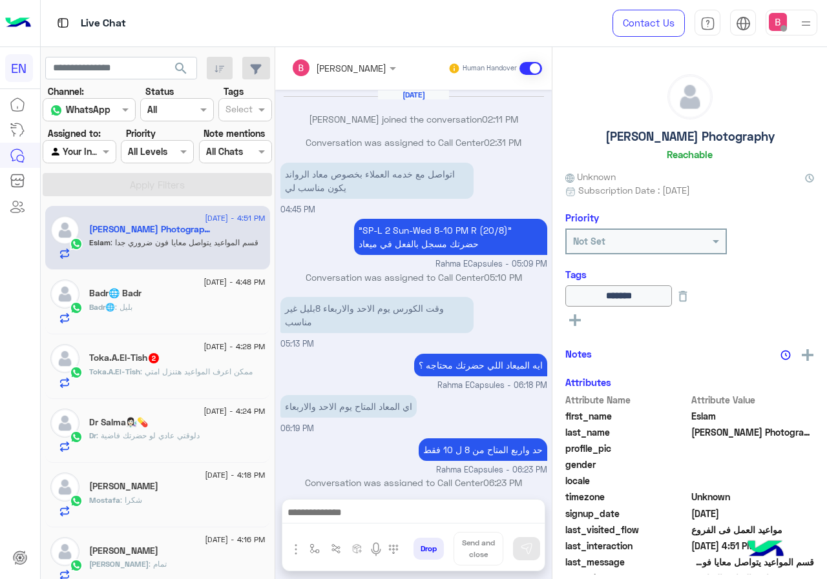
scroll to position [507, 0]
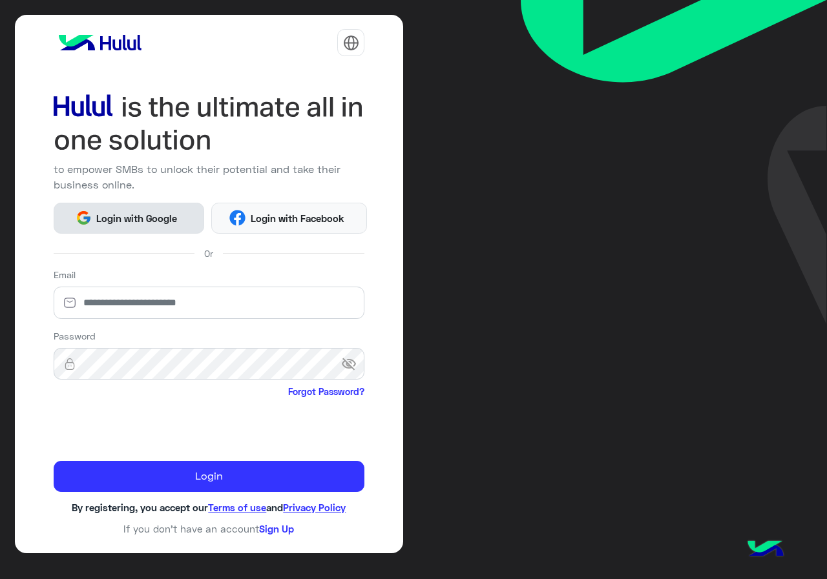
click at [165, 216] on span "Login with Google" at bounding box center [137, 218] width 90 height 15
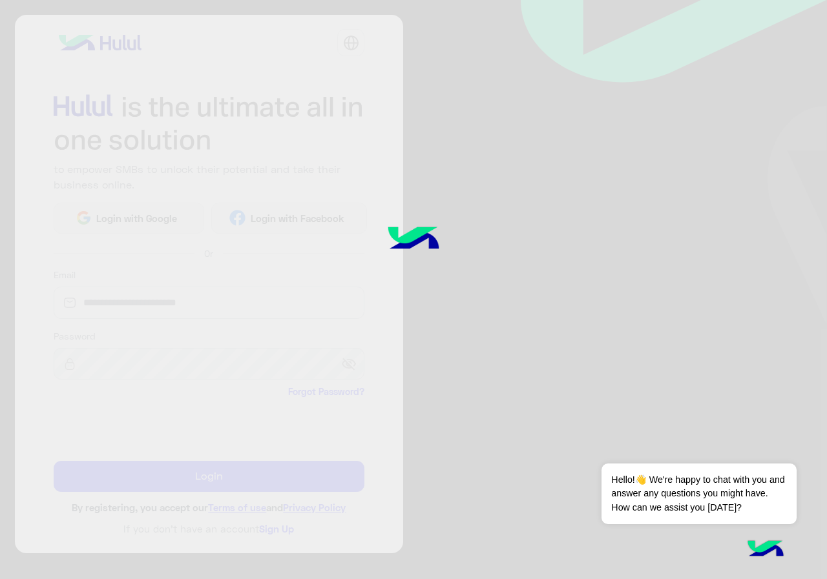
click at [542, 310] on div at bounding box center [413, 289] width 827 height 579
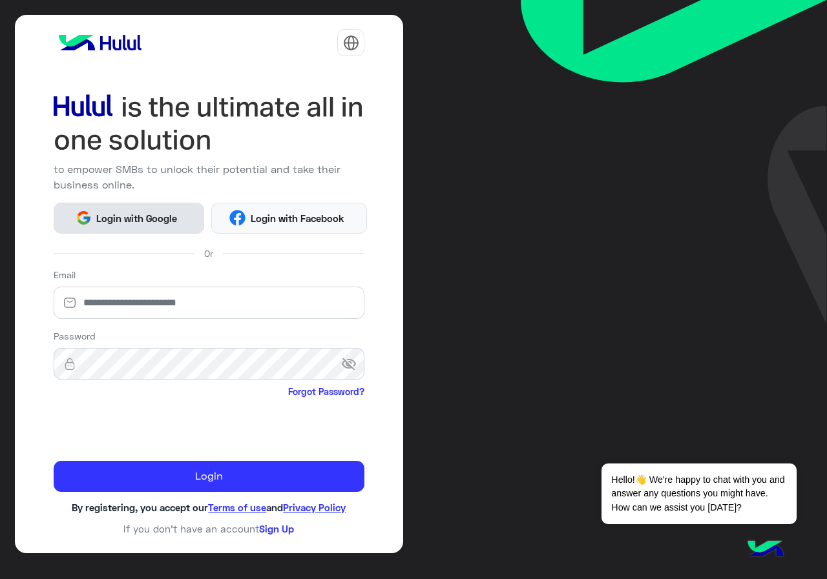
click at [187, 225] on button "Login with Google" at bounding box center [129, 218] width 150 height 31
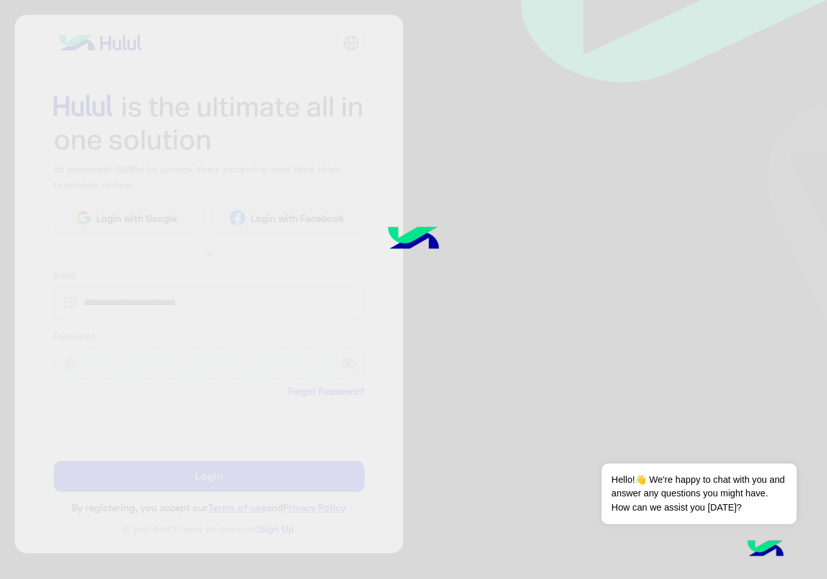
click at [495, 260] on div at bounding box center [413, 289] width 827 height 579
drag, startPoint x: 544, startPoint y: 267, endPoint x: 511, endPoint y: 252, distance: 35.9
click at [511, 252] on div at bounding box center [413, 289] width 827 height 579
click at [411, 254] on img at bounding box center [413, 239] width 98 height 65
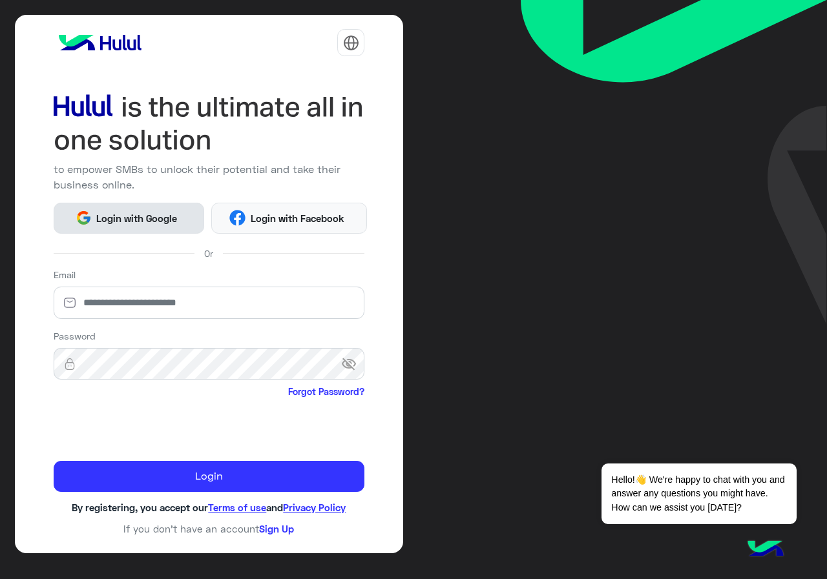
click at [167, 229] on button "Login with Google" at bounding box center [129, 218] width 150 height 31
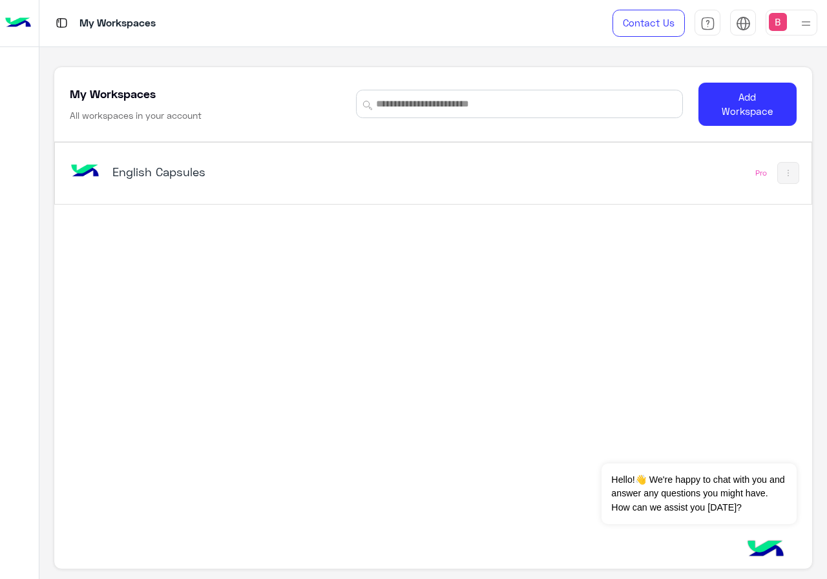
click at [196, 171] on h5 "English Capsules" at bounding box center [243, 171] width 263 height 15
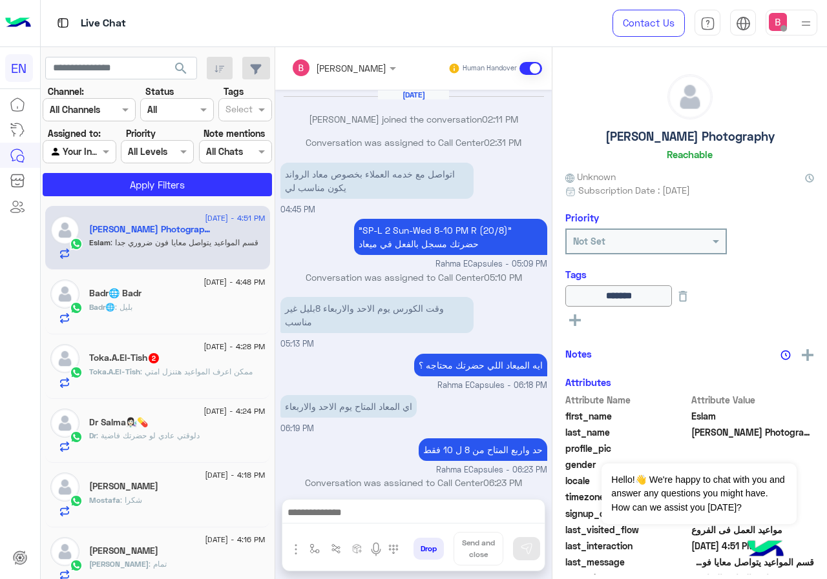
scroll to position [507, 0]
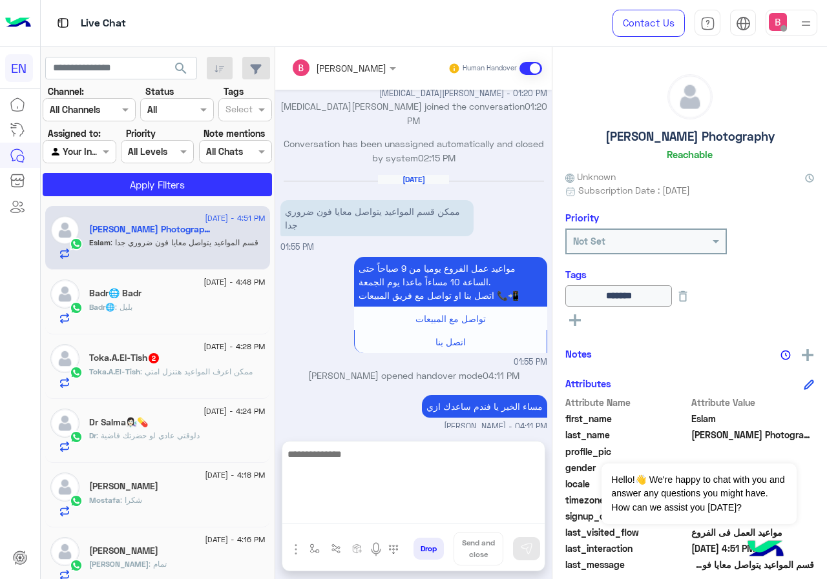
click at [326, 518] on textarea at bounding box center [413, 484] width 262 height 77
type textarea "*"
type textarea "**********"
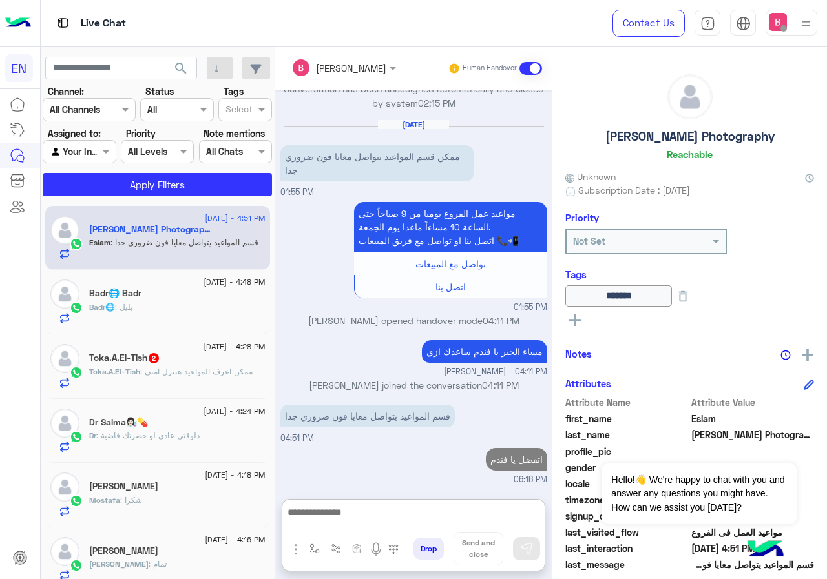
click at [95, 109] on input "text" at bounding box center [73, 110] width 47 height 14
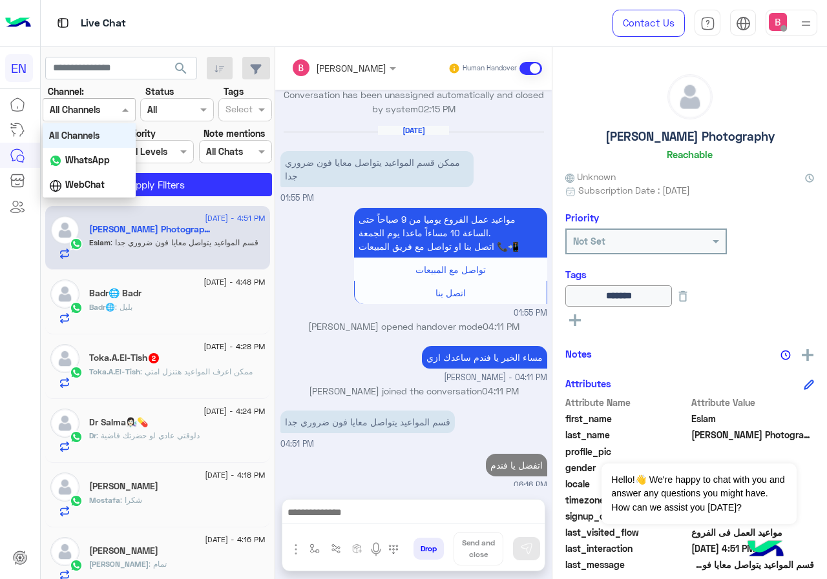
scroll to position [548, 0]
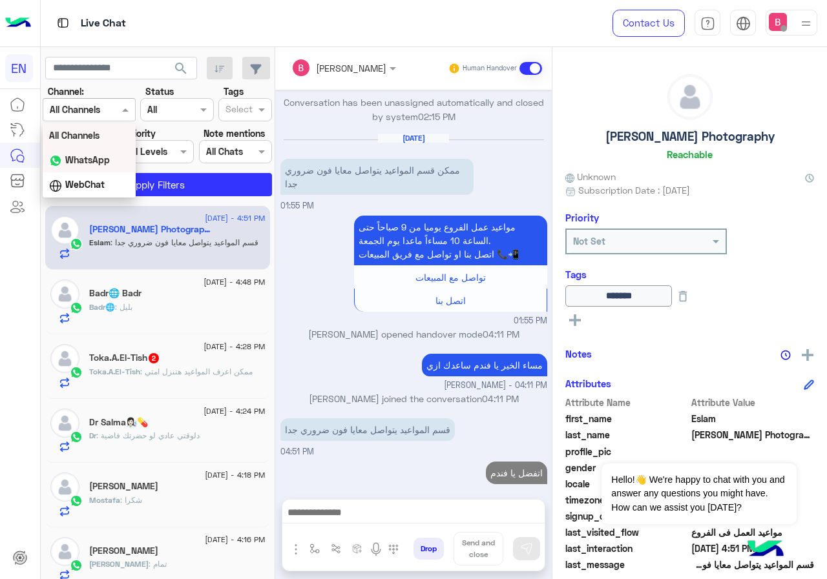
click at [83, 154] on b "WhatsApp" at bounding box center [87, 159] width 45 height 11
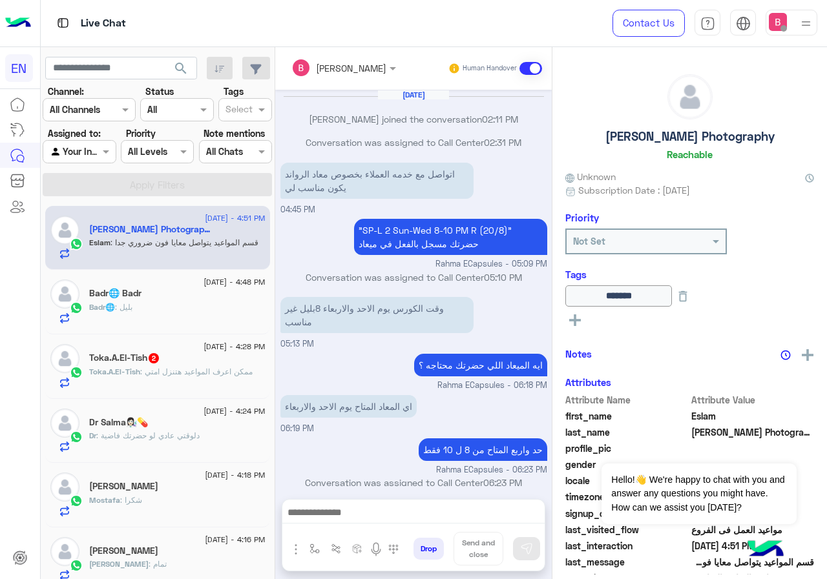
scroll to position [507, 0]
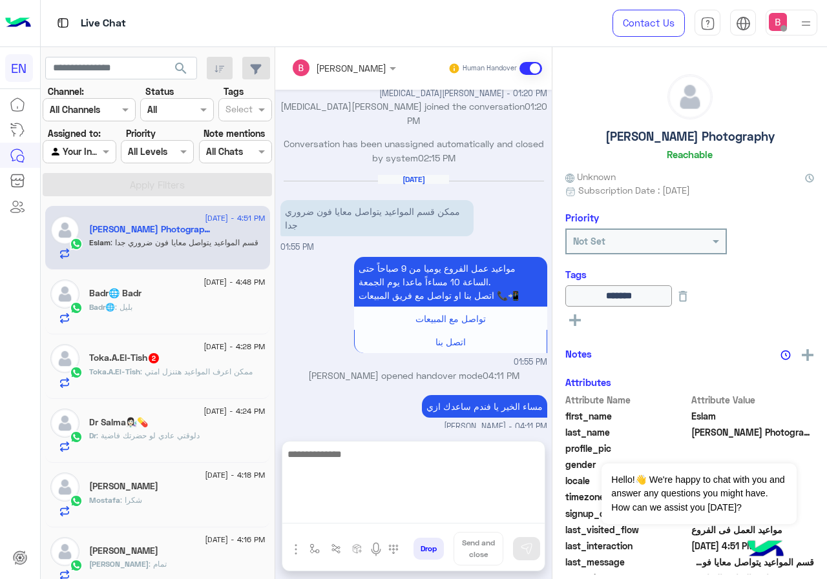
click at [345, 511] on textarea at bounding box center [413, 484] width 262 height 77
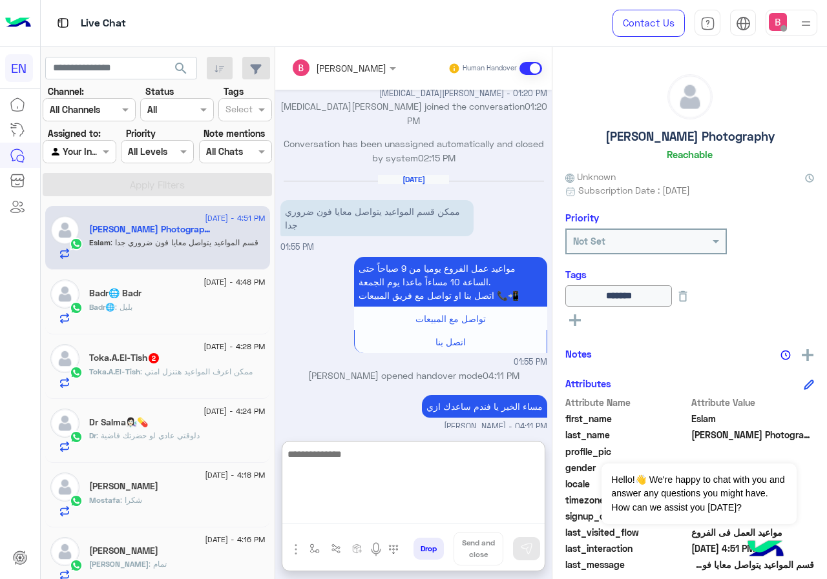
type textarea "*"
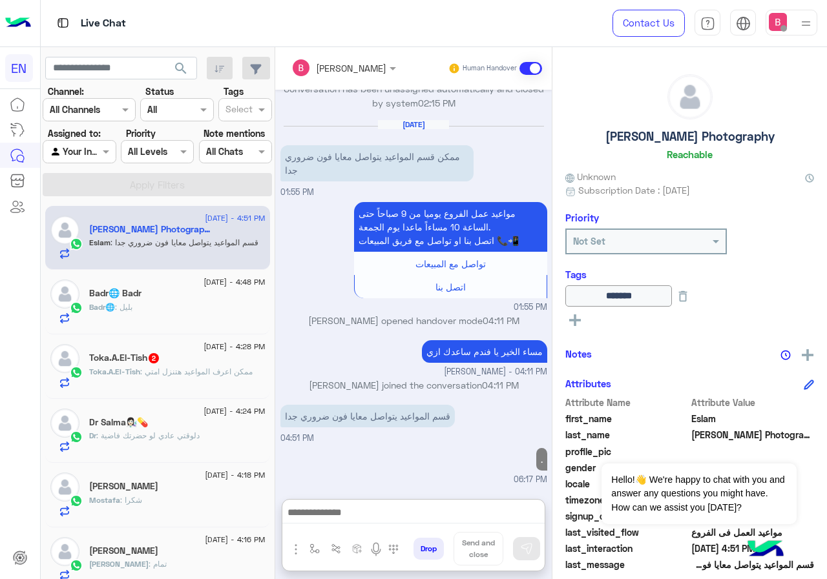
click at [98, 145] on div at bounding box center [79, 151] width 72 height 15
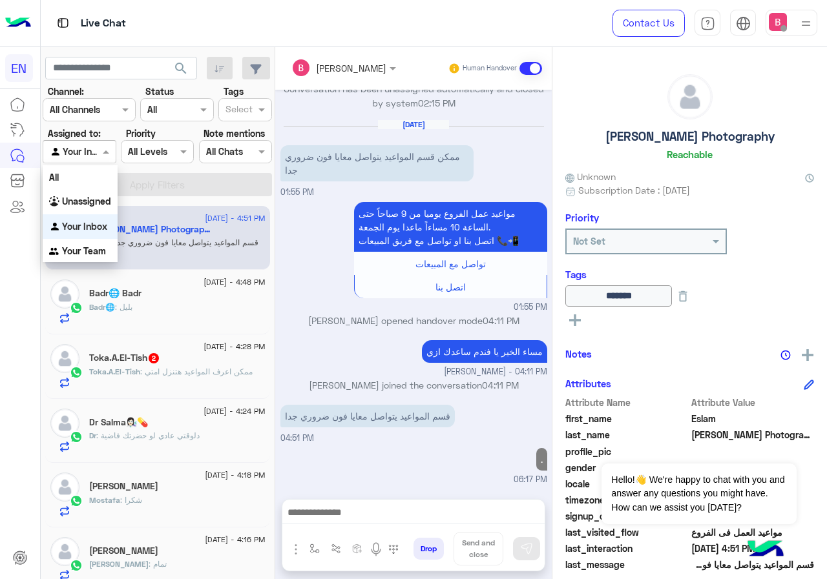
scroll to position [548, 0]
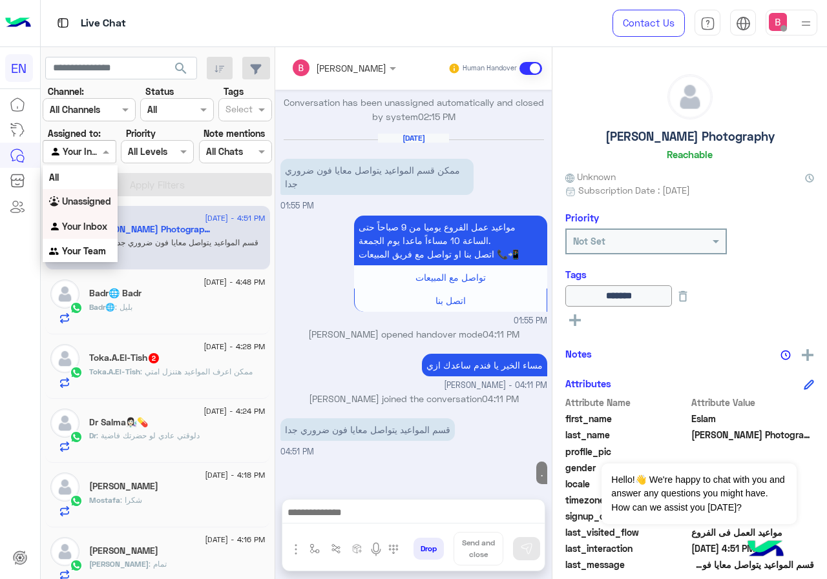
click at [84, 194] on div "Unassigned" at bounding box center [80, 201] width 75 height 25
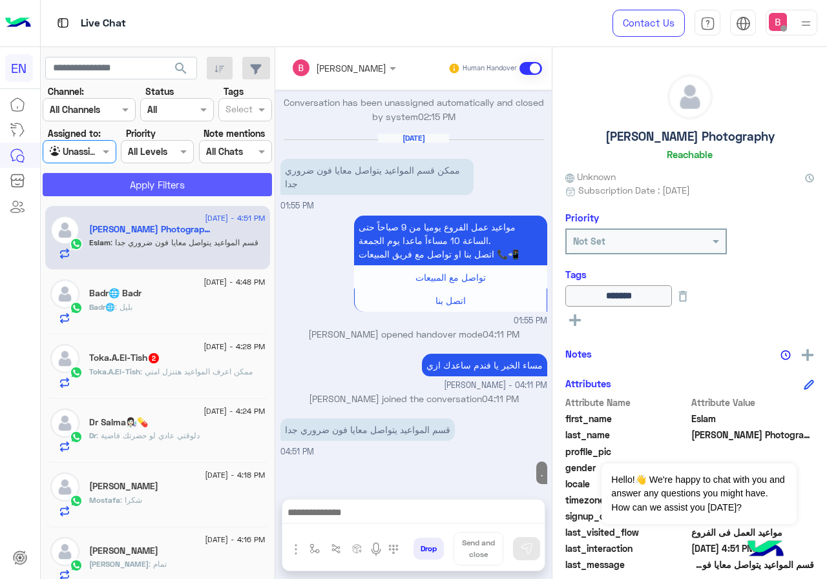
click at [100, 185] on button "Apply Filters" at bounding box center [157, 184] width 229 height 23
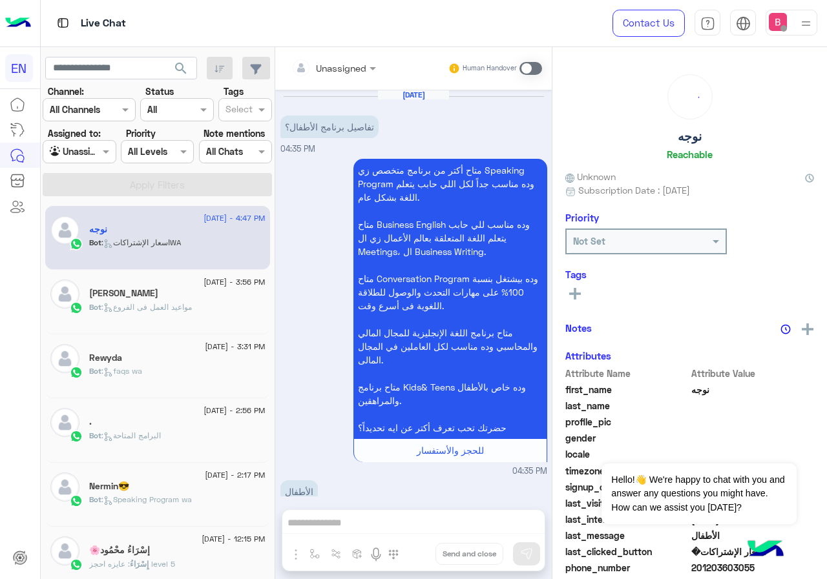
scroll to position [959, 0]
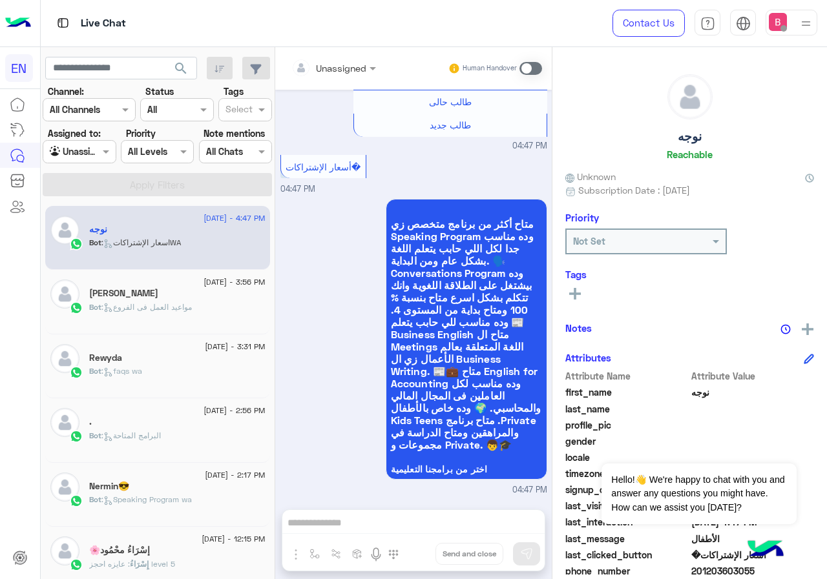
click at [542, 67] on span at bounding box center [530, 68] width 23 height 13
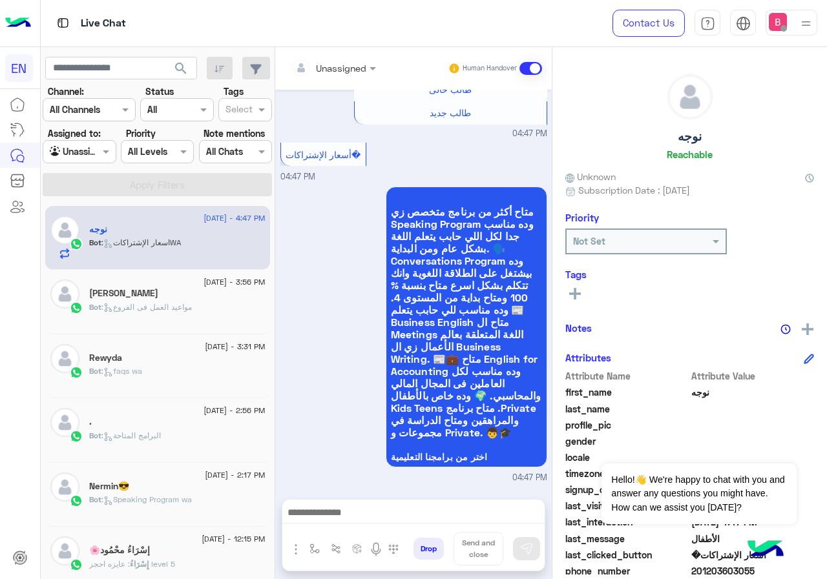
scroll to position [993, 0]
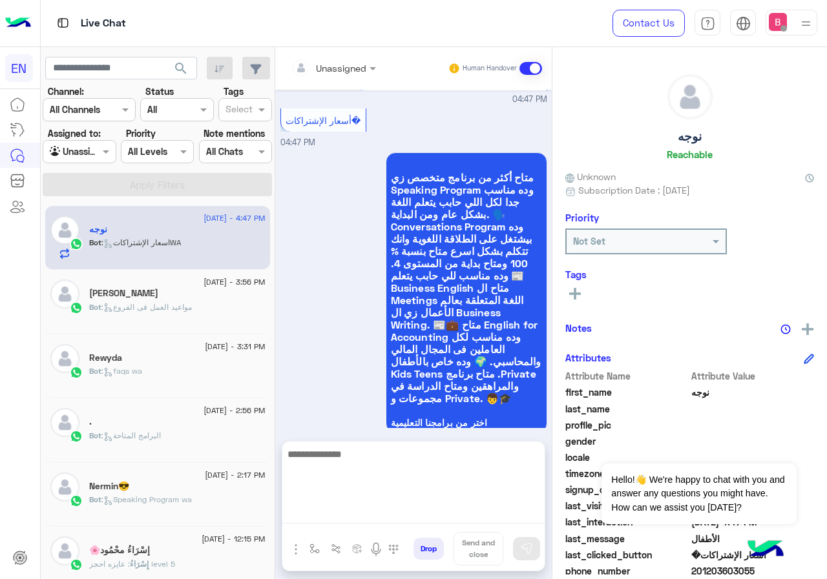
click at [433, 521] on textarea at bounding box center [413, 484] width 262 height 77
type textarea "*"
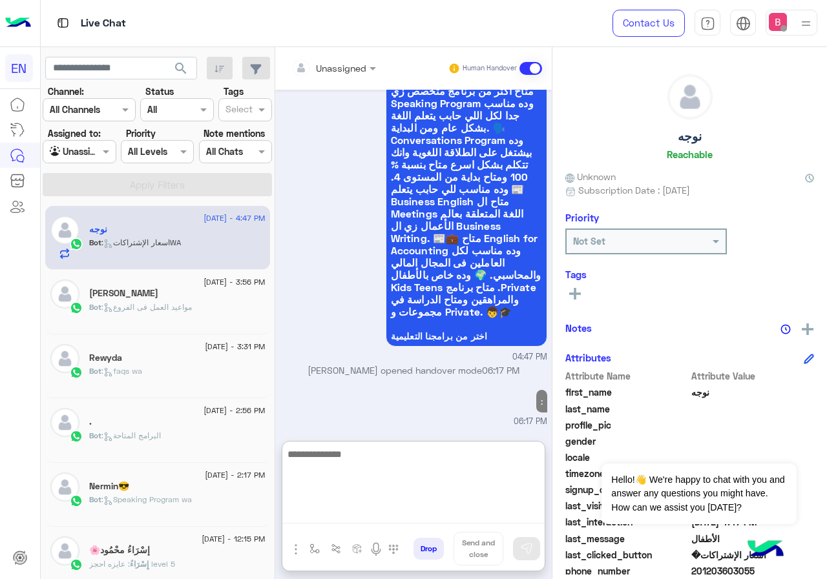
scroll to position [1092, 0]
